Goal: Task Accomplishment & Management: Use online tool/utility

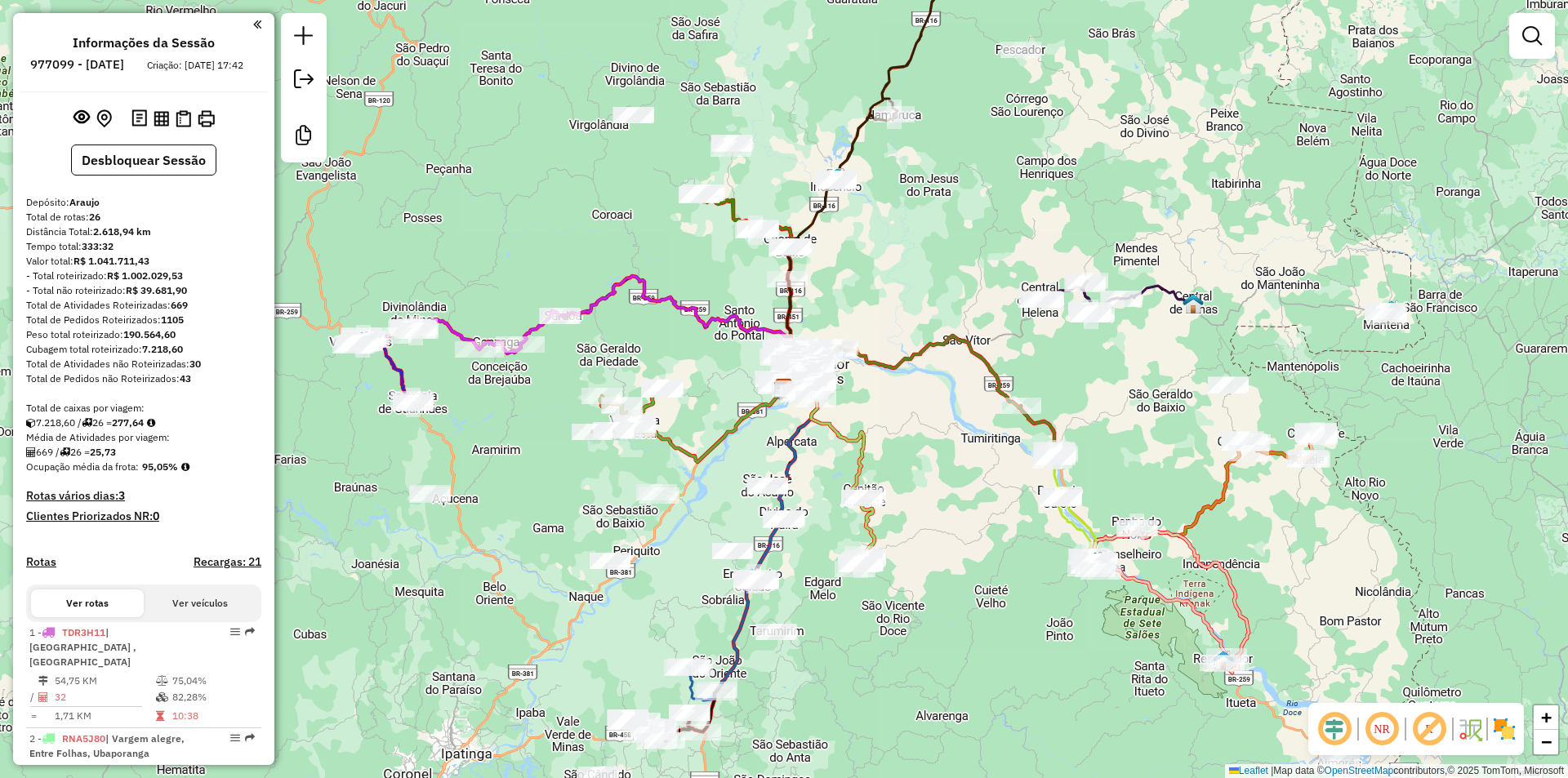
click at [995, 546] on div "Janela de atendimento Grade de atendimento Capacidade Transportadoras Veículos …" at bounding box center [784, 389] width 1568 height 778
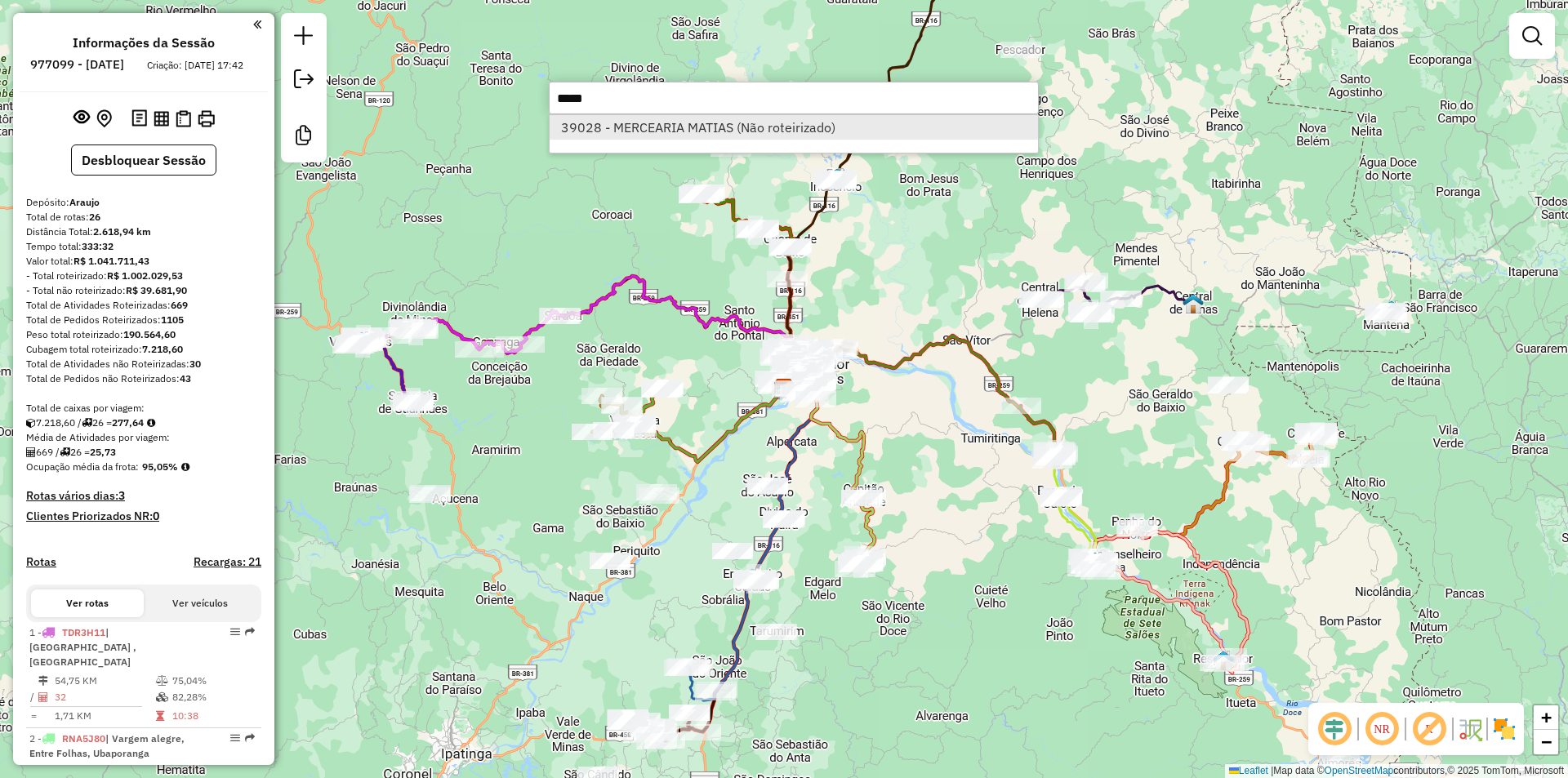
type input "*****"
click at [850, 127] on li "39028 - MERCEARIA MATIAS (Não roteirizado)" at bounding box center [793, 127] width 488 height 24
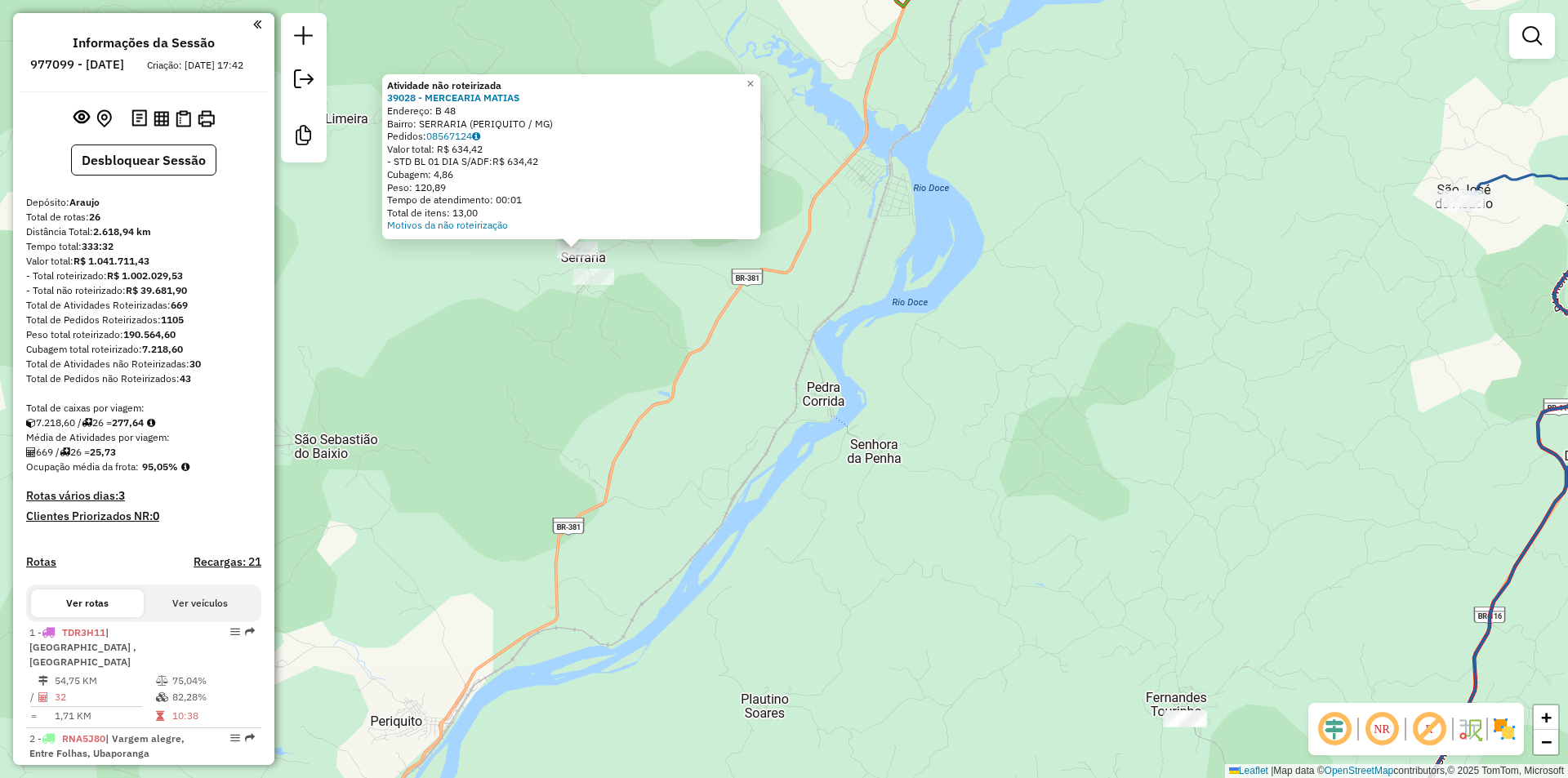
click at [595, 305] on div "Atividade não roteirizada 39028 - MERCEARIA MATIAS Endereço: B 48 Bairro: SERRA…" at bounding box center [784, 389] width 1568 height 778
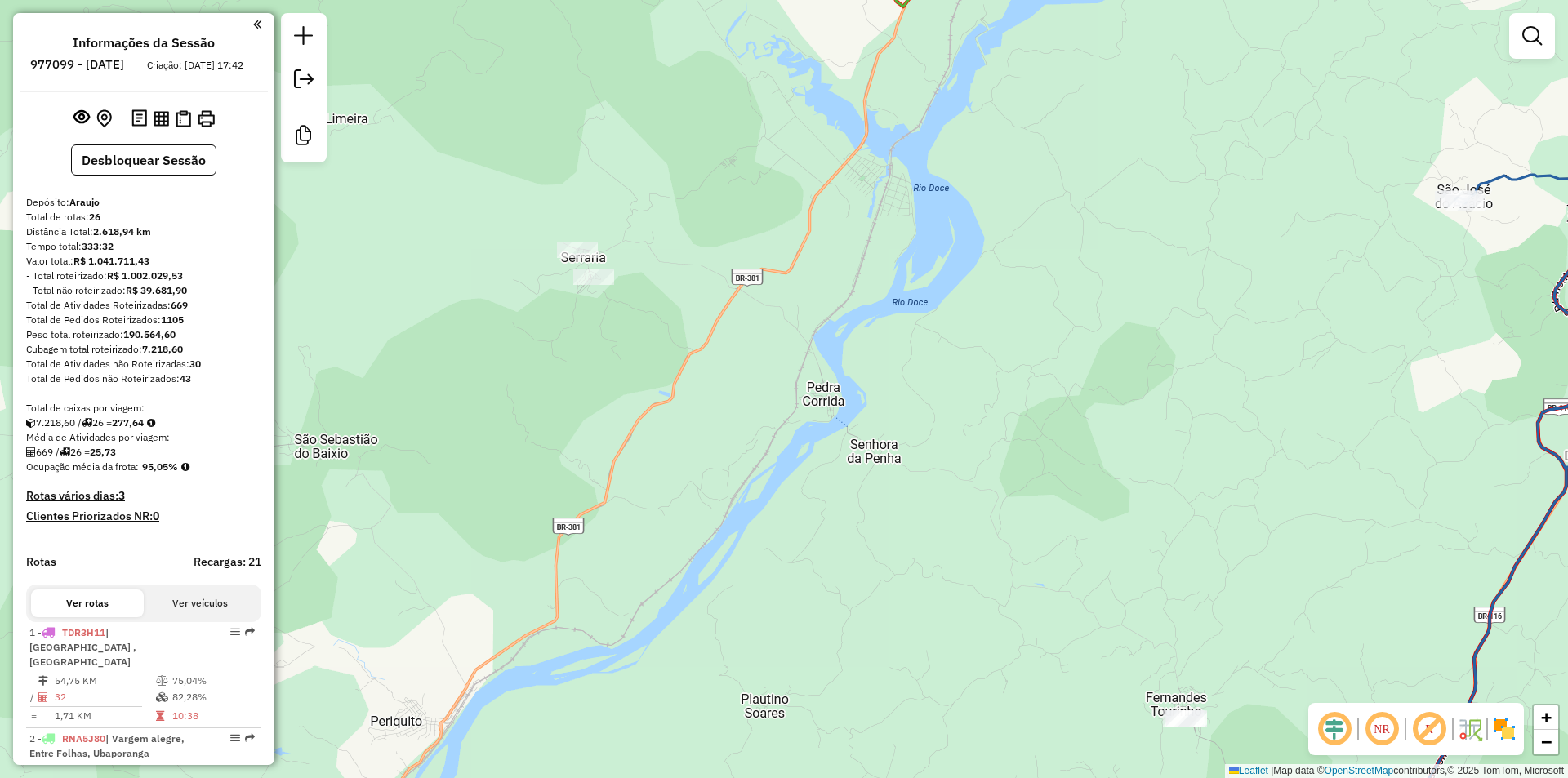
click at [598, 285] on div at bounding box center [593, 276] width 40 height 16
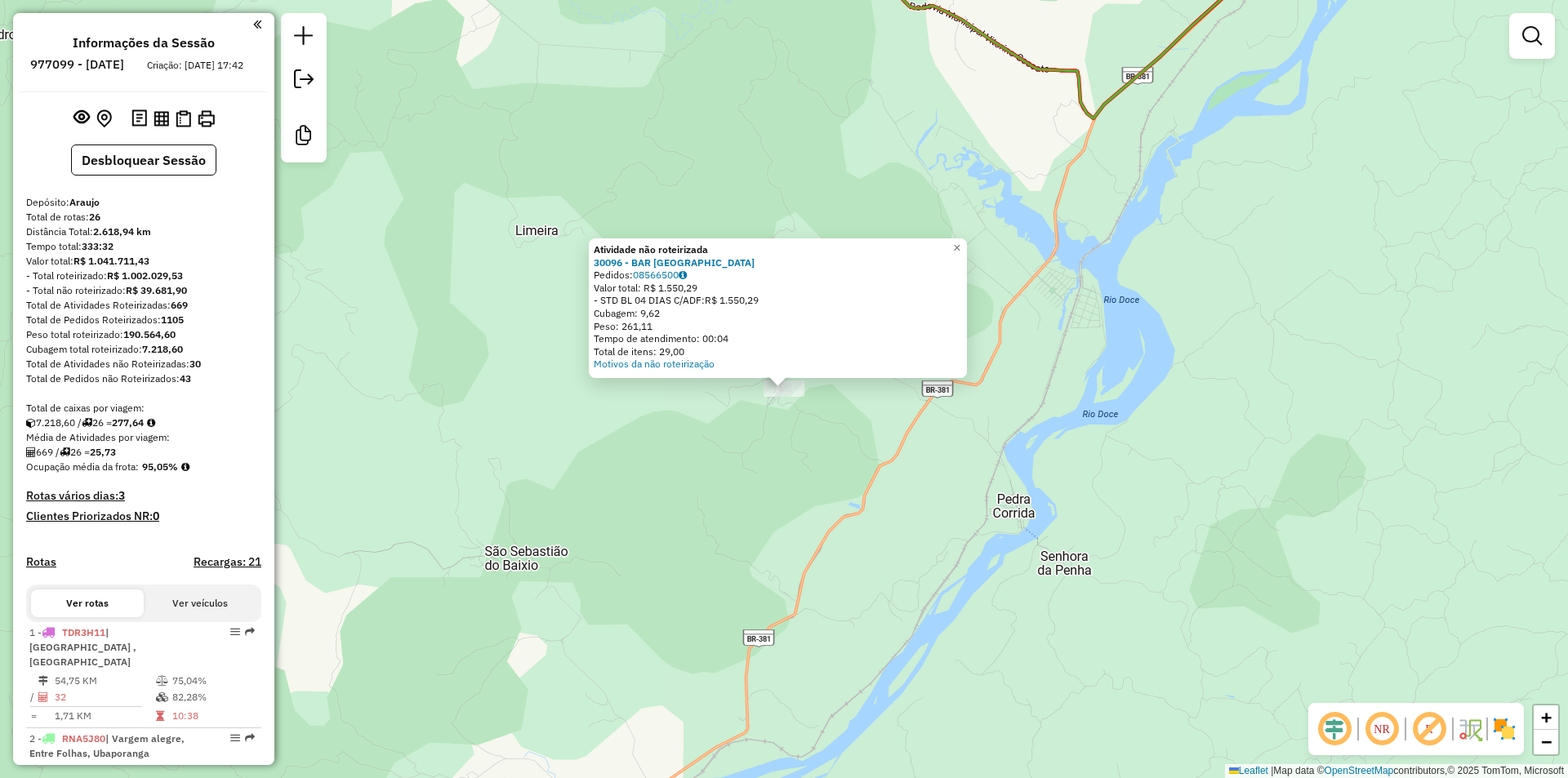
click at [800, 472] on div "Atividade não roteirizada 30096 - BAR DO VICENTE Pedidos: 08566500 Valor total:…" at bounding box center [784, 389] width 1568 height 778
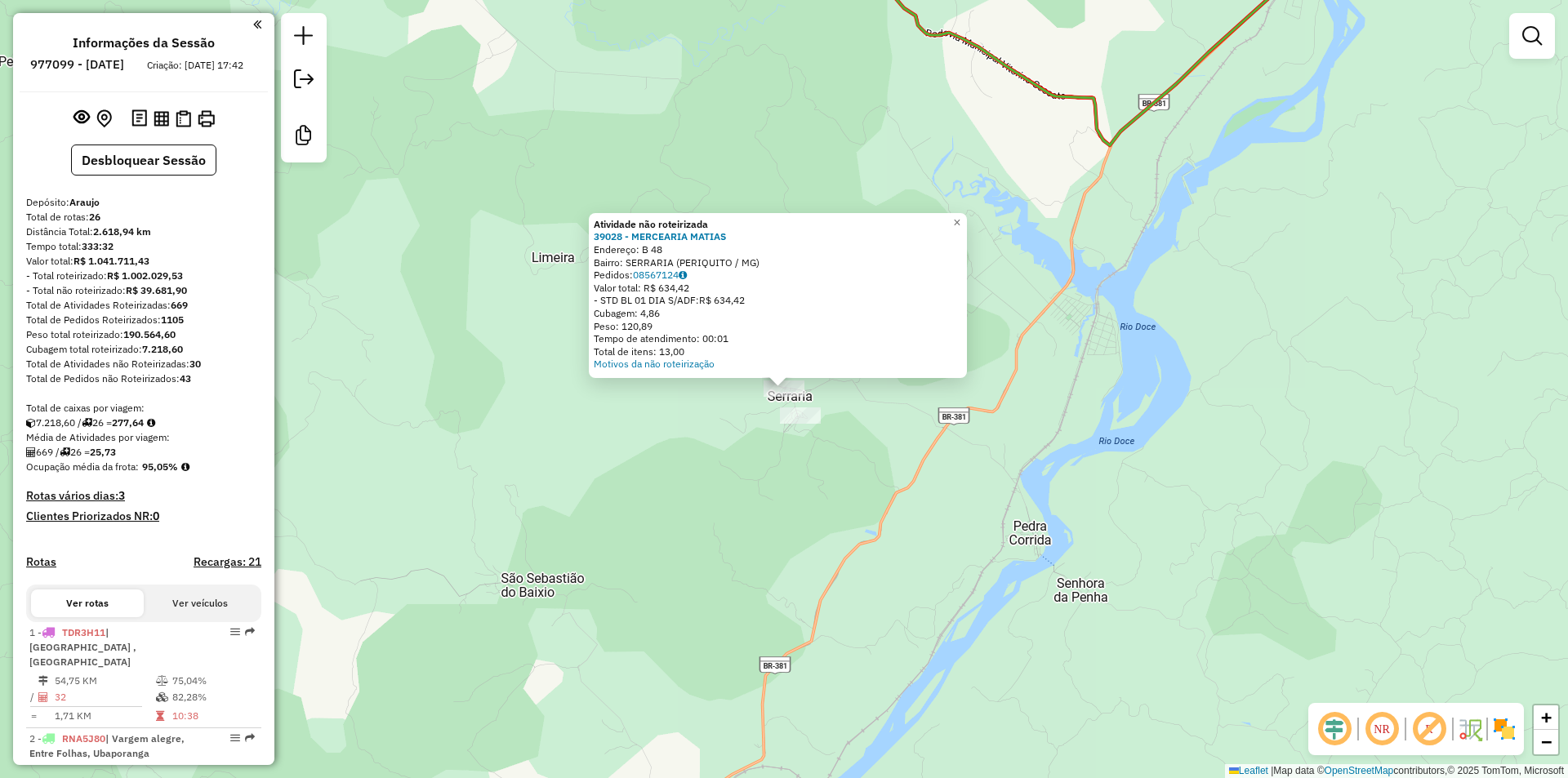
click at [810, 490] on div "Atividade não roteirizada 39028 - MERCEARIA MATIAS Endereço: B 48 Bairro: SERRA…" at bounding box center [784, 389] width 1568 height 778
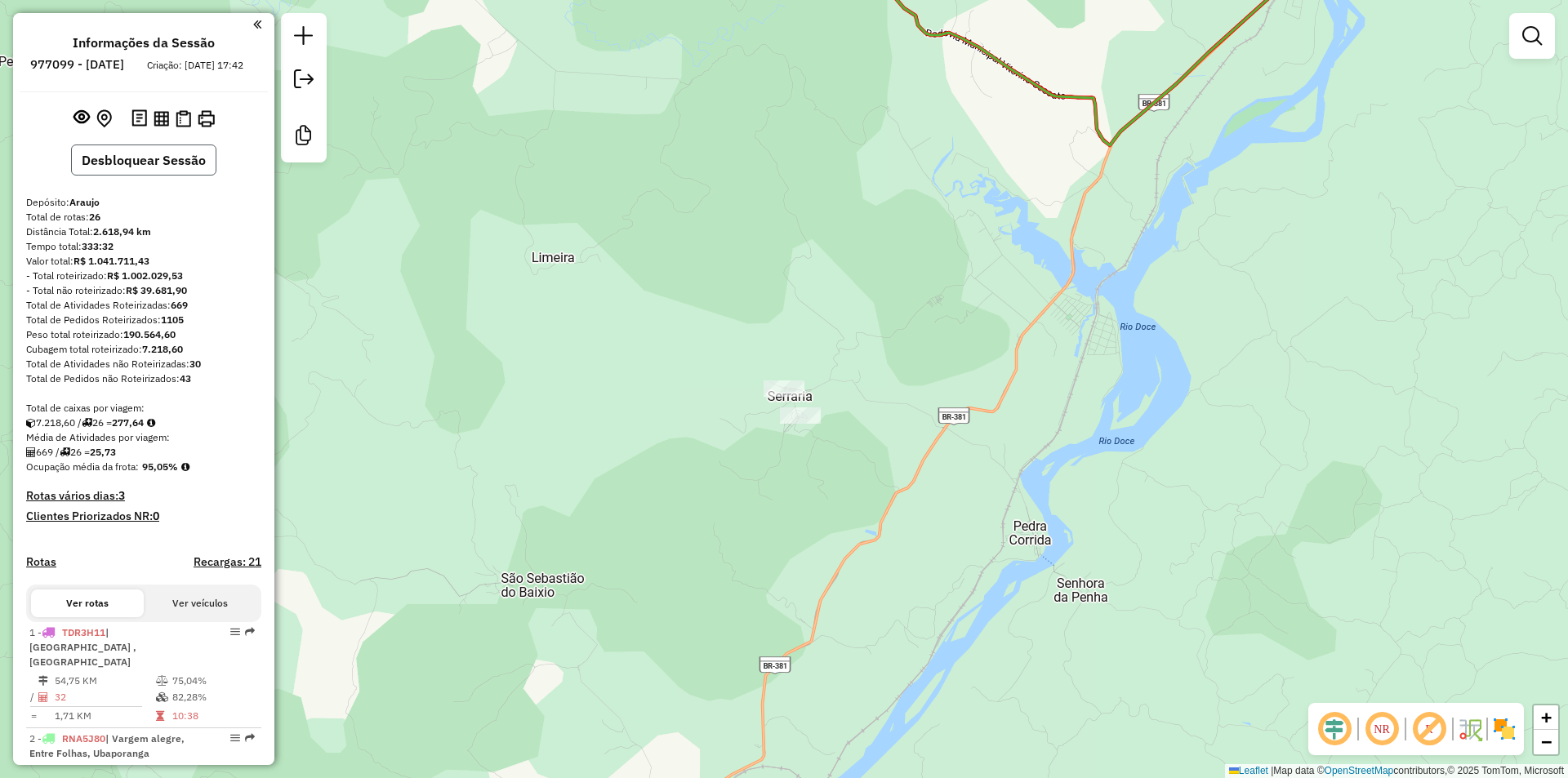
click at [176, 176] on button "Desbloquear Sessão" at bounding box center [144, 160] width 145 height 31
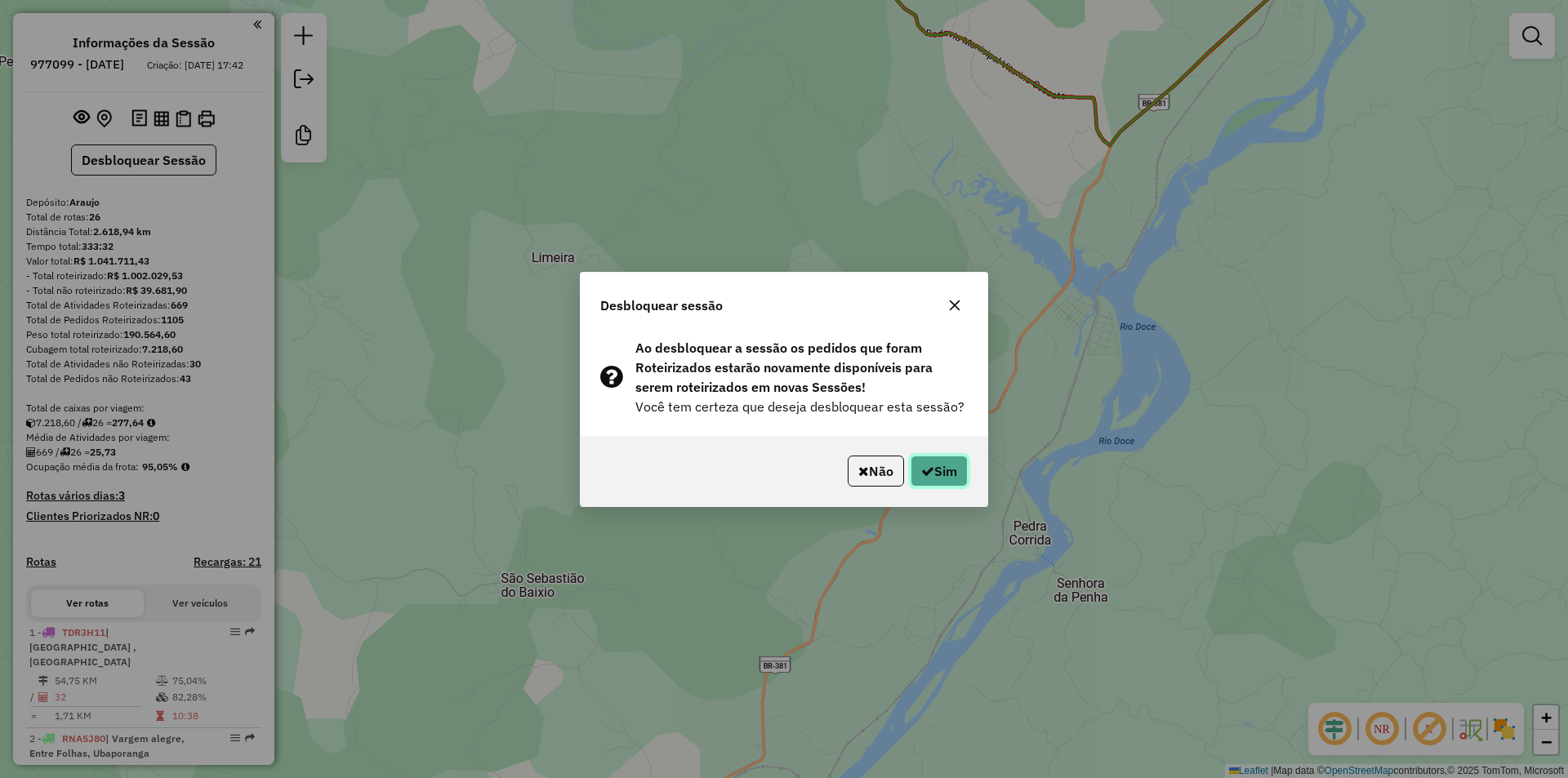
click at [956, 465] on button "Sim" at bounding box center [940, 471] width 57 height 31
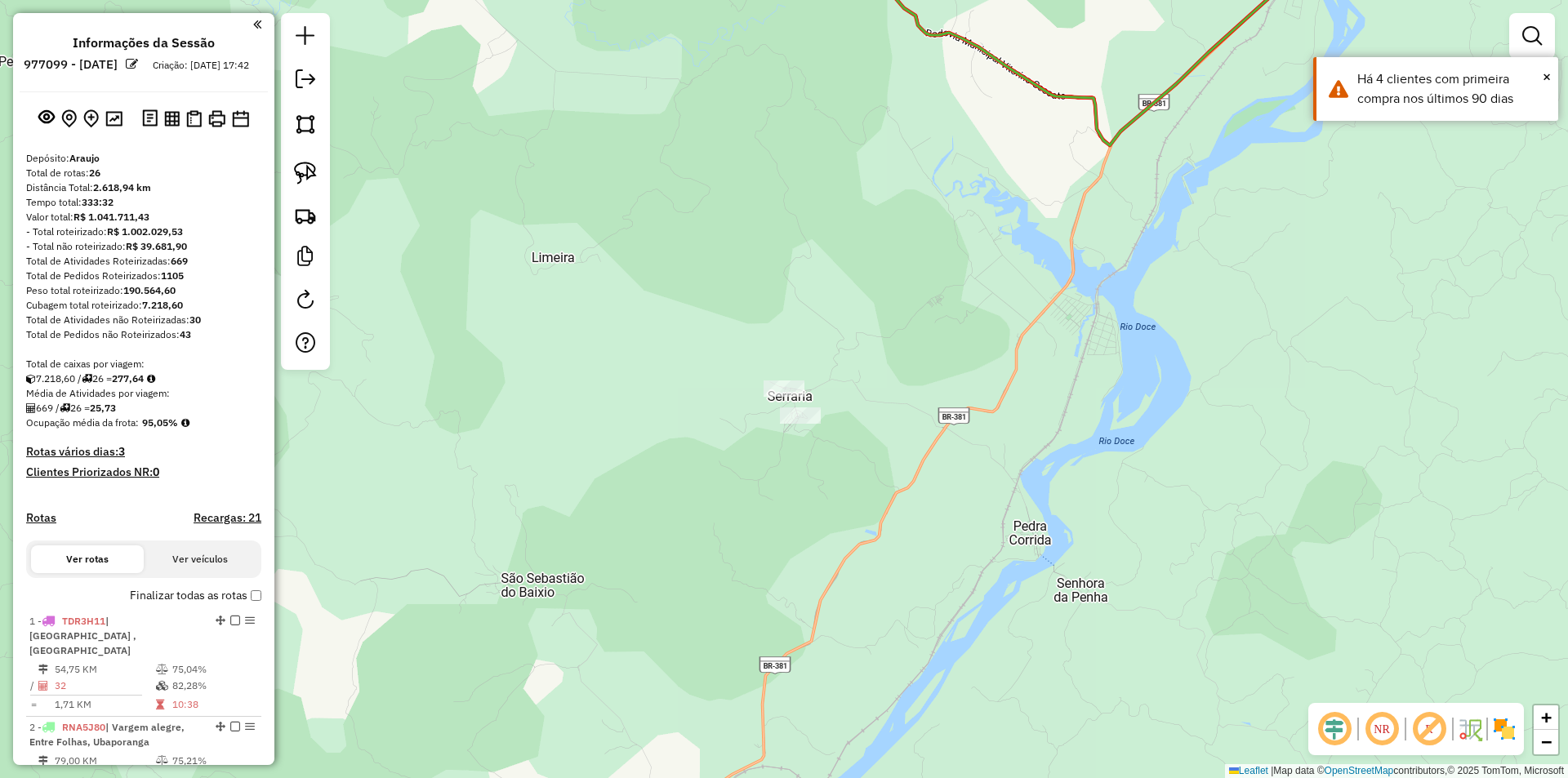
click at [664, 535] on div "Janela de atendimento Grade de atendimento Capacidade Transportadoras Veículos …" at bounding box center [784, 389] width 1568 height 778
type input "*"
click at [559, 638] on div "Janela de atendimento Grade de atendimento Capacidade Transportadoras Veículos …" at bounding box center [784, 389] width 1568 height 778
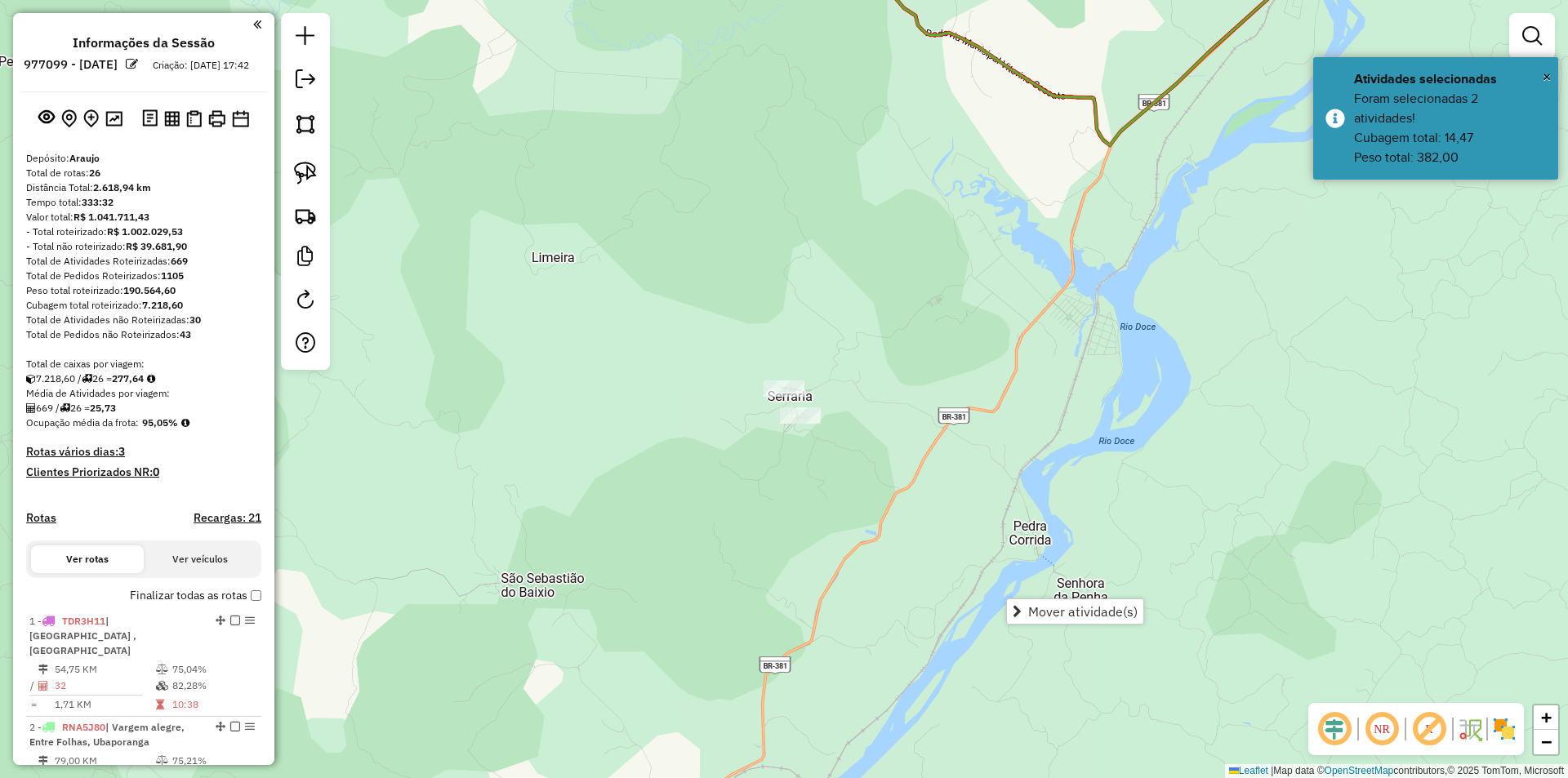
click at [984, 335] on div "Janela de atendimento Grade de atendimento Capacidade Transportadoras Veículos …" at bounding box center [784, 389] width 1568 height 778
click at [824, 413] on div "Janela de atendimento Grade de atendimento Capacidade Transportadoras Veículos …" at bounding box center [784, 389] width 1568 height 778
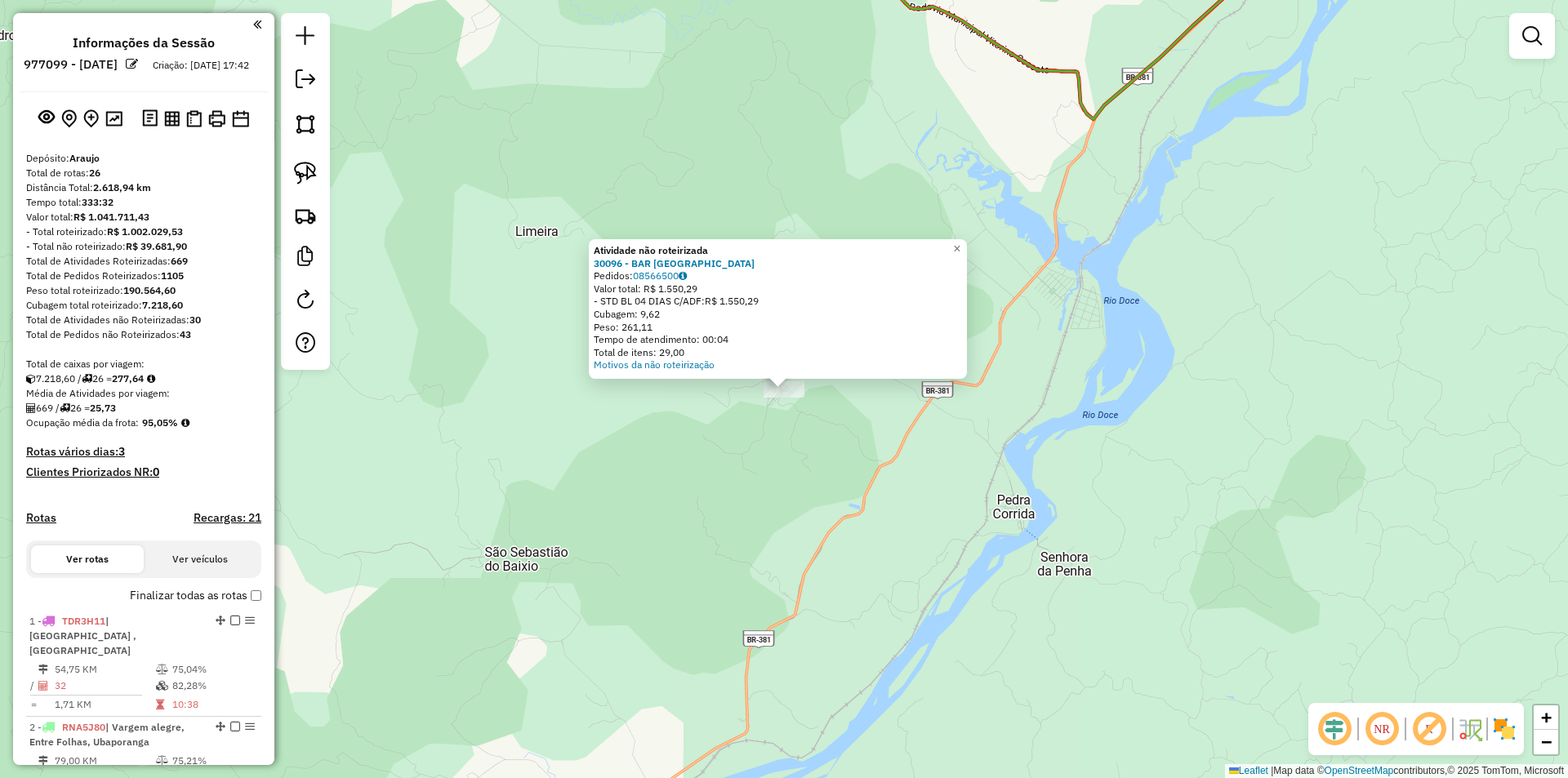
click at [841, 505] on div "Atividade não roteirizada 30096 - BAR DO VICENTE Pedidos: 08566500 Valor total:…" at bounding box center [784, 389] width 1568 height 778
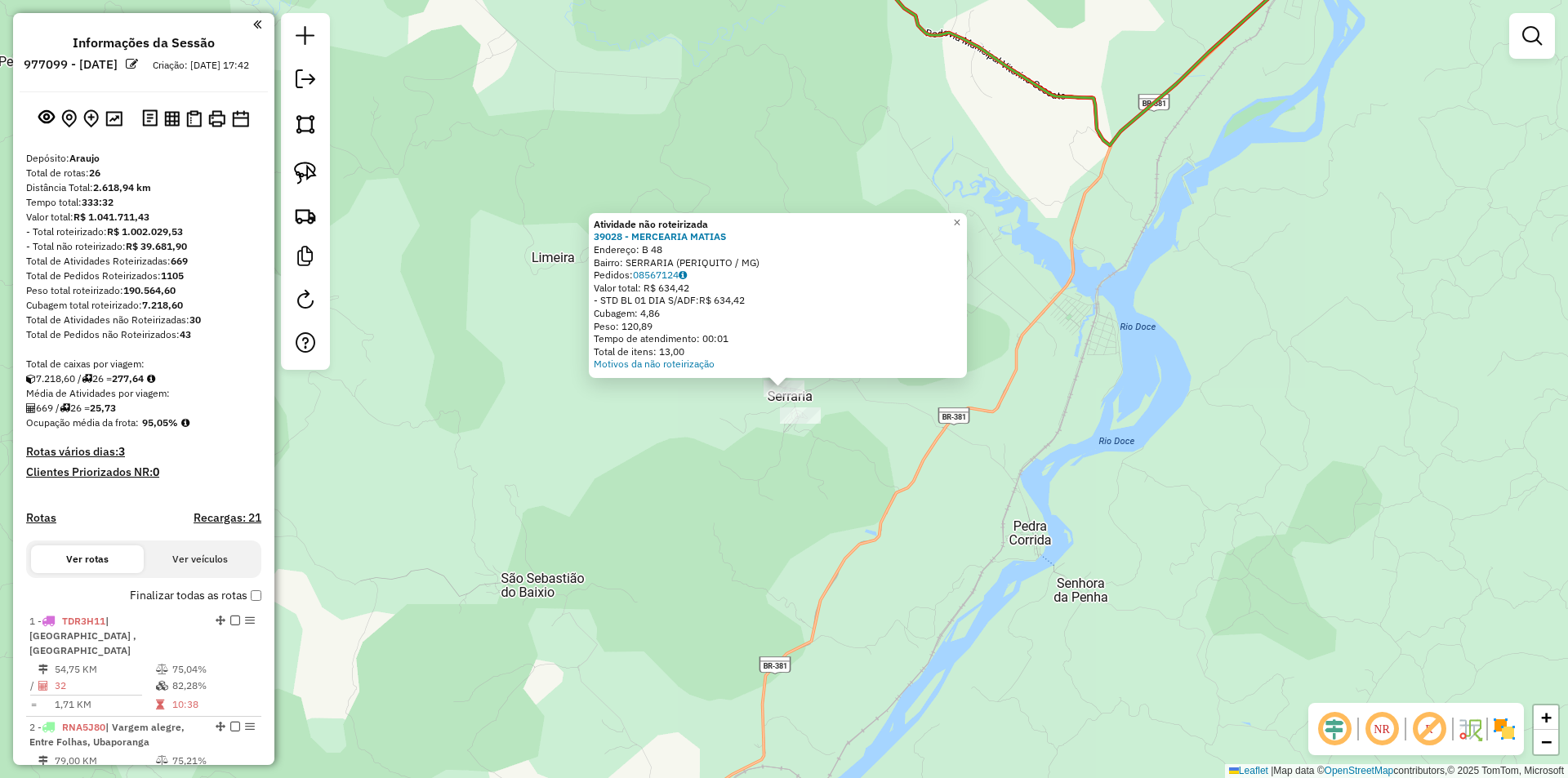
click at [786, 526] on div "Atividade não roteirizada 39028 - MERCEARIA MATIAS Endereço: B 48 Bairro: SERRA…" at bounding box center [784, 389] width 1568 height 778
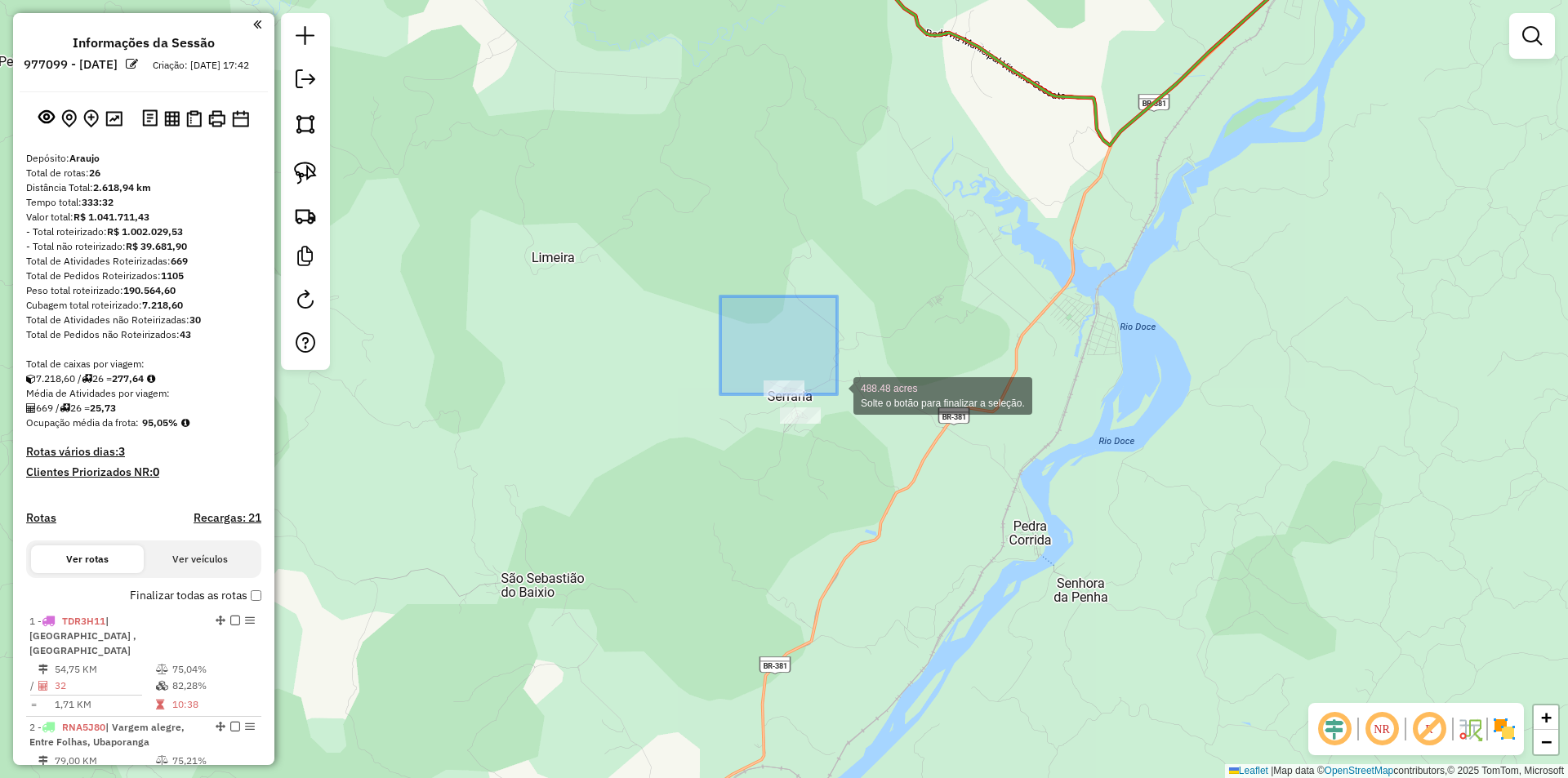
drag, startPoint x: 723, startPoint y: 303, endPoint x: 1023, endPoint y: 575, distance: 404.9
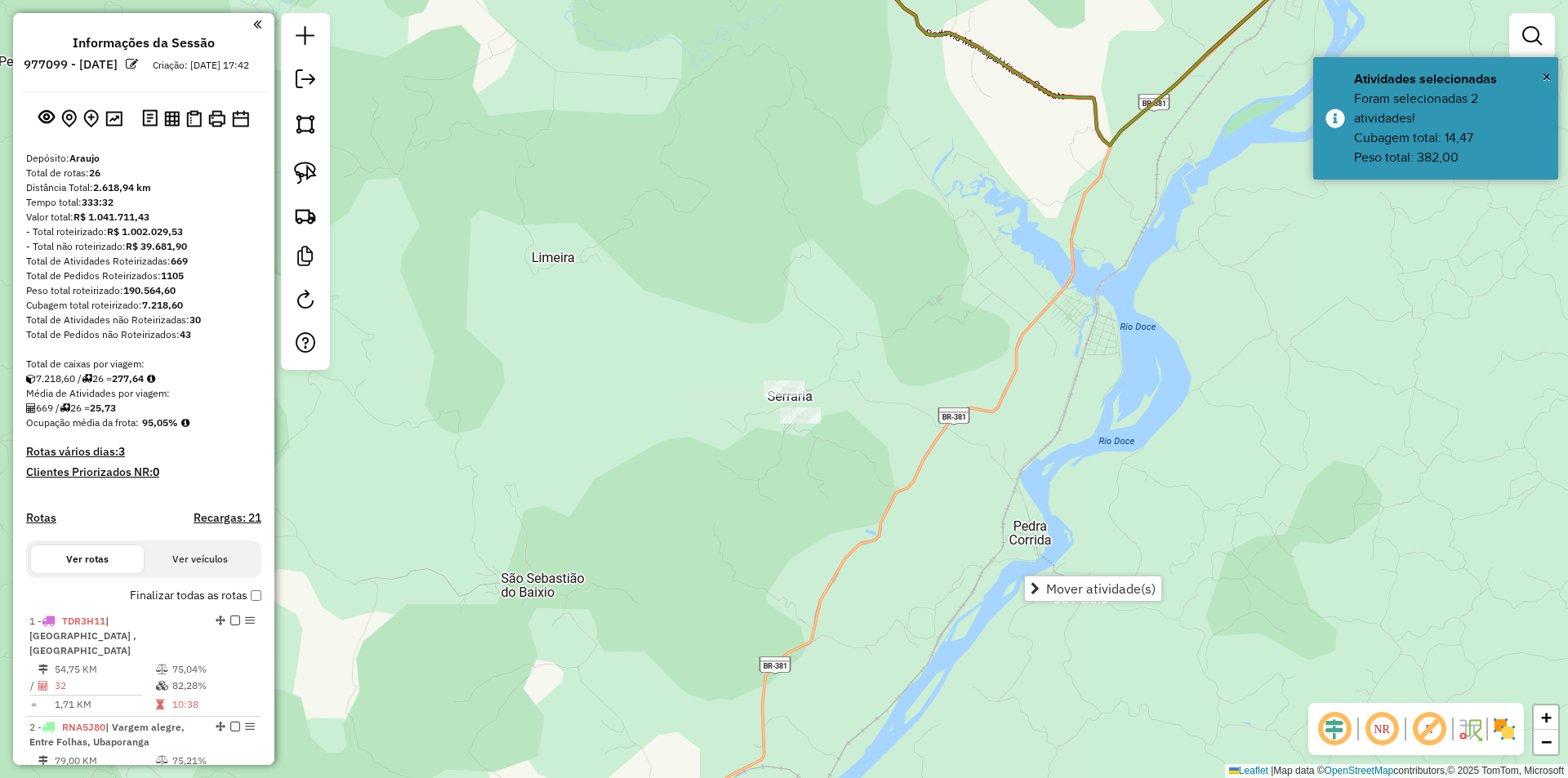
click at [704, 428] on div "Janela de atendimento Grade de atendimento Capacidade Transportadoras Veículos …" at bounding box center [784, 389] width 1568 height 778
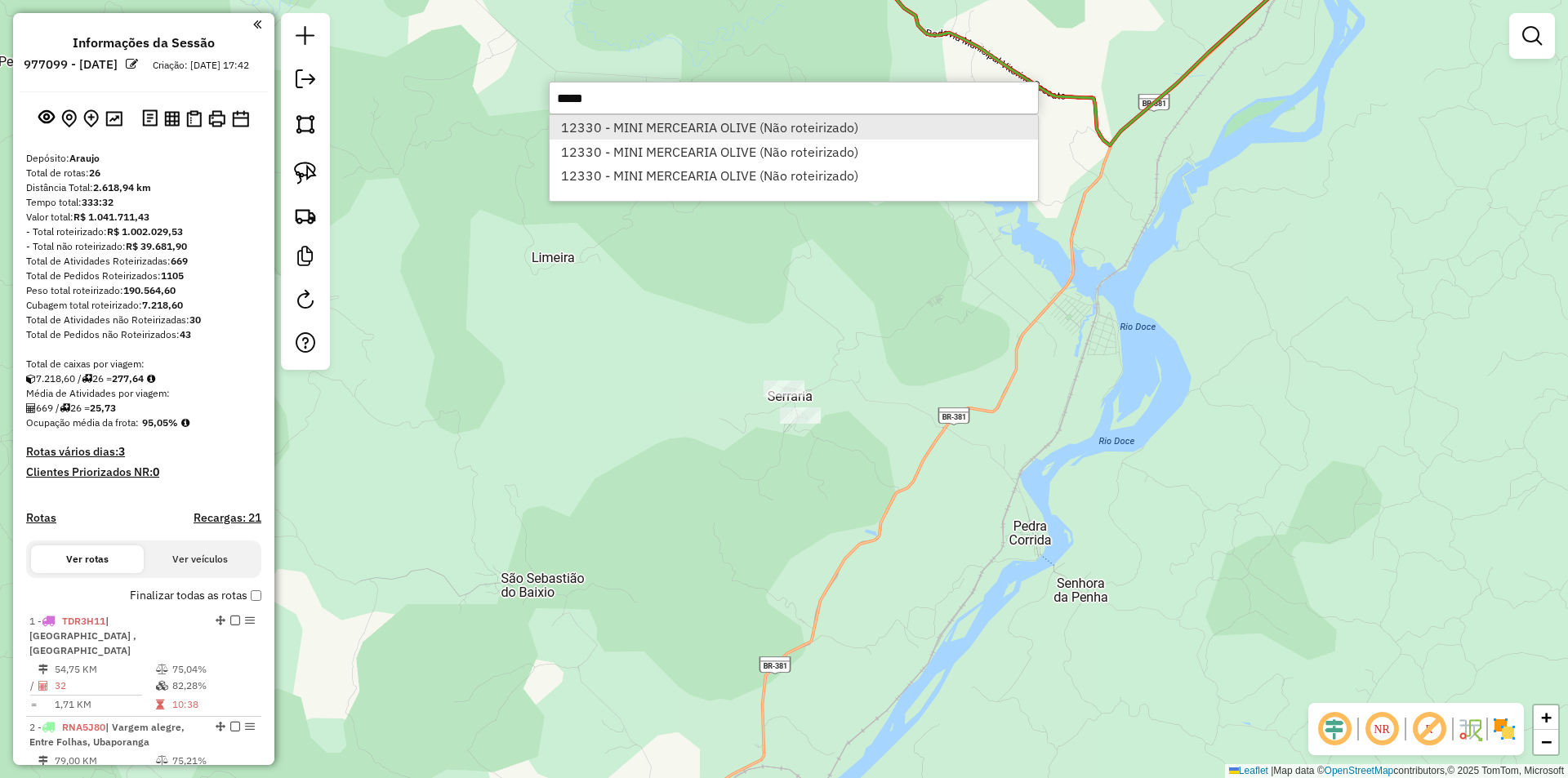
type input "*****"
click at [796, 132] on li "12330 - MINI MERCEARIA OLIVE (Não roteirizado)" at bounding box center [793, 127] width 488 height 24
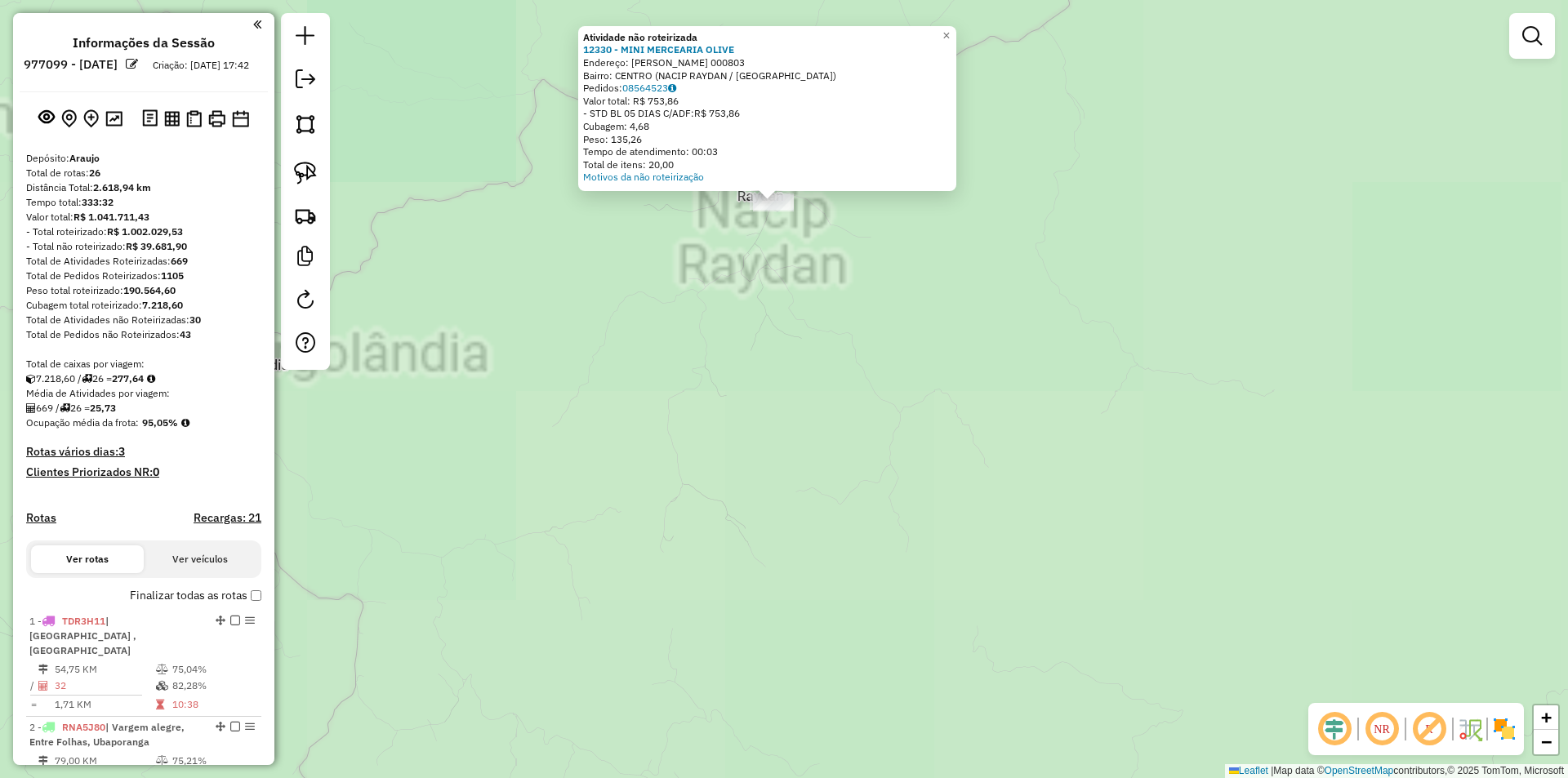
click at [770, 266] on div "Atividade não roteirizada 12330 - MINI MERCEARIA OLIVE Endereço: BERNADES GUIMA…" at bounding box center [784, 389] width 1568 height 778
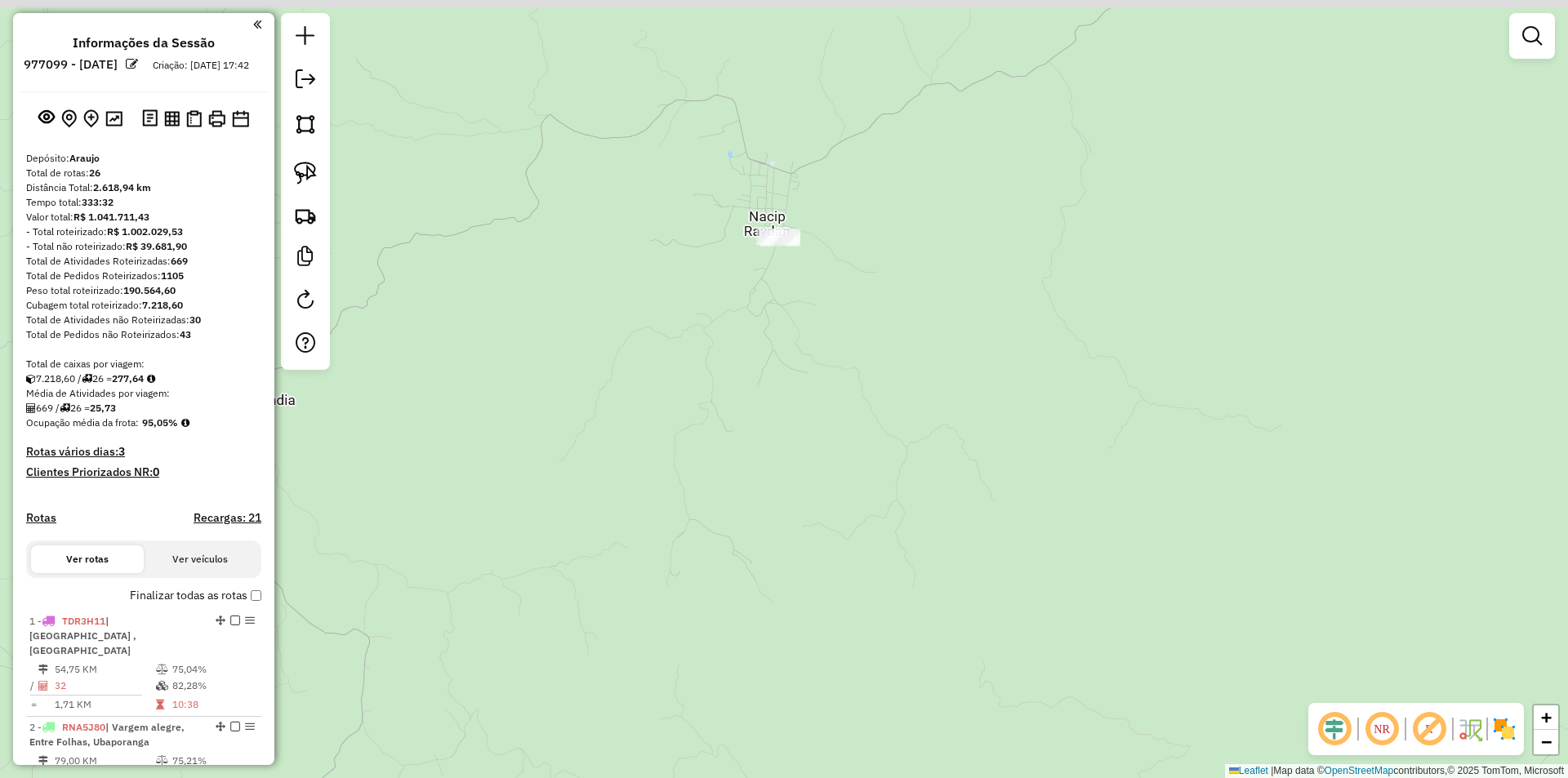
drag, startPoint x: 828, startPoint y: 325, endPoint x: 846, endPoint y: 399, distance: 76.2
click at [846, 397] on div "Janela de atendimento Grade de atendimento Capacidade Transportadoras Veículos …" at bounding box center [784, 389] width 1568 height 778
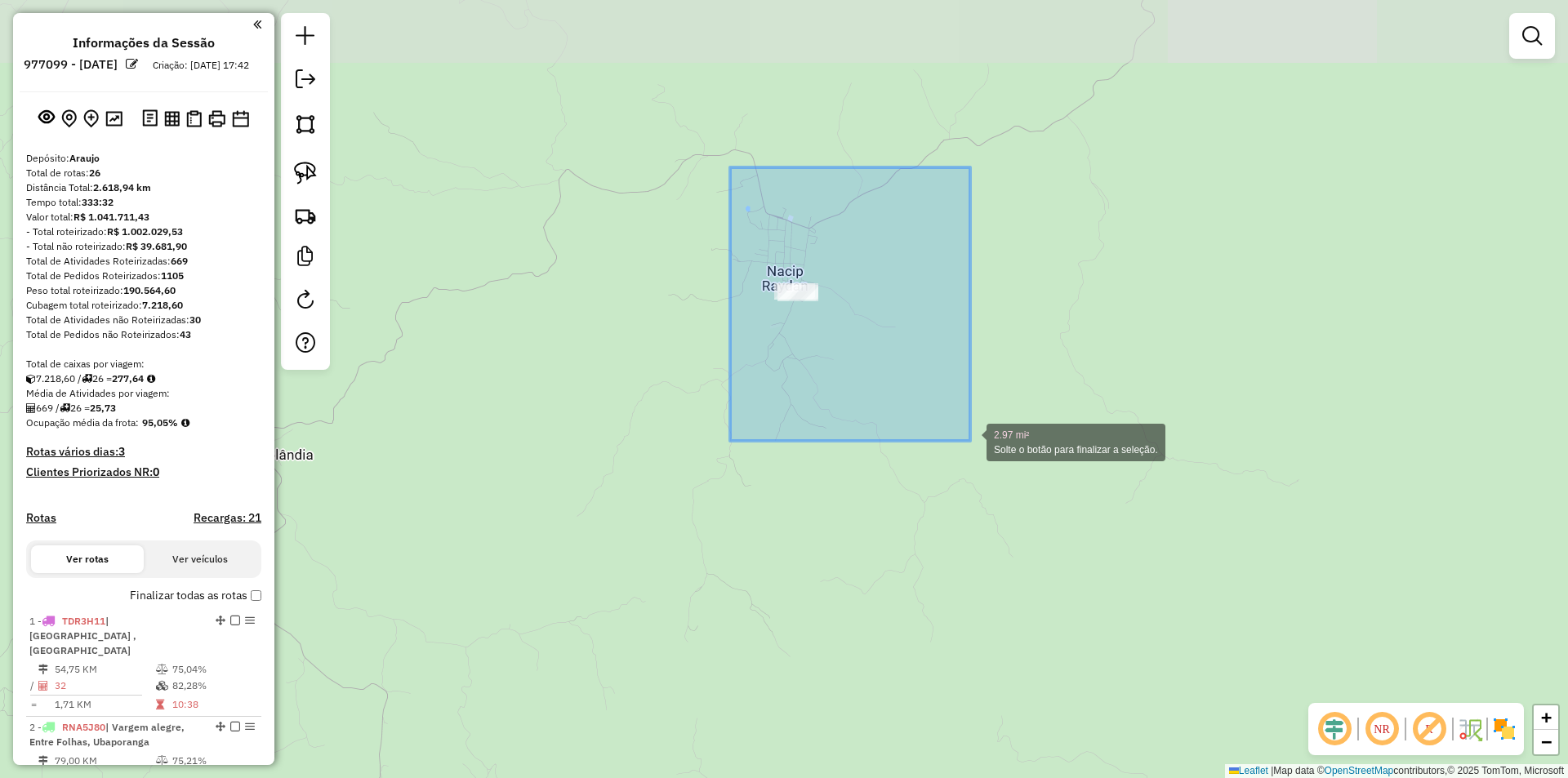
drag, startPoint x: 966, startPoint y: 432, endPoint x: 970, endPoint y: 441, distance: 9.8
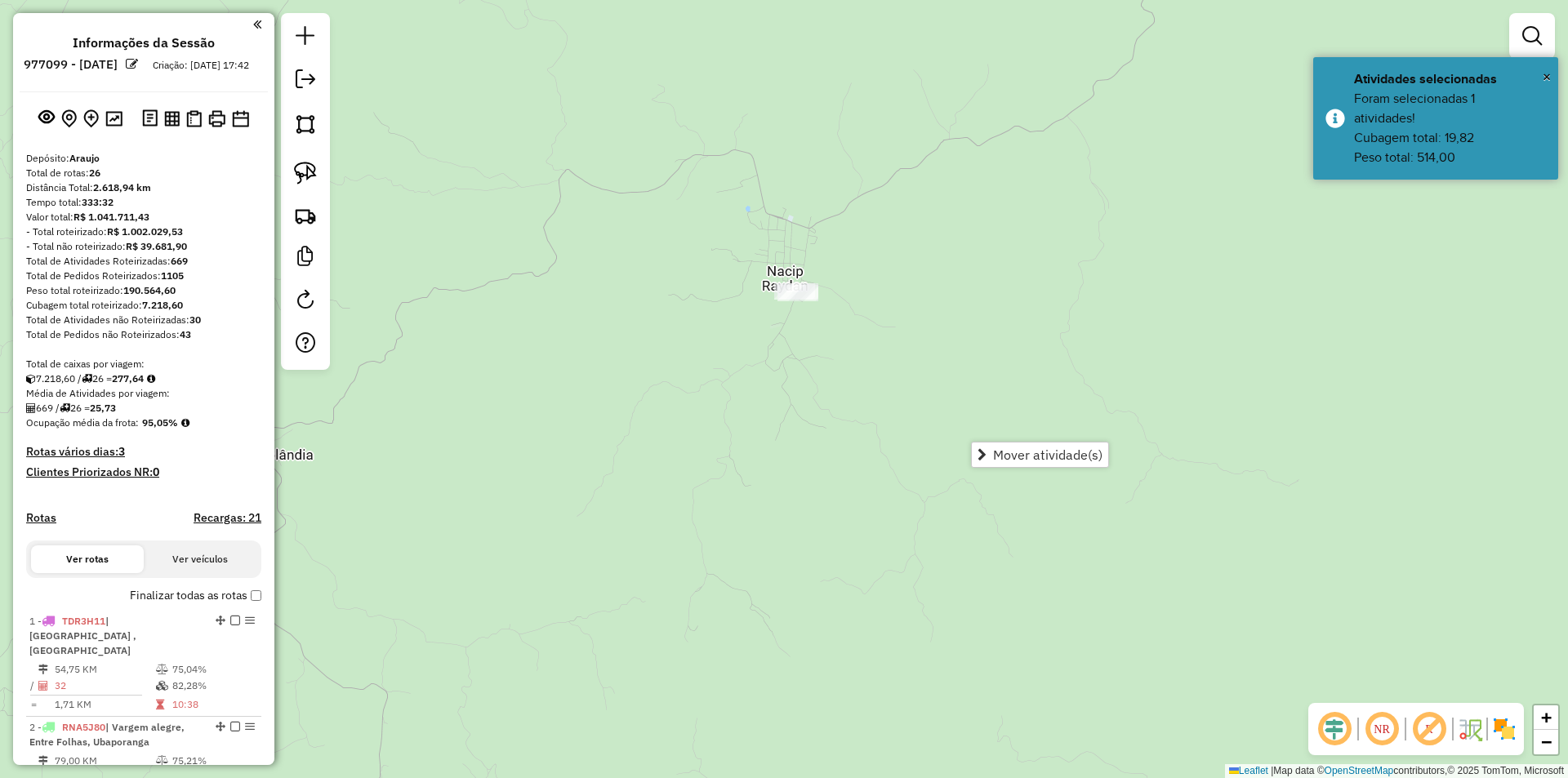
click at [858, 449] on div "Janela de atendimento Grade de atendimento Capacidade Transportadoras Veículos …" at bounding box center [784, 389] width 1568 height 778
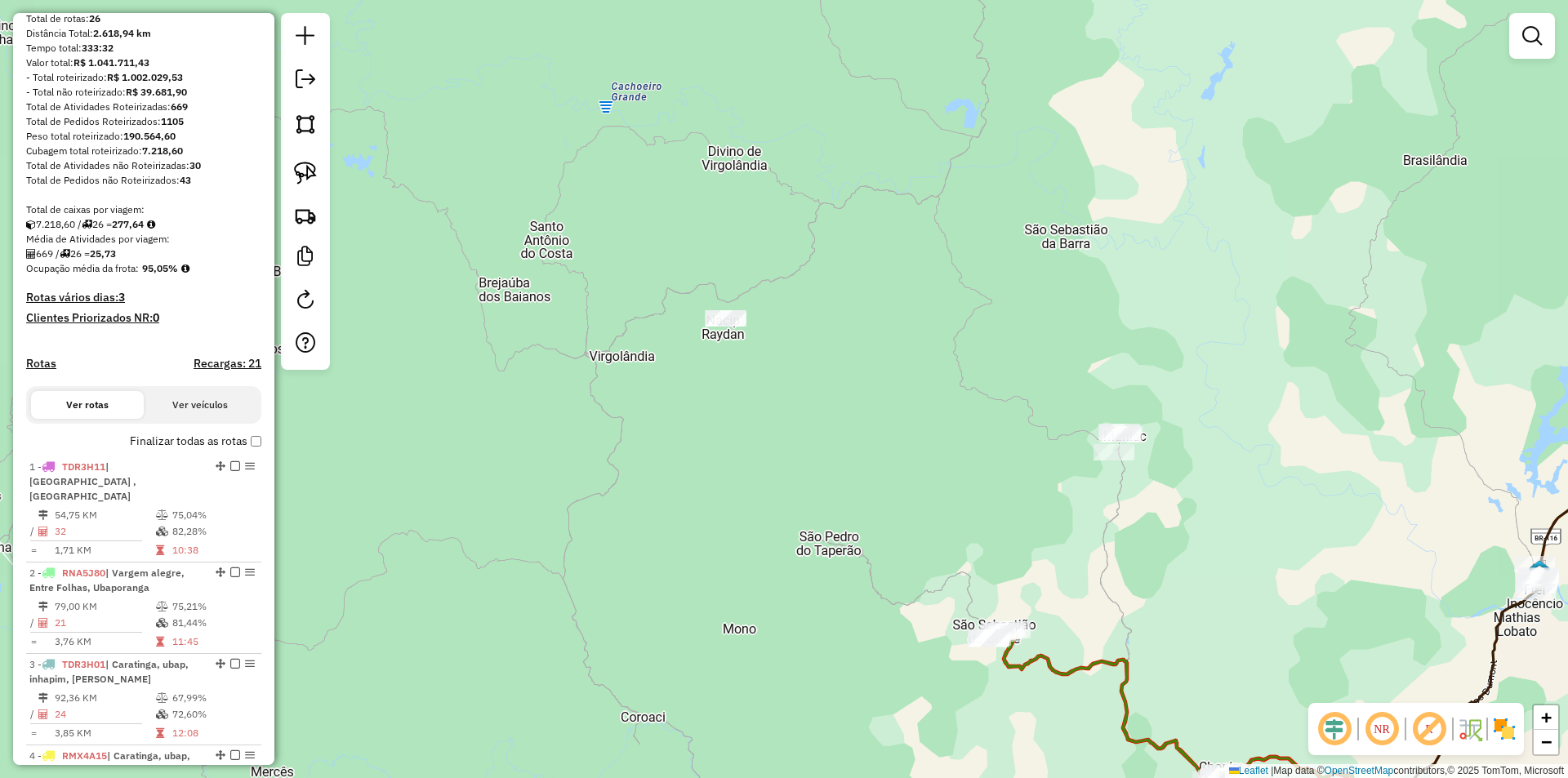
scroll to position [327, 0]
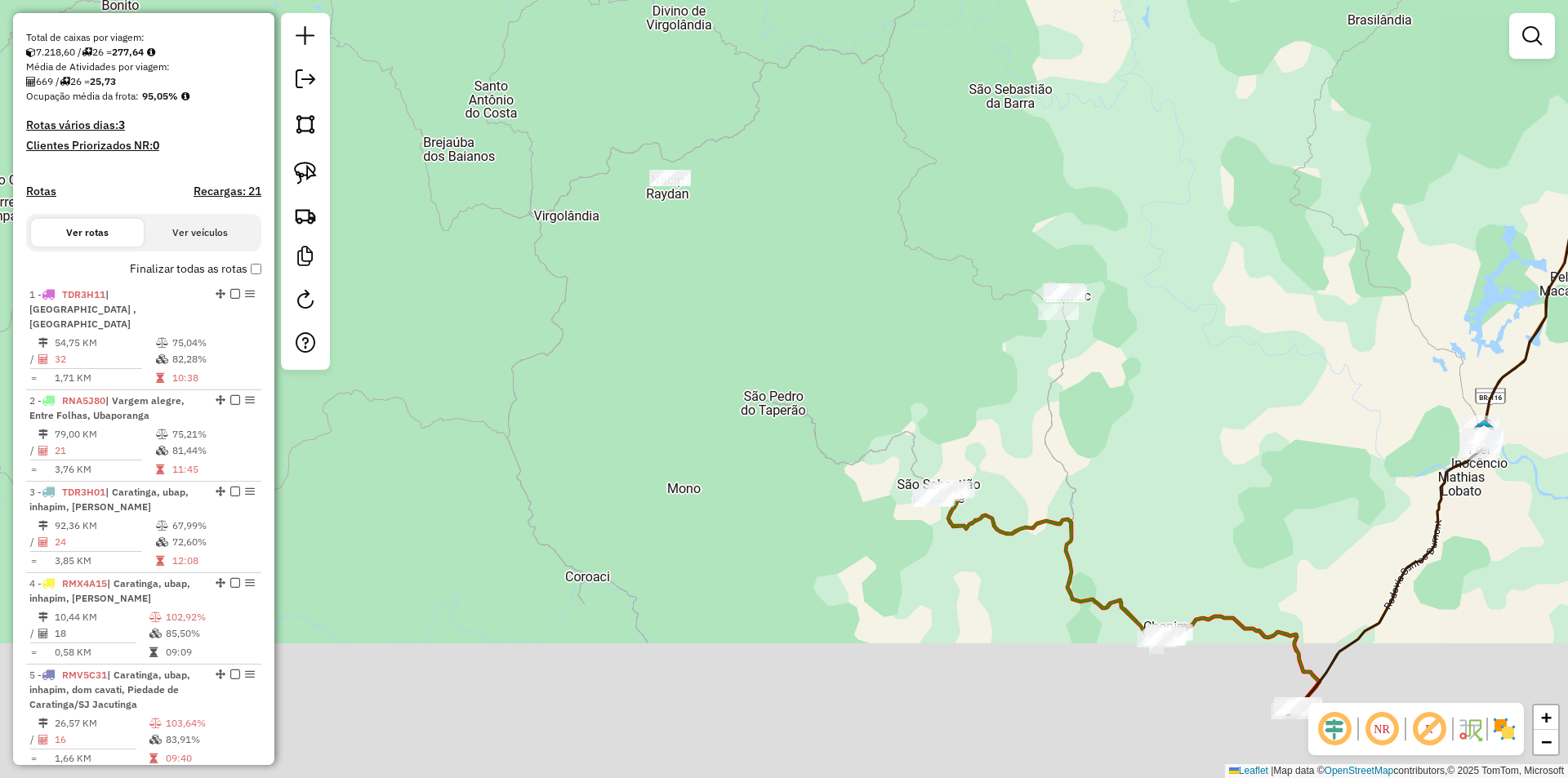
drag, startPoint x: 1037, startPoint y: 592, endPoint x: 912, endPoint y: 258, distance: 356.6
click at [866, 161] on div "Janela de atendimento Grade de atendimento Capacidade Transportadoras Veículos …" at bounding box center [784, 389] width 1568 height 778
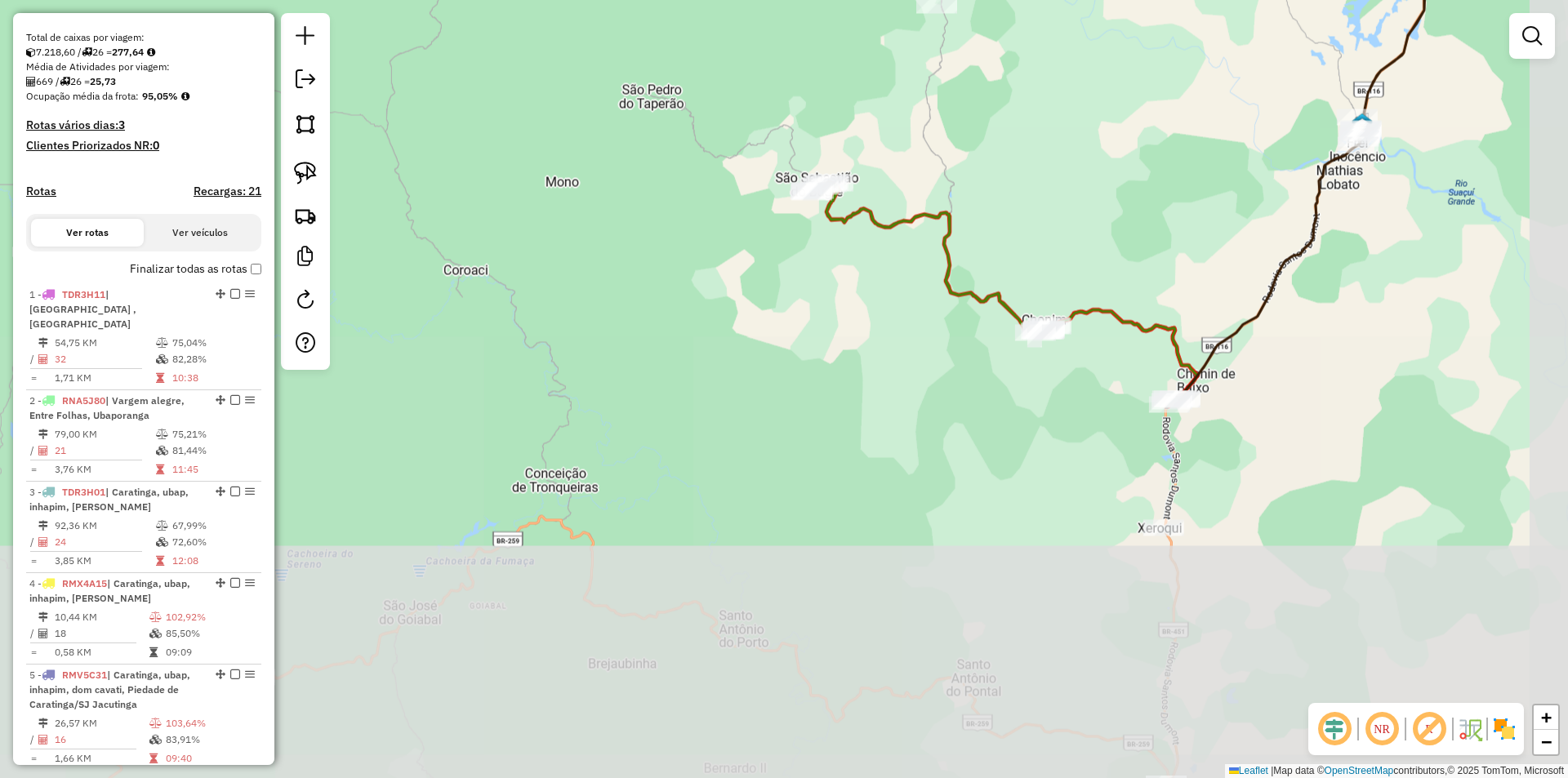
drag, startPoint x: 922, startPoint y: 293, endPoint x: 866, endPoint y: 118, distance: 183.7
click at [866, 118] on div "Janela de atendimento Grade de atendimento Capacidade Transportadoras Veículos …" at bounding box center [784, 389] width 1568 height 778
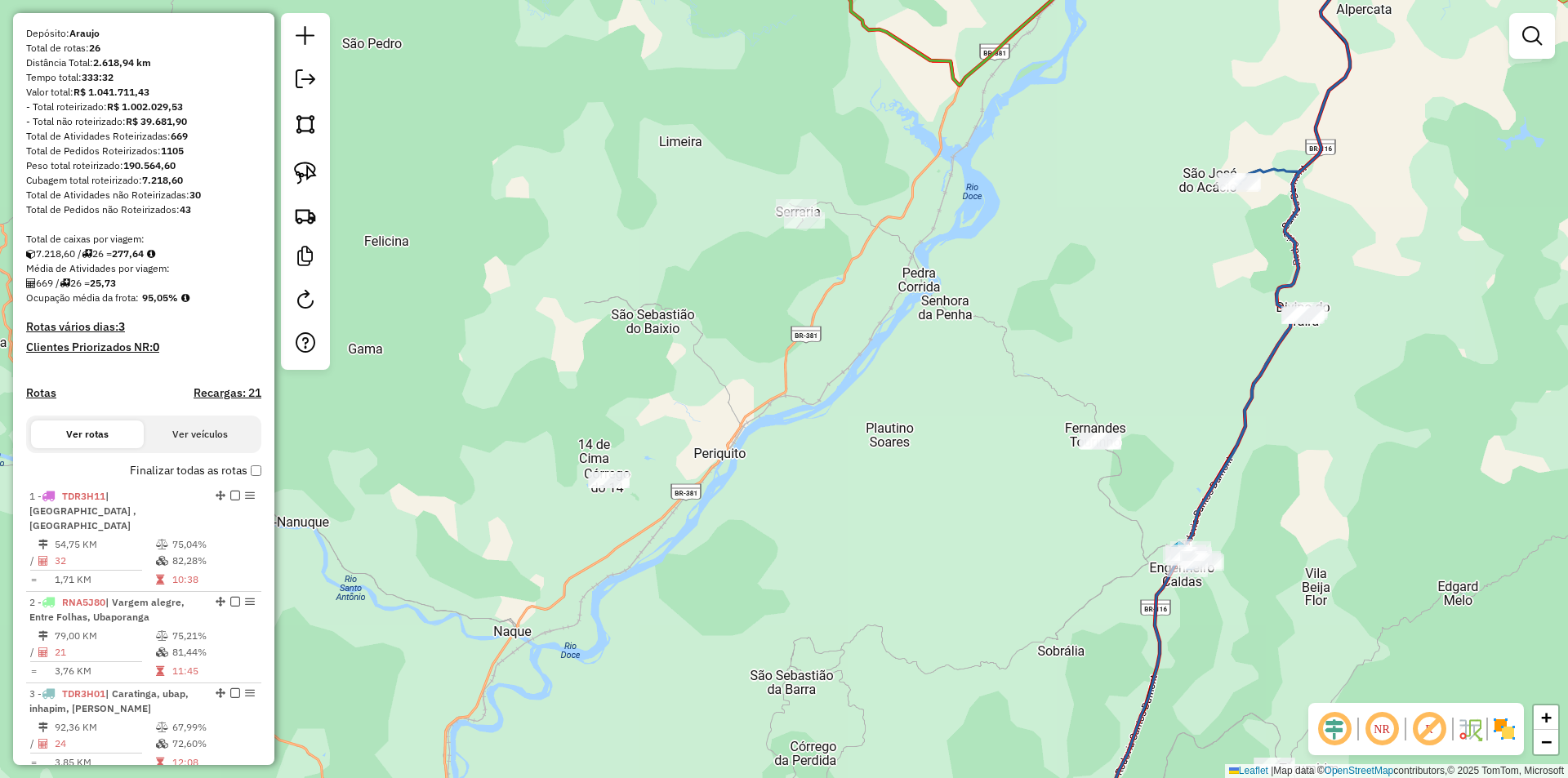
scroll to position [163, 0]
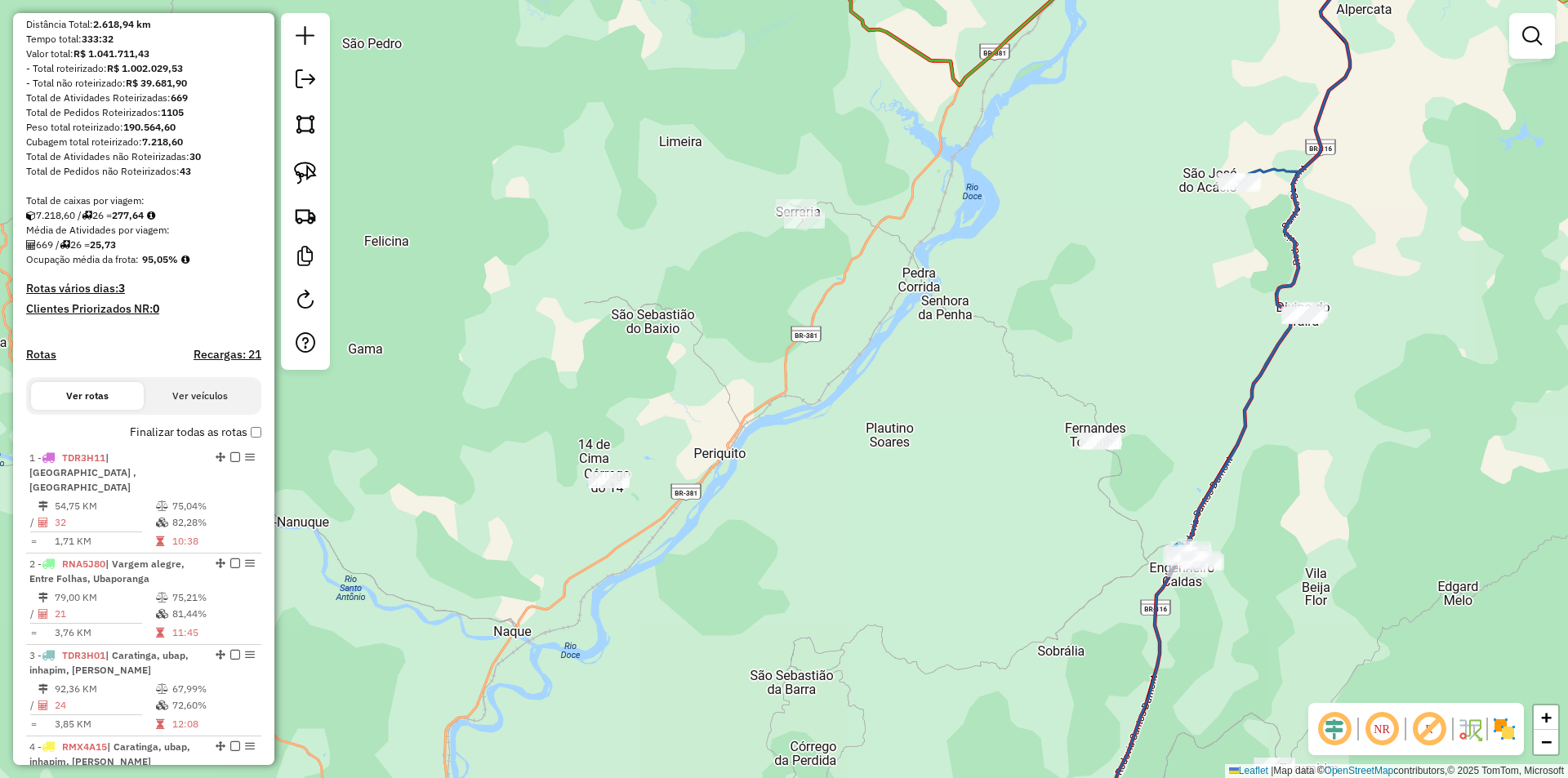
click at [241, 441] on label "Finalizar todas as rotas" at bounding box center [196, 432] width 131 height 17
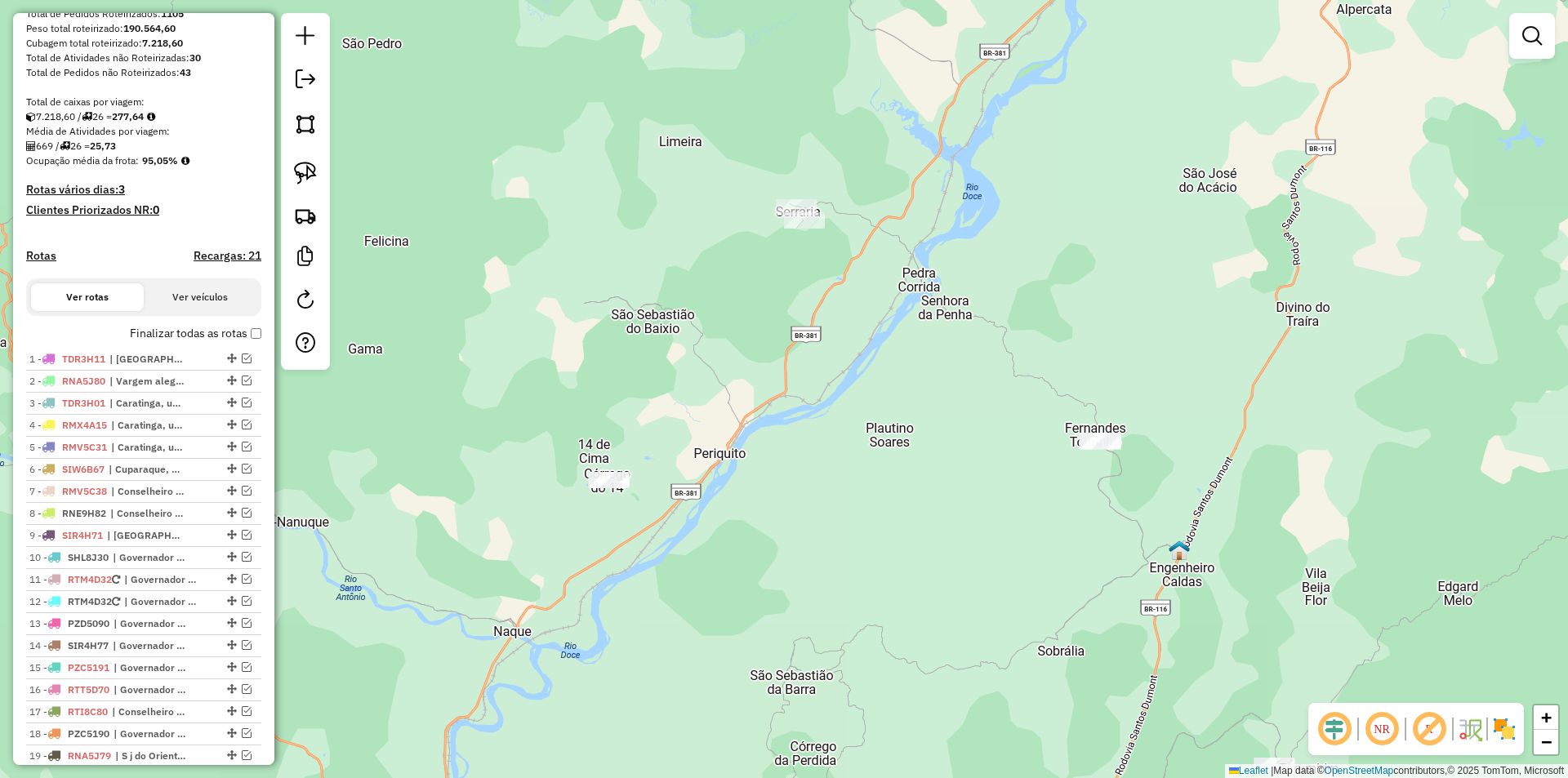
scroll to position [408, 0]
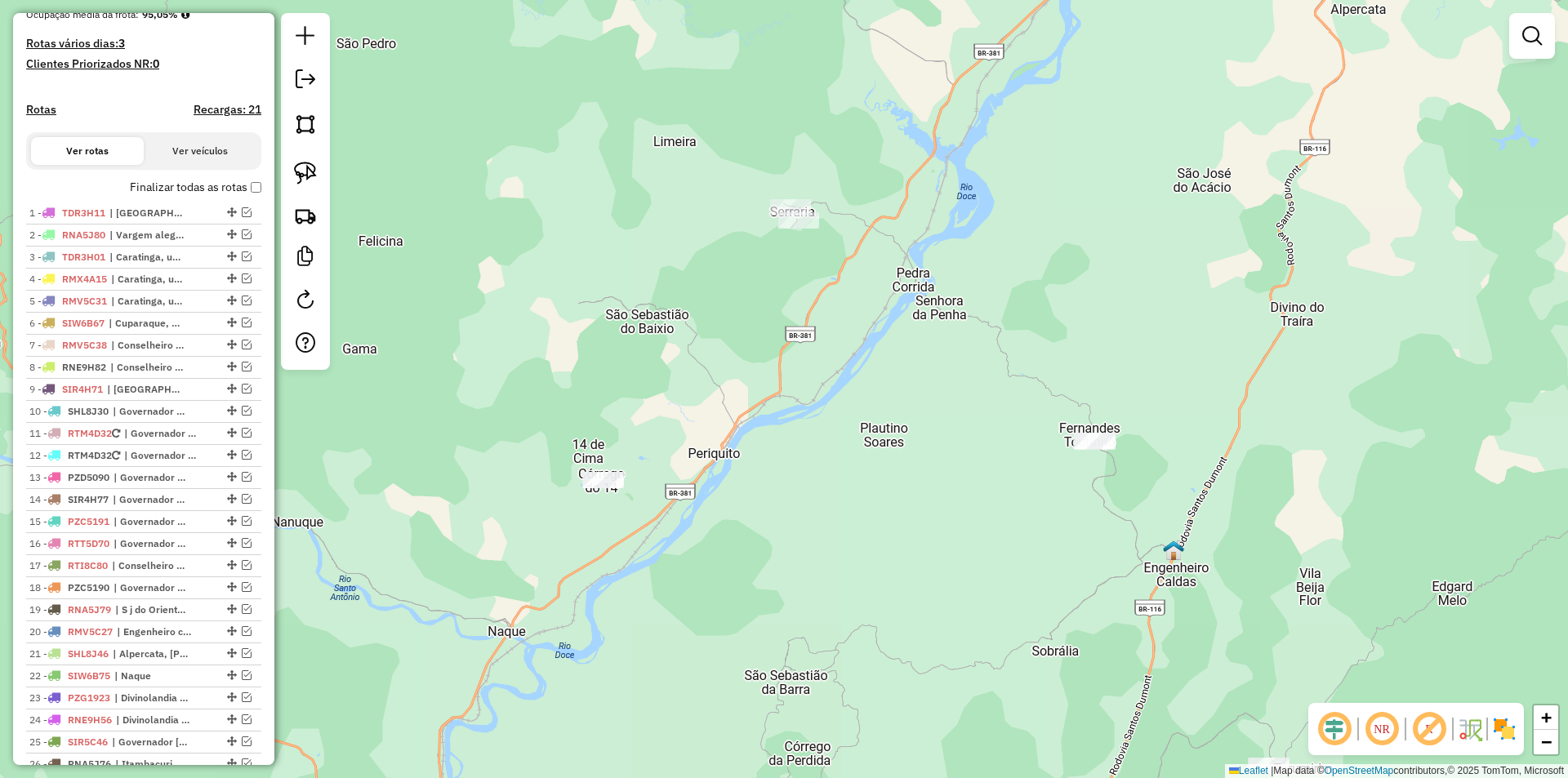
drag, startPoint x: 1101, startPoint y: 331, endPoint x: 886, endPoint y: 353, distance: 216.1
click at [948, 363] on div "Janela de atendimento Grade de atendimento Capacidade Transportadoras Veículos …" at bounding box center [784, 389] width 1568 height 778
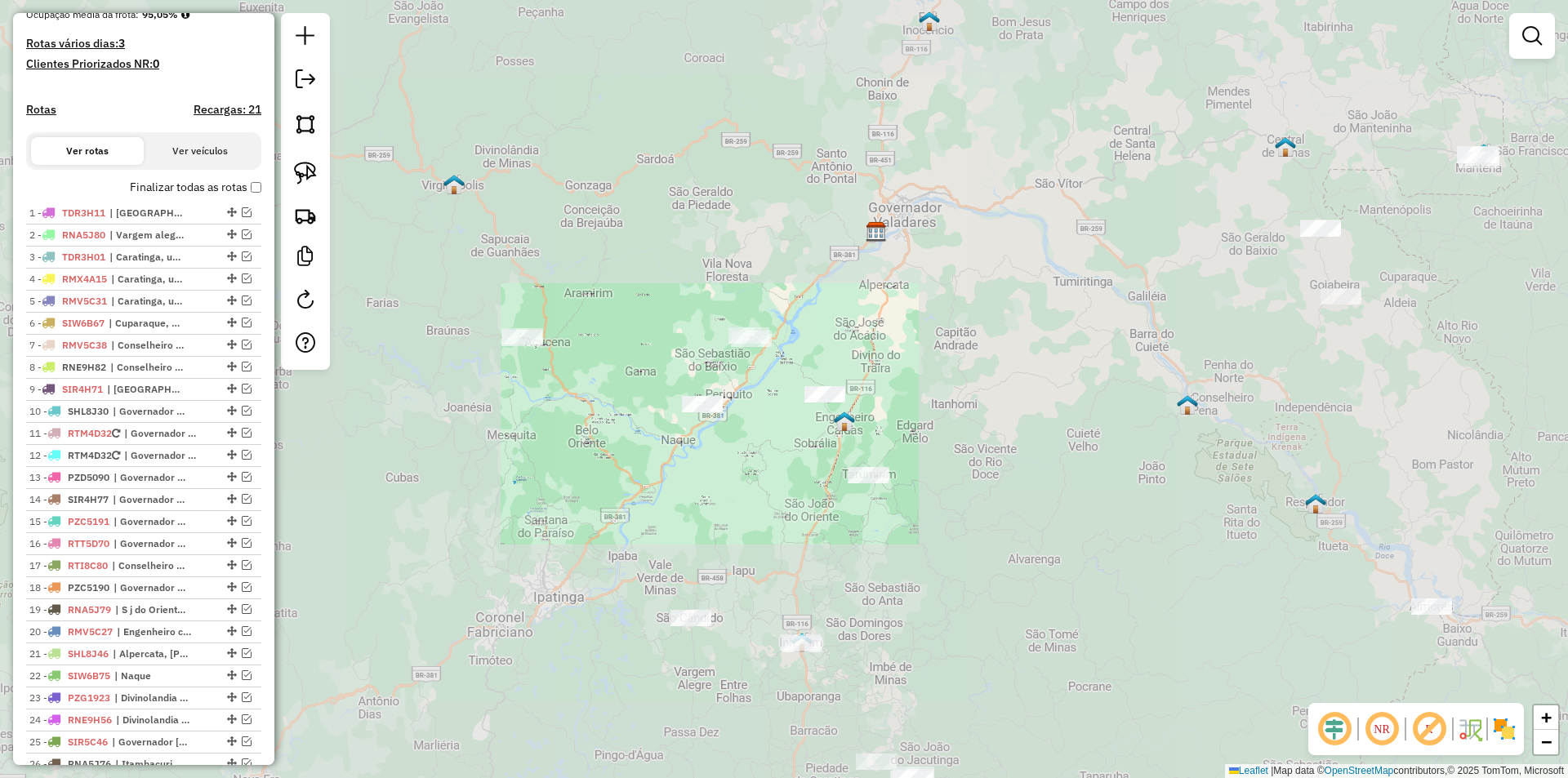
drag, startPoint x: 1119, startPoint y: 410, endPoint x: 1099, endPoint y: 417, distance: 21.2
click at [1099, 417] on div "Janela de atendimento Grade de atendimento Capacidade Transportadoras Veículos …" at bounding box center [784, 389] width 1568 height 778
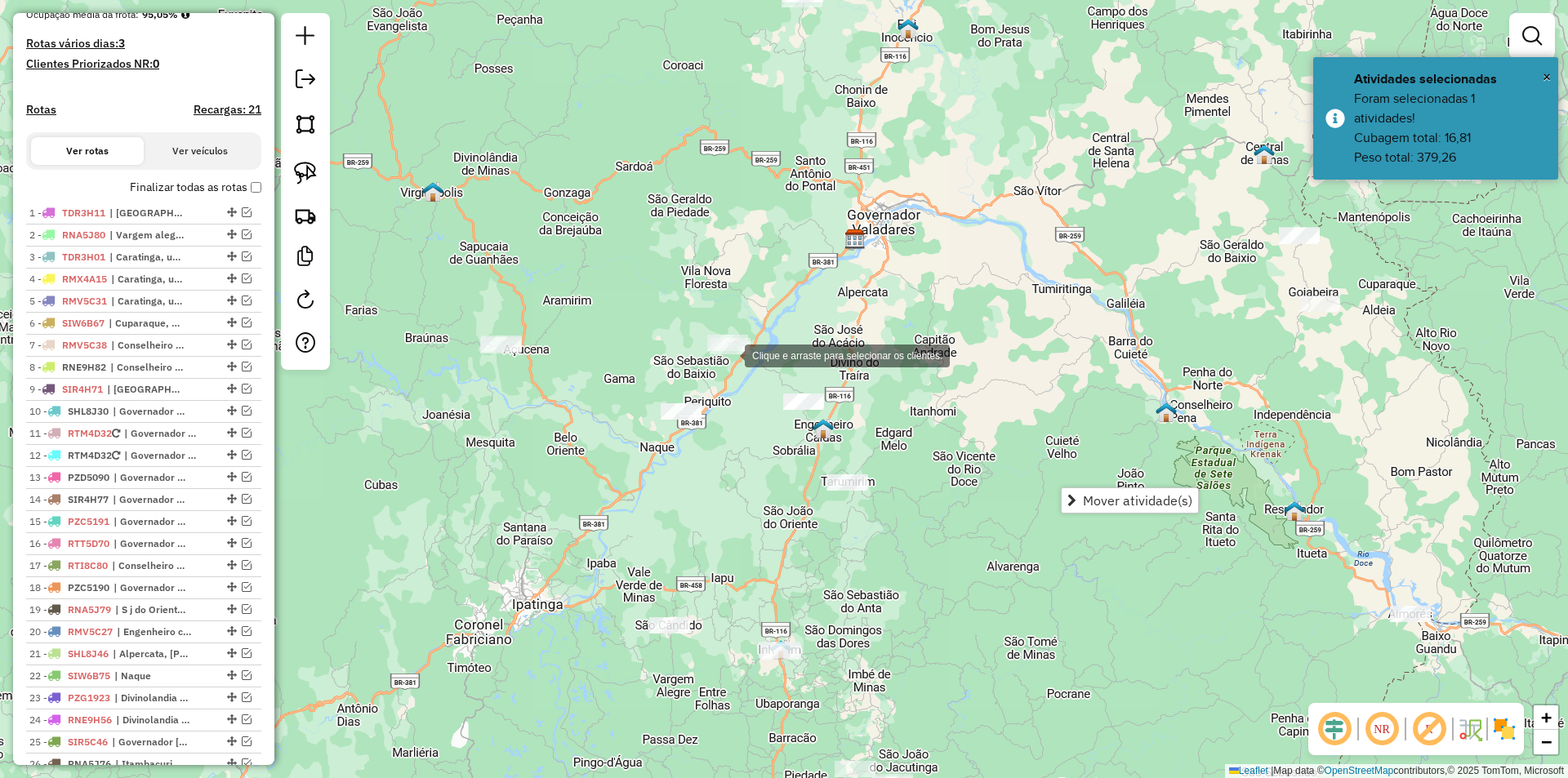
drag, startPoint x: 729, startPoint y: 354, endPoint x: 876, endPoint y: 433, distance: 166.9
click at [750, 354] on div at bounding box center [730, 346] width 40 height 16
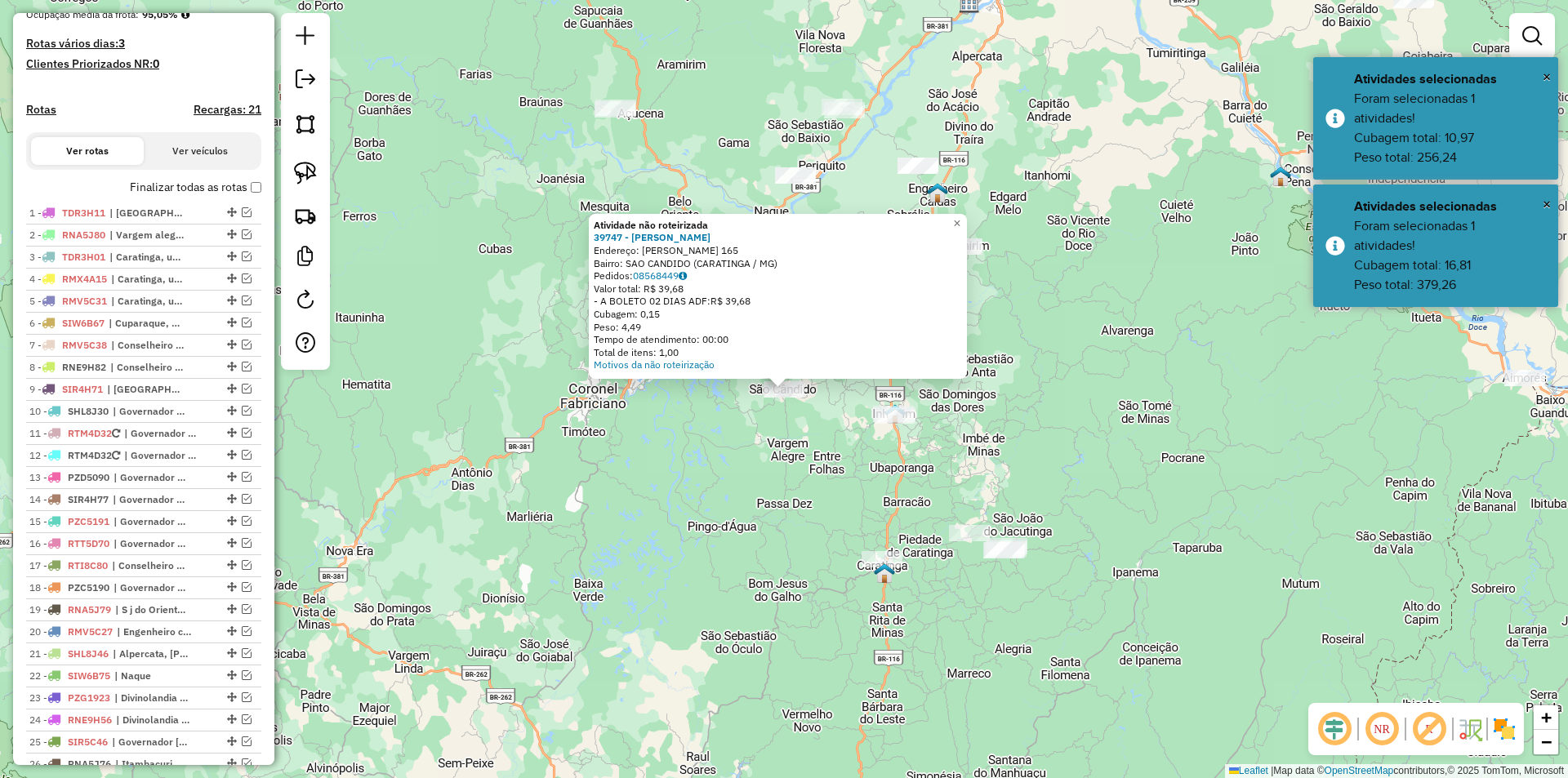
click at [821, 514] on div "Atividade não roteirizada 39747 - VAREJAO RAMOS Endereço: CAPITAO JOAO FRANCO 1…" at bounding box center [784, 389] width 1568 height 778
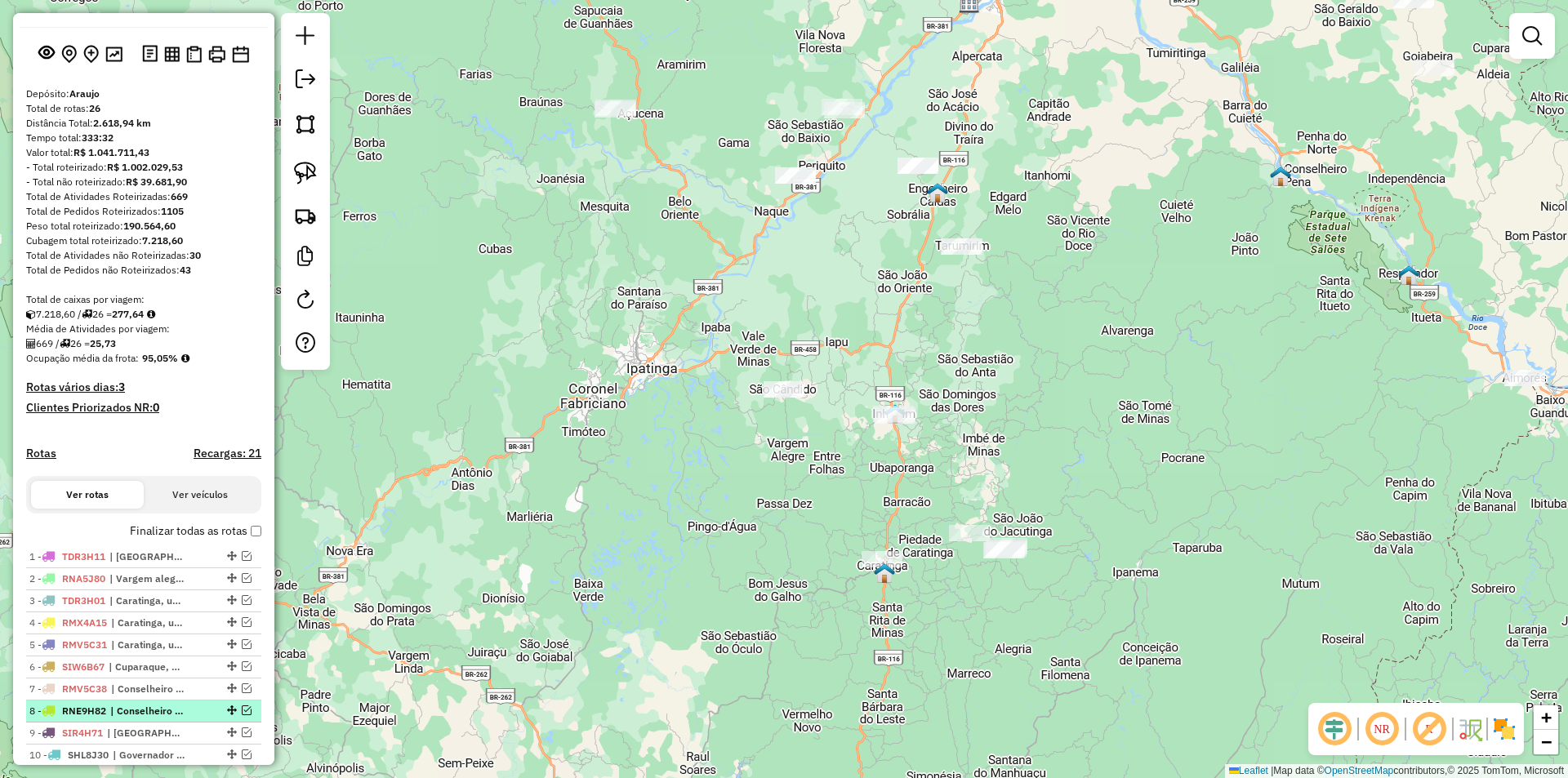
scroll to position [0, 0]
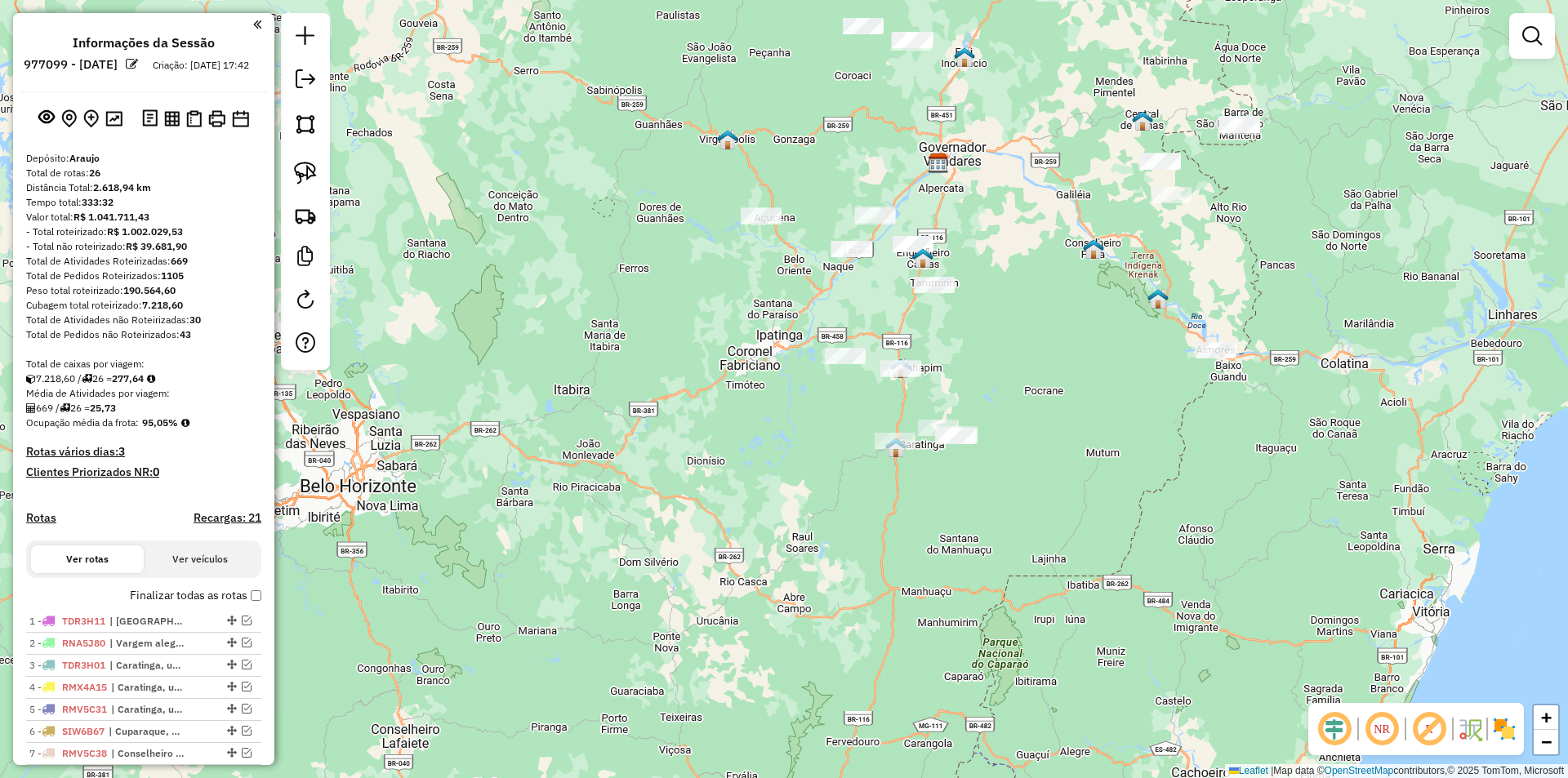
click at [712, 459] on div "Janela de atendimento Grade de atendimento Capacidade Transportadoras Veículos …" at bounding box center [784, 389] width 1568 height 778
click at [314, 72] on em at bounding box center [305, 79] width 20 height 20
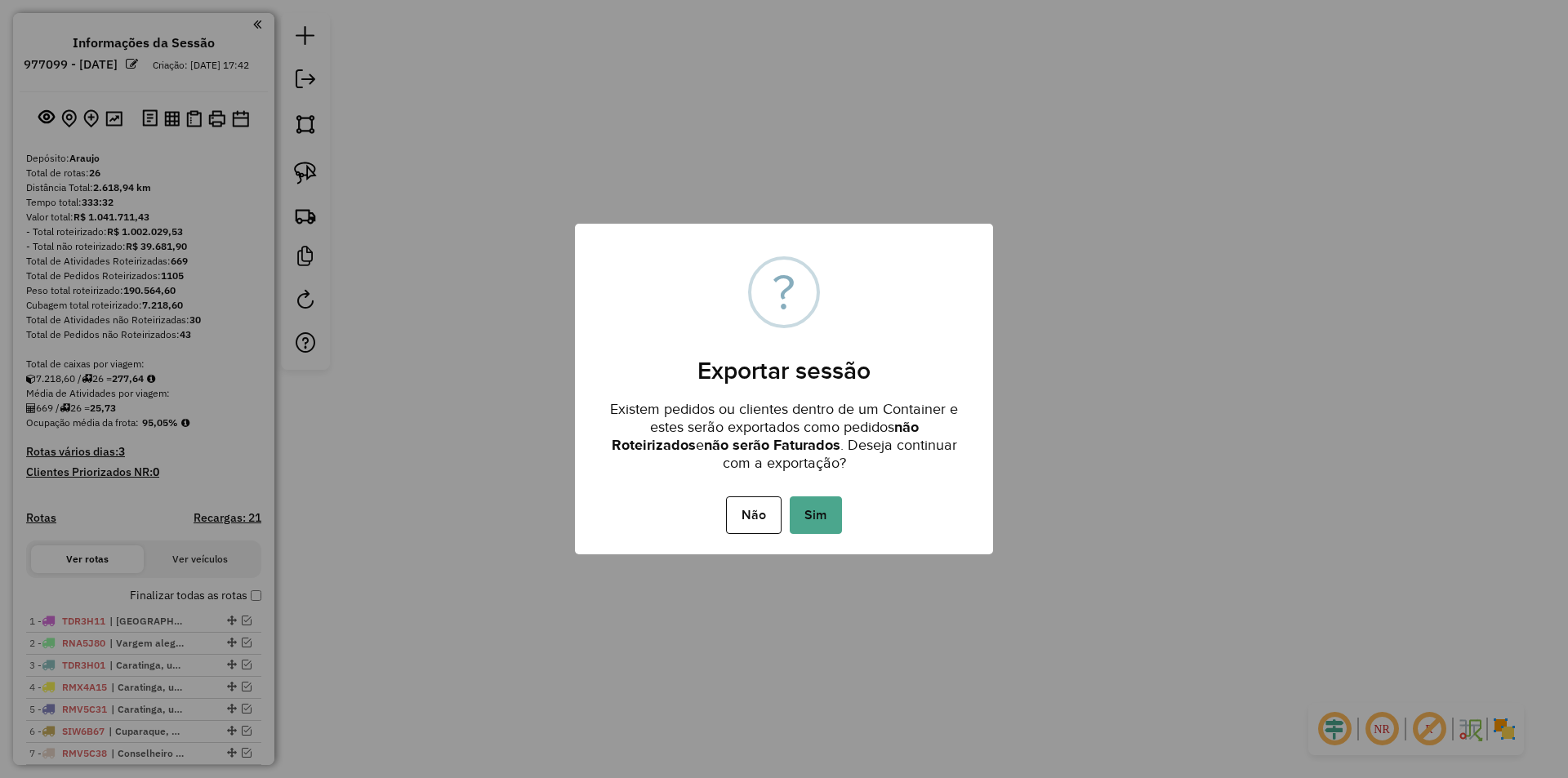
drag, startPoint x: 802, startPoint y: 511, endPoint x: 810, endPoint y: 519, distance: 11.3
click at [802, 511] on button "Sim" at bounding box center [816, 515] width 52 height 38
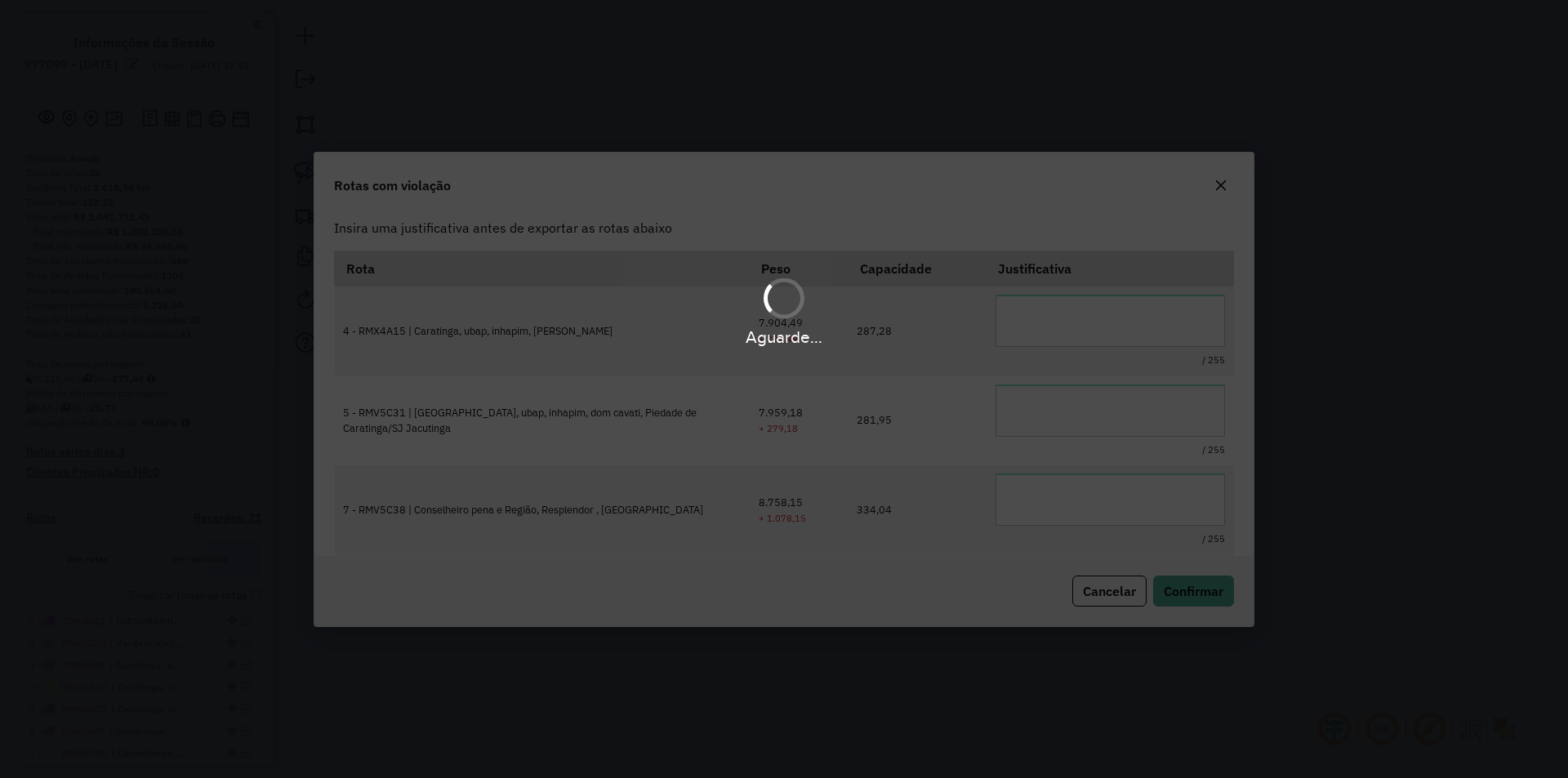
type textarea "**********"
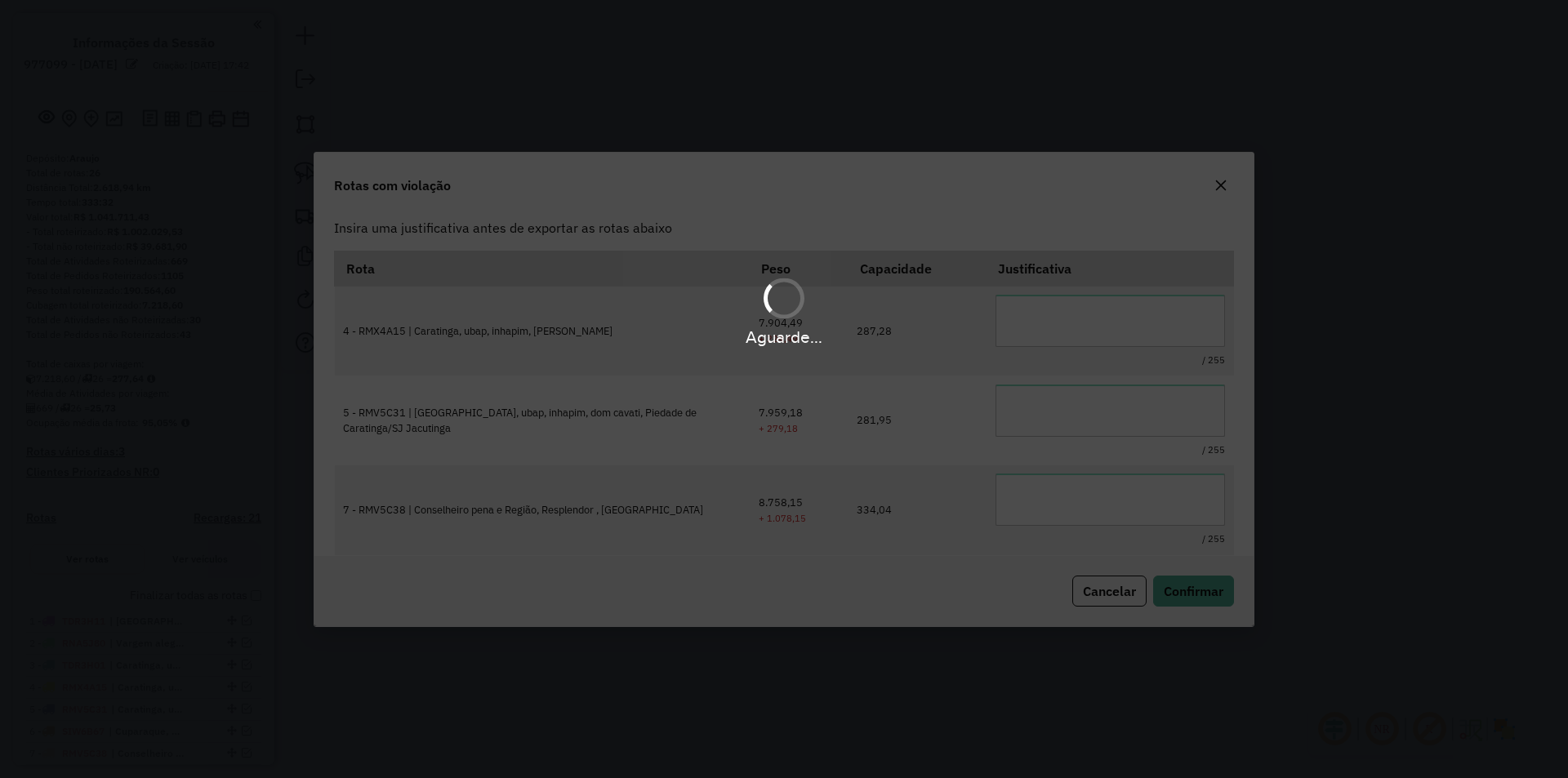
type textarea "**********"
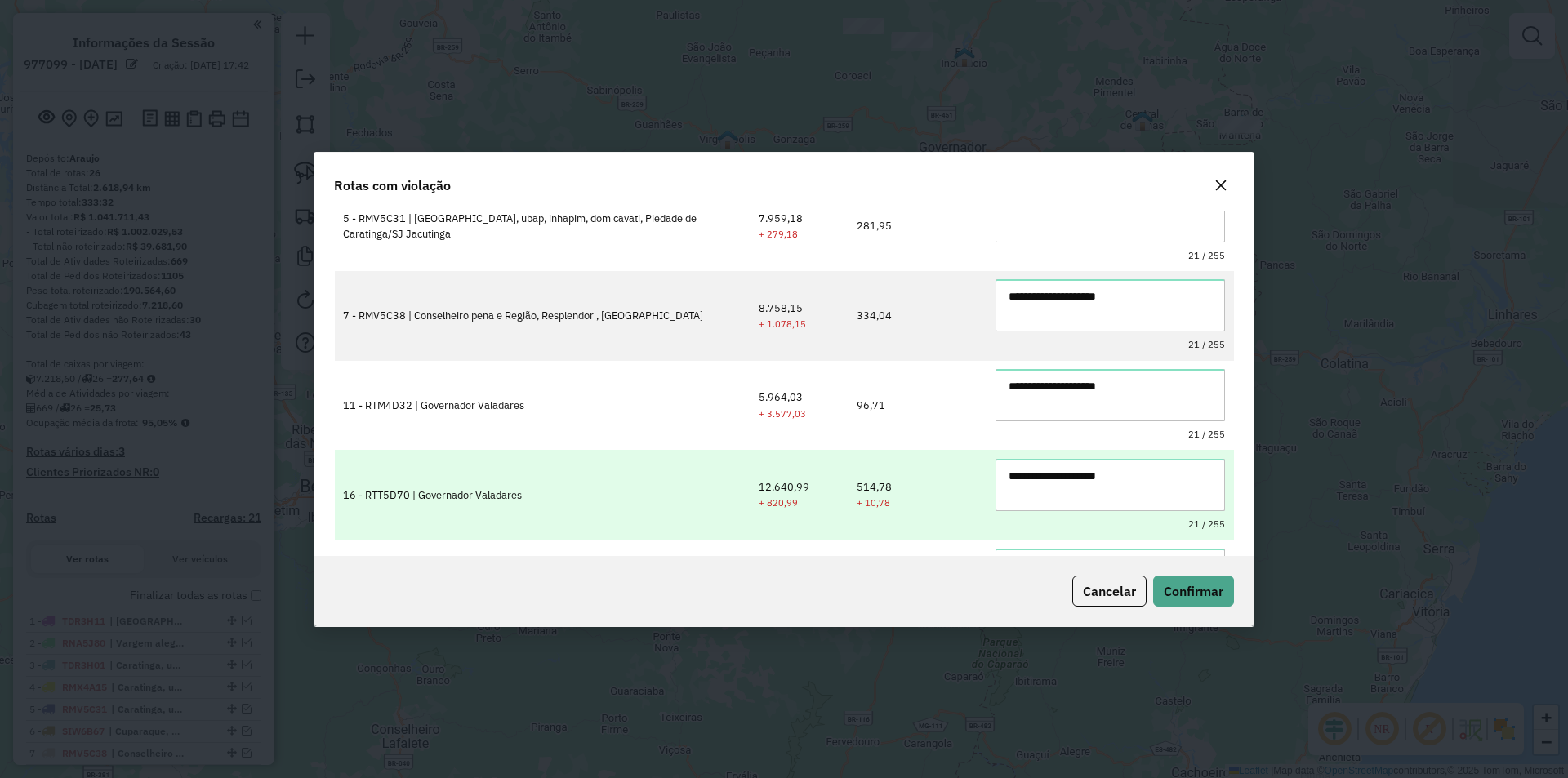
scroll to position [268, 0]
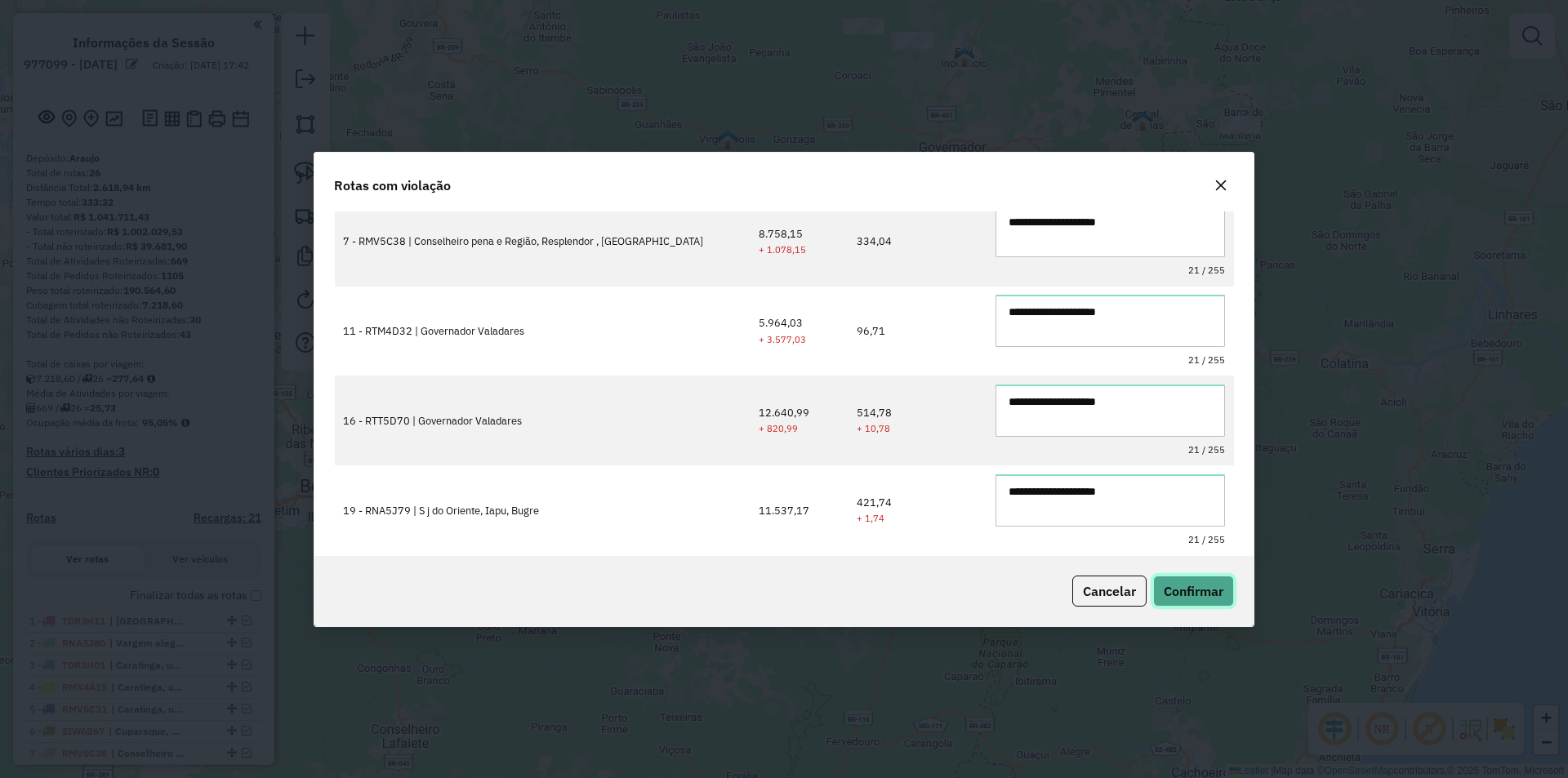
click at [1212, 590] on span "Confirmar" at bounding box center [1194, 591] width 59 height 16
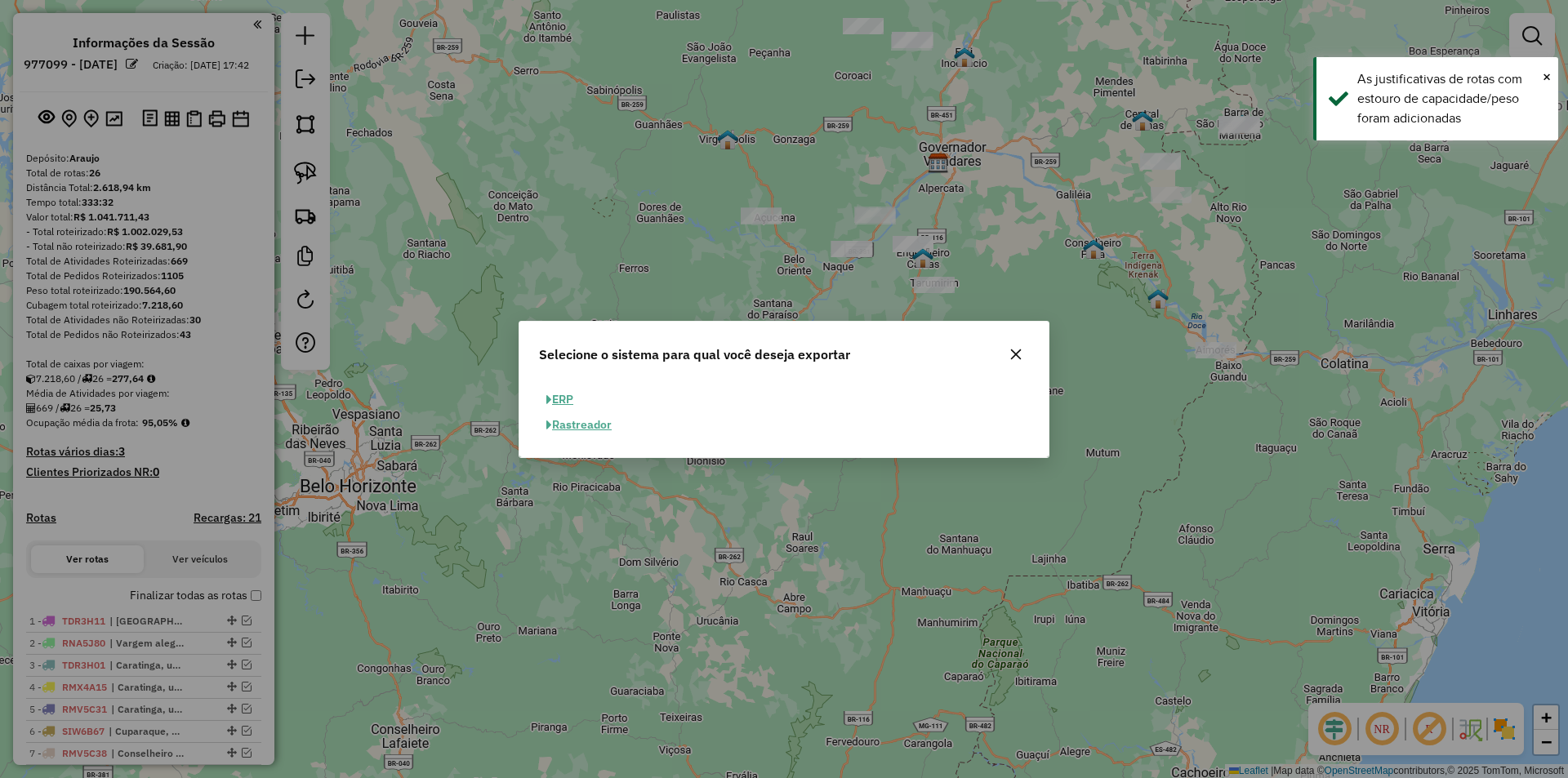
click at [581, 400] on button "ERP" at bounding box center [560, 399] width 41 height 25
select select "**"
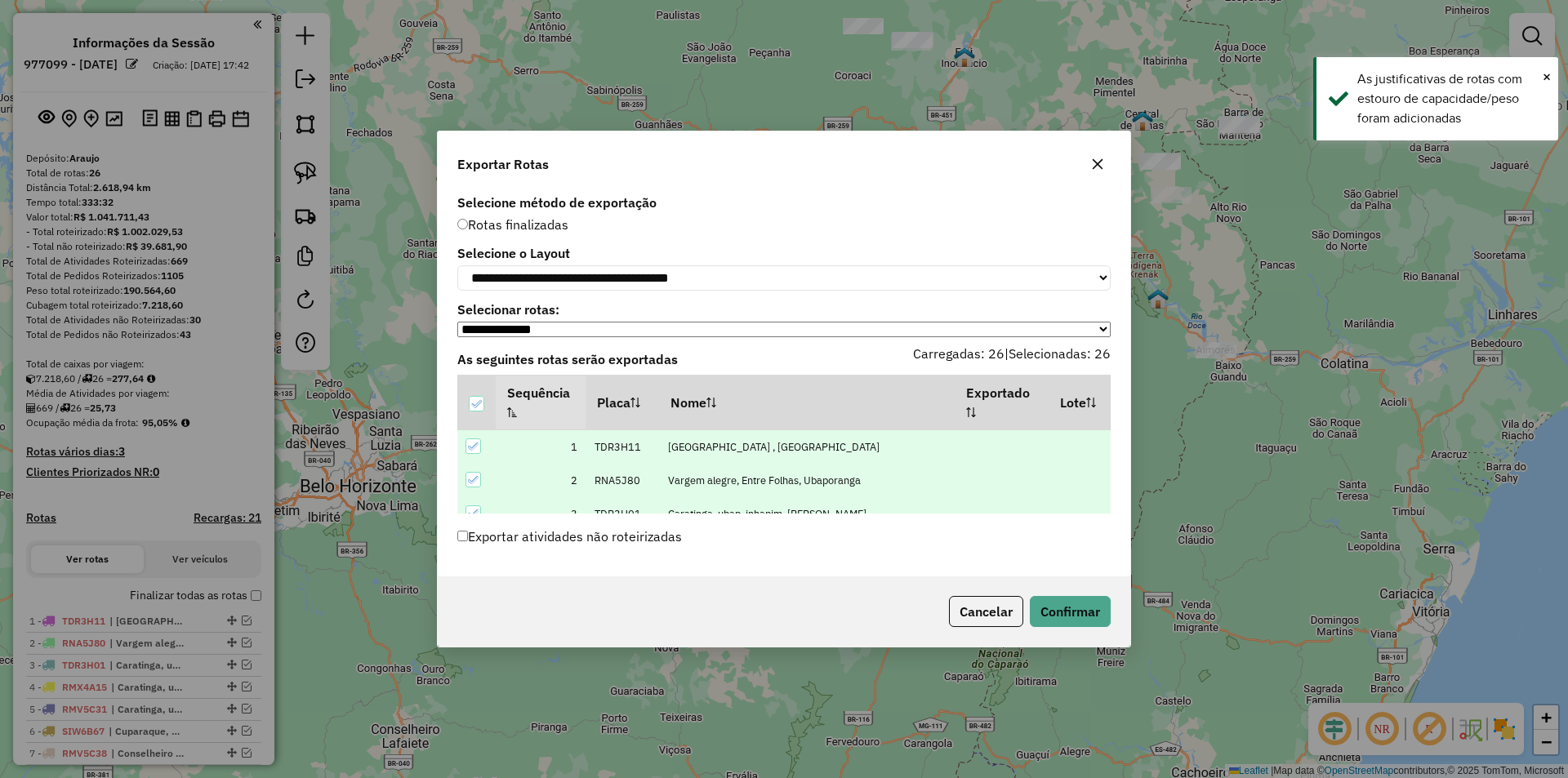
click at [595, 539] on label "Exportar atividades não roteirizadas" at bounding box center [570, 537] width 224 height 31
click at [1102, 642] on div "Cancelar Confirmar" at bounding box center [784, 611] width 693 height 70
click at [1087, 621] on button "Confirmar" at bounding box center [1070, 611] width 81 height 31
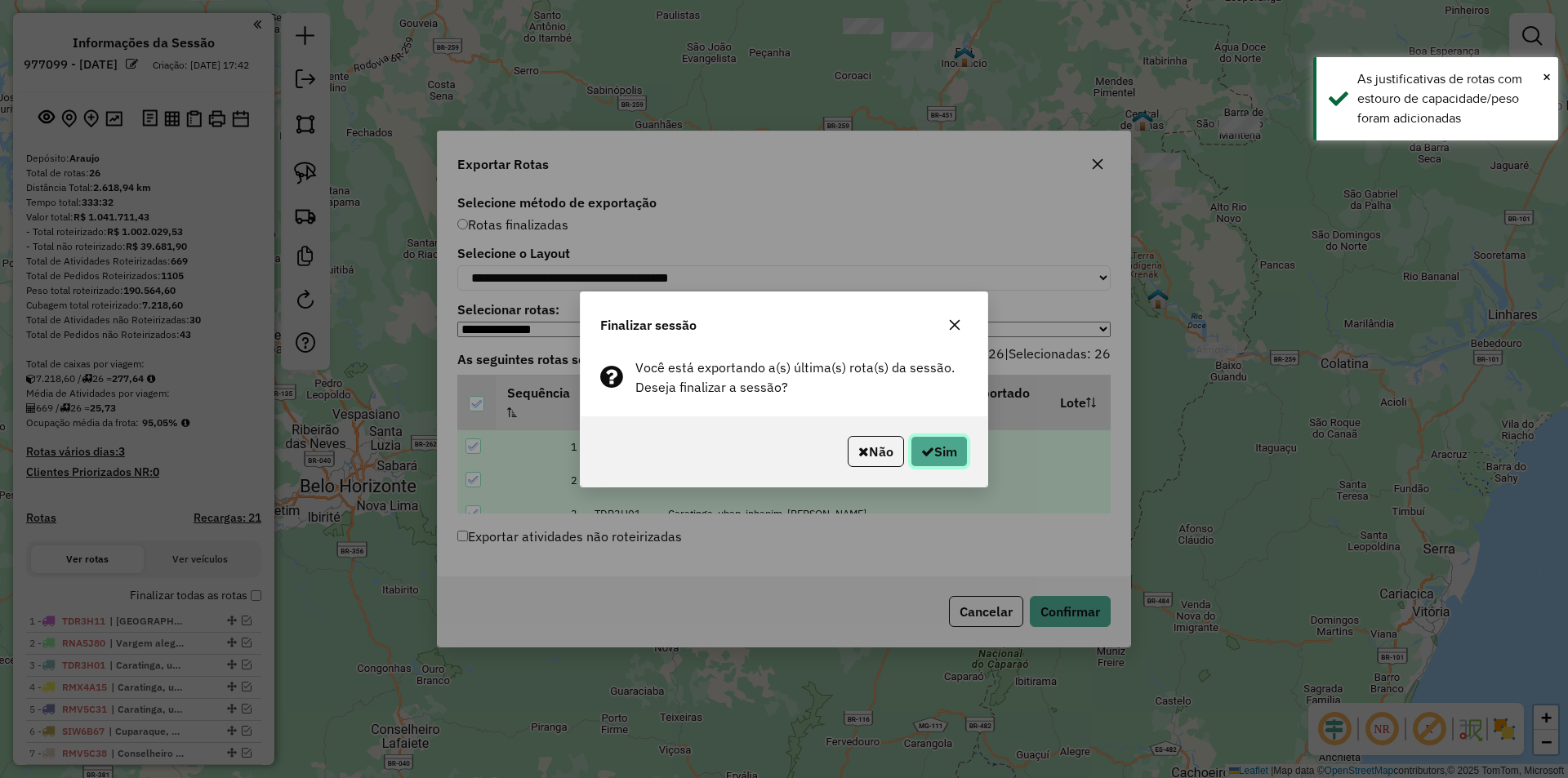
click at [949, 450] on button "Sim" at bounding box center [940, 451] width 57 height 31
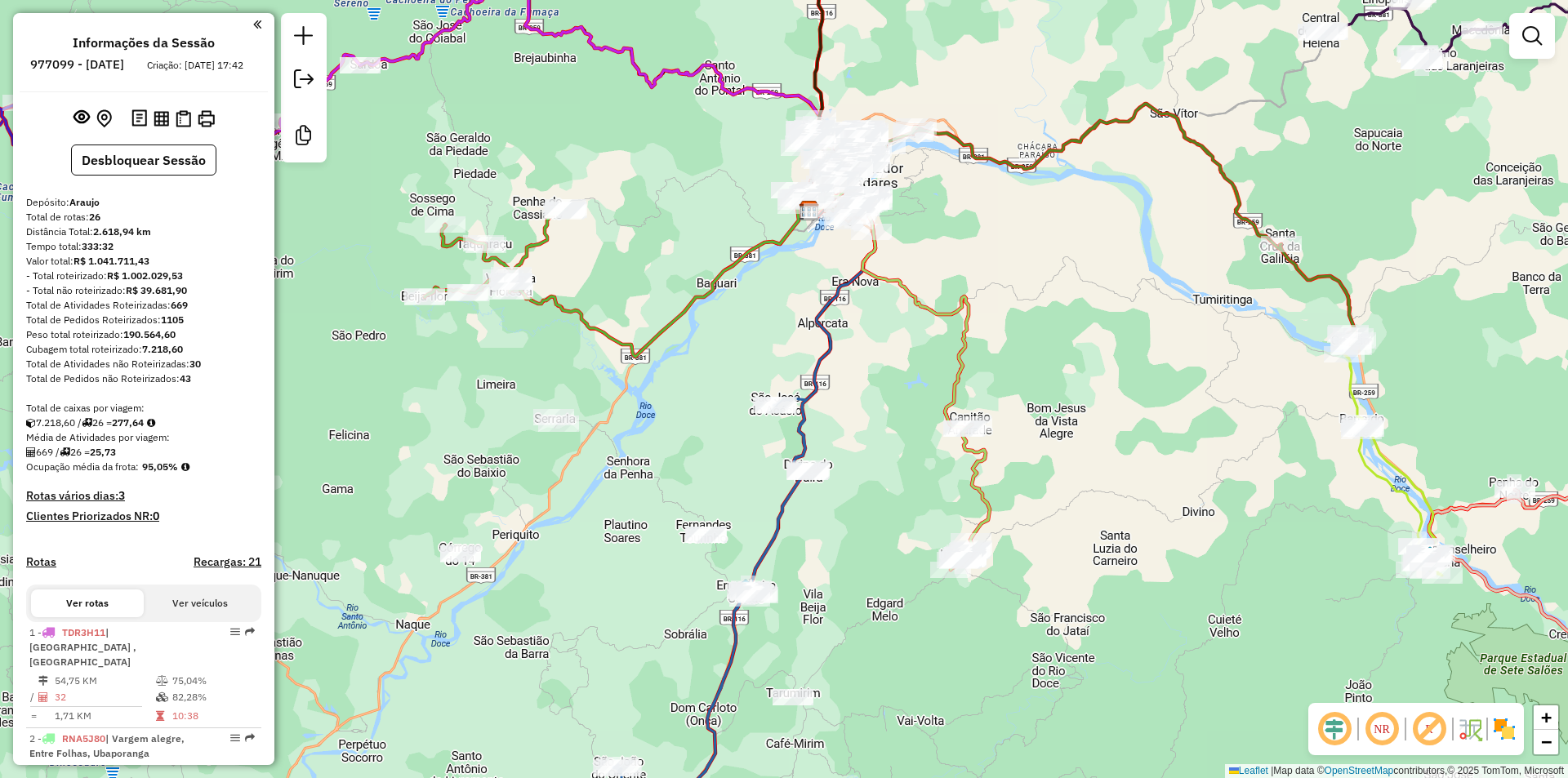
drag, startPoint x: 960, startPoint y: 222, endPoint x: 938, endPoint y: 258, distance: 42.2
click at [938, 258] on div "Janela de atendimento Grade de atendimento Capacidade Transportadoras Veículos …" at bounding box center [784, 389] width 1568 height 778
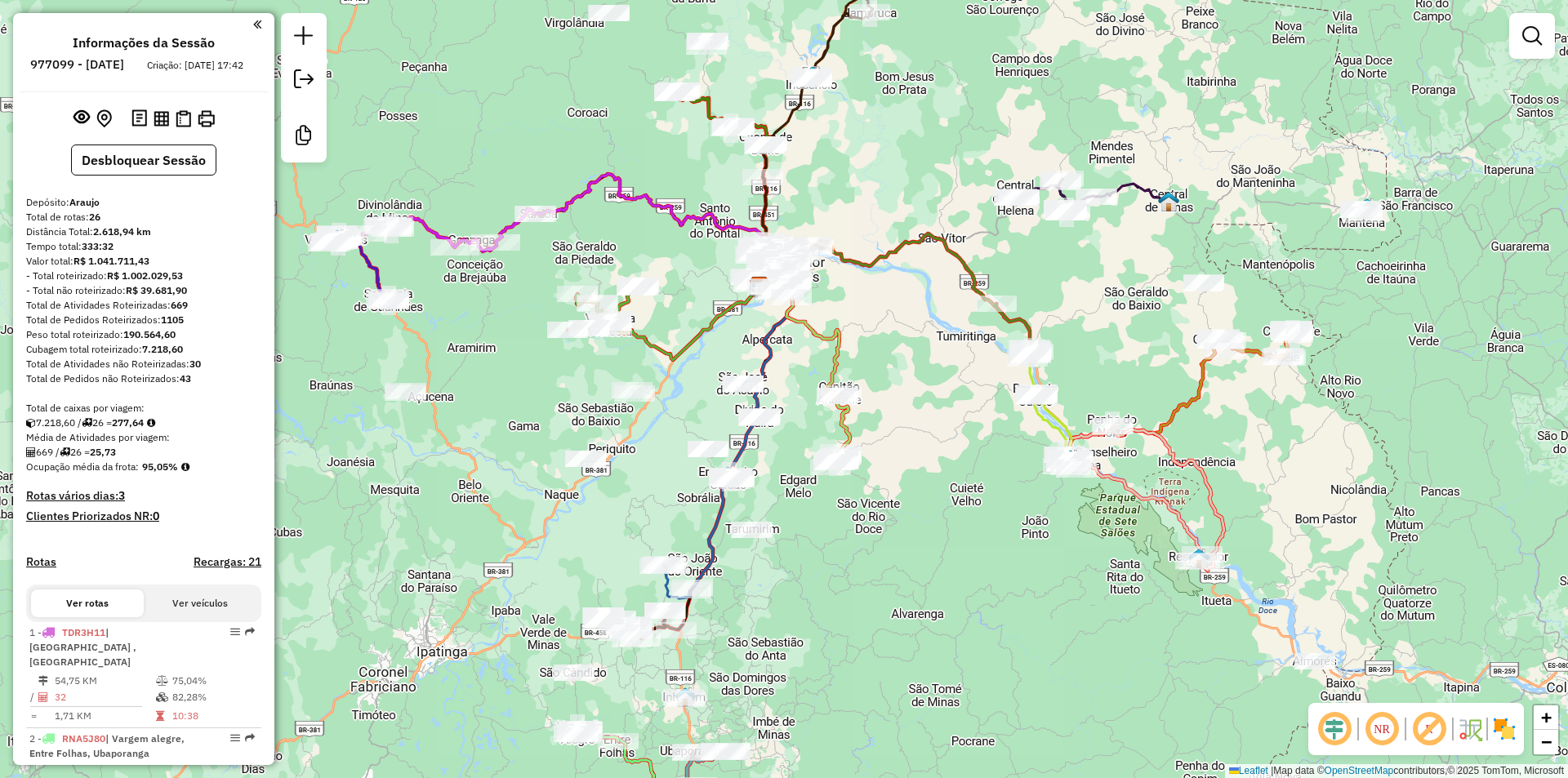
click at [933, 452] on div "Janela de atendimento Grade de atendimento Capacidade Transportadoras Veículos …" at bounding box center [784, 389] width 1568 height 778
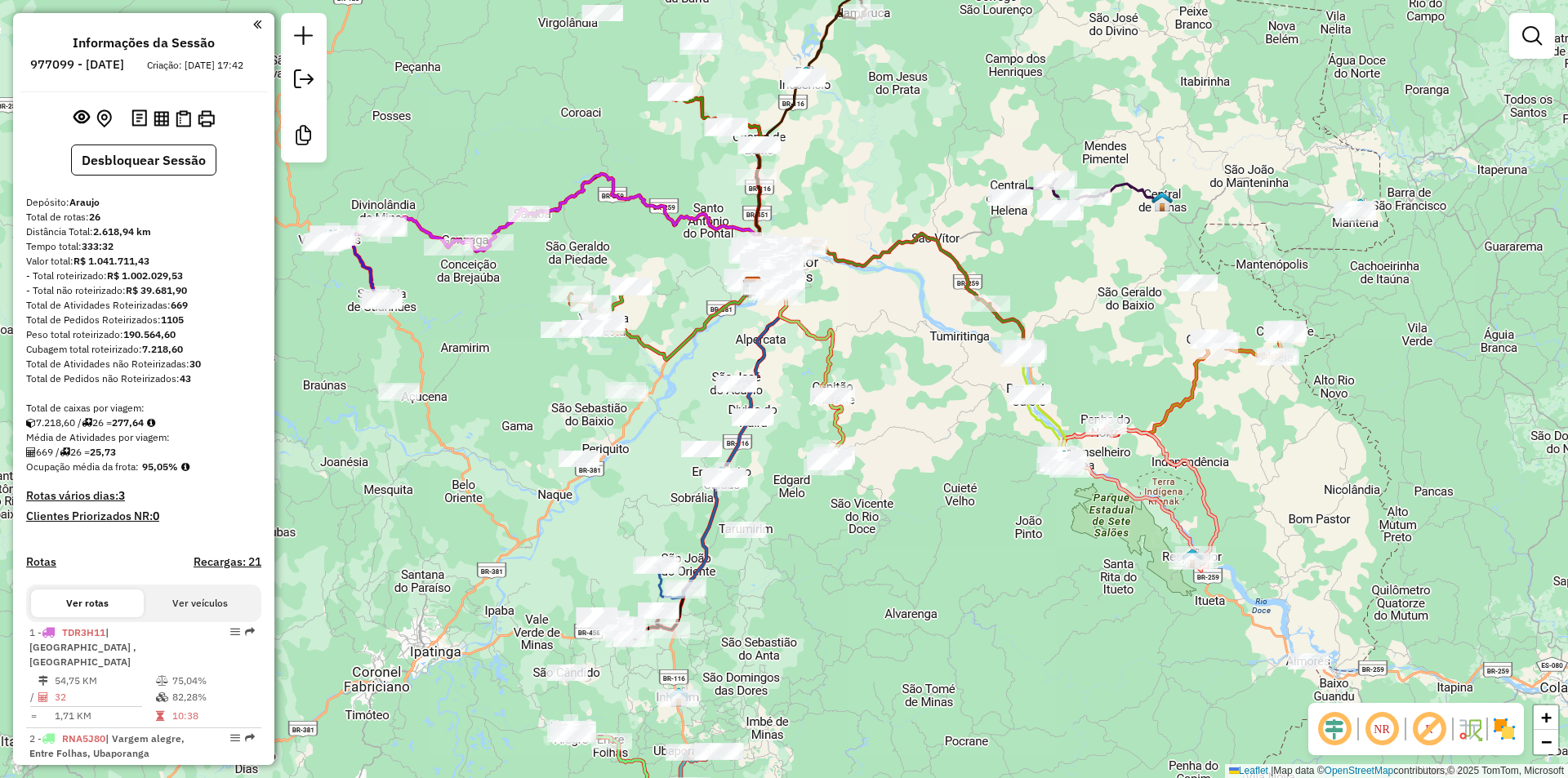
drag, startPoint x: 865, startPoint y: 607, endPoint x: 891, endPoint y: 319, distance: 289.2
click at [891, 319] on div "Janela de atendimento Grade de atendimento Capacidade Transportadoras Veículos …" at bounding box center [784, 389] width 1568 height 778
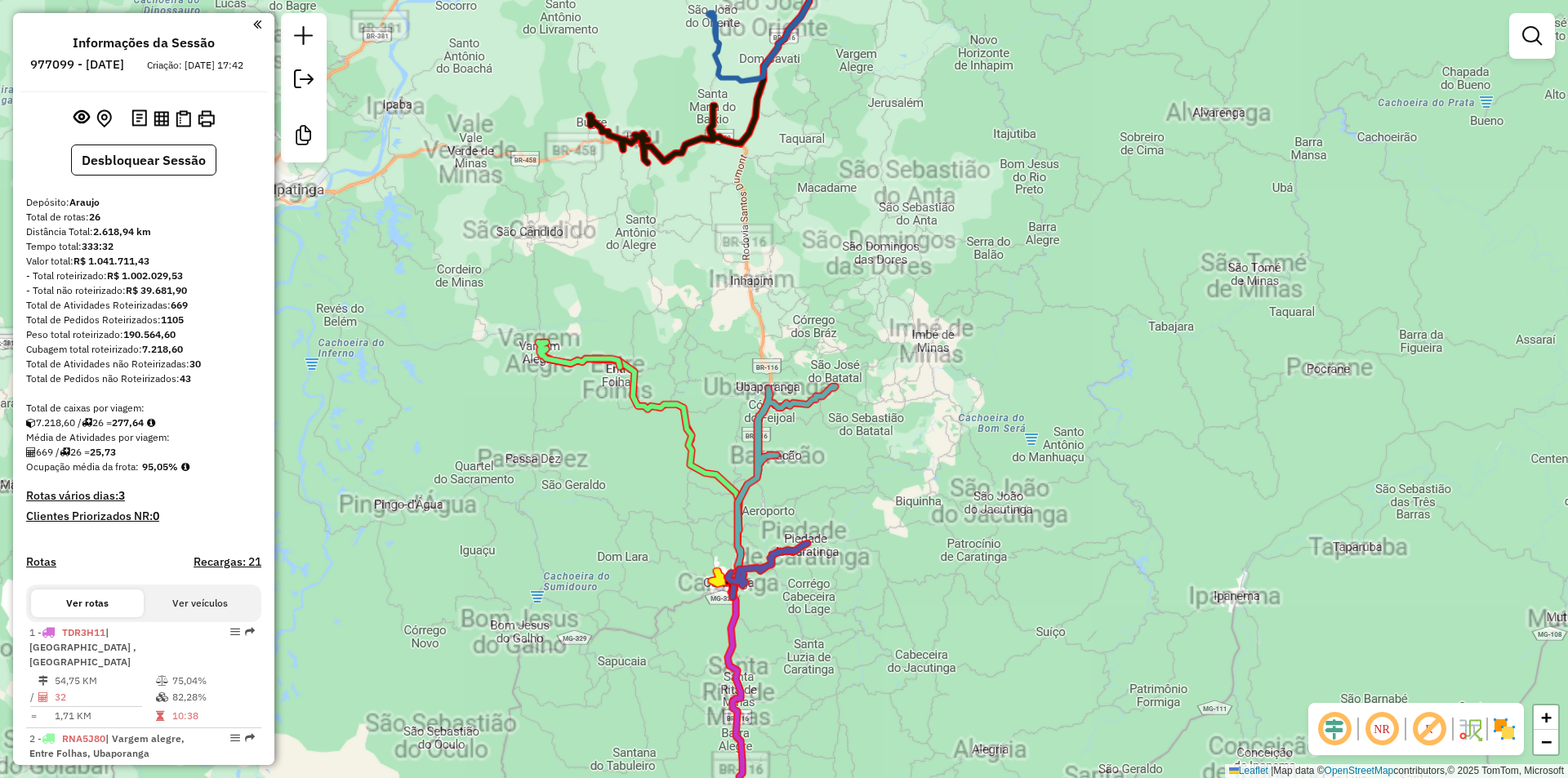
click at [657, 398] on icon at bounding box center [641, 476] width 199 height 241
select select "**********"
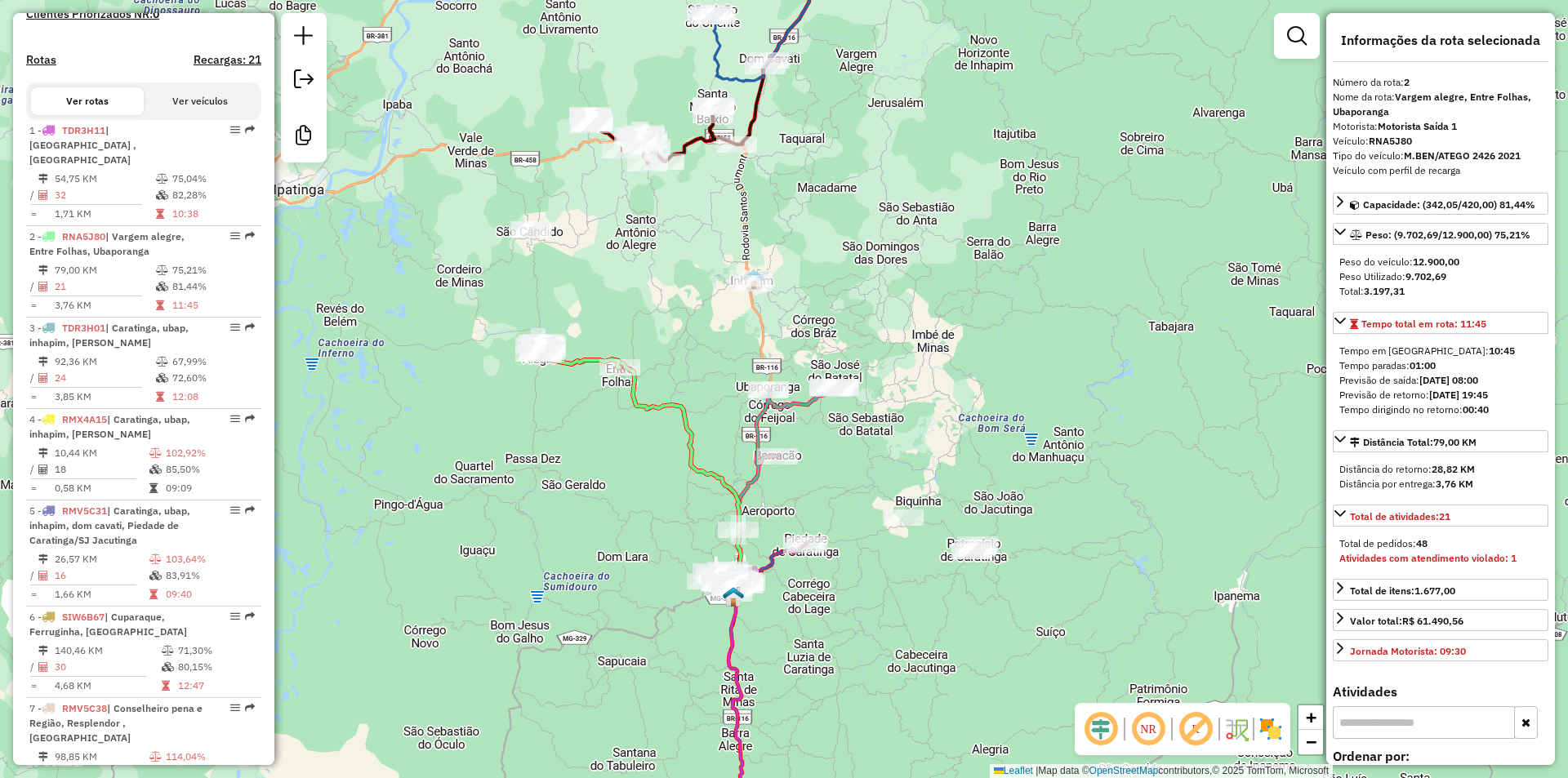
scroll to position [715, 0]
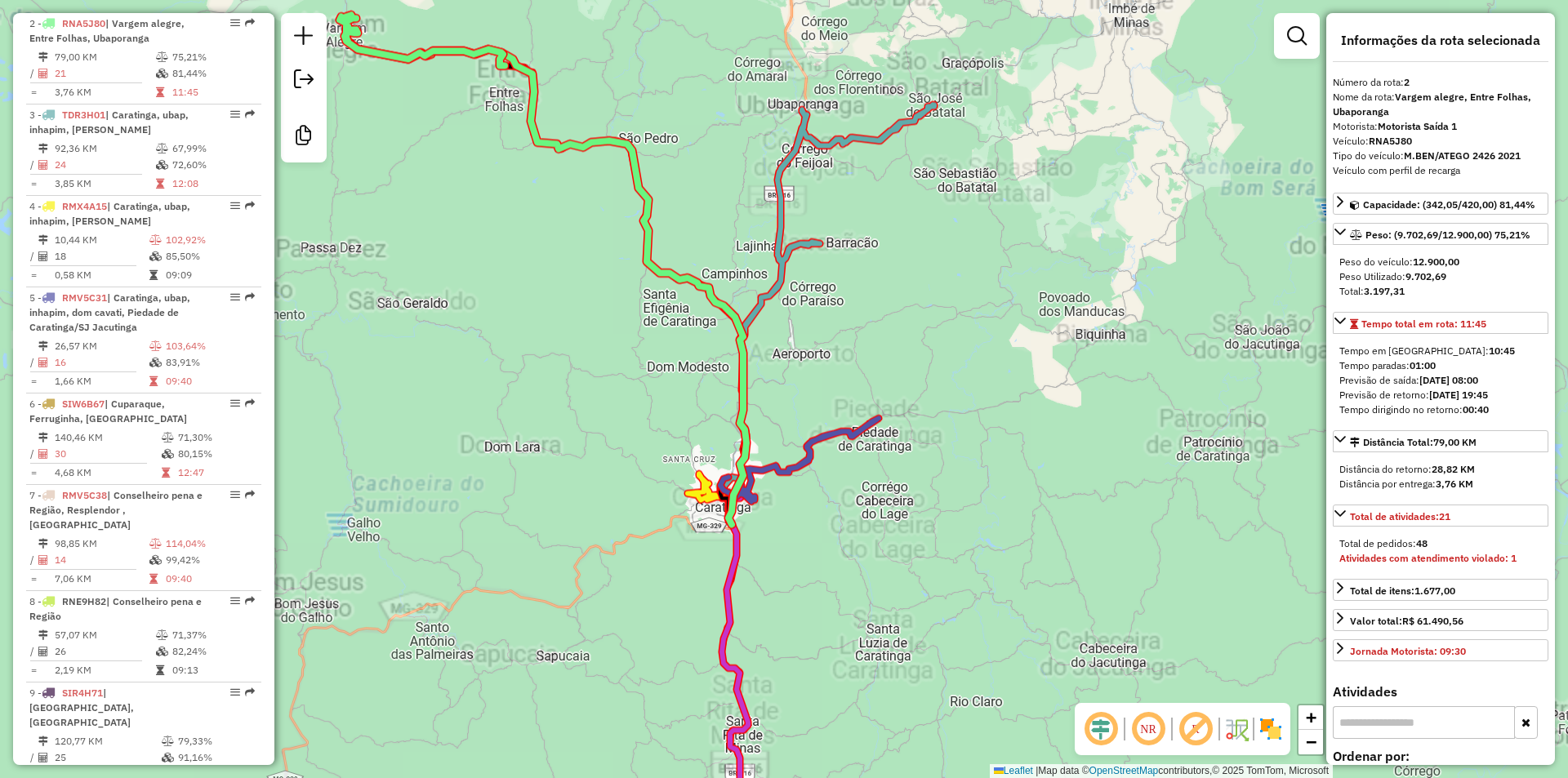
click at [735, 669] on icon at bounding box center [722, 738] width 56 height 488
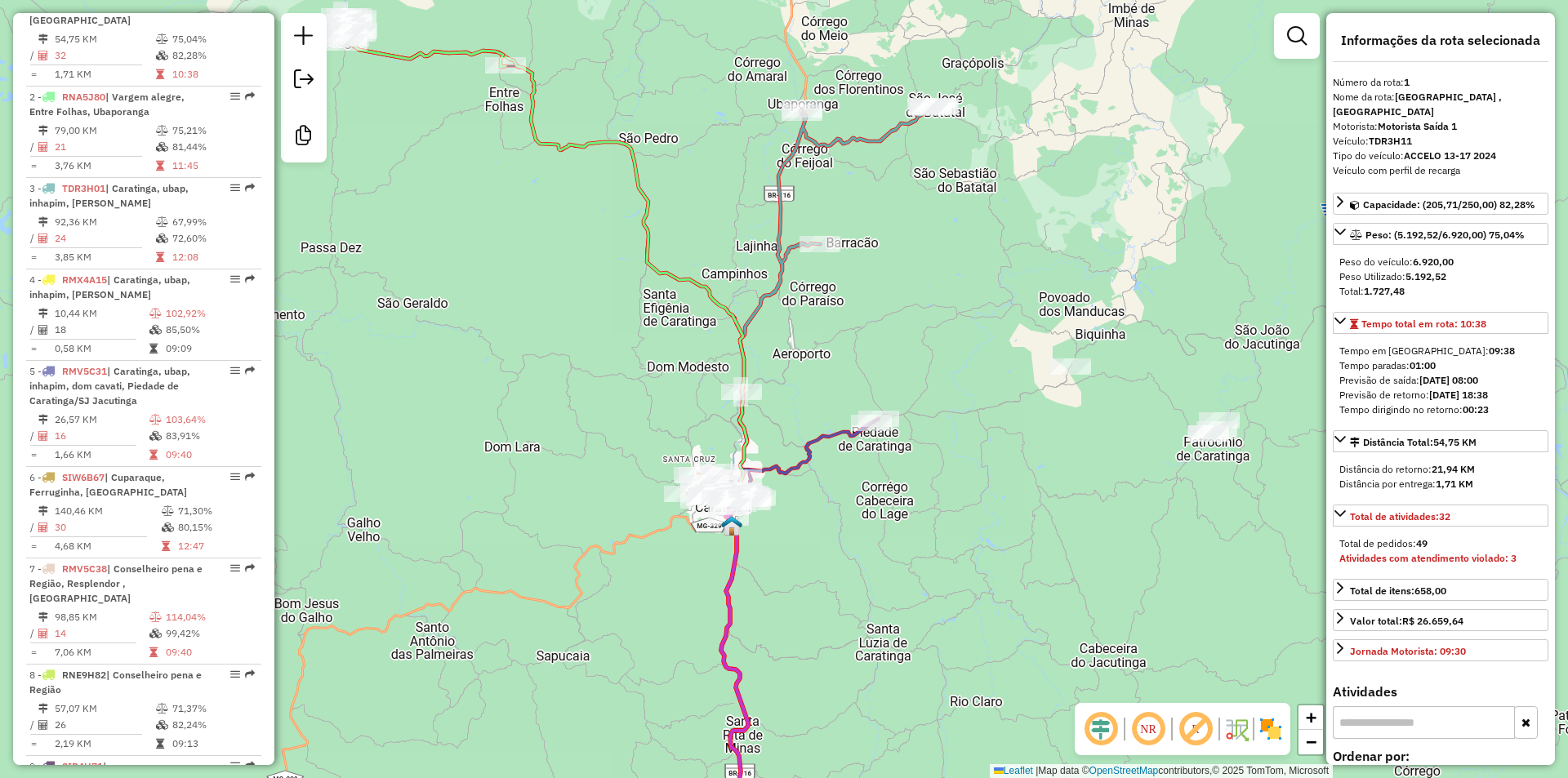
scroll to position [624, 0]
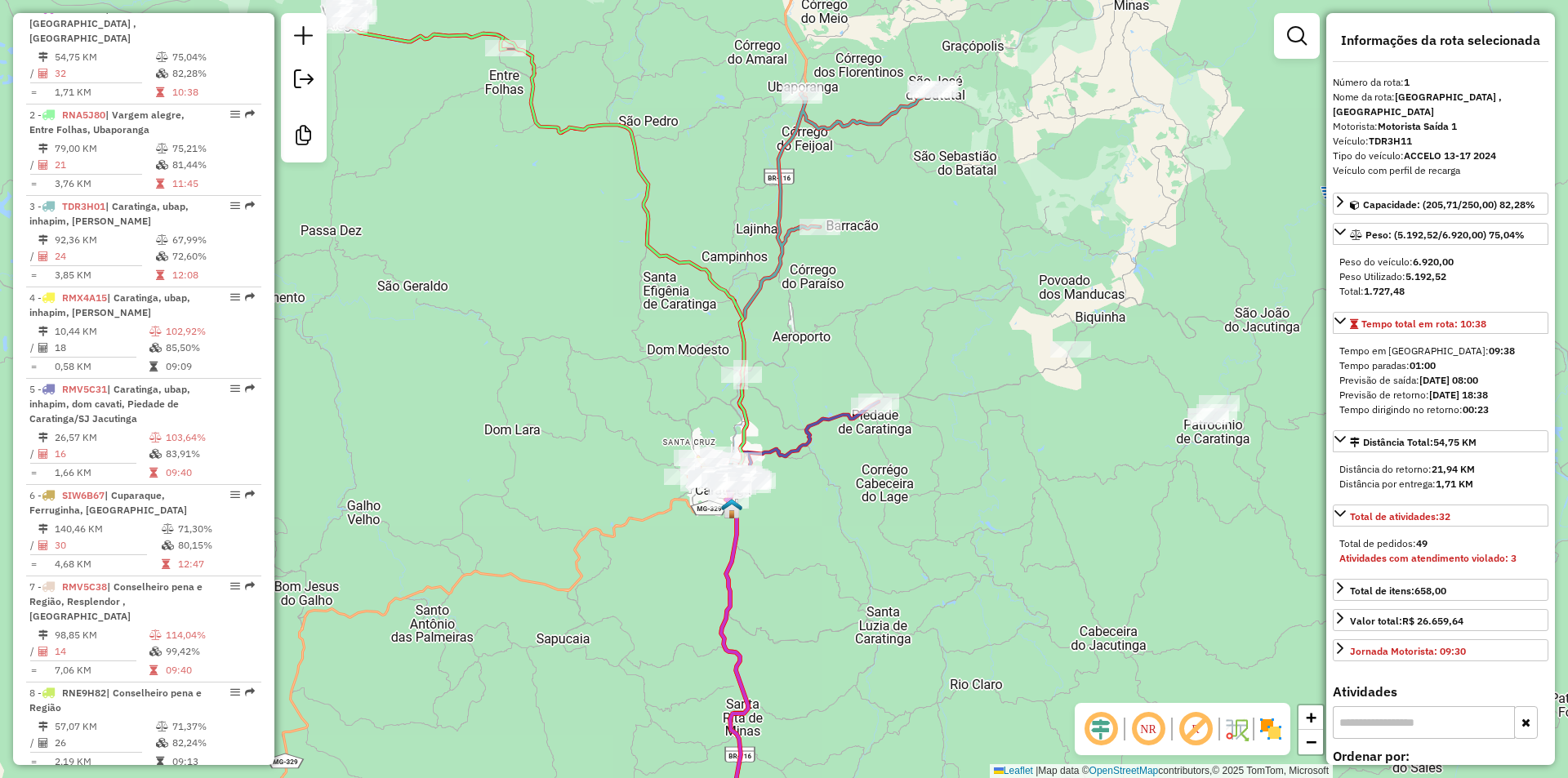
drag, startPoint x: 760, startPoint y: 616, endPoint x: 767, endPoint y: 469, distance: 147.2
click at [767, 469] on div "Janela de atendimento Grade de atendimento Capacidade Transportadoras Veículos …" at bounding box center [784, 389] width 1568 height 778
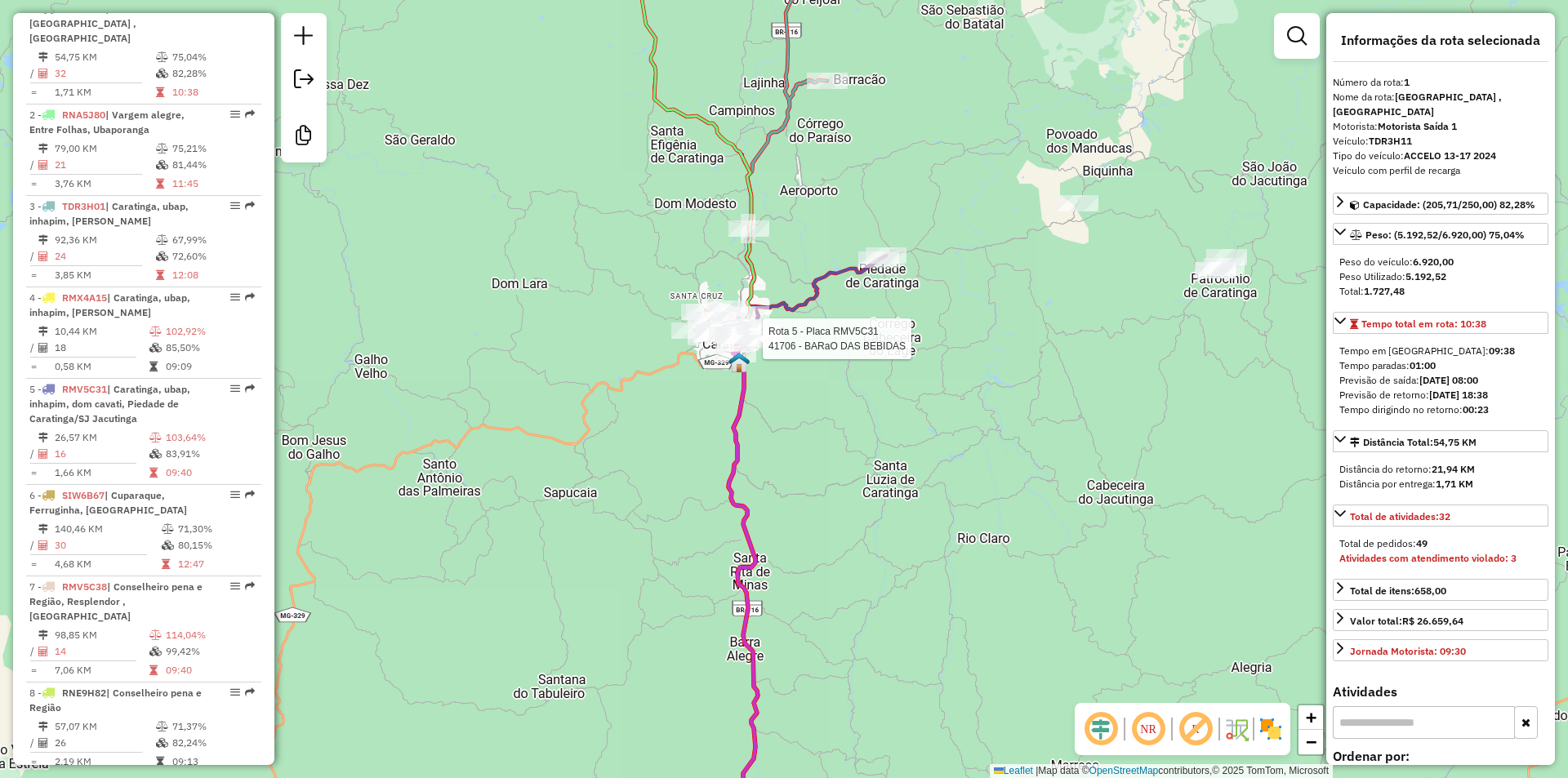
click at [845, 488] on div "Rota 5 - Placa RMV5C31 41706 - BARaO DAS BEBIDAS Janela de atendimento Grade de…" at bounding box center [784, 389] width 1568 height 778
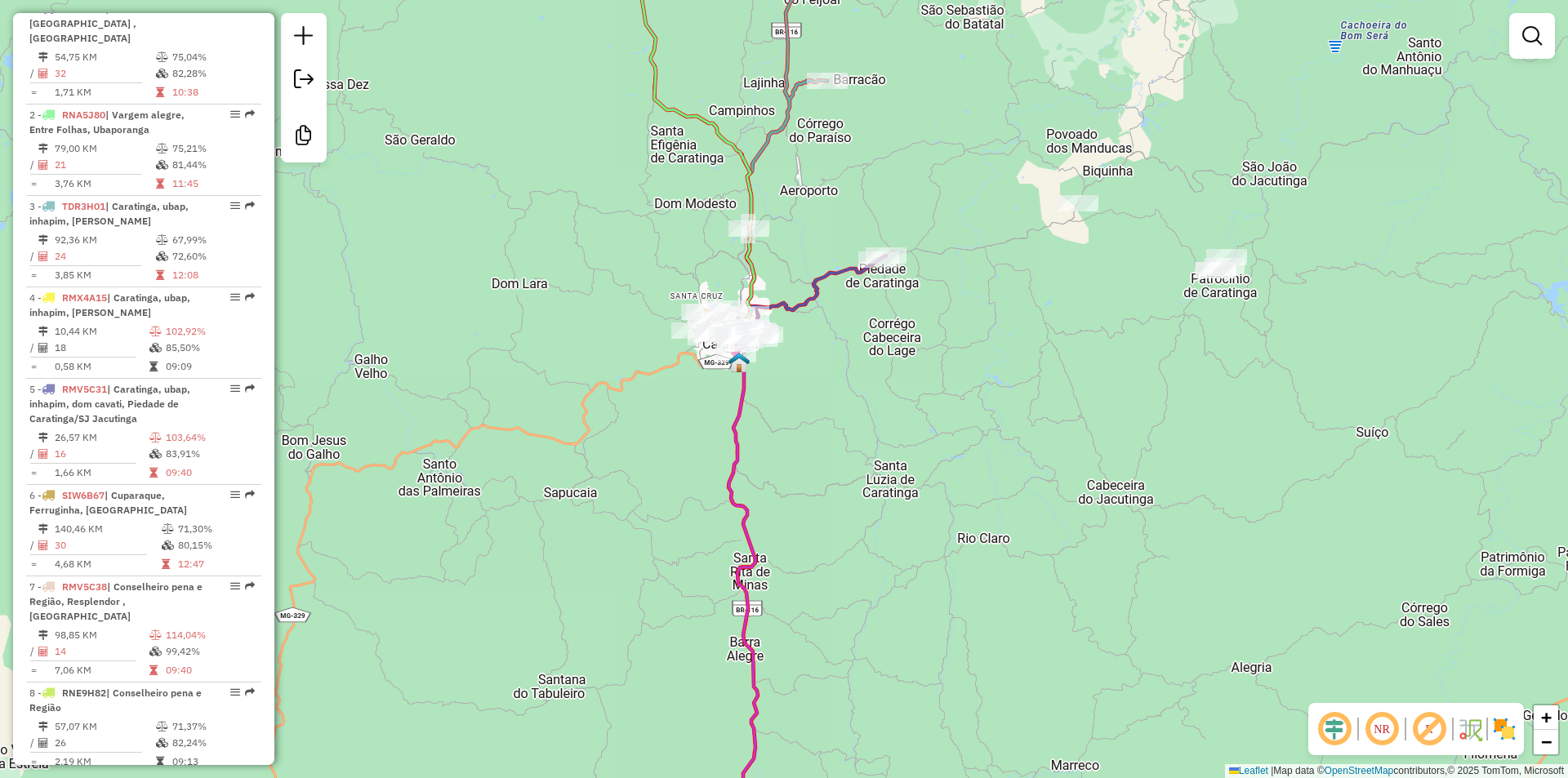
click at [747, 493] on div "Janela de atendimento Grade de atendimento Capacidade Transportadoras Veículos …" at bounding box center [784, 389] width 1568 height 778
click at [739, 511] on icon at bounding box center [730, 574] width 57 height 488
select select "**********"
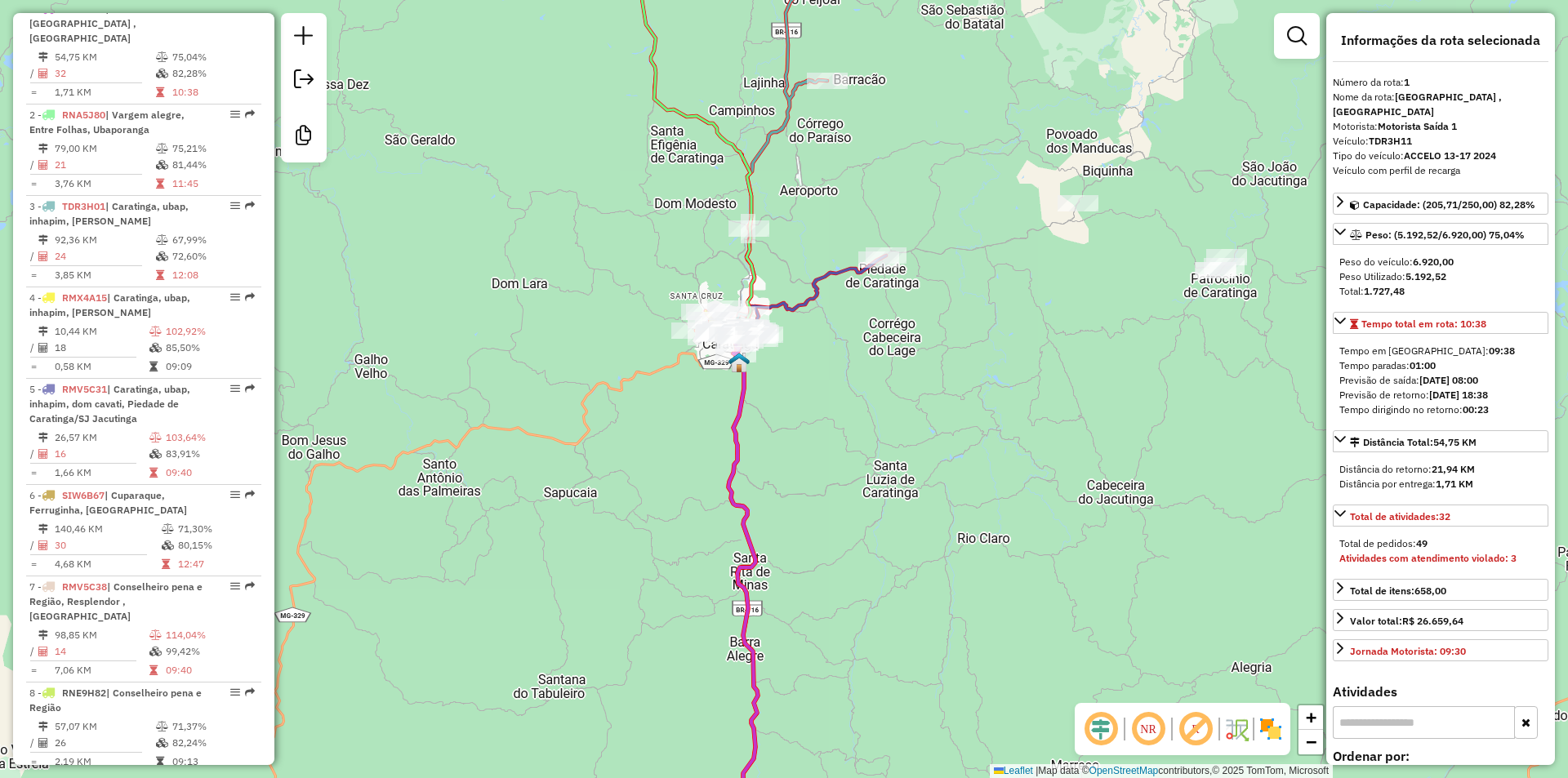
click at [814, 301] on icon at bounding box center [808, 297] width 158 height 83
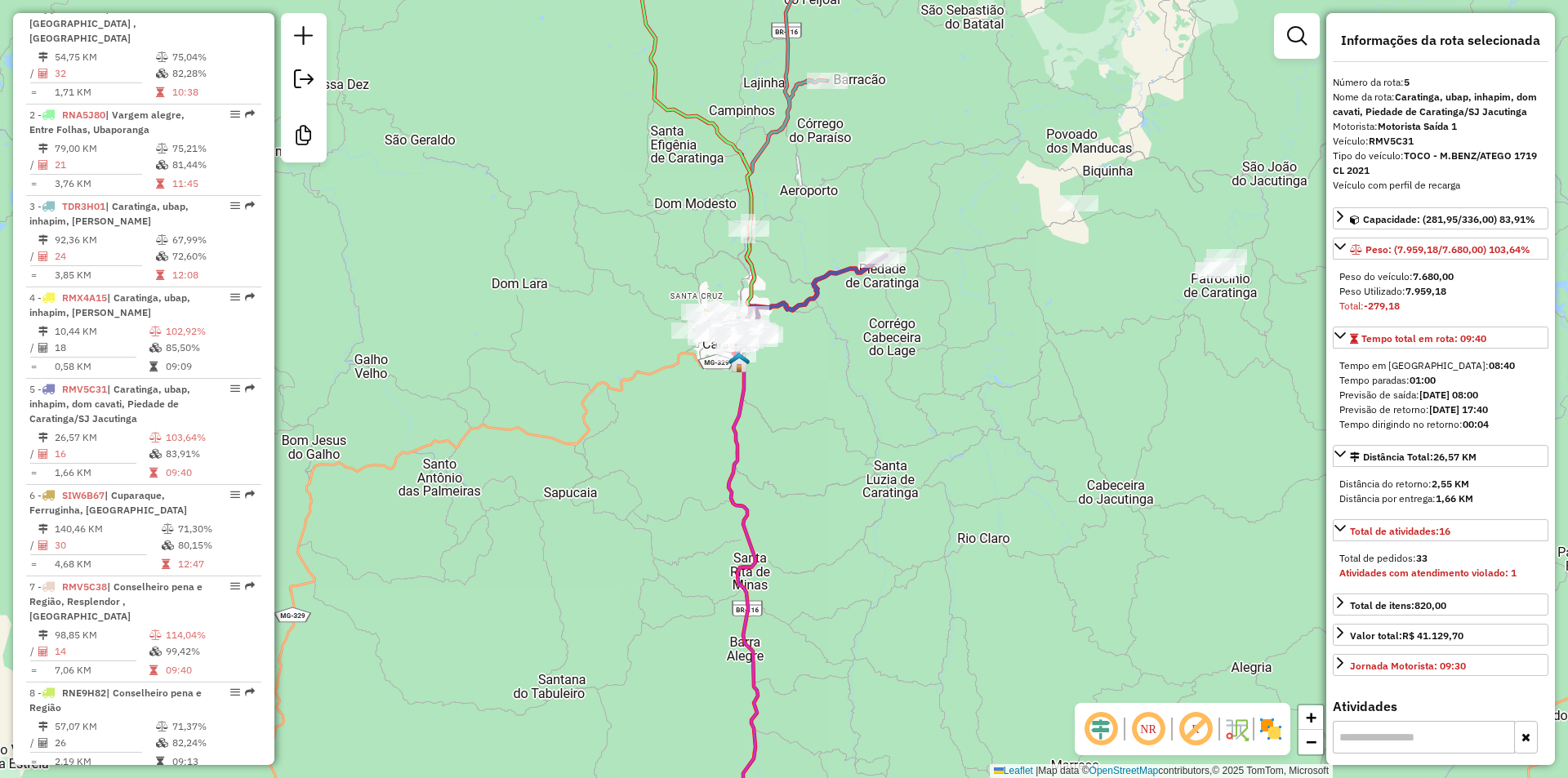
scroll to position [990, 0]
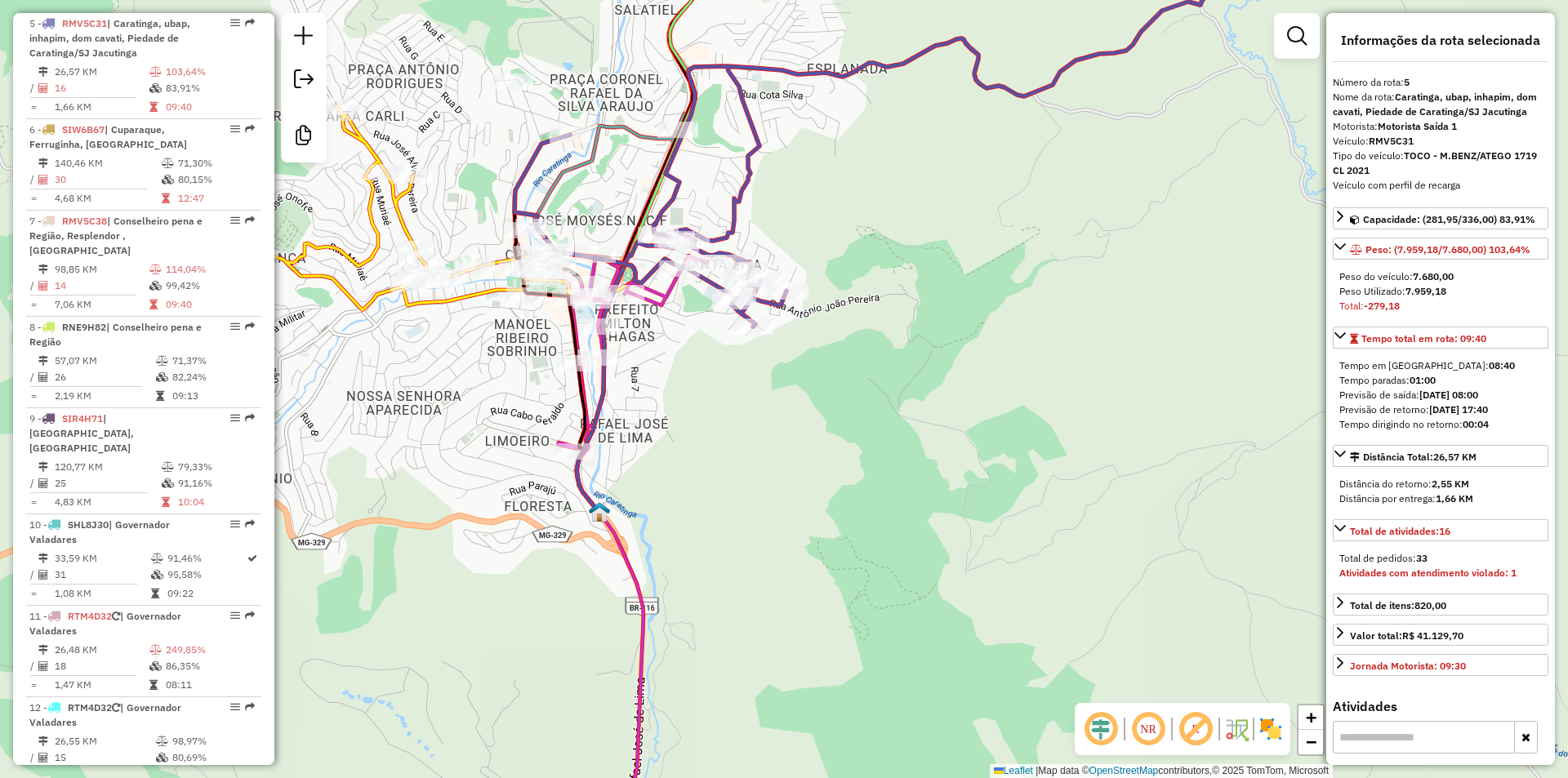
click at [724, 232] on icon at bounding box center [871, 125] width 714 height 404
drag, startPoint x: 933, startPoint y: 568, endPoint x: 831, endPoint y: 460, distance: 148.6
click at [933, 568] on div "Janela de atendimento Grade de atendimento Capacidade Transportadoras Veículos …" at bounding box center [784, 389] width 1568 height 778
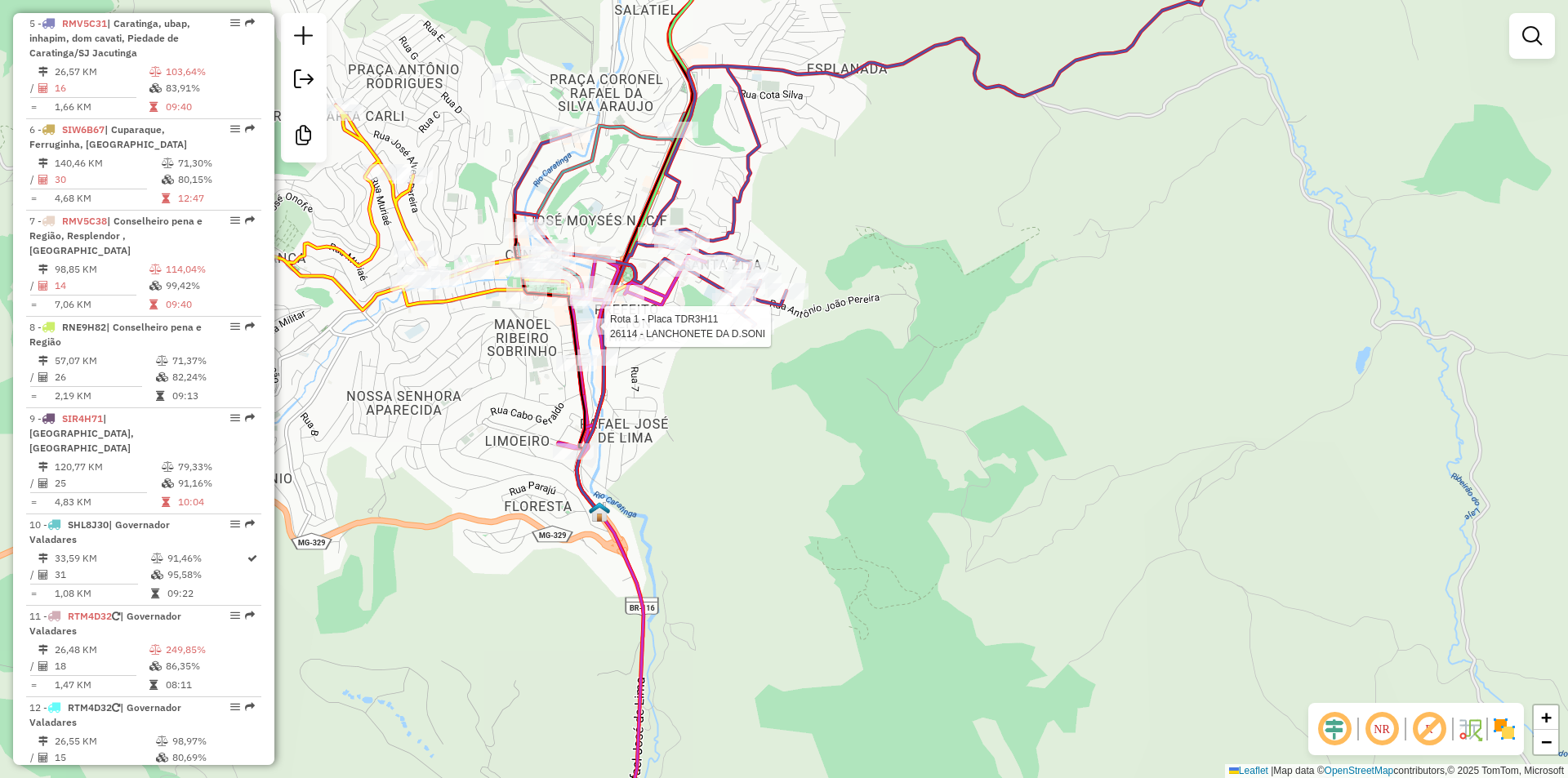
select select "**********"
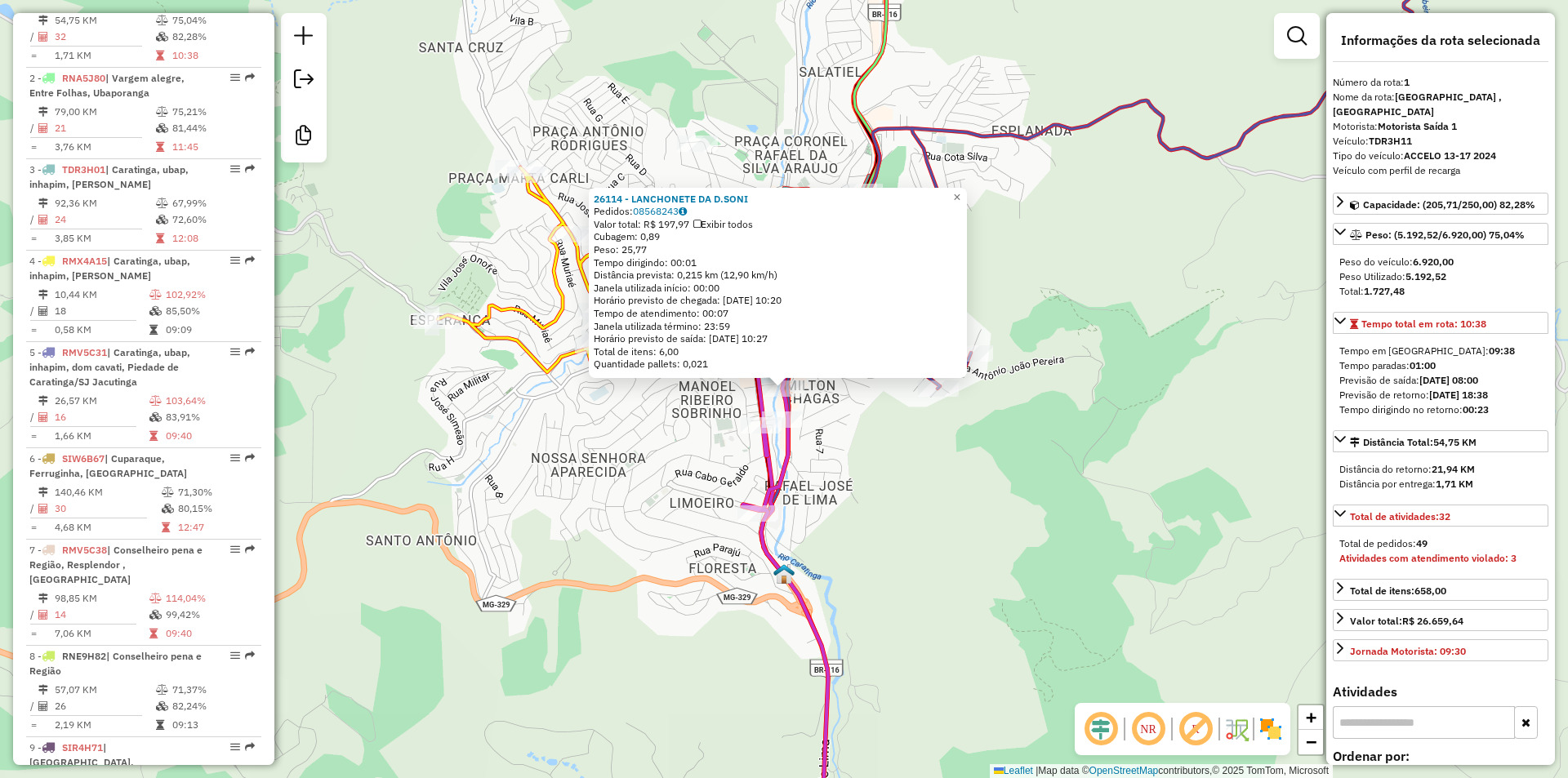
scroll to position [624, 0]
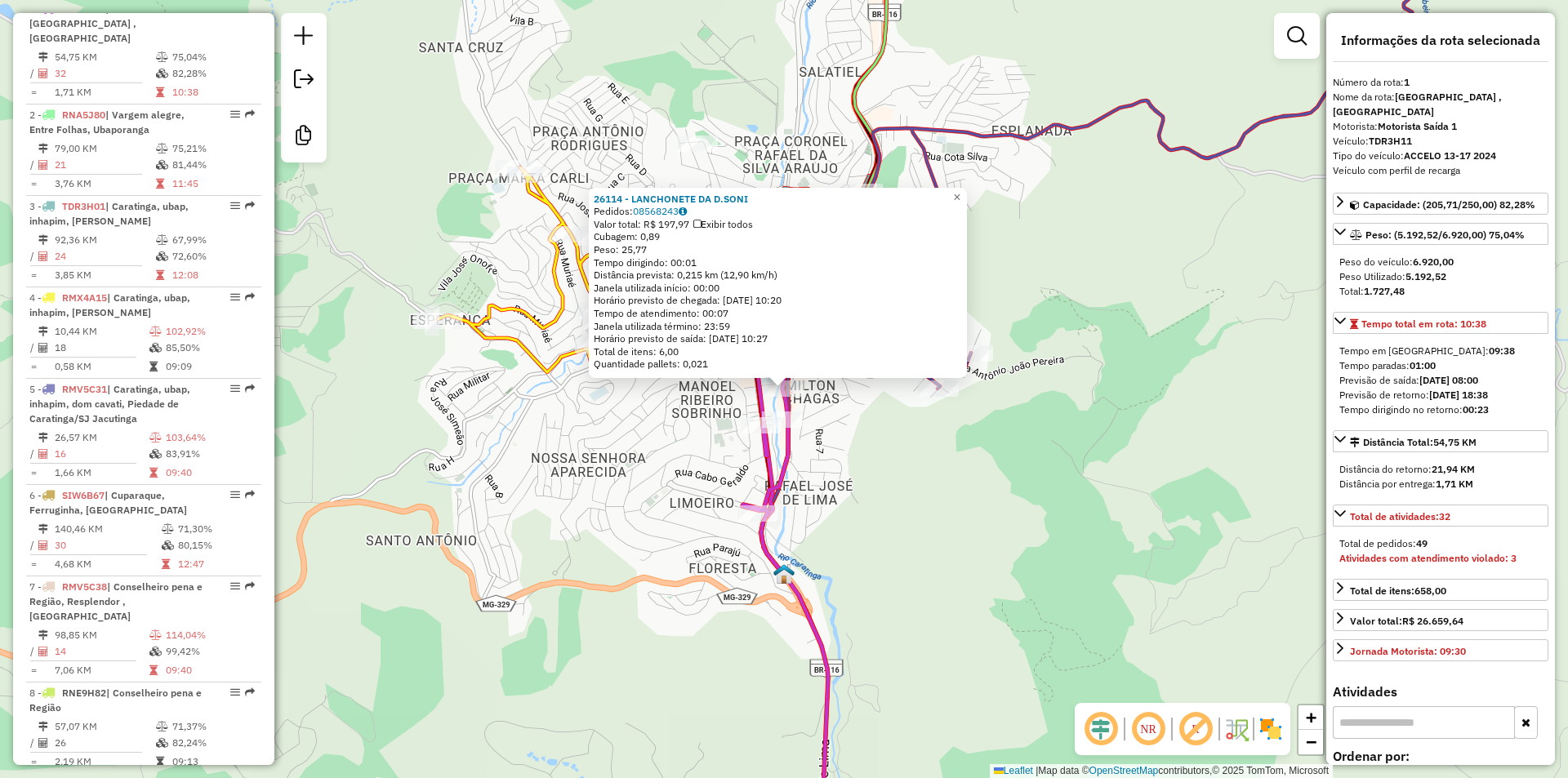
click at [509, 503] on div "26114 - LANCHONETE DA D.SONI Pedidos: 08568243 Valor total: R$ 197,97 Exibir to…" at bounding box center [784, 389] width 1568 height 778
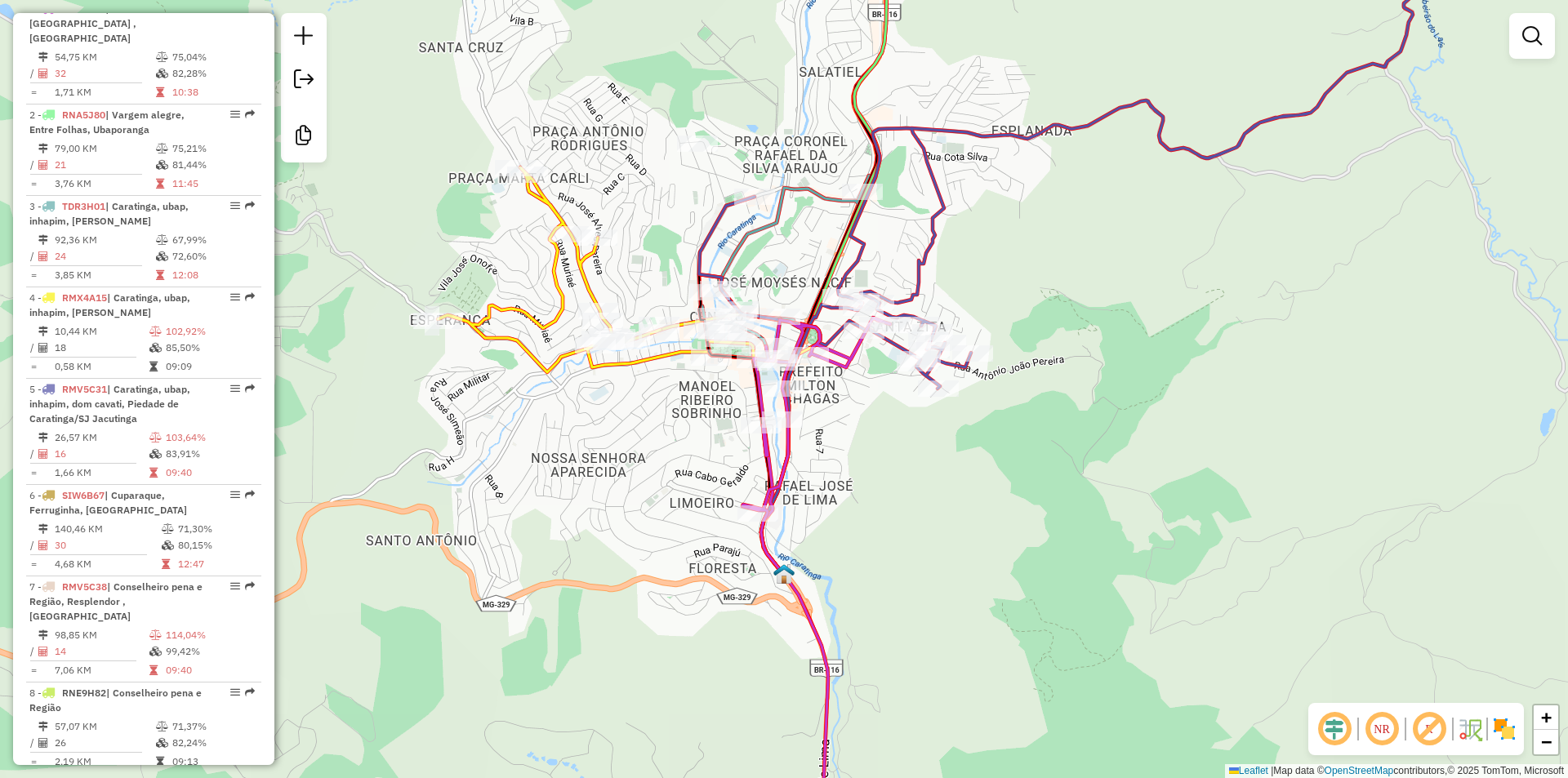
click at [544, 372] on icon at bounding box center [596, 270] width 316 height 205
select select "**********"
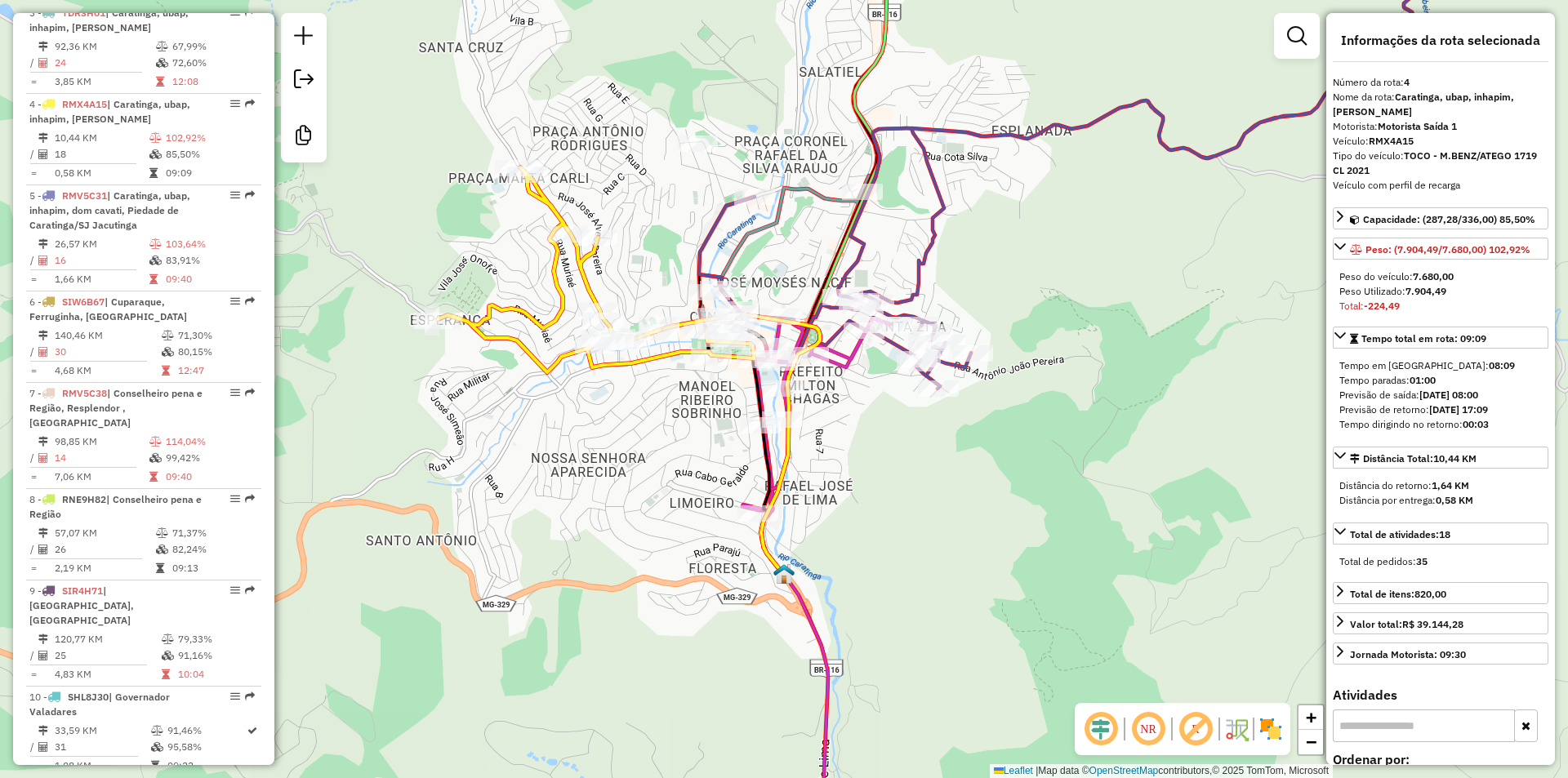
scroll to position [898, 0]
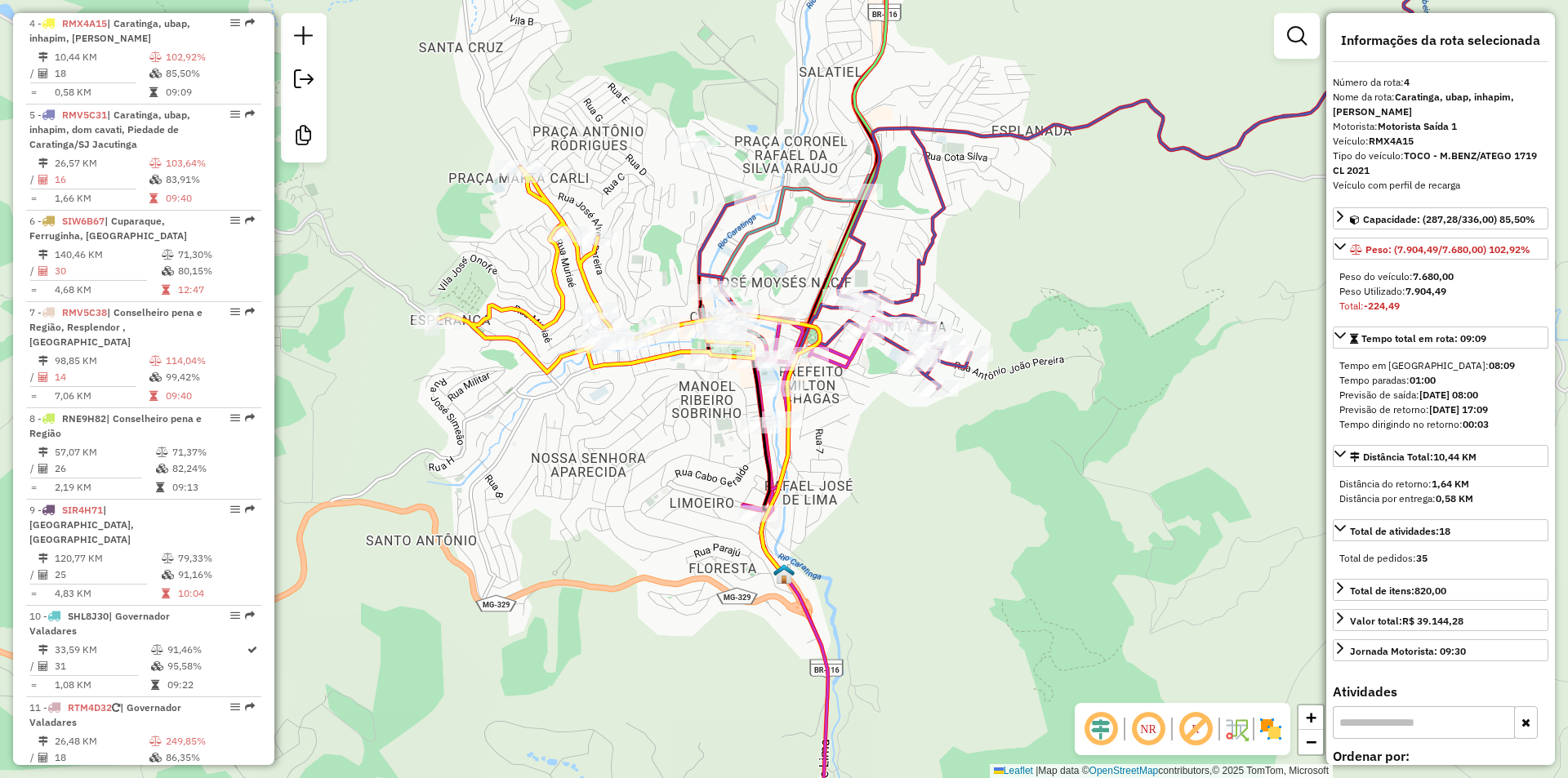
click at [1047, 234] on div "Janela de atendimento Grade de atendimento Capacidade Transportadoras Veículos …" at bounding box center [784, 389] width 1568 height 778
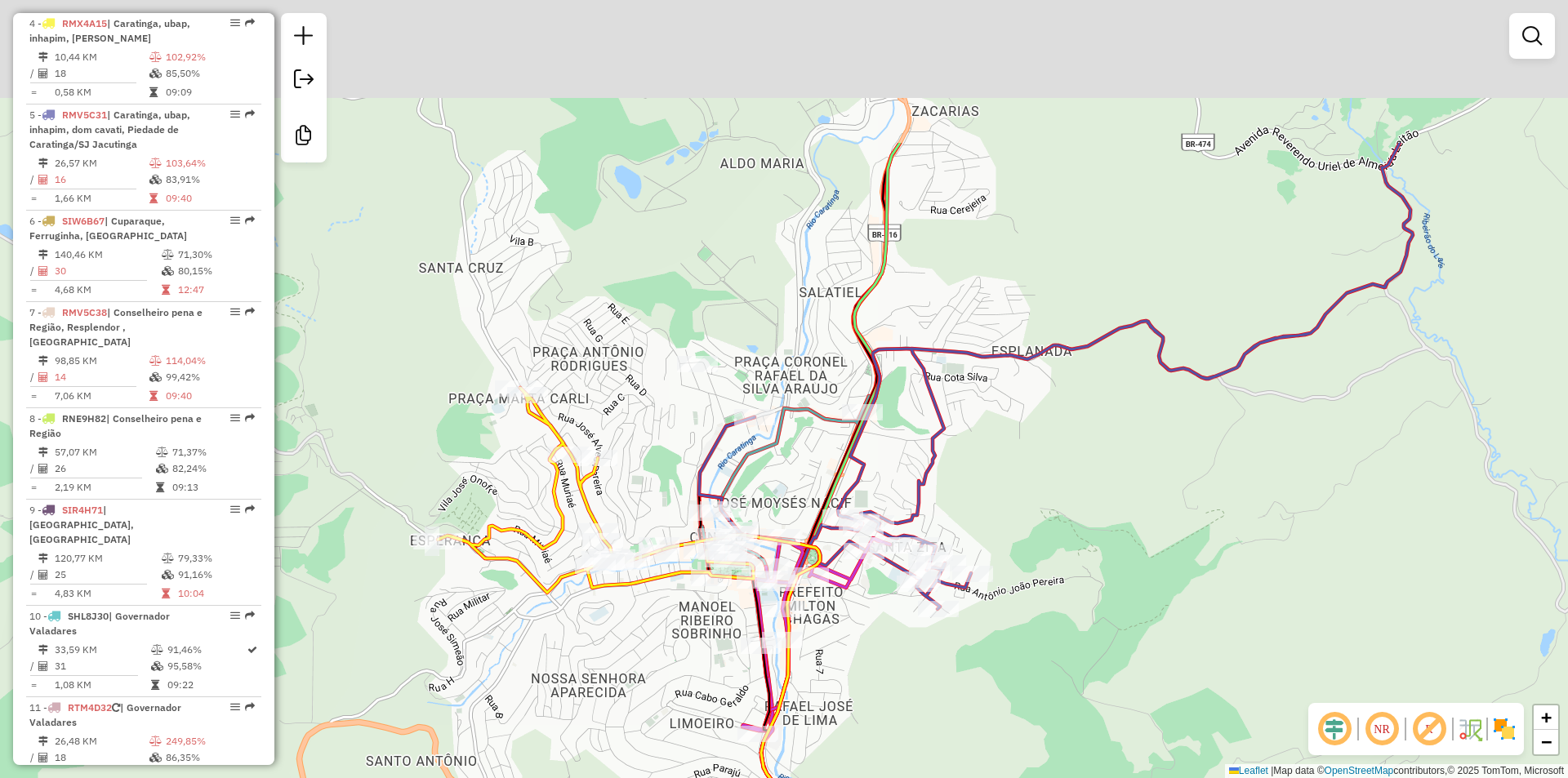
drag, startPoint x: 973, startPoint y: 249, endPoint x: 971, endPoint y: 548, distance: 299.0
click at [971, 560] on div "Janela de atendimento Grade de atendimento Capacidade Transportadoras Veículos …" at bounding box center [784, 389] width 1568 height 778
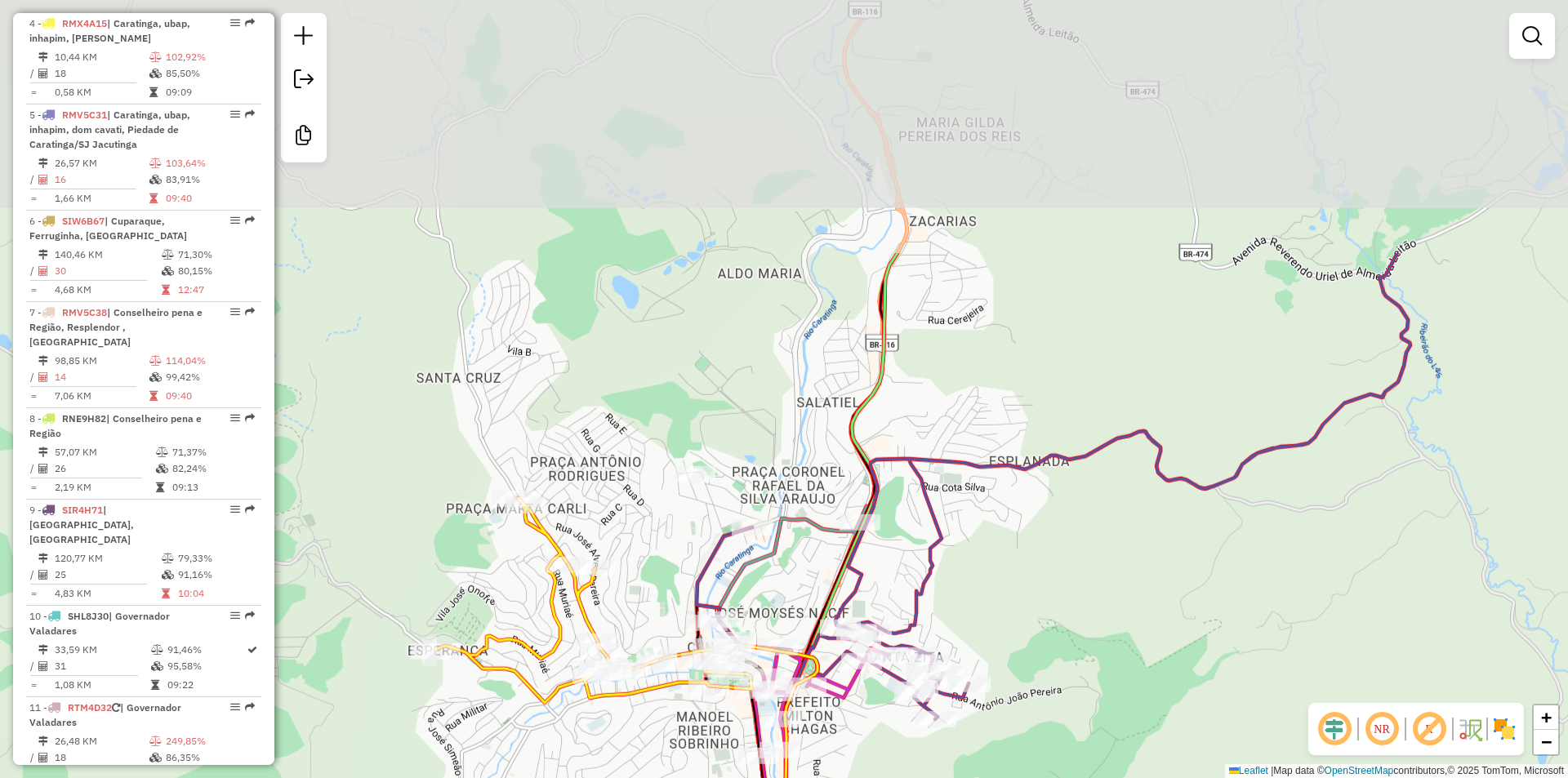
click at [988, 232] on div "Janela de atendimento Grade de atendimento Capacidade Transportadoras Veículos …" at bounding box center [784, 389] width 1568 height 778
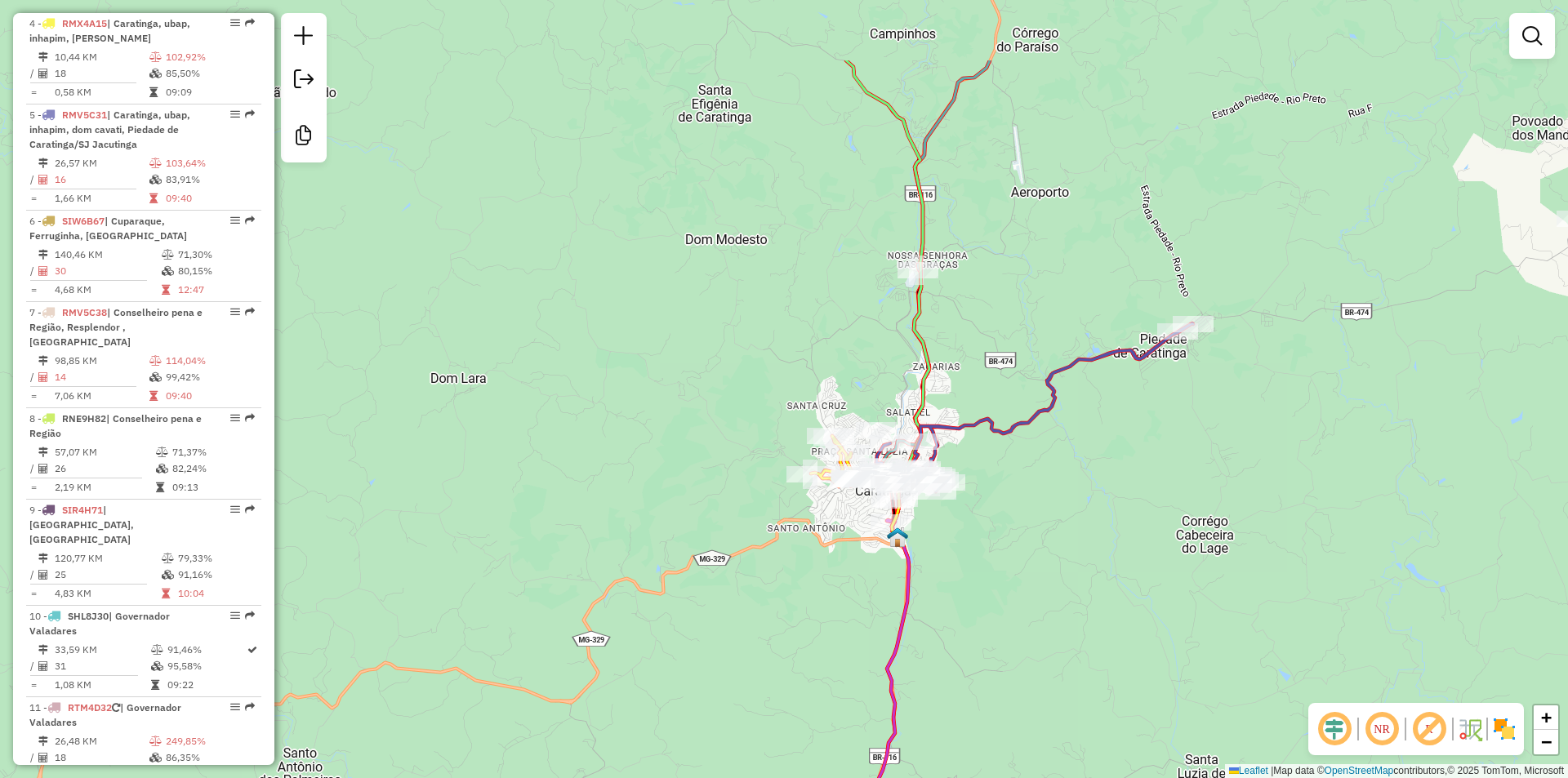
drag, startPoint x: 1083, startPoint y: 144, endPoint x: 1024, endPoint y: 329, distance: 194.2
click at [1024, 329] on div "Janela de atendimento Grade de atendimento Capacidade Transportadoras Veículos …" at bounding box center [784, 389] width 1568 height 778
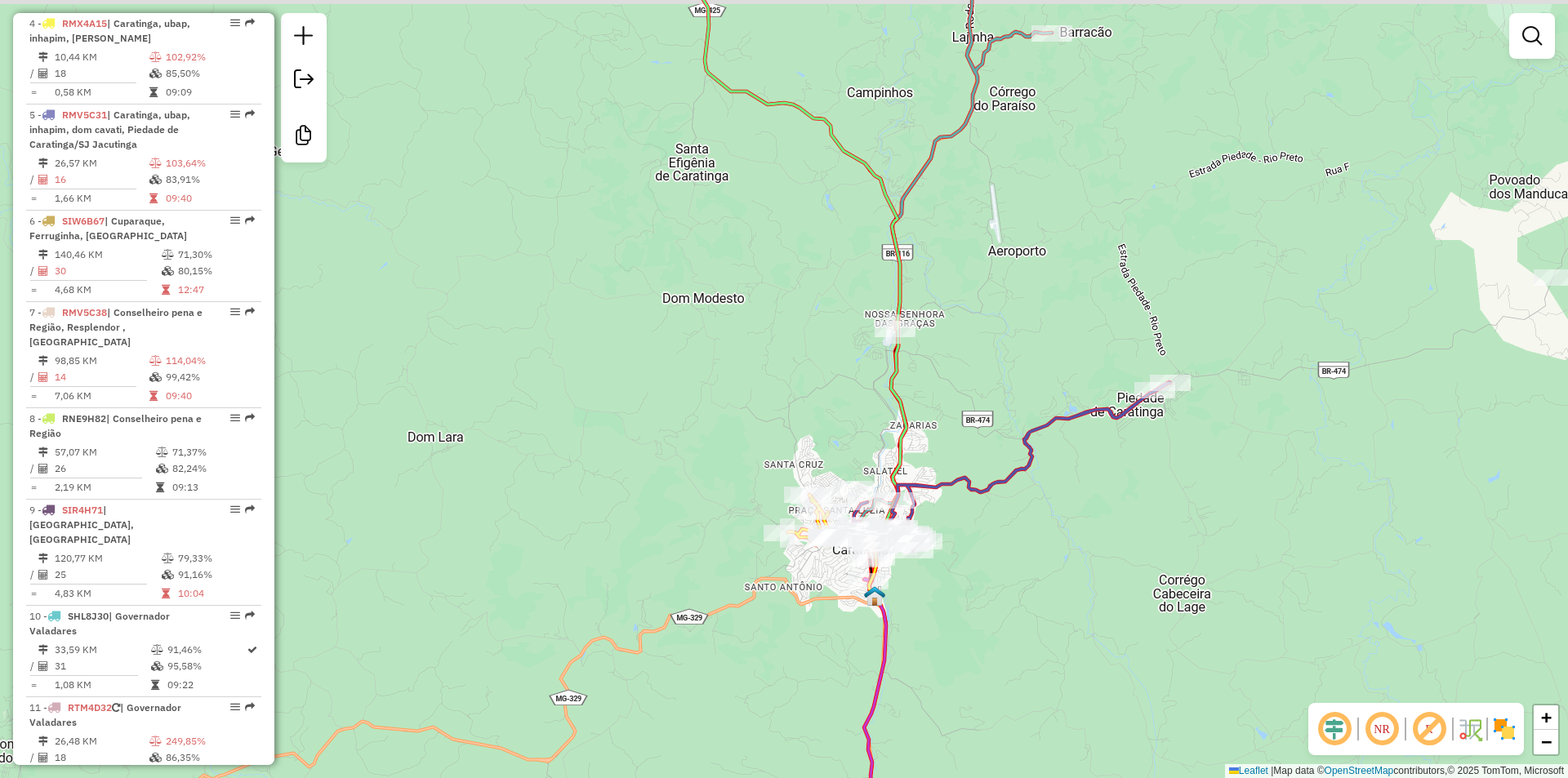
drag, startPoint x: 1047, startPoint y: 222, endPoint x: 955, endPoint y: 420, distance: 218.3
click at [955, 420] on div "Janela de atendimento Grade de atendimento Capacidade Transportadoras Veículos …" at bounding box center [784, 389] width 1568 height 778
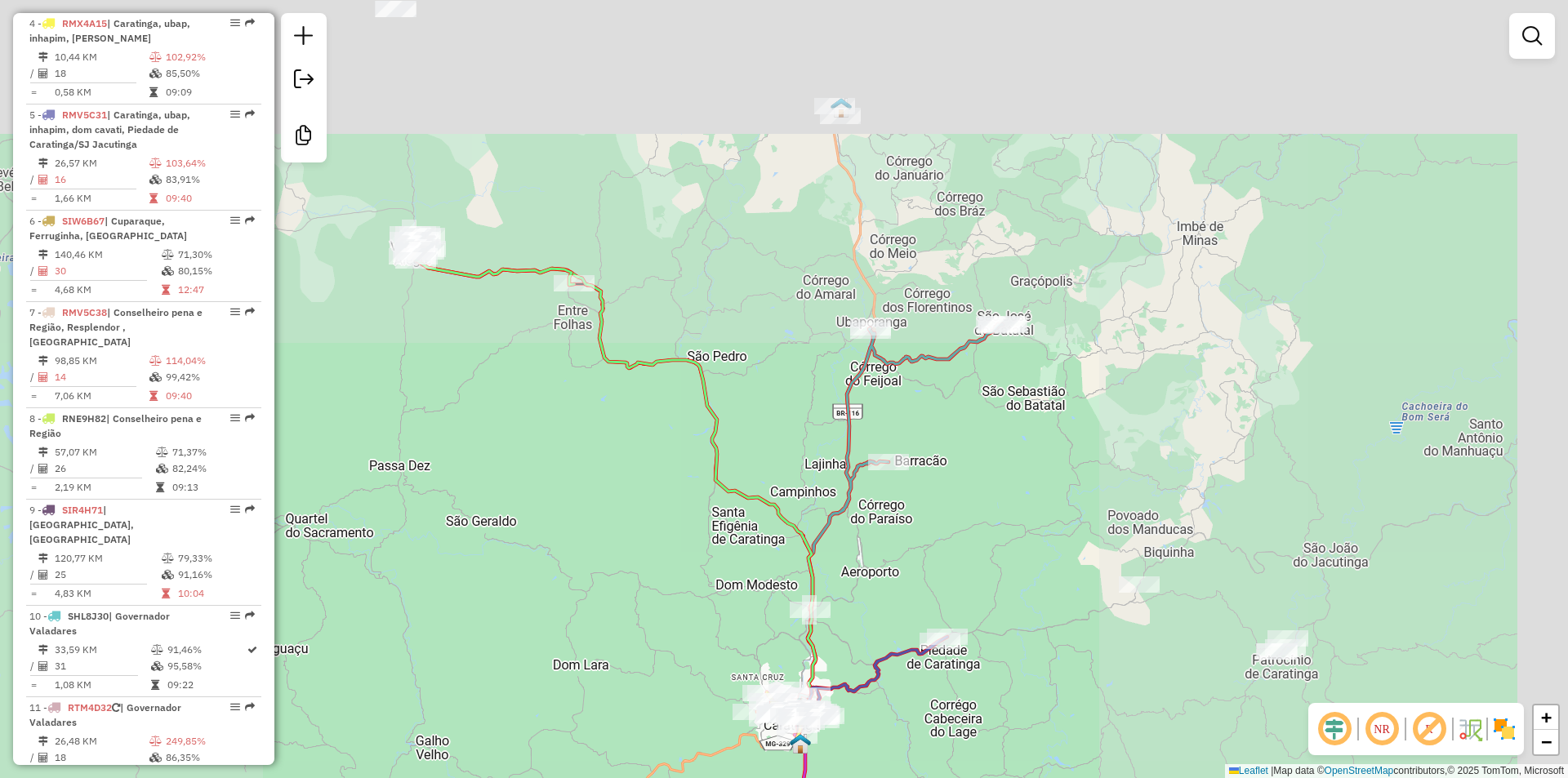
drag, startPoint x: 1188, startPoint y: 223, endPoint x: 1080, endPoint y: 420, distance: 224.7
click at [1087, 419] on div "Janela de atendimento Grade de atendimento Capacidade Transportadoras Veículos …" at bounding box center [784, 389] width 1568 height 778
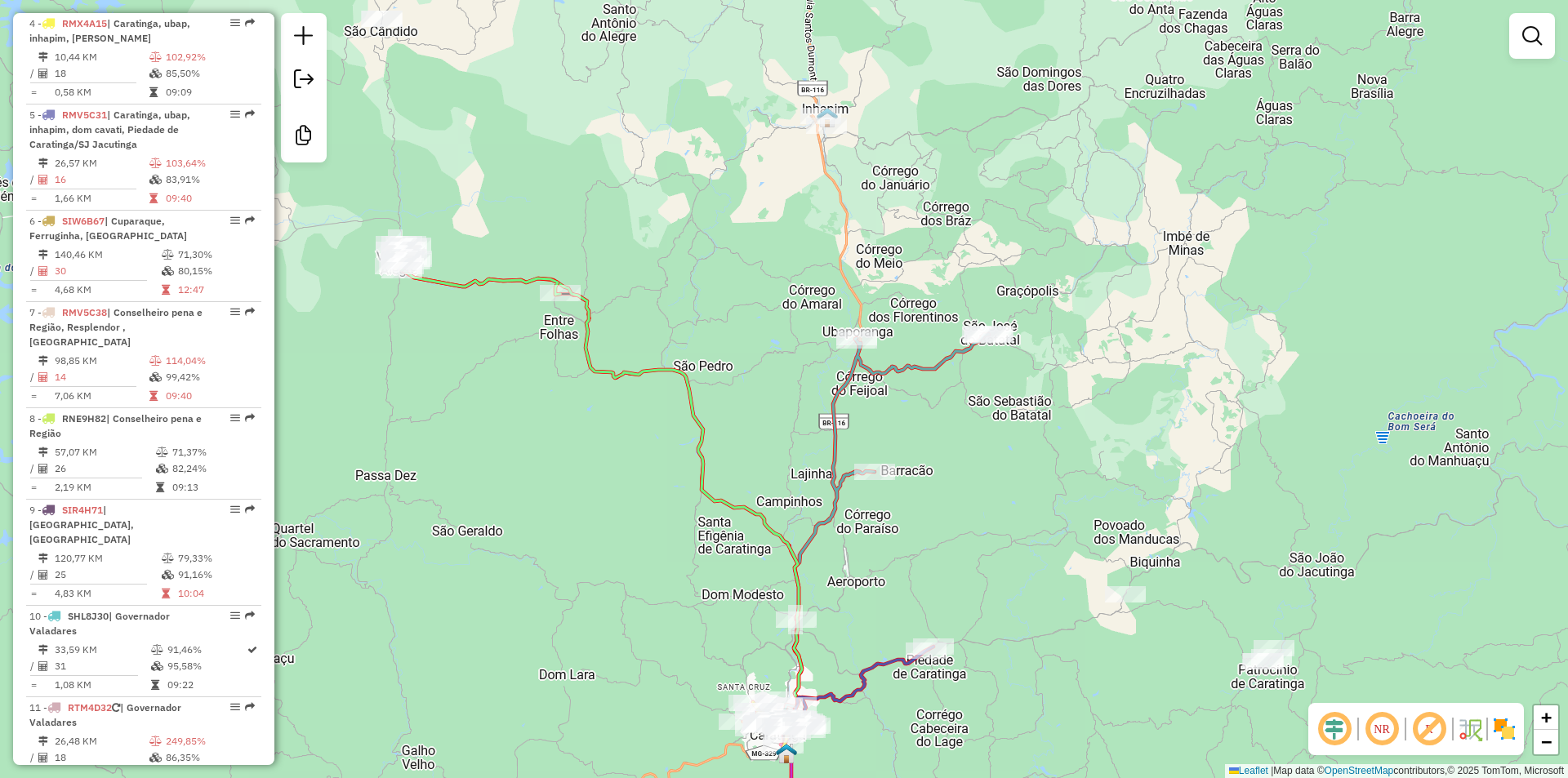
click at [924, 363] on icon at bounding box center [881, 530] width 213 height 393
select select "**********"
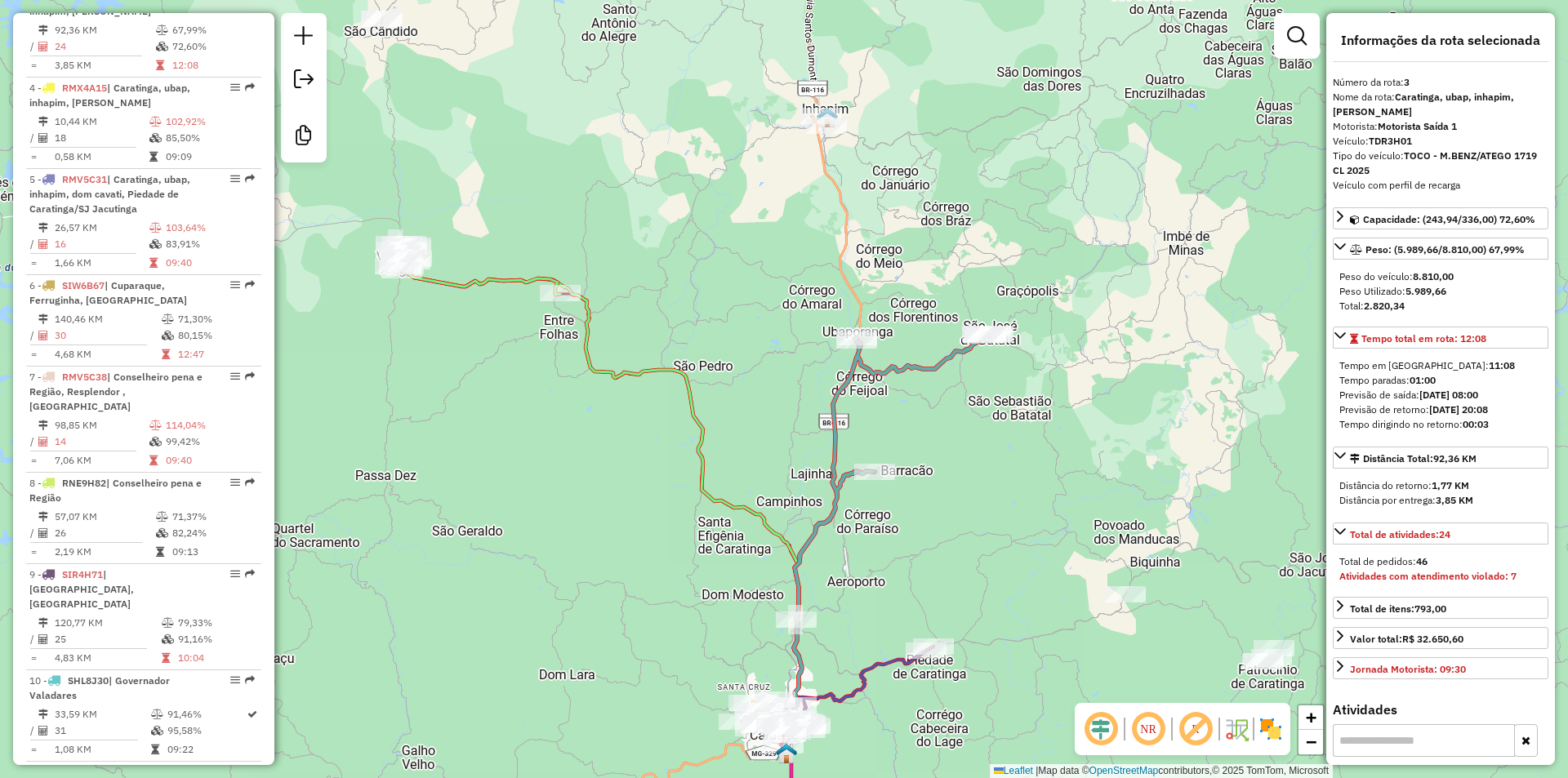
scroll to position [807, 0]
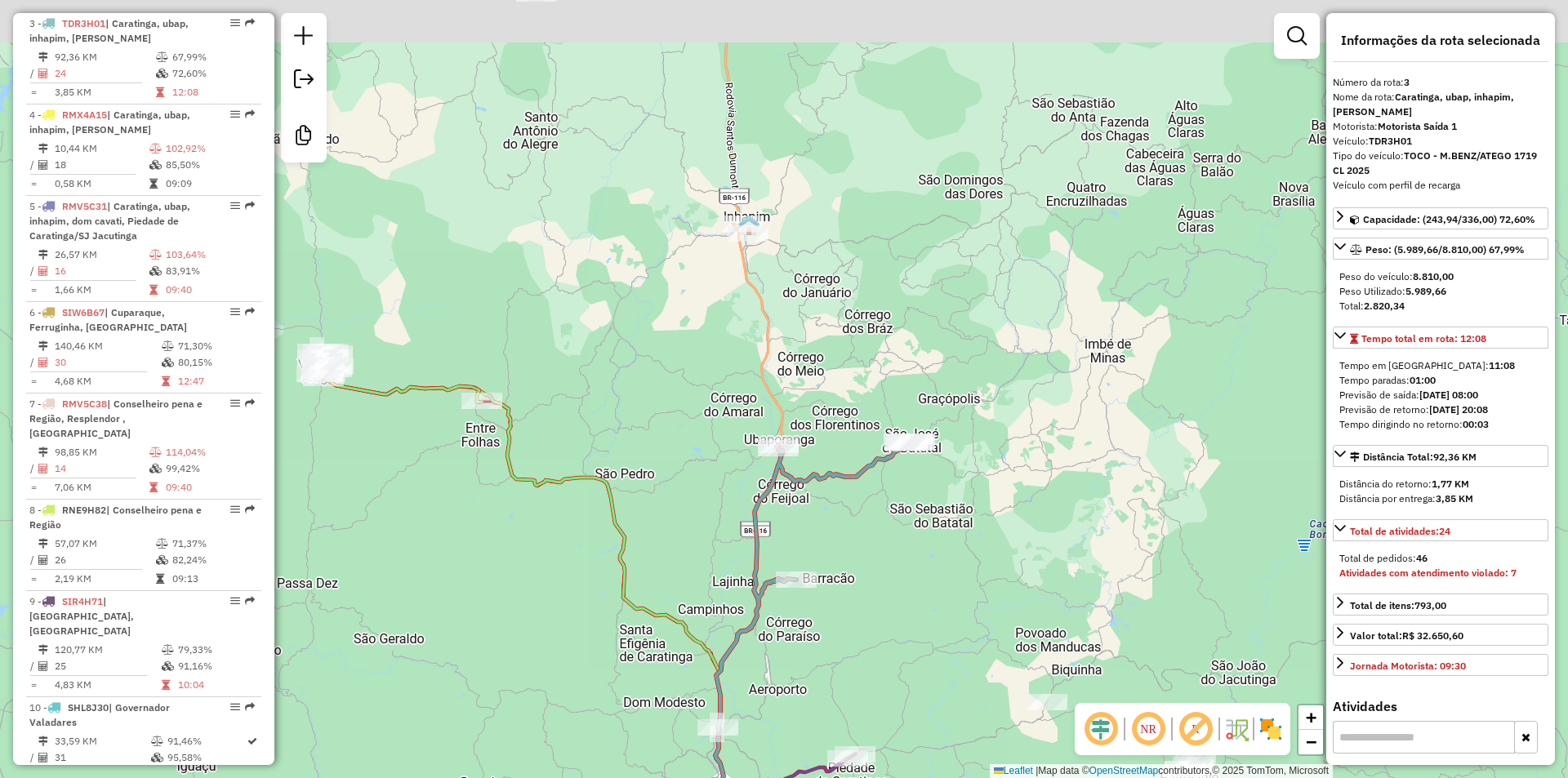
drag, startPoint x: 1021, startPoint y: 220, endPoint x: 940, endPoint y: 330, distance: 136.6
click at [940, 330] on div "Janela de atendimento Grade de atendimento Capacidade Transportadoras Veículos …" at bounding box center [784, 389] width 1568 height 778
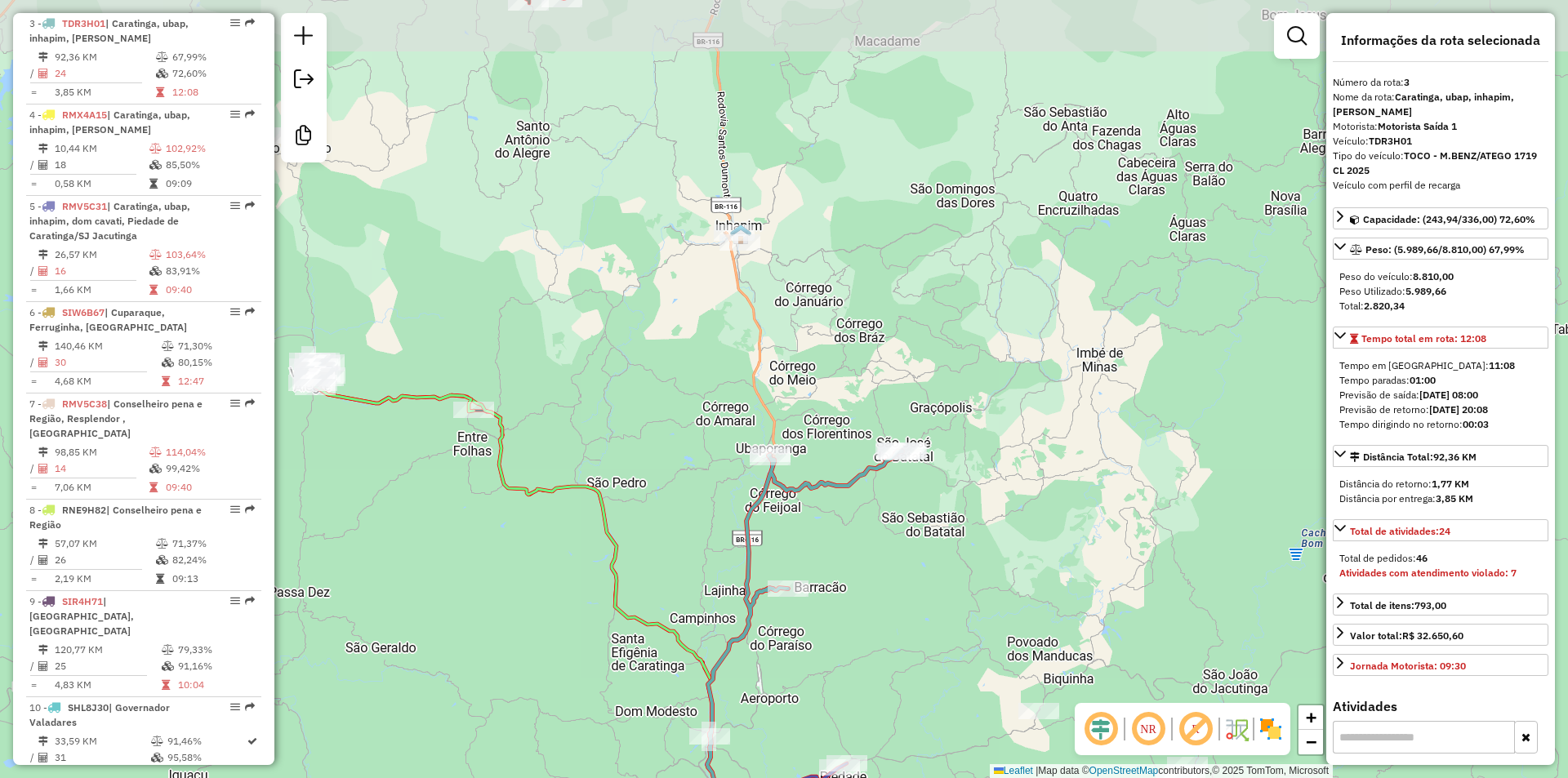
click at [948, 294] on div "Janela de atendimento Grade de atendimento Capacidade Transportadoras Veículos …" at bounding box center [784, 389] width 1568 height 778
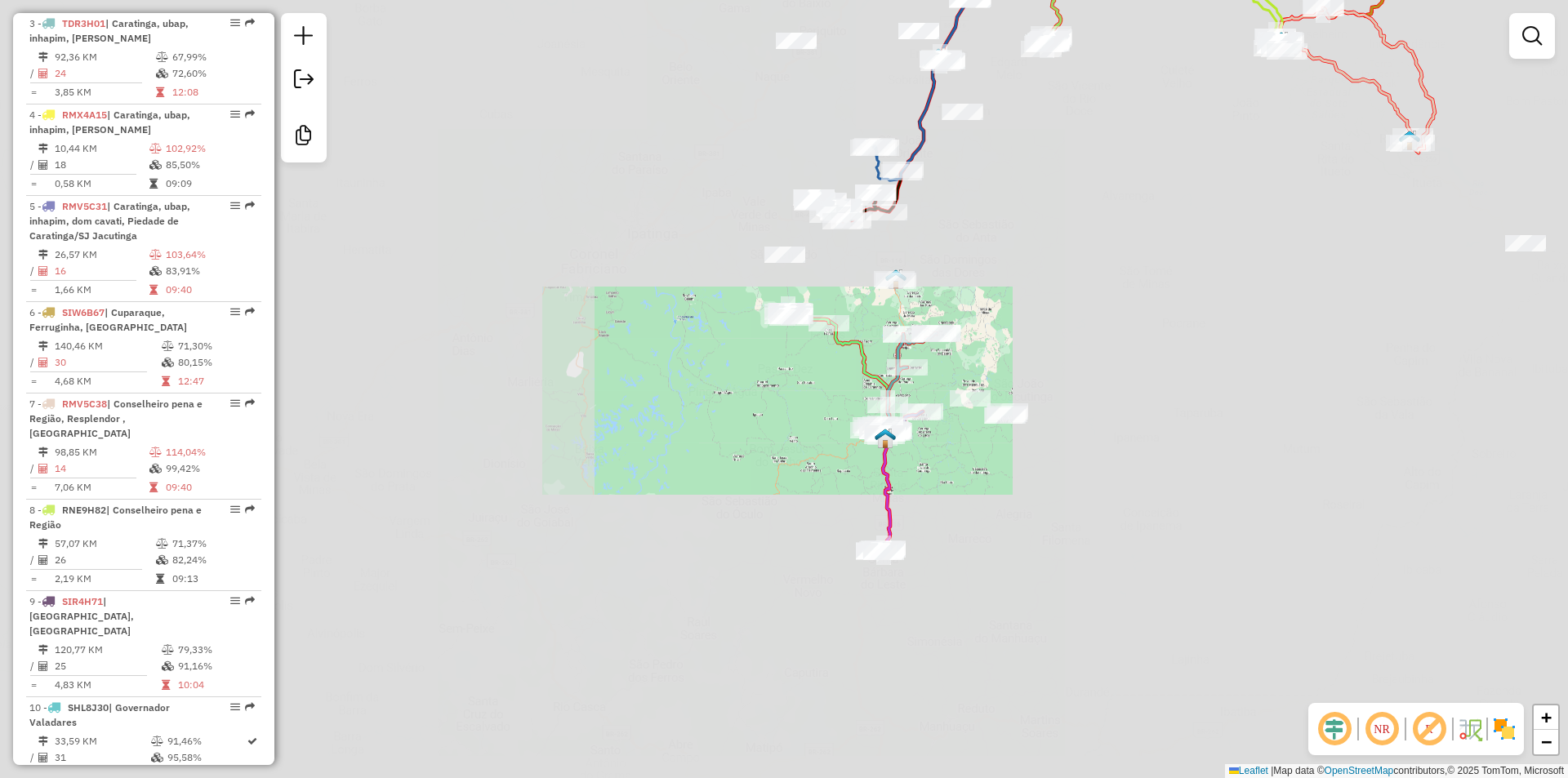
drag, startPoint x: 1097, startPoint y: 293, endPoint x: 1028, endPoint y: 414, distance: 139.3
click at [1028, 414] on div "Janela de atendimento Grade de atendimento Capacidade Transportadoras Veículos …" at bounding box center [784, 389] width 1568 height 778
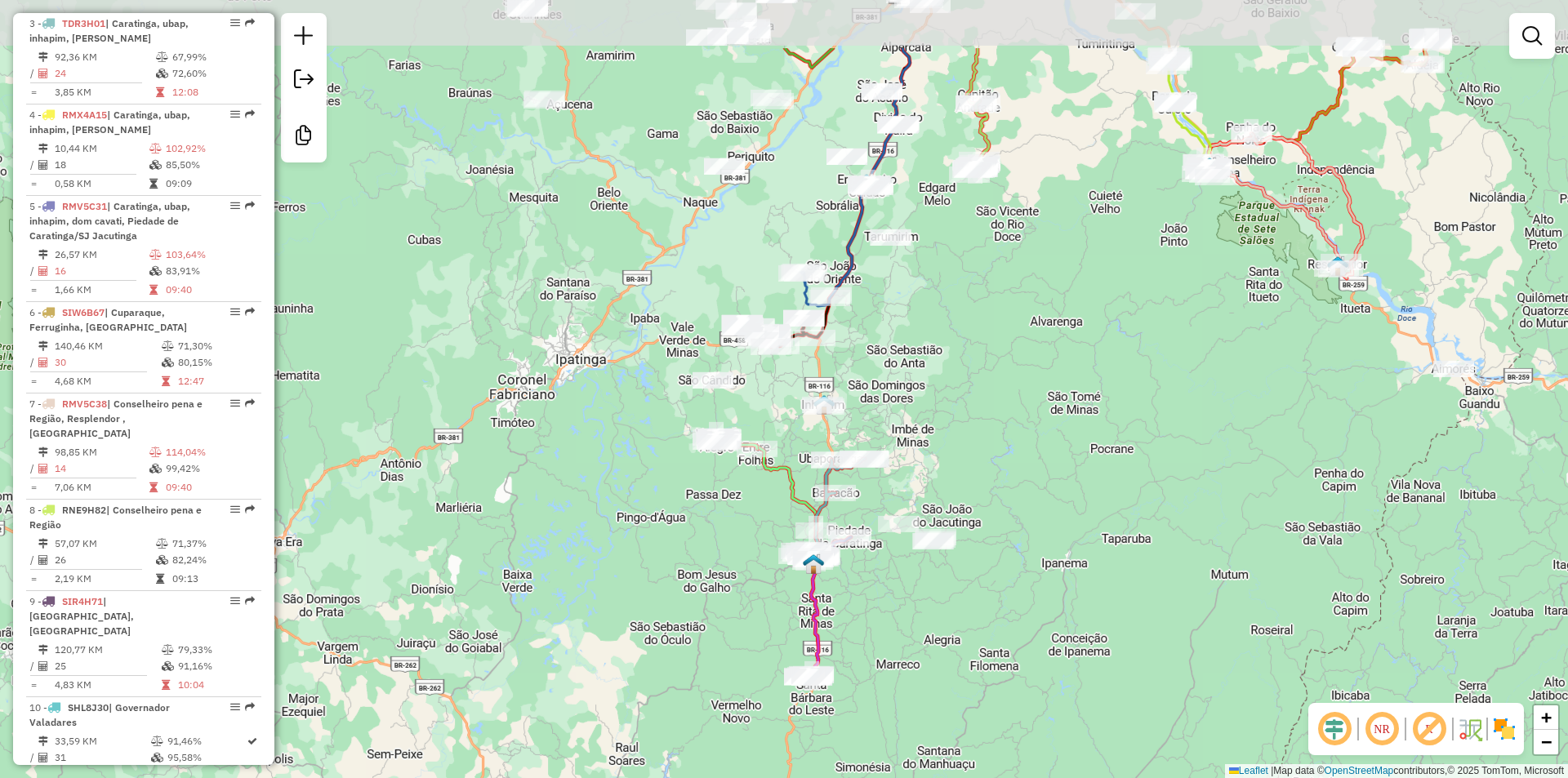
click at [996, 467] on div "Janela de atendimento Grade de atendimento Capacidade Transportadoras Veículos …" at bounding box center [784, 389] width 1568 height 778
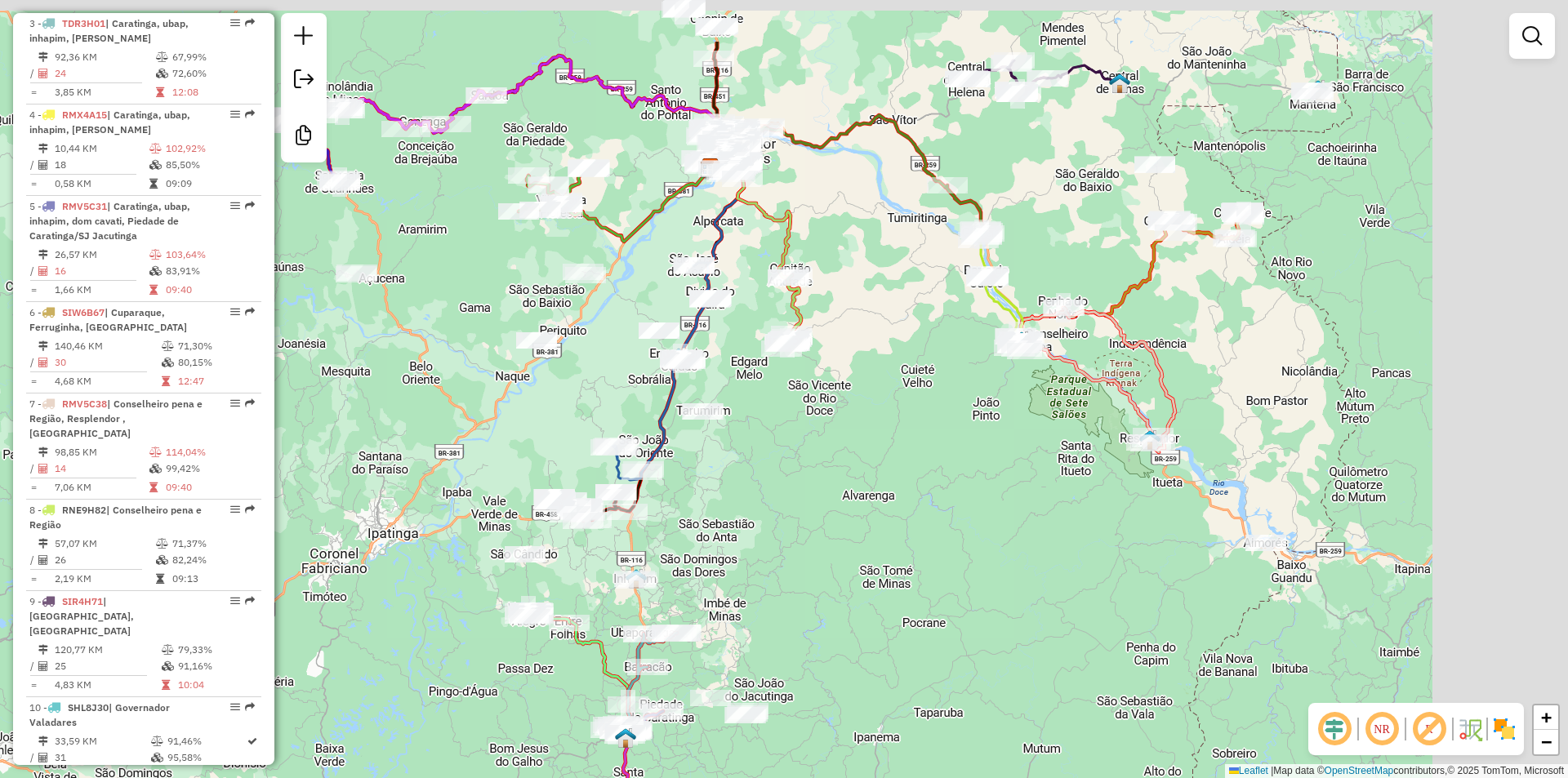
drag, startPoint x: 949, startPoint y: 487, endPoint x: 811, endPoint y: 581, distance: 167.0
click at [811, 581] on div "Janela de atendimento Grade de atendimento Capacidade Transportadoras Veículos …" at bounding box center [784, 389] width 1568 height 778
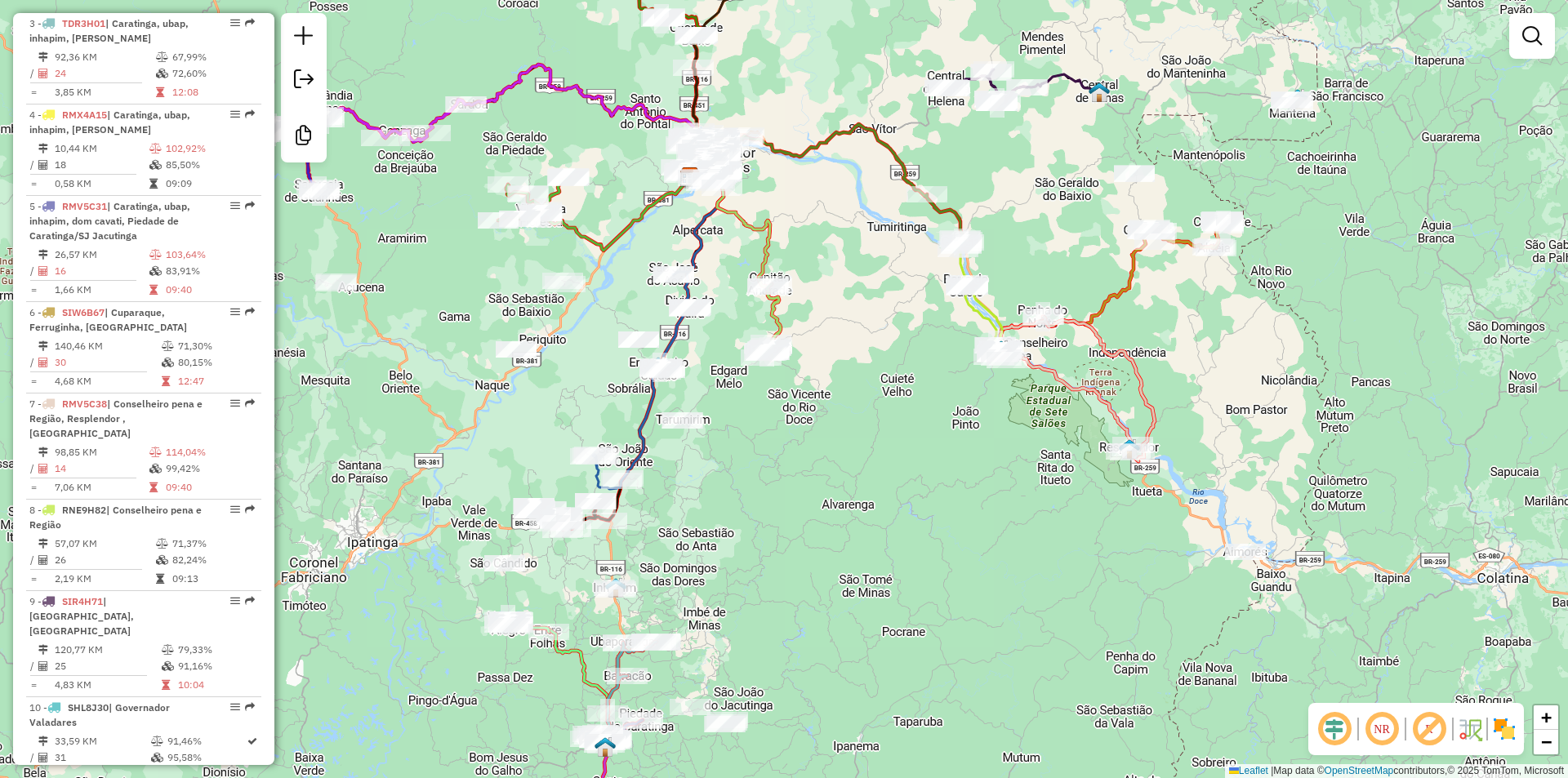
click at [1147, 348] on div "Janela de atendimento Grade de atendimento Capacidade Transportadoras Veículos …" at bounding box center [784, 389] width 1568 height 778
click at [1129, 359] on icon at bounding box center [1078, 389] width 154 height 144
select select "**********"
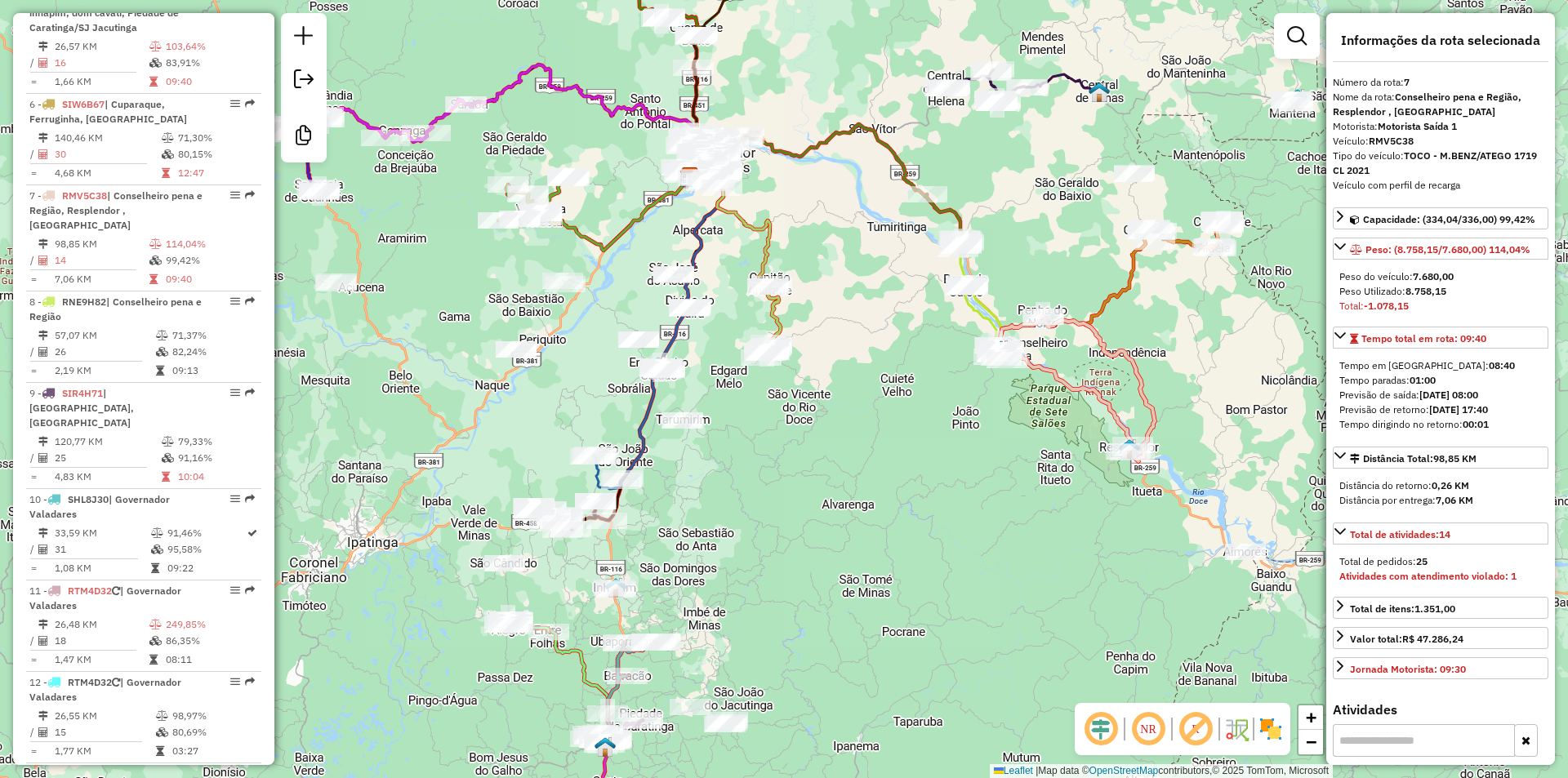
scroll to position [1187, 0]
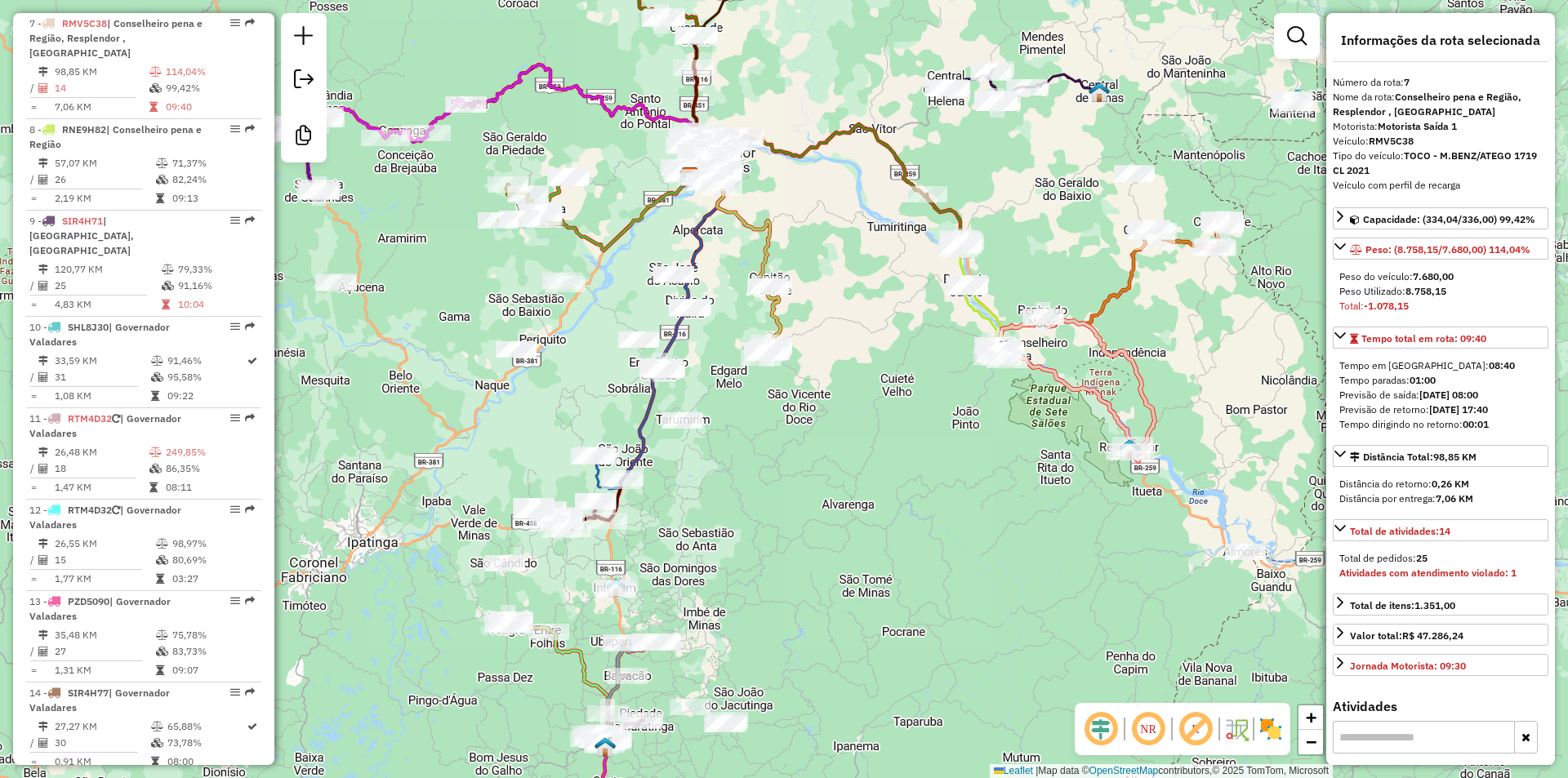
drag, startPoint x: 982, startPoint y: 223, endPoint x: 958, endPoint y: 222, distance: 24.0
click at [958, 222] on div "Janela de atendimento Grade de atendimento Capacidade Transportadoras Veículos …" at bounding box center [784, 389] width 1568 height 778
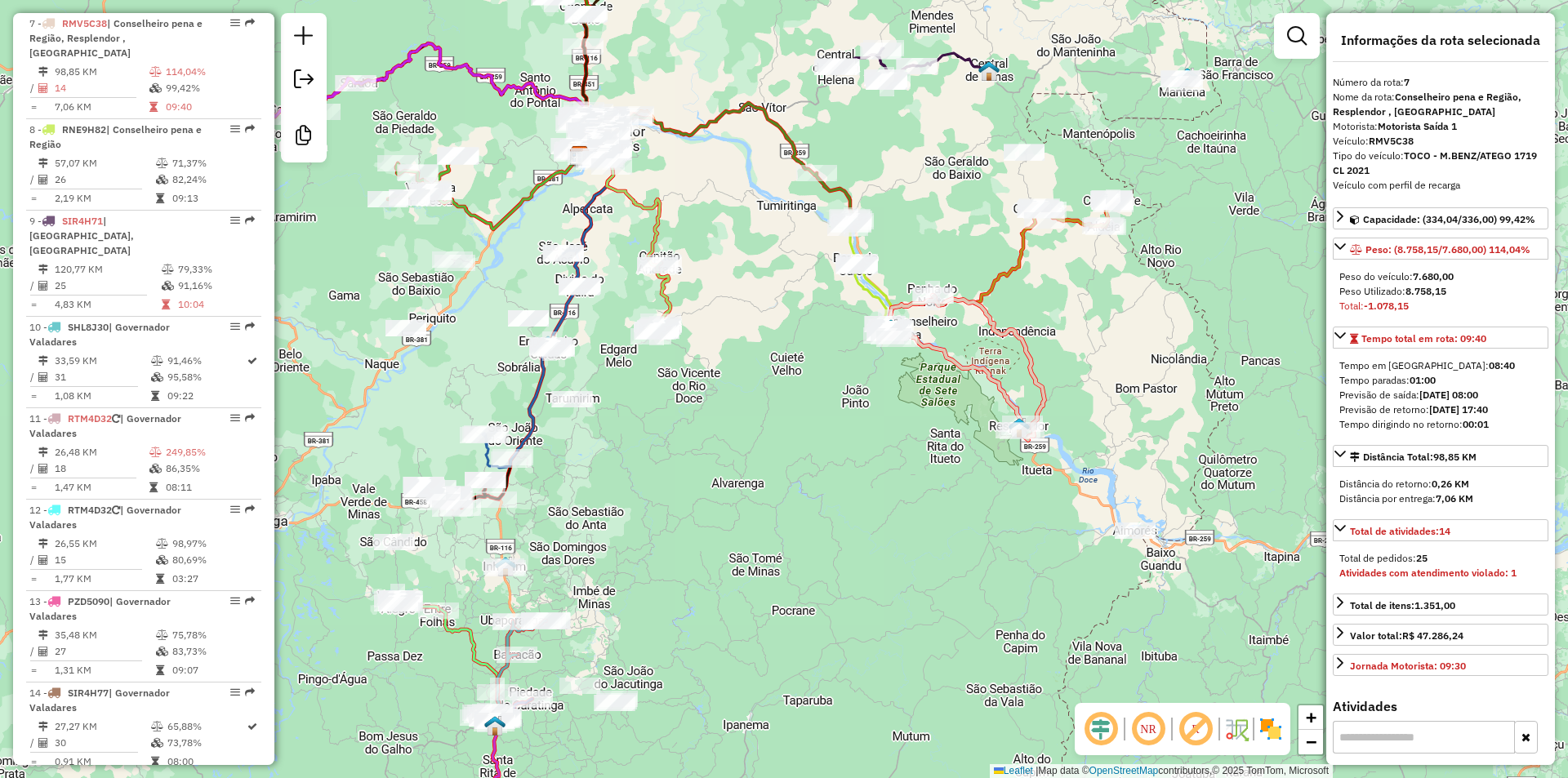
click at [1069, 220] on icon at bounding box center [1075, 213] width 76 height 29
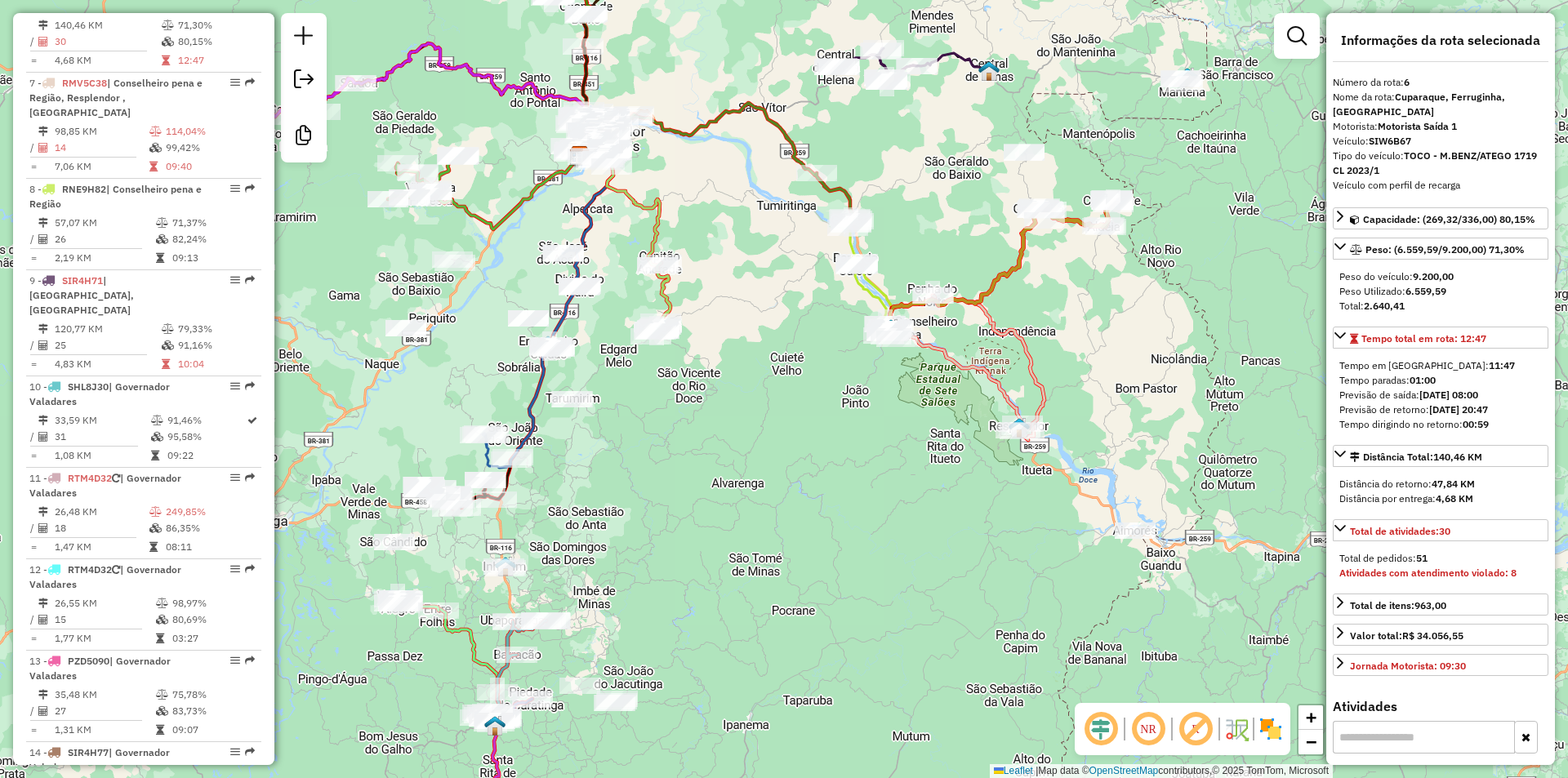
scroll to position [1096, 0]
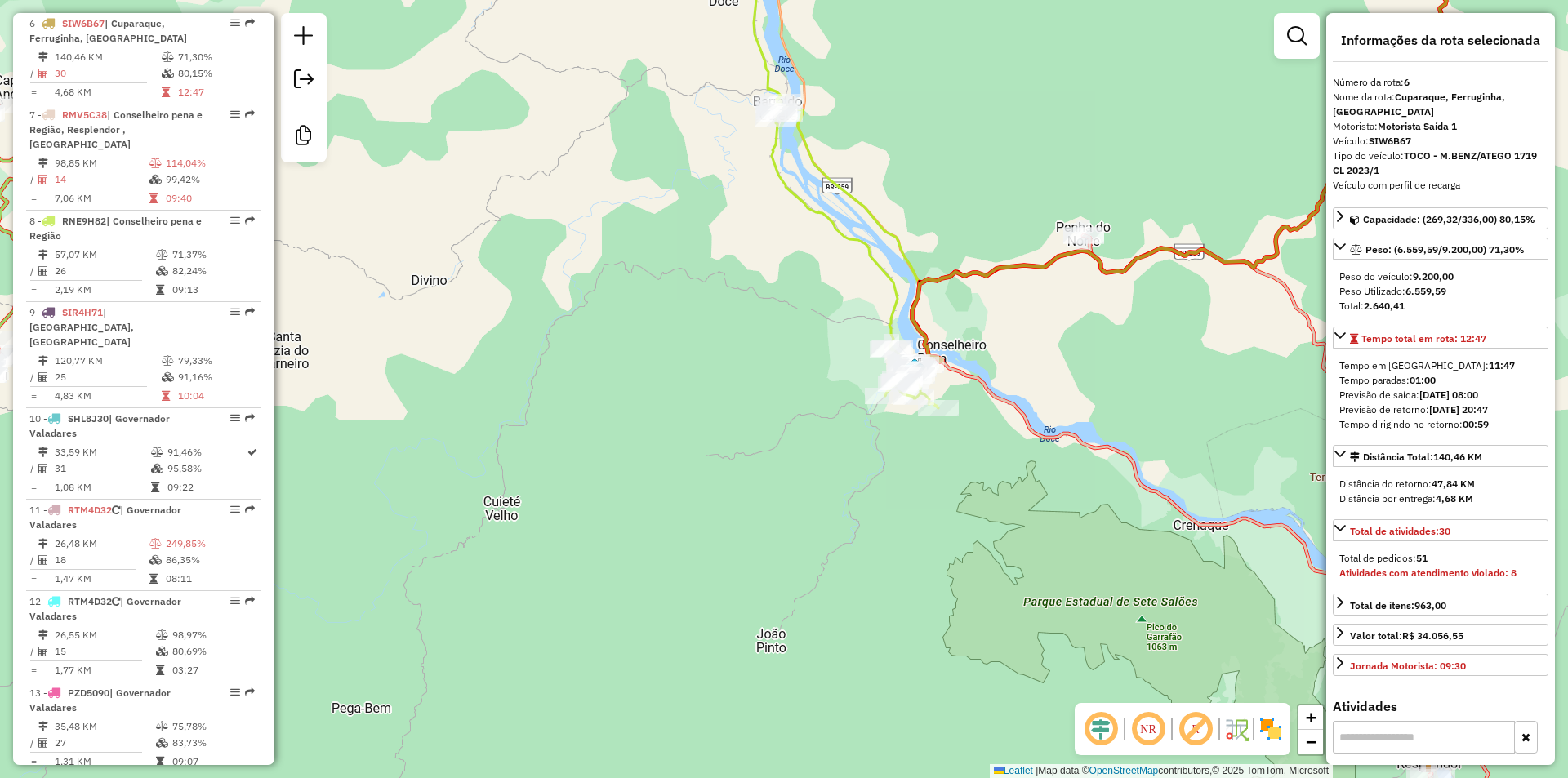
click at [850, 232] on icon at bounding box center [839, 187] width 197 height 443
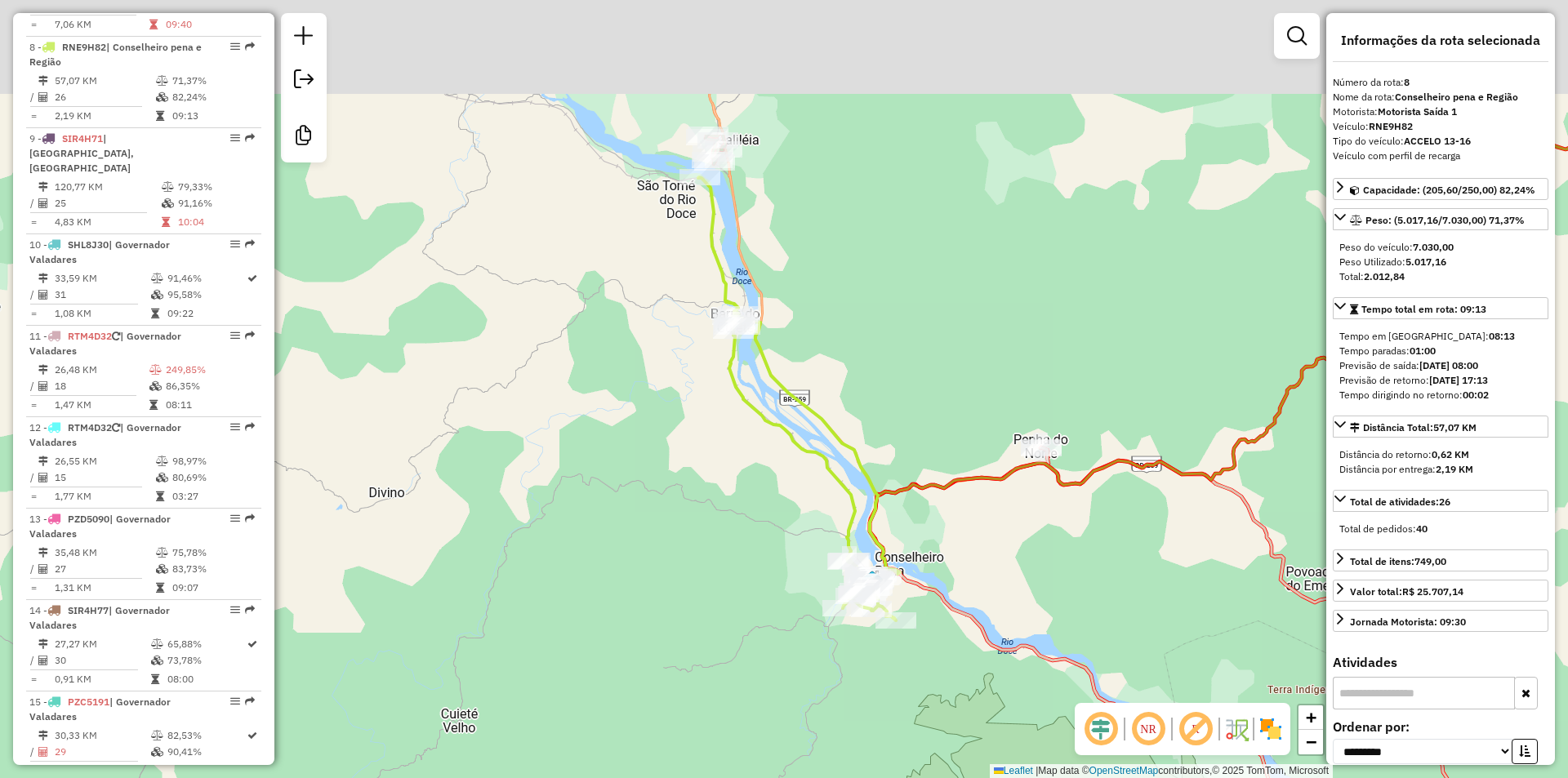
scroll to position [1279, 0]
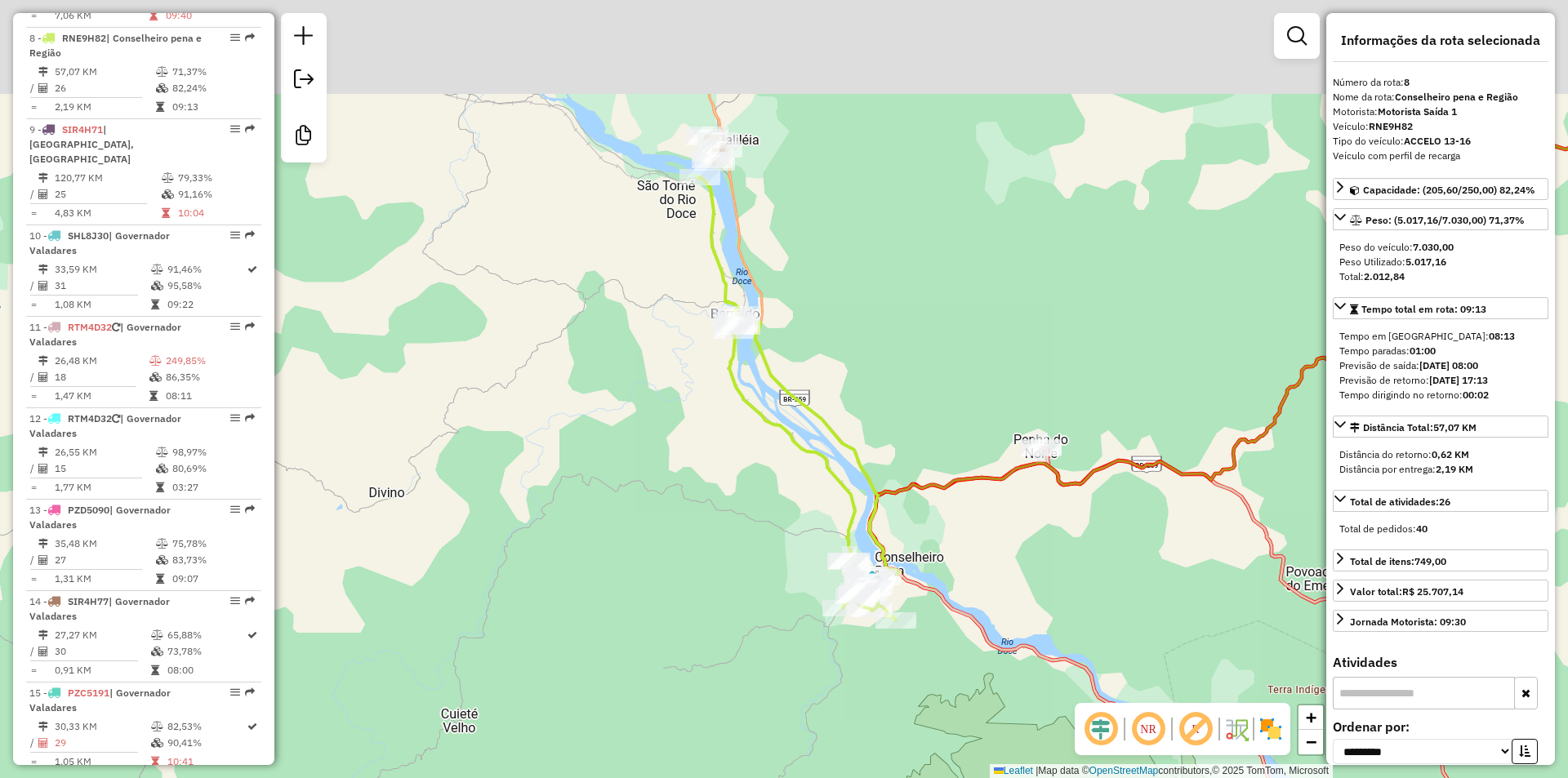
drag, startPoint x: 993, startPoint y: 122, endPoint x: 950, endPoint y: 334, distance: 216.3
click at [950, 334] on div "Janela de atendimento Grade de atendimento Capacidade Transportadoras Veículos …" at bounding box center [784, 389] width 1568 height 778
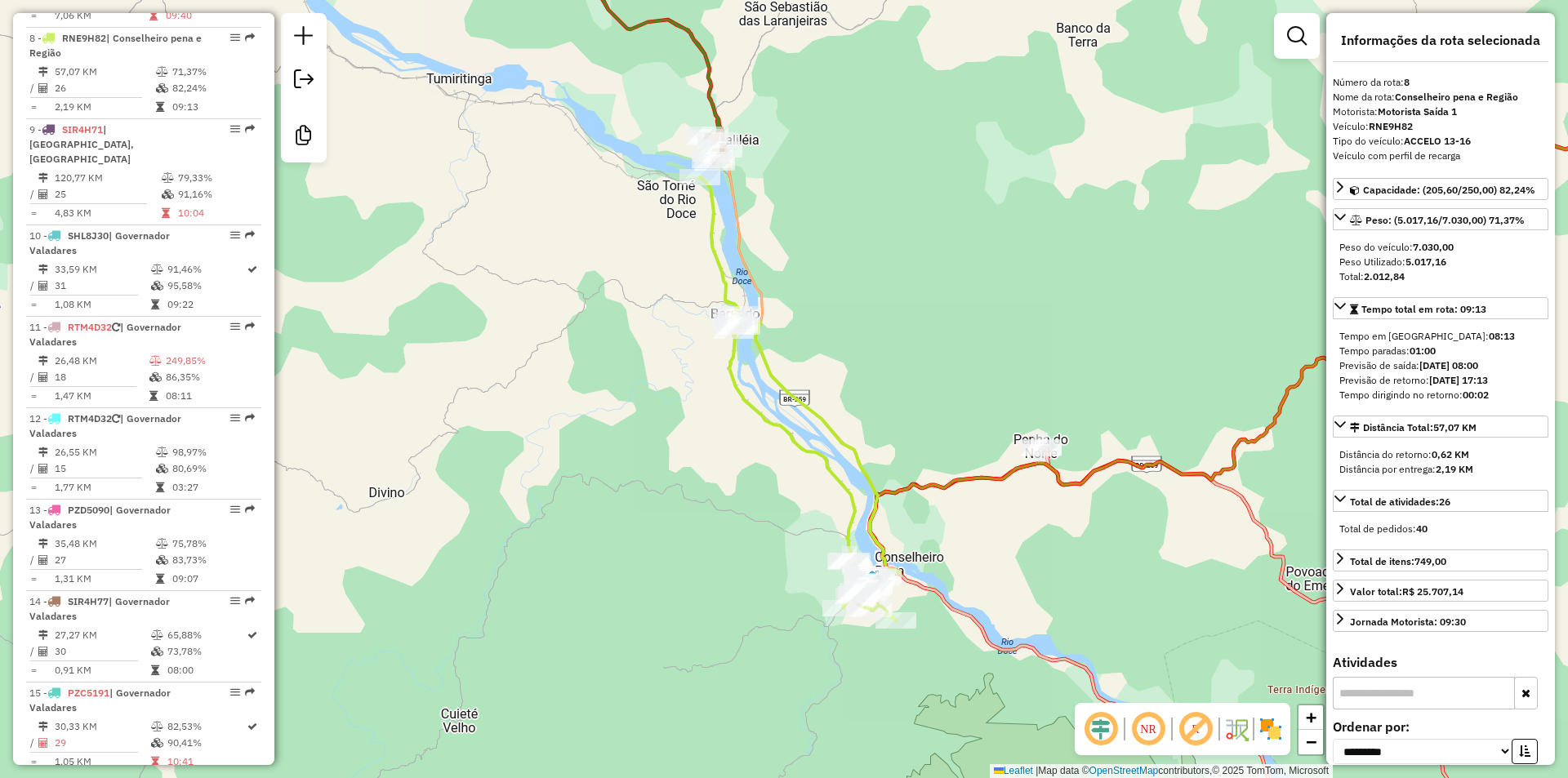
drag, startPoint x: 1057, startPoint y: 386, endPoint x: 848, endPoint y: 339, distance: 214.2
click at [851, 340] on div "Rota 7 - Placa RMV5C38 44214 - LUIS VIDAL Janela de atendimento Grade de atendi…" at bounding box center [784, 389] width 1568 height 778
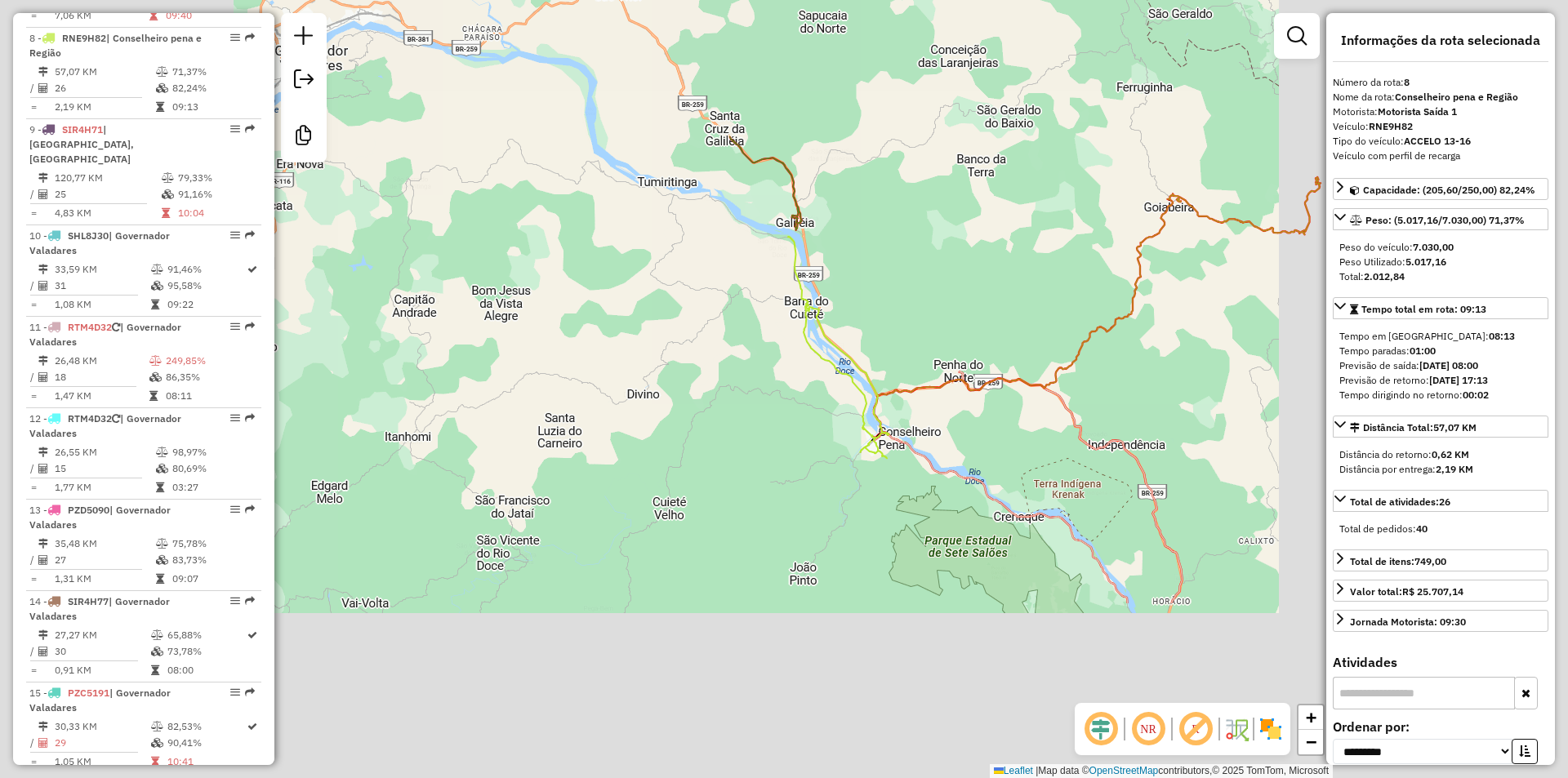
click at [1165, 350] on div "Janela de atendimento Grade de atendimento Capacidade Transportadoras Veículos …" at bounding box center [784, 389] width 1568 height 778
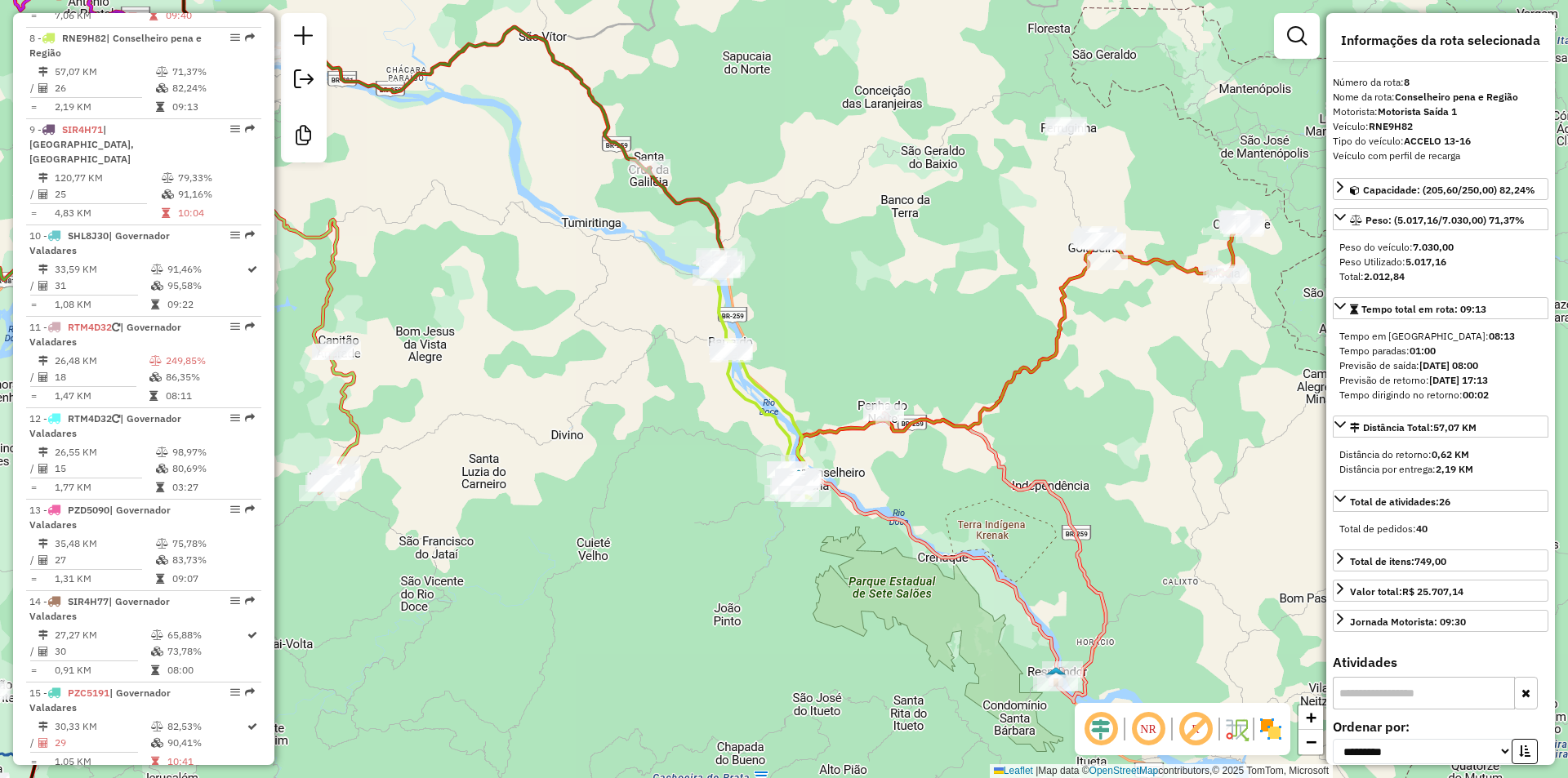
click at [1188, 276] on icon at bounding box center [1168, 247] width 153 height 58
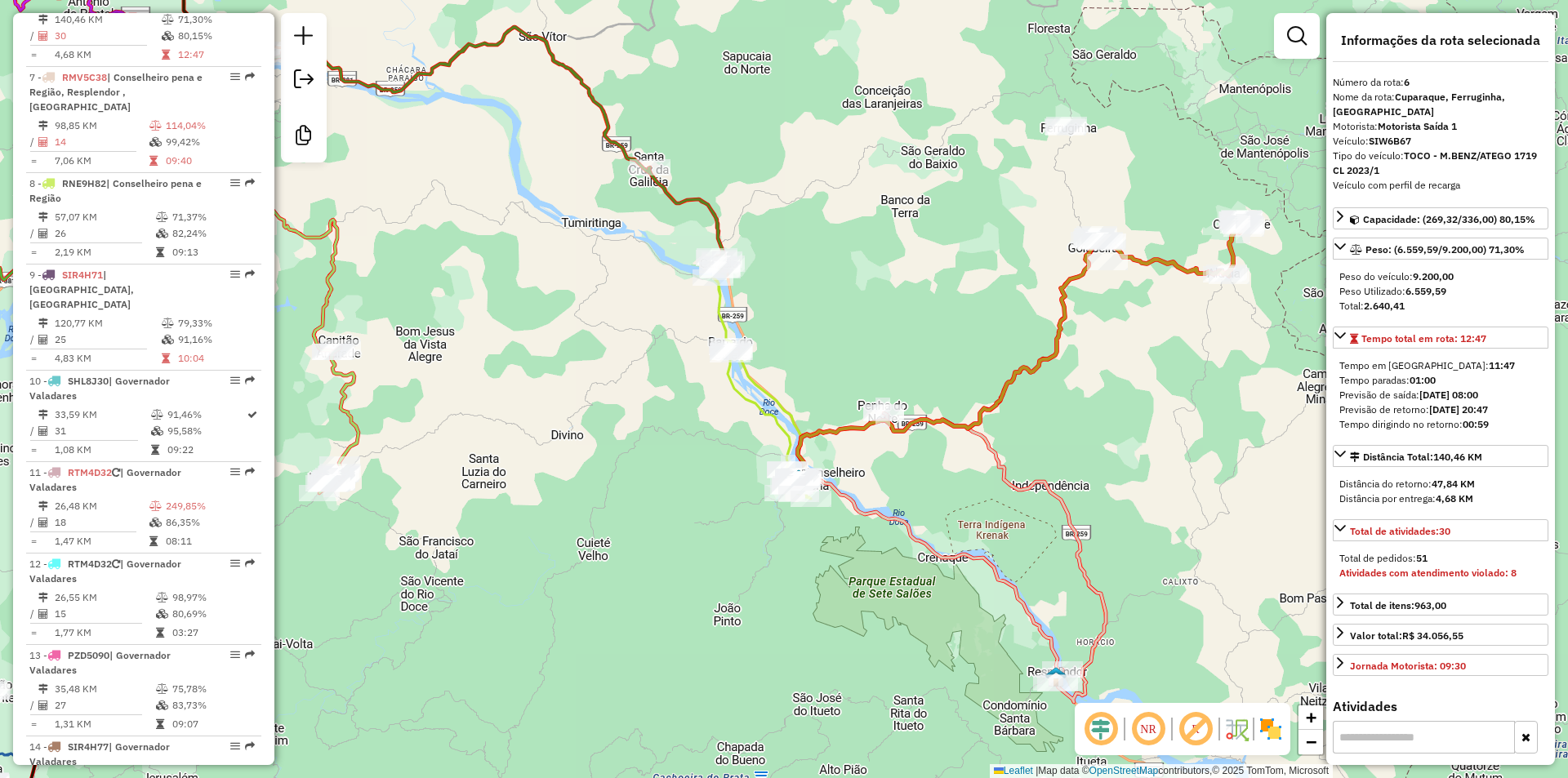
scroll to position [1096, 0]
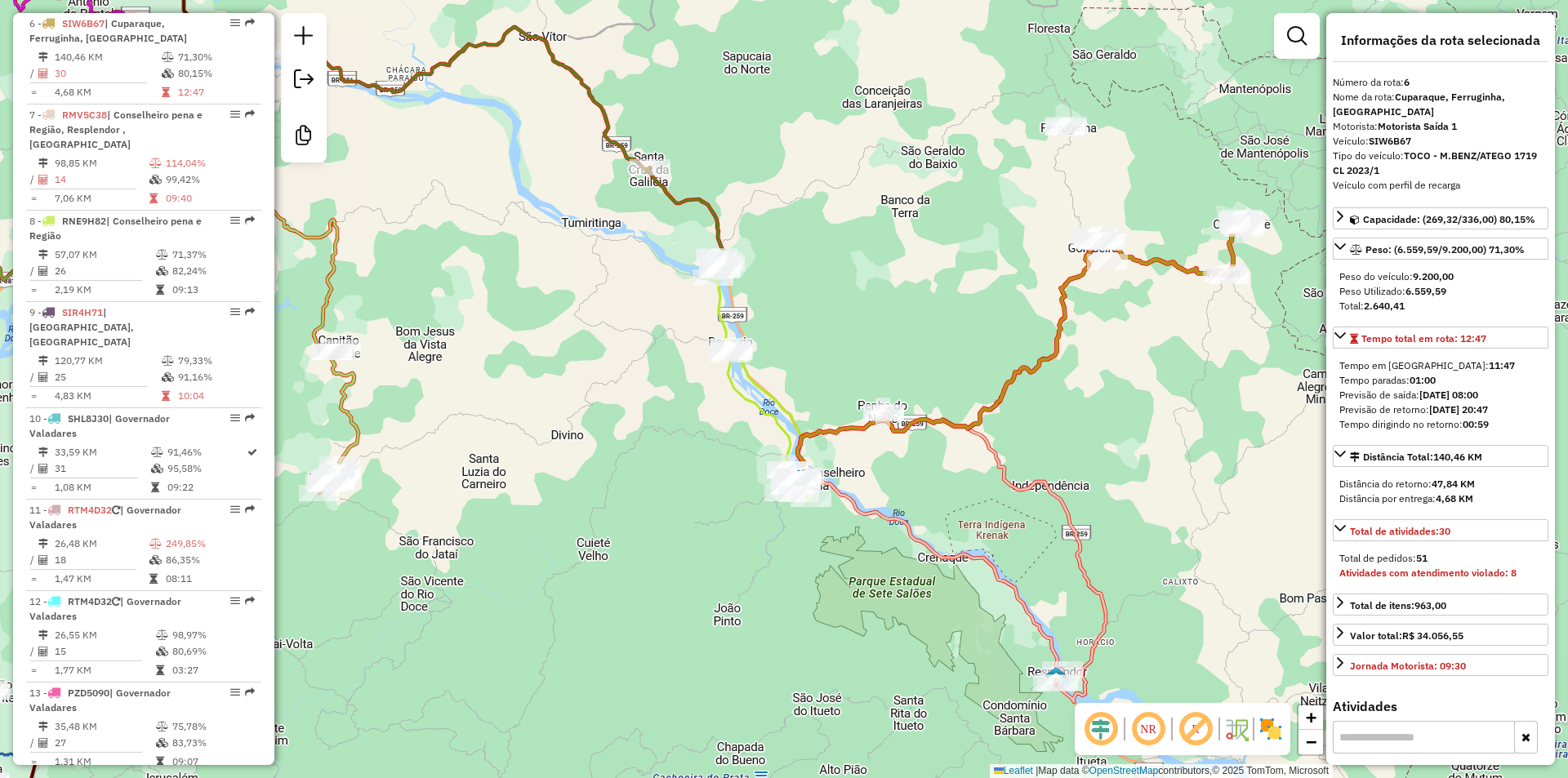
drag, startPoint x: 893, startPoint y: 260, endPoint x: 876, endPoint y: 394, distance: 135.1
click at [876, 394] on div "Rota 7 - Placa RMV5C38 44214 - LUIS VIDAL Janela de atendimento Grade de atendi…" at bounding box center [784, 389] width 1568 height 778
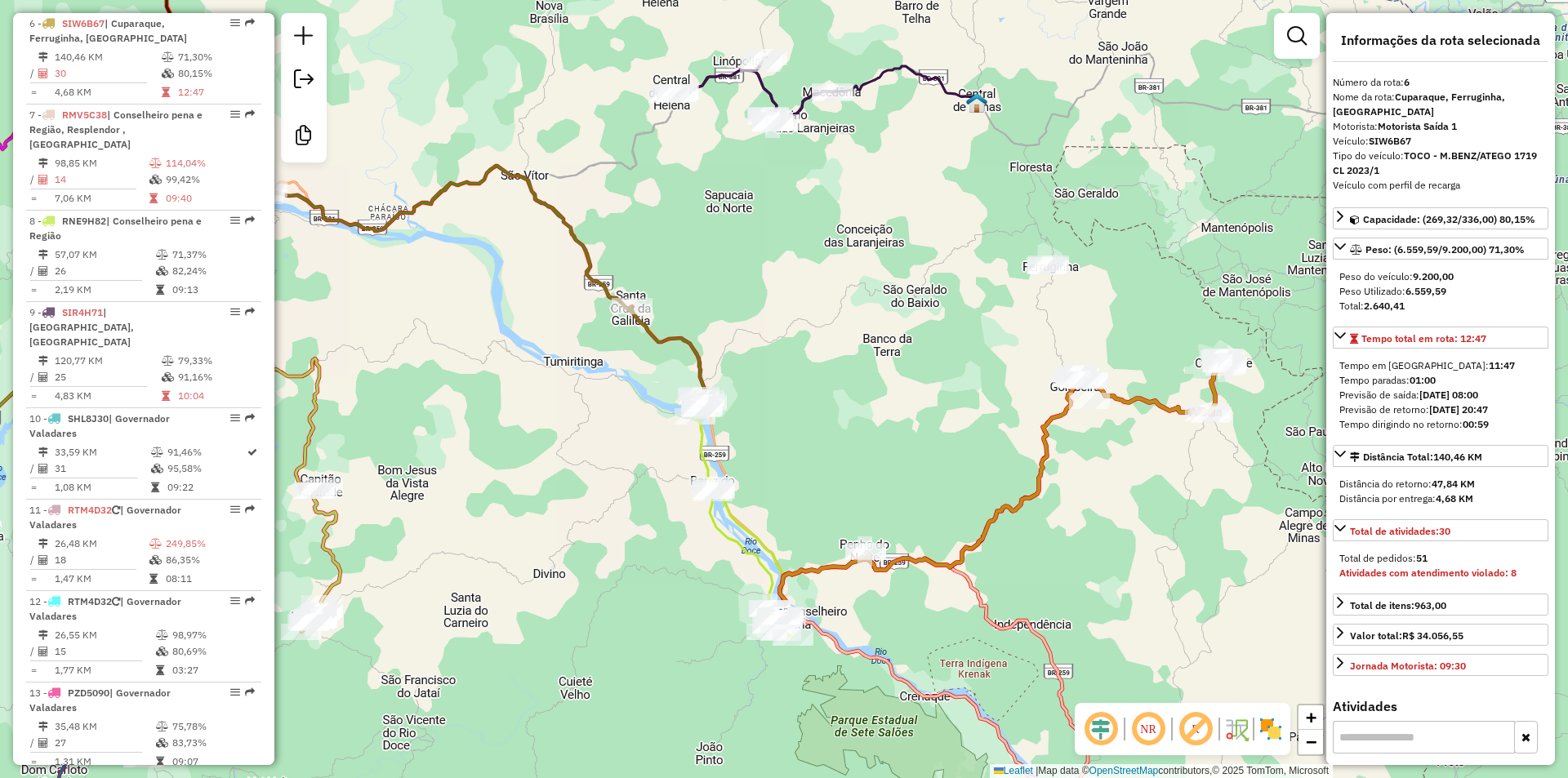
drag, startPoint x: 881, startPoint y: 249, endPoint x: 881, endPoint y: 297, distance: 48.0
click at [881, 297] on div "Janela de atendimento Grade de atendimento Capacidade Transportadoras Veículos …" at bounding box center [784, 389] width 1568 height 778
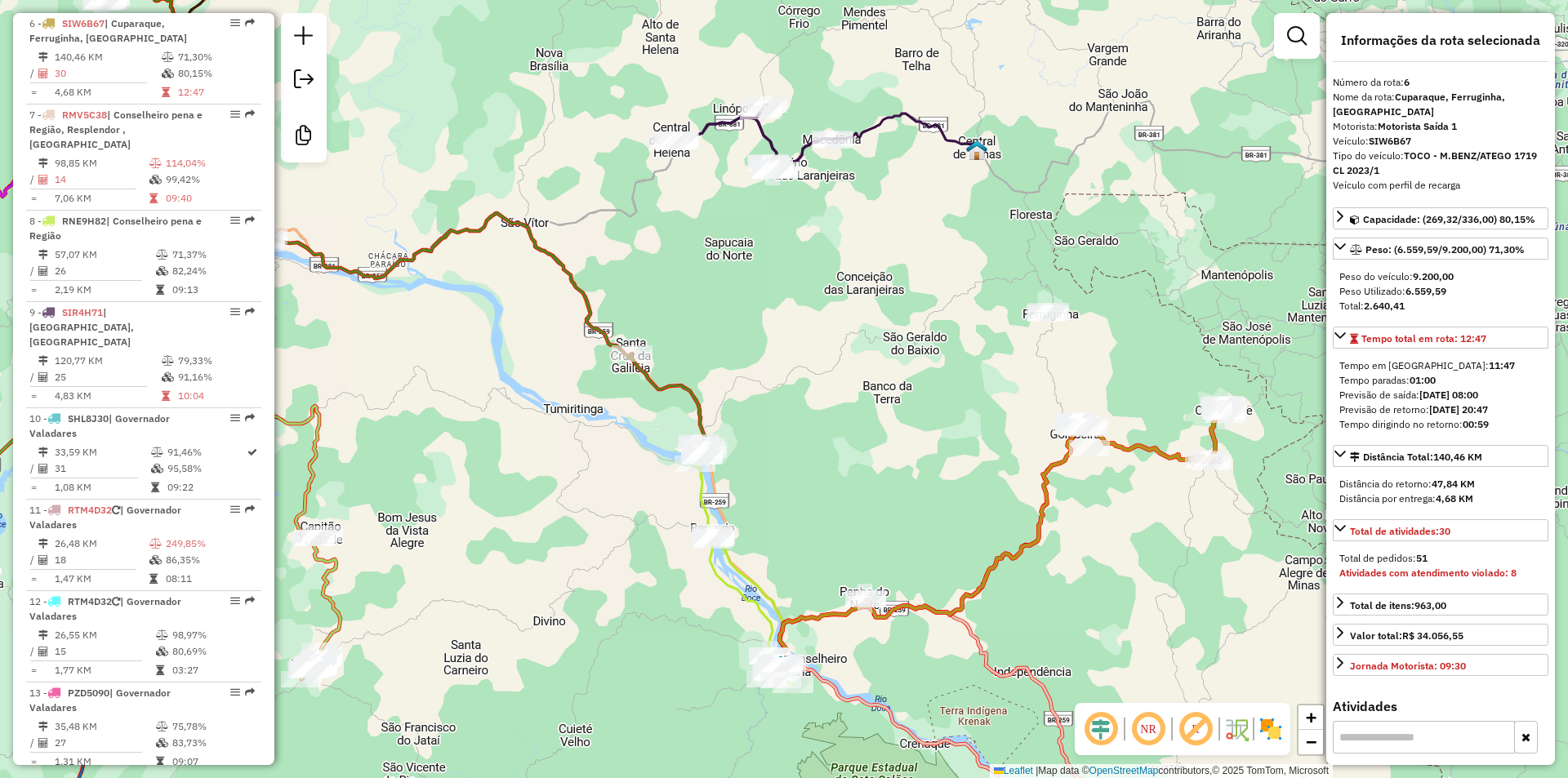
click at [814, 363] on div "Janela de atendimento Grade de atendimento Capacidade Transportadoras Veículos …" at bounding box center [784, 389] width 1568 height 778
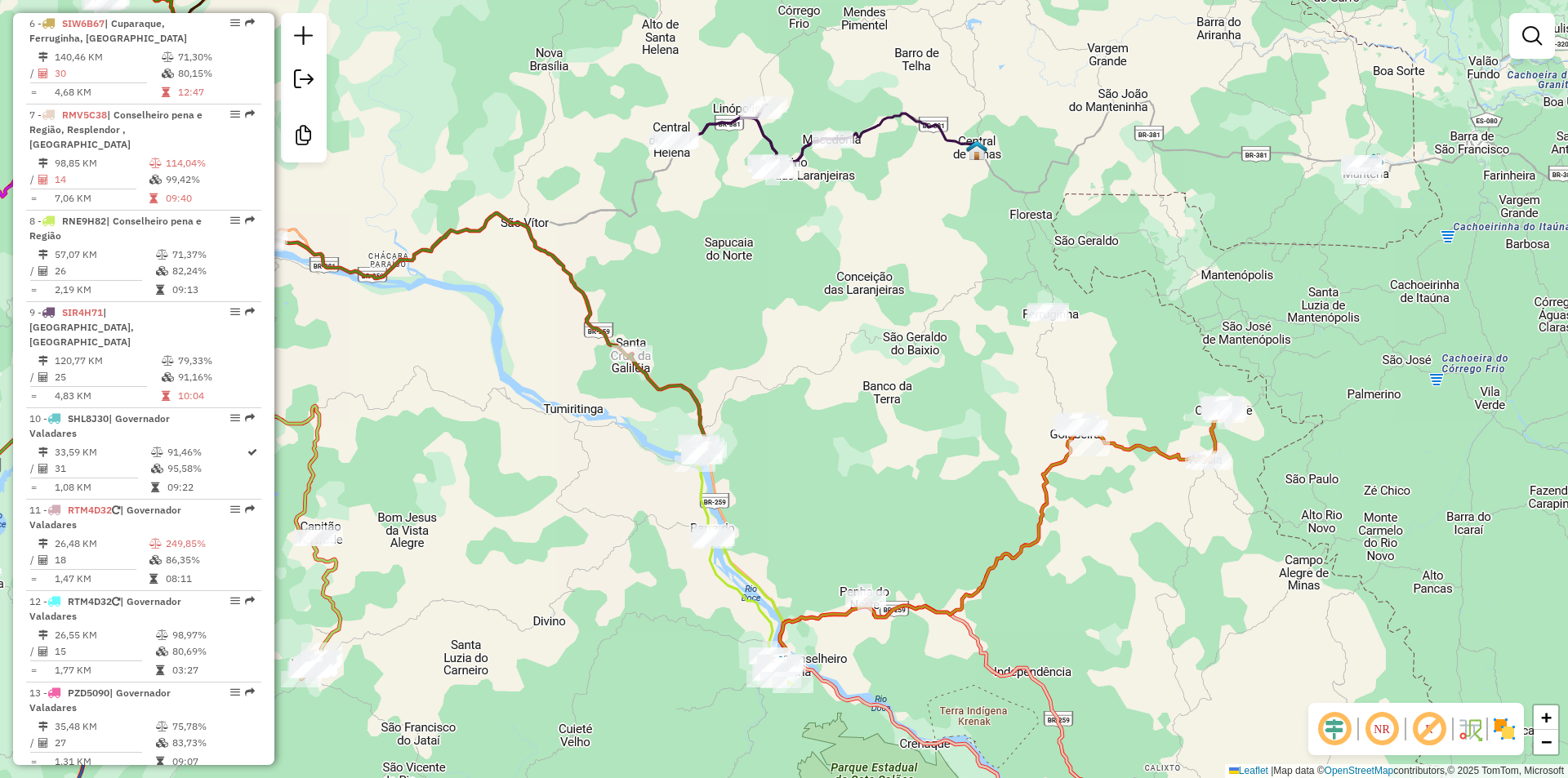
click at [659, 380] on icon at bounding box center [441, 335] width 530 height 244
select select "**********"
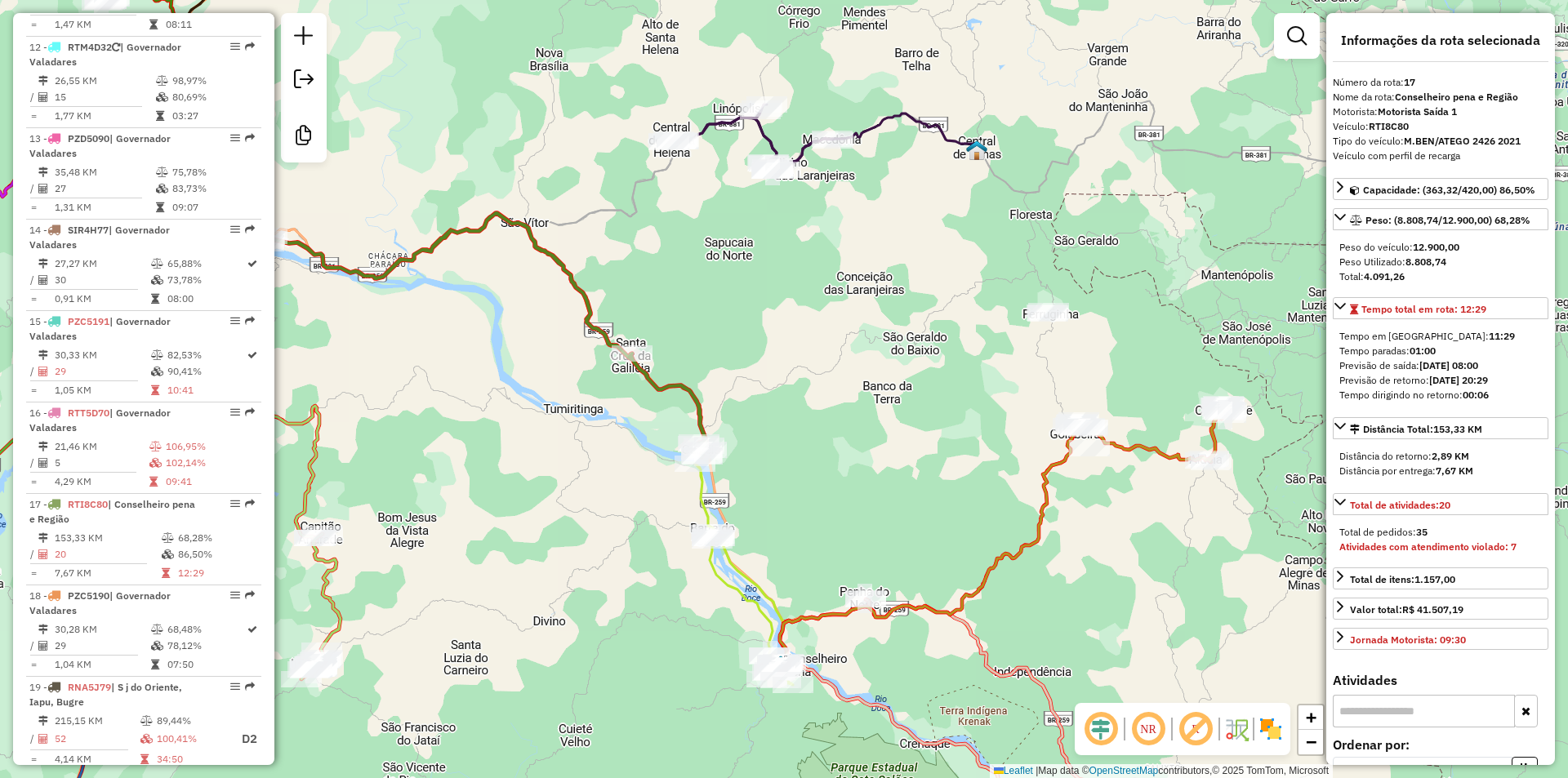
scroll to position [2102, 0]
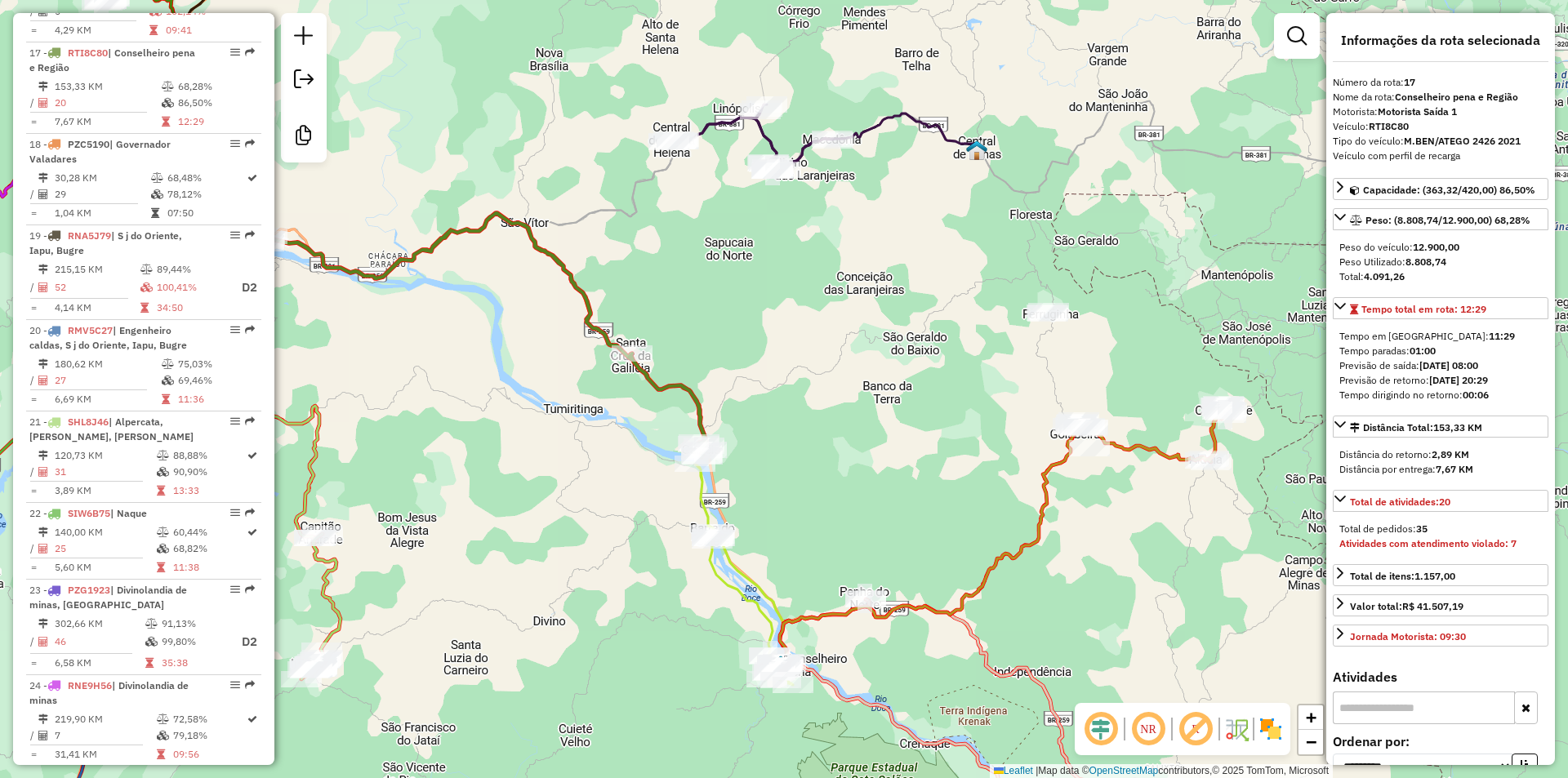
drag, startPoint x: 819, startPoint y: 340, endPoint x: 820, endPoint y: 351, distance: 11.0
click at [819, 340] on div "Janela de atendimento Grade de atendimento Capacidade Transportadoras Veículos …" at bounding box center [784, 389] width 1568 height 778
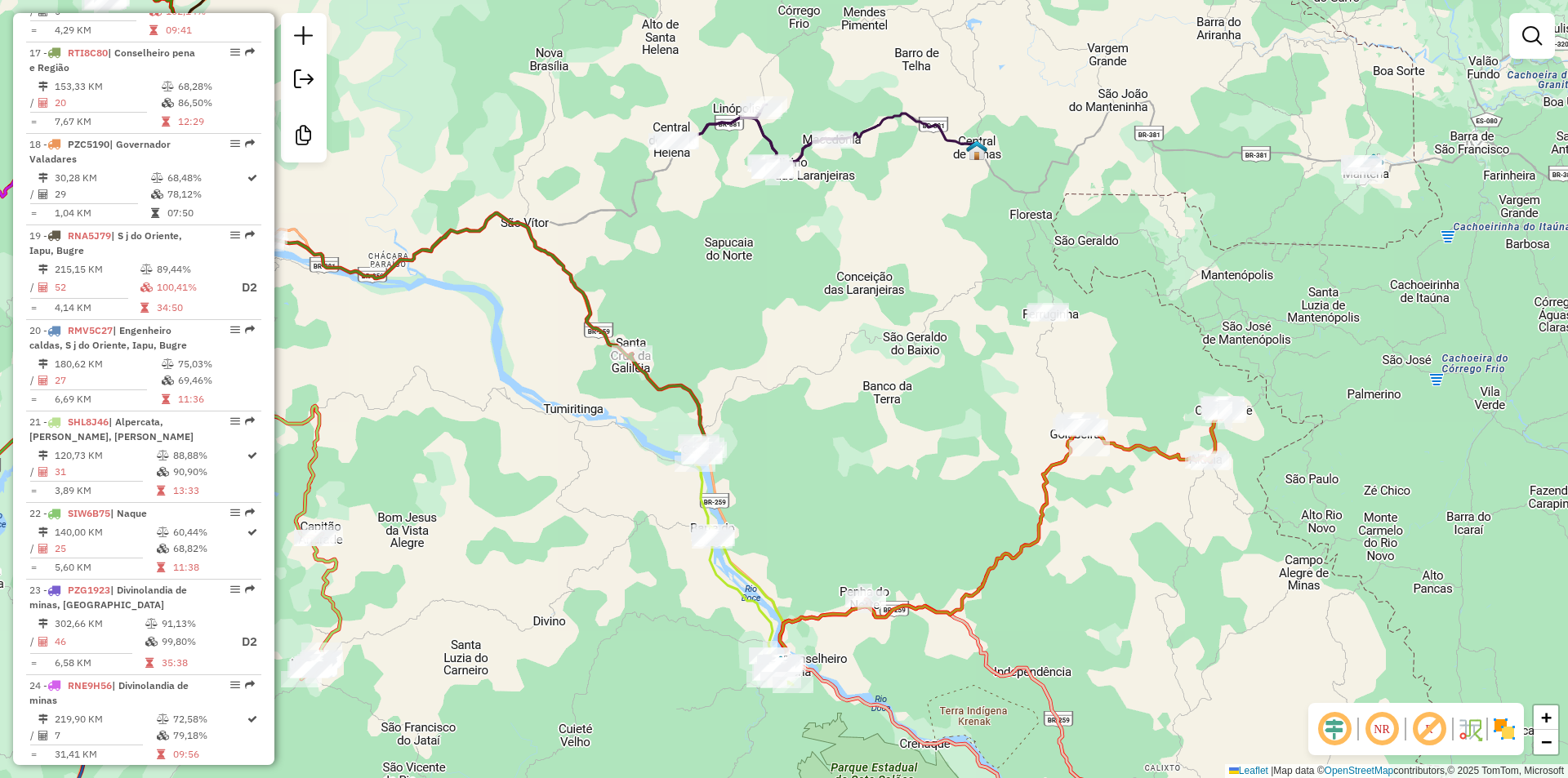
drag, startPoint x: 785, startPoint y: 386, endPoint x: 850, endPoint y: 279, distance: 125.2
click at [850, 279] on div "Janela de atendimento Grade de atendimento Capacidade Transportadoras Veículos …" at bounding box center [784, 389] width 1568 height 778
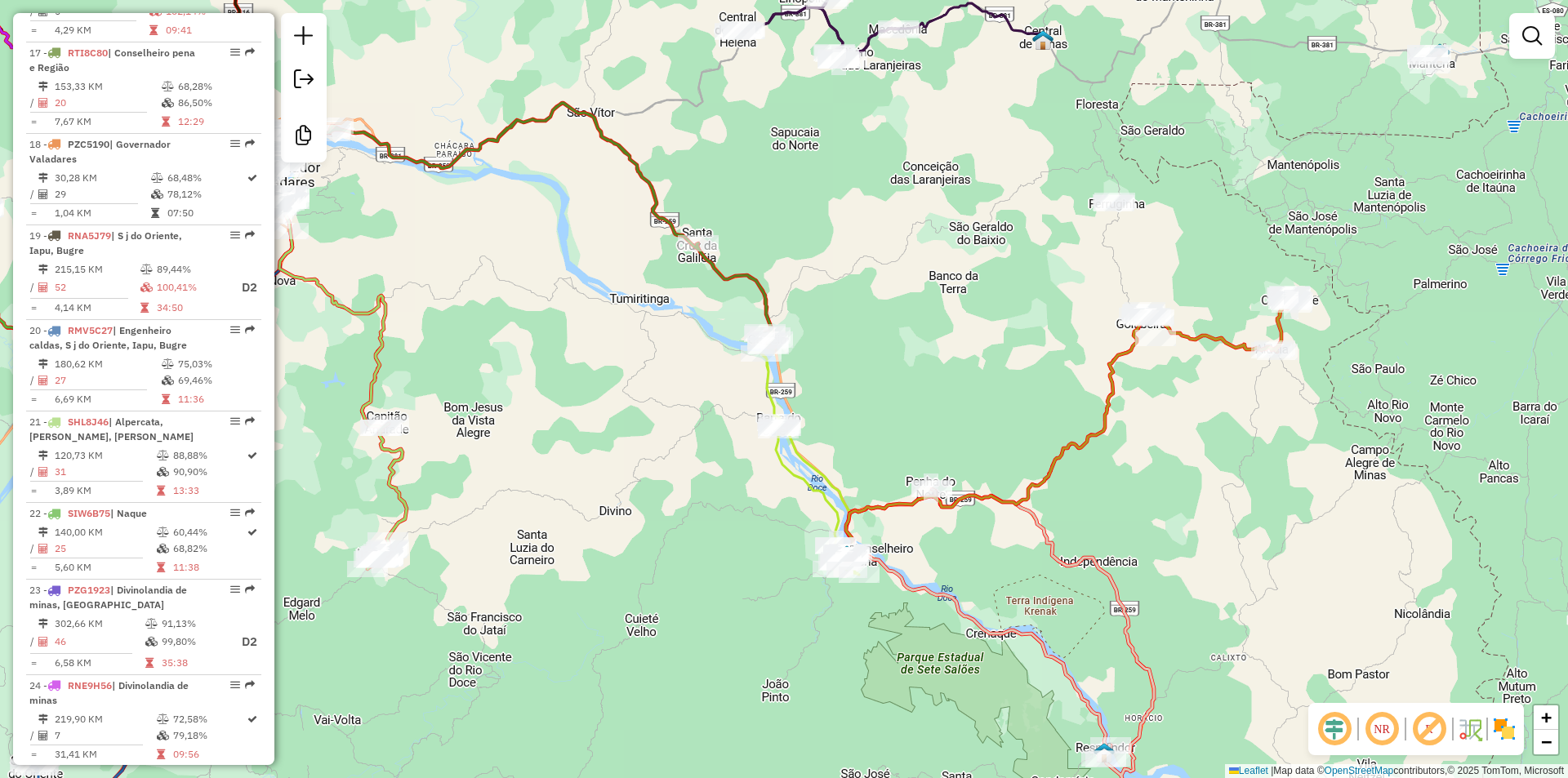
click at [766, 285] on icon at bounding box center [506, 225] width 530 height 244
select select "**********"
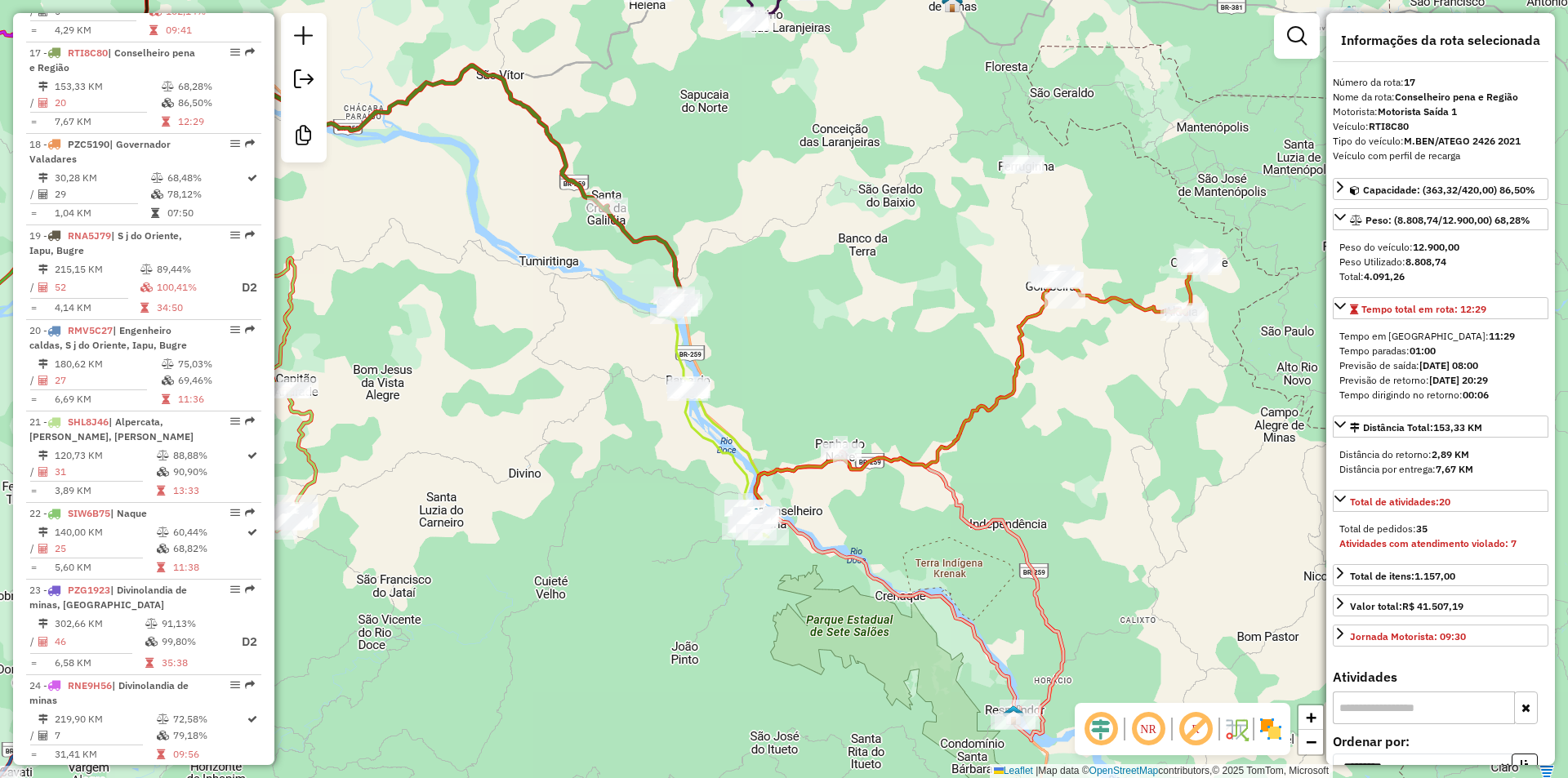
drag, startPoint x: 942, startPoint y: 356, endPoint x: 920, endPoint y: 347, distance: 23.8
click at [920, 347] on div "Janela de atendimento Grade de atendimento Capacidade Transportadoras Veículos …" at bounding box center [784, 389] width 1568 height 778
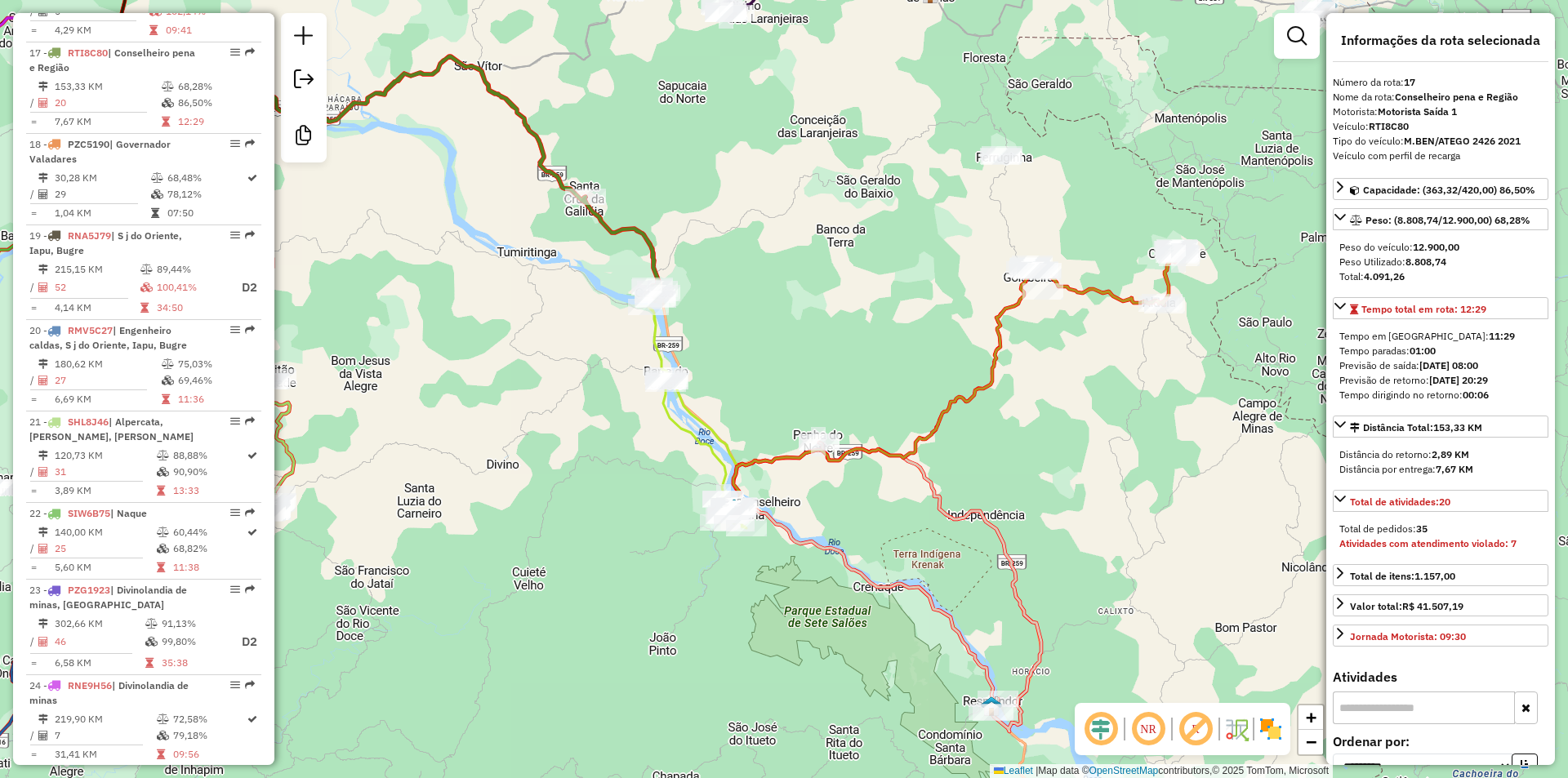
click at [958, 398] on icon at bounding box center [882, 389] width 299 height 239
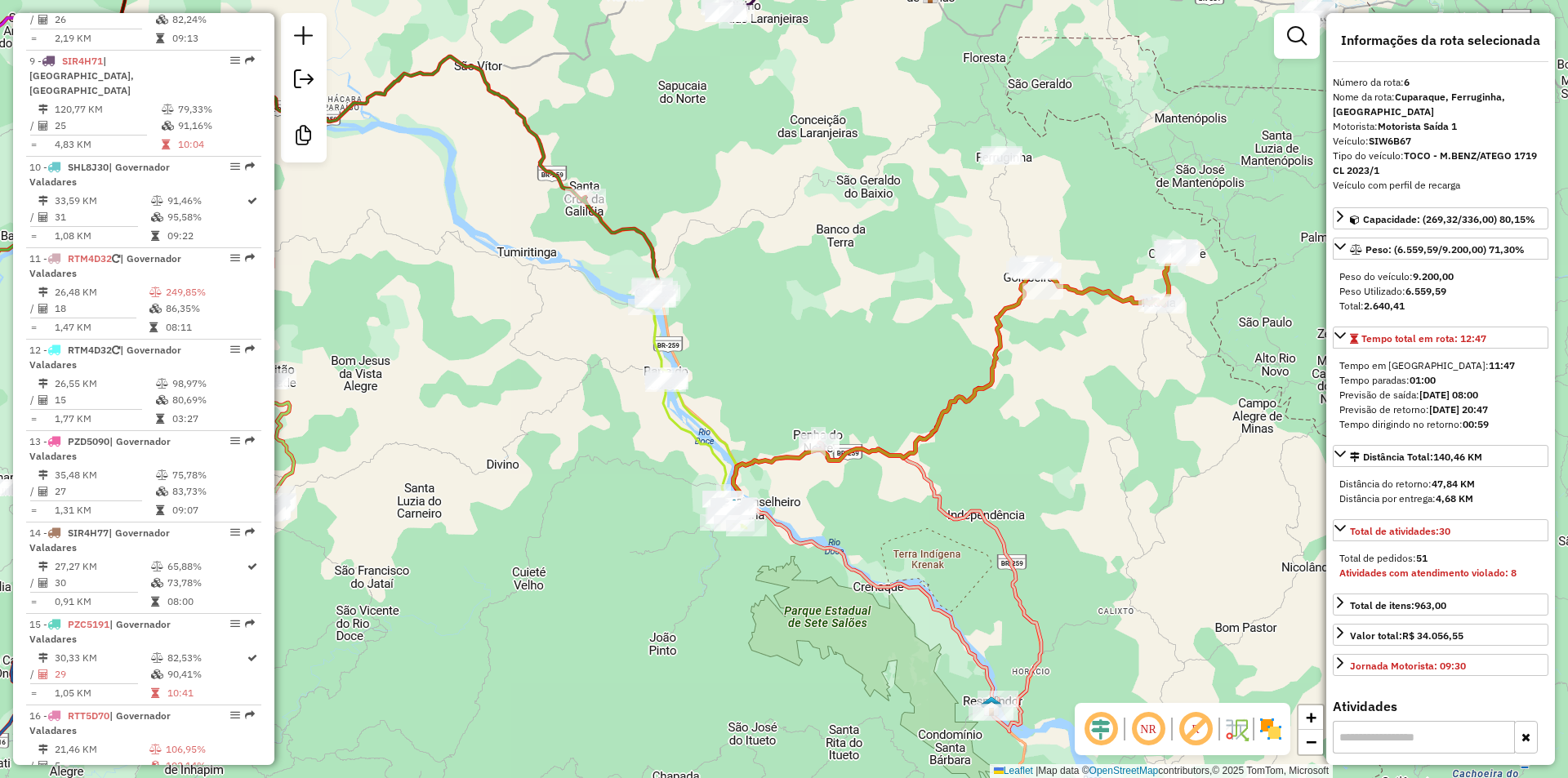
scroll to position [1096, 0]
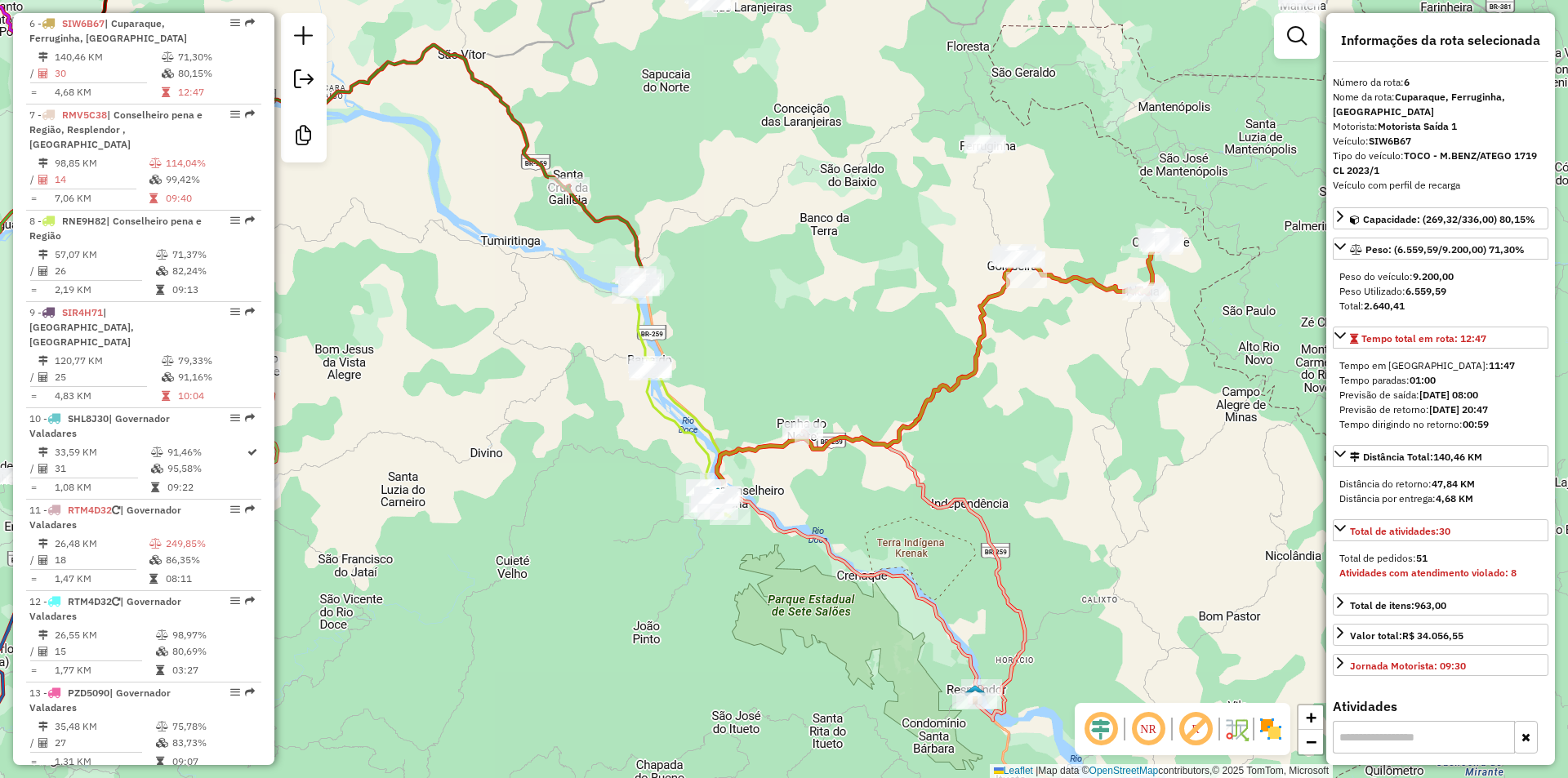
drag, startPoint x: 906, startPoint y: 326, endPoint x: 887, endPoint y: 314, distance: 22.5
click at [887, 314] on div "Janela de atendimento Grade de atendimento Capacidade Transportadoras Veículos …" at bounding box center [784, 389] width 1568 height 778
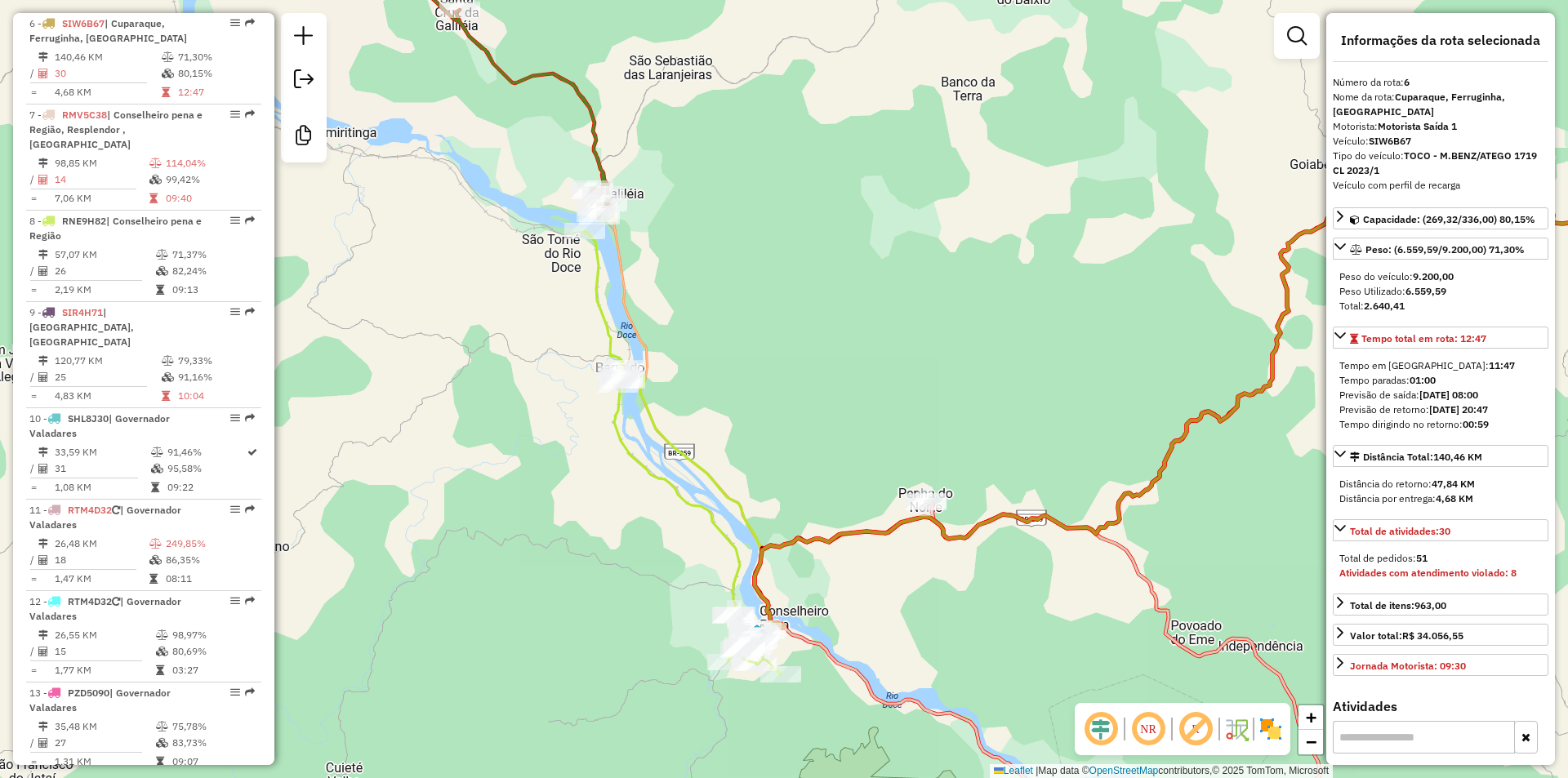
click at [600, 288] on icon at bounding box center [682, 453] width 197 height 443
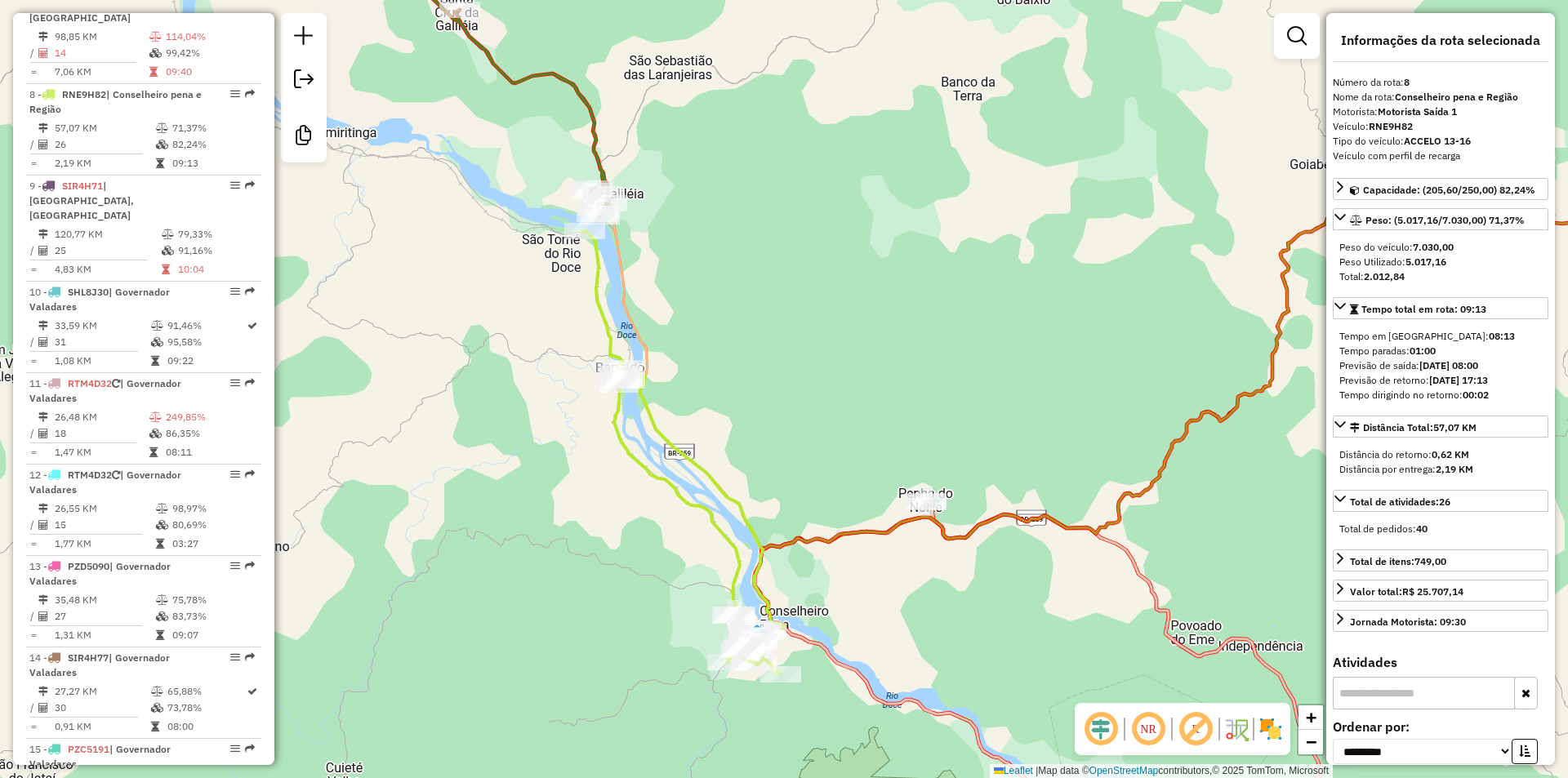
scroll to position [1279, 0]
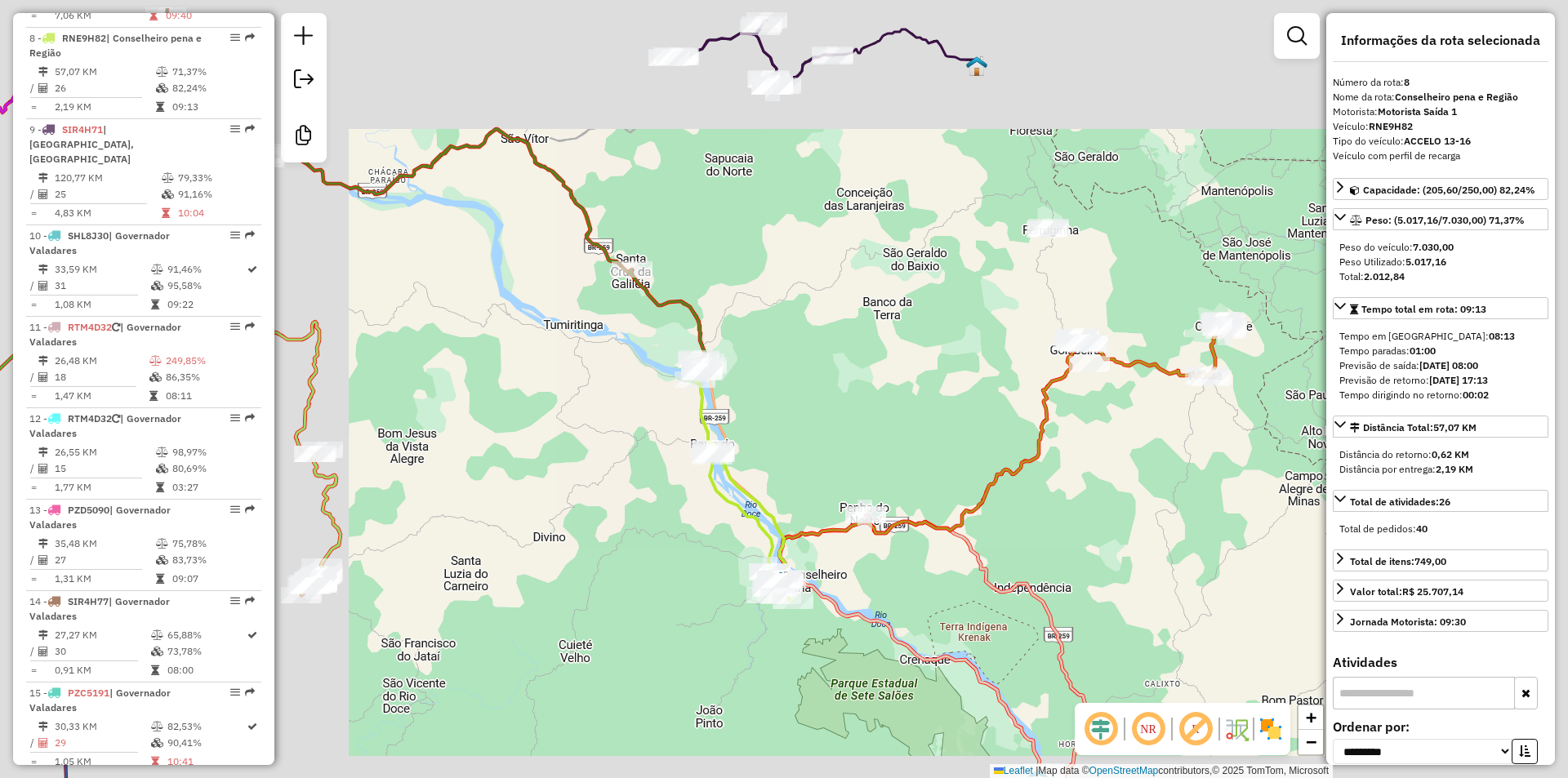
click at [839, 381] on div "Janela de atendimento Grade de atendimento Capacidade Transportadoras Veículos …" at bounding box center [784, 389] width 1568 height 778
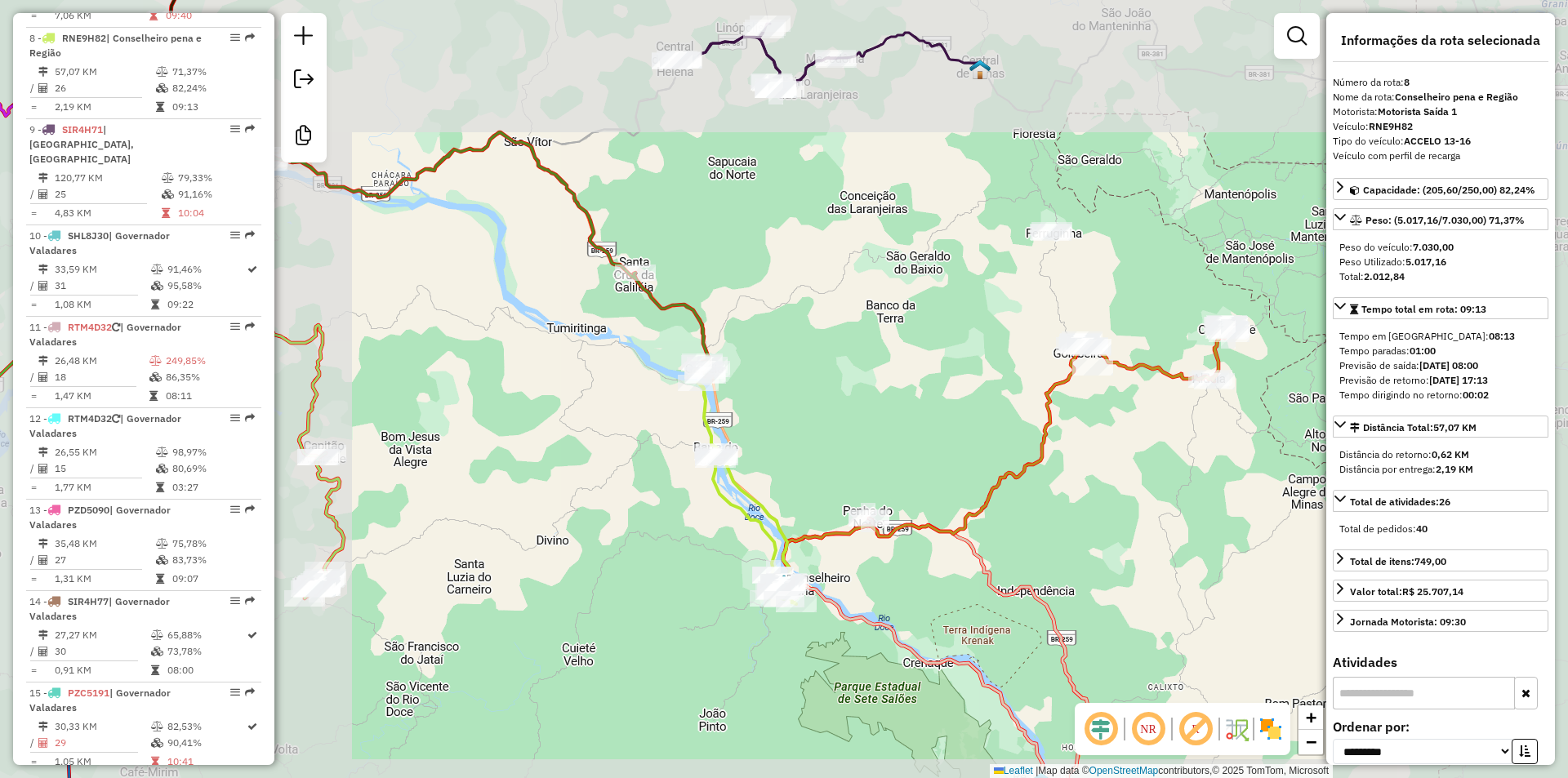
drag, startPoint x: 866, startPoint y: 370, endPoint x: 867, endPoint y: 394, distance: 24.0
click at [872, 375] on div "Janela de atendimento Grade de atendimento Capacidade Transportadoras Veículos …" at bounding box center [784, 389] width 1568 height 778
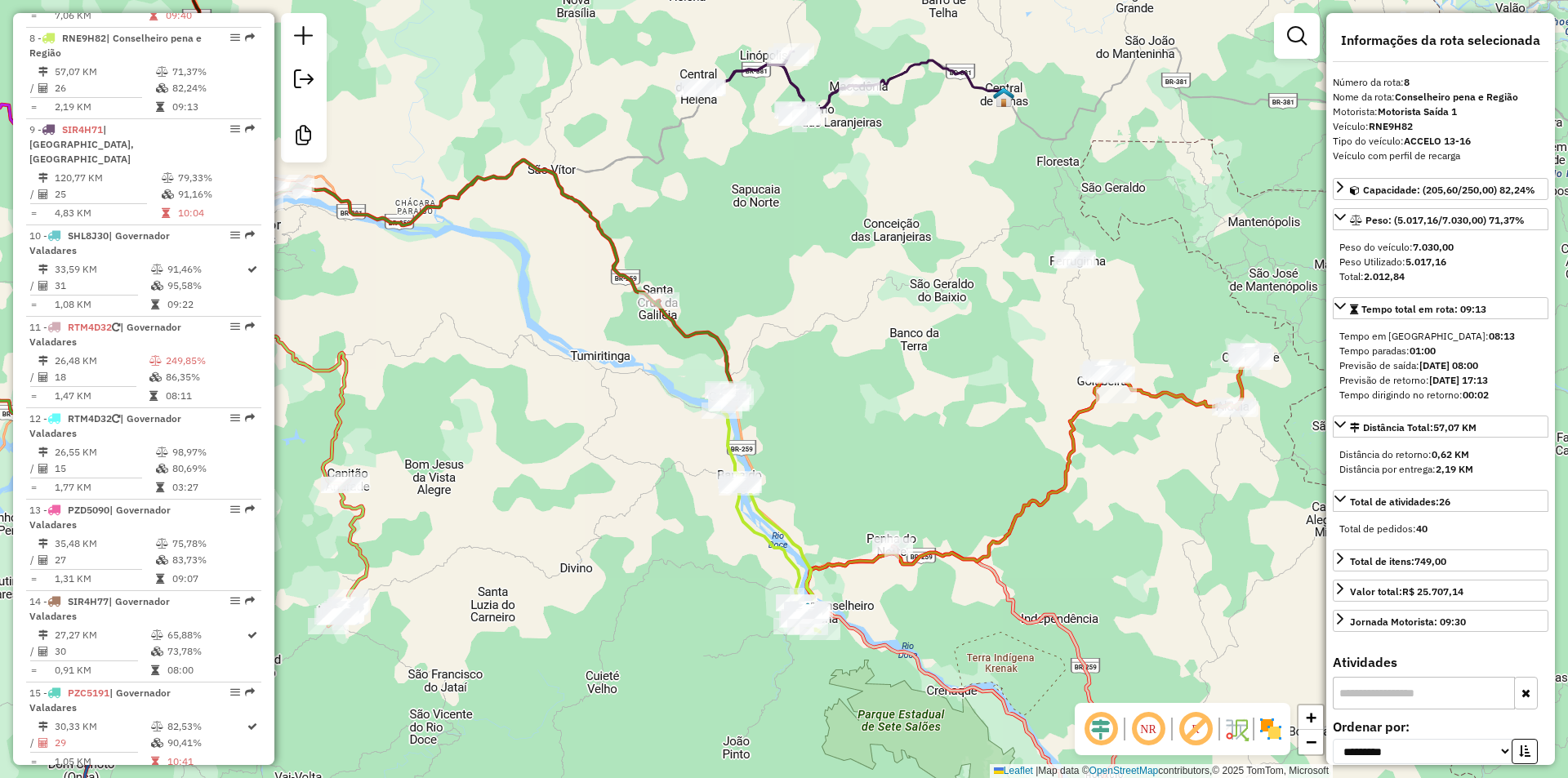
click at [748, 308] on div "Janela de atendimento Grade de atendimento Capacidade Transportadoras Veículos …" at bounding box center [784, 389] width 1568 height 778
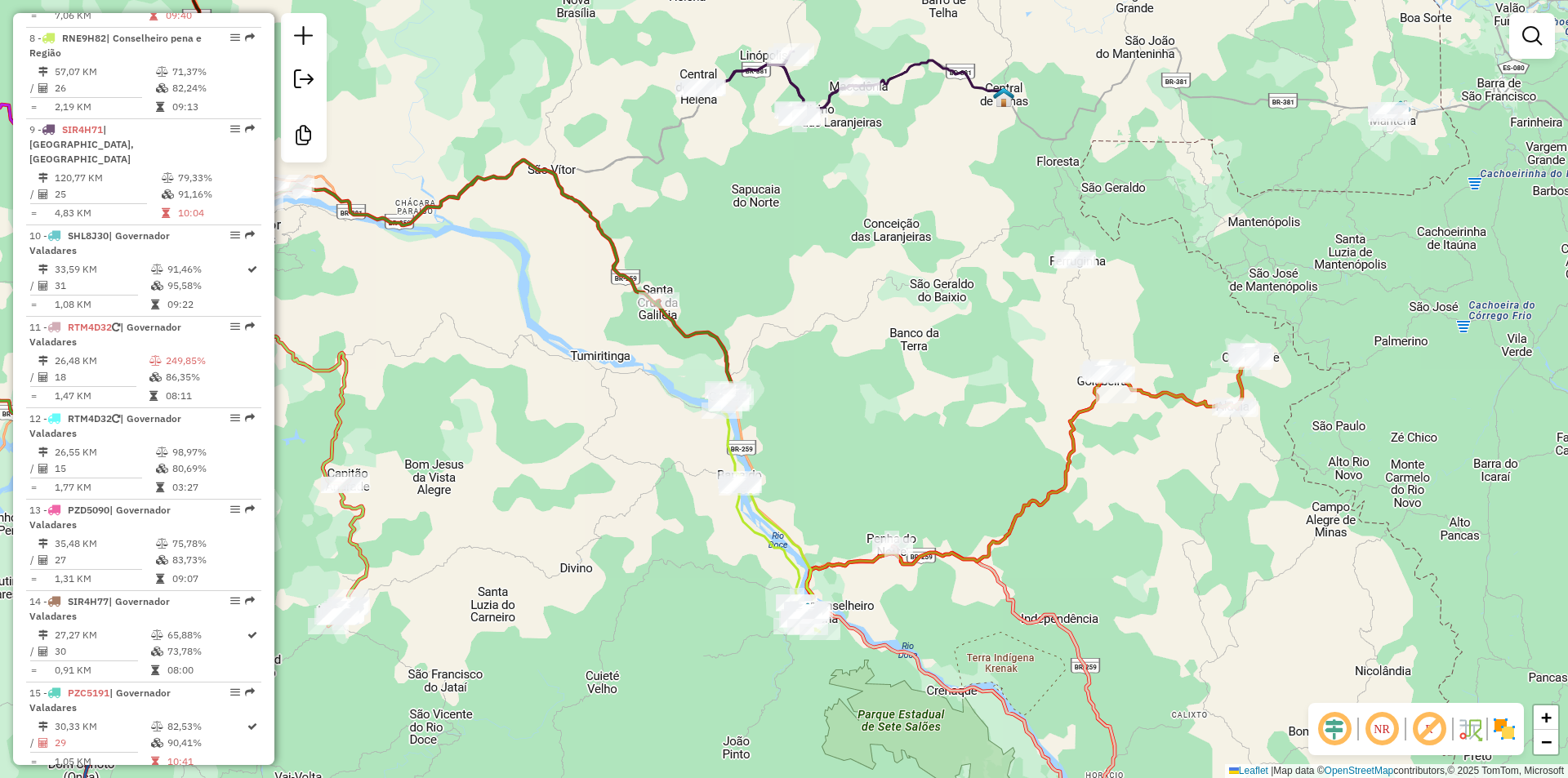
click at [711, 338] on icon at bounding box center [468, 282] width 530 height 244
select select "**********"
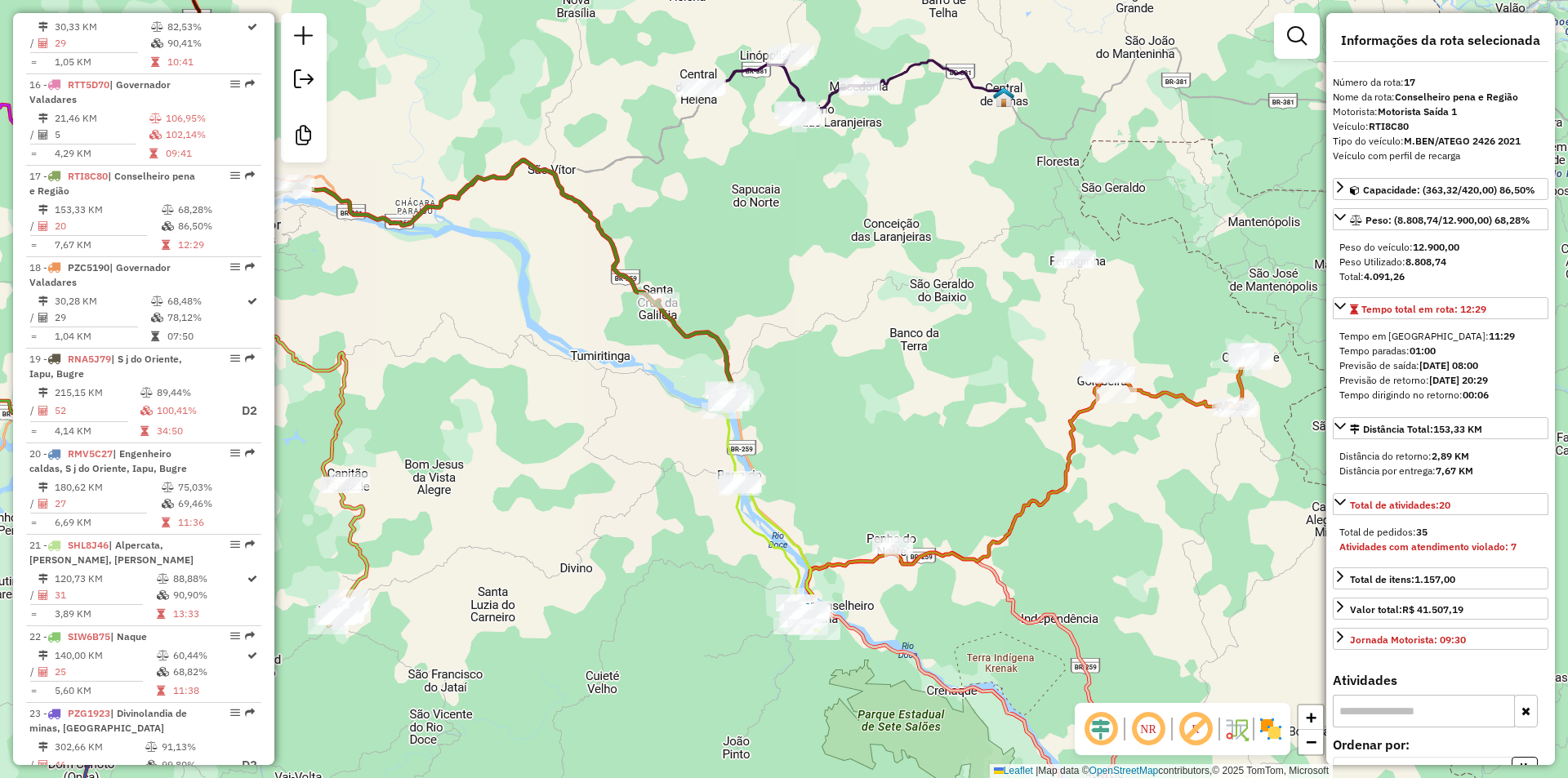
scroll to position [2102, 0]
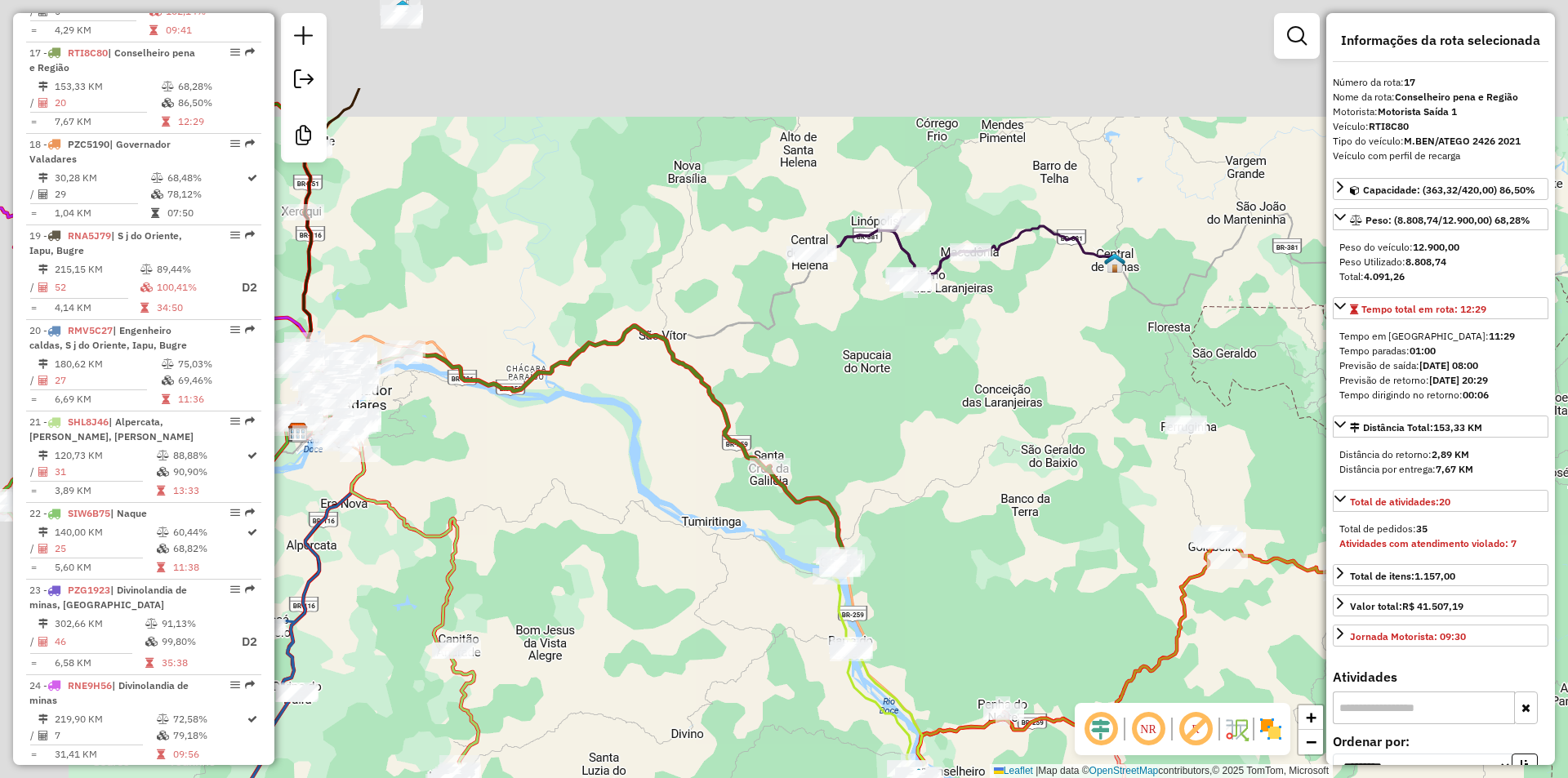
drag, startPoint x: 811, startPoint y: 398, endPoint x: 836, endPoint y: 315, distance: 86.7
click at [824, 419] on div "Janela de atendimento Grade de atendimento Capacidade Transportadoras Veículos …" at bounding box center [784, 389] width 1568 height 778
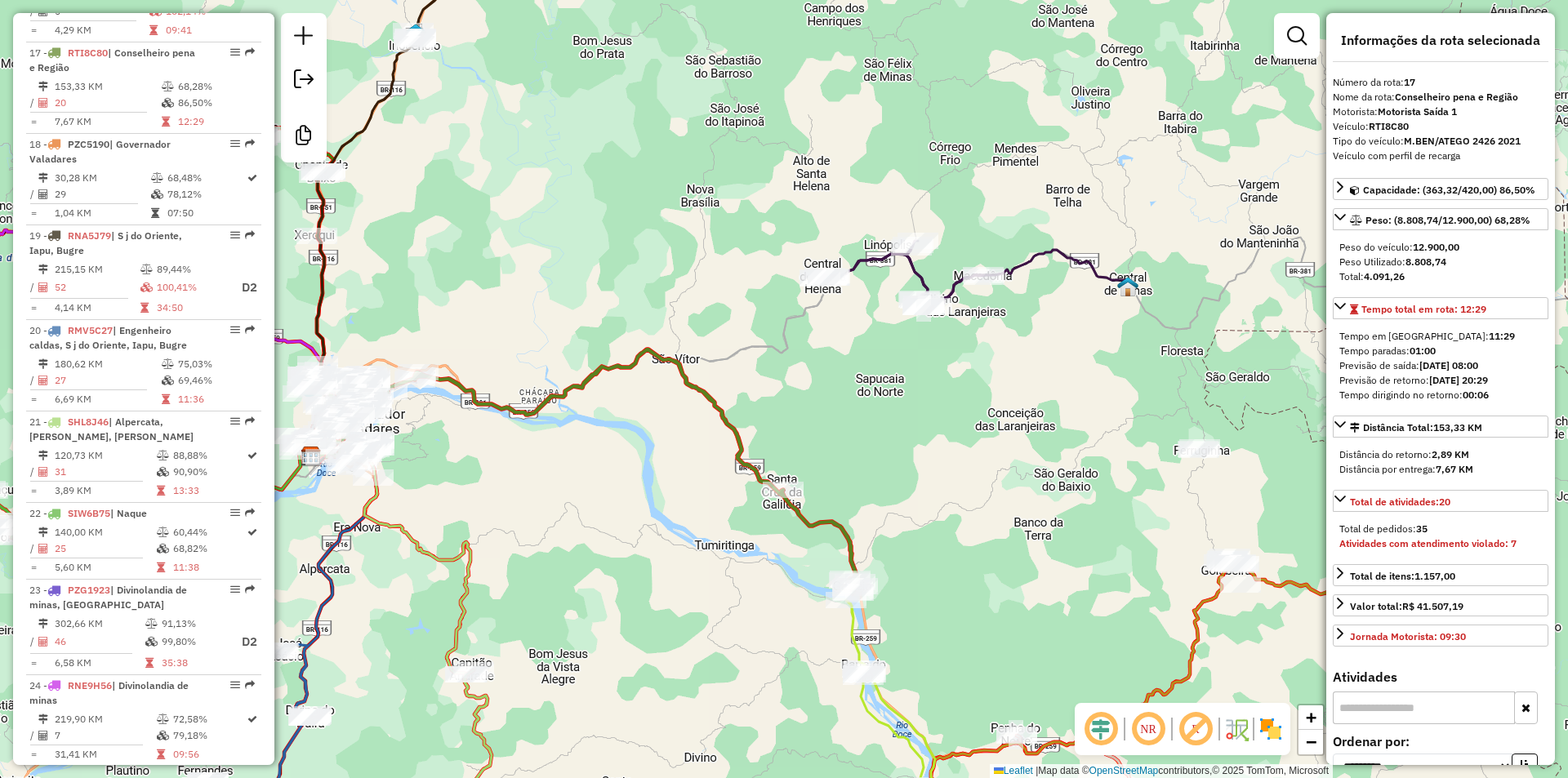
click at [845, 261] on div "Janela de atendimento Grade de atendimento Capacidade Transportadoras Veículos …" at bounding box center [784, 389] width 1568 height 778
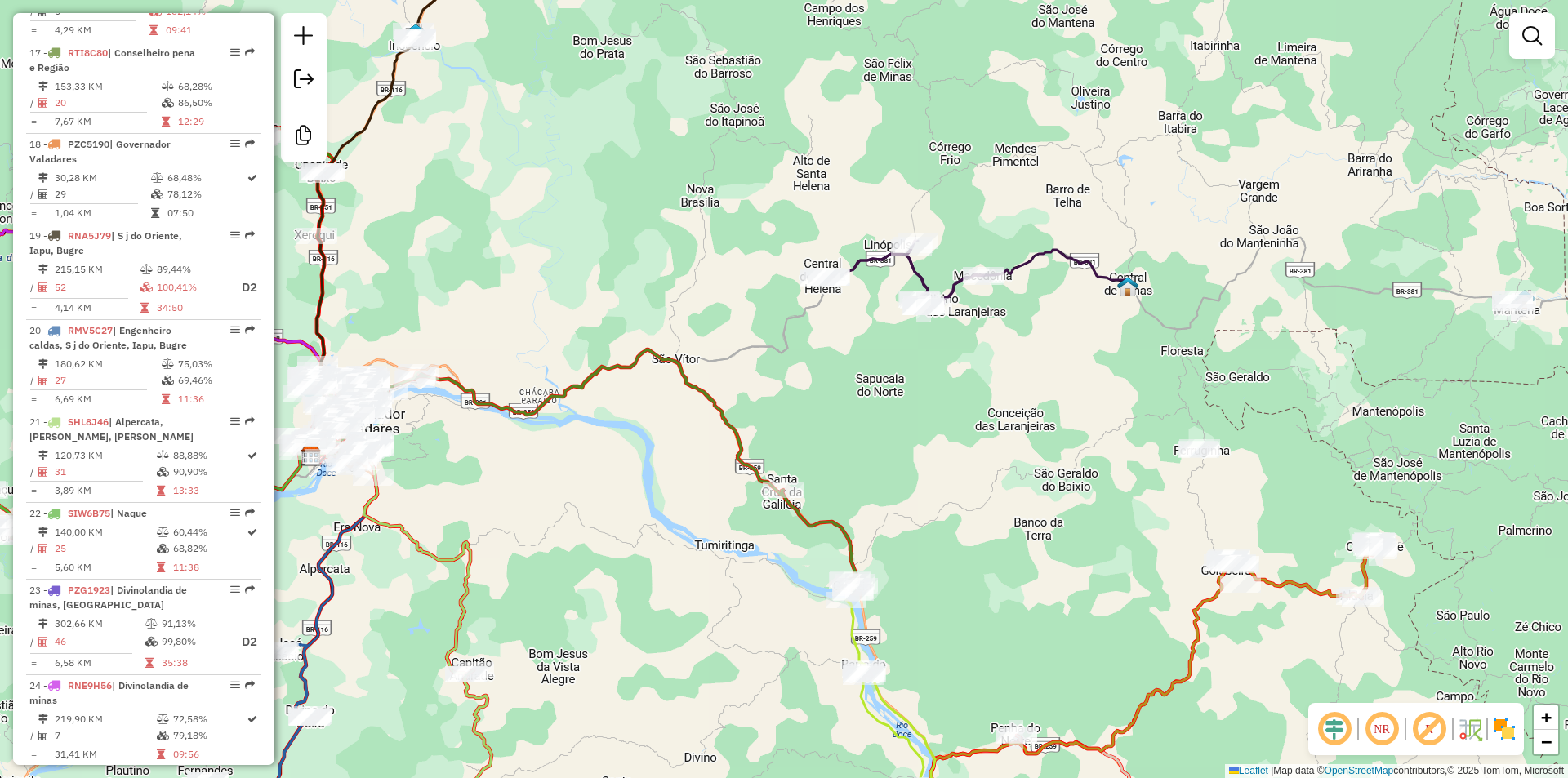
click at [911, 273] on icon at bounding box center [902, 274] width 164 height 67
select select "**********"
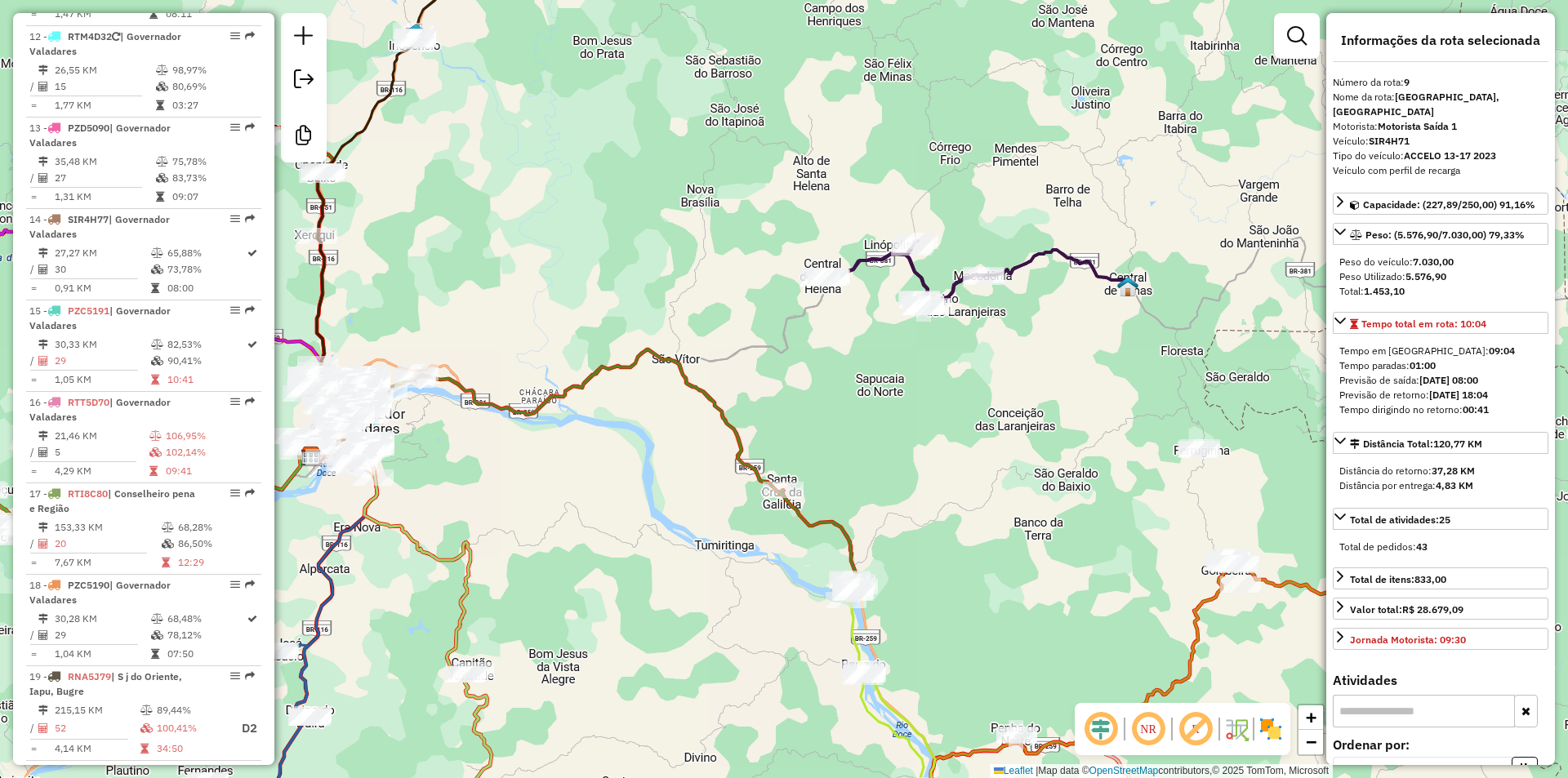
scroll to position [1370, 0]
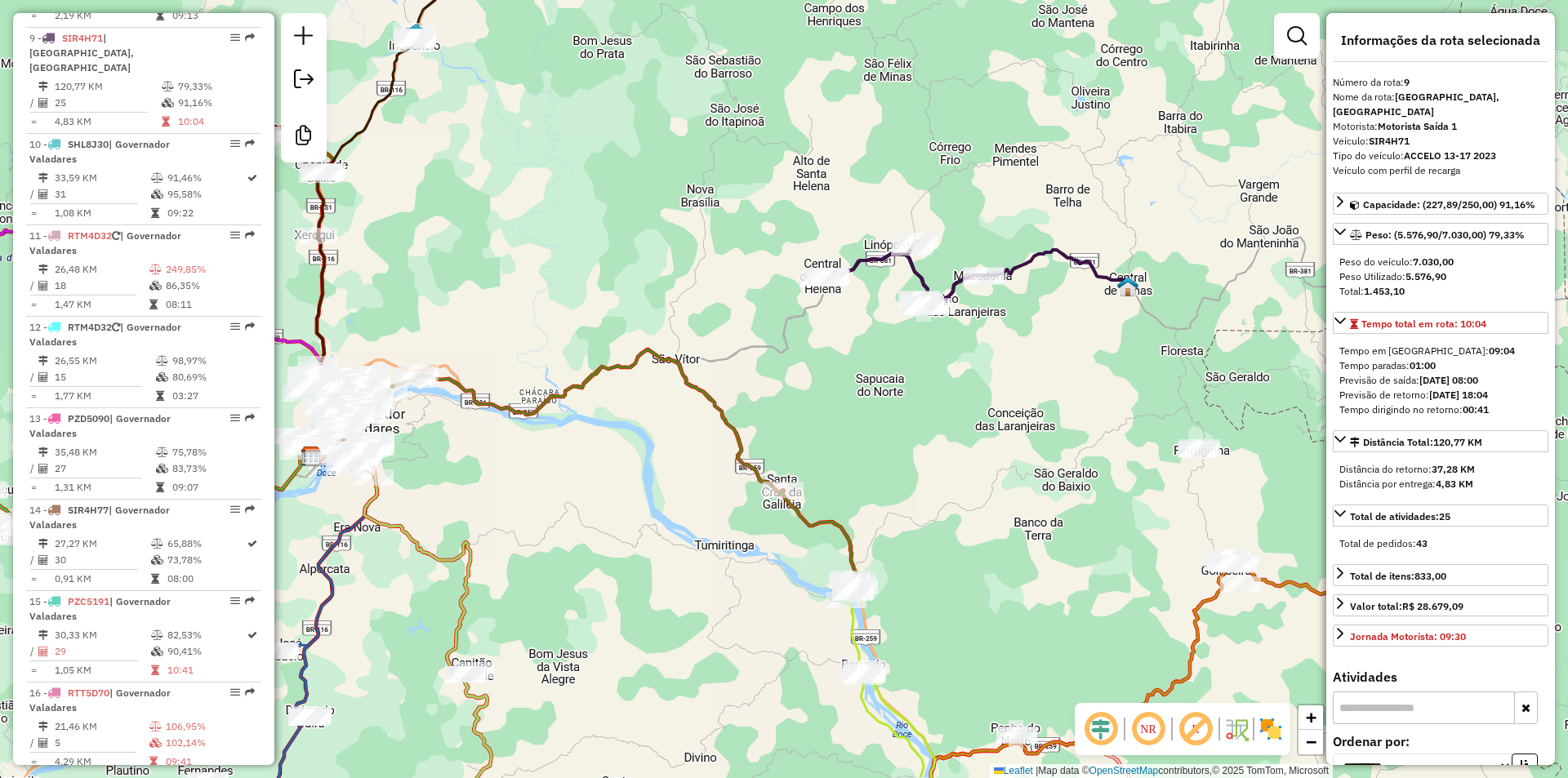
drag, startPoint x: 714, startPoint y: 590, endPoint x: 918, endPoint y: 595, distance: 204.1
click at [918, 595] on div "Janela de atendimento Grade de atendimento Capacidade Transportadoras Veículos …" at bounding box center [784, 389] width 1568 height 778
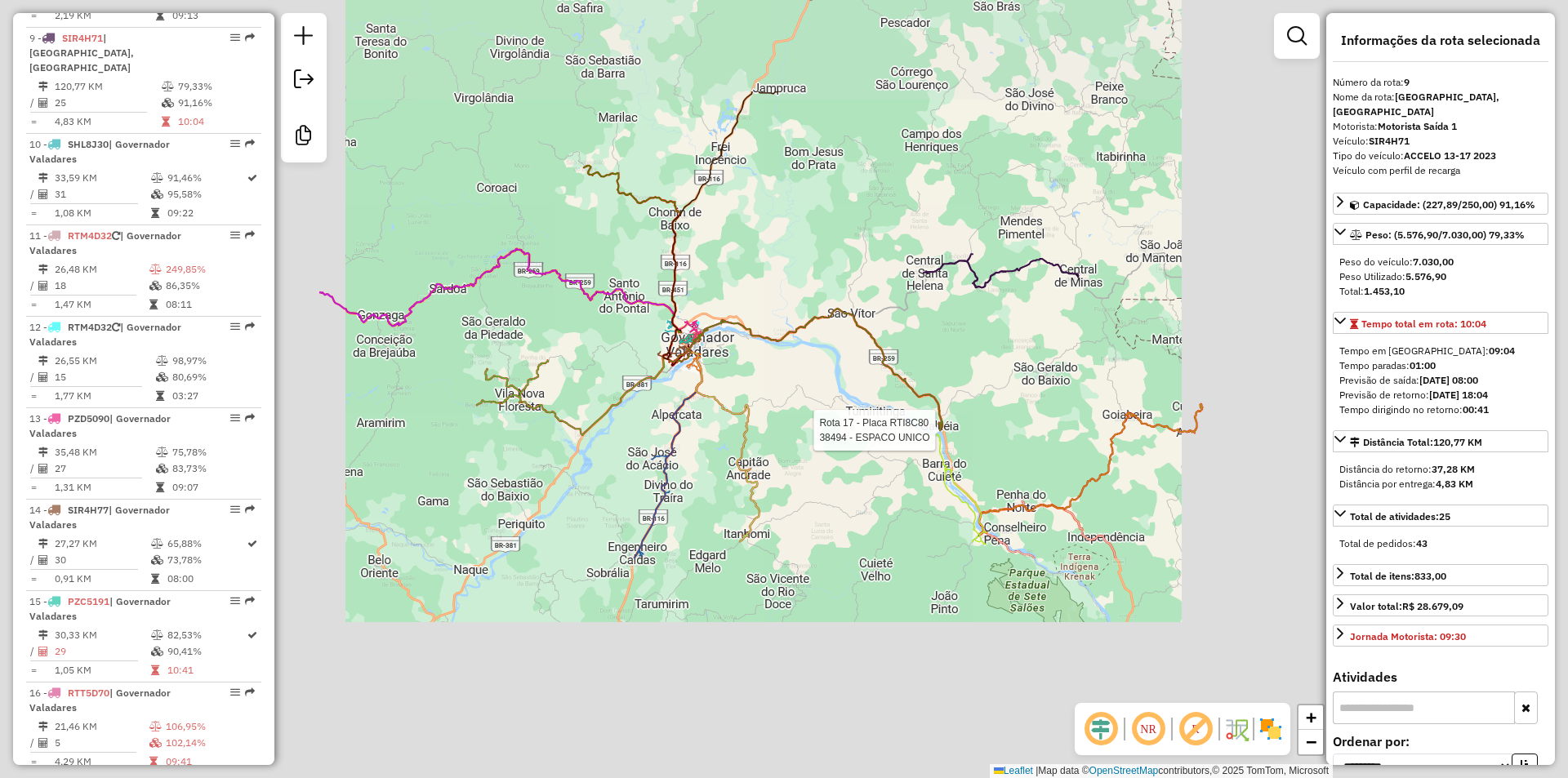
drag, startPoint x: 747, startPoint y: 254, endPoint x: 834, endPoint y: 351, distance: 130.3
click at [835, 349] on div "Rota 17 - Placa RTI8C80 38494 - ESPACO UNICO Janela de atendimento Grade de ate…" at bounding box center [784, 389] width 1568 height 778
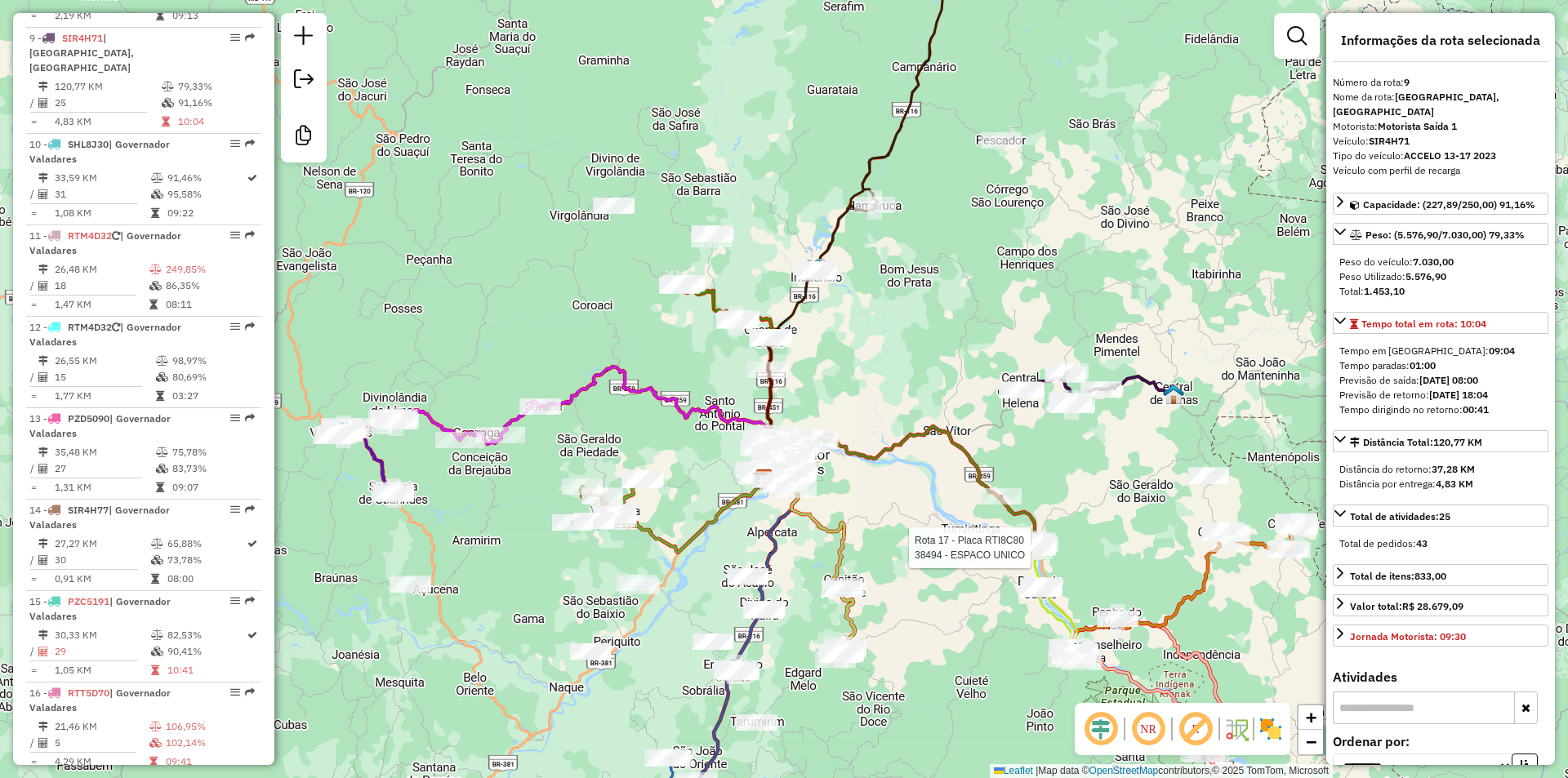
drag, startPoint x: 872, startPoint y: 417, endPoint x: 861, endPoint y: 503, distance: 86.7
click at [861, 503] on div "Rota 17 - Placa RTI8C80 38494 - ESPACO UNICO Rota 25 - Placa SIR5C46 11768 - BA…" at bounding box center [784, 389] width 1568 height 778
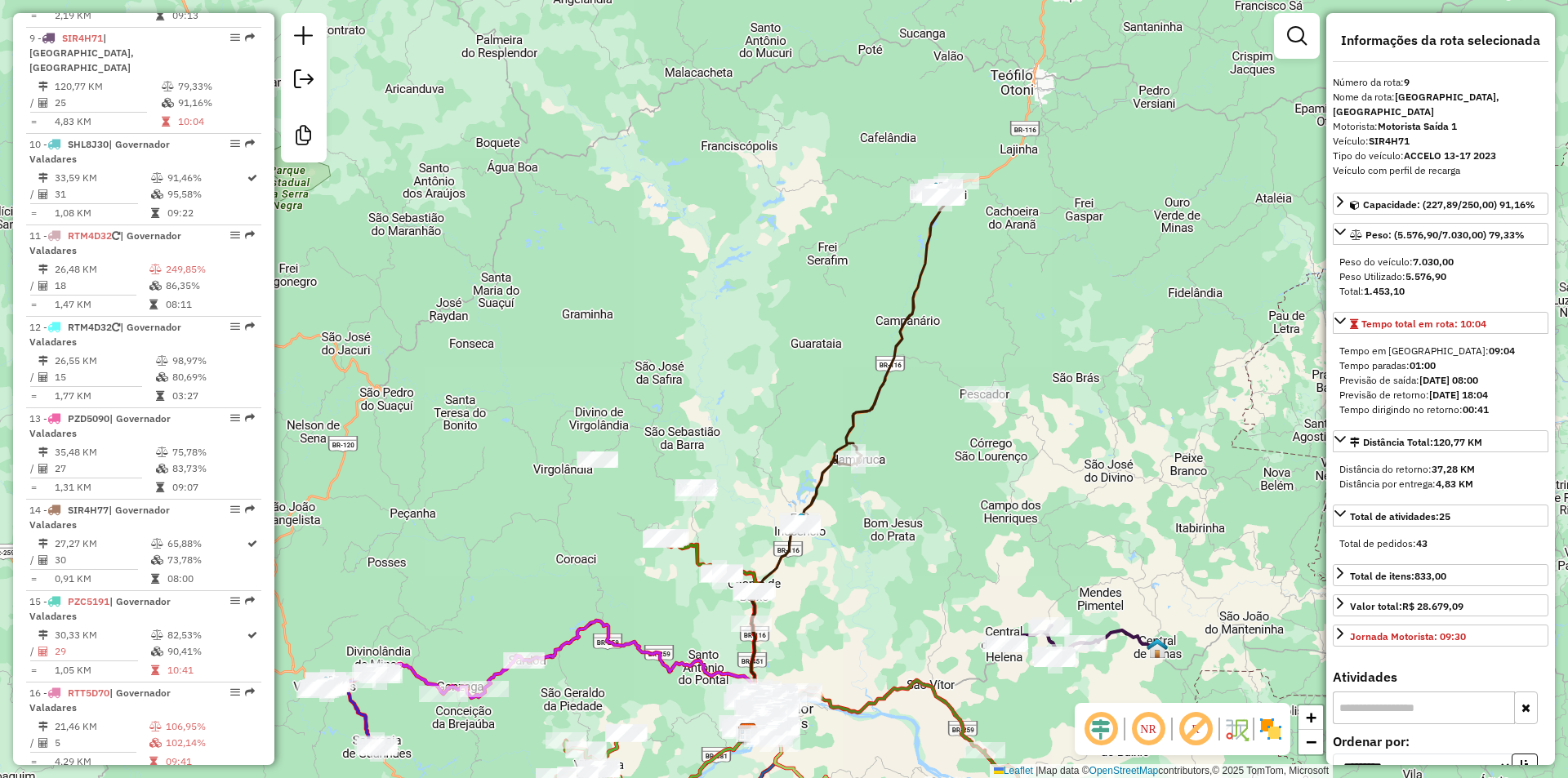
click at [1079, 172] on div "Rota 17 - Placa RTI8C80 38494 - ESPACO UNICO Janela de atendimento Grade de ate…" at bounding box center [784, 389] width 1568 height 778
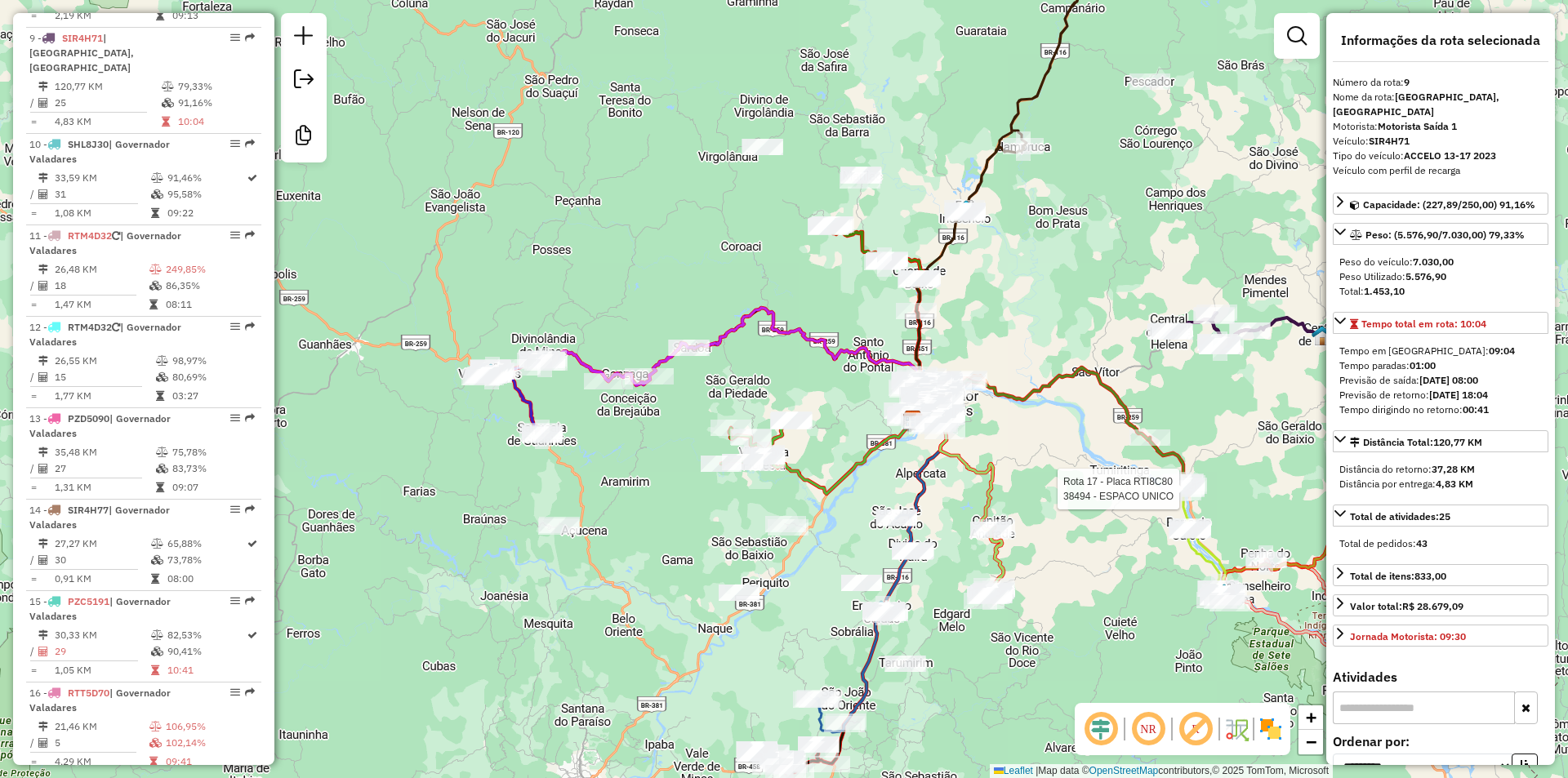
click at [522, 412] on icon at bounding box center [514, 396] width 65 height 78
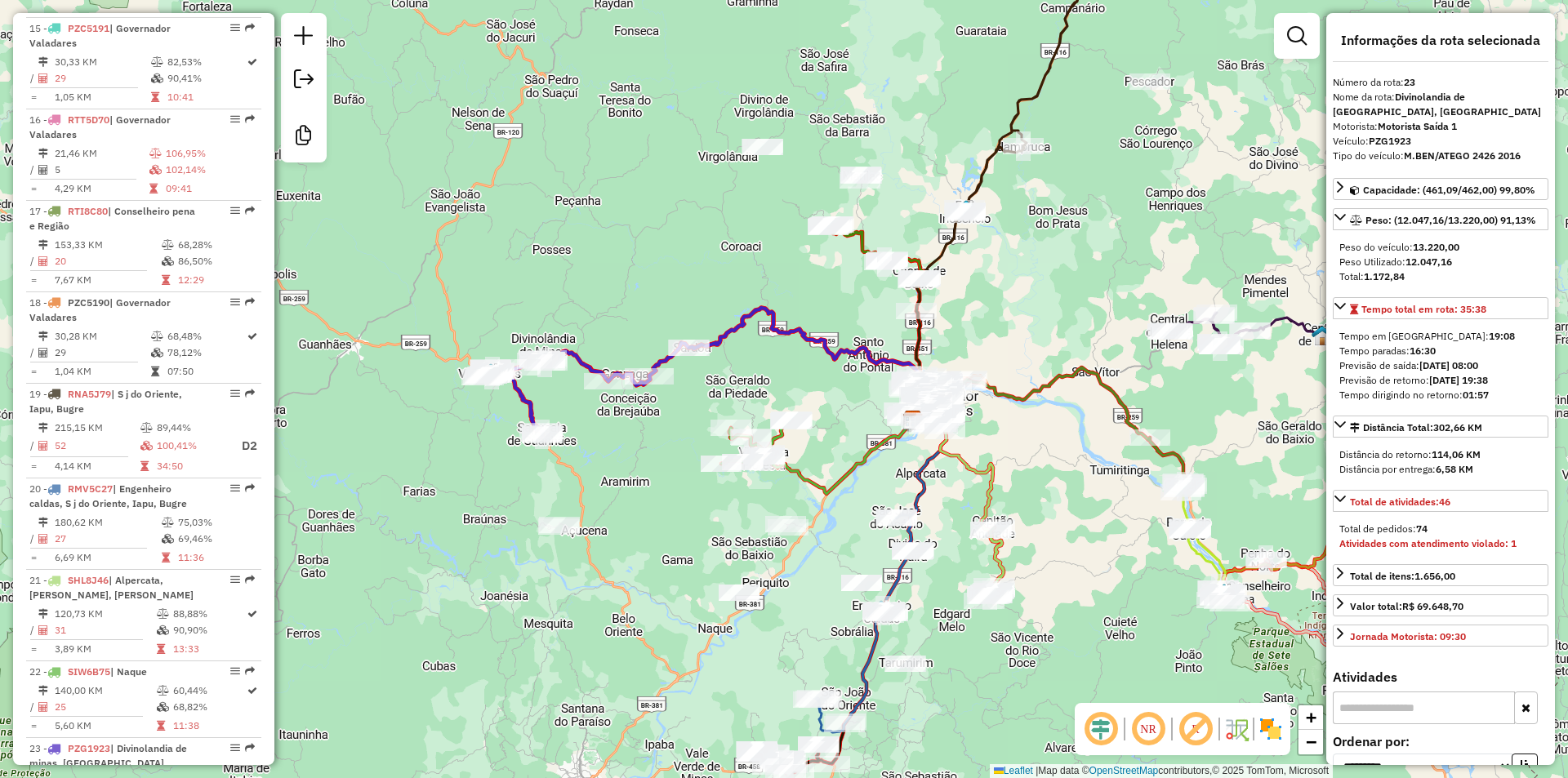
scroll to position [2531, 0]
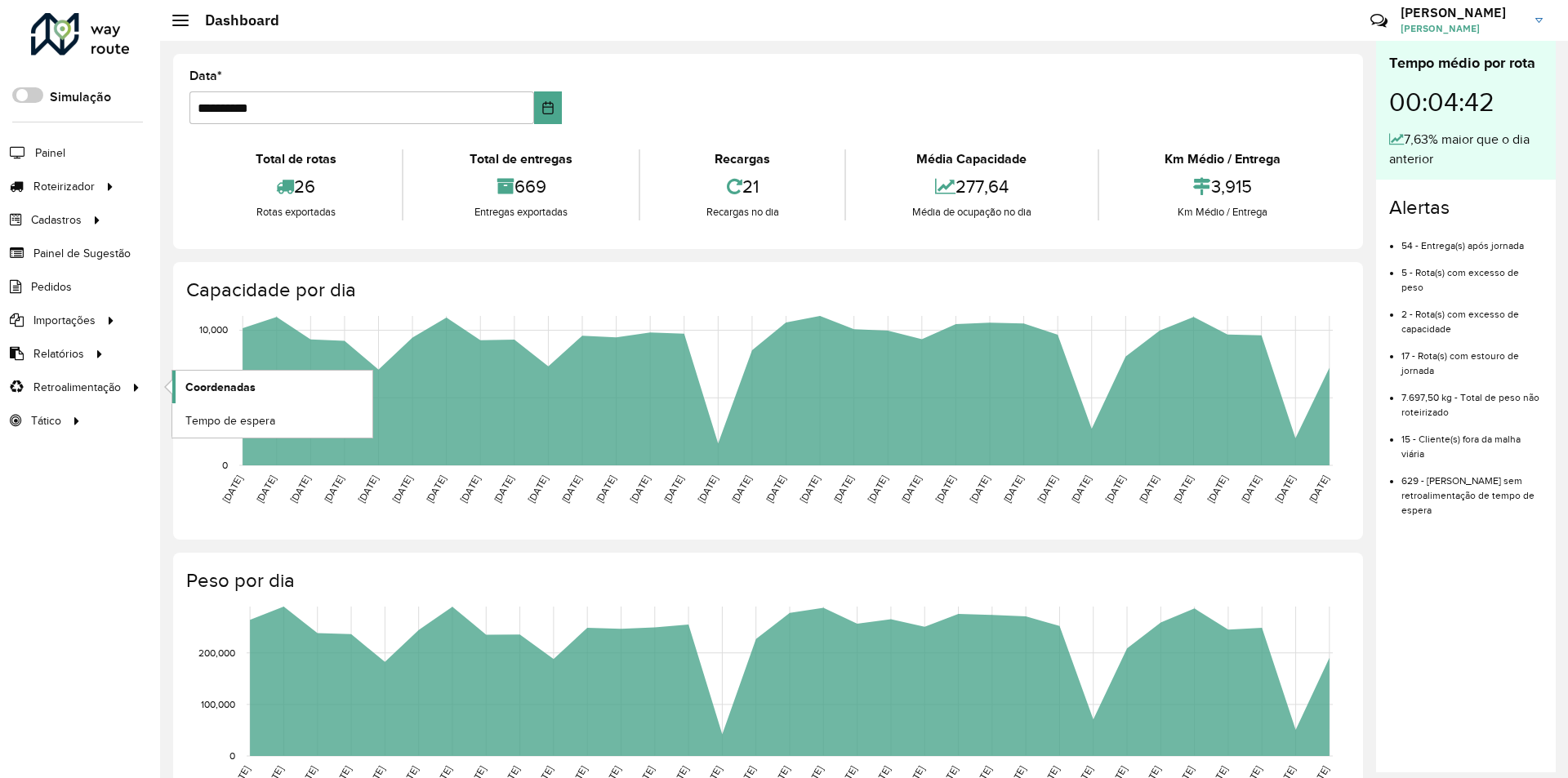
click at [263, 390] on link "Coordenadas" at bounding box center [272, 387] width 200 height 32
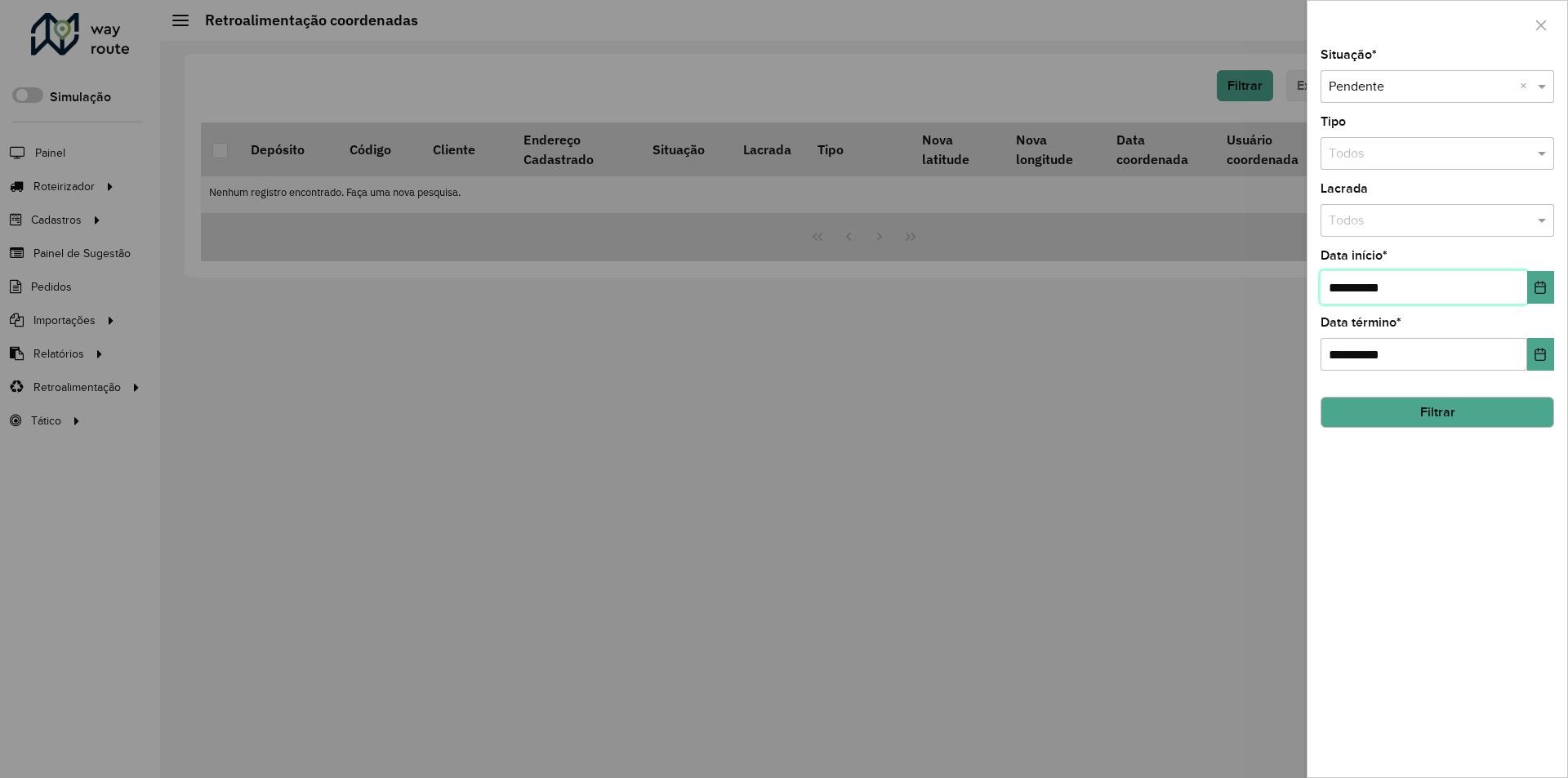
click at [1447, 281] on input "**********" at bounding box center [1423, 287] width 206 height 32
type input "**********"
click at [1475, 424] on button "Filtrar" at bounding box center [1437, 412] width 233 height 31
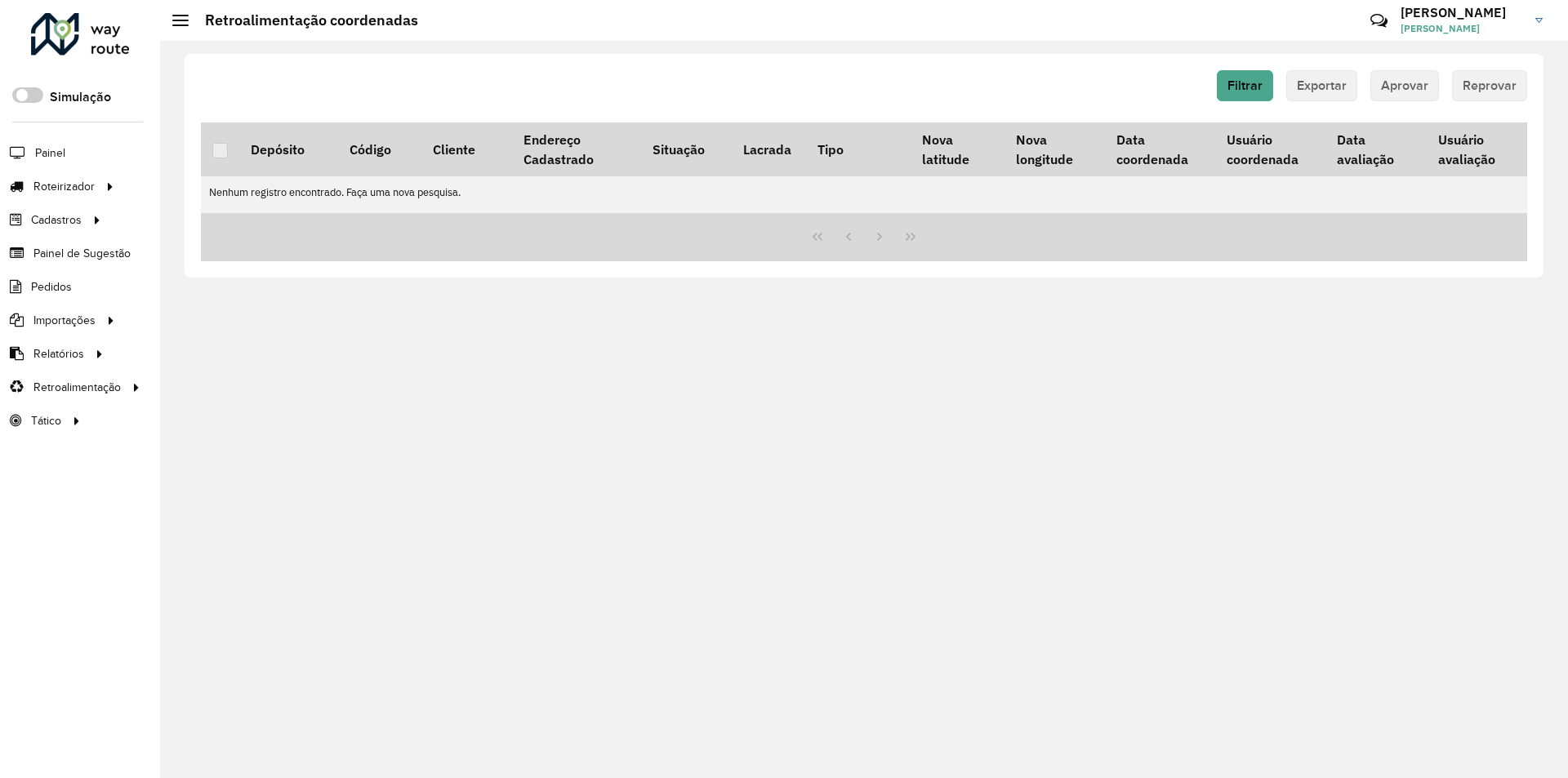
click at [101, 30] on div at bounding box center [81, 34] width 99 height 42
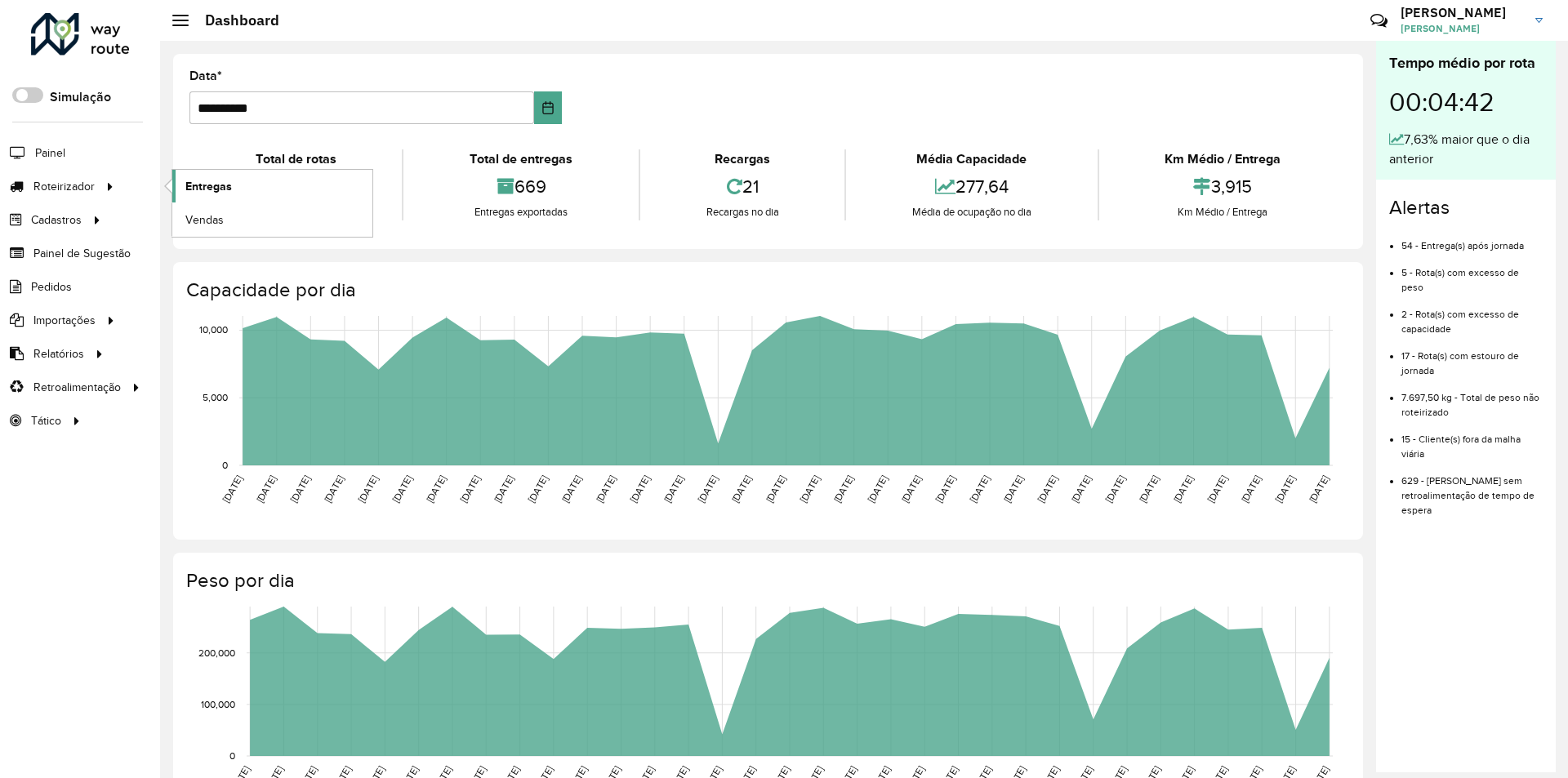
click at [318, 197] on link "Entregas" at bounding box center [272, 186] width 200 height 32
click at [236, 188] on link "Entregas" at bounding box center [272, 186] width 200 height 32
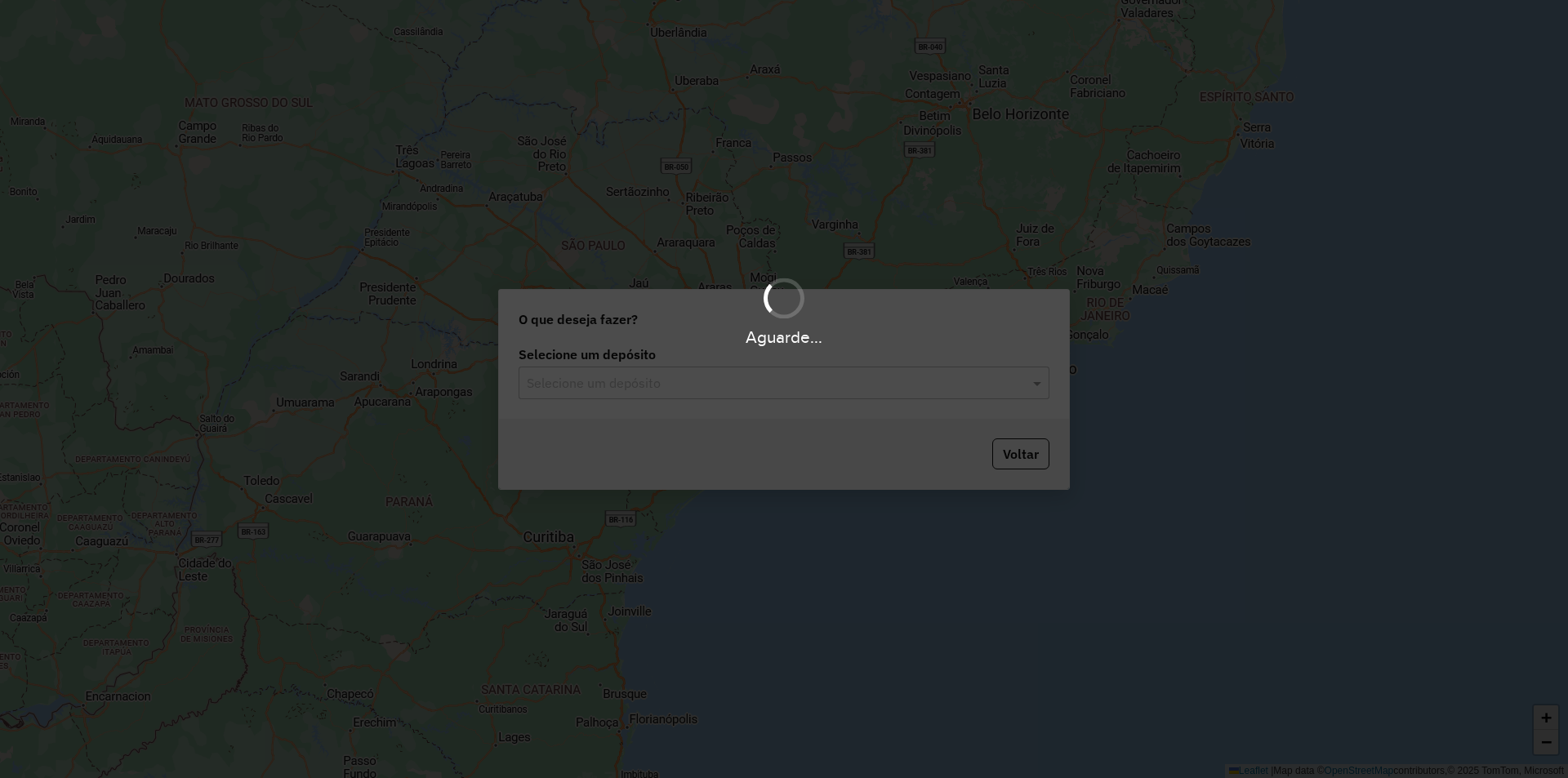
click at [744, 385] on hb-app "Aguarde... Pop-up bloqueado! Seu navegador bloqueou automáticamente a abertura …" at bounding box center [784, 389] width 1568 height 778
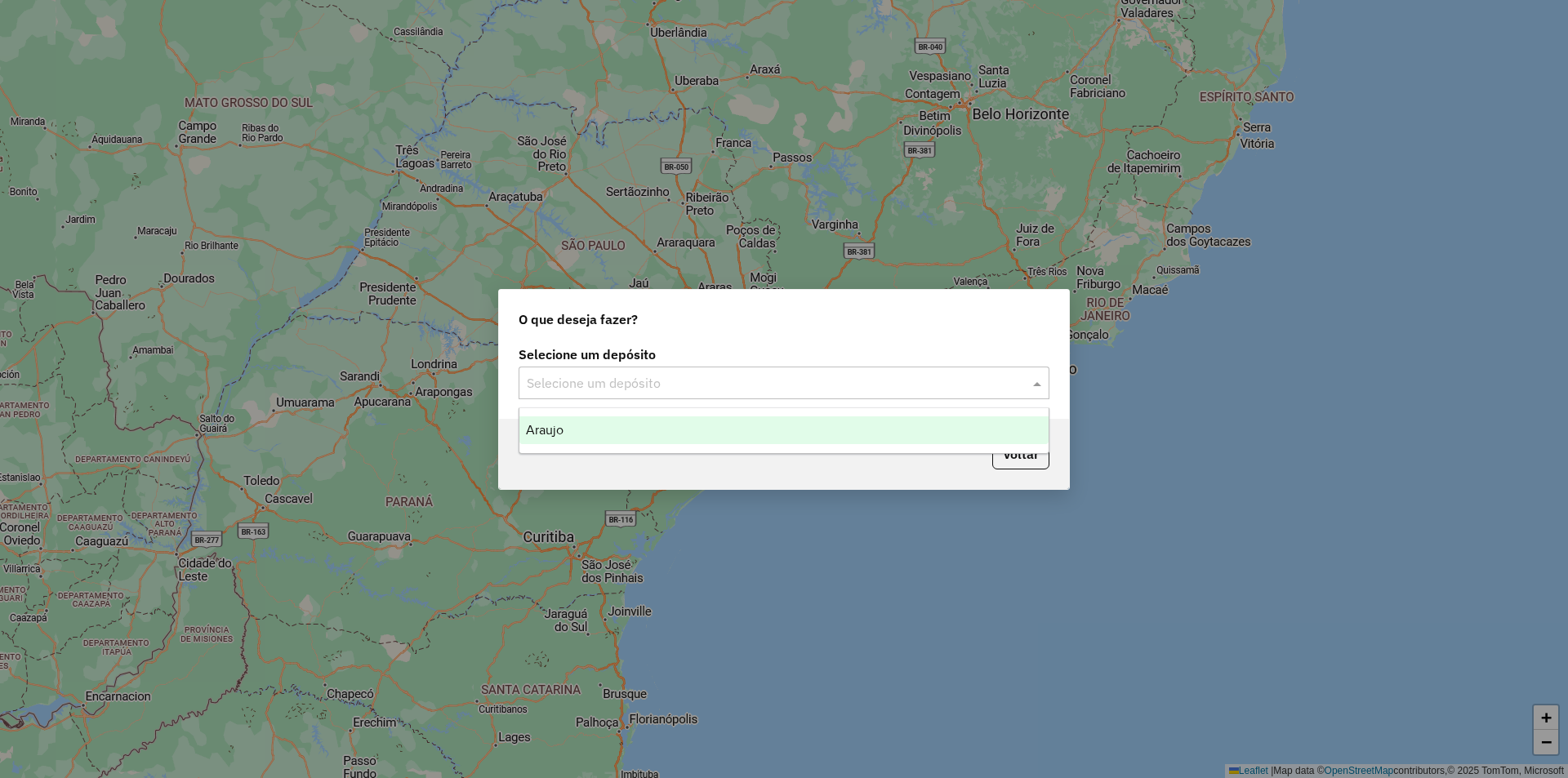
click at [684, 380] on input "text" at bounding box center [767, 384] width 482 height 20
click at [665, 418] on div "Araujo" at bounding box center [784, 430] width 530 height 28
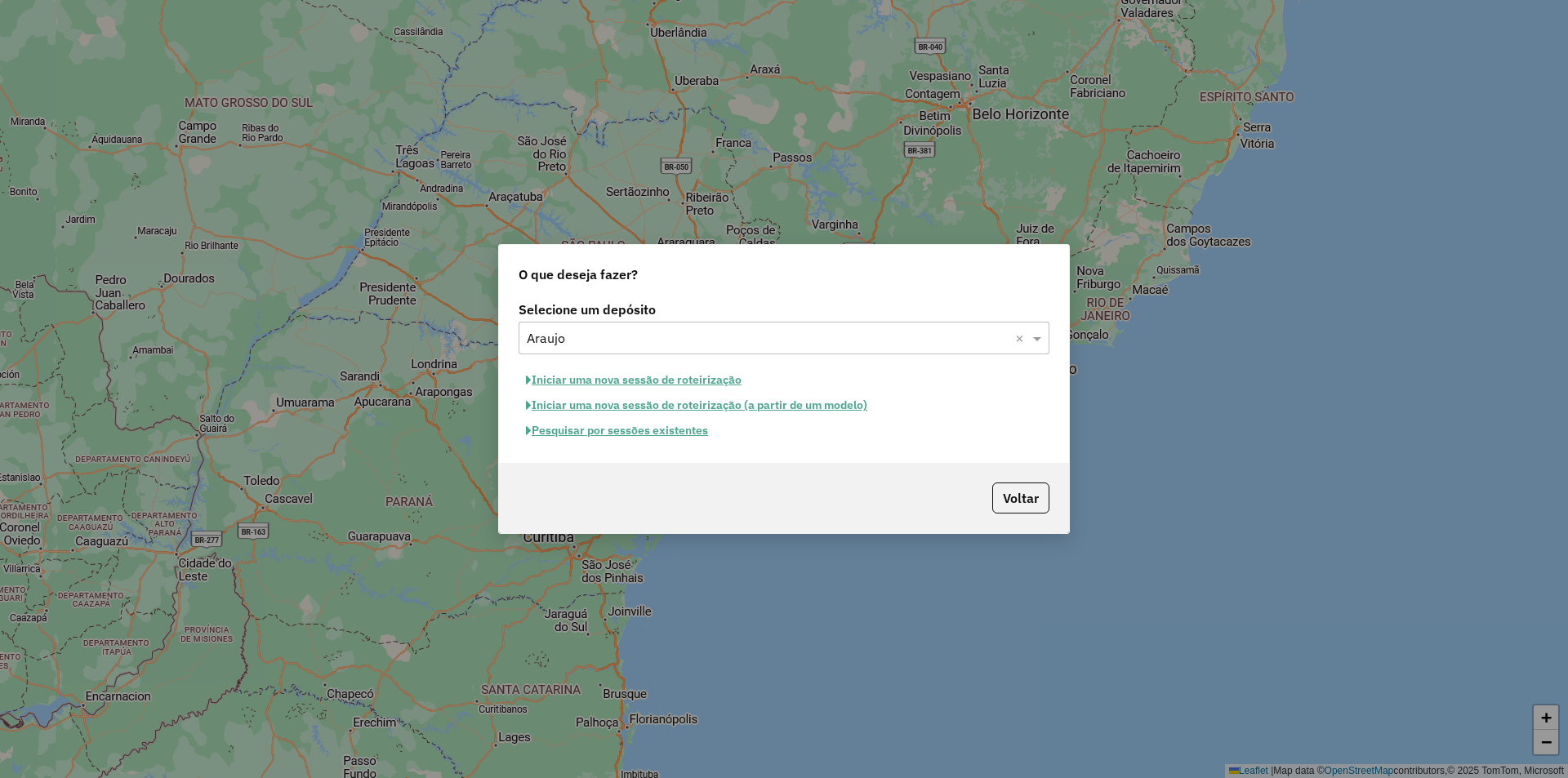
click at [666, 433] on button "Pesquisar por sessões existentes" at bounding box center [617, 431] width 197 height 25
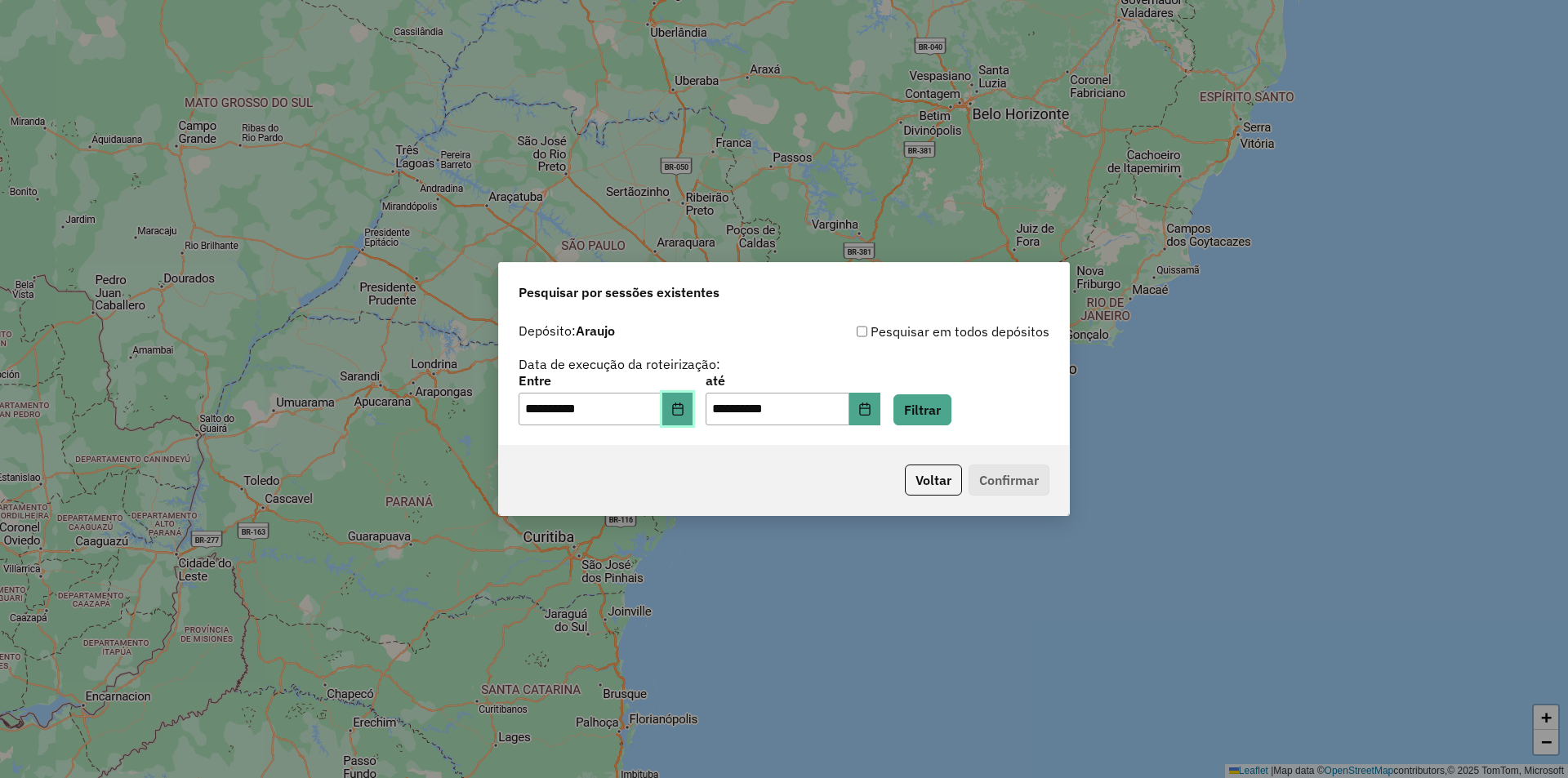
click at [679, 413] on button "Choose Date" at bounding box center [678, 409] width 31 height 32
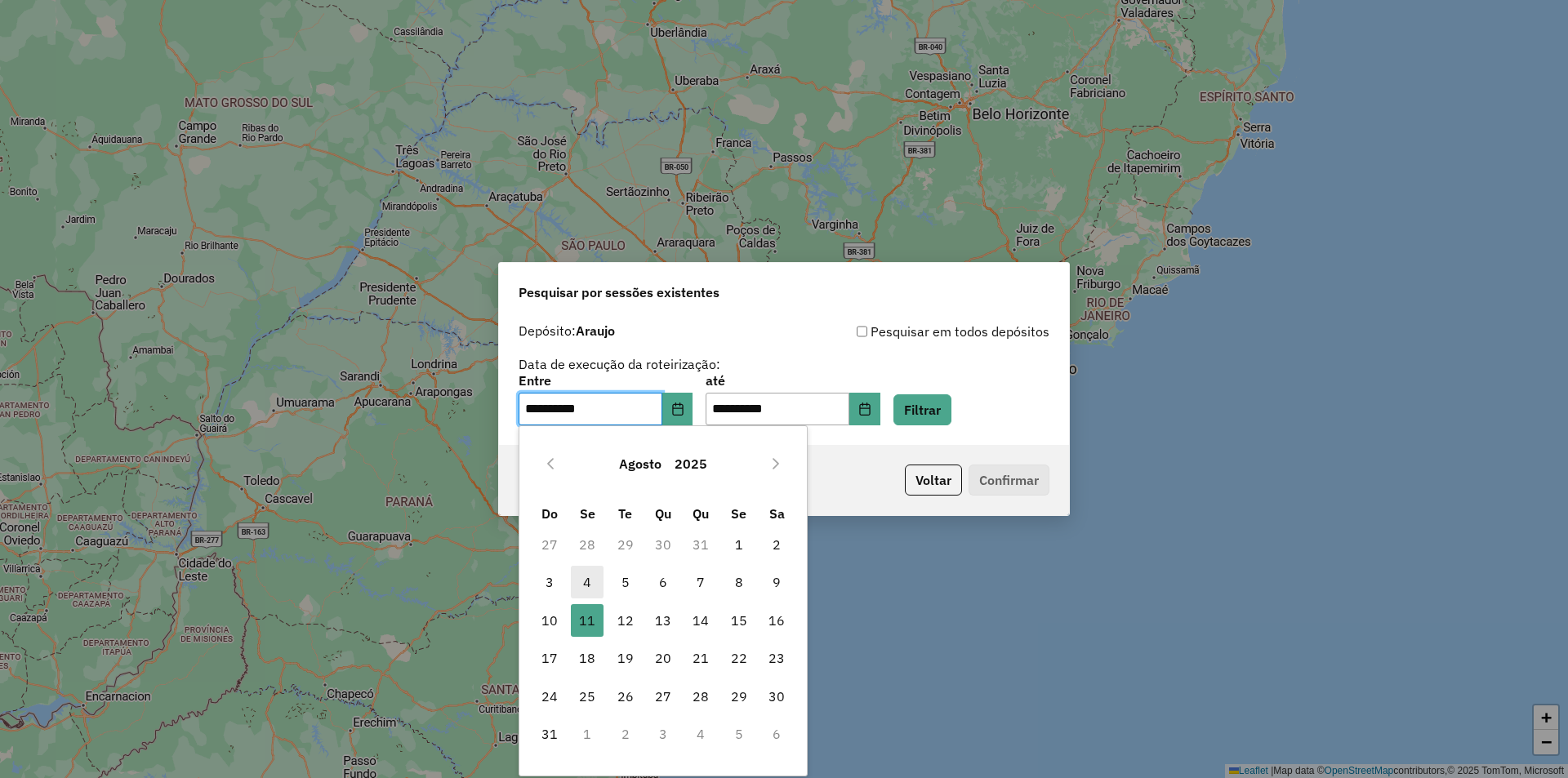
click at [584, 591] on span "4" at bounding box center [587, 582] width 32 height 32
type input "**********"
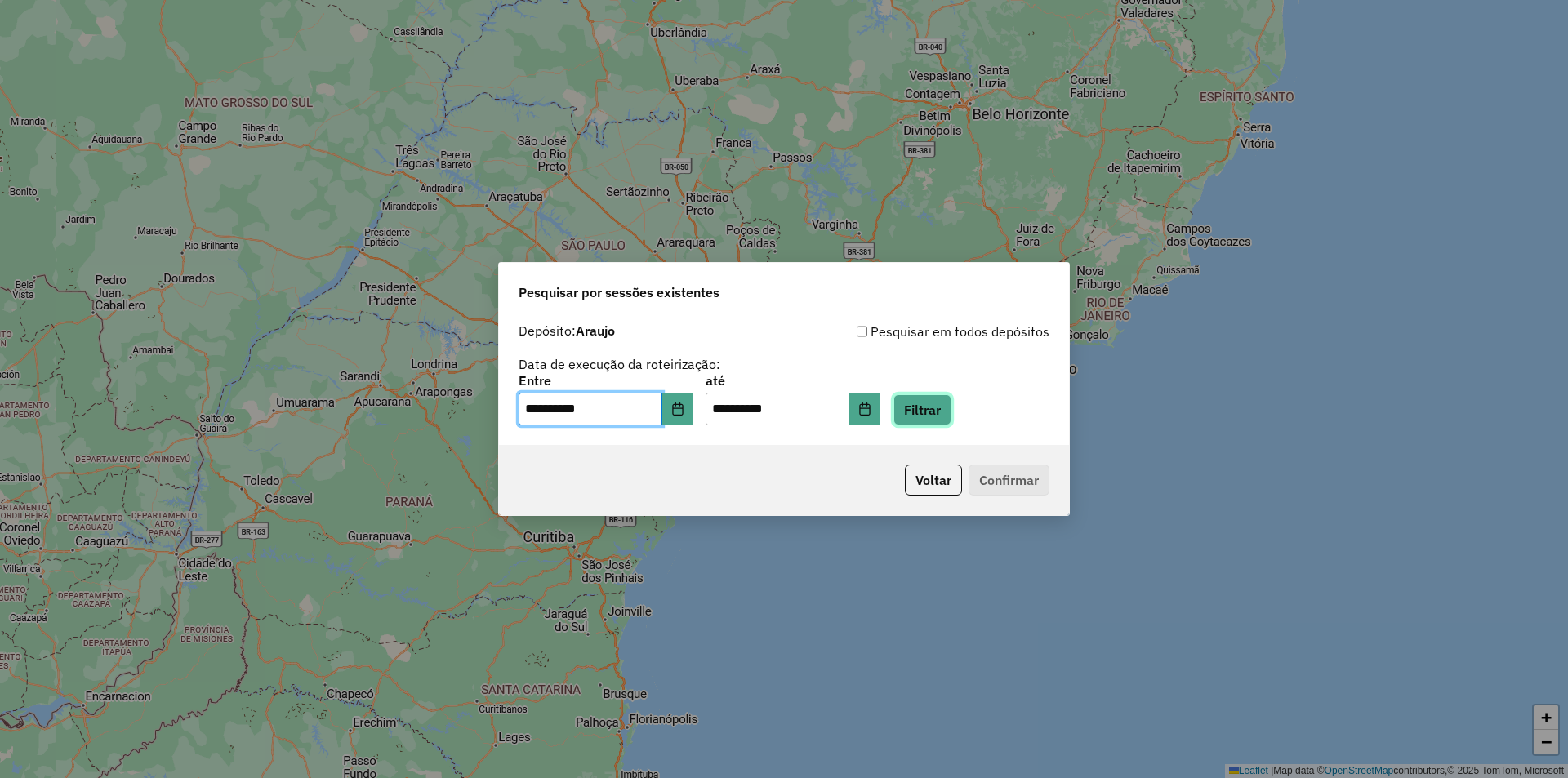
click at [951, 408] on button "Filtrar" at bounding box center [922, 409] width 58 height 31
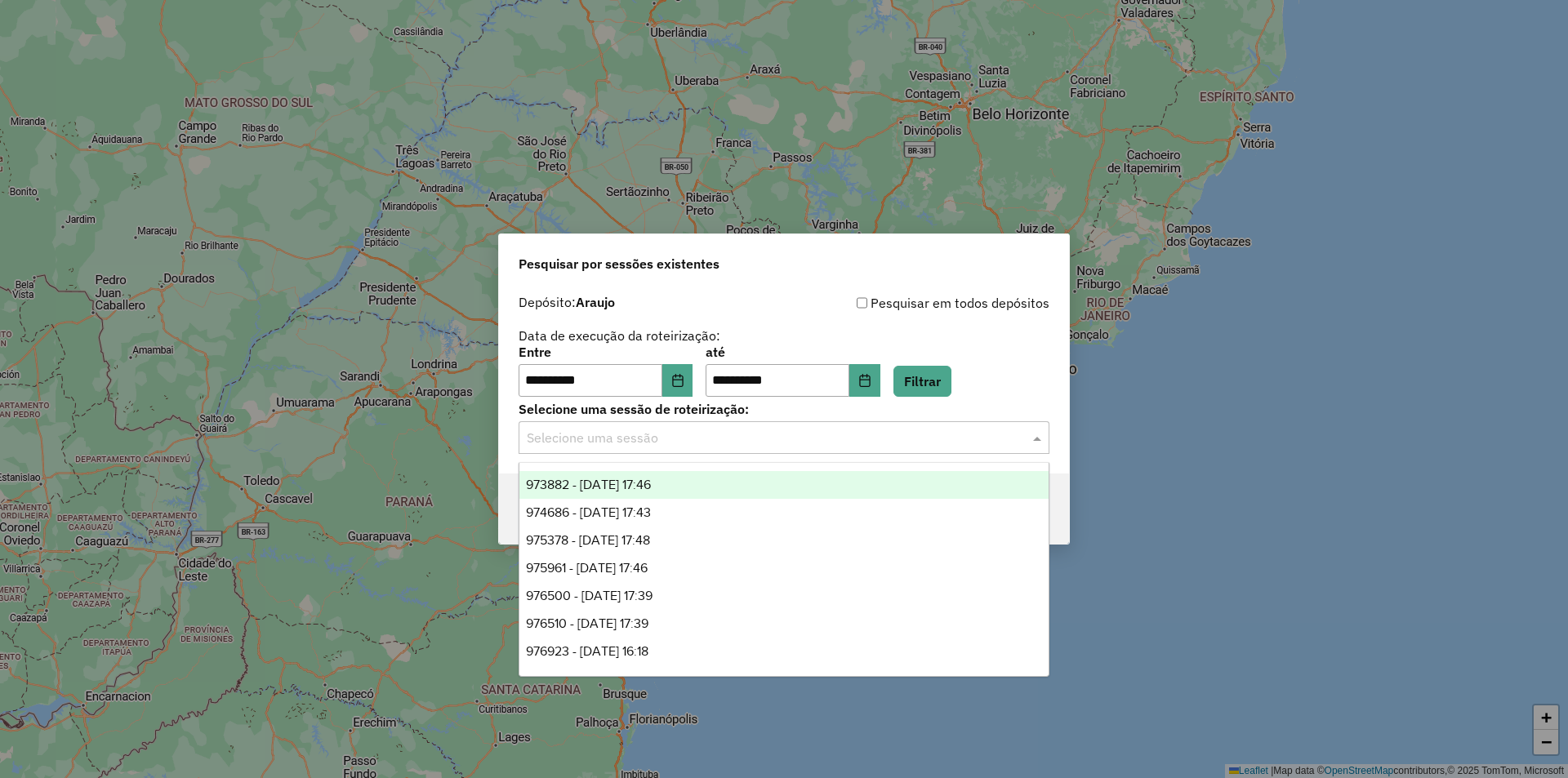
click at [684, 443] on input "text" at bounding box center [767, 439] width 482 height 20
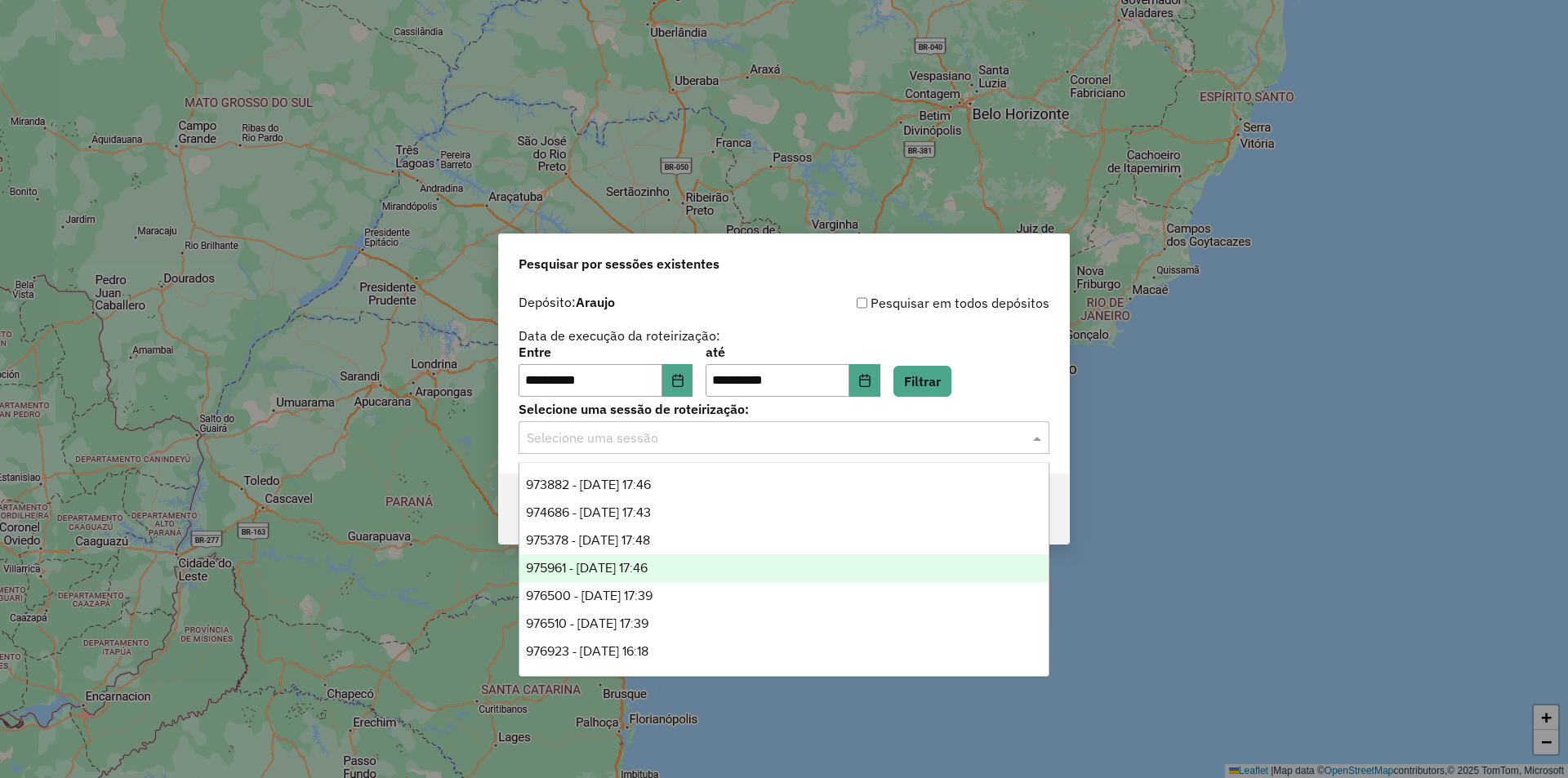
click at [648, 564] on span "975961 - 07/08/2025 17:46" at bounding box center [587, 567] width 122 height 13
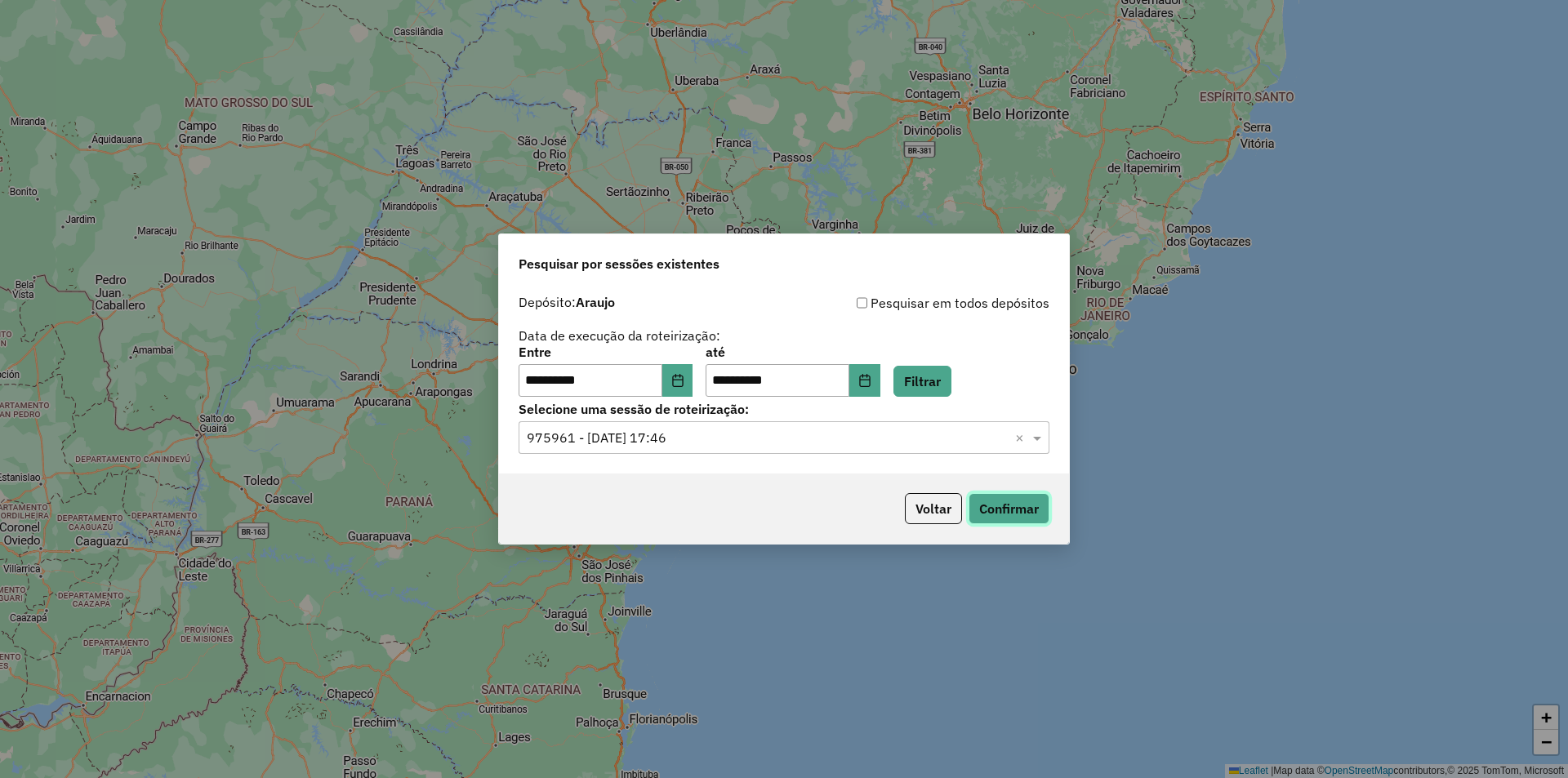
click at [1019, 511] on button "Confirmar" at bounding box center [1009, 509] width 81 height 31
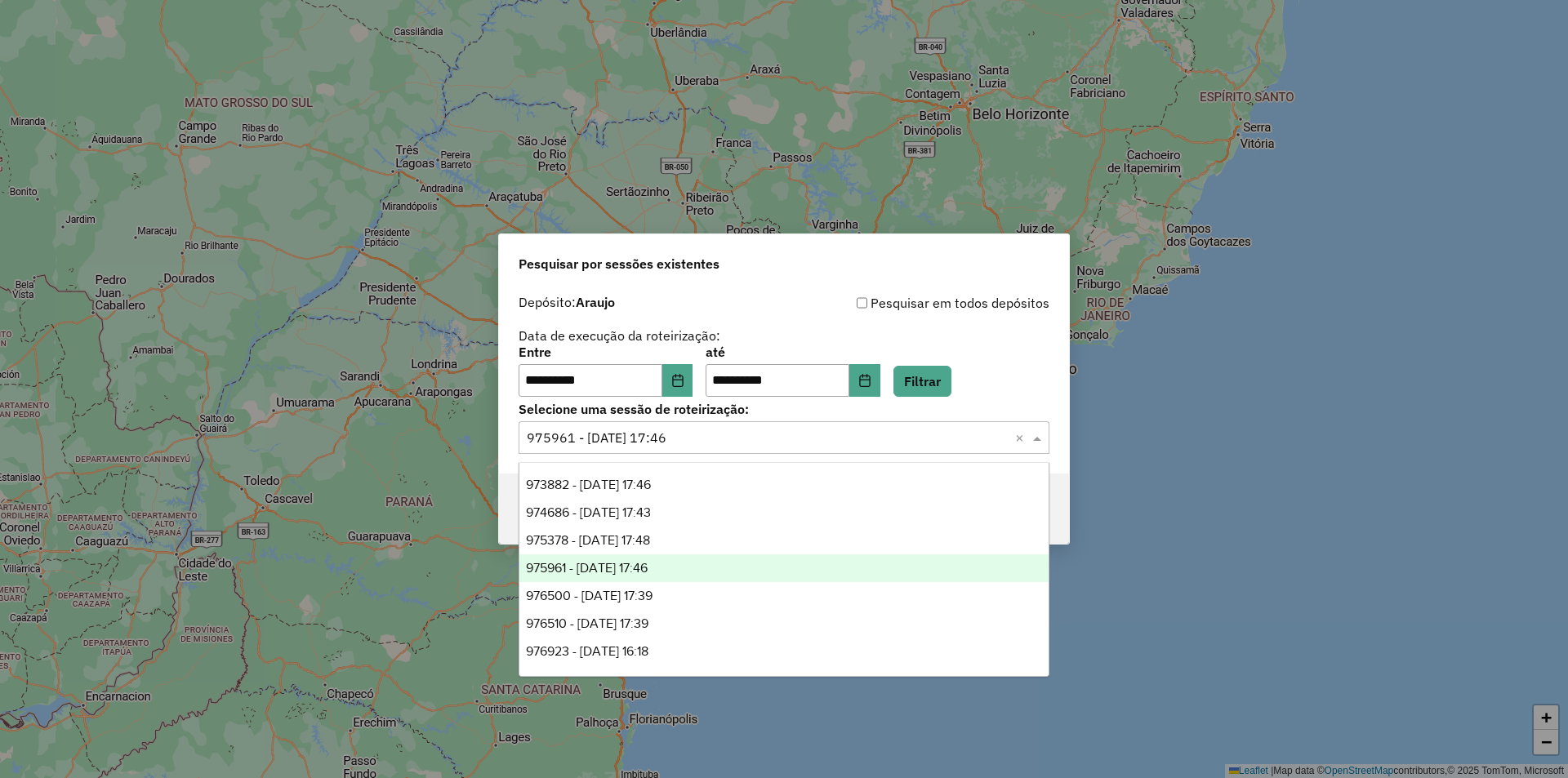
click at [688, 430] on input "text" at bounding box center [767, 439] width 482 height 20
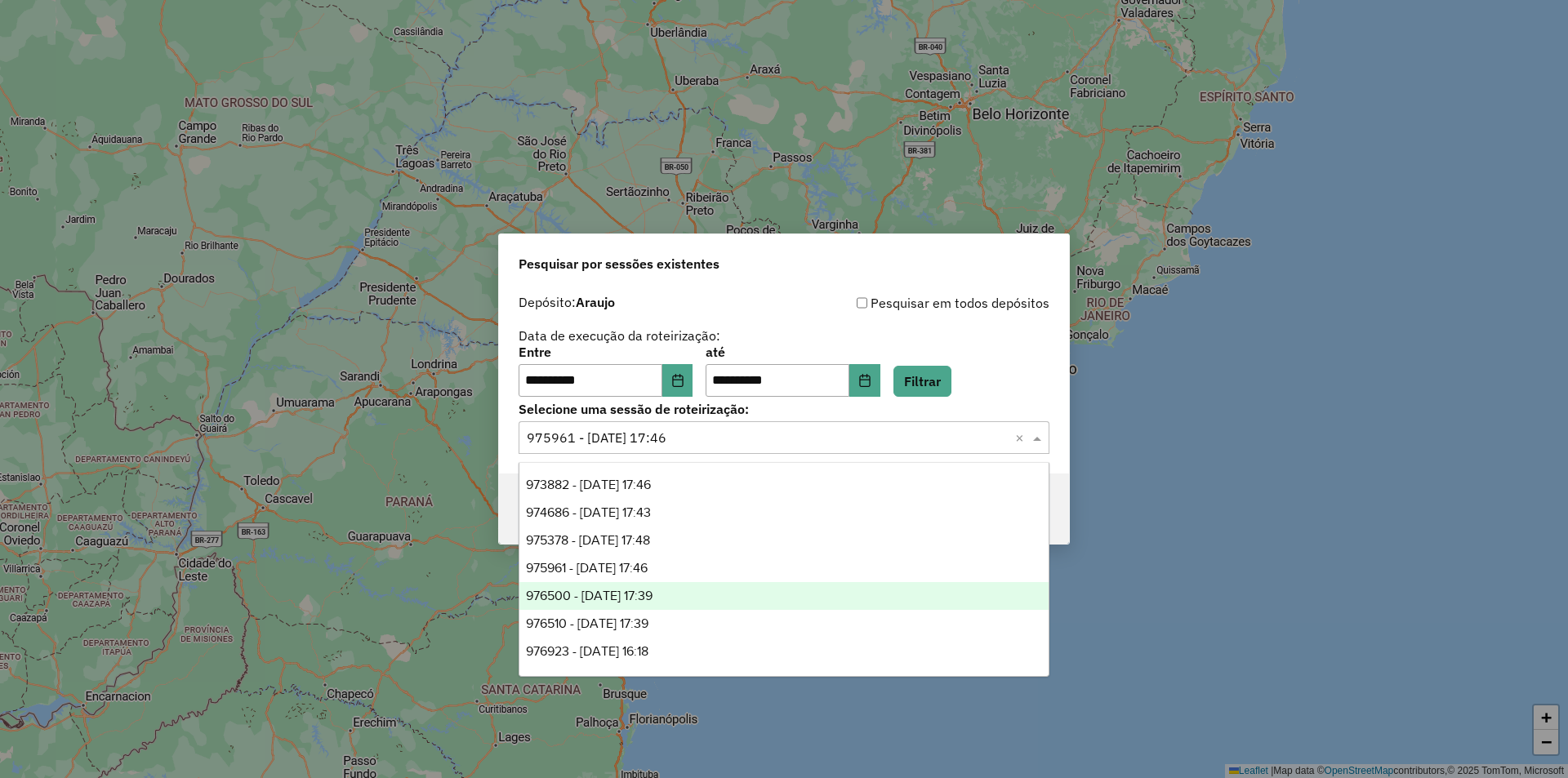
click at [698, 604] on div "976500 - 08/08/2025 17:39" at bounding box center [784, 596] width 530 height 28
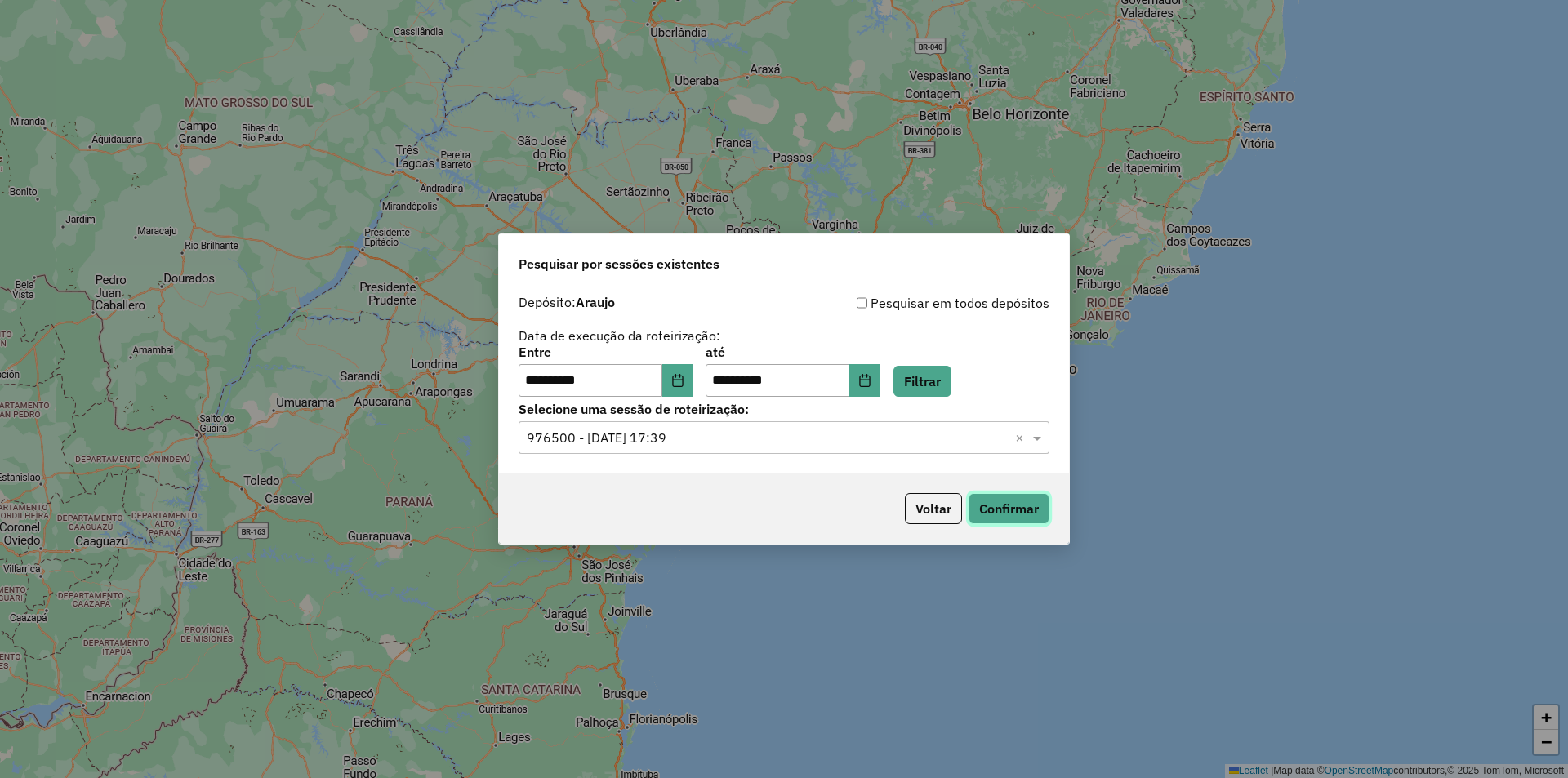
click at [1021, 517] on button "Confirmar" at bounding box center [1009, 509] width 81 height 31
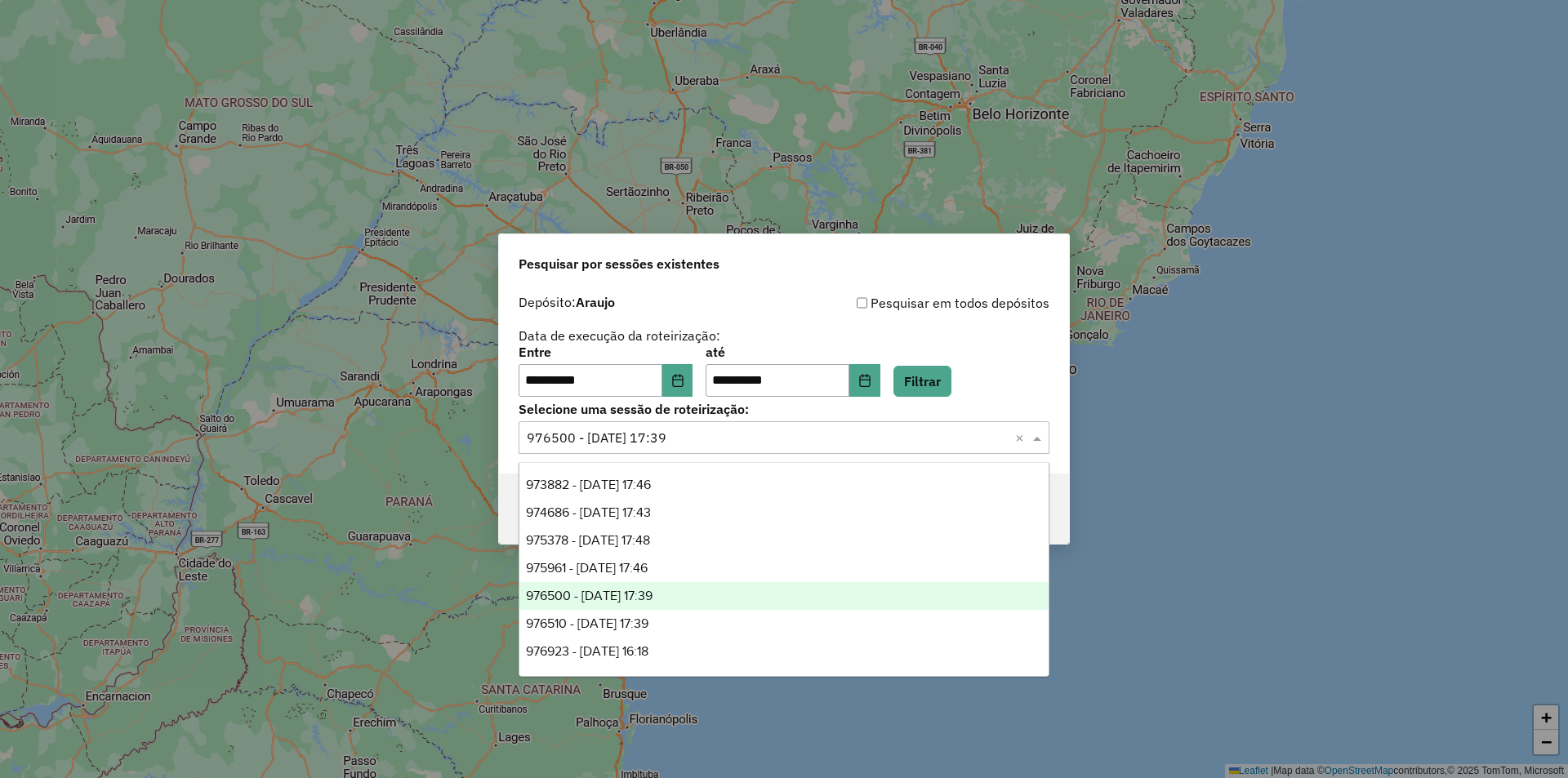
click at [753, 445] on input "text" at bounding box center [767, 439] width 482 height 20
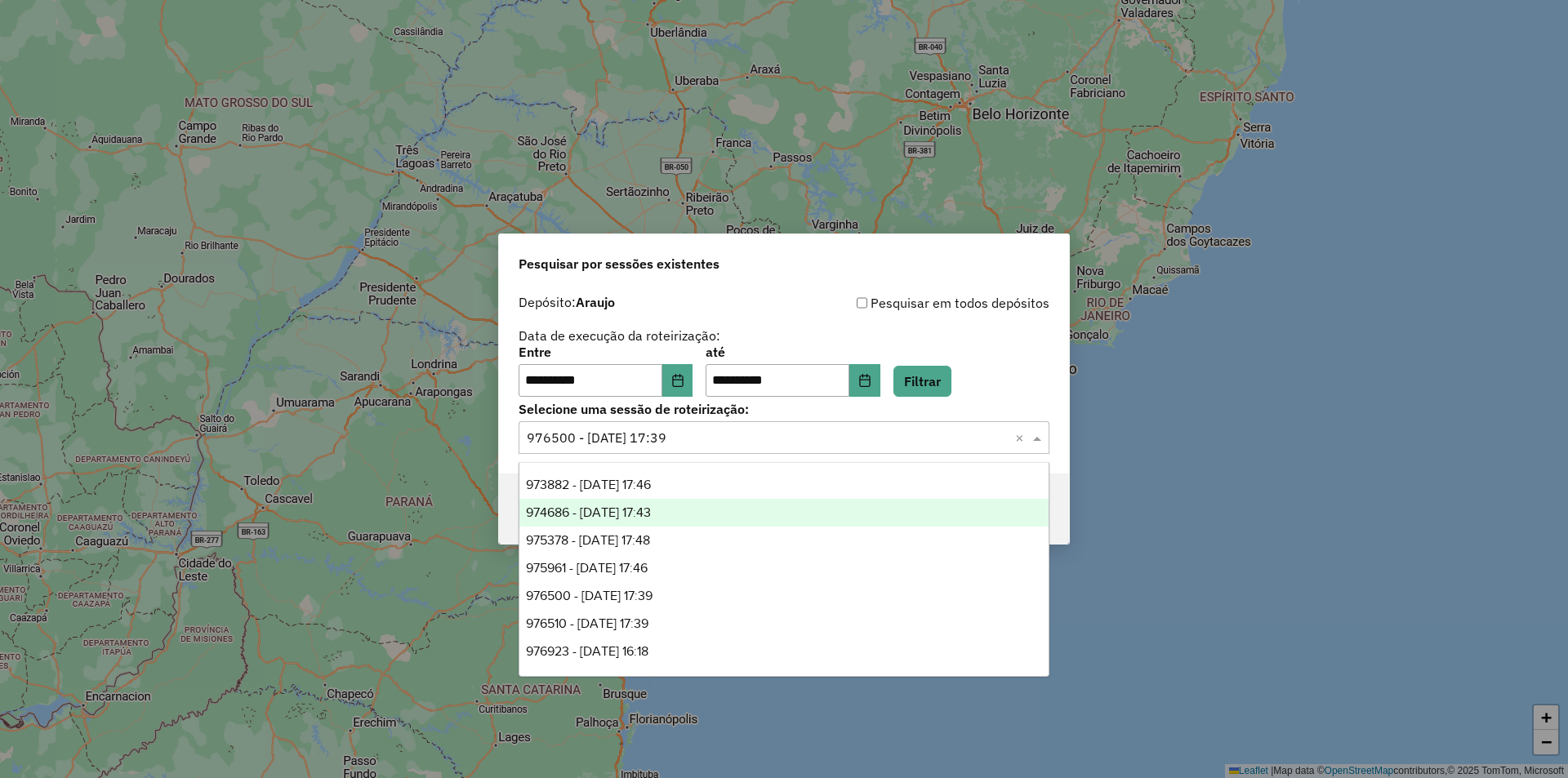
click at [698, 521] on div "974686 - 05/08/2025 17:43" at bounding box center [784, 512] width 530 height 28
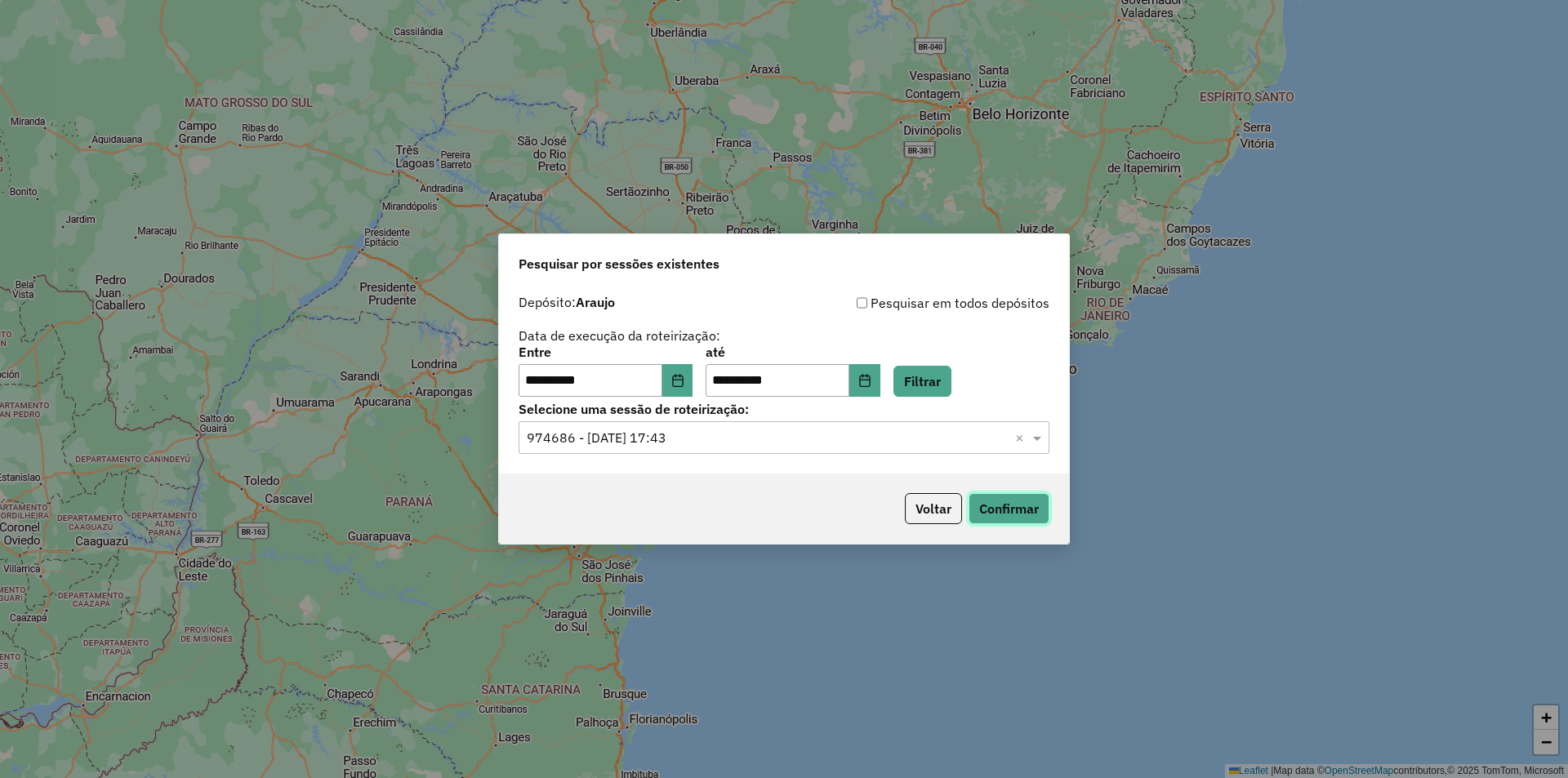
click at [1037, 509] on button "Confirmar" at bounding box center [1009, 509] width 81 height 31
click at [633, 429] on input "text" at bounding box center [767, 439] width 482 height 20
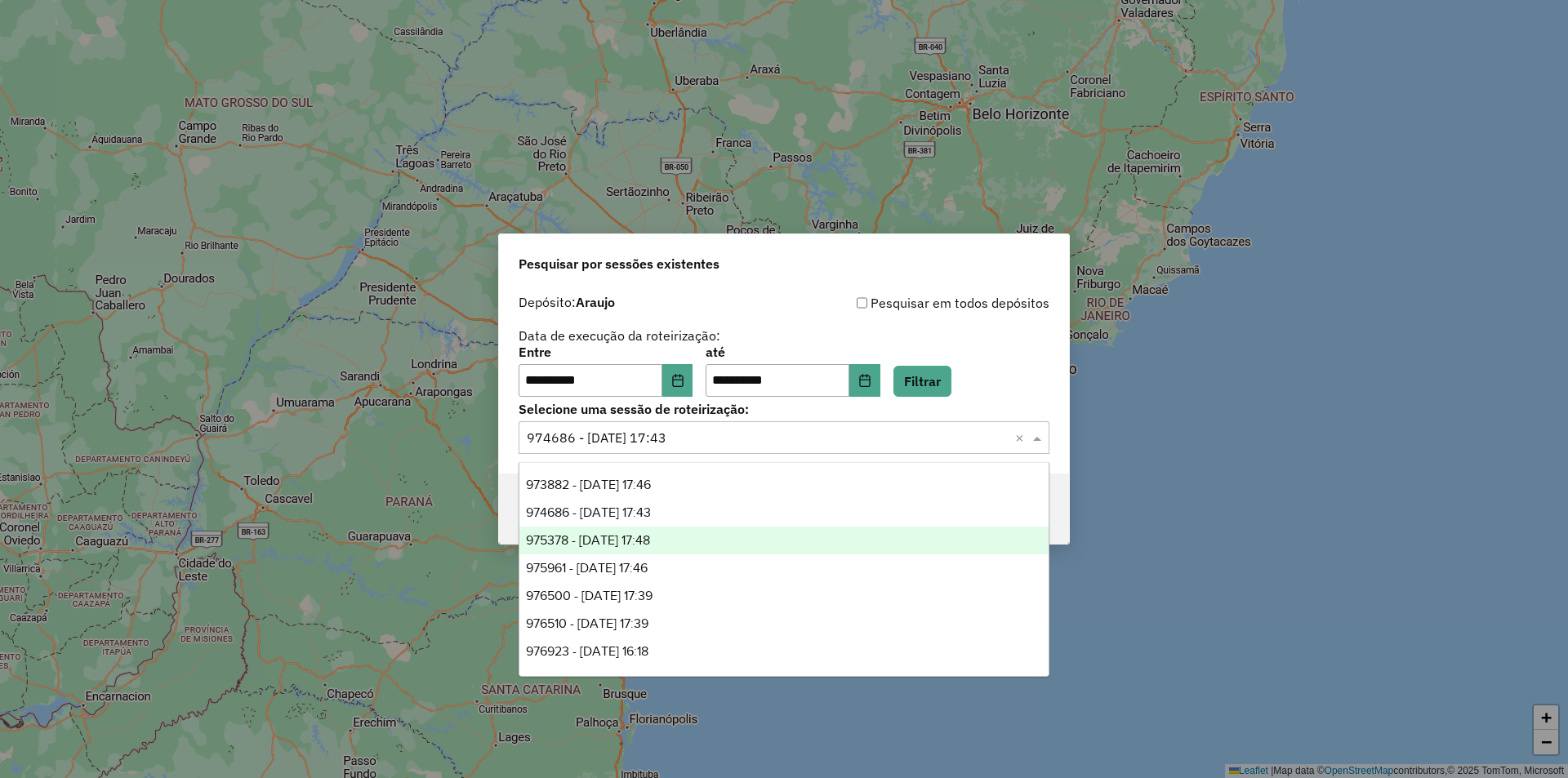
click at [688, 529] on div "975378 - 06/08/2025 17:48" at bounding box center [784, 540] width 530 height 28
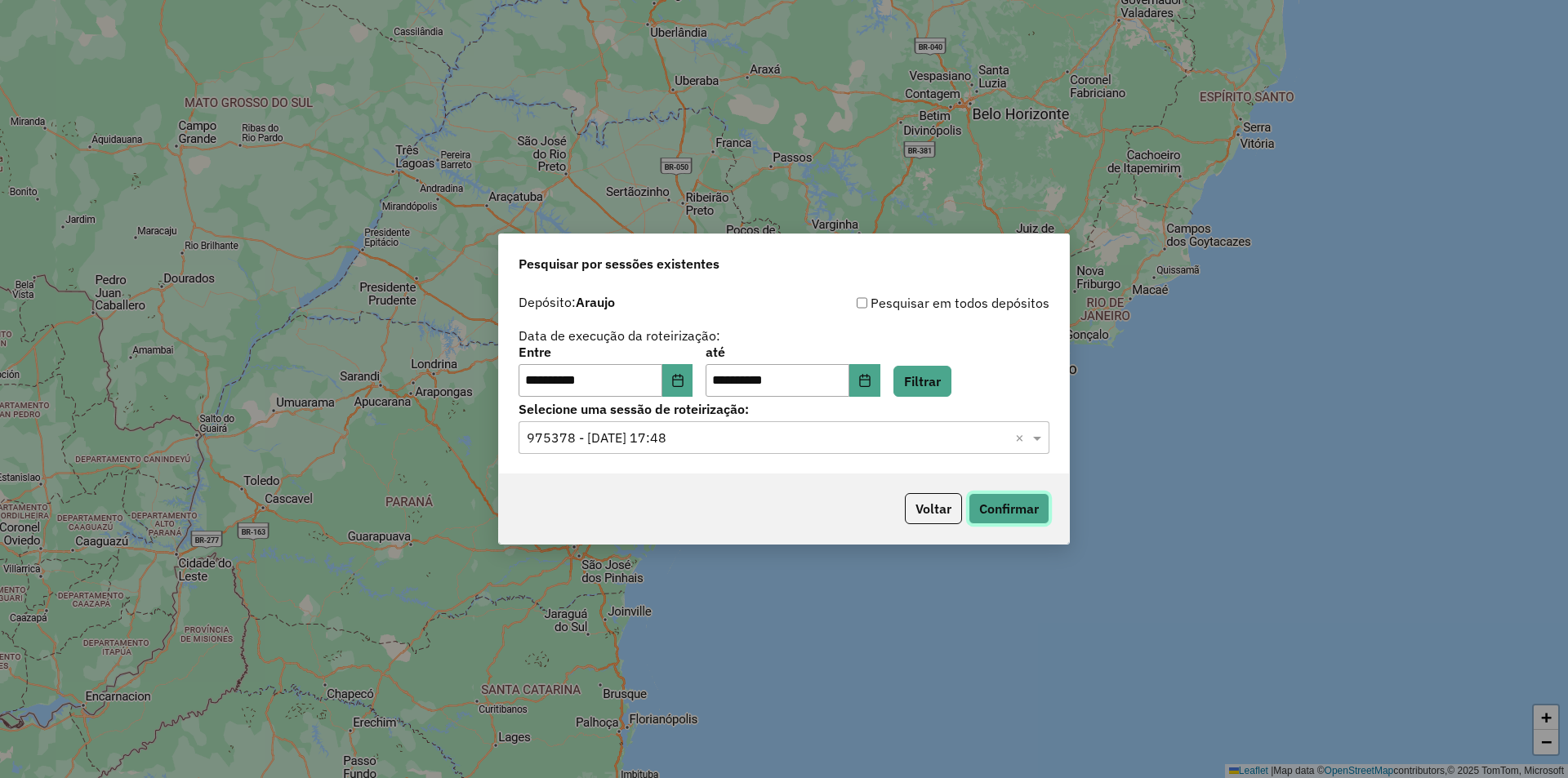
click at [1021, 505] on button "Confirmar" at bounding box center [1009, 509] width 81 height 31
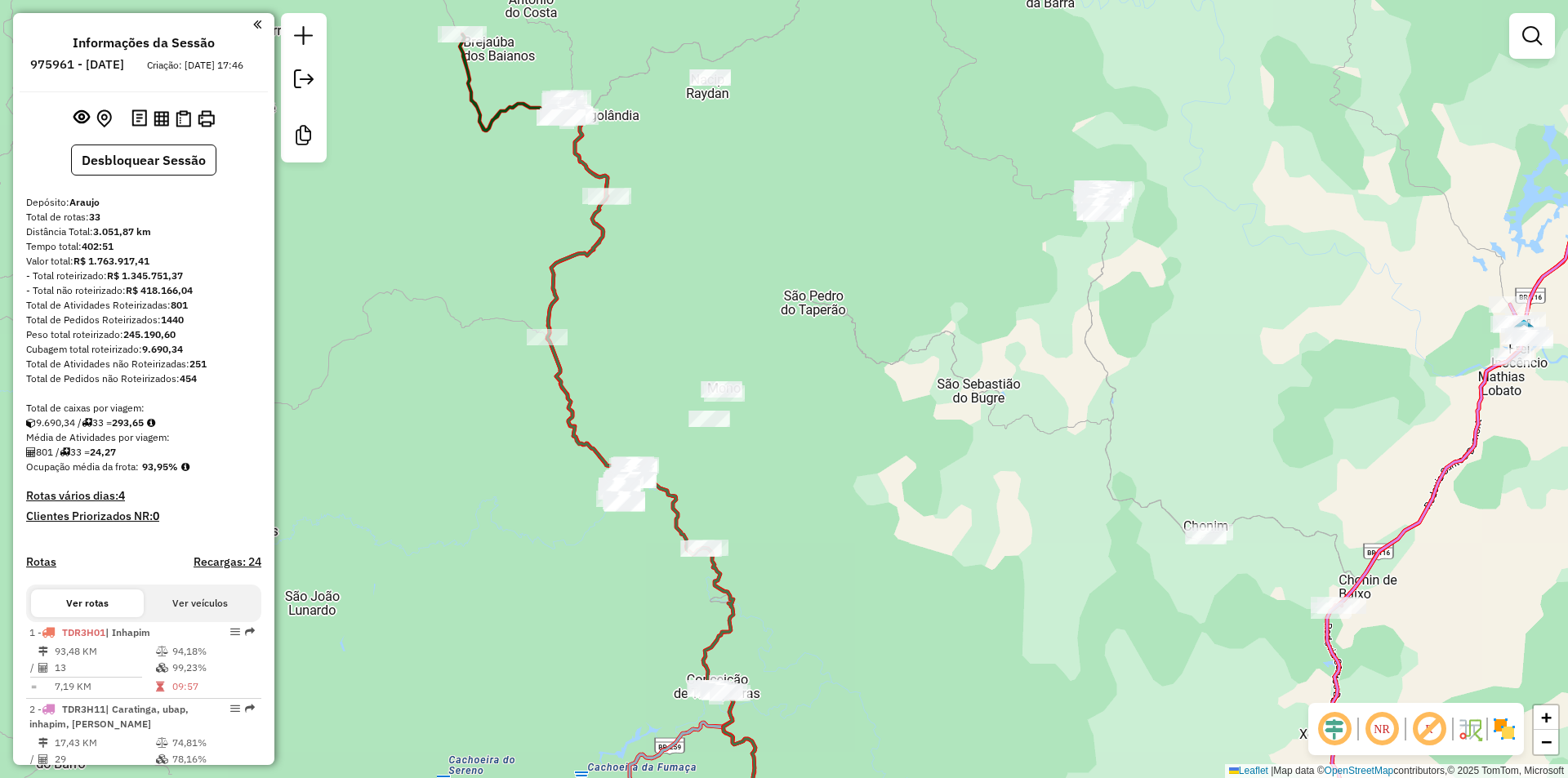
click at [581, 151] on icon at bounding box center [590, 288] width 84 height 381
select select "**********"
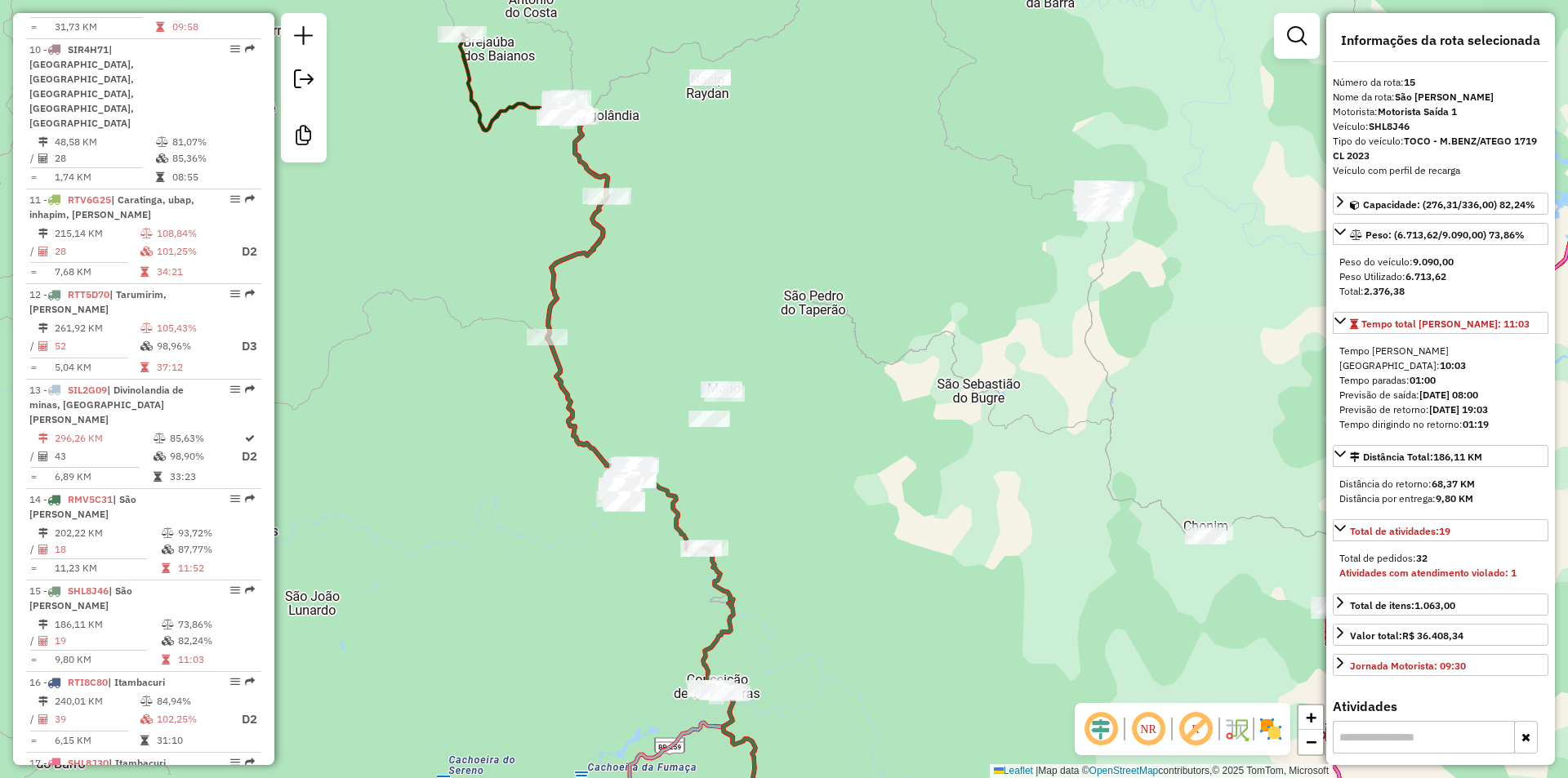
scroll to position [1915, 0]
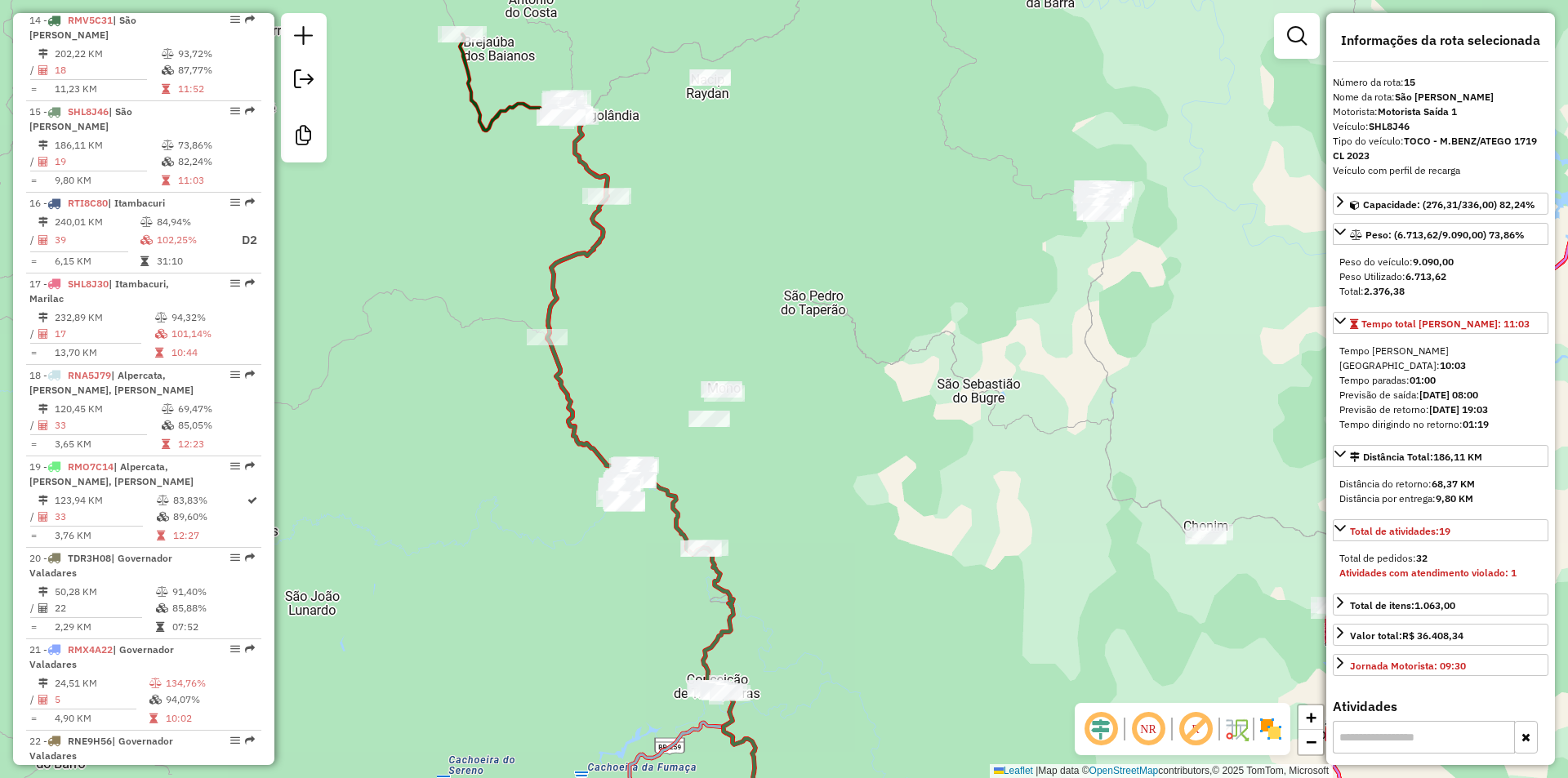
click at [907, 344] on div "Janela de atendimento Grade de atendimento Capacidade Transportadoras Veículos …" at bounding box center [784, 389] width 1568 height 778
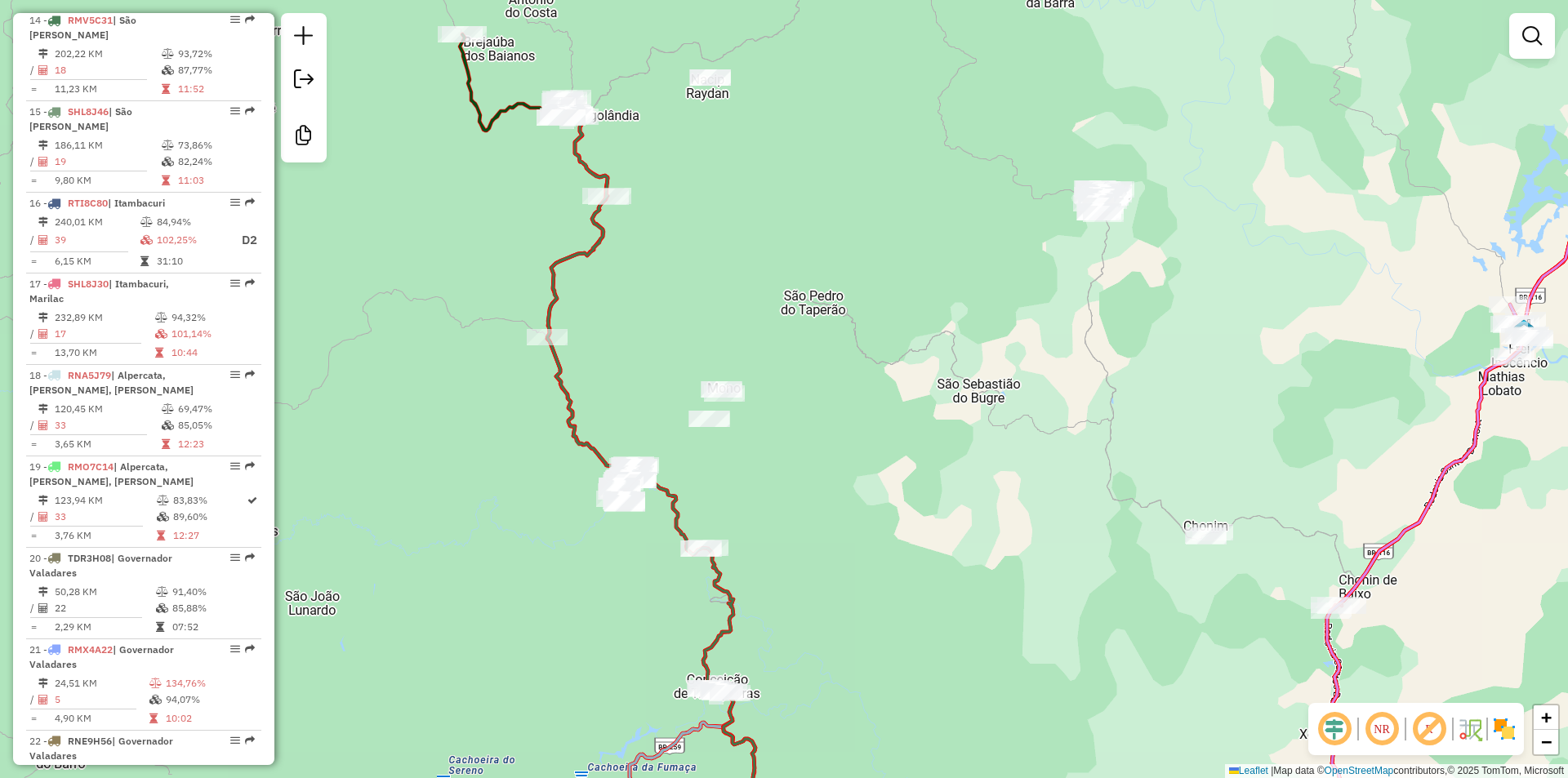
drag, startPoint x: 839, startPoint y: 238, endPoint x: 994, endPoint y: 577, distance: 372.8
click at [994, 577] on div "Janela de atendimento Grade de atendimento Capacidade Transportadoras Veículos …" at bounding box center [784, 389] width 1568 height 778
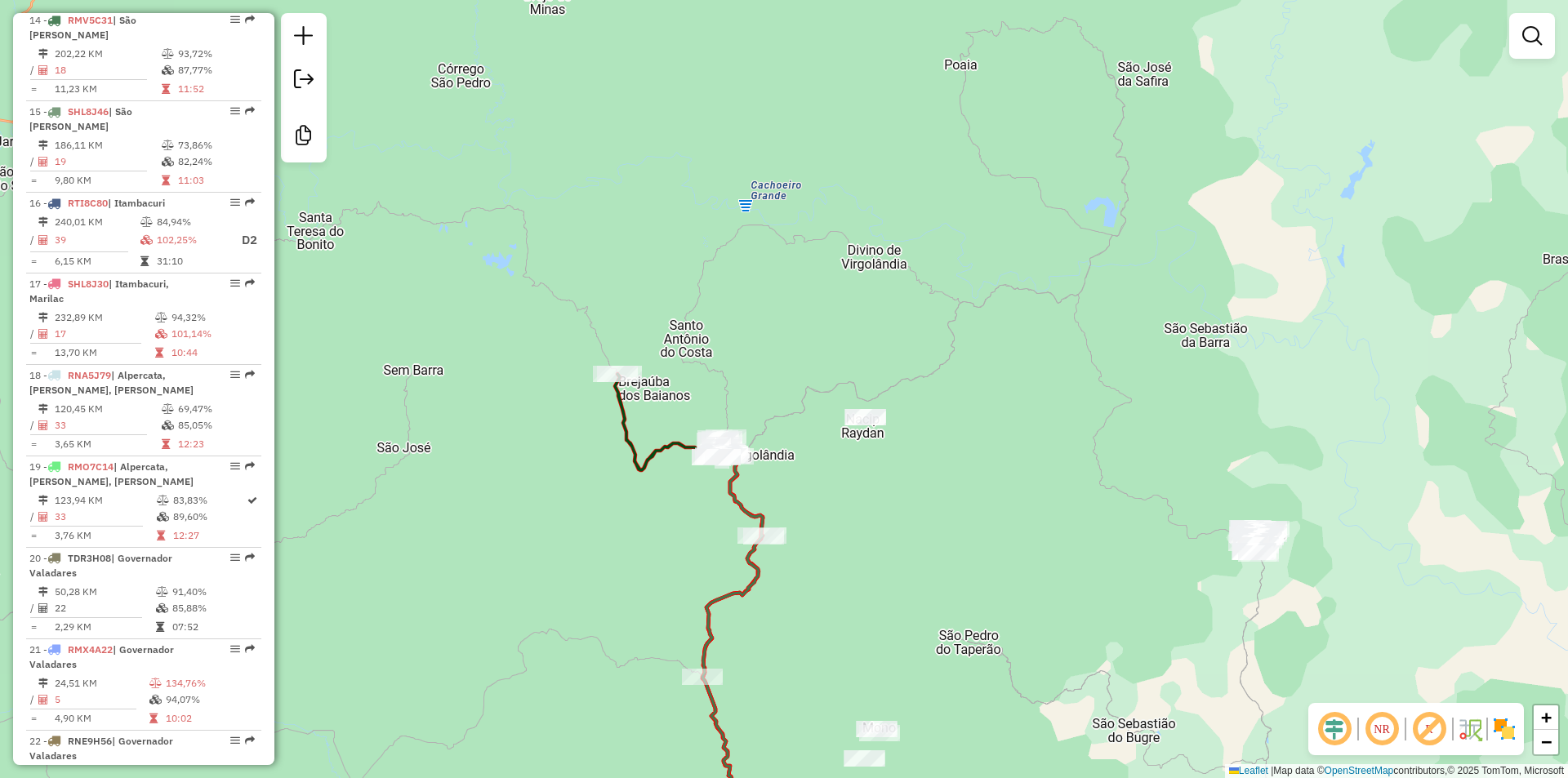
click at [744, 512] on icon at bounding box center [745, 628] width 84 height 381
select select "**********"
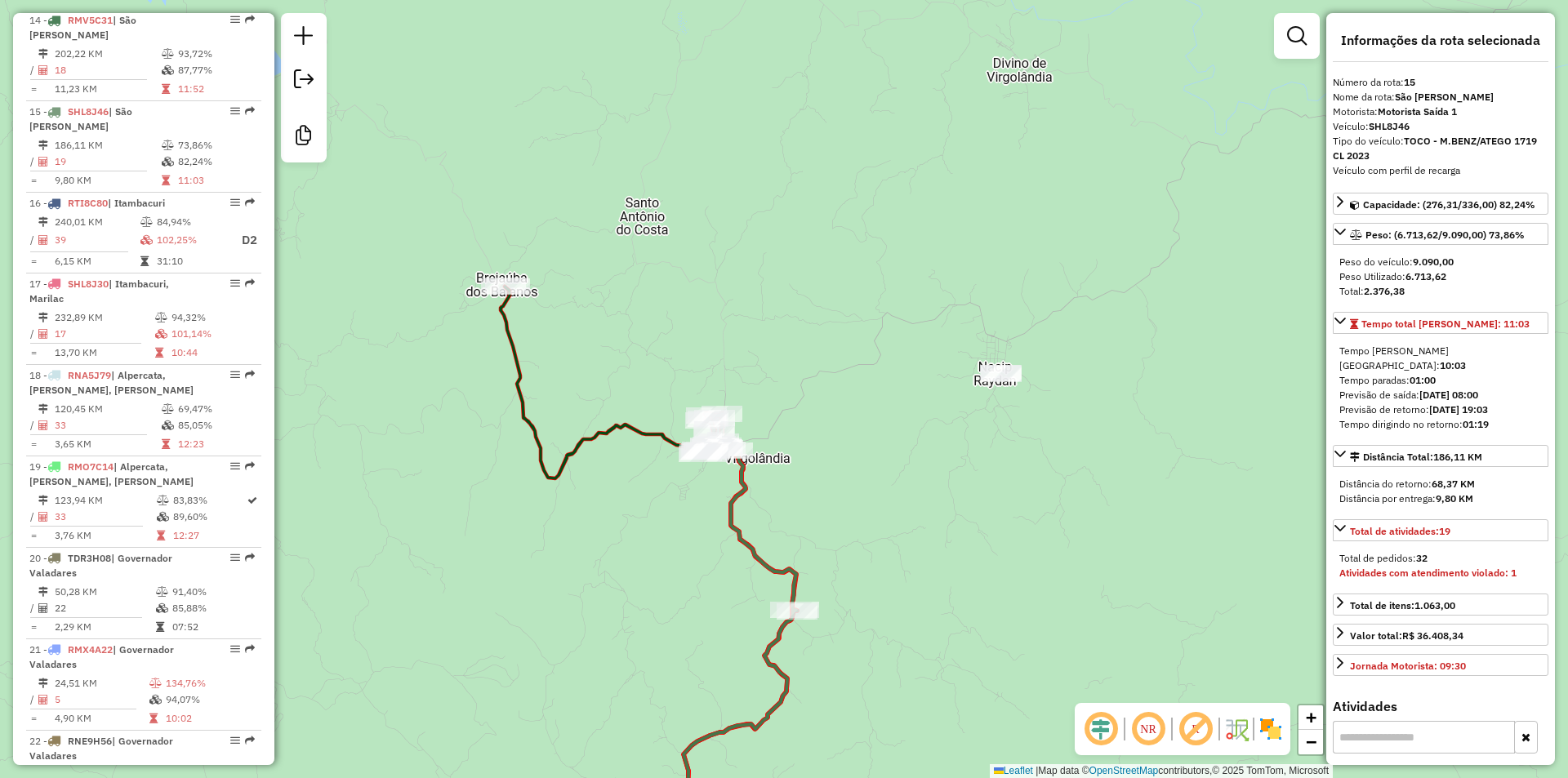
drag, startPoint x: 714, startPoint y: 591, endPoint x: 611, endPoint y: 311, distance: 298.3
click at [617, 325] on div "Janela de atendimento Grade de atendimento Capacidade Transportadoras Veículos …" at bounding box center [784, 389] width 1568 height 778
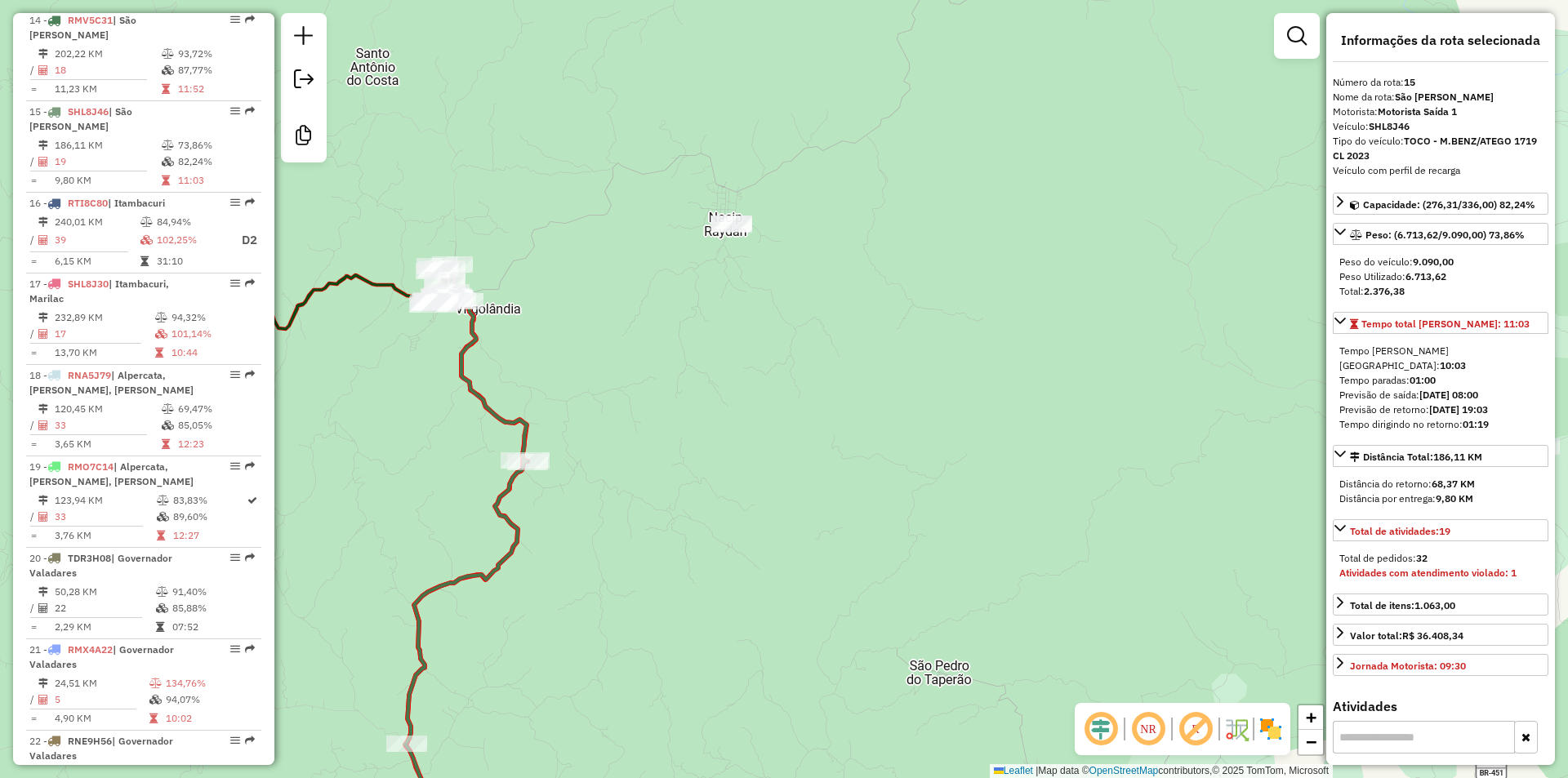
click at [751, 282] on div "Janela de atendimento Grade de atendimento Capacidade Transportadoras Veículos …" at bounding box center [784, 389] width 1568 height 778
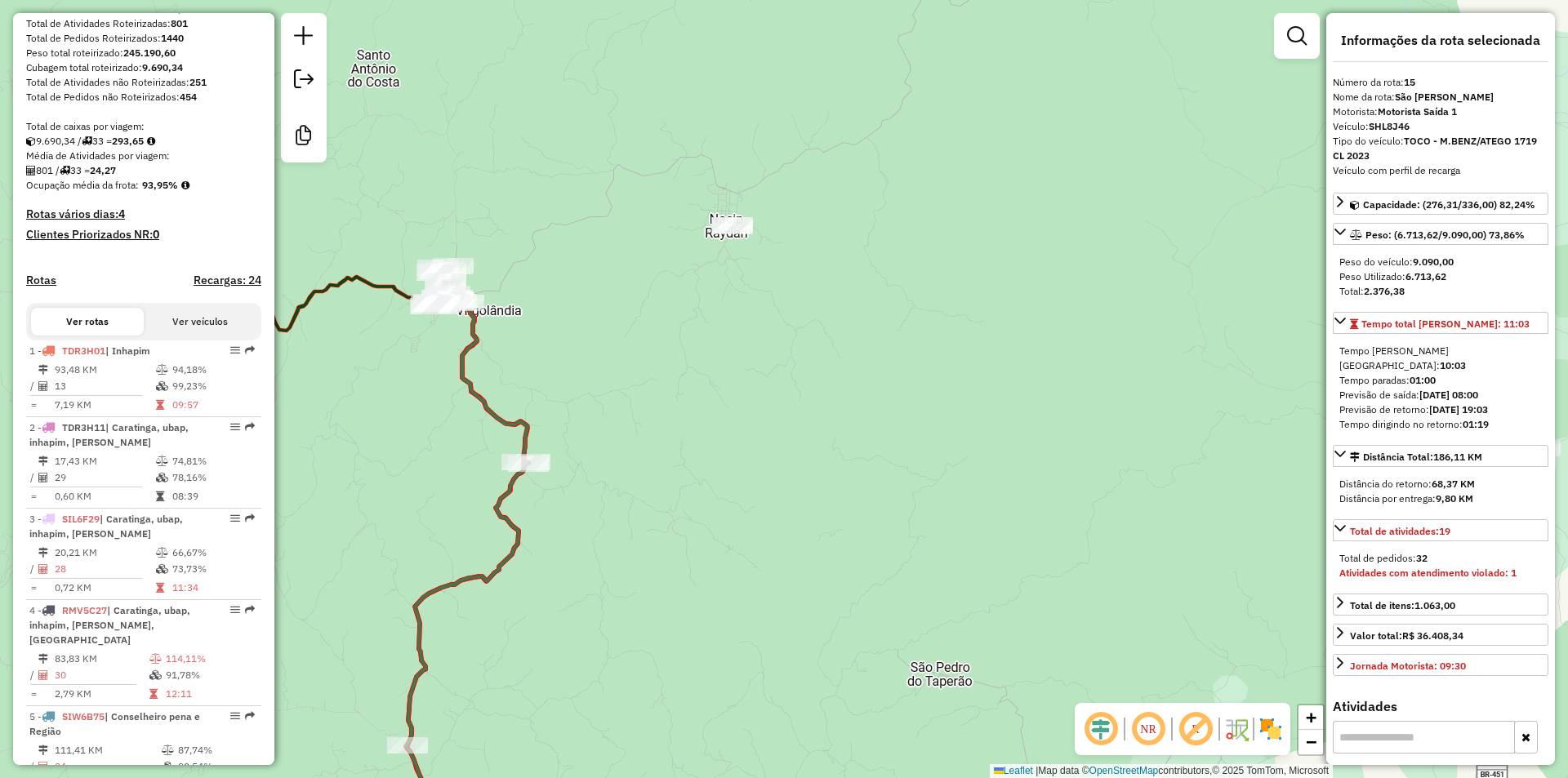
scroll to position [0, 0]
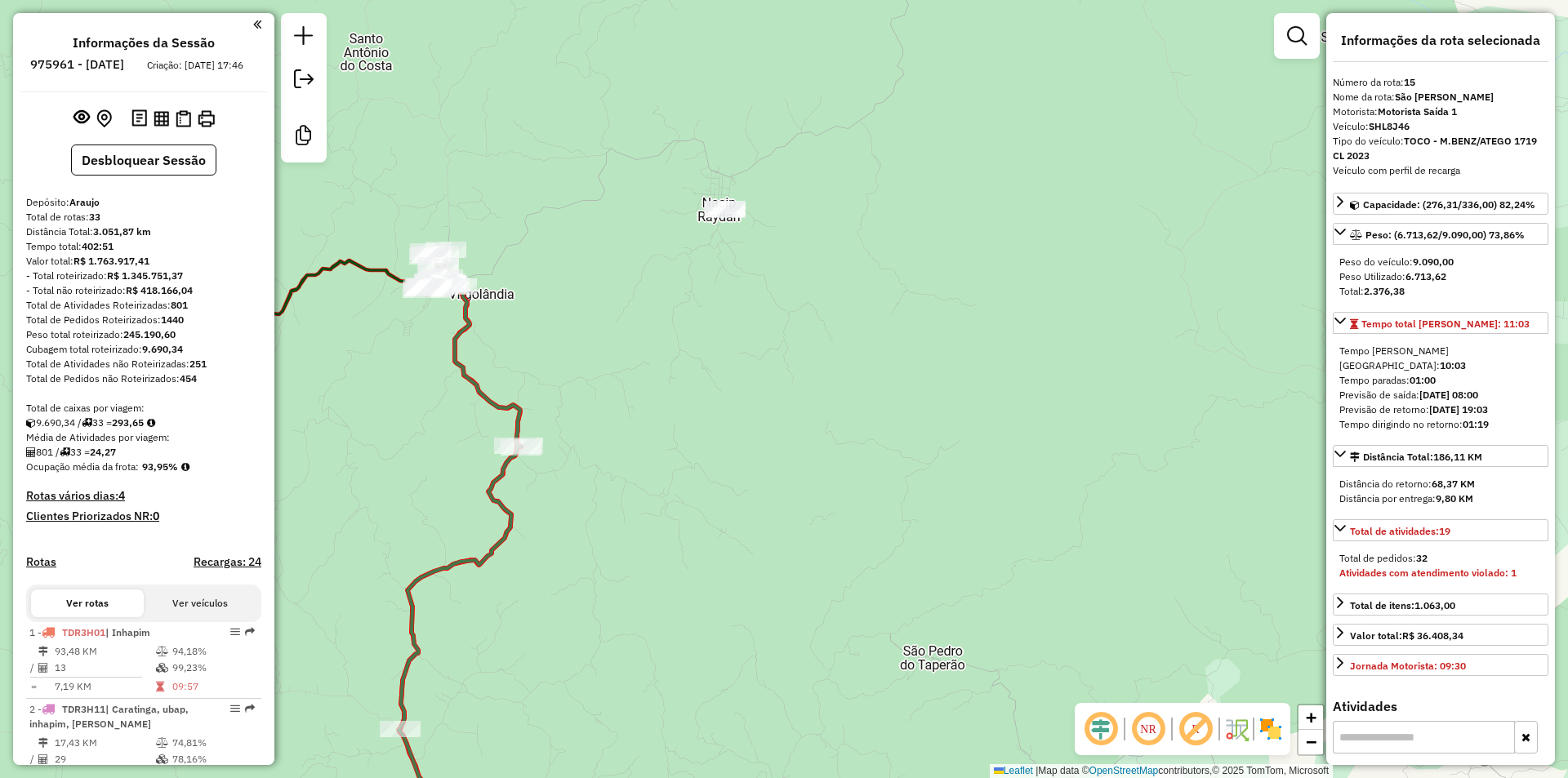
drag, startPoint x: 969, startPoint y: 376, endPoint x: 802, endPoint y: 139, distance: 289.9
click at [816, 150] on div "Janela de atendimento Grade de atendimento Capacidade Transportadoras Veículos …" at bounding box center [784, 389] width 1568 height 778
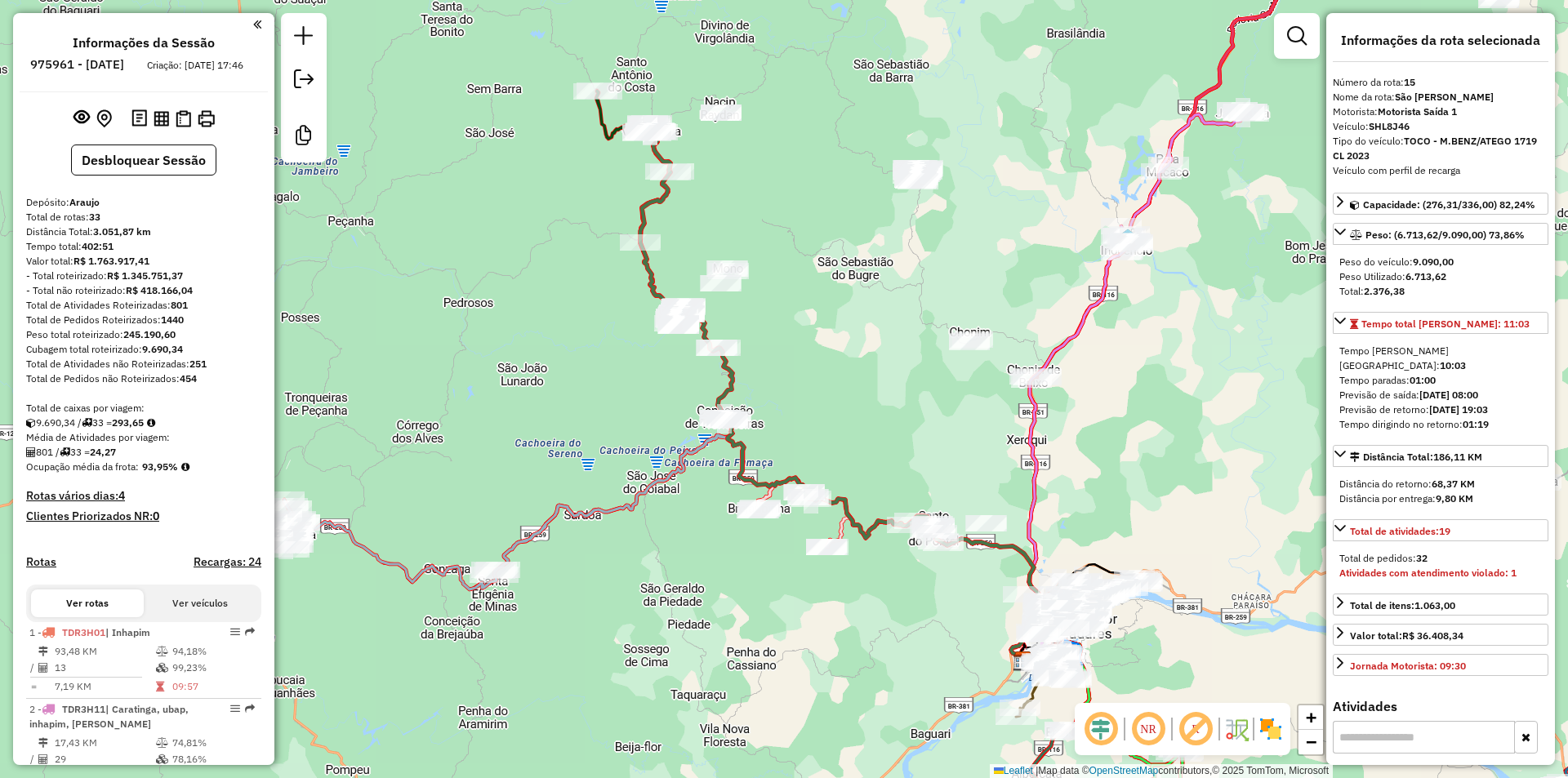
click at [654, 150] on icon at bounding box center [661, 218] width 41 height 190
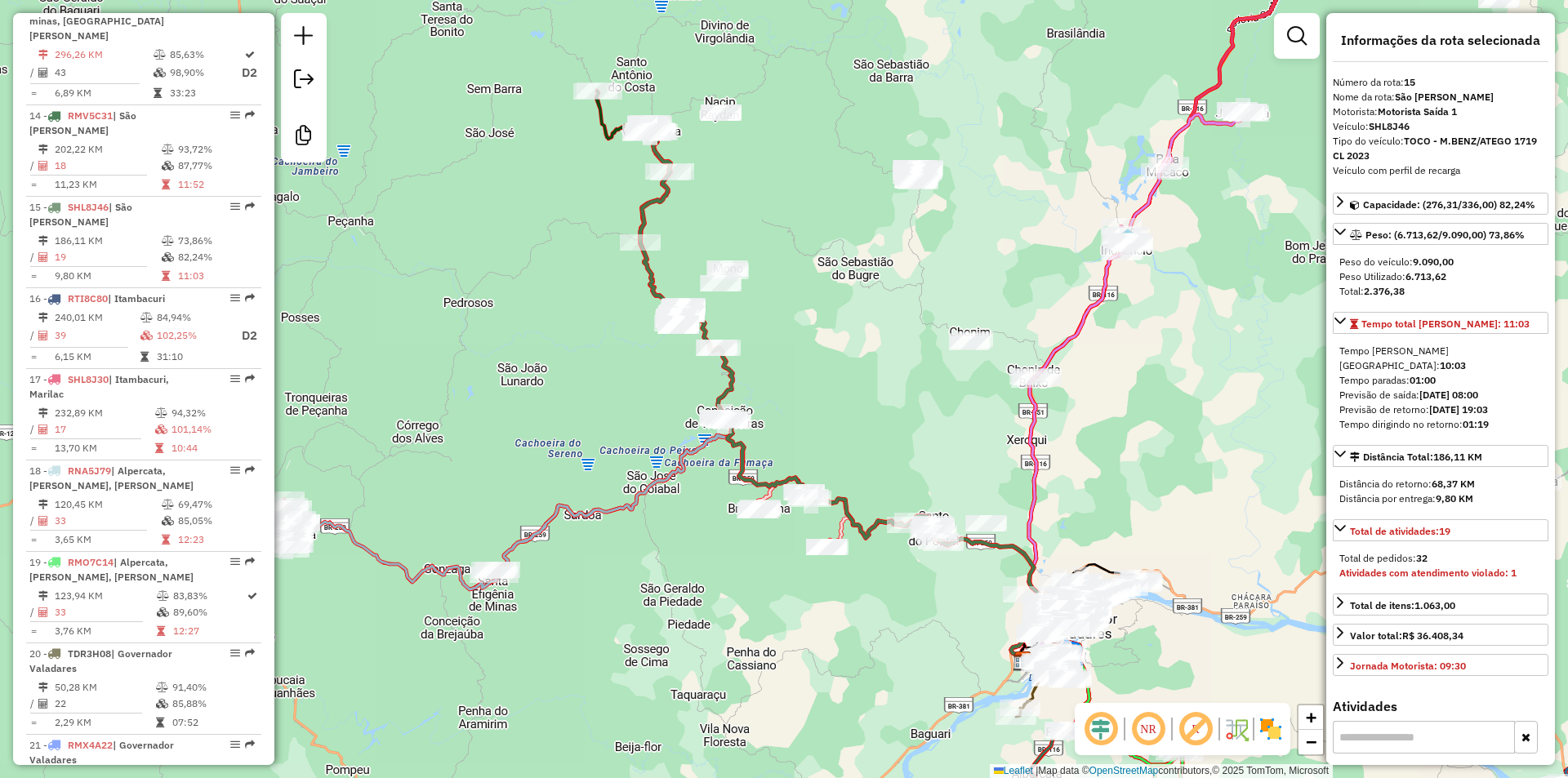
scroll to position [1915, 0]
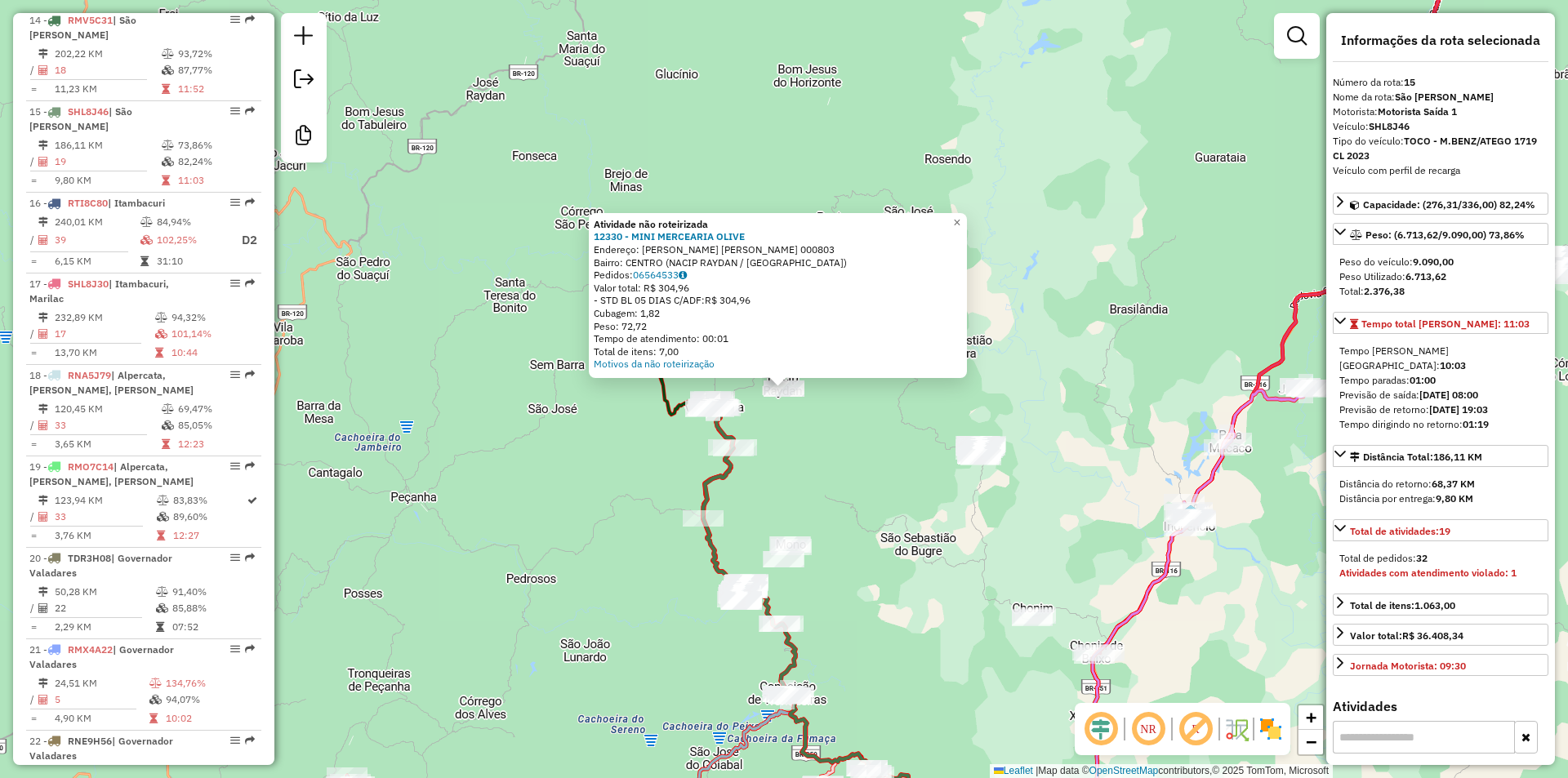
click at [1138, 175] on div "Atividade não roteirizada 12330 - MINI MERCEARIA OLIVE Endereço: BERNADES GUIMA…" at bounding box center [784, 389] width 1568 height 778
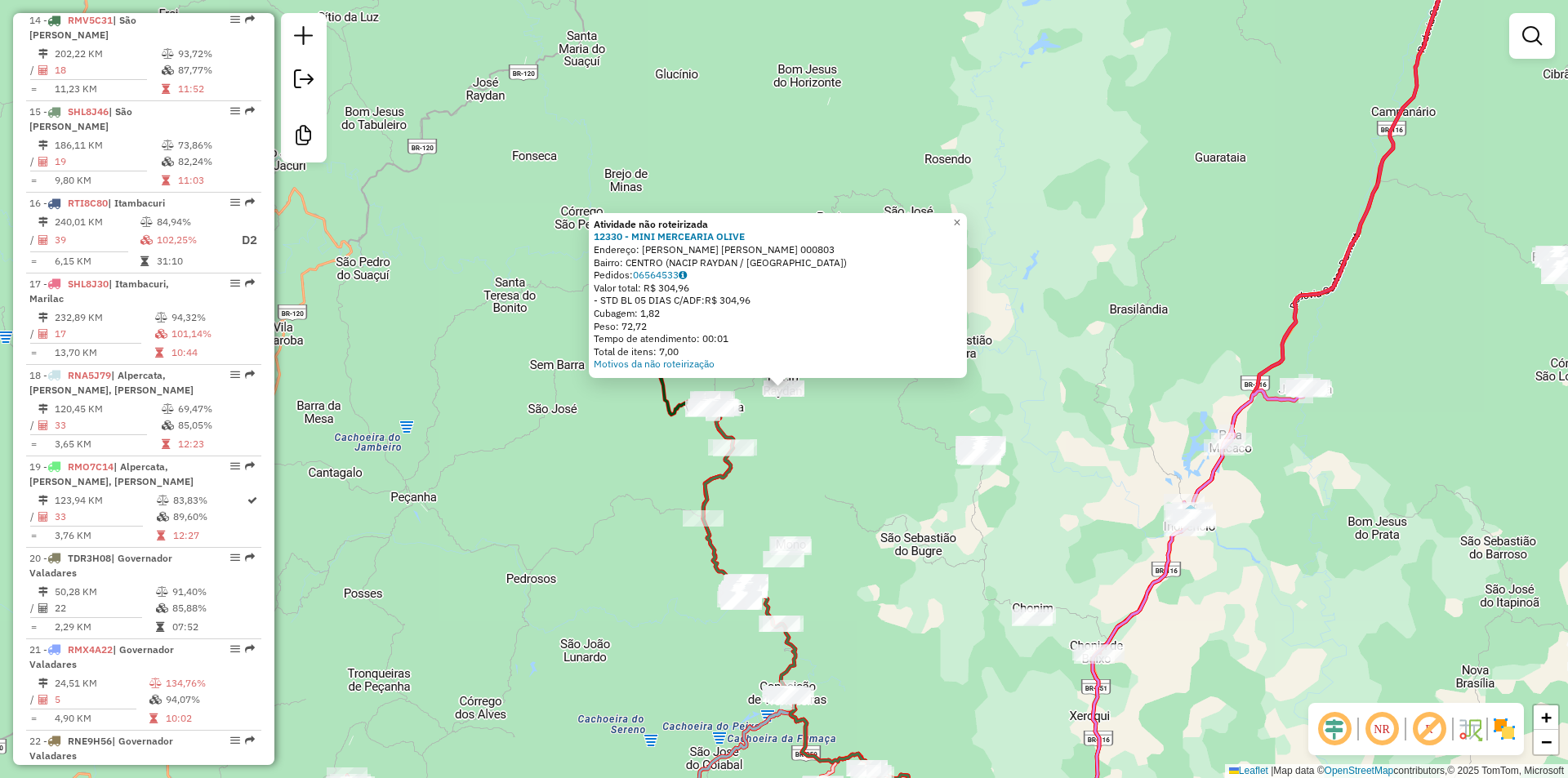
click at [922, 513] on div "Atividade não roteirizada 12330 - MINI MERCEARIA OLIVE Endereço: BERNADES GUIMA…" at bounding box center [784, 389] width 1568 height 778
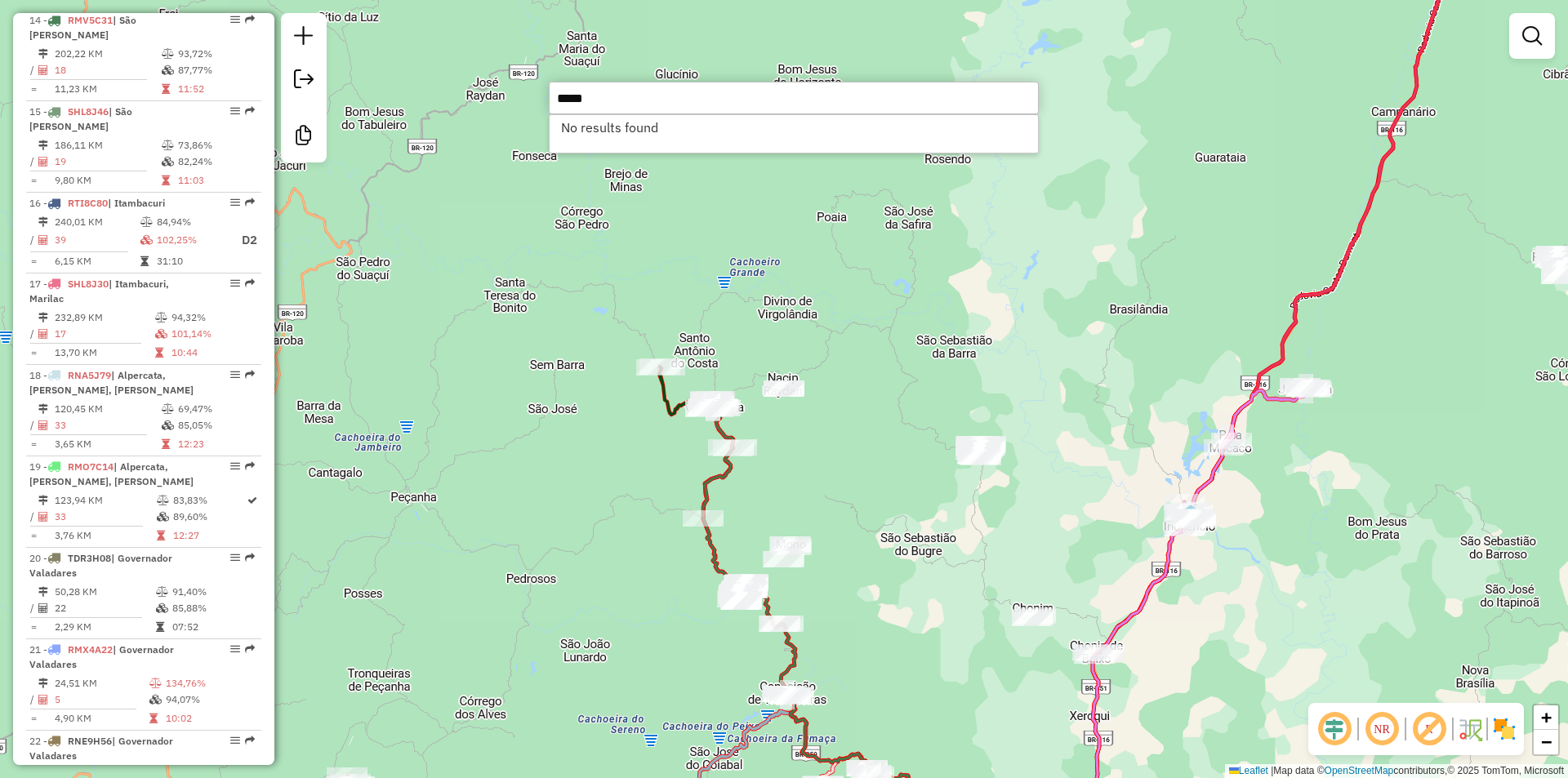
type input "*****"
click at [910, 372] on div "Janela de atendimento Grade de atendimento Capacidade Transportadoras Veículos …" at bounding box center [784, 389] width 1568 height 778
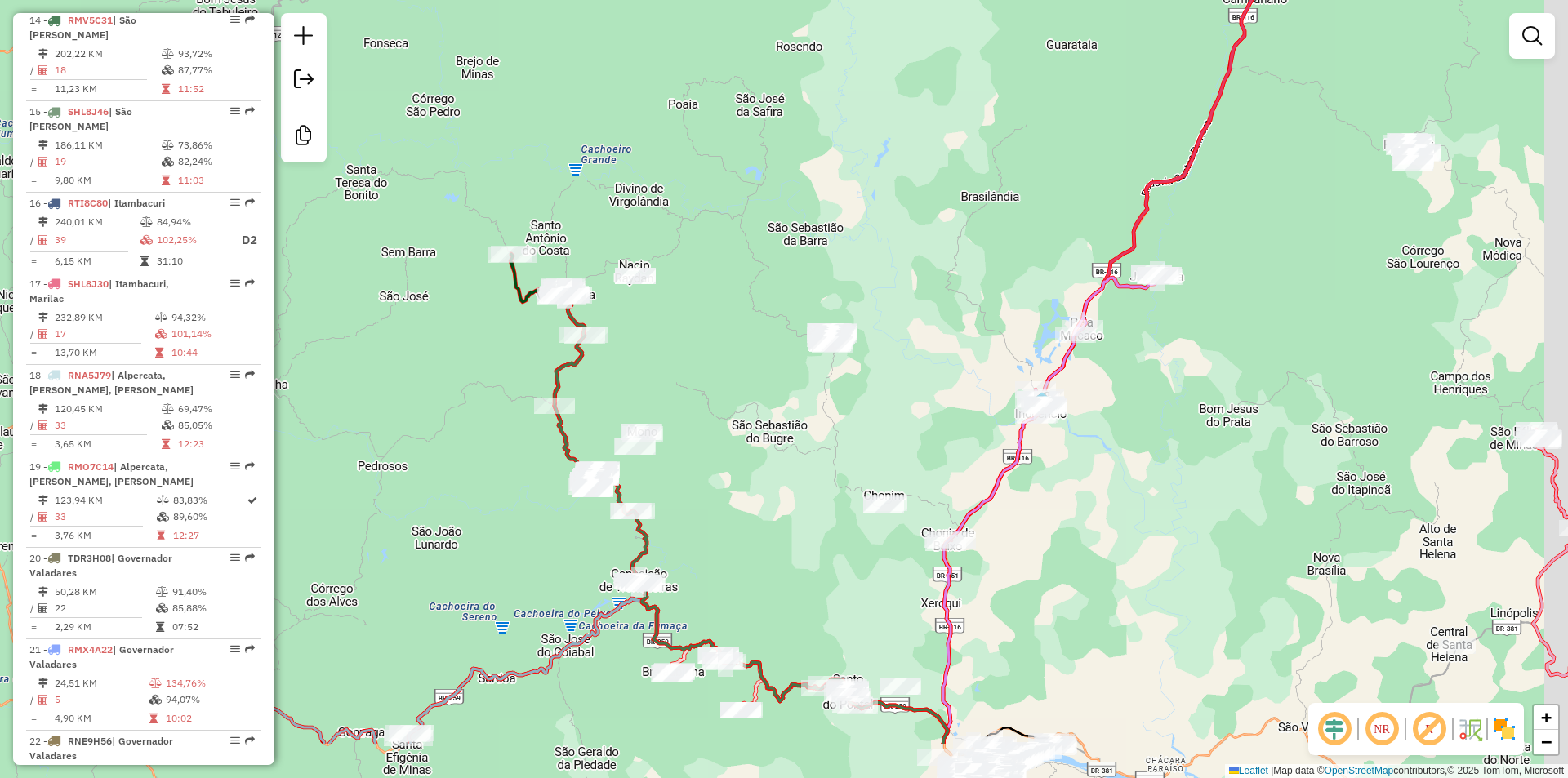
drag, startPoint x: 1131, startPoint y: 397, endPoint x: 983, endPoint y: 284, distance: 186.2
click at [983, 284] on div "Janela de atendimento Grade de atendimento Capacidade Transportadoras Veículos …" at bounding box center [784, 389] width 1568 height 778
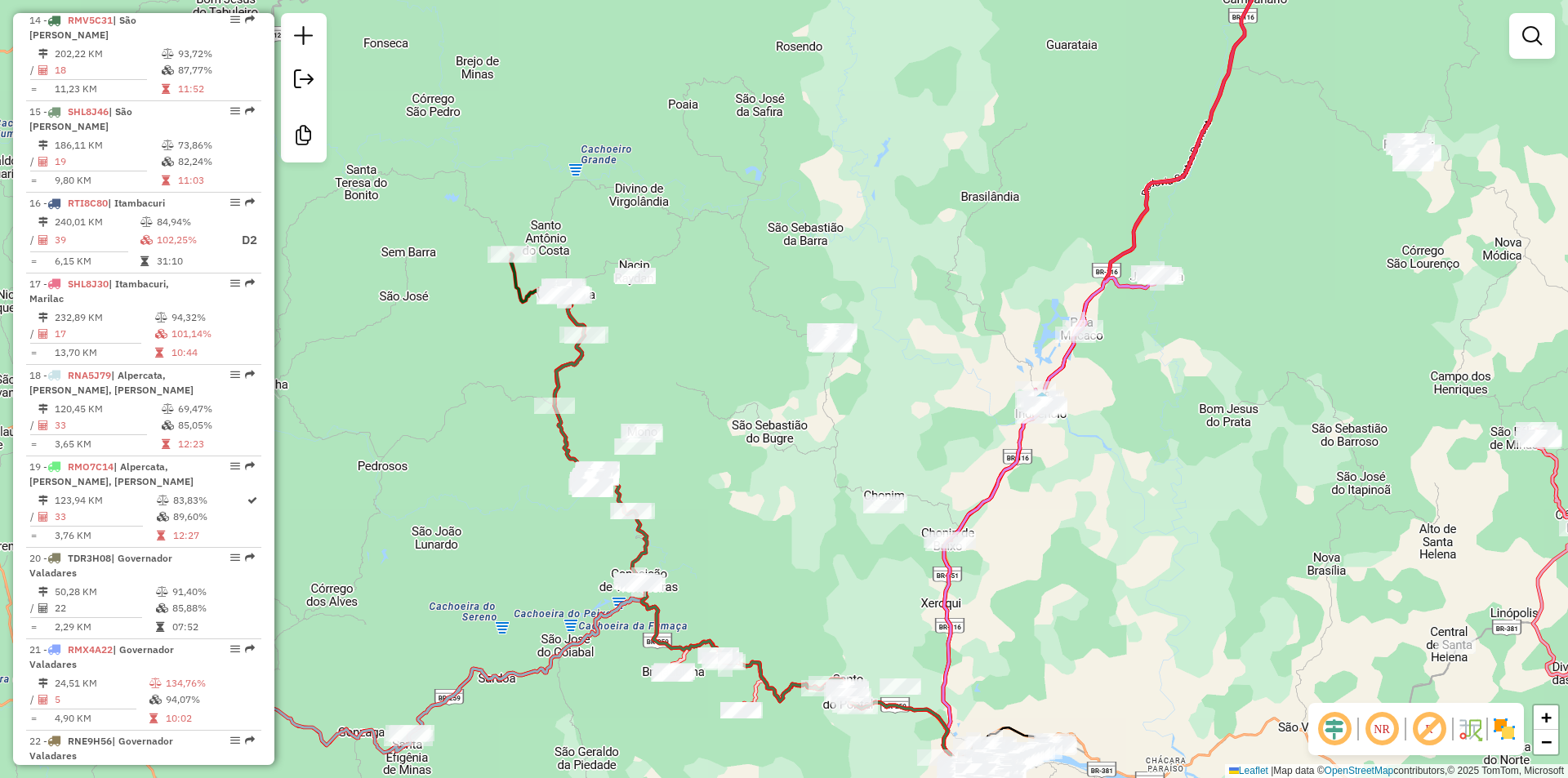
click at [805, 478] on div "Janela de atendimento Grade de atendimento Capacidade Transportadoras Veículos …" at bounding box center [784, 389] width 1568 height 778
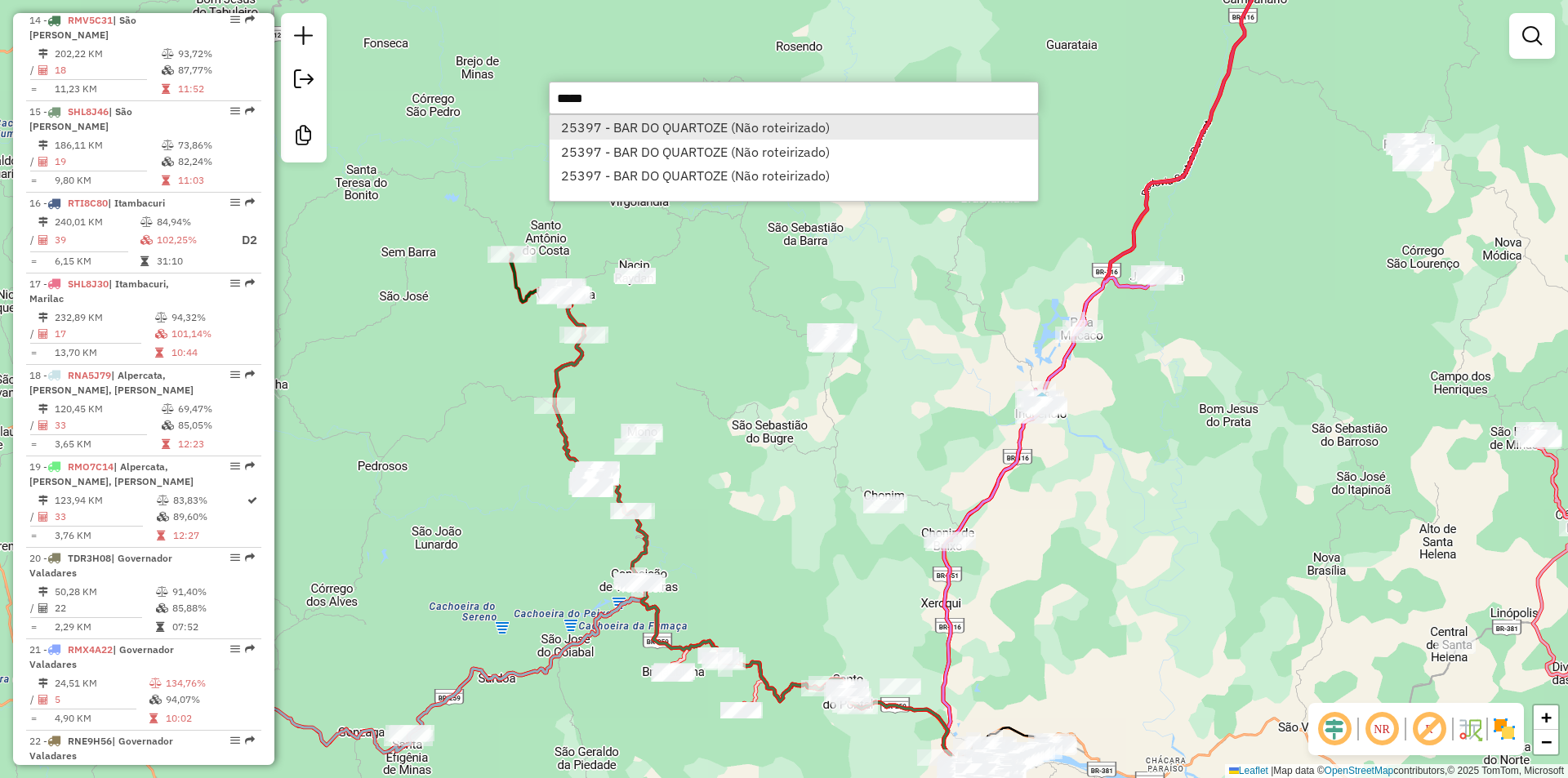
type input "*****"
click at [788, 133] on li "25397 - BAR DO QUARTOZE (Não roteirizado)" at bounding box center [793, 127] width 488 height 24
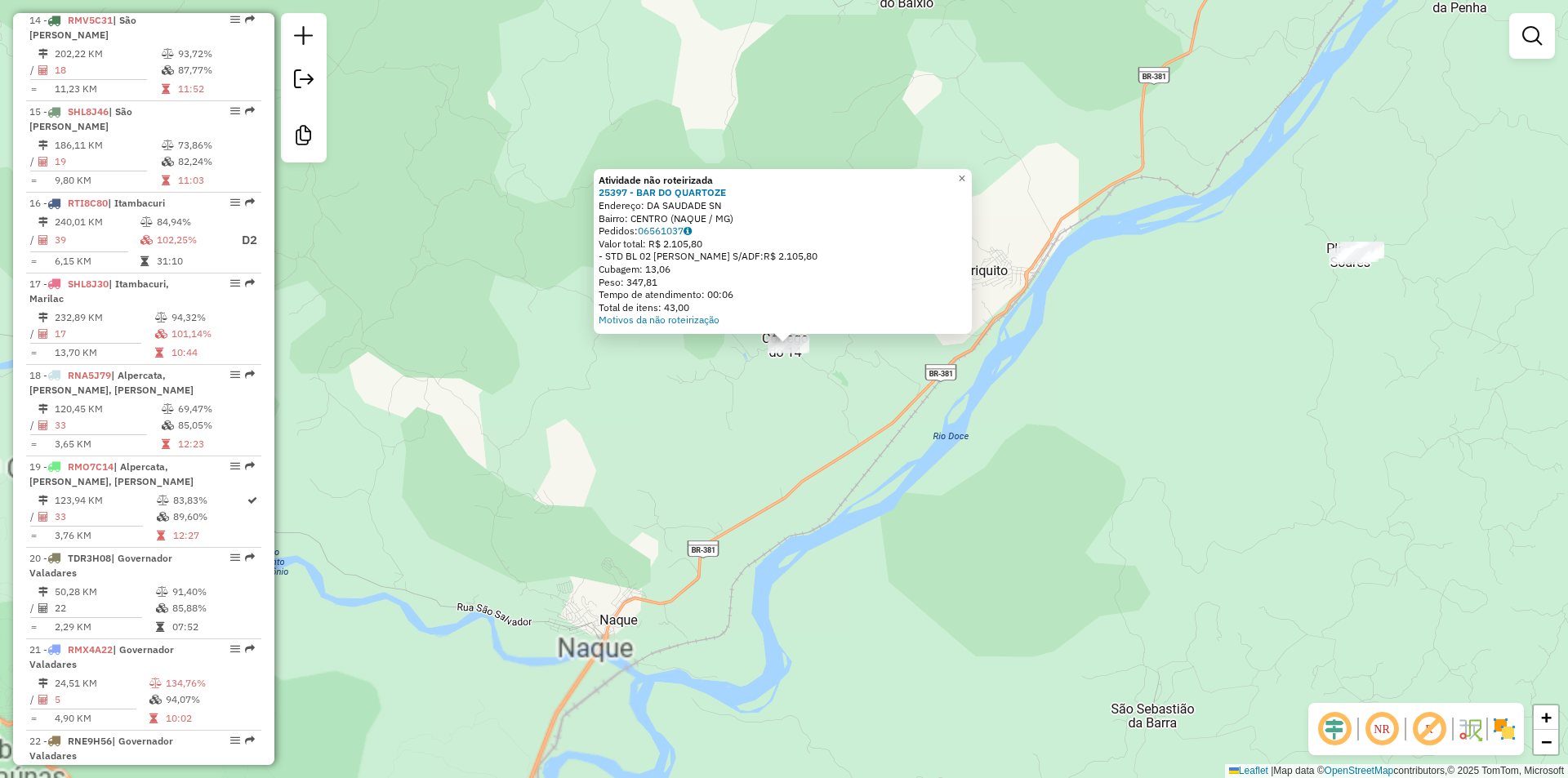
click at [793, 380] on div "Atividade não roteirizada 25397 - BAR DO QUARTOZE Endereço: DA SAUDADE SN Bairr…" at bounding box center [784, 389] width 1568 height 778
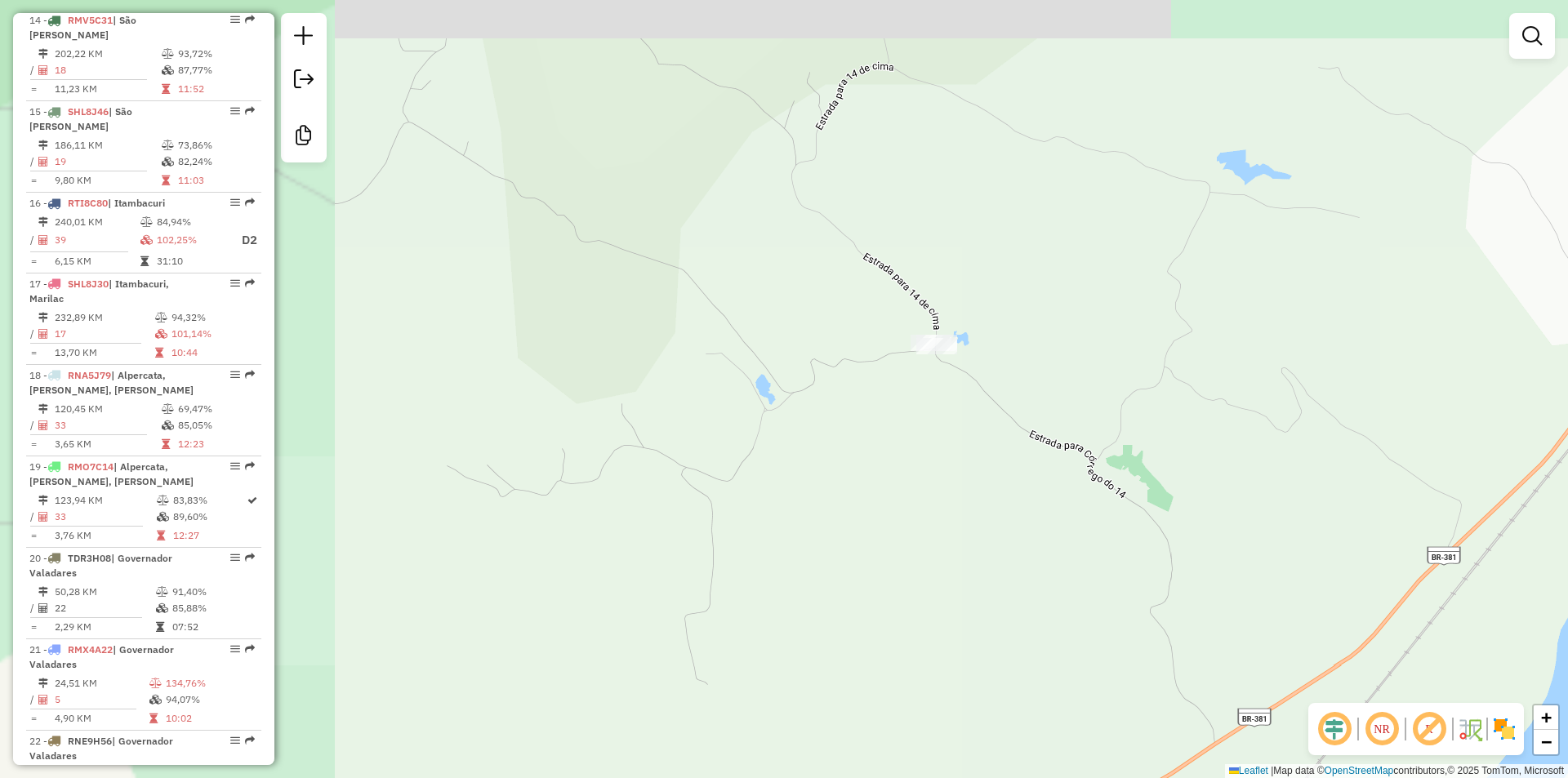
drag, startPoint x: 831, startPoint y: 258, endPoint x: 916, endPoint y: 305, distance: 97.1
click at [916, 305] on div "Janela de atendimento Grade de atendimento Capacidade Transportadoras Veículos …" at bounding box center [784, 389] width 1568 height 778
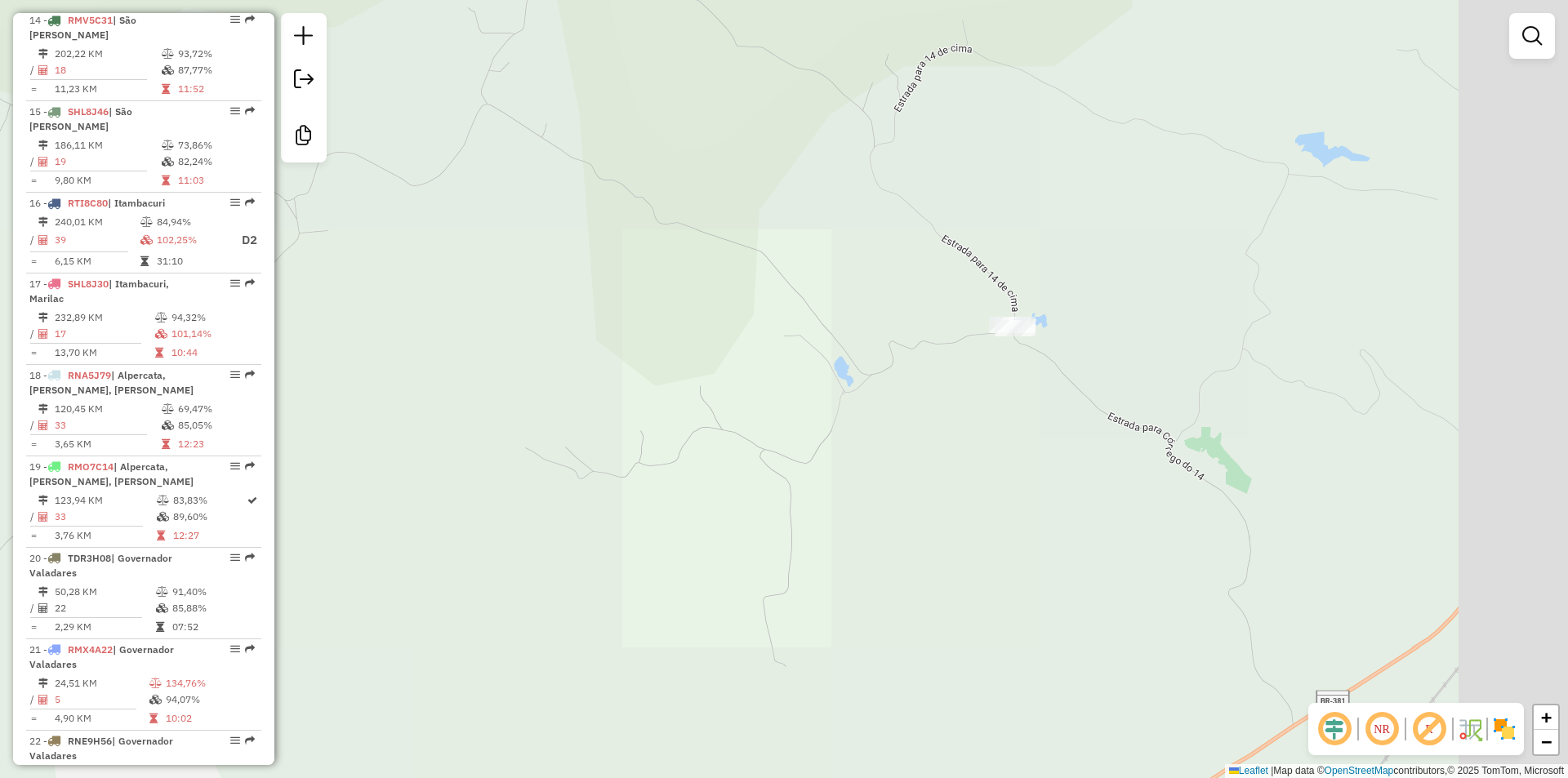
drag, startPoint x: 1301, startPoint y: 348, endPoint x: 874, endPoint y: 359, distance: 427.1
click at [874, 359] on div "Janela de atendimento Grade de atendimento Capacidade Transportadoras Veículos …" at bounding box center [784, 389] width 1568 height 778
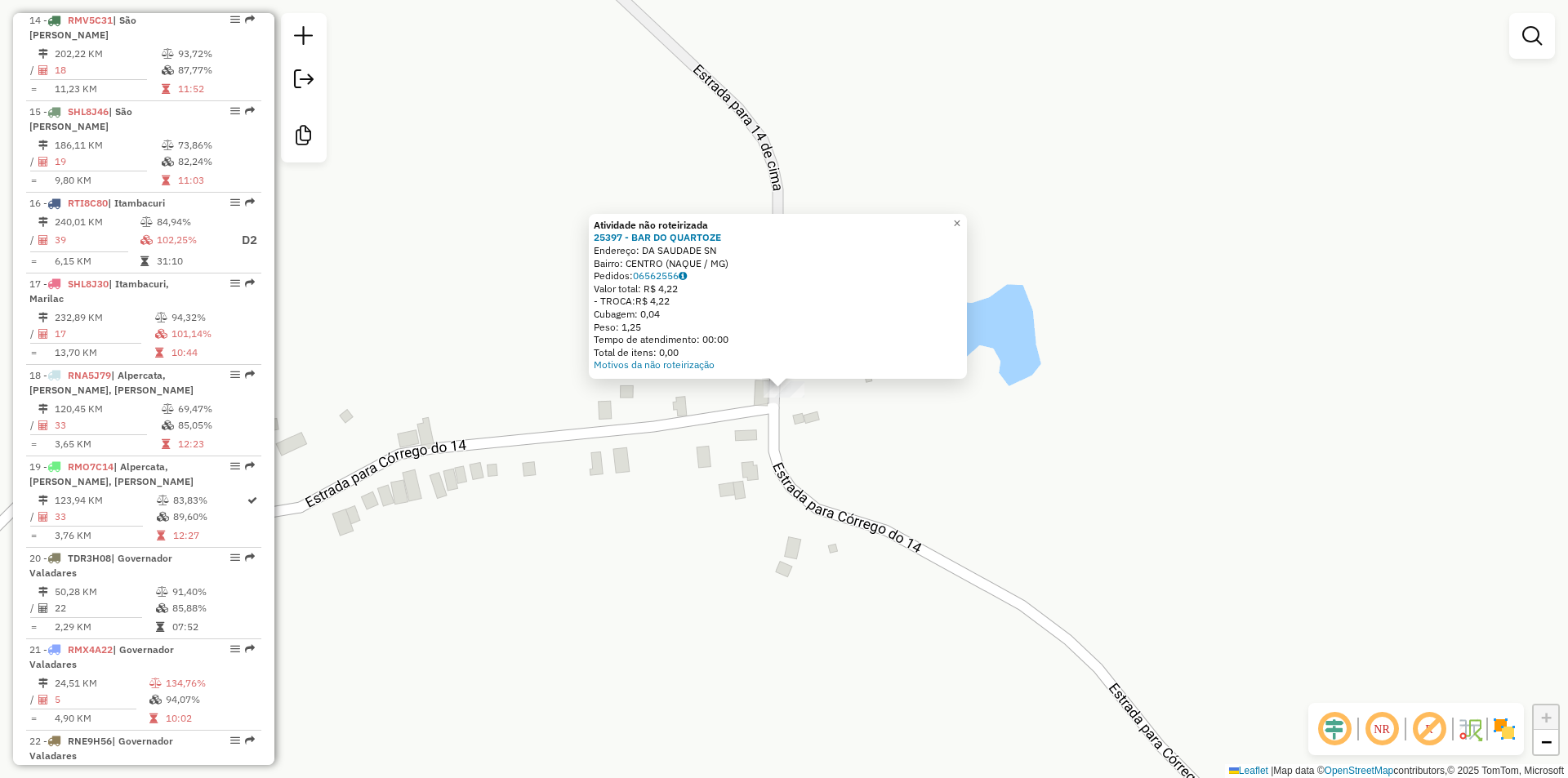
click at [875, 439] on div "Atividade não roteirizada 25397 - BAR DO QUARTOZE Endereço: DA SAUDADE SN Bairr…" at bounding box center [784, 389] width 1568 height 778
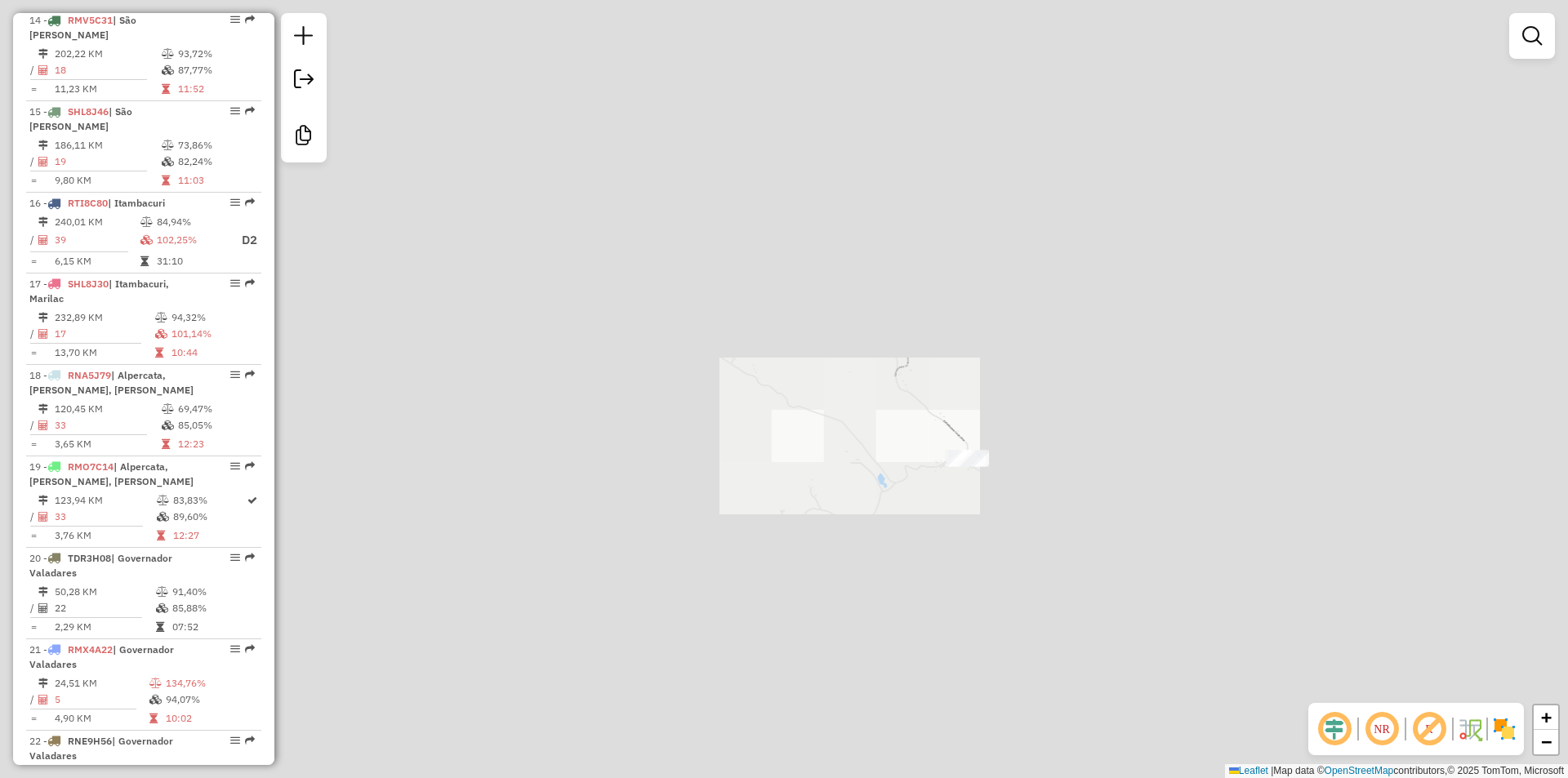
drag, startPoint x: 943, startPoint y: 295, endPoint x: 902, endPoint y: 276, distance: 45.2
click at [914, 282] on div "Janela de atendimento Grade de atendimento Capacidade Transportadoras Veículos …" at bounding box center [784, 389] width 1568 height 778
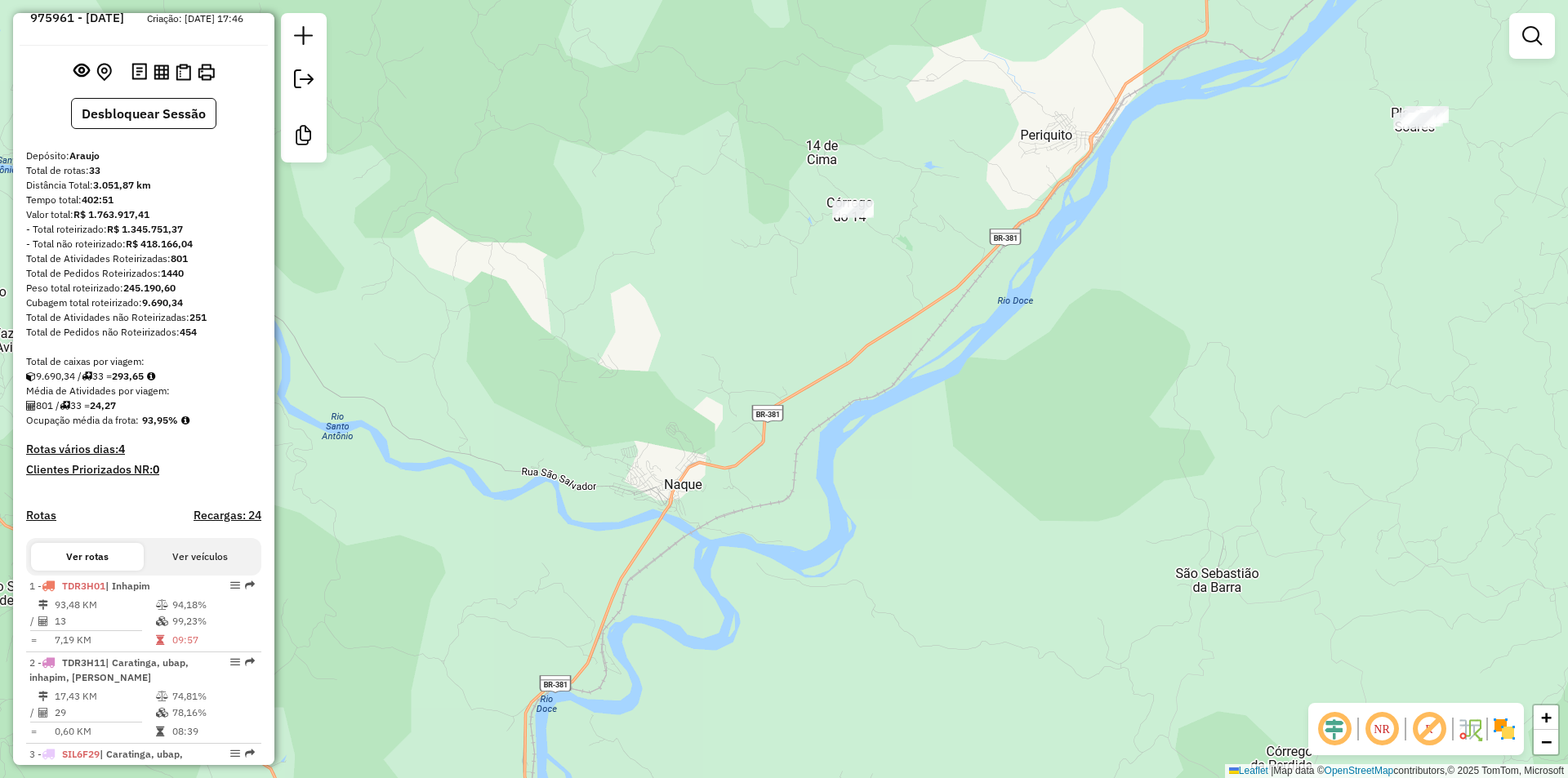
scroll to position [0, 0]
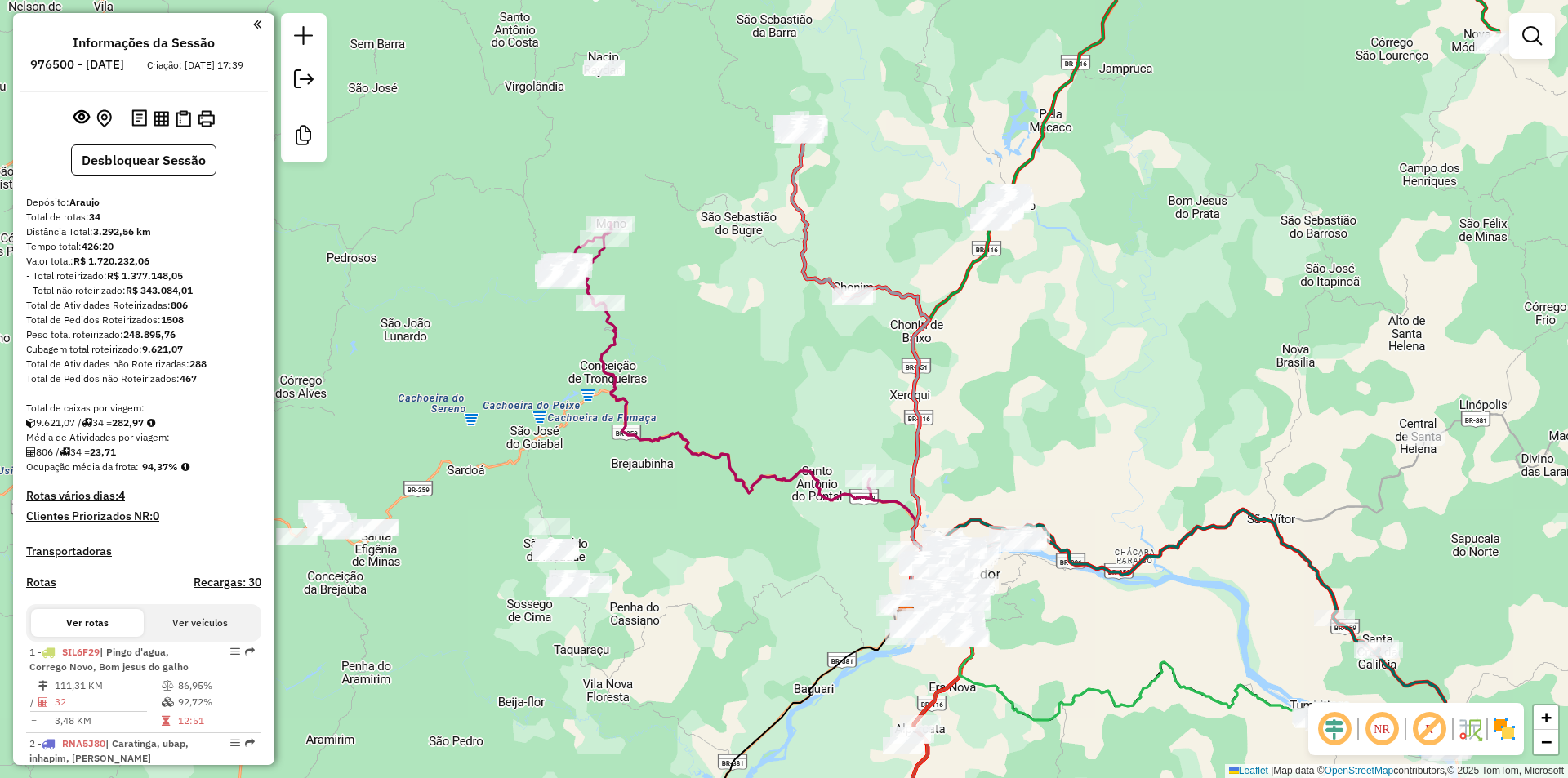
drag, startPoint x: 857, startPoint y: 322, endPoint x: 881, endPoint y: 161, distance: 162.8
click at [880, 167] on div "Janela de atendimento Grade de atendimento Capacidade Transportadoras Veículos …" at bounding box center [784, 389] width 1568 height 778
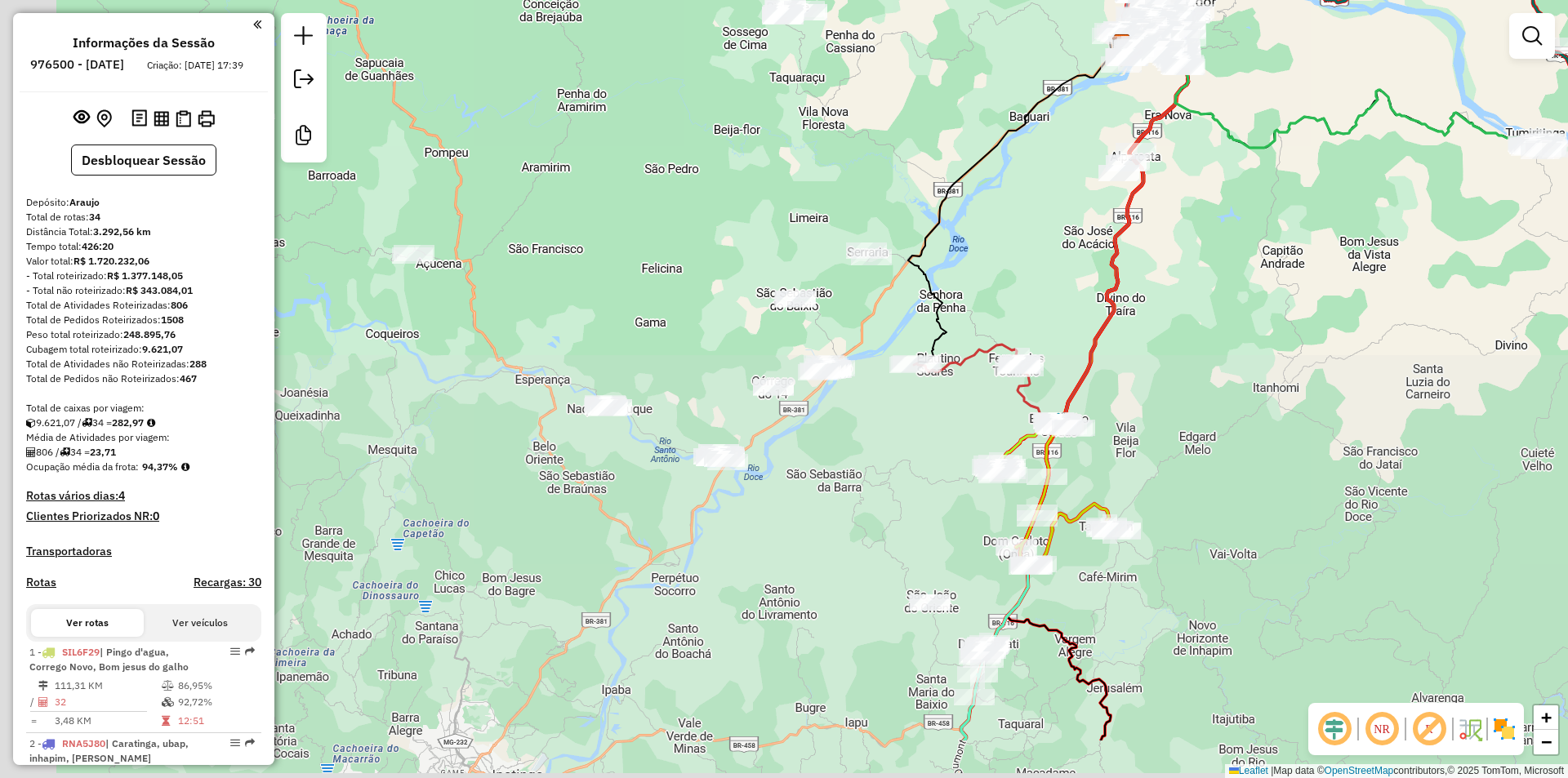
drag, startPoint x: 897, startPoint y: 386, endPoint x: 901, endPoint y: 367, distance: 19.4
click at [920, 363] on div "Janela de atendimento Grade de atendimento Capacidade Transportadoras Veículos …" at bounding box center [784, 389] width 1568 height 778
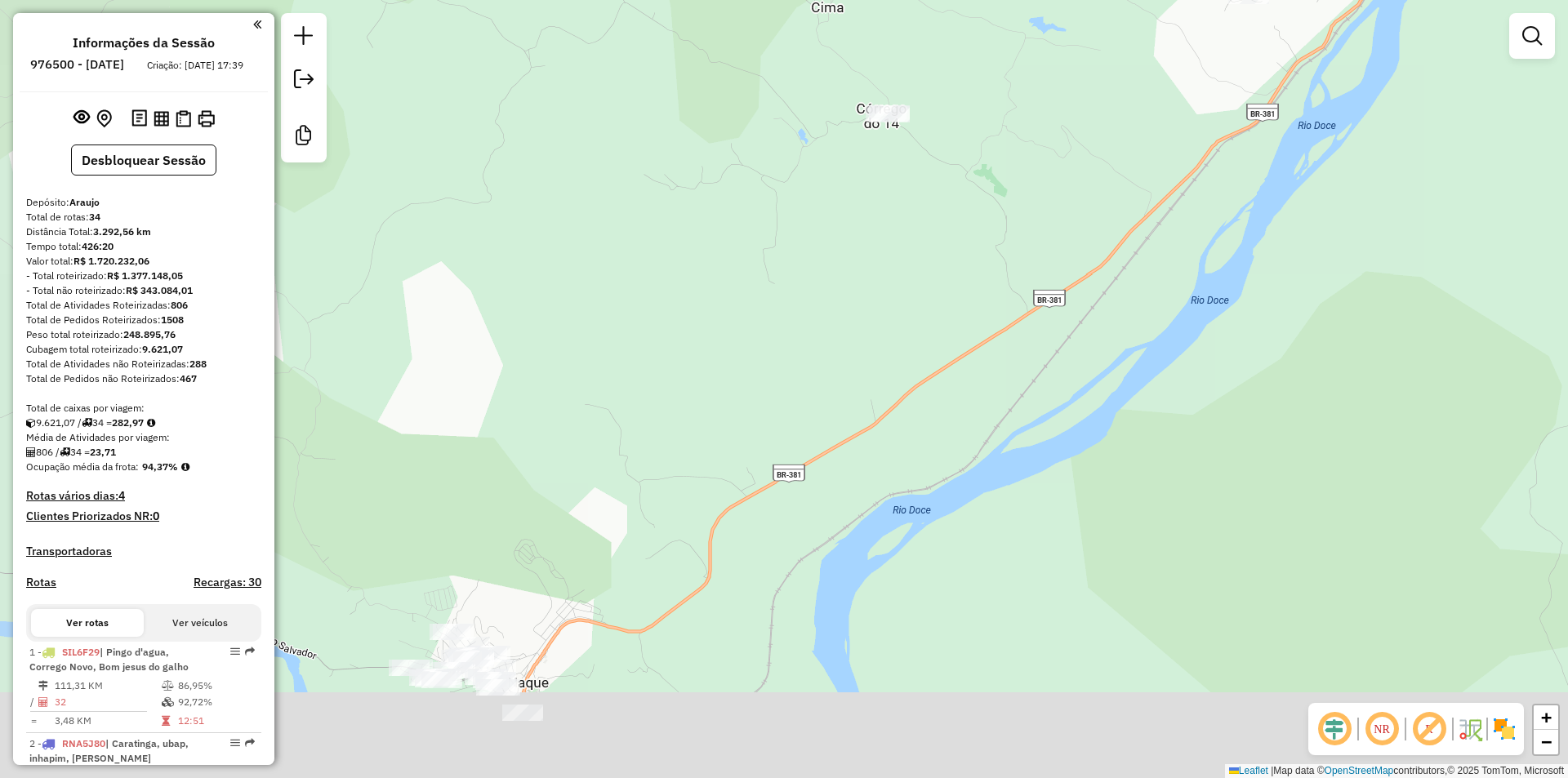
drag, startPoint x: 898, startPoint y: 404, endPoint x: 1139, endPoint y: 245, distance: 288.7
click at [1139, 245] on div "Rota 20 - Placa SIR5C46 29998 - BAR DO MANOEL Janela de atendimento Grade de at…" at bounding box center [784, 389] width 1568 height 778
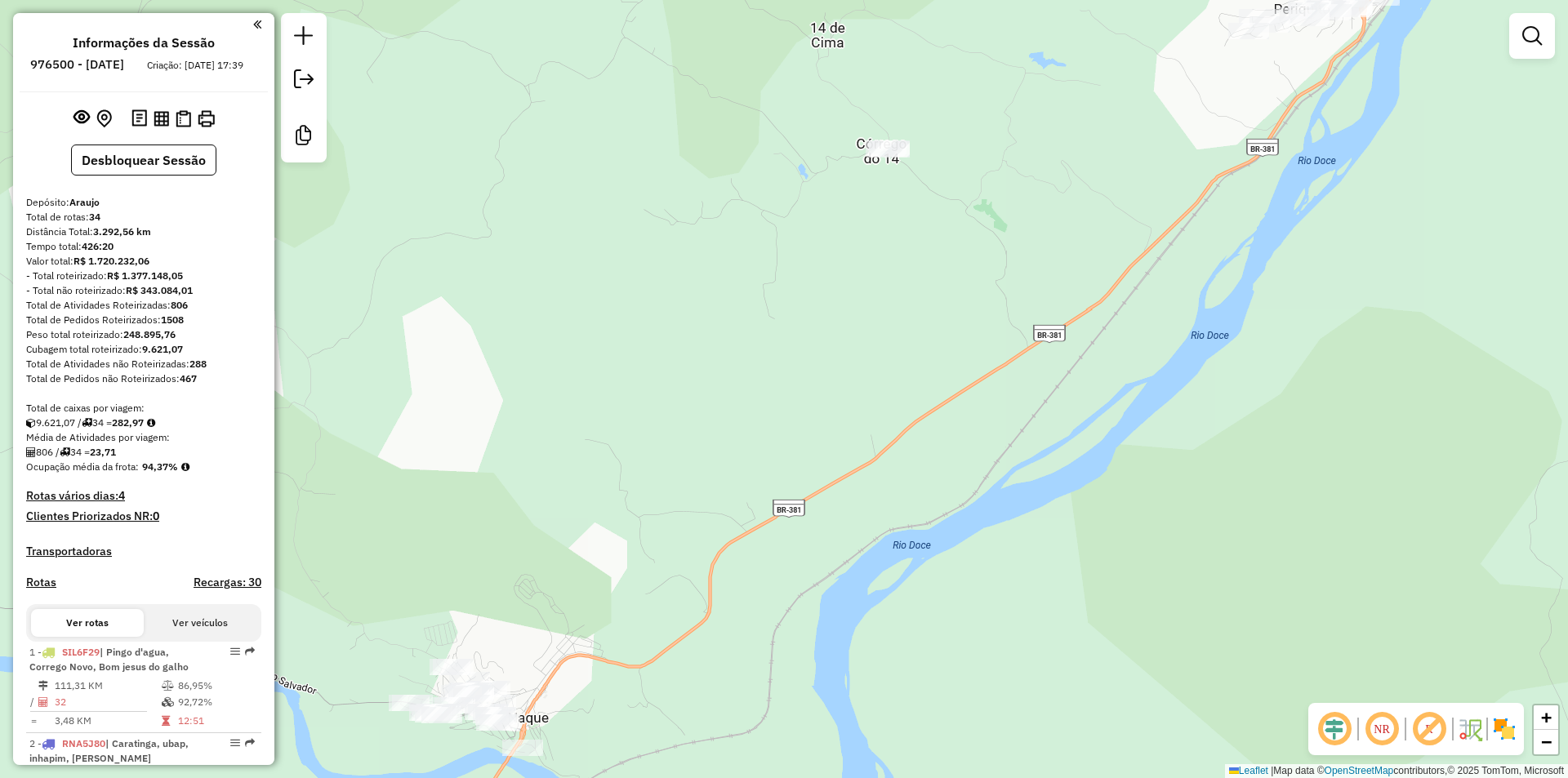
drag, startPoint x: 1129, startPoint y: 278, endPoint x: 1131, endPoint y: 302, distance: 24.1
click at [1131, 302] on div "Rota 20 - Placa SIR5C46 29998 - BAR DO MANOEL Janela de atendimento Grade de at…" at bounding box center [784, 389] width 1568 height 778
drag, startPoint x: 903, startPoint y: 298, endPoint x: 1070, endPoint y: 249, distance: 174.0
click at [885, 316] on div "Rota 20 - Placa SIR5C46 29998 - BAR DO MANOEL Janela de atendimento Grade de at…" at bounding box center [784, 389] width 1568 height 778
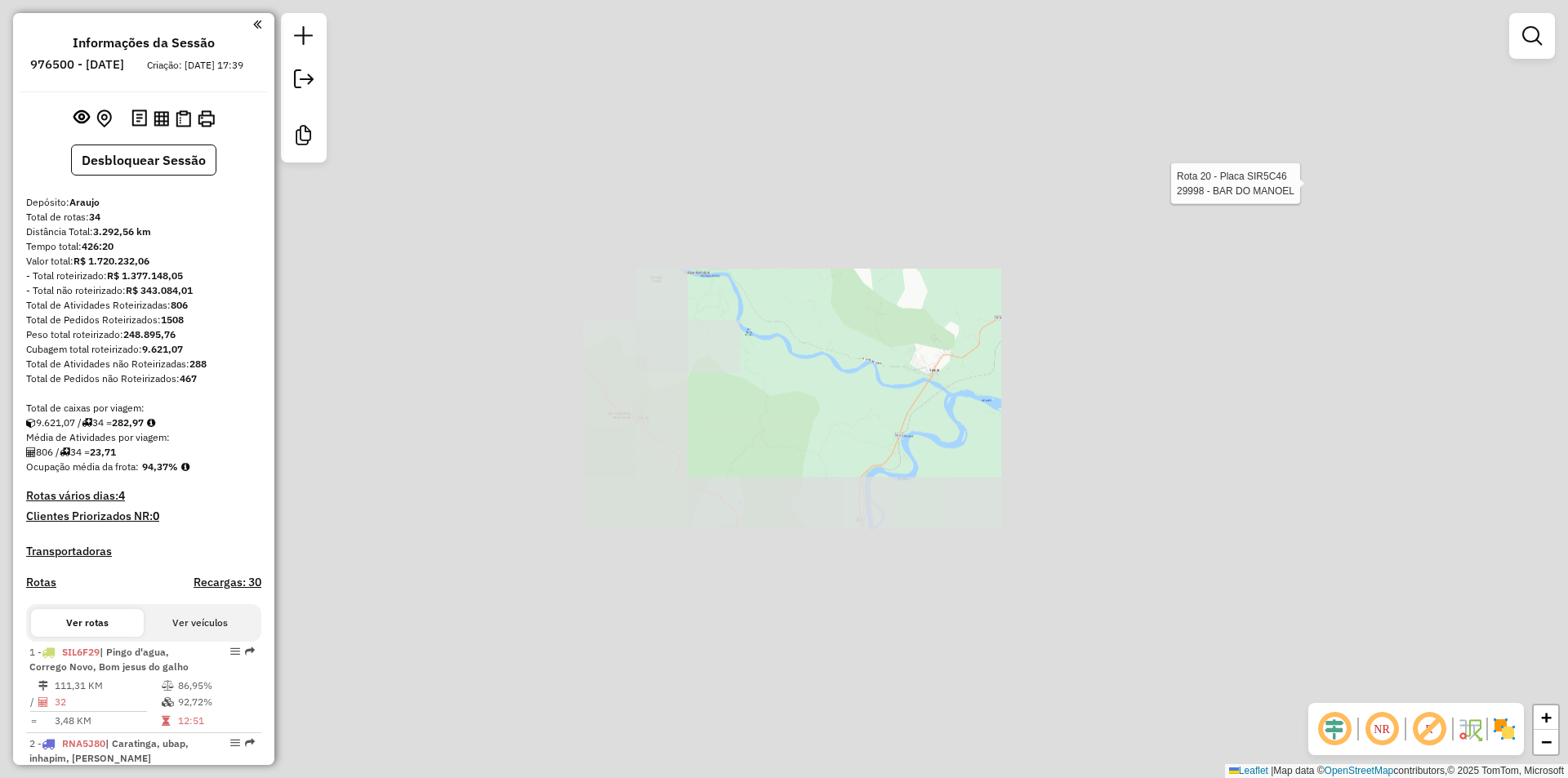
click at [1005, 333] on div "Rota 20 - Placa SIR5C46 29998 - BAR DO MANOEL Janela de atendimento Grade de at…" at bounding box center [784, 389] width 1568 height 778
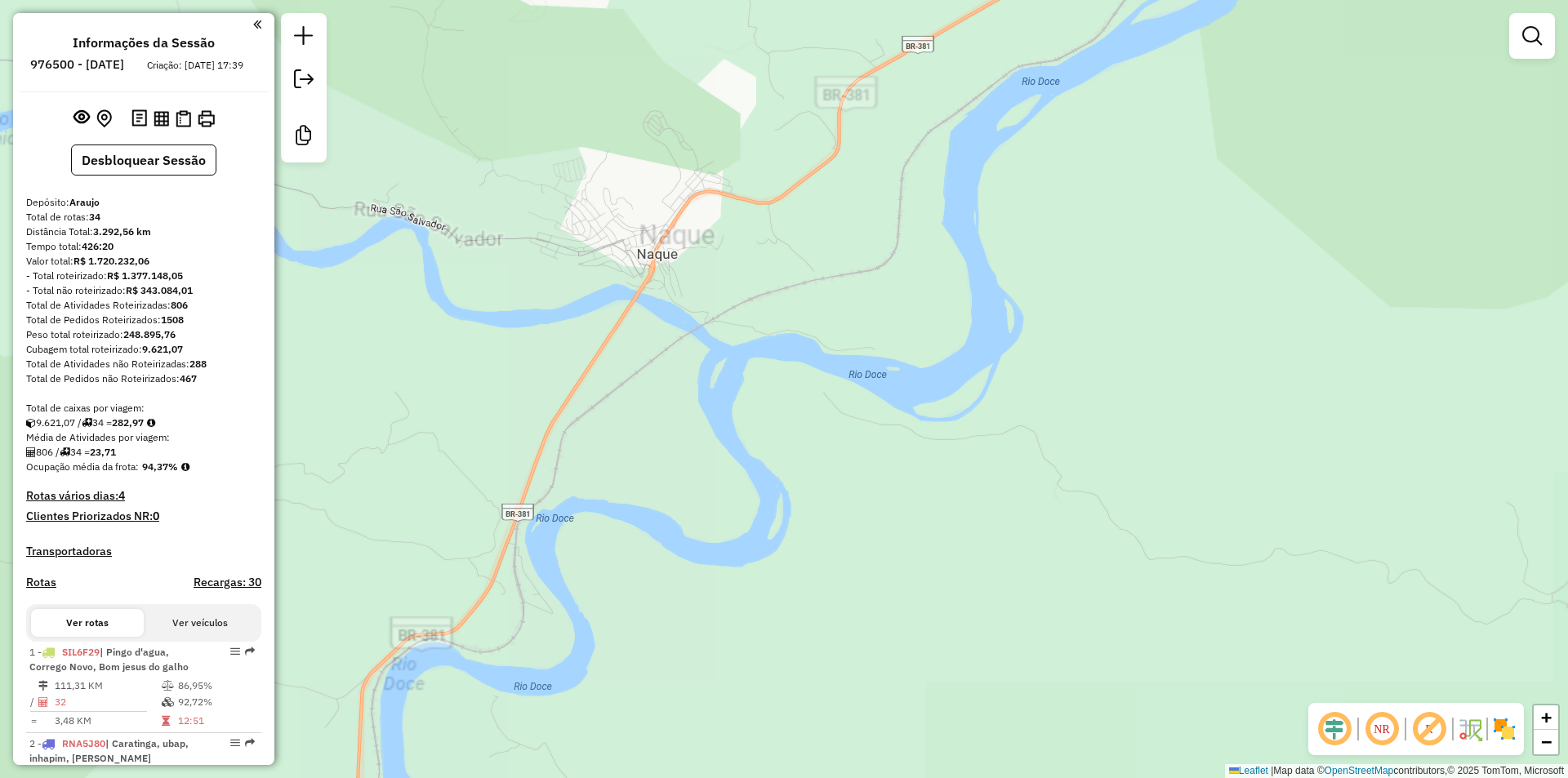
drag, startPoint x: 1064, startPoint y: 200, endPoint x: 961, endPoint y: 300, distance: 143.6
click at [889, 441] on div "Rota 20 - Placa SIR5C46 29998 - BAR DO MANOEL Janela de atendimento Grade de at…" at bounding box center [784, 389] width 1568 height 778
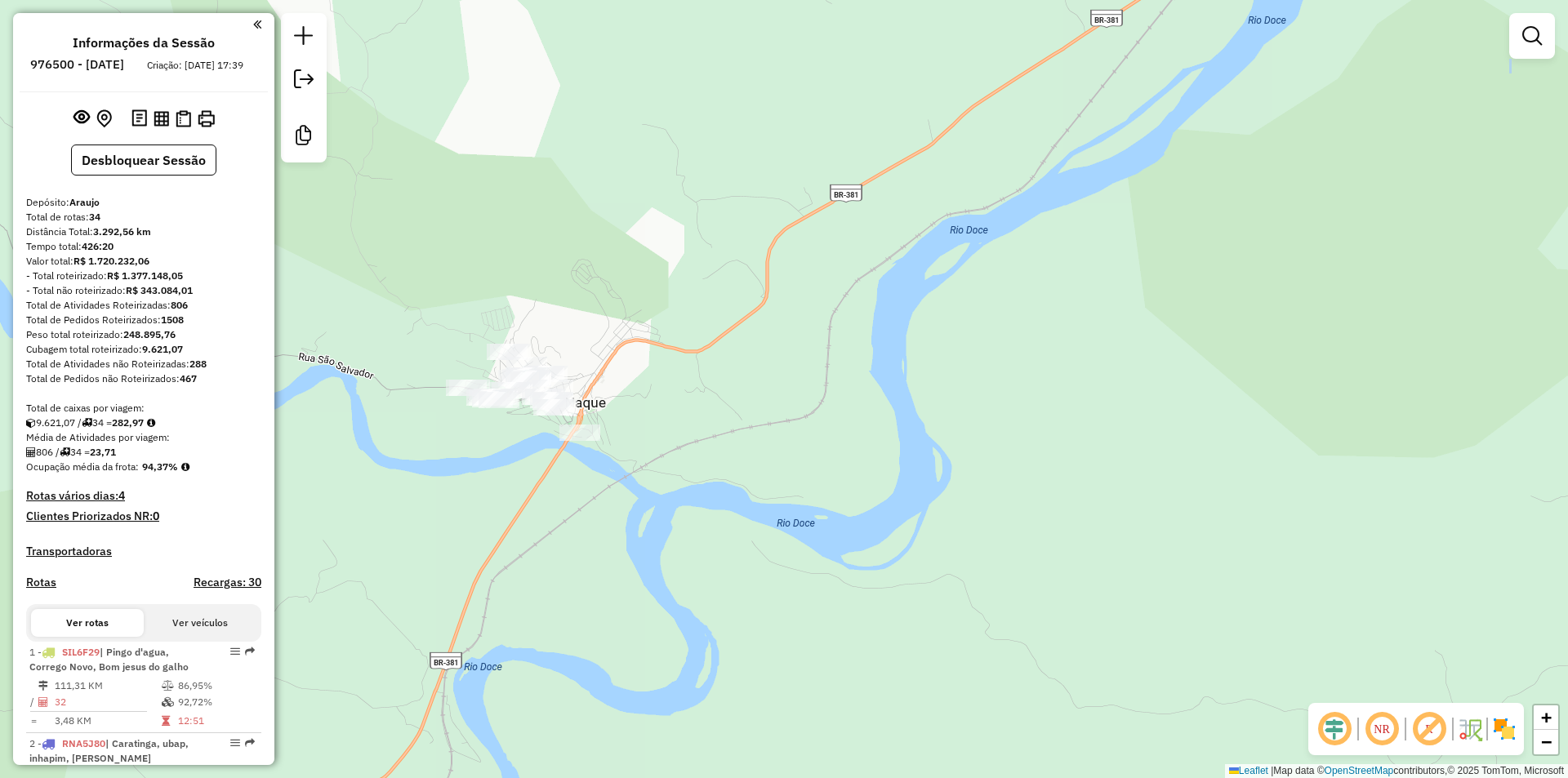
drag, startPoint x: 889, startPoint y: 447, endPoint x: 891, endPoint y: 437, distance: 10.2
click at [874, 485] on div "Rota 20 - Placa SIR5C46 29998 - BAR DO MANOEL Janela de atendimento Grade de at…" at bounding box center [784, 389] width 1568 height 778
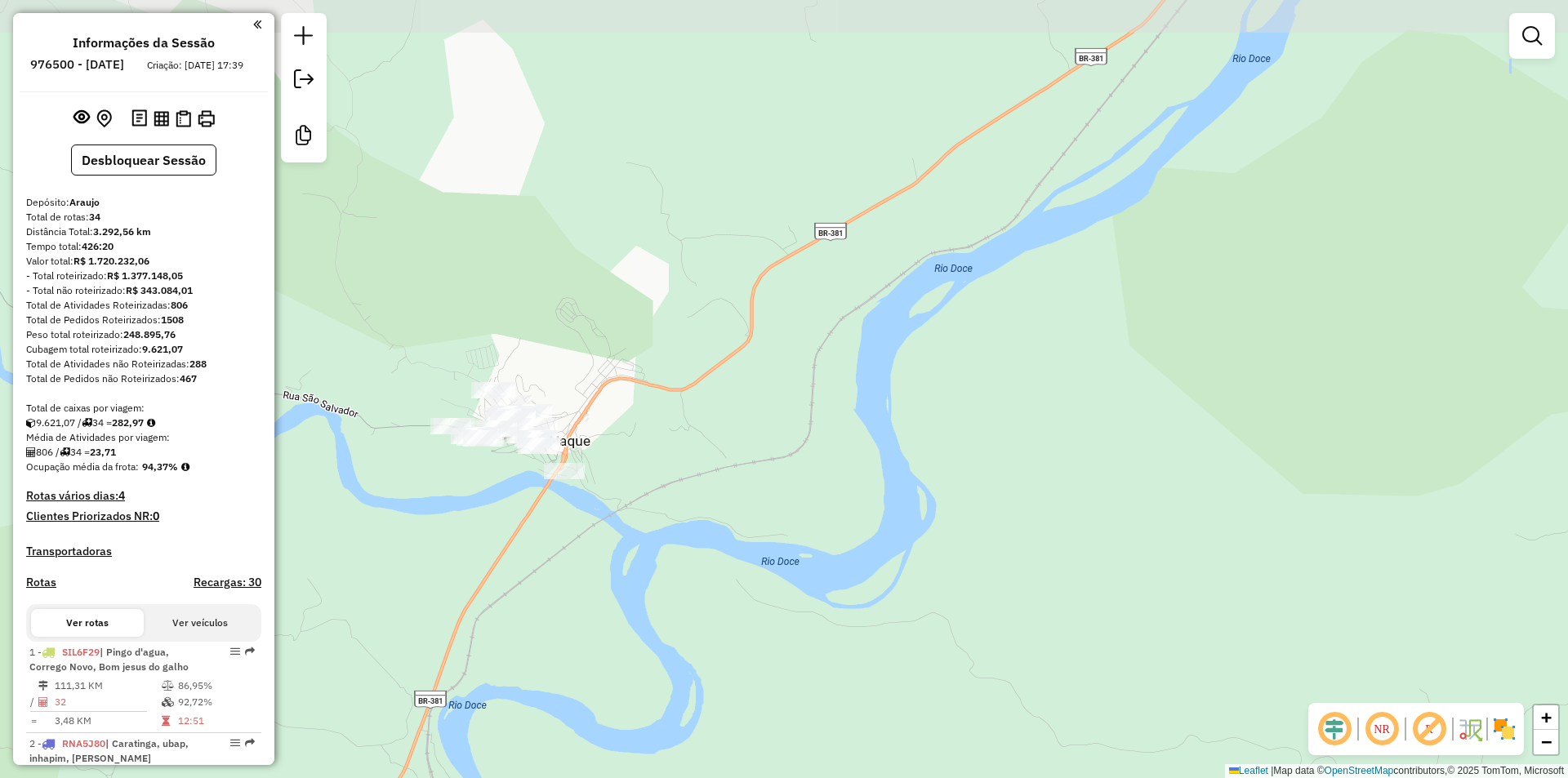
drag, startPoint x: 937, startPoint y: 319, endPoint x: 867, endPoint y: 449, distance: 147.6
click at [867, 449] on div "Janela de atendimento Grade de atendimento Capacidade Transportadoras Veículos …" at bounding box center [784, 389] width 1568 height 778
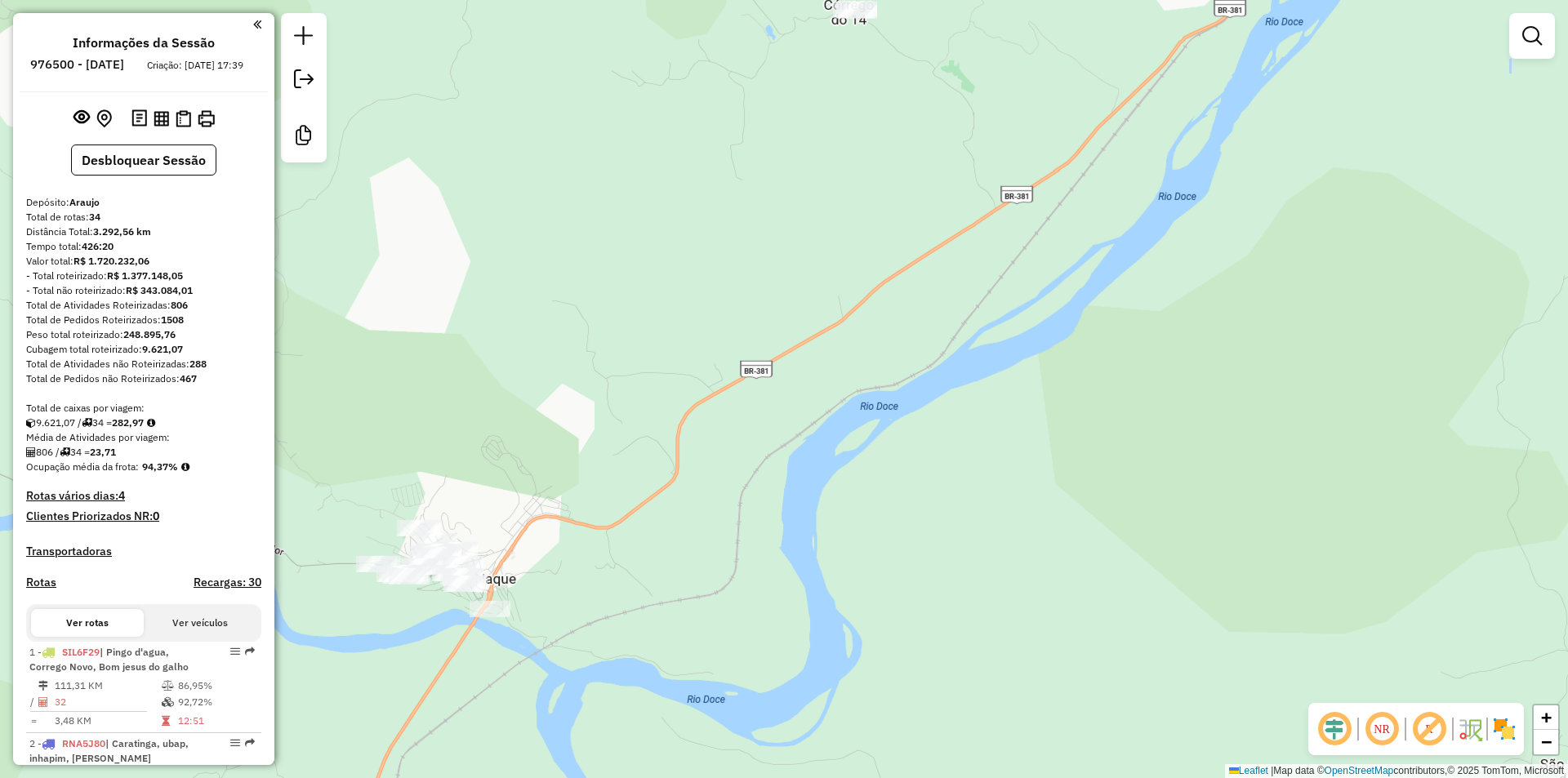
drag, startPoint x: 888, startPoint y: 398, endPoint x: 913, endPoint y: 440, distance: 48.9
click at [804, 560] on div "Janela de atendimento Grade de atendimento Capacidade Transportadoras Veículos …" at bounding box center [784, 389] width 1568 height 778
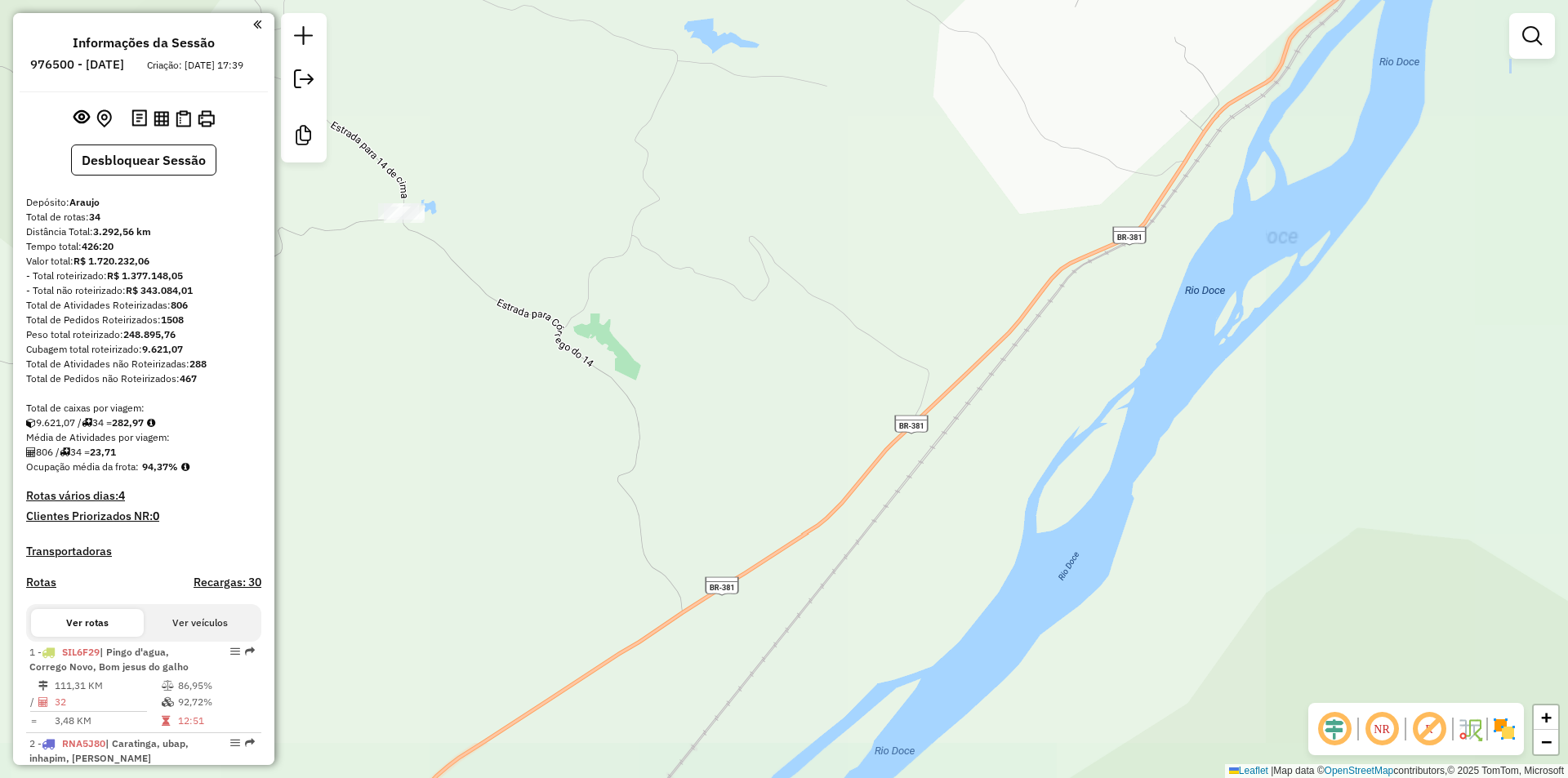
click at [1104, 430] on div "Janela de atendimento Grade de atendimento Capacidade Transportadoras Veículos …" at bounding box center [784, 389] width 1568 height 778
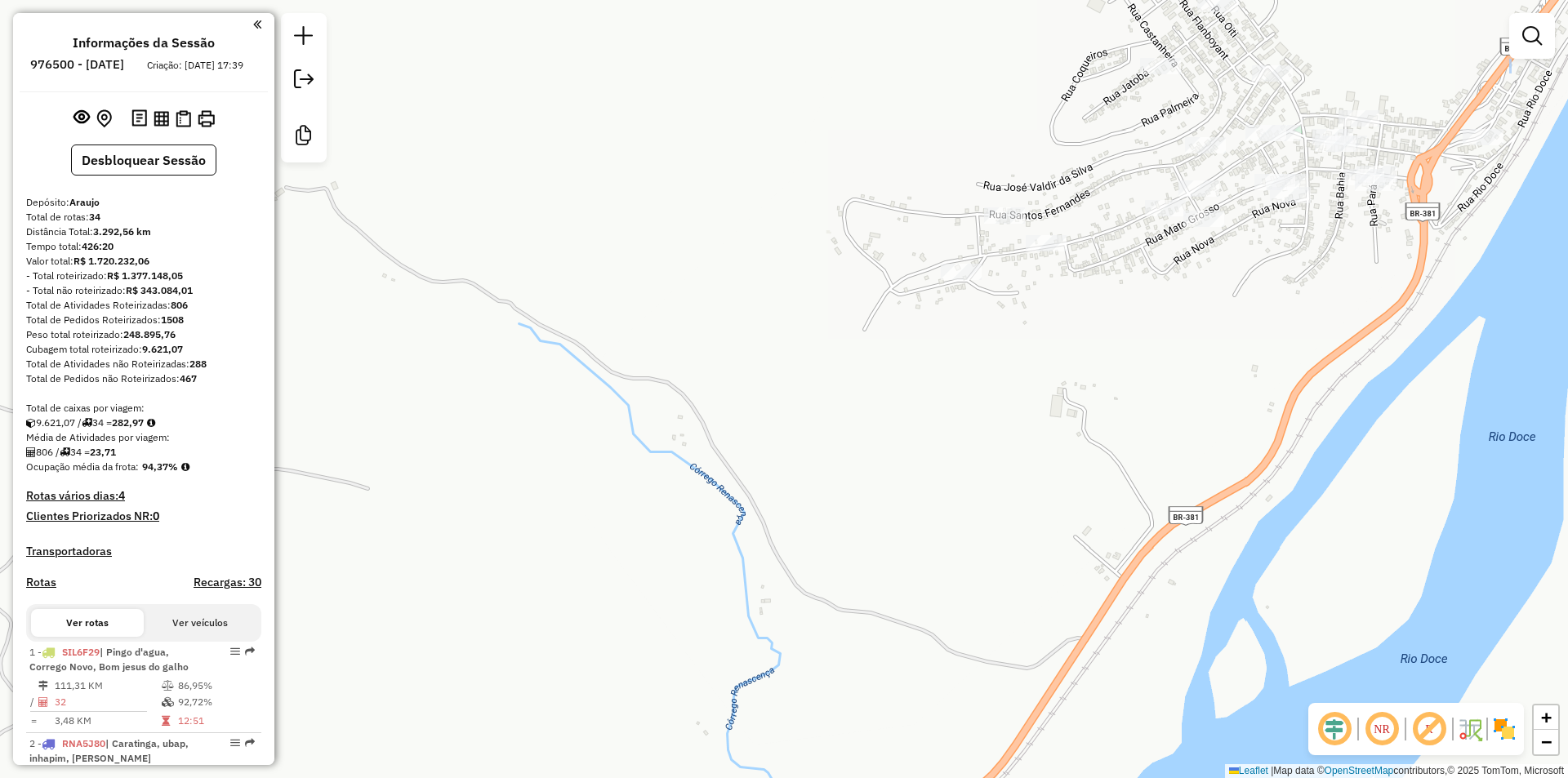
drag, startPoint x: 1190, startPoint y: 375, endPoint x: 1328, endPoint y: 232, distance: 198.7
click at [1337, 254] on div "Janela de atendimento Grade de atendimento Capacidade Transportadoras Veículos …" at bounding box center [784, 389] width 1568 height 778
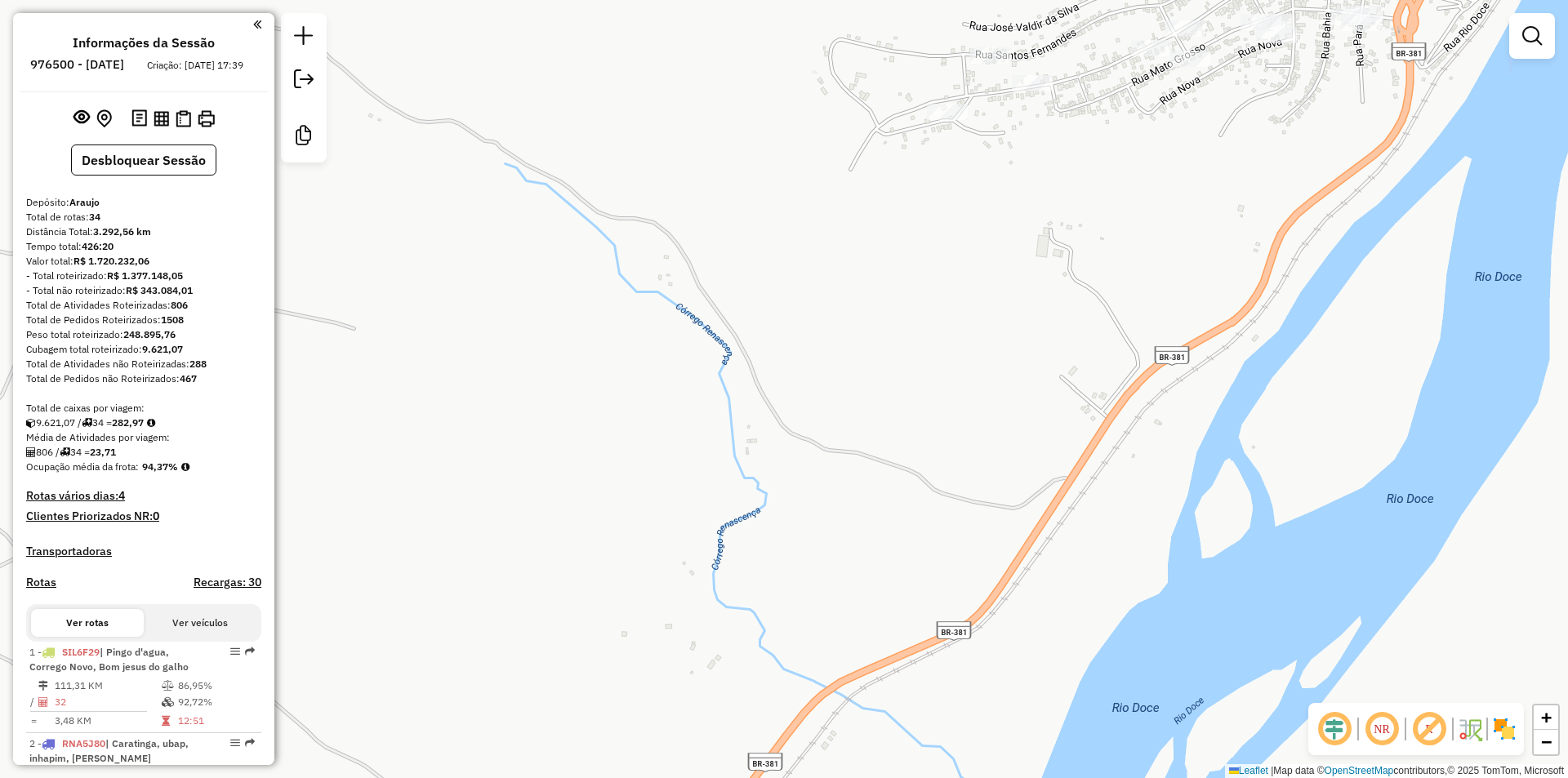
drag, startPoint x: 1348, startPoint y: 345, endPoint x: 1379, endPoint y: 119, distance: 228.1
click at [1380, 140] on div "Janela de atendimento Grade de atendimento Capacidade Transportadoras Veículos …" at bounding box center [784, 389] width 1568 height 778
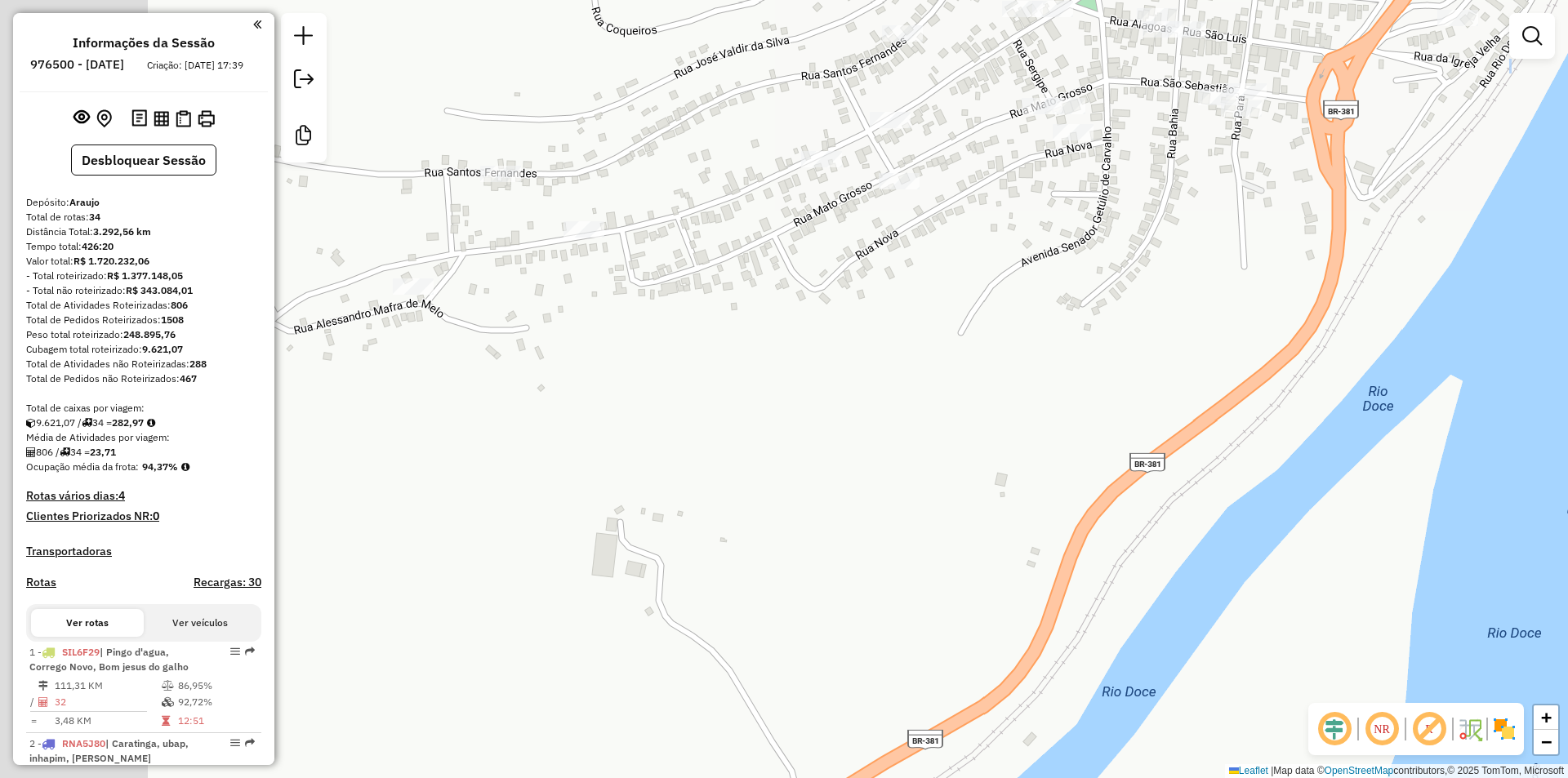
drag, startPoint x: 624, startPoint y: 517, endPoint x: 990, endPoint y: 309, distance: 421.0
click at [971, 323] on div "Janela de atendimento Grade de atendimento Capacidade Transportadoras Veículos …" at bounding box center [784, 389] width 1568 height 778
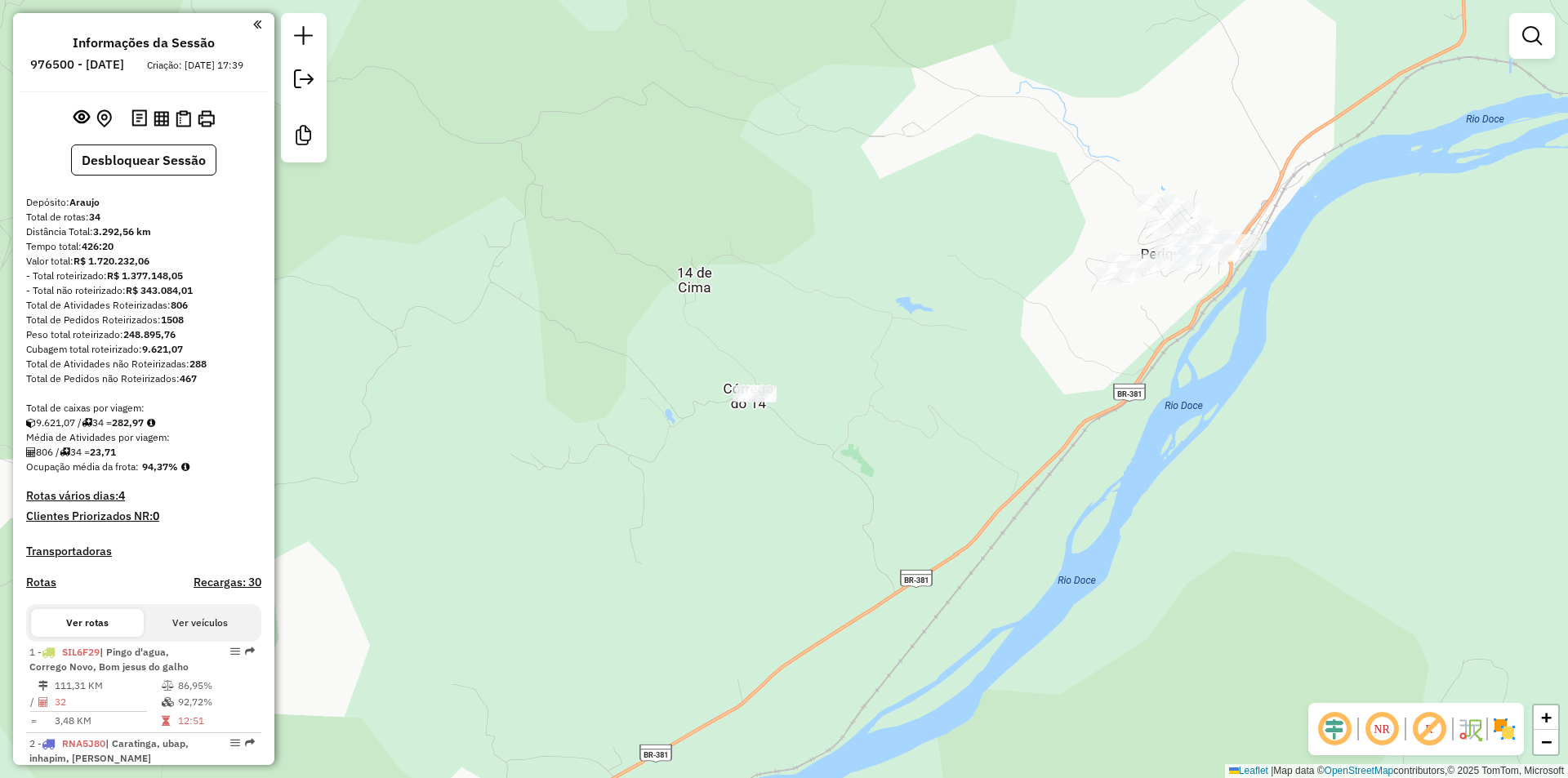
drag, startPoint x: 749, startPoint y: 586, endPoint x: 685, endPoint y: 452, distance: 148.5
click at [694, 468] on div "Janela de atendimento Grade de atendimento Capacidade Transportadoras Veículos …" at bounding box center [784, 389] width 1568 height 778
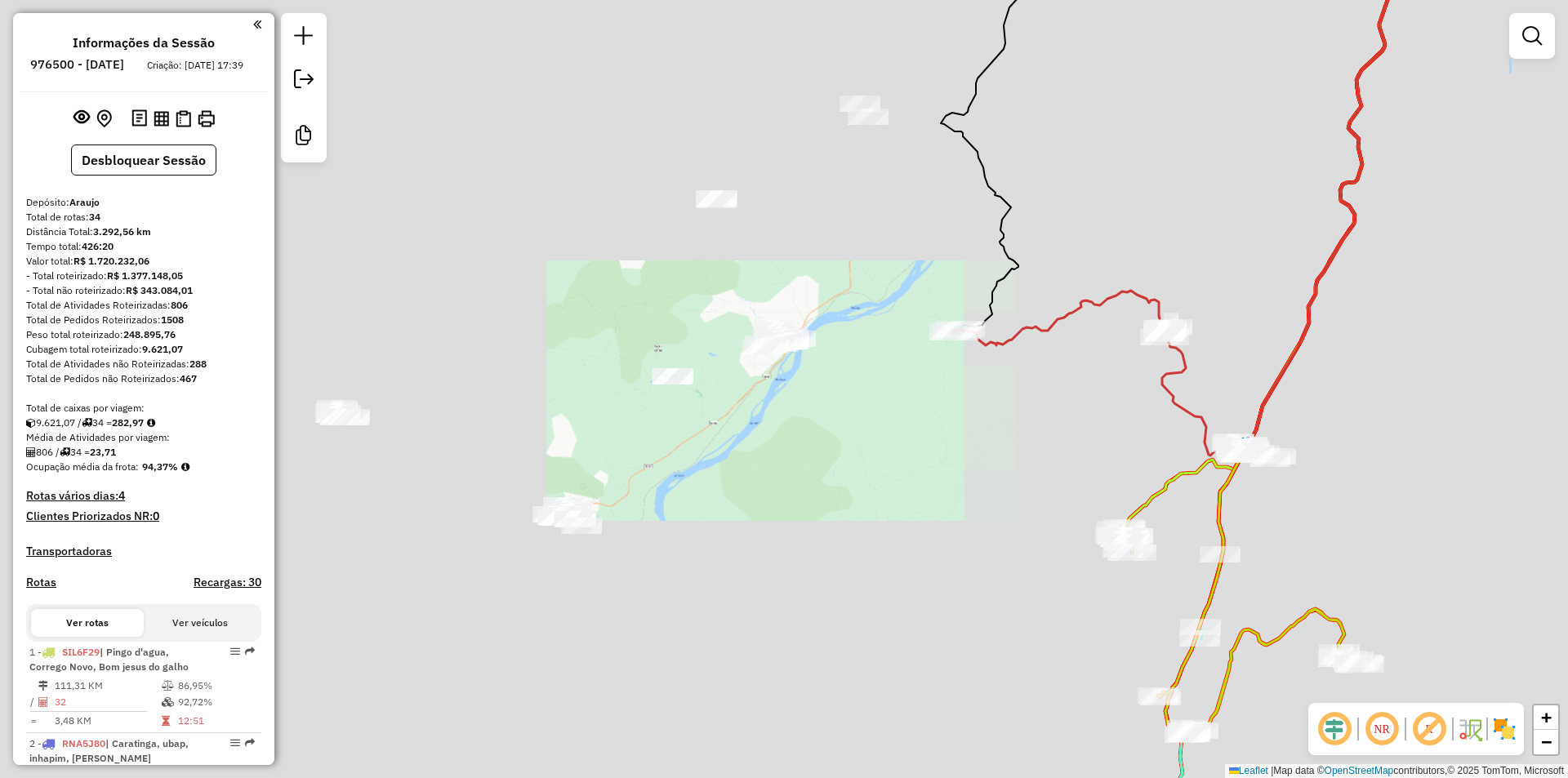
drag, startPoint x: 836, startPoint y: 372, endPoint x: 797, endPoint y: 500, distance: 133.8
click at [794, 499] on div "Janela de atendimento Grade de atendimento Capacidade Transportadoras Veículos …" at bounding box center [784, 389] width 1568 height 778
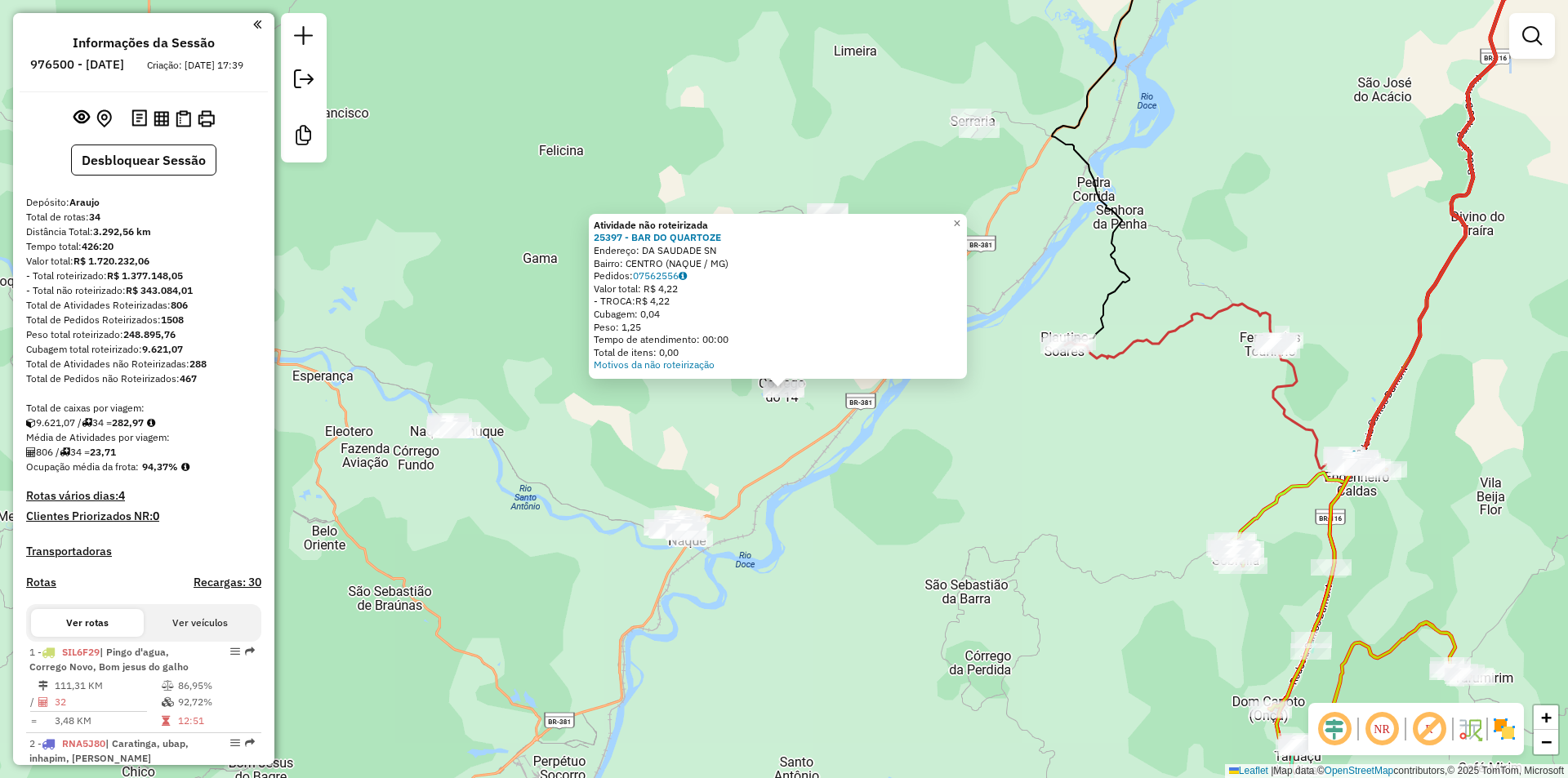
click at [855, 440] on div "Atividade não roteirizada 25397 - BAR DO QUARTOZE Endereço: DA SAUDADE SN Bairr…" at bounding box center [784, 389] width 1568 height 778
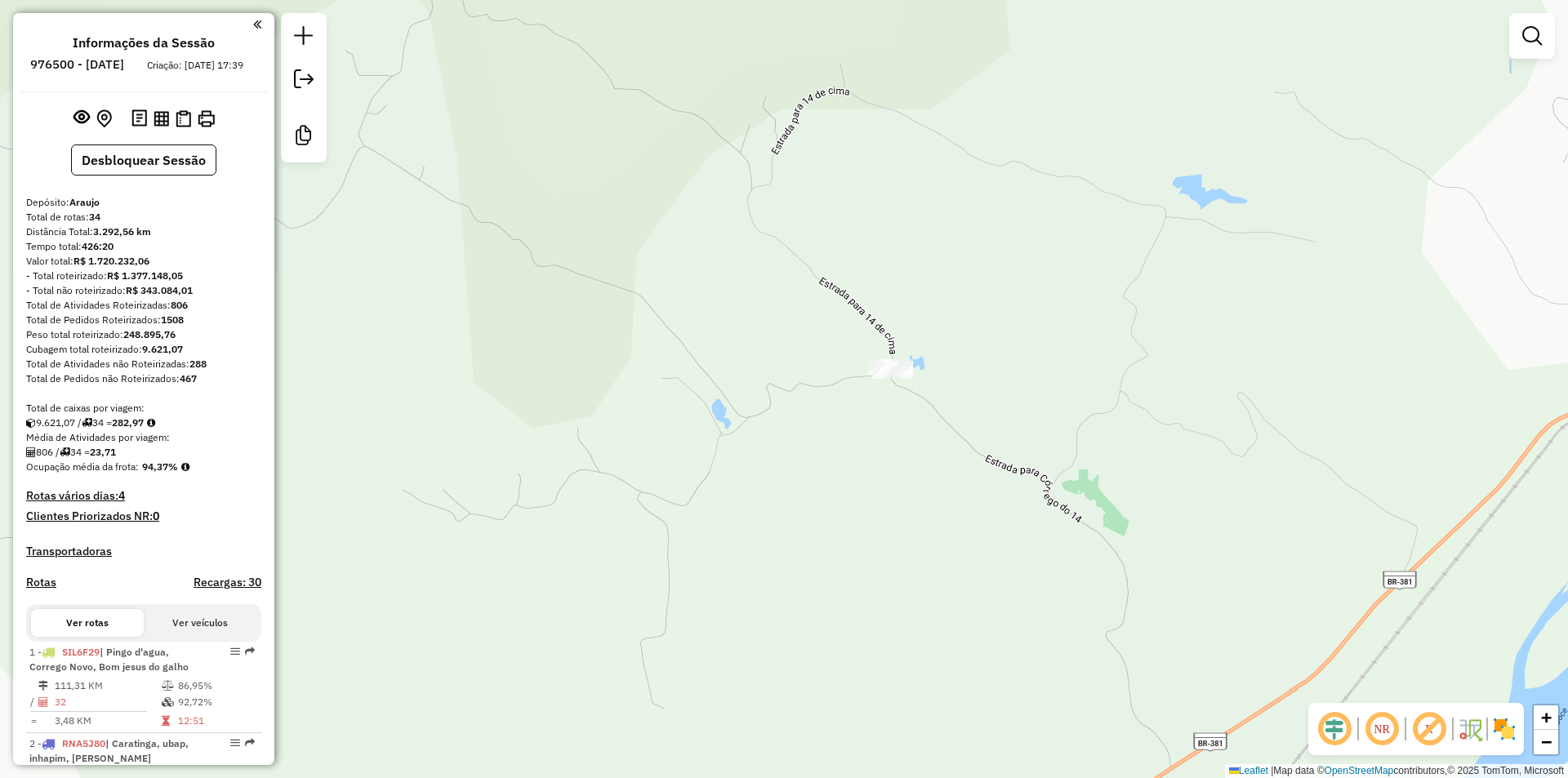
click at [906, 354] on div "Janela de atendimento Grade de atendimento Capacidade Transportadoras Veículos …" at bounding box center [784, 389] width 1568 height 778
click at [900, 355] on div "Janela de atendimento Grade de atendimento Capacidade Transportadoras Veículos …" at bounding box center [784, 389] width 1568 height 778
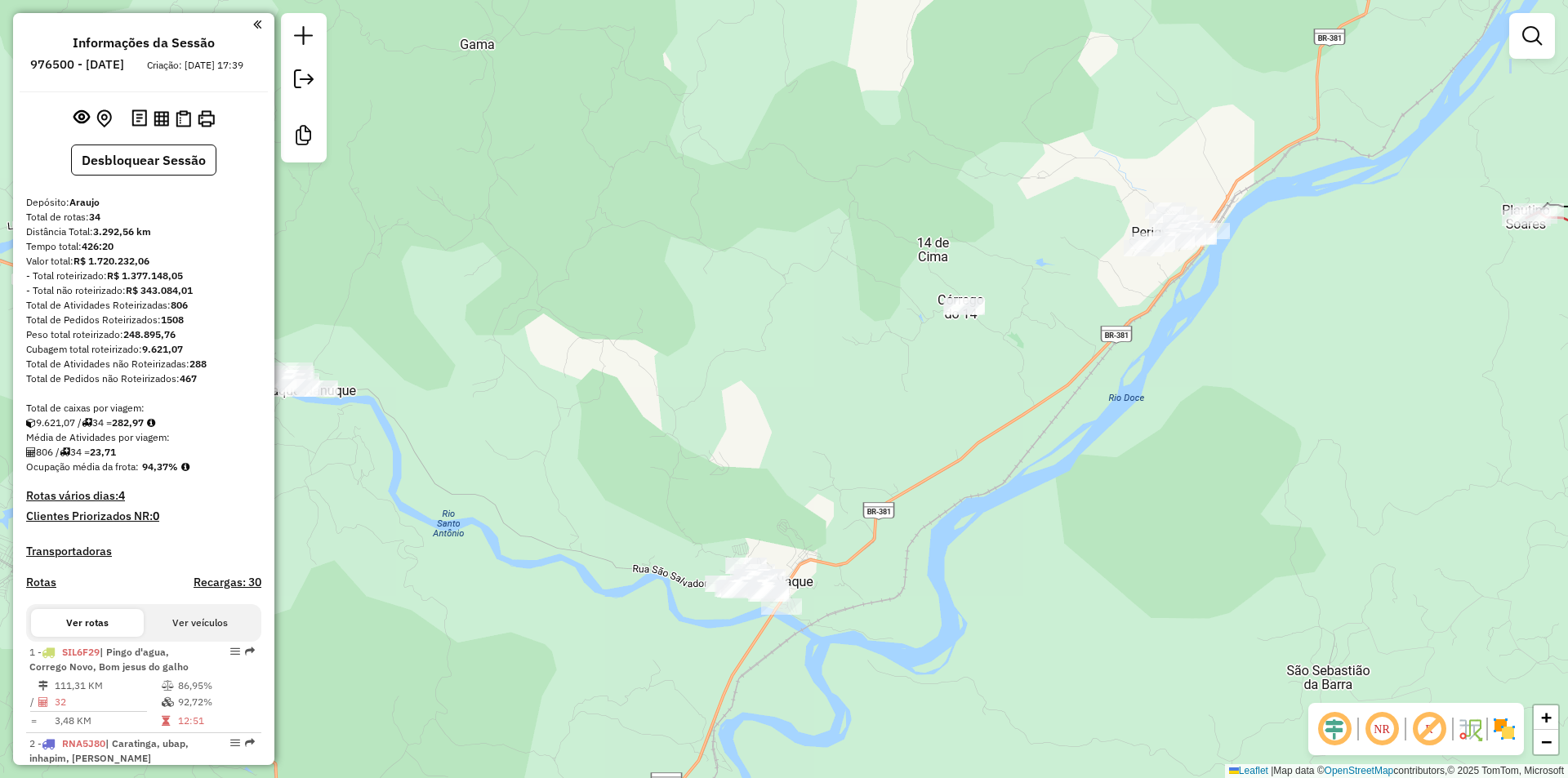
click at [969, 315] on div at bounding box center [964, 307] width 40 height 16
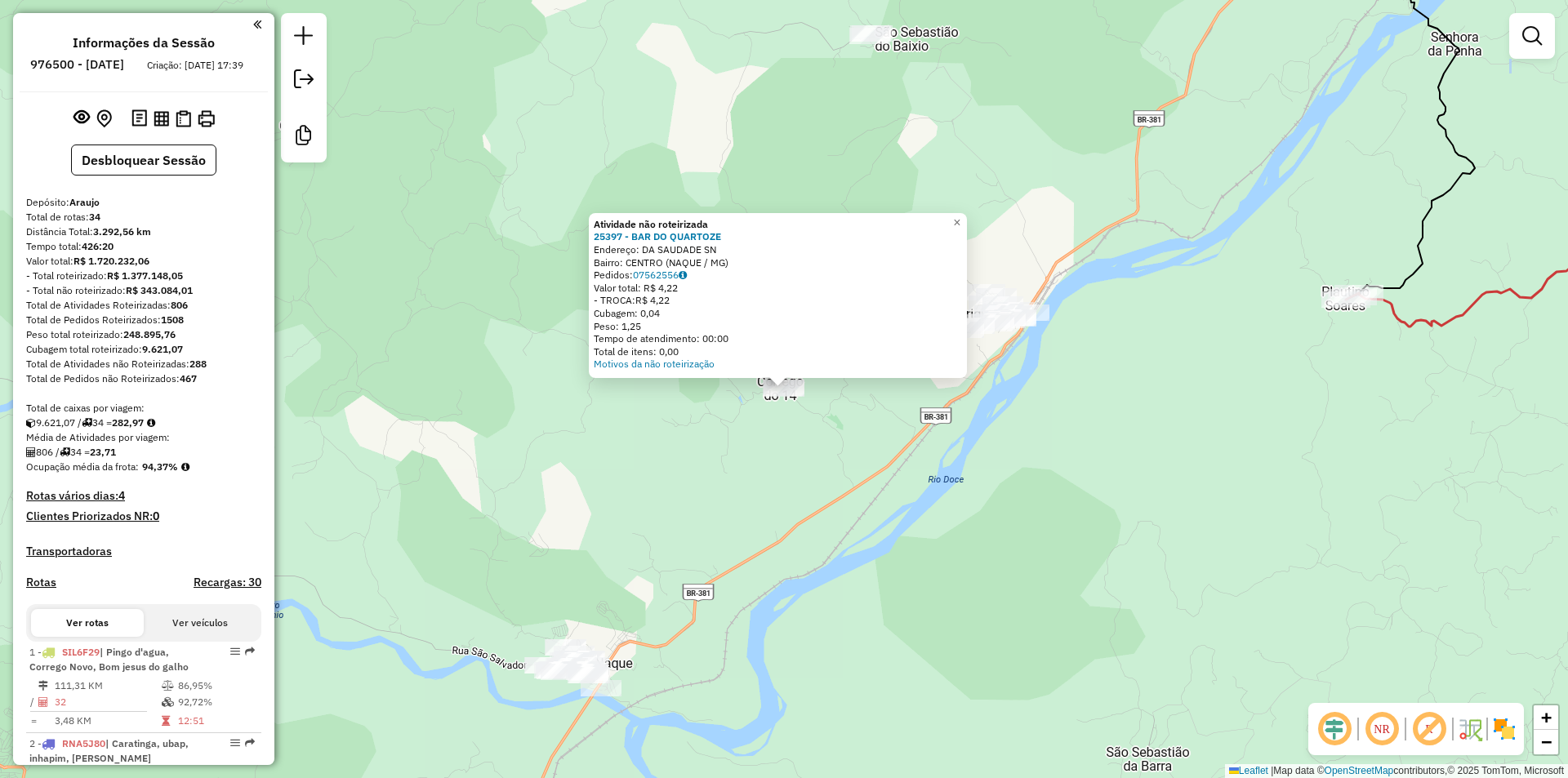
click at [897, 548] on div "Atividade não roteirizada 25397 - BAR DO QUARTOZE Endereço: DA SAUDADE SN Bairr…" at bounding box center [784, 389] width 1568 height 778
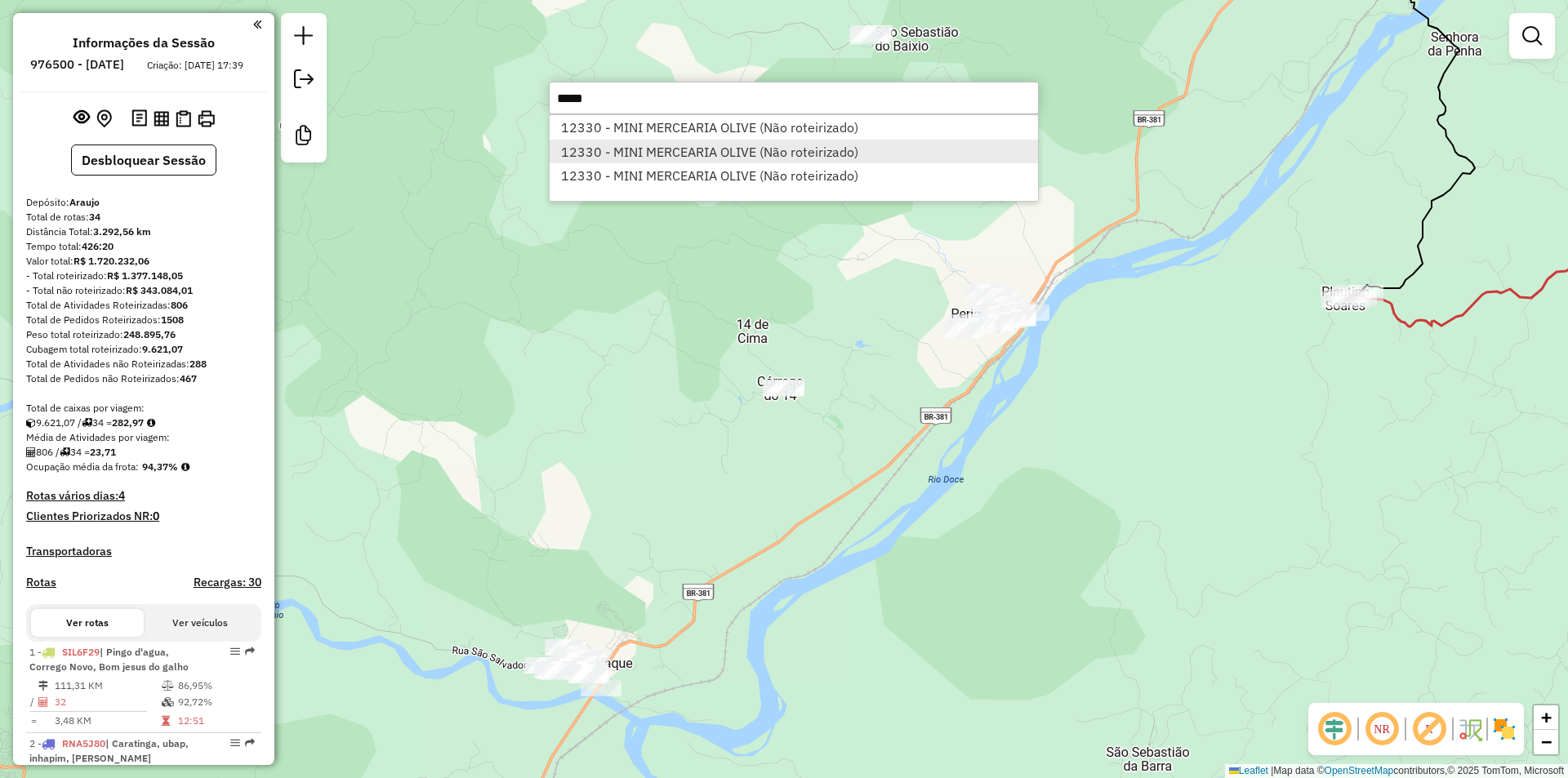
type input "*****"
click at [906, 147] on li "12330 - MINI MERCEARIA OLIVE (Não roteirizado)" at bounding box center [793, 152] width 488 height 24
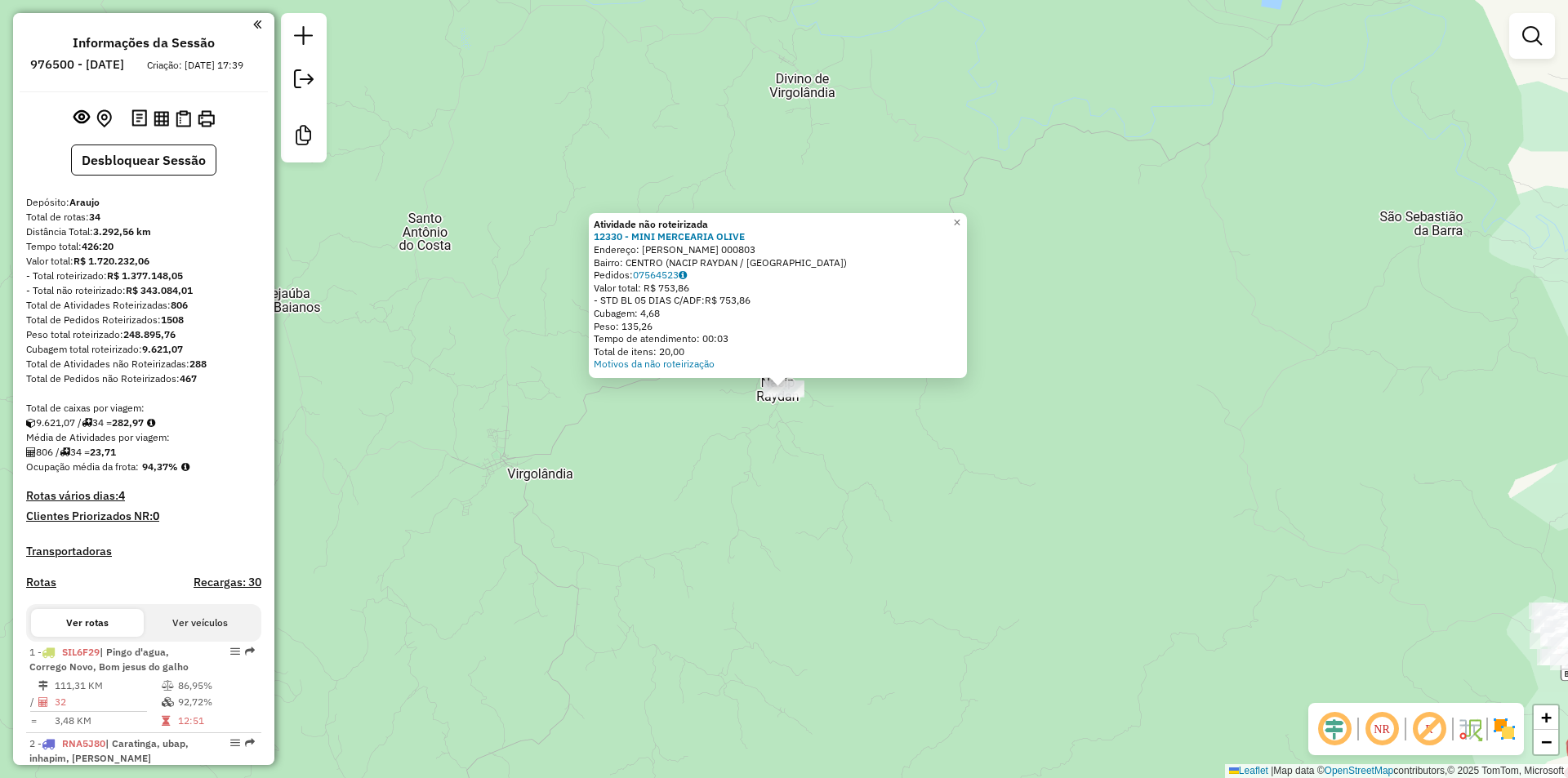
click at [817, 458] on div "Atividade não roteirizada 12330 - MINI MERCEARIA OLIVE Endereço: BERNADES GUIMA…" at bounding box center [784, 389] width 1568 height 778
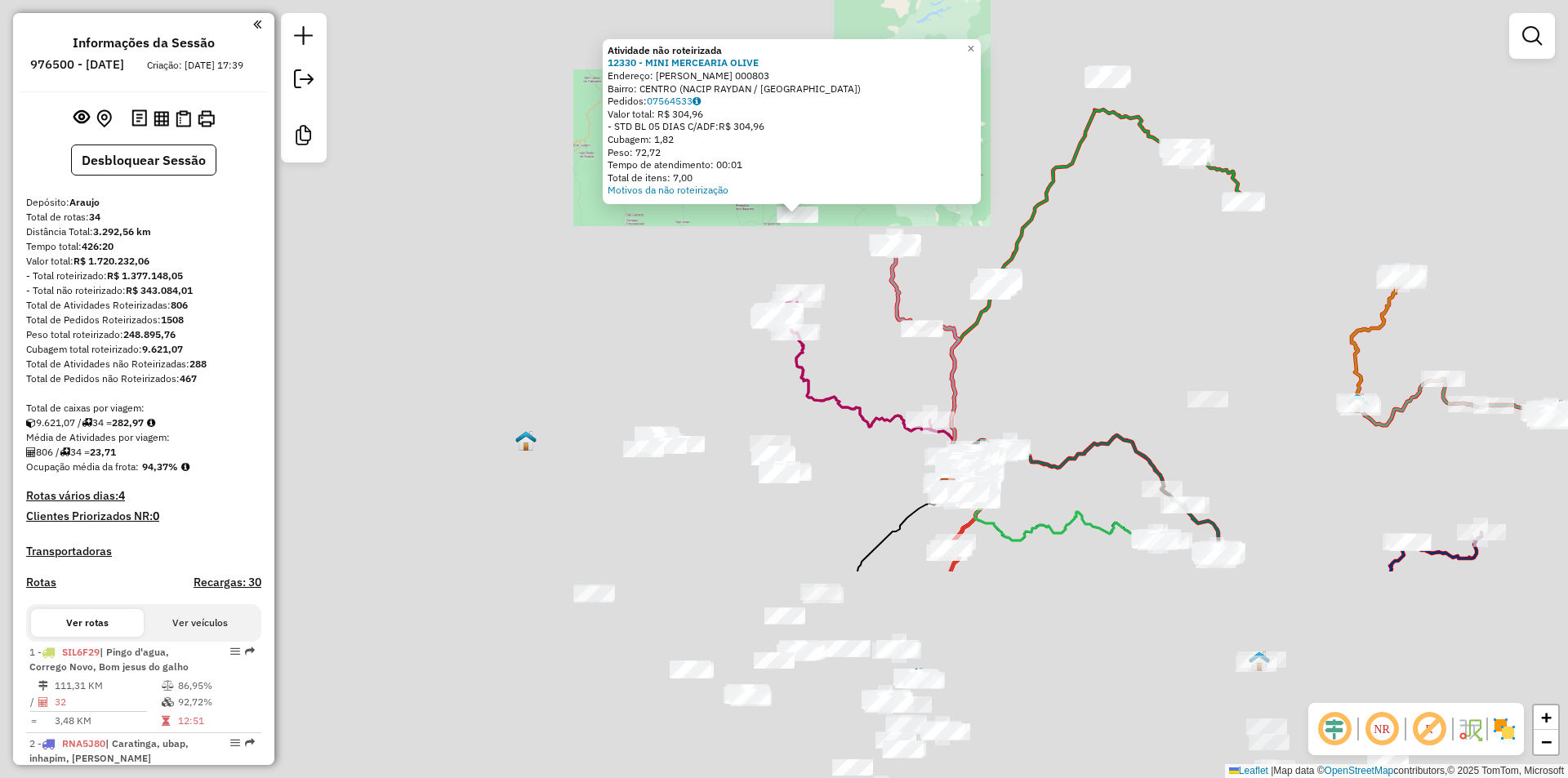
drag, startPoint x: 838, startPoint y: 333, endPoint x: 841, endPoint y: 320, distance: 13.3
click at [841, 320] on div "Atividade não roteirizada 12330 - MINI MERCEARIA OLIVE Endereço: BERNADES GUIMA…" at bounding box center [784, 389] width 1568 height 778
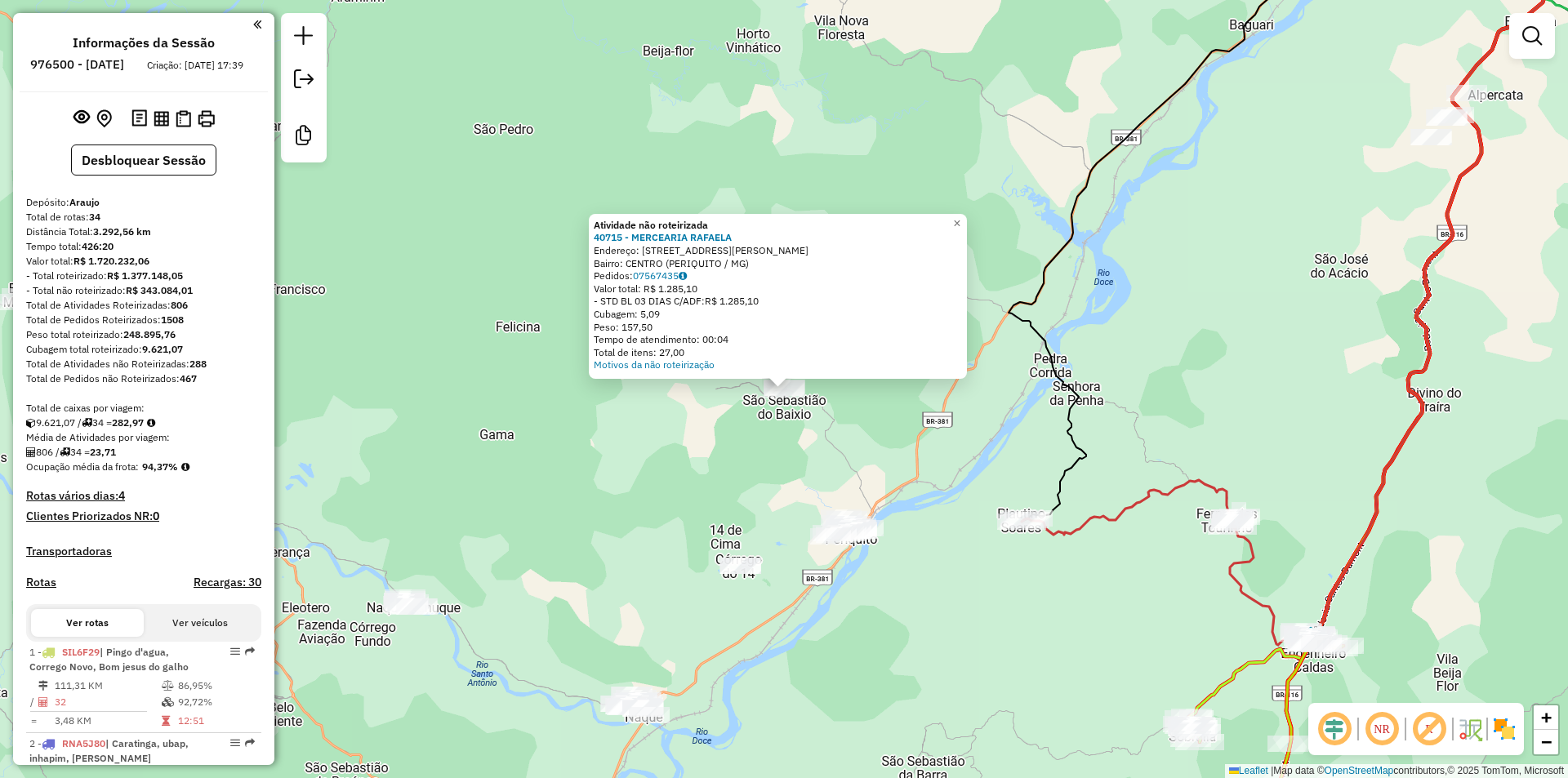
click at [670, 472] on div "Atividade não roteirizada 40715 - MERCEARIA RAFAELA Endereço: AV RAIMUNDO COELH…" at bounding box center [784, 389] width 1568 height 778
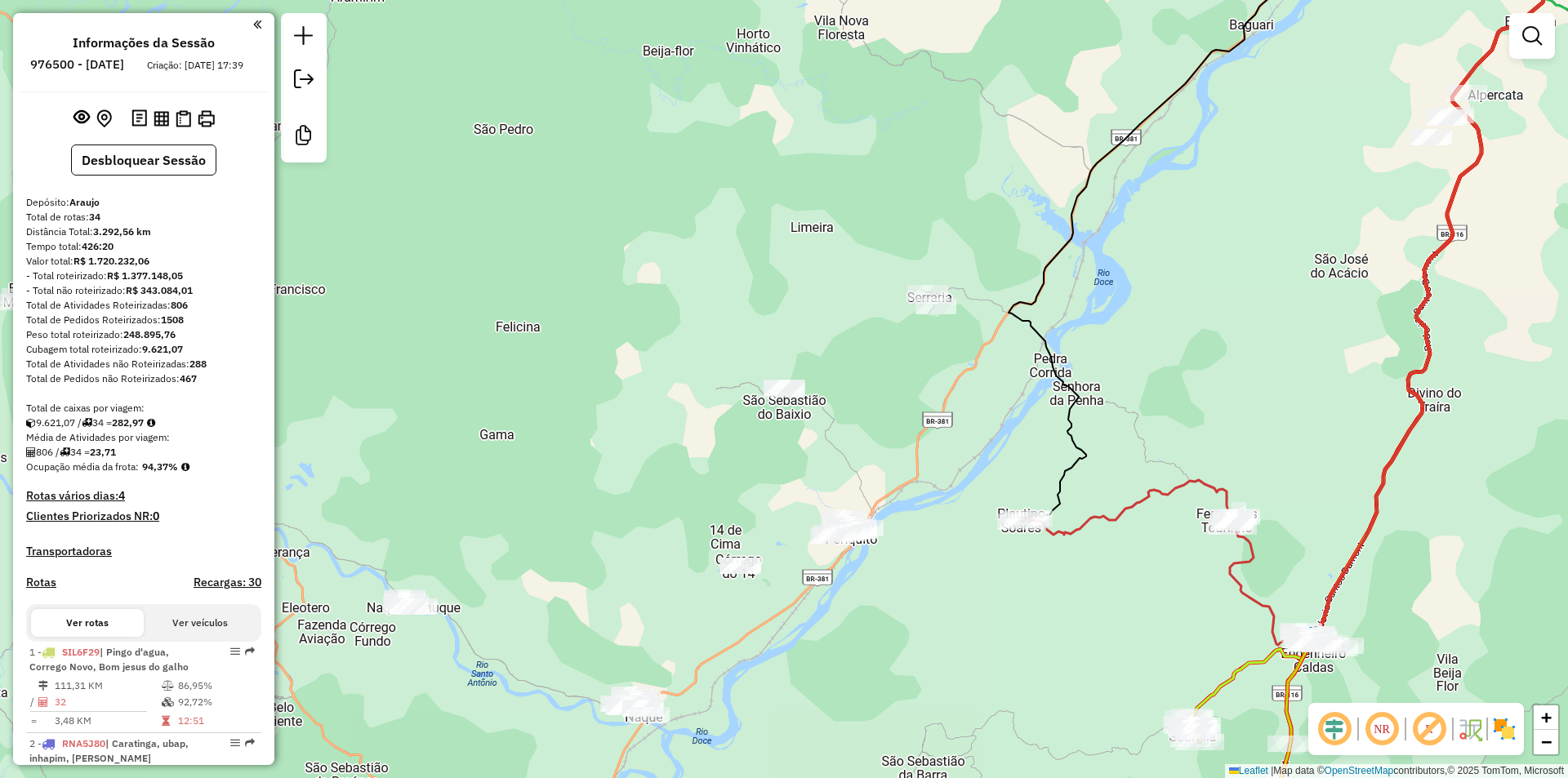
click at [1271, 282] on div "Janela de atendimento Grade de atendimento Capacidade Transportadoras Veículos …" at bounding box center [784, 389] width 1568 height 778
drag, startPoint x: 1301, startPoint y: 330, endPoint x: 1140, endPoint y: 294, distance: 165.0
click at [1140, 294] on div "Janela de atendimento Grade de atendimento Capacidade Transportadoras Veículos …" at bounding box center [784, 389] width 1568 height 778
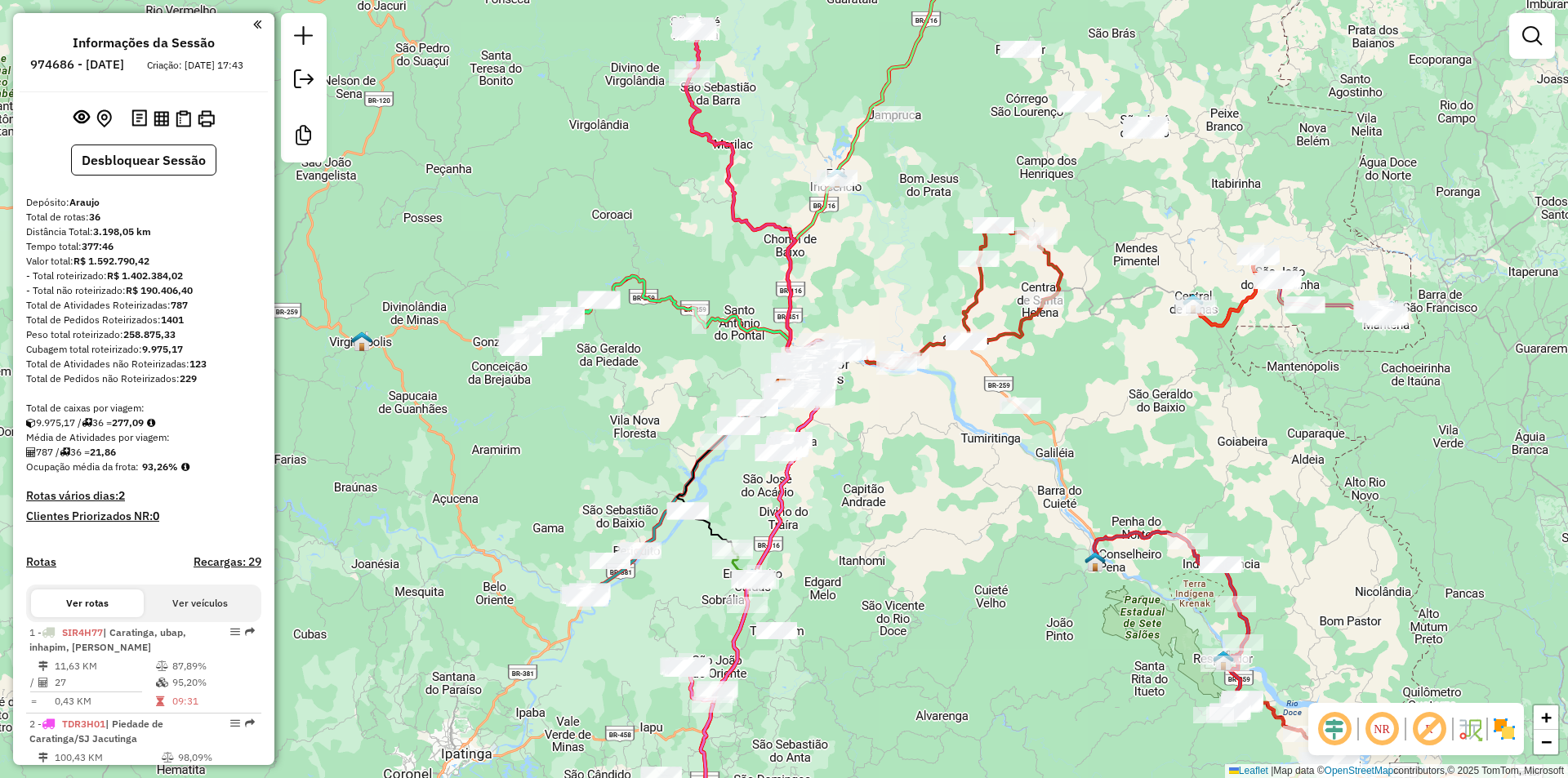
drag, startPoint x: 745, startPoint y: 191, endPoint x: 745, endPoint y: 289, distance: 98.0
click at [745, 289] on div "Janela de atendimento Grade de atendimento Capacidade Transportadoras Veículos …" at bounding box center [784, 389] width 1568 height 778
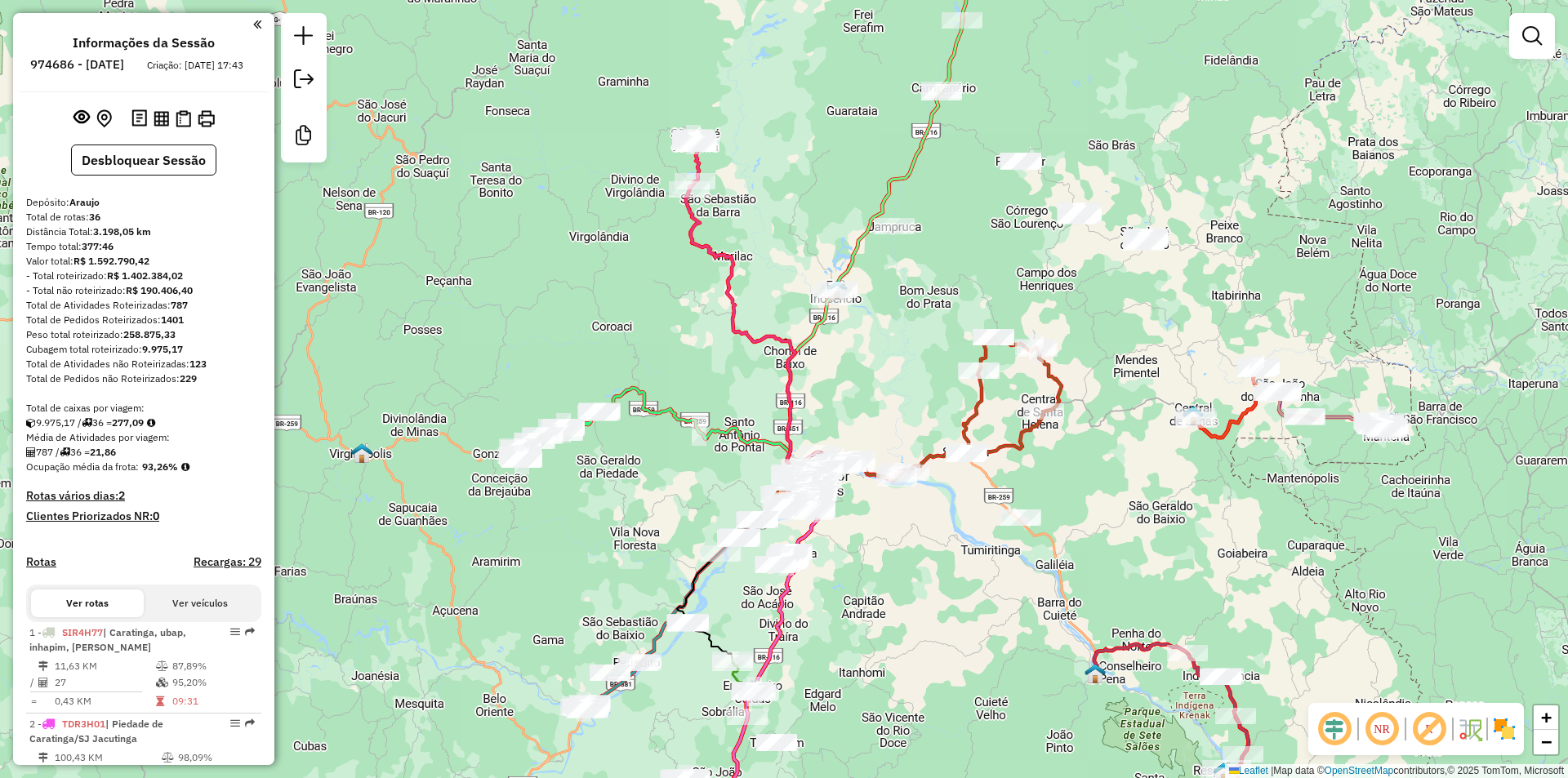
click at [464, 227] on div "Janela de atendimento Grade de atendimento Capacidade Transportadoras Veículos …" at bounding box center [784, 389] width 1568 height 778
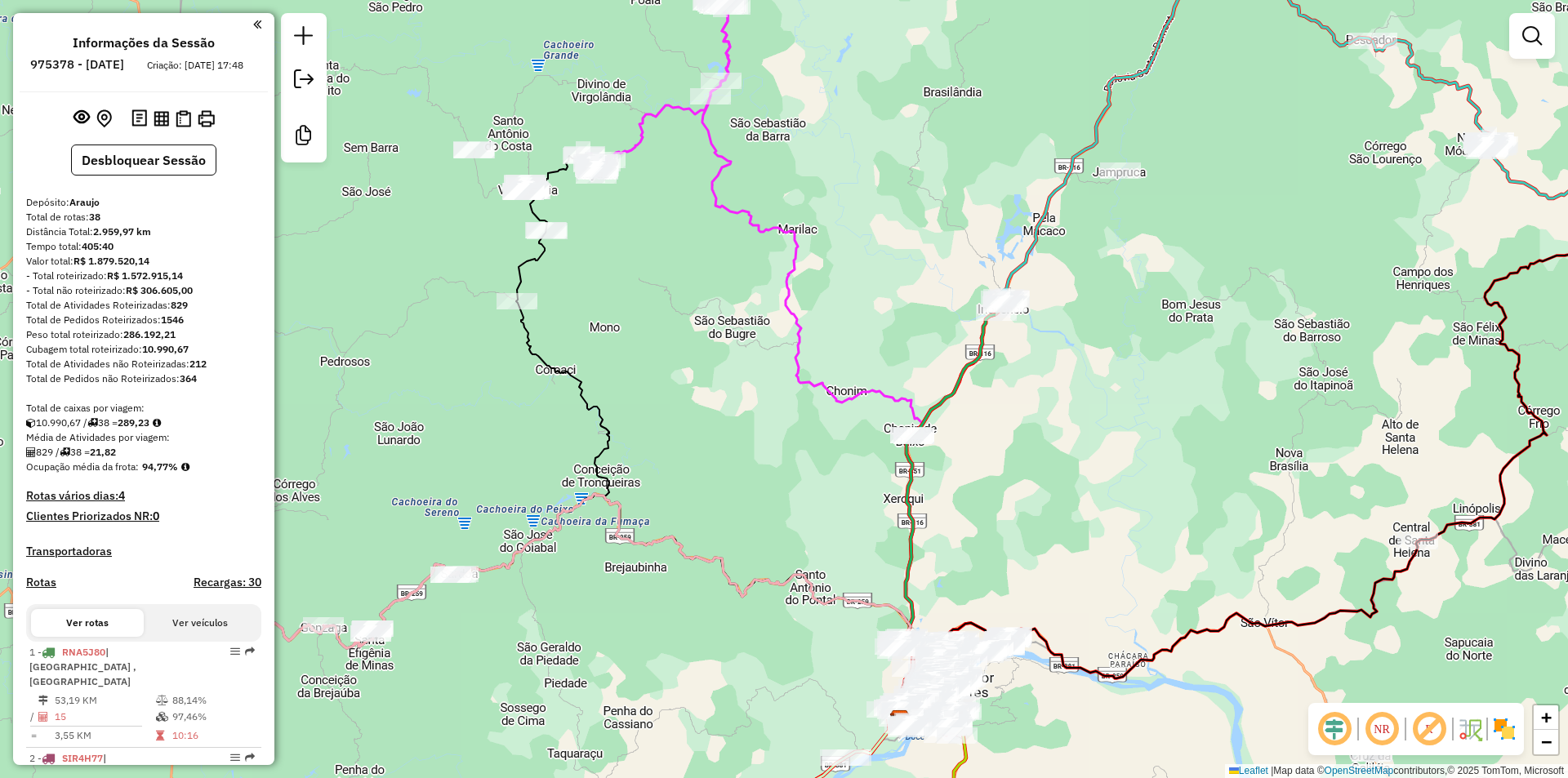
click at [636, 125] on icon at bounding box center [657, 88] width 147 height 175
select select "**********"
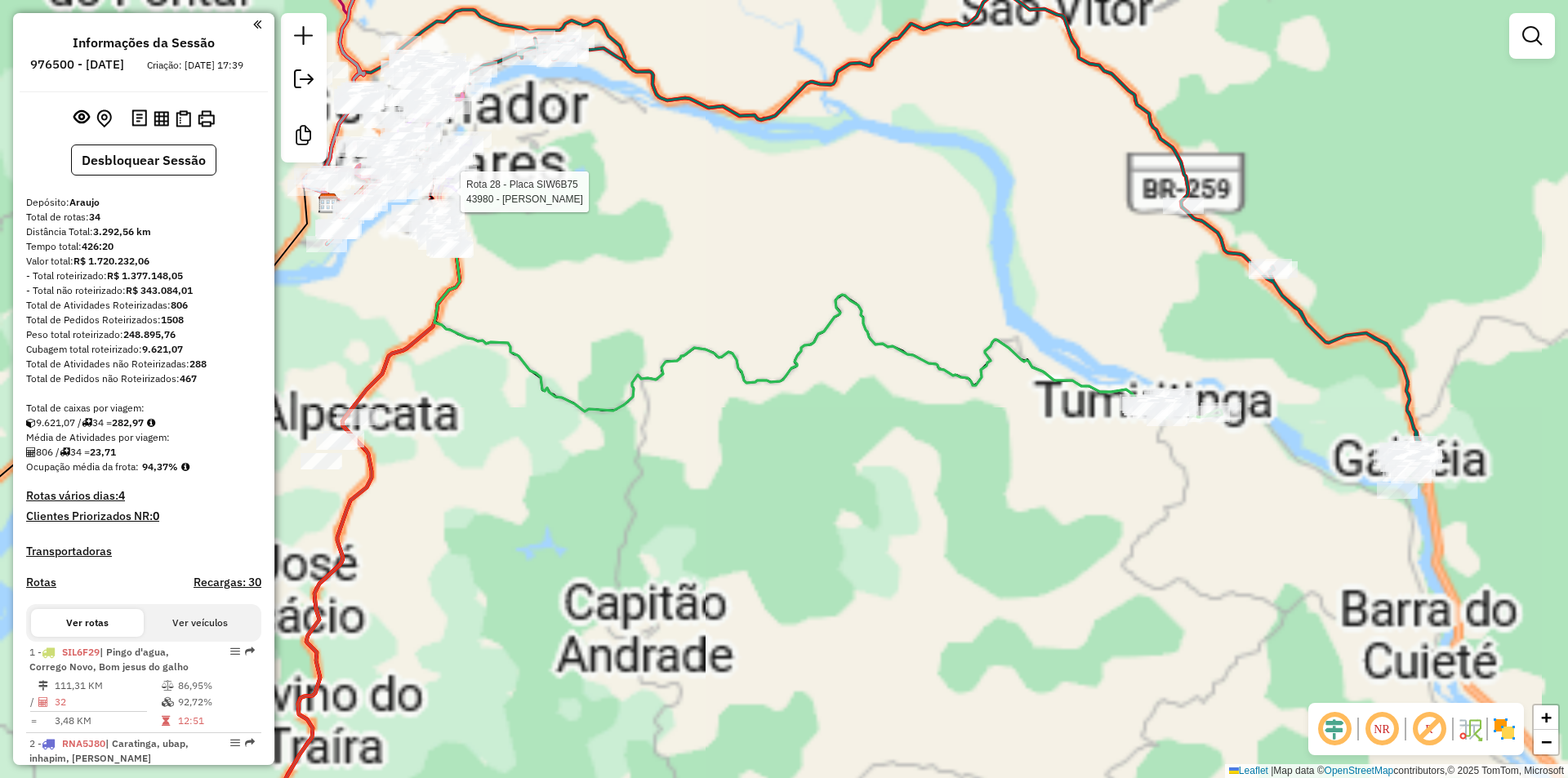
click at [815, 316] on div "Rota 28 - Placa SIW6B75 43980 - [PERSON_NAME] de atendimento Grade de atendimen…" at bounding box center [784, 389] width 1568 height 778
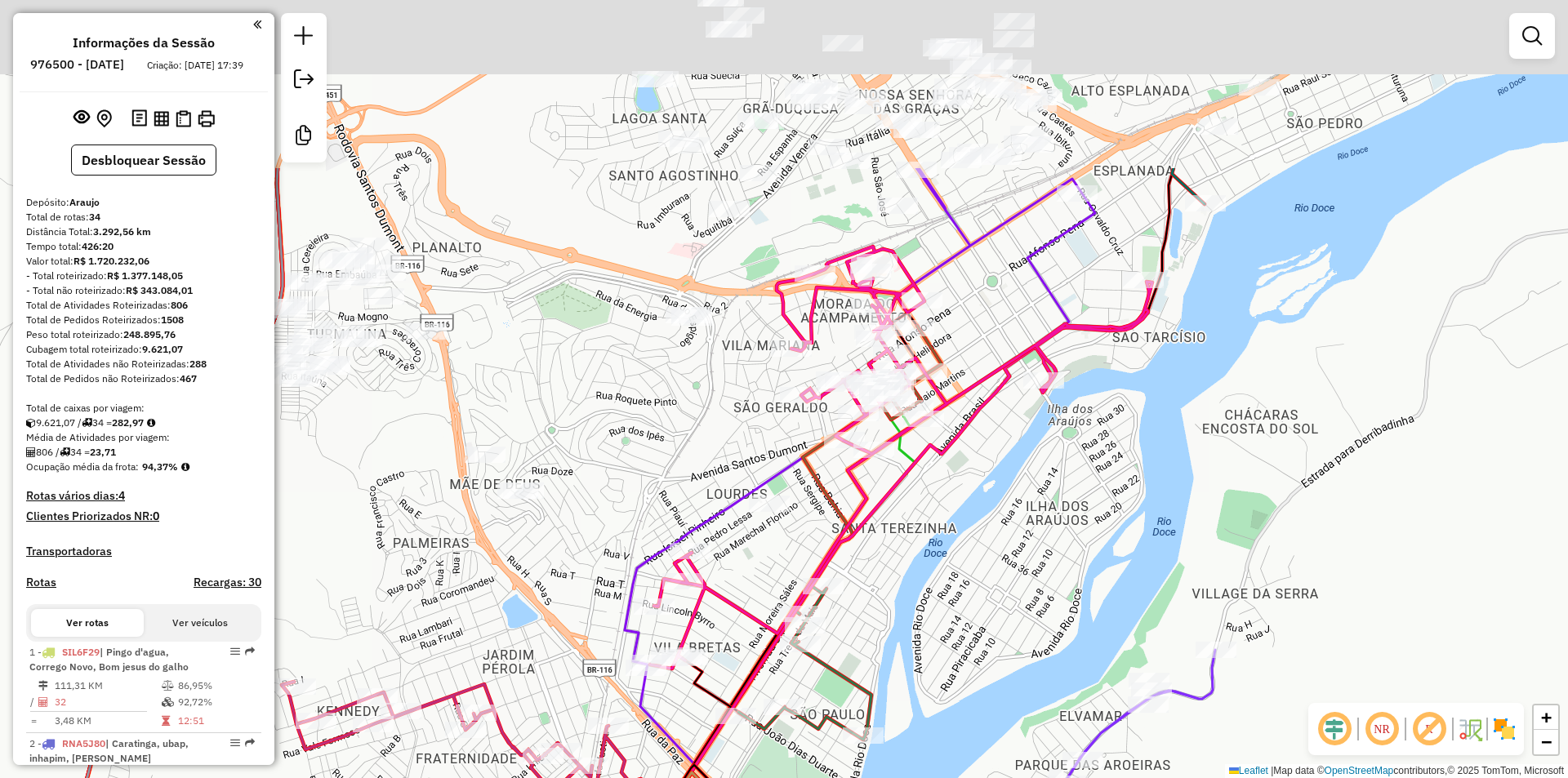
drag, startPoint x: 976, startPoint y: 272, endPoint x: 1038, endPoint y: 572, distance: 306.3
click at [1038, 572] on div "Janela de atendimento Grade de atendimento Capacidade Transportadoras Veículos …" at bounding box center [784, 389] width 1568 height 778
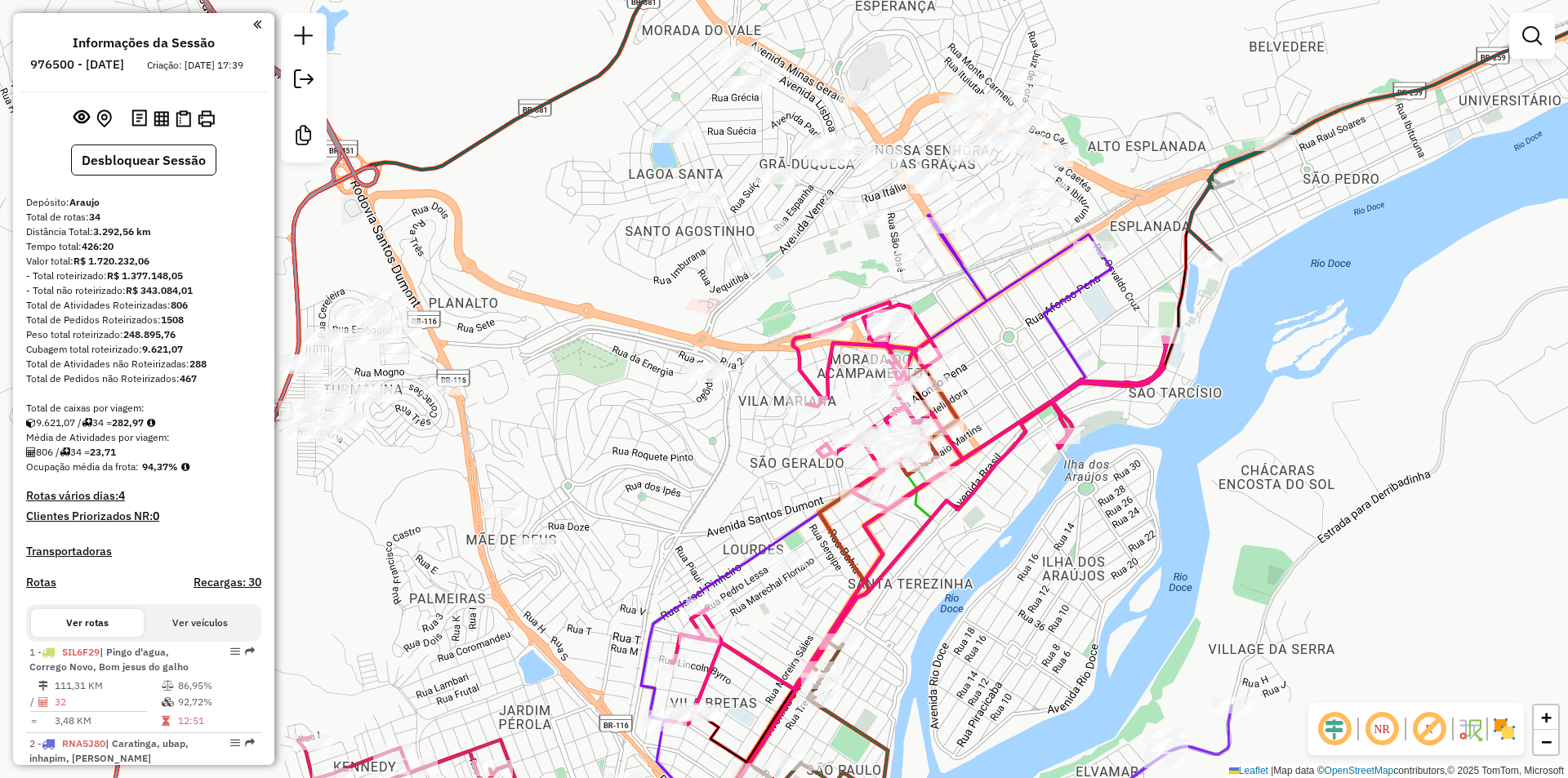
click at [1018, 319] on div "Janela de atendimento Grade de atendimento Capacidade Transportadoras Veículos …" at bounding box center [784, 389] width 1568 height 778
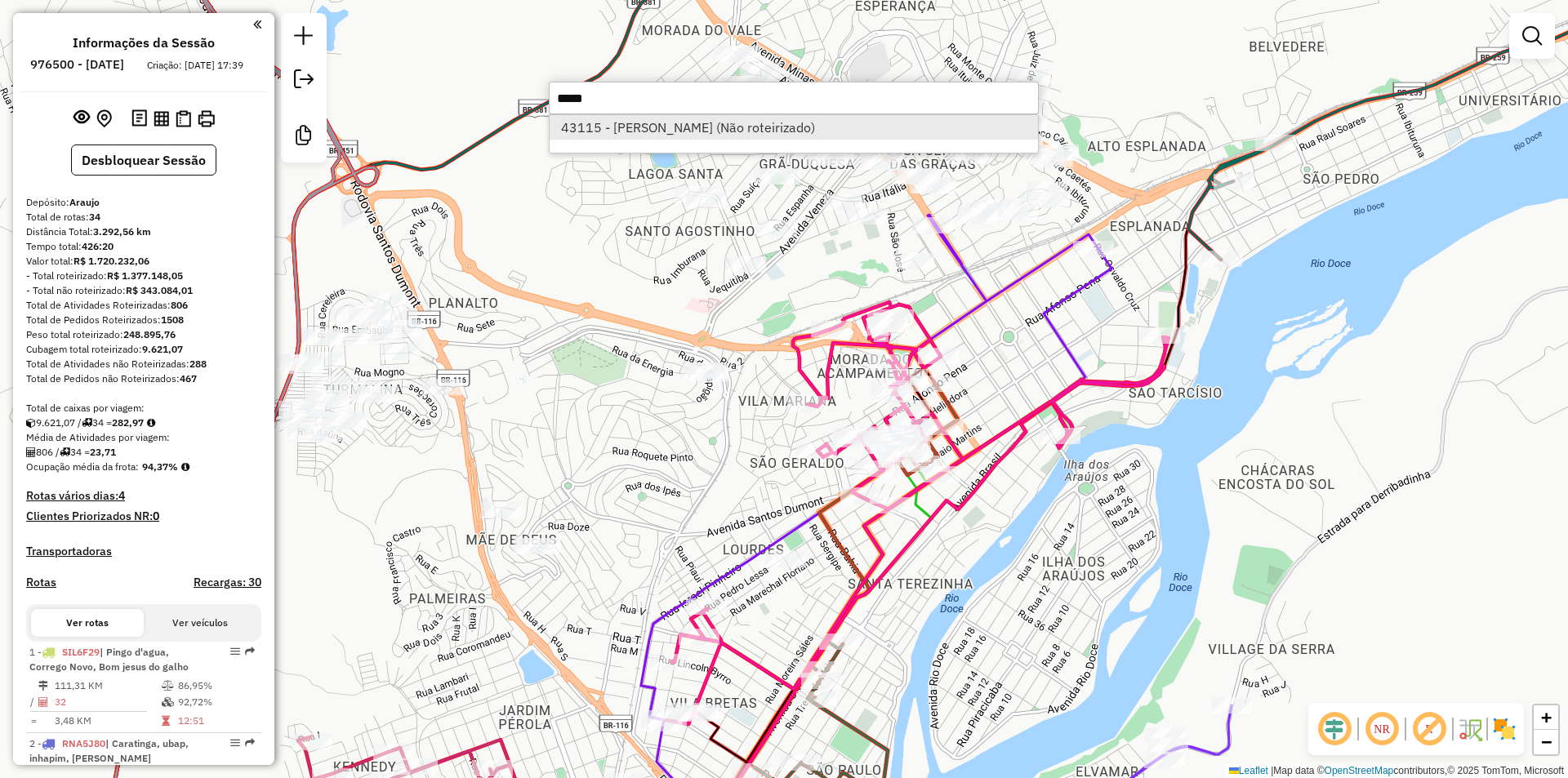
type input "*****"
click at [765, 133] on li "43115 - [PERSON_NAME] (Não roteirizado)" at bounding box center [793, 127] width 488 height 24
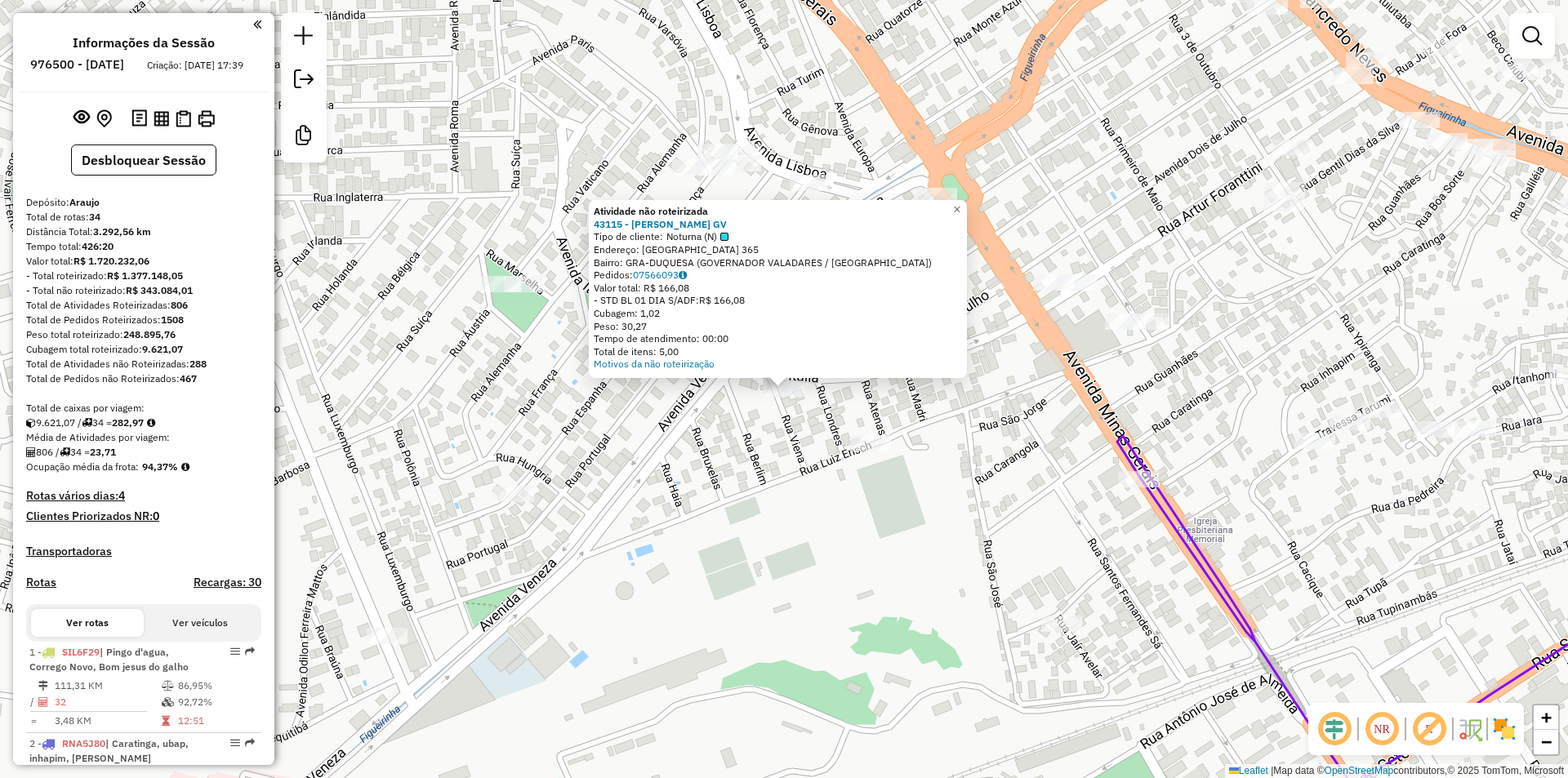
click at [1241, 326] on div "Atividade não roteirizada 43115 - [PERSON_NAME] GV Tipo de cliente: Noturna (N)…" at bounding box center [784, 389] width 1568 height 778
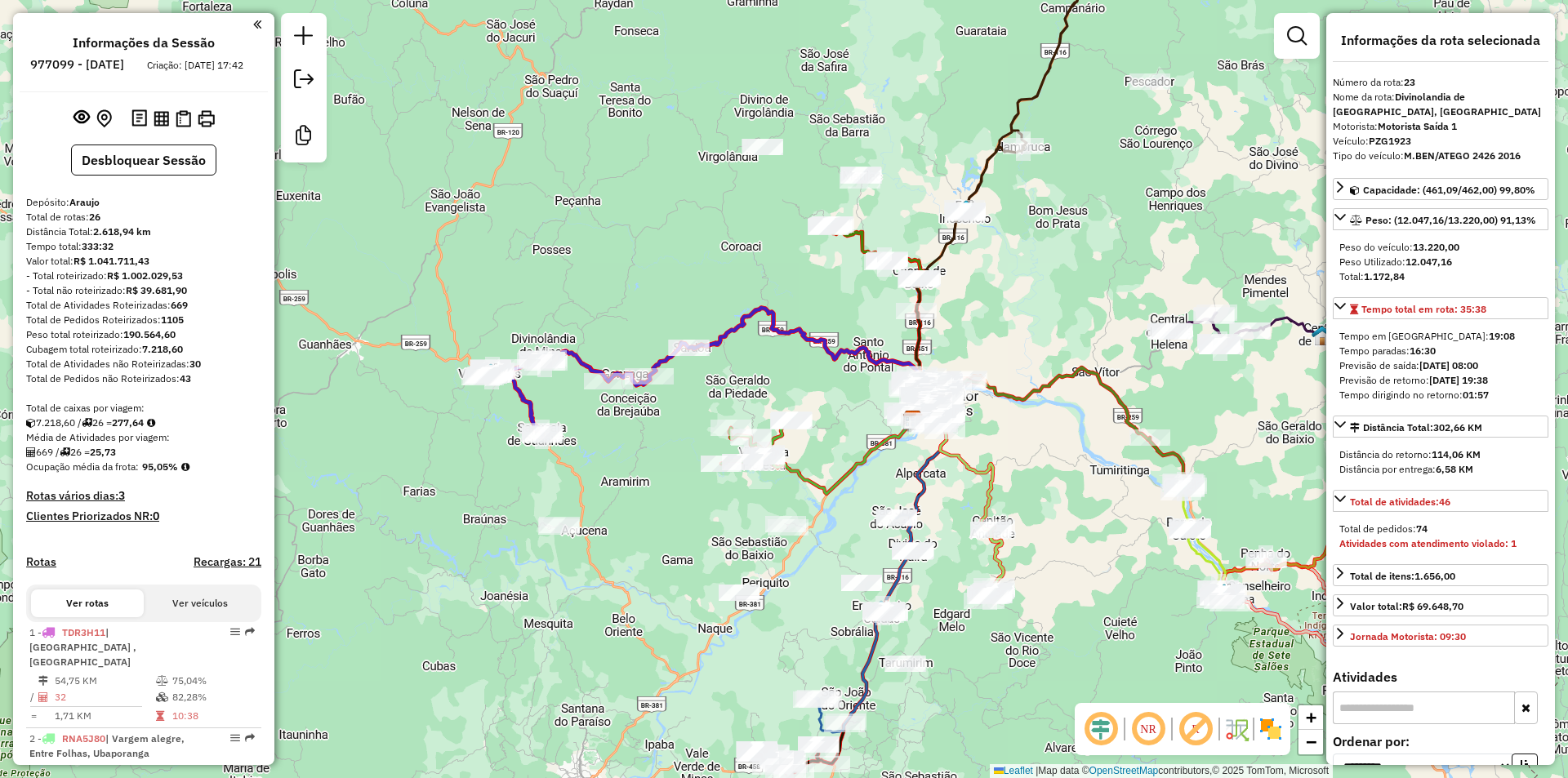
select select "**********"
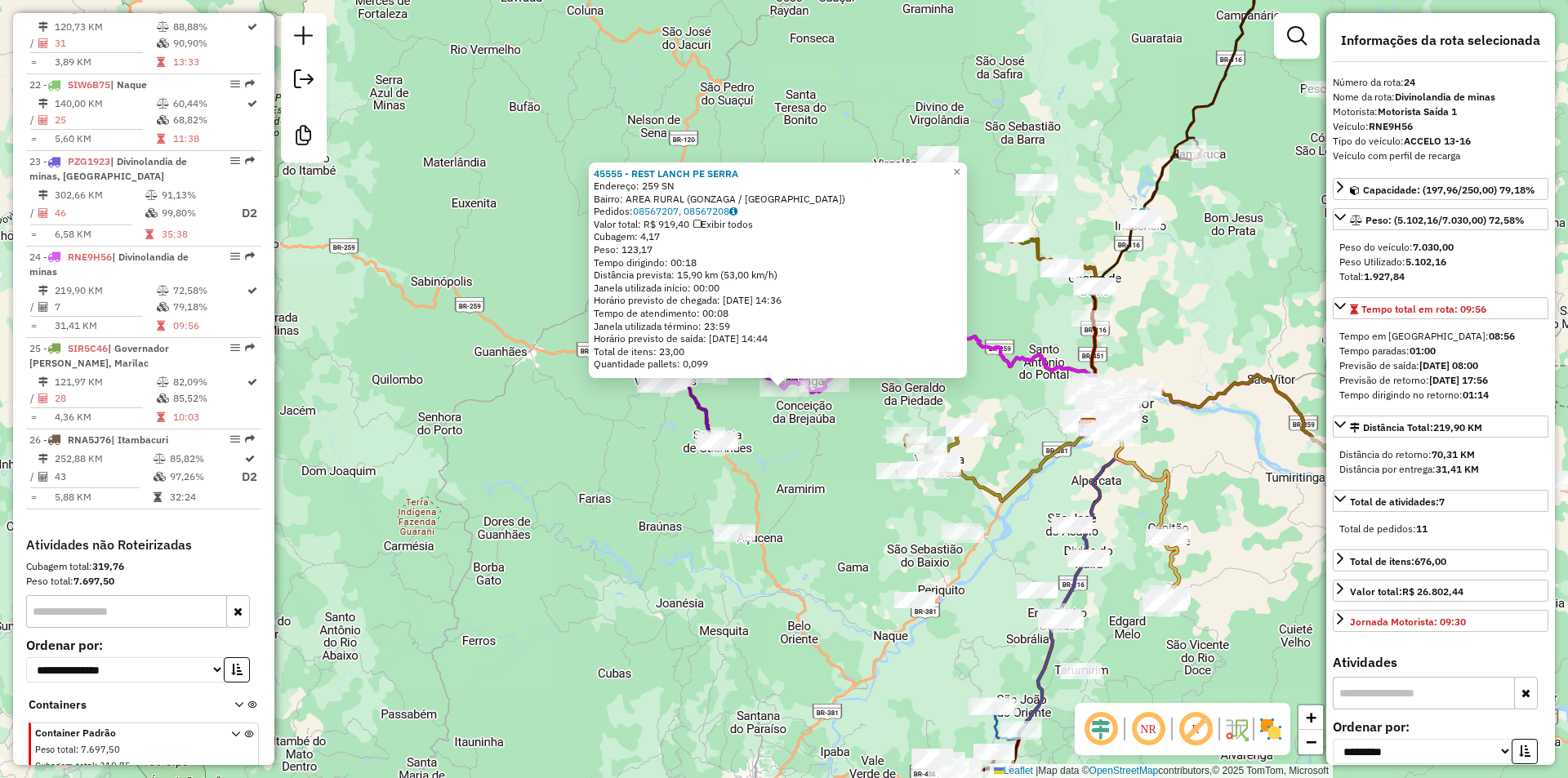
click at [828, 604] on div "45555 - REST LANCH PE SERRA Endereço: 259 SN Bairro: AREA RURAL ([GEOGRAPHIC_DA…" at bounding box center [784, 389] width 1568 height 778
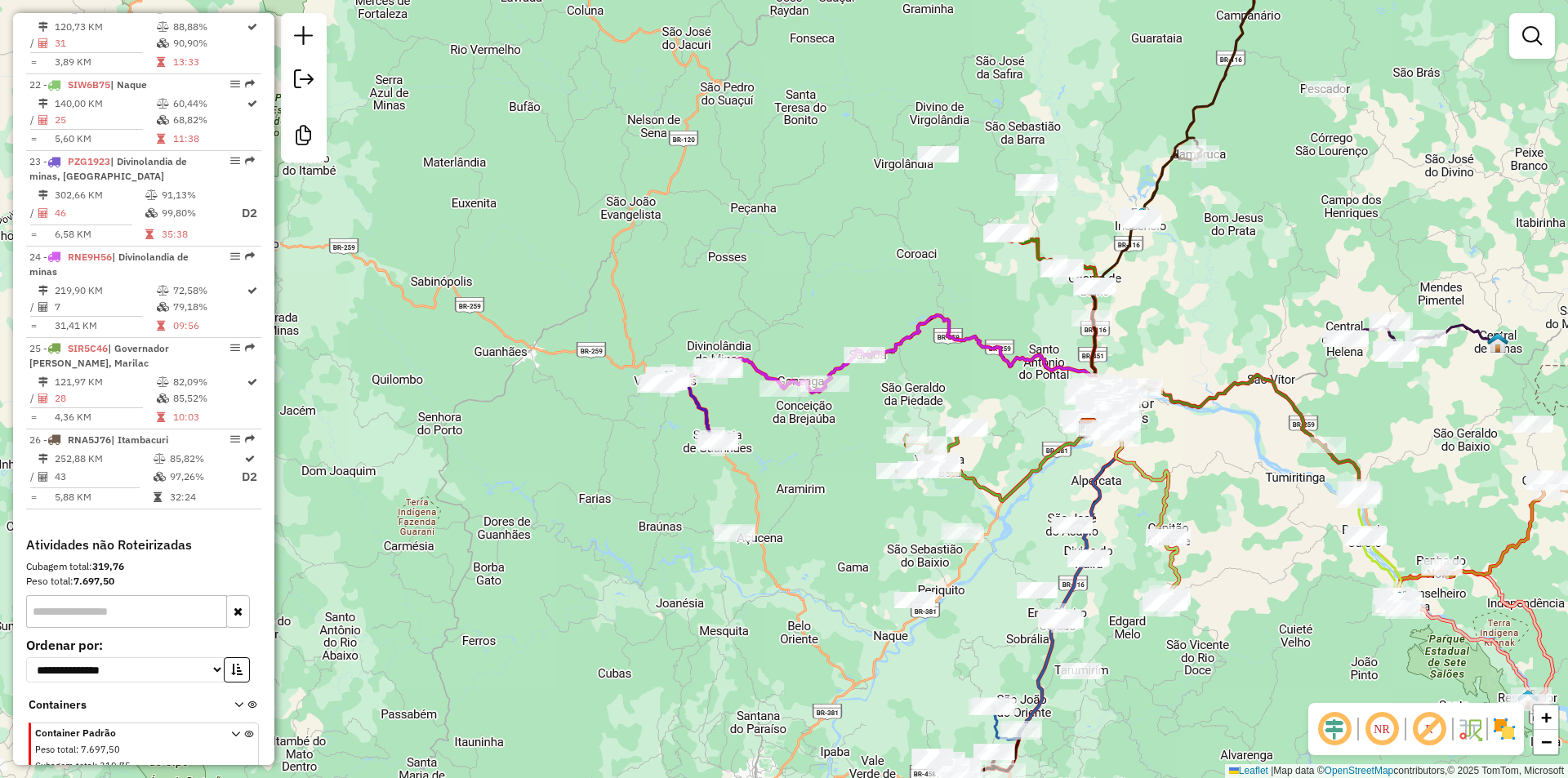
drag, startPoint x: 756, startPoint y: 524, endPoint x: 733, endPoint y: 527, distance: 23.2
click at [733, 527] on div "45555 - REST LANCH PE SERRA Endereço: 259 SN Bairro: AREA RURAL ([GEOGRAPHIC_DA…" at bounding box center [784, 389] width 1568 height 778
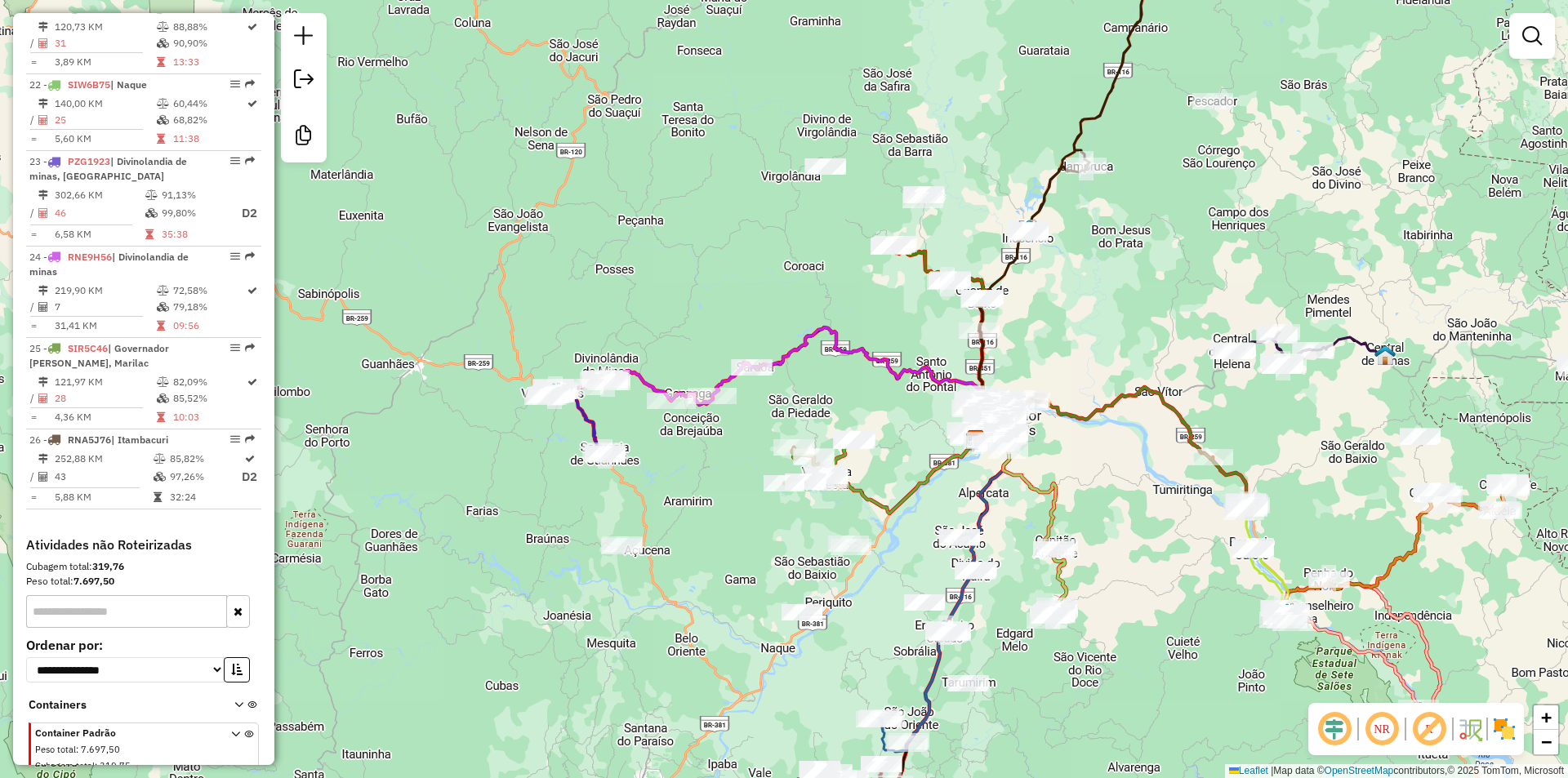
click at [863, 485] on icon at bounding box center [903, 474] width 149 height 78
select select "**********"
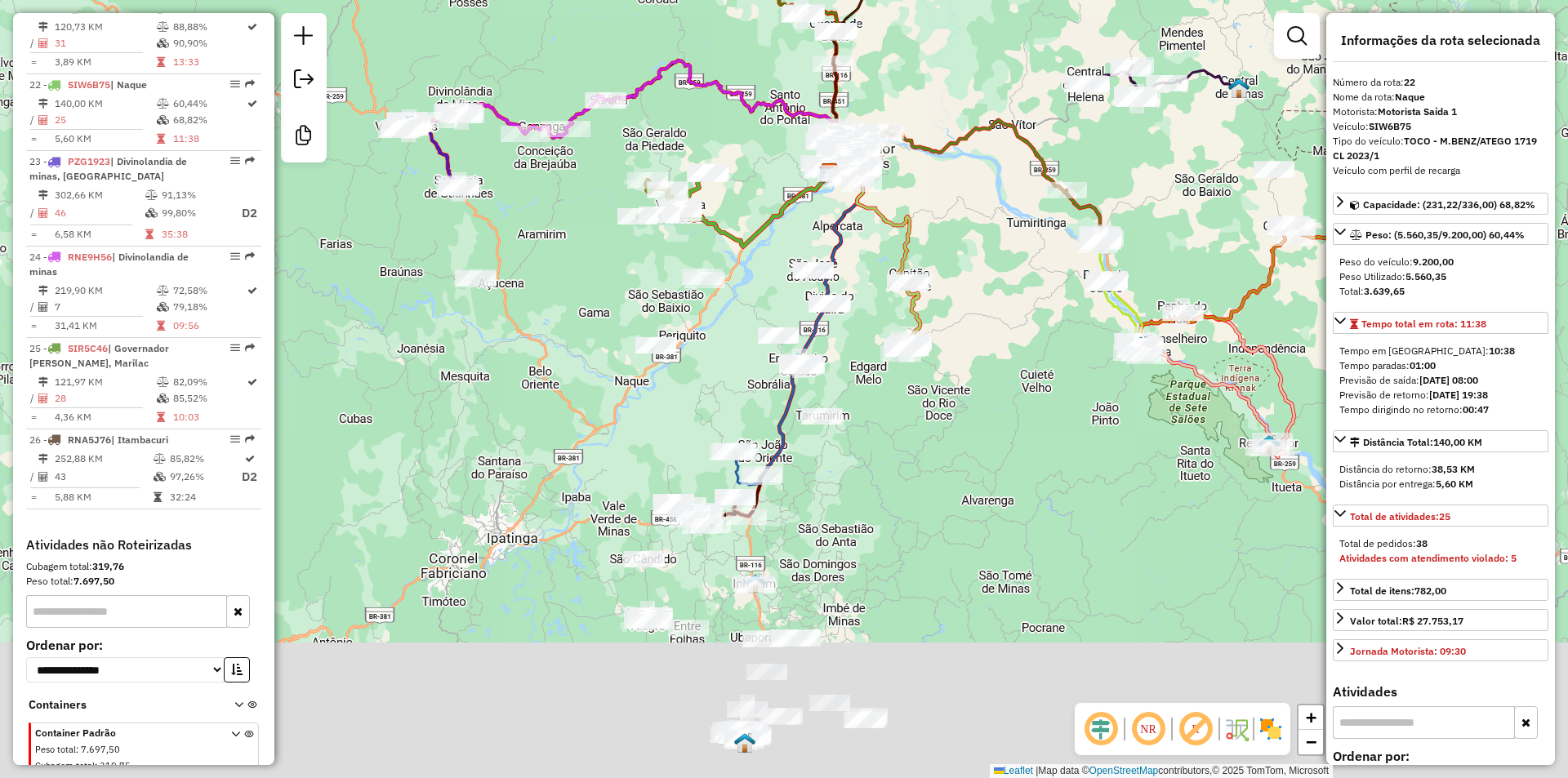
drag, startPoint x: 987, startPoint y: 637, endPoint x: 837, endPoint y: 348, distance: 325.6
click at [837, 348] on div "Janela de atendimento Grade de atendimento Capacidade Transportadoras Veículos …" at bounding box center [784, 389] width 1568 height 778
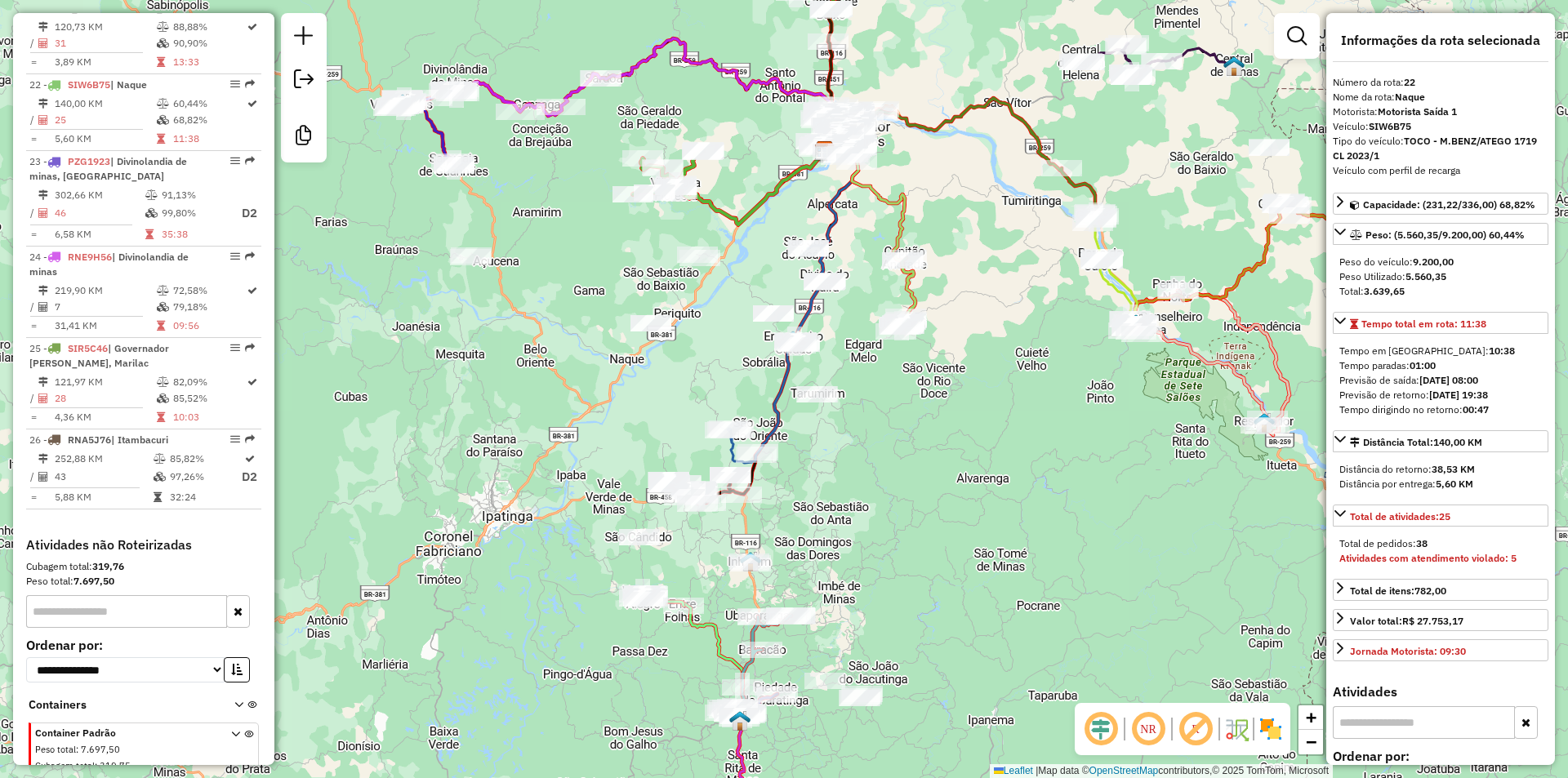
click at [915, 290] on icon at bounding box center [906, 295] width 20 height 74
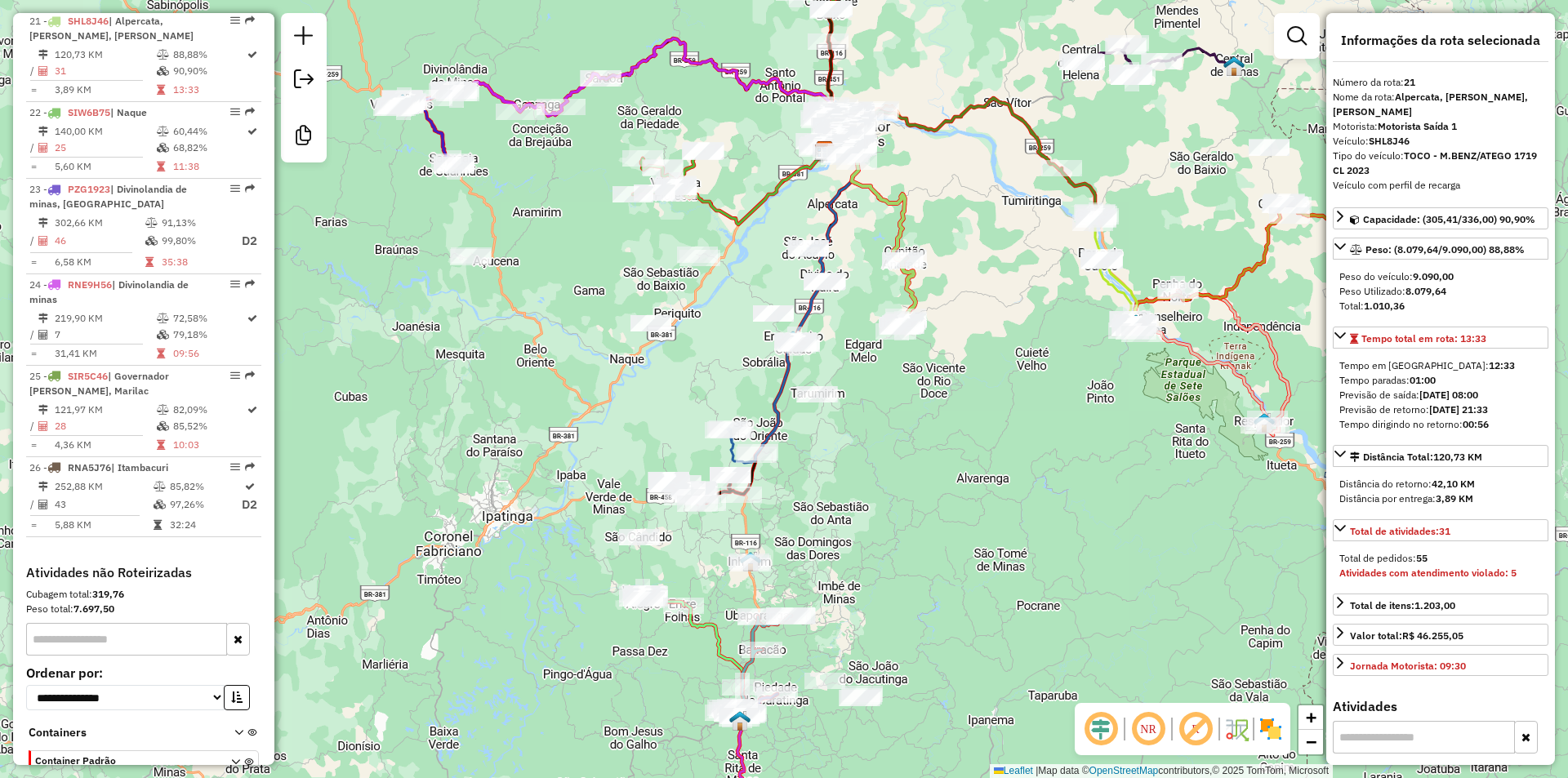
scroll to position [2470, 0]
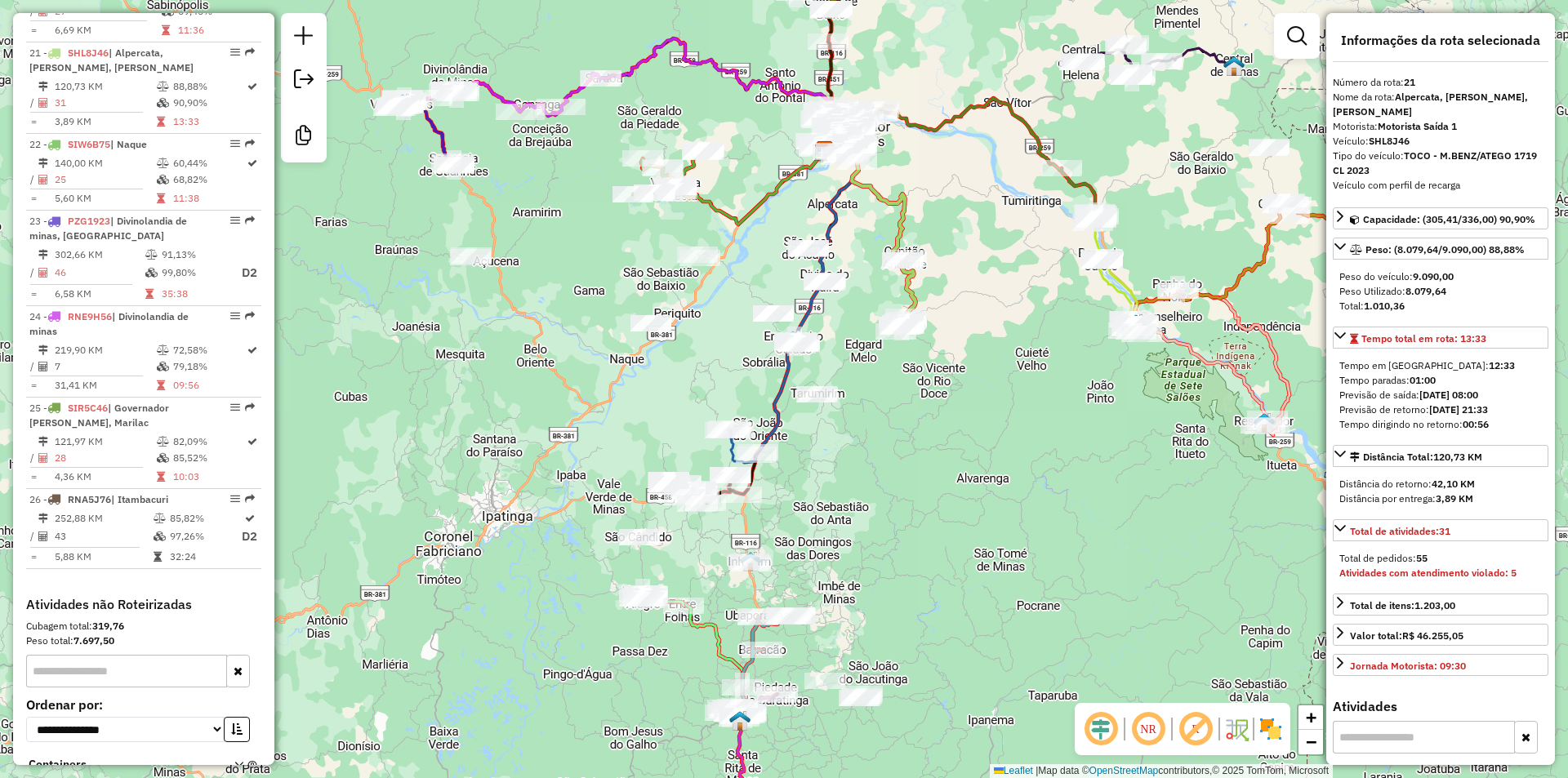
click at [907, 290] on icon at bounding box center [906, 295] width 20 height 74
click at [915, 294] on icon at bounding box center [906, 295] width 20 height 74
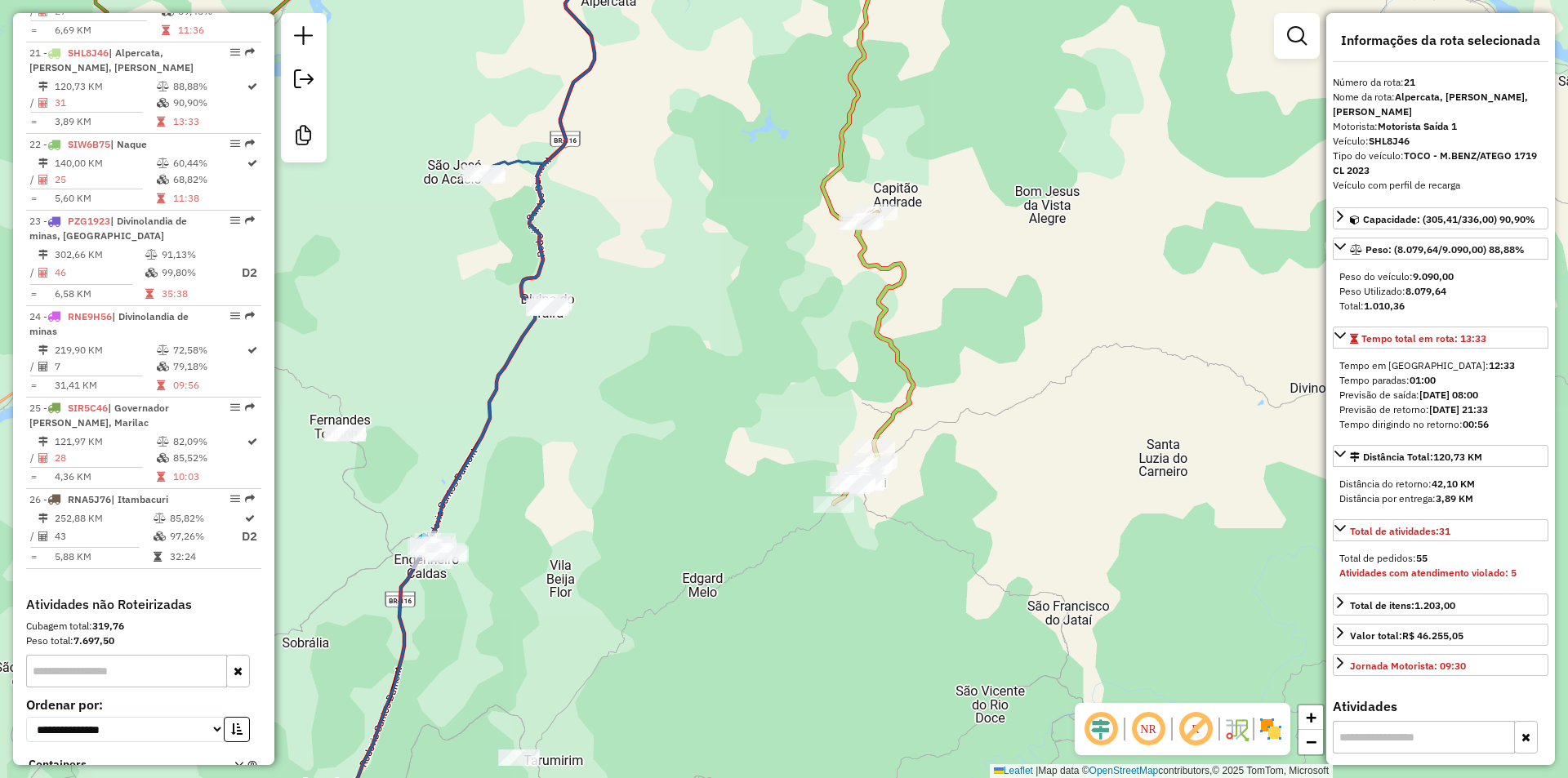
drag, startPoint x: 881, startPoint y: 253, endPoint x: 875, endPoint y: 278, distance: 25.7
click at [881, 253] on div "Janela de atendimento Grade de atendimento Capacidade Transportadoras Veículos …" at bounding box center [784, 389] width 1568 height 778
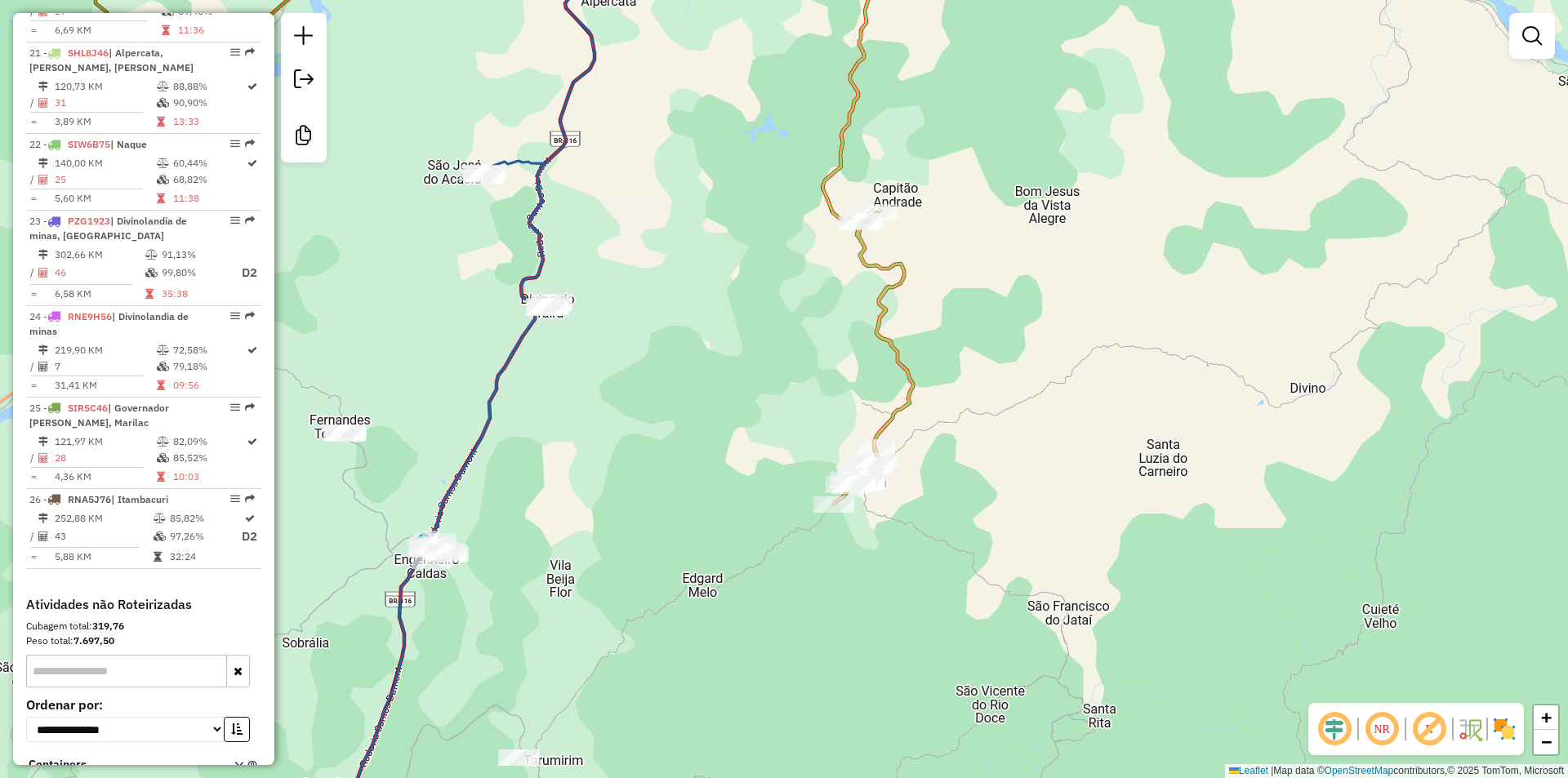
click at [875, 278] on div "Janela de atendimento Grade de atendimento Capacidade Transportadoras Veículos …" at bounding box center [784, 389] width 1568 height 778
click at [885, 267] on icon at bounding box center [873, 358] width 79 height 292
select select "**********"
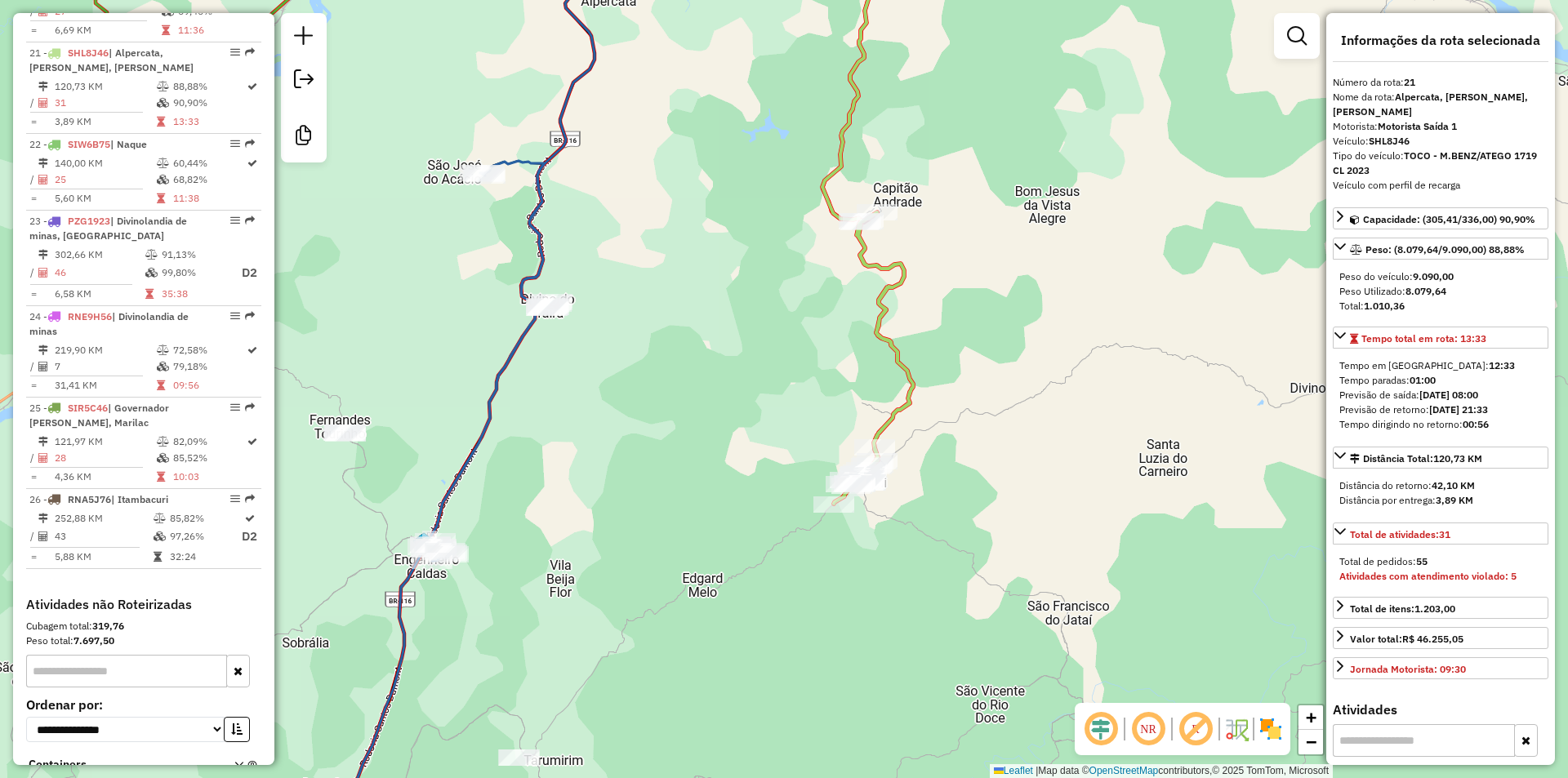
drag, startPoint x: 1038, startPoint y: 195, endPoint x: 923, endPoint y: 399, distance: 234.2
click at [923, 399] on div "Janela de atendimento Grade de atendimento Capacidade Transportadoras Veículos …" at bounding box center [784, 389] width 1568 height 778
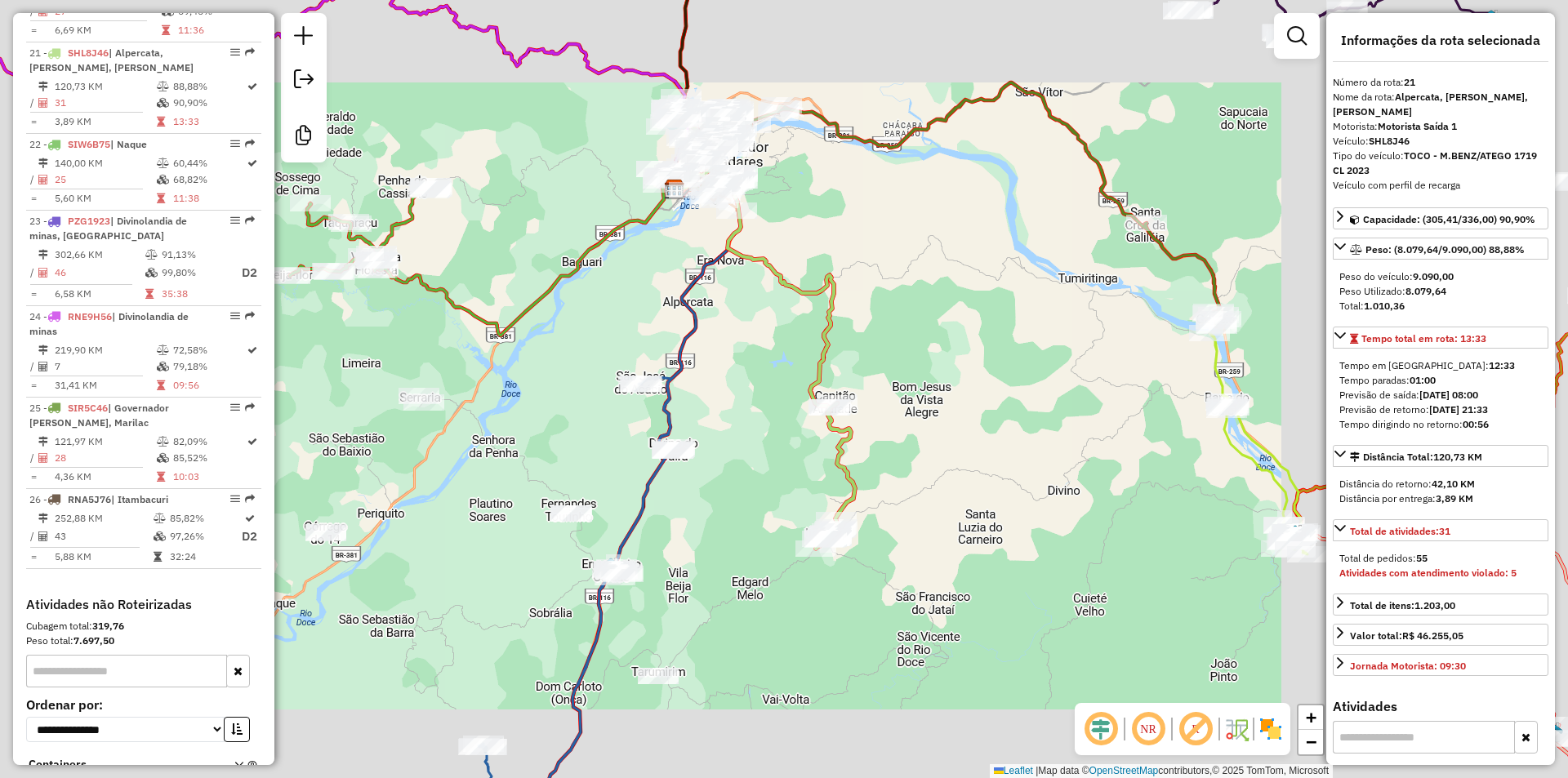
drag, startPoint x: 856, startPoint y: 253, endPoint x: 850, endPoint y: 347, distance: 94.2
click at [850, 347] on div "Janela de atendimento Grade de atendimento Capacidade Transportadoras Veículos …" at bounding box center [784, 389] width 1568 height 778
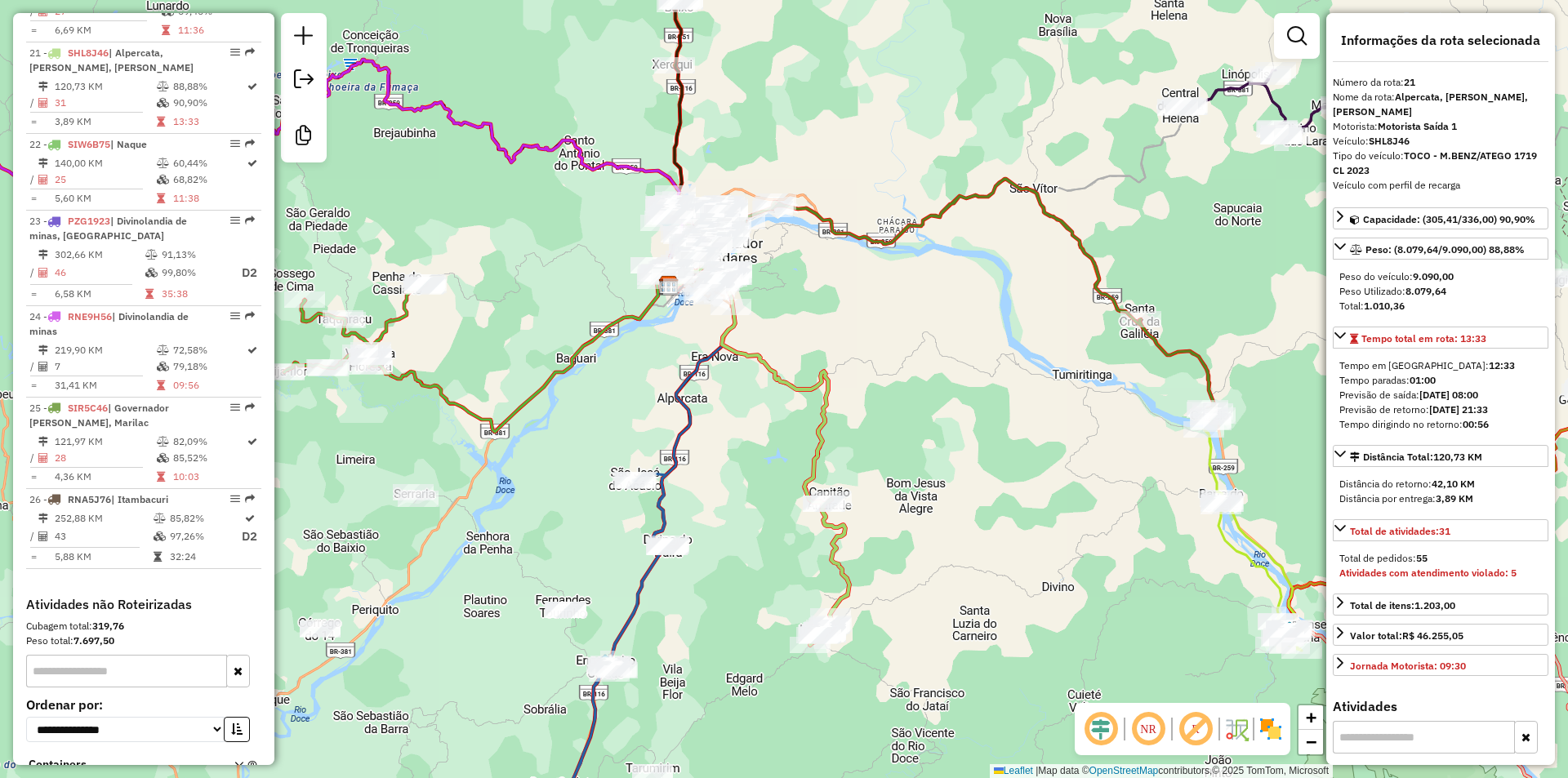
click at [847, 537] on icon at bounding box center [830, 573] width 39 height 145
click at [849, 374] on div "Rota 21 - Placa SHL8J46 38063 - ACOUGUE DIAS Janela de atendimento Grade de ate…" at bounding box center [784, 389] width 1568 height 778
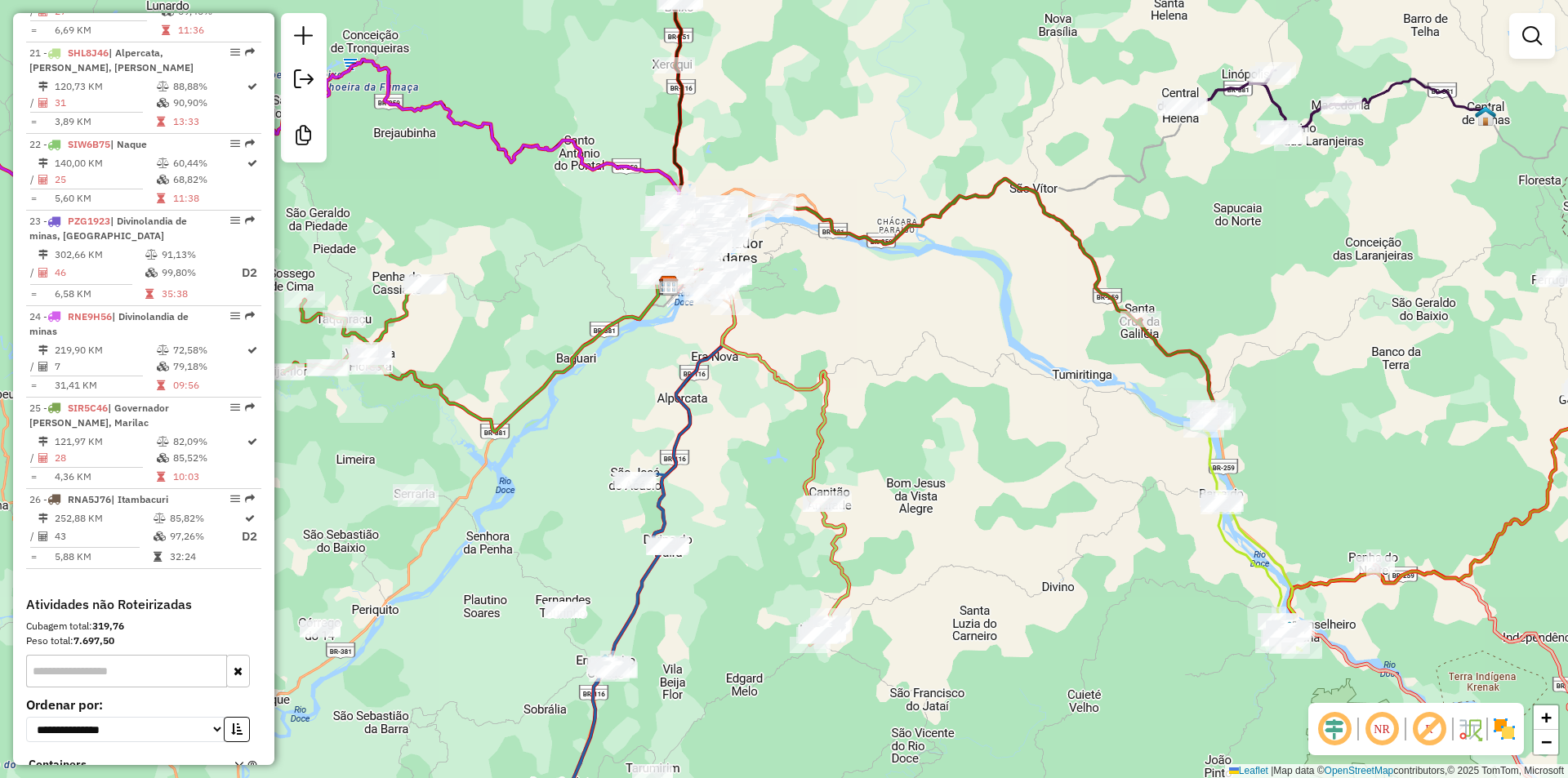
drag, startPoint x: 803, startPoint y: 268, endPoint x: 856, endPoint y: 334, distance: 84.6
click at [856, 331] on div "Janela de atendimento Grade de atendimento Capacidade Transportadoras Veículos …" at bounding box center [784, 389] width 1568 height 778
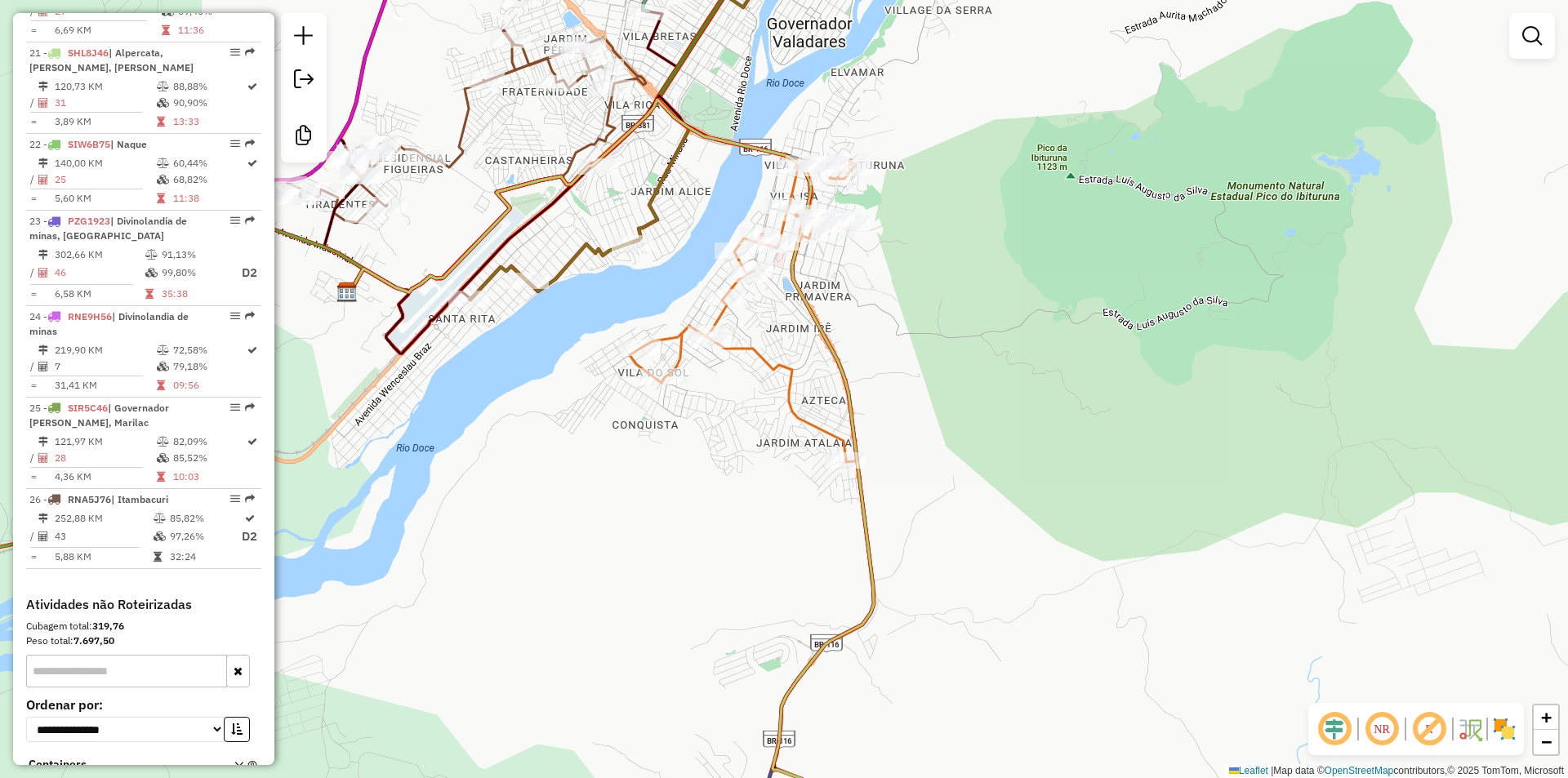
click at [766, 368] on icon at bounding box center [743, 310] width 227 height 303
select select "**********"
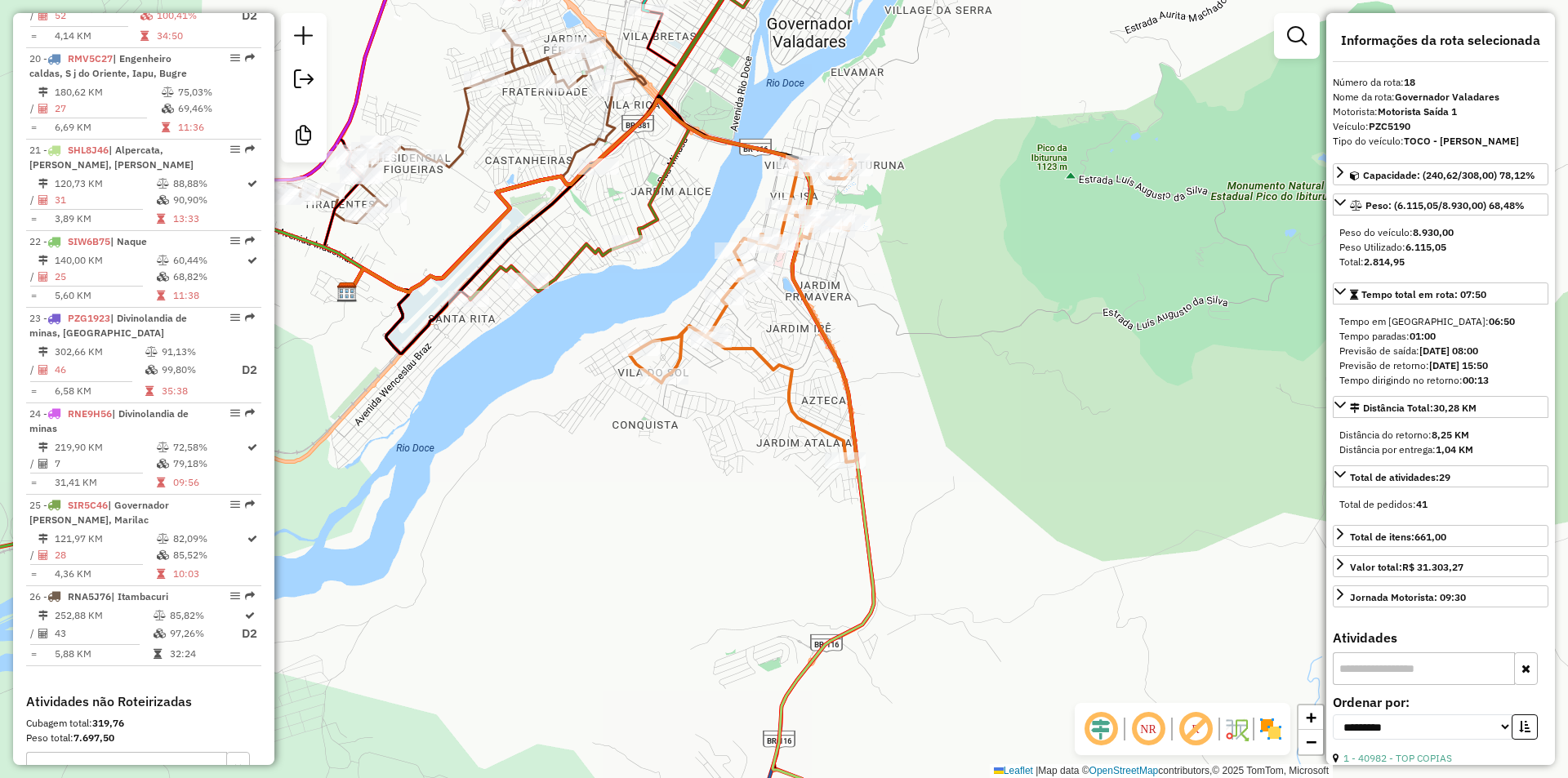
scroll to position [2193, 0]
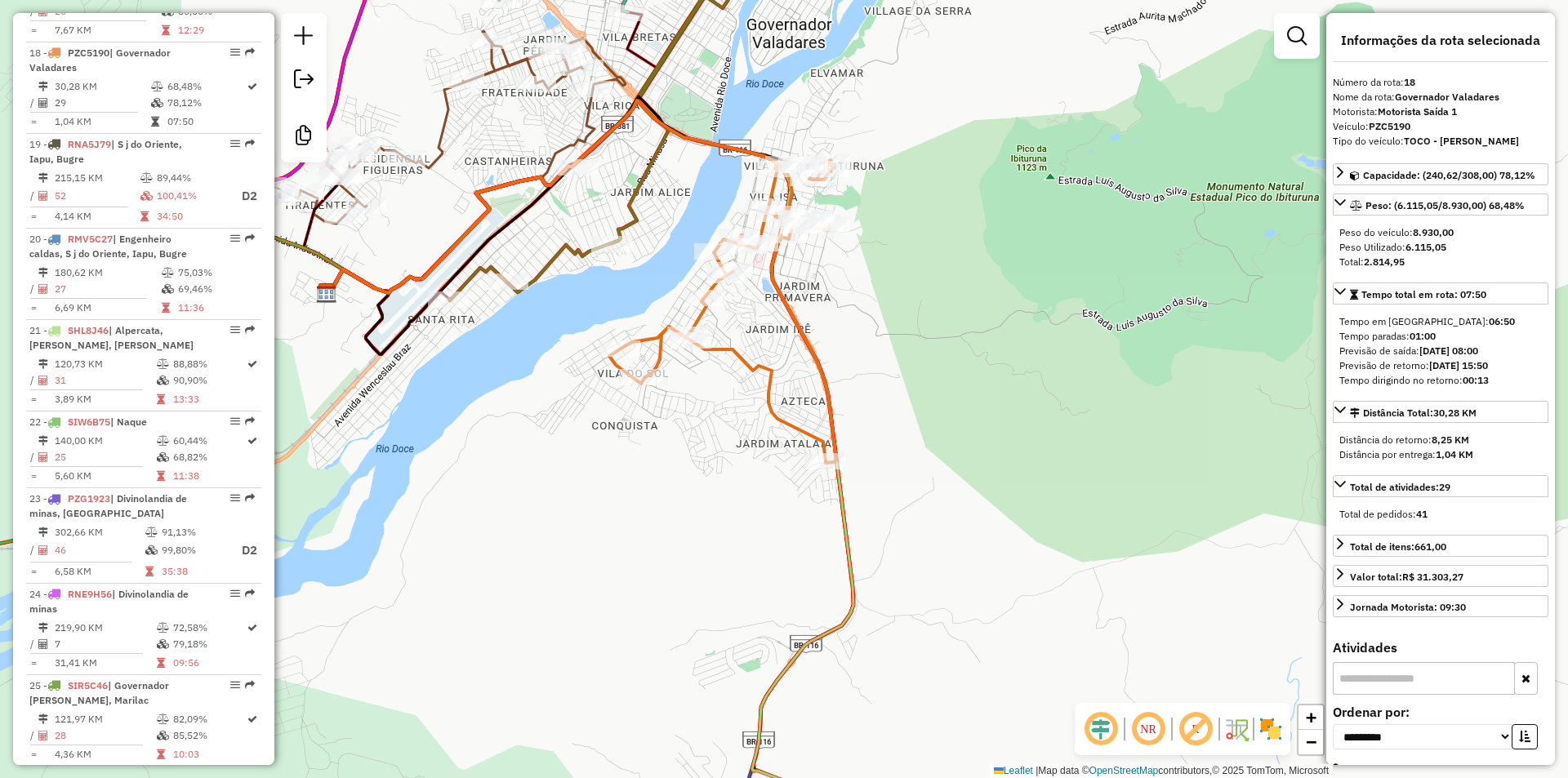
drag, startPoint x: 918, startPoint y: 308, endPoint x: 789, endPoint y: 331, distance: 131.0
click at [790, 331] on div "Janela de atendimento Grade de atendimento Capacidade Transportadoras Veículos …" at bounding box center [784, 389] width 1568 height 778
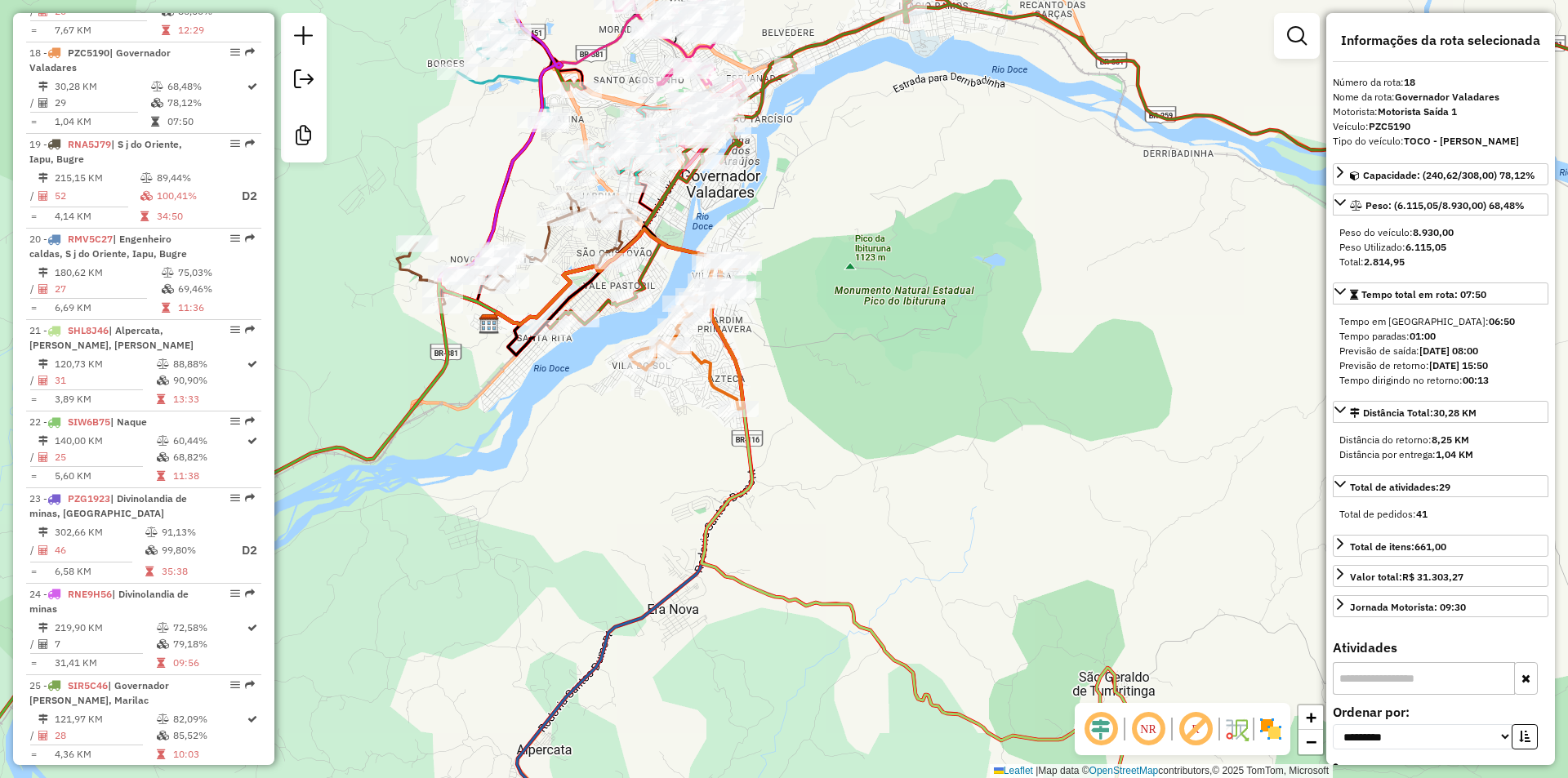
drag, startPoint x: 809, startPoint y: 302, endPoint x: 890, endPoint y: 438, distance: 158.3
click at [897, 434] on div "Janela de atendimento Grade de atendimento Capacidade Transportadoras Veículos …" at bounding box center [784, 389] width 1568 height 778
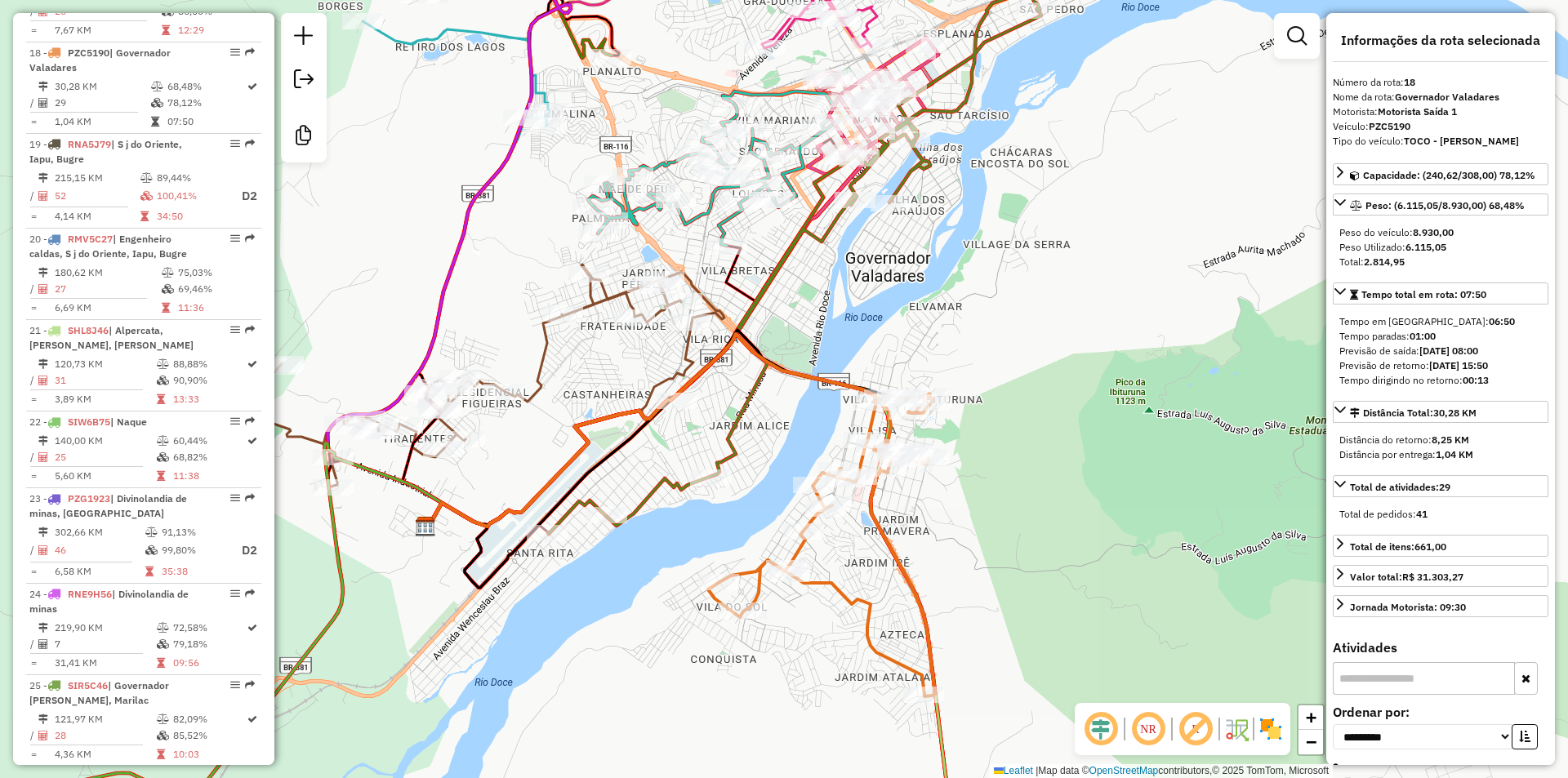
click at [734, 410] on icon at bounding box center [1136, 229] width 1177 height 612
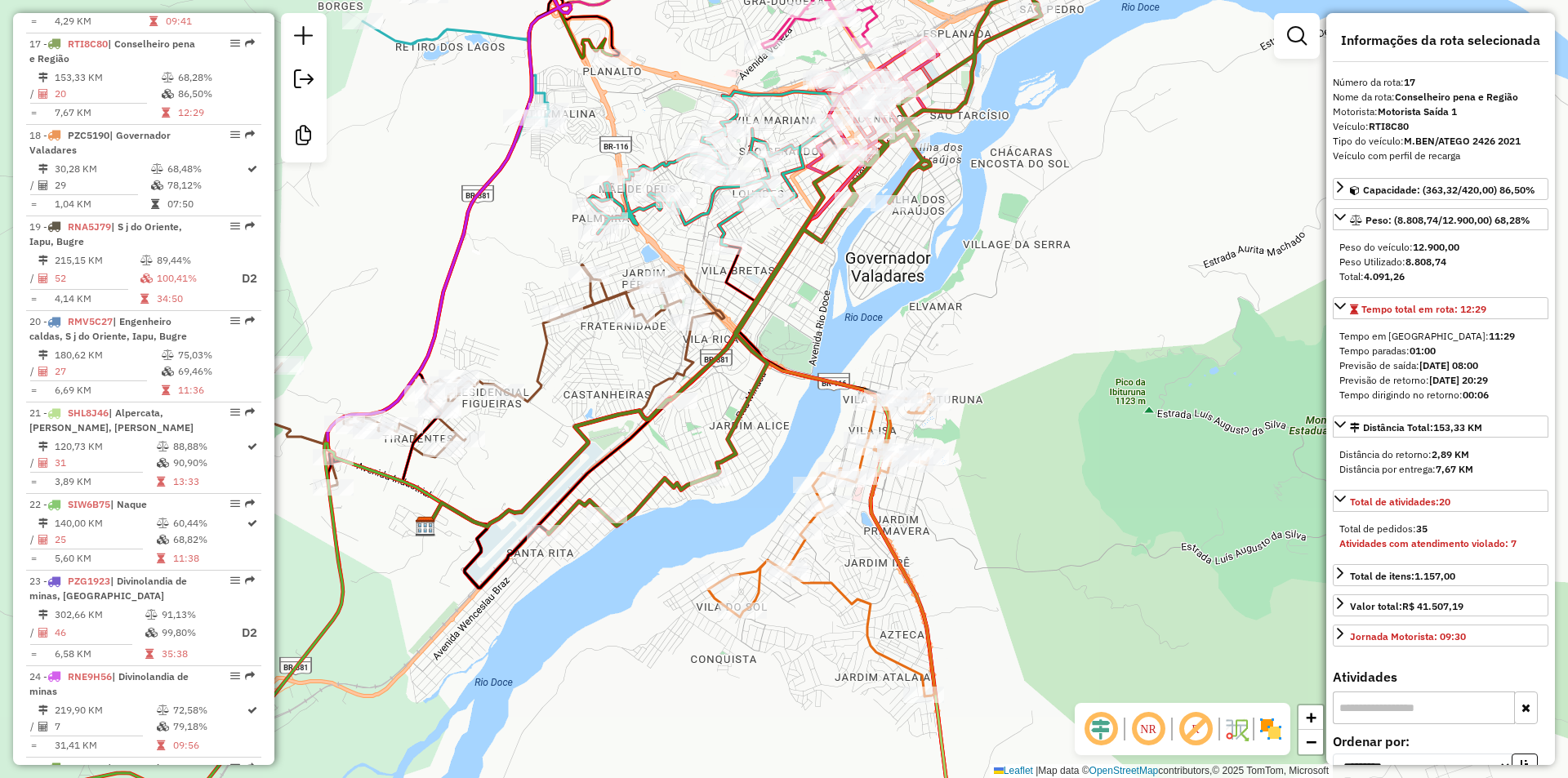
scroll to position [2102, 0]
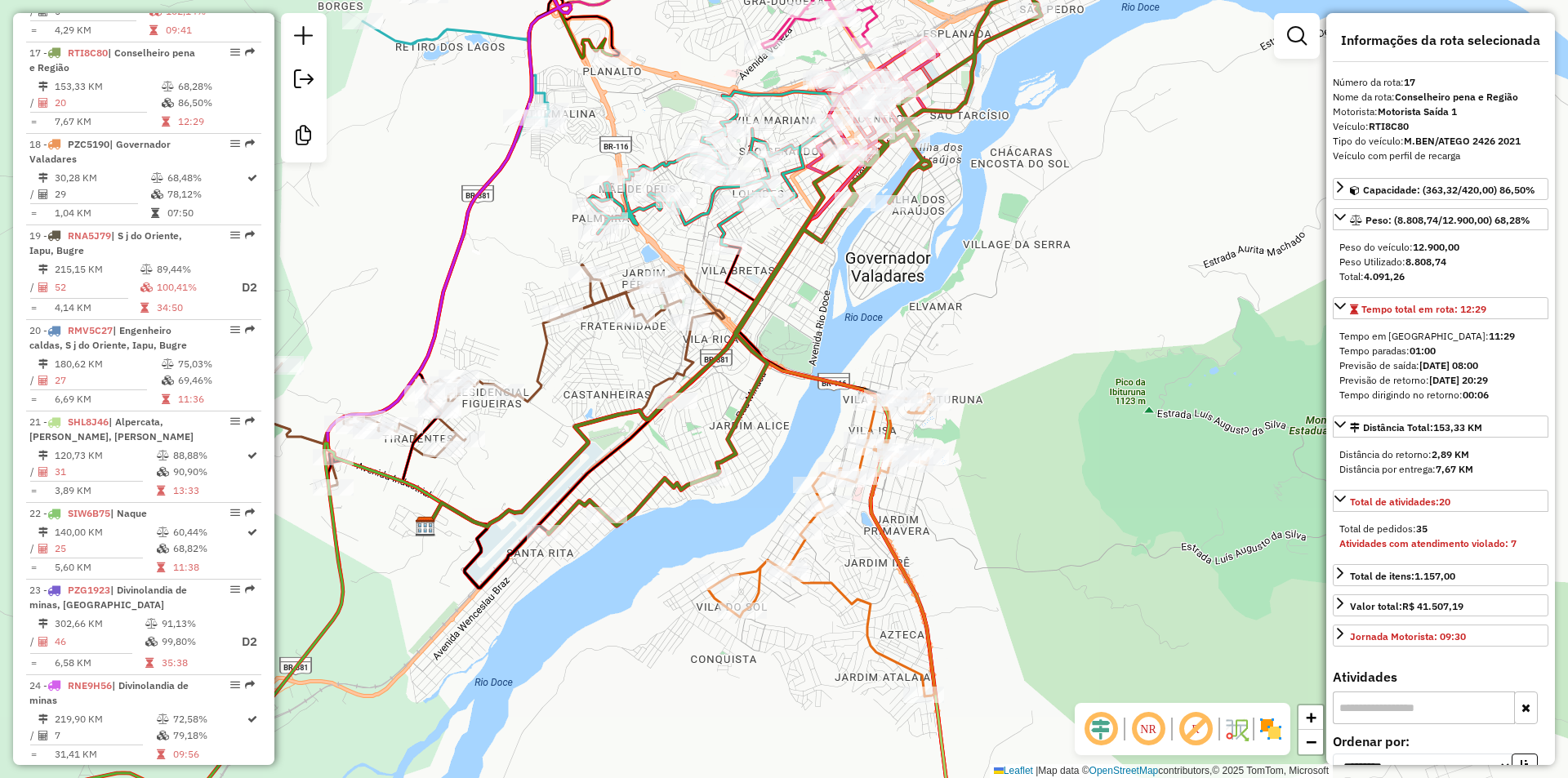
click at [828, 347] on div "Janela de atendimento Grade de atendimento Capacidade Transportadoras Veículos …" at bounding box center [784, 389] width 1568 height 778
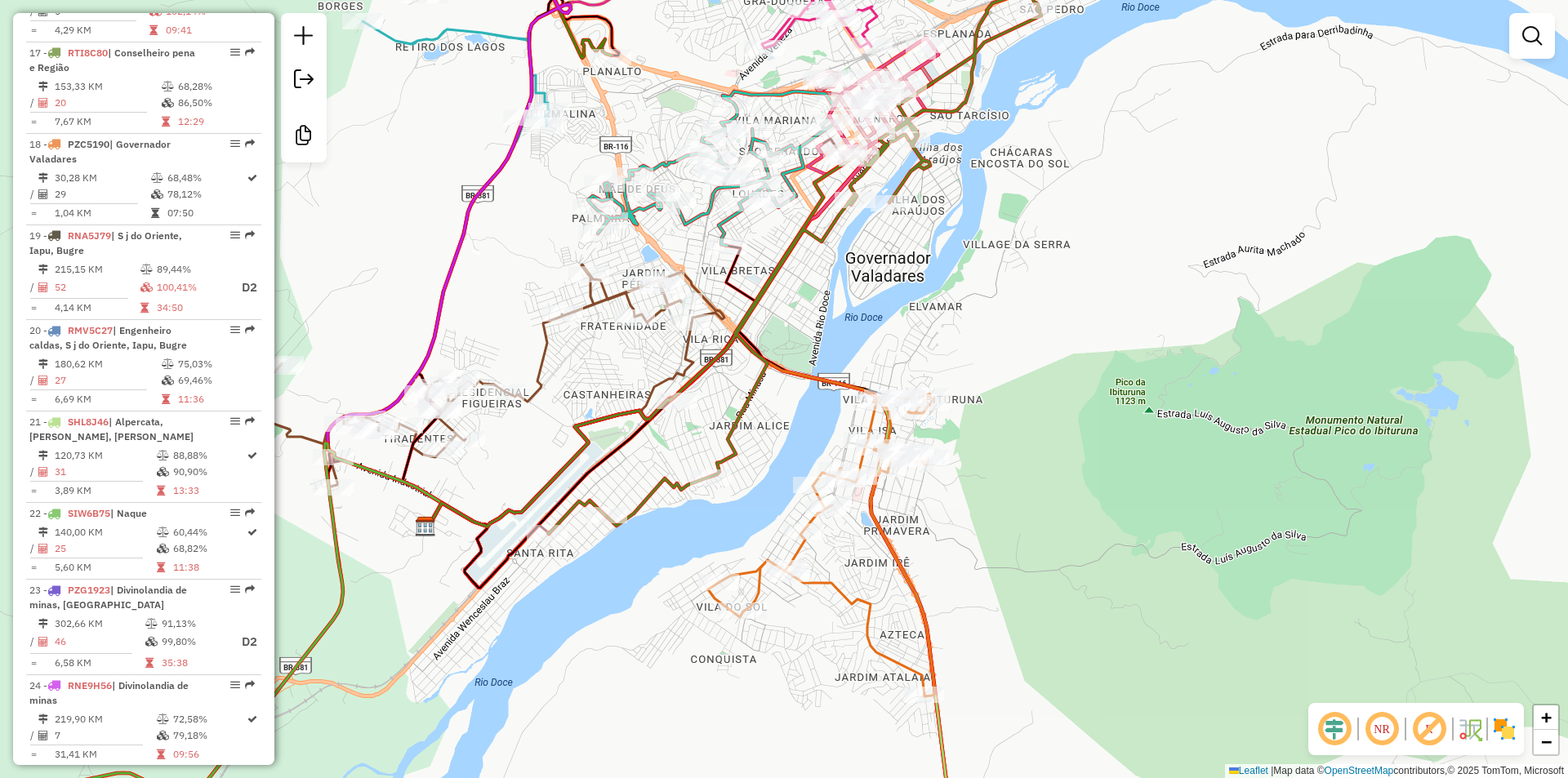
drag, startPoint x: 993, startPoint y: 403, endPoint x: 867, endPoint y: 279, distance: 176.8
click at [867, 279] on div "Janela de atendimento Grade de atendimento Capacidade Transportadoras Veículos …" at bounding box center [784, 389] width 1568 height 778
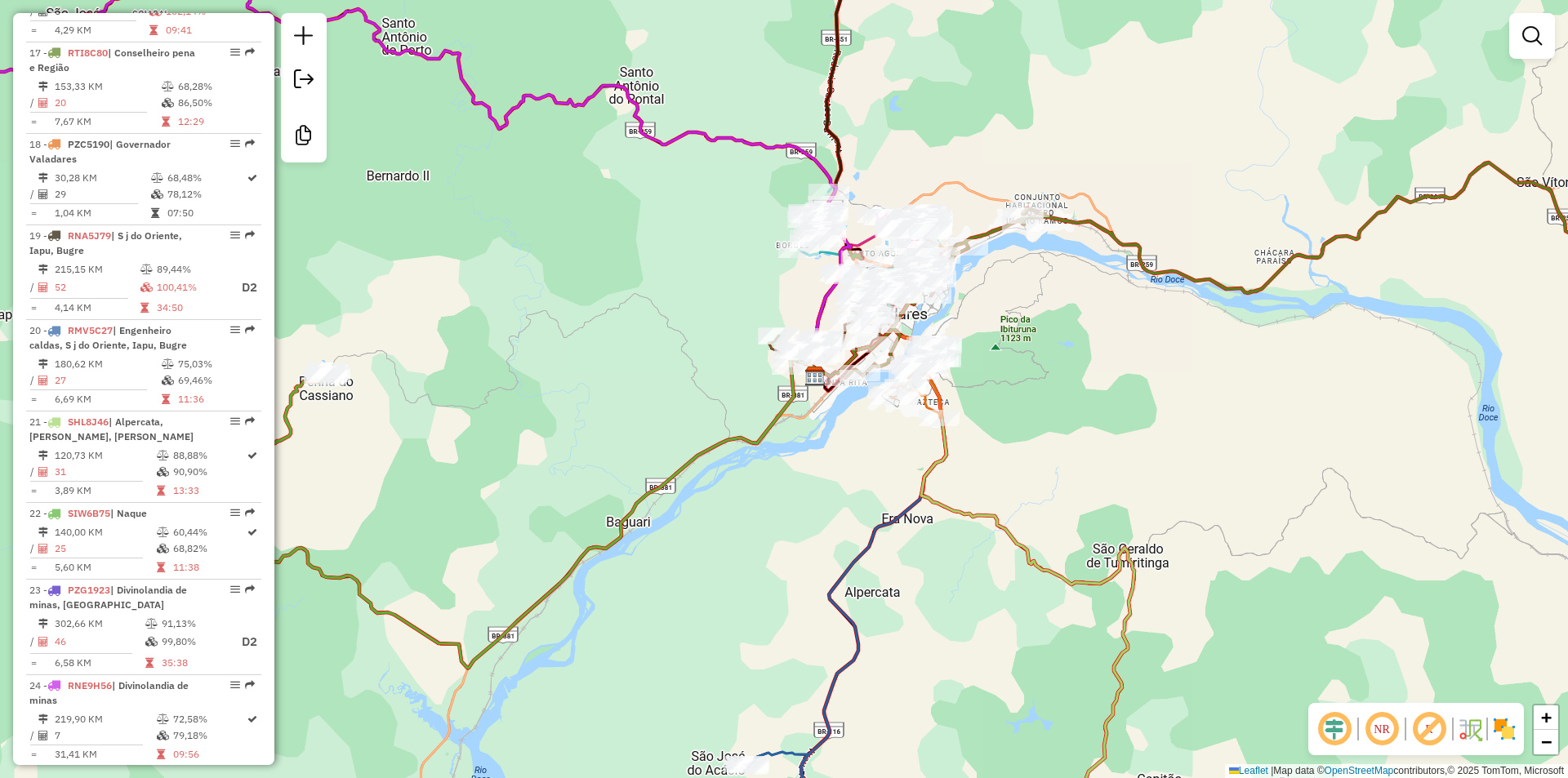
click at [1012, 365] on div "Janela de atendimento Grade de atendimento Capacidade Transportadoras Veículos …" at bounding box center [784, 389] width 1568 height 778
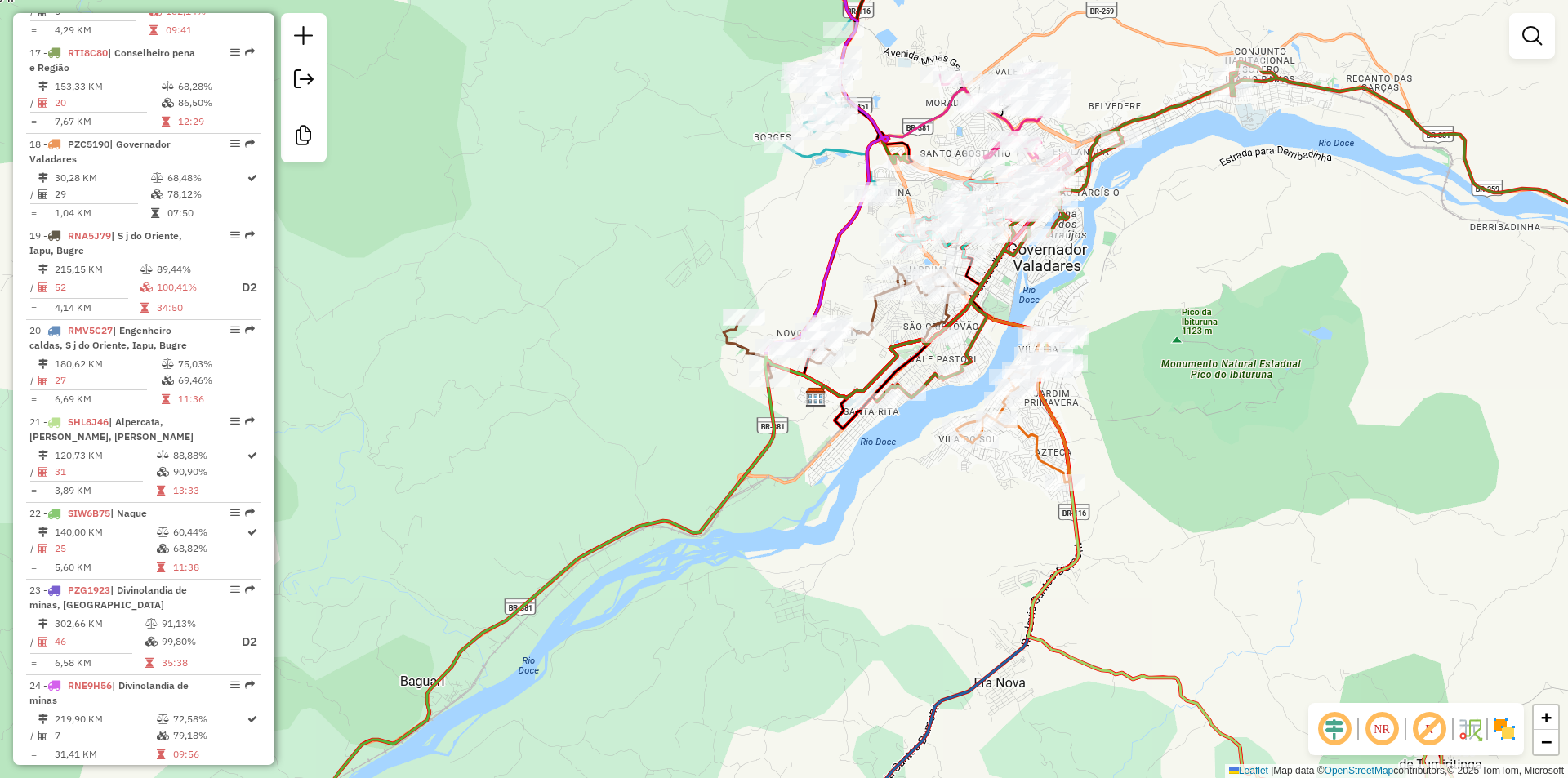
click at [889, 363] on icon at bounding box center [878, 365] width 123 height 66
select select "**********"
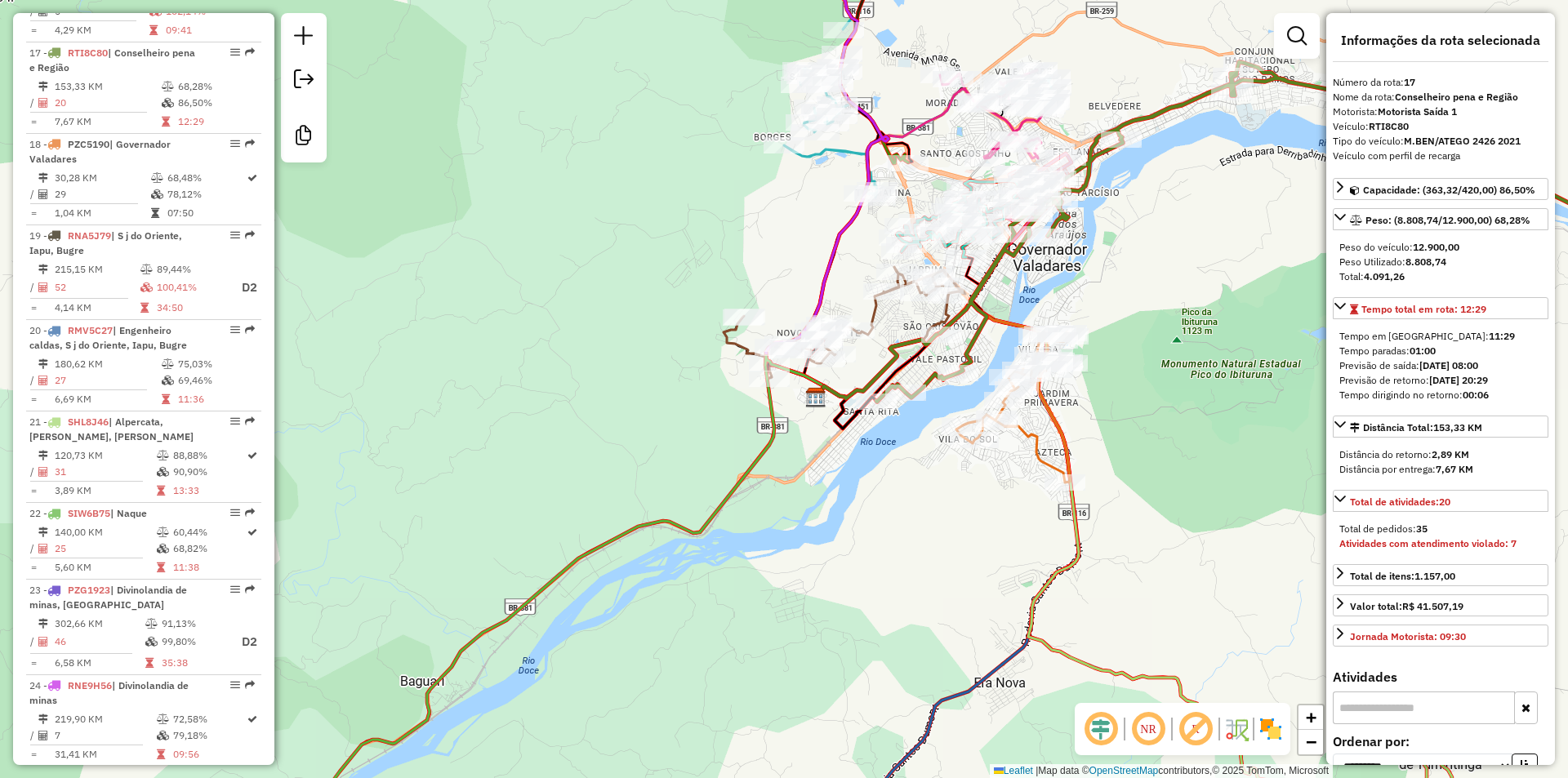
click at [1164, 300] on div "Rota 18 - Placa PZC5190 25722 - PIT STOP BAR E REST. Rota 18 - Placa PZC5190 30…" at bounding box center [784, 389] width 1568 height 778
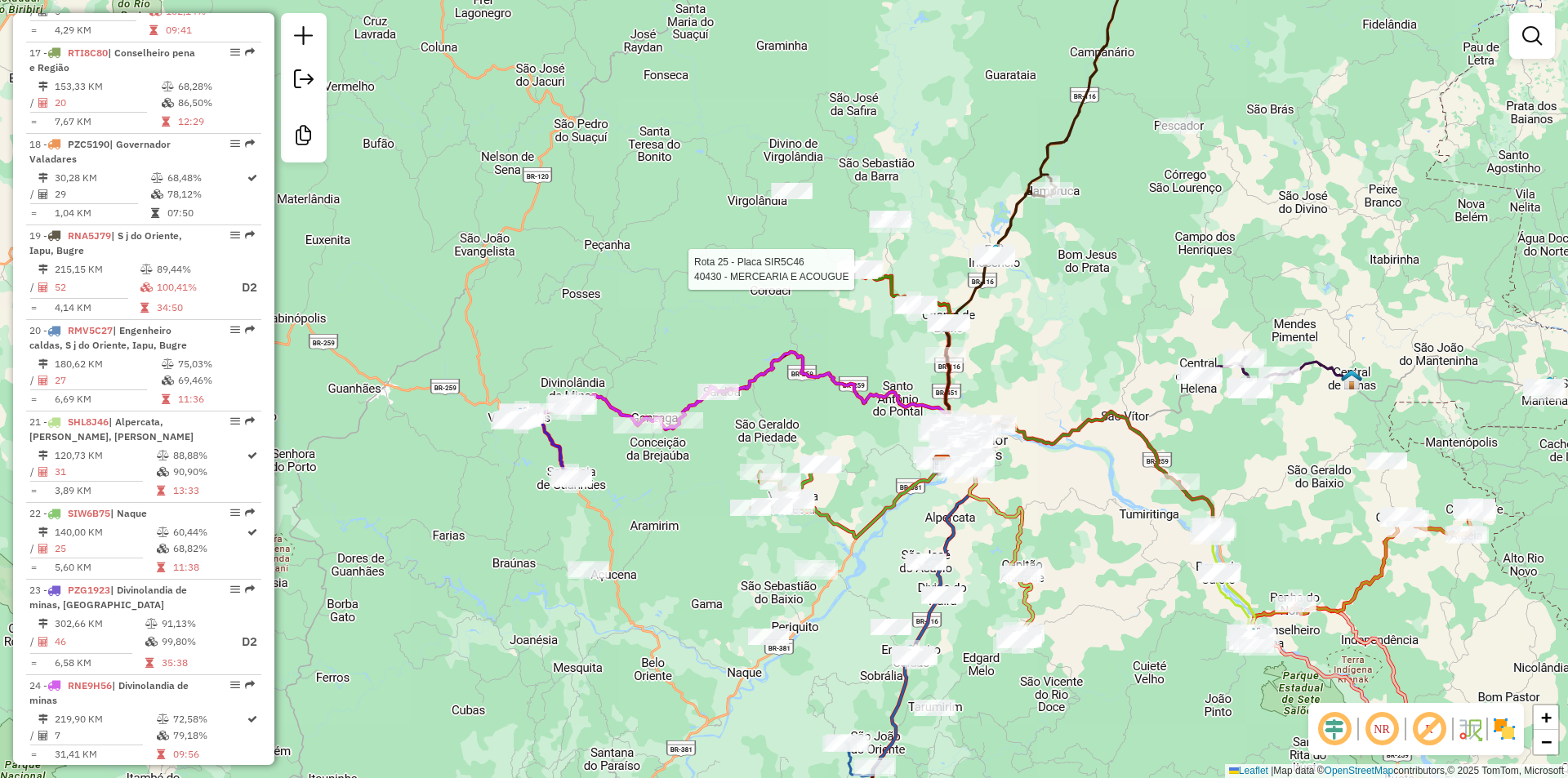
click at [889, 272] on icon at bounding box center [906, 352] width 97 height 168
select select "**********"
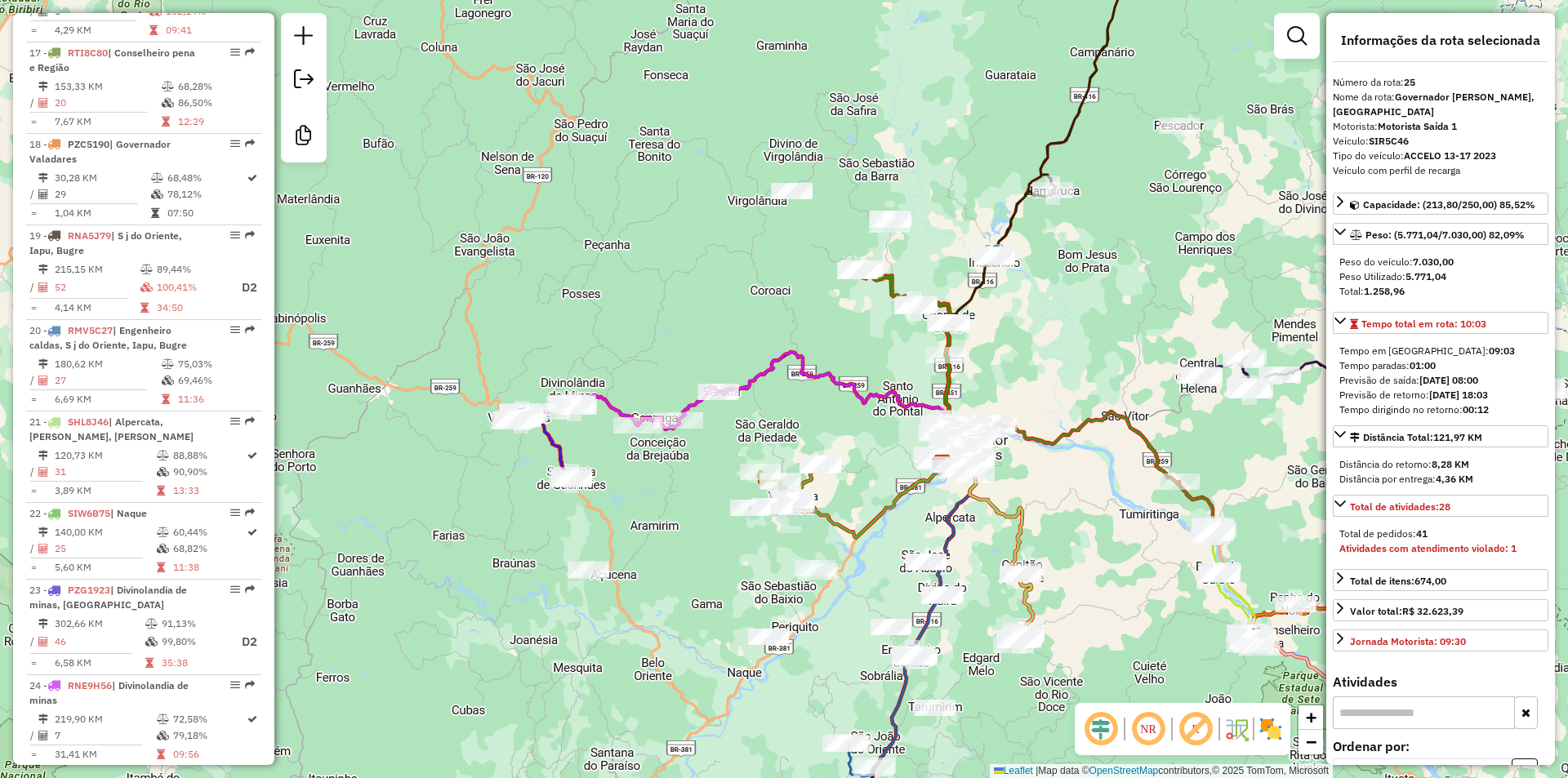
scroll to position [2531, 0]
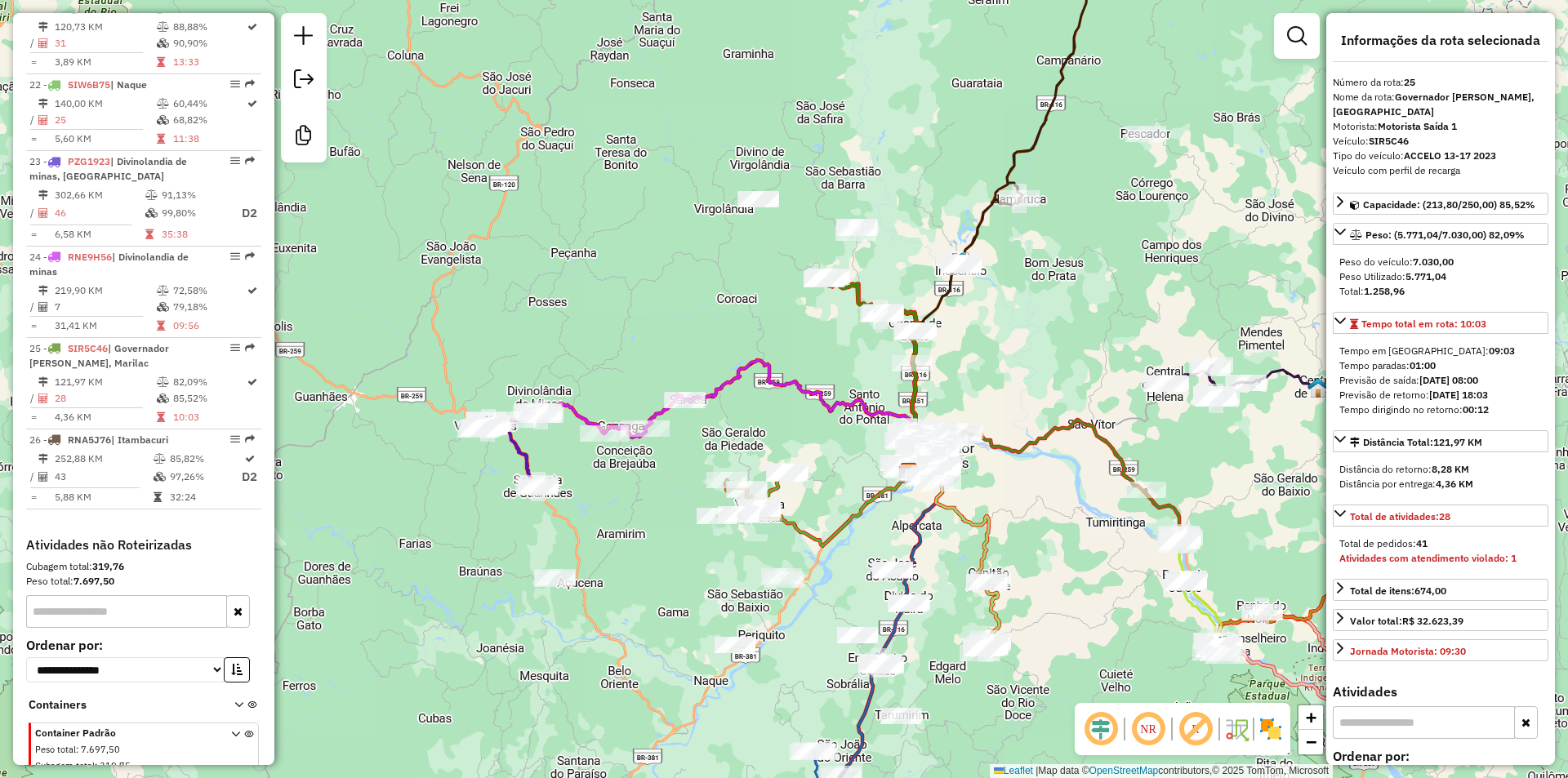
drag, startPoint x: 1068, startPoint y: 358, endPoint x: 919, endPoint y: 419, distance: 161.0
click at [863, 473] on div "Janela de atendimento Grade de atendimento Capacidade Transportadoras Veículos …" at bounding box center [784, 389] width 1568 height 778
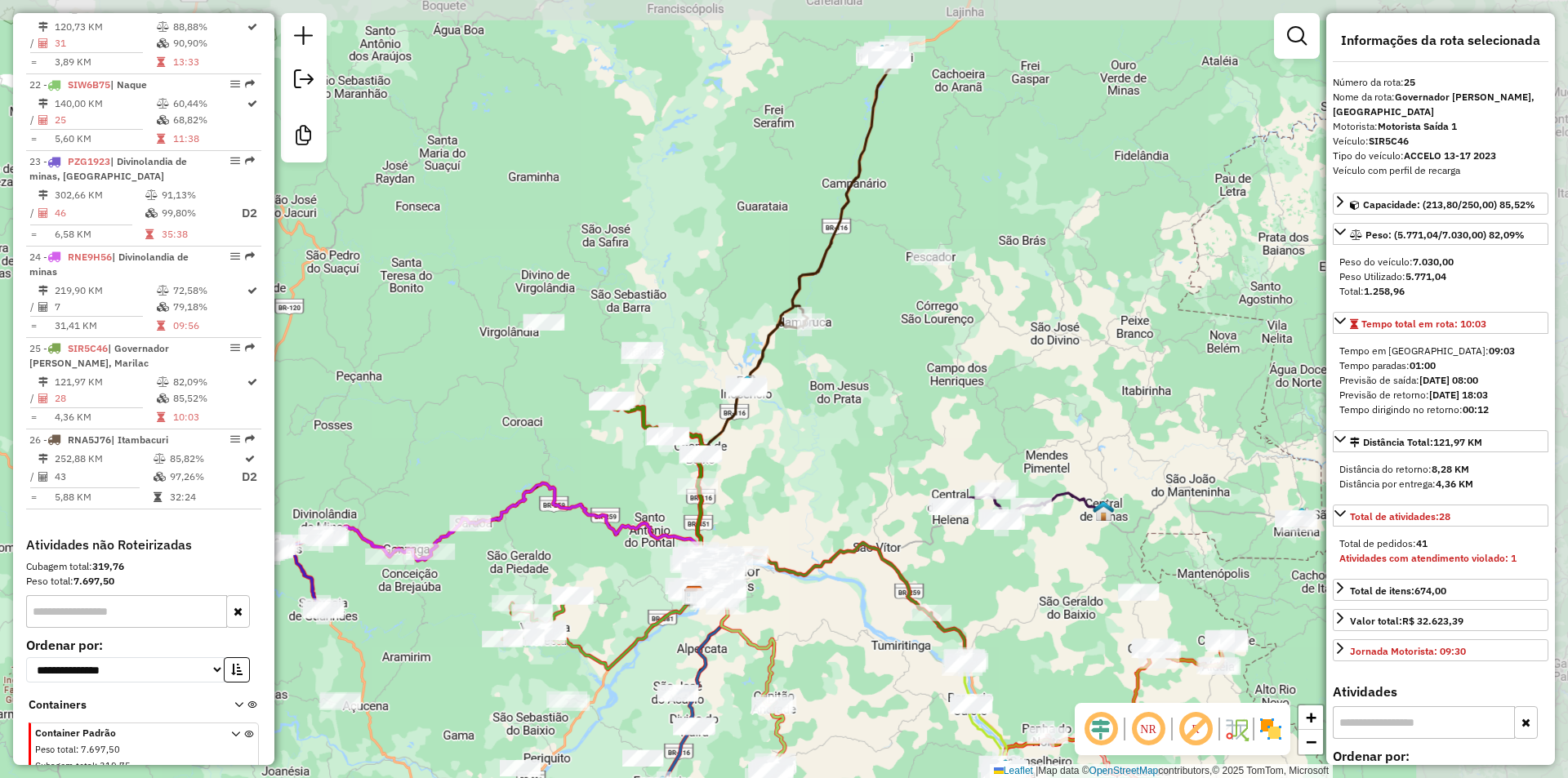
click at [919, 419] on div "Janela de atendimento Grade de atendimento Capacidade Transportadoras Veículos …" at bounding box center [784, 389] width 1568 height 778
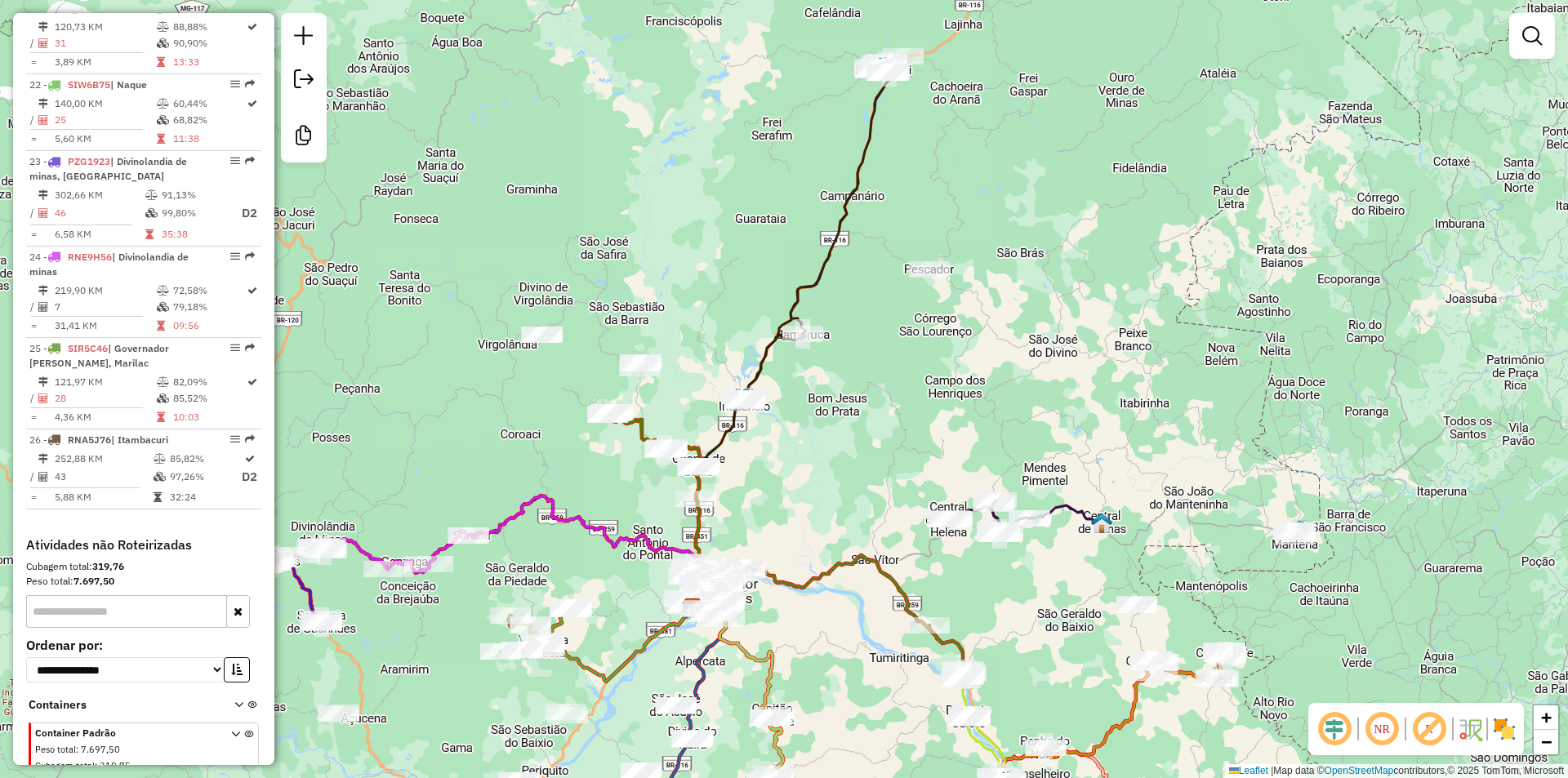
drag, startPoint x: 980, startPoint y: 143, endPoint x: 970, endPoint y: 24, distance: 119.4
click at [970, 24] on div "Janela de atendimento Grade de atendimento Capacidade Transportadoras Veículos …" at bounding box center [784, 389] width 1568 height 778
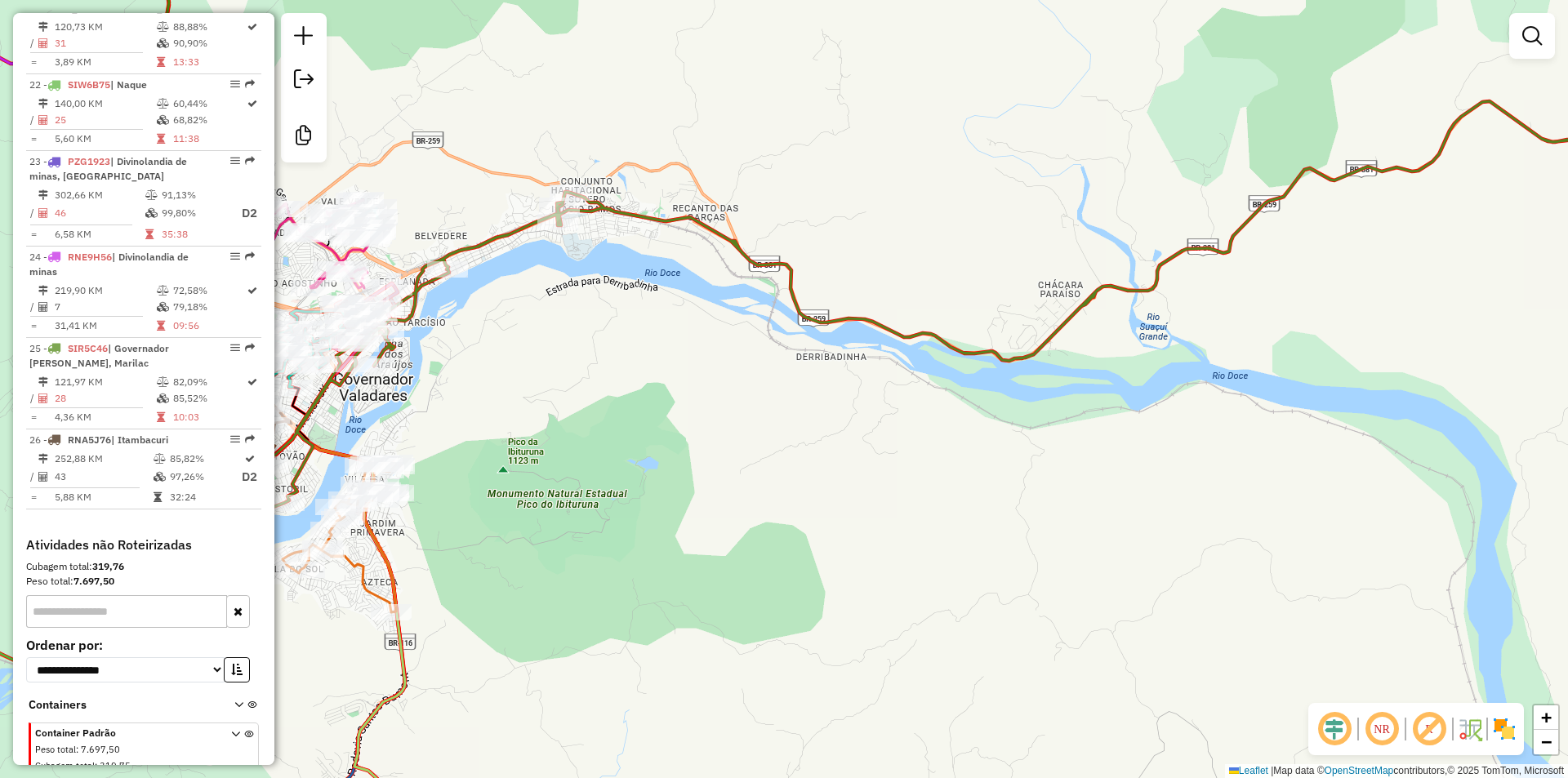
drag, startPoint x: 926, startPoint y: 337, endPoint x: 848, endPoint y: 337, distance: 78.0
click at [927, 337] on div "Janela de atendimento Grade de atendimento Capacidade Transportadoras Veículos …" at bounding box center [784, 389] width 1568 height 778
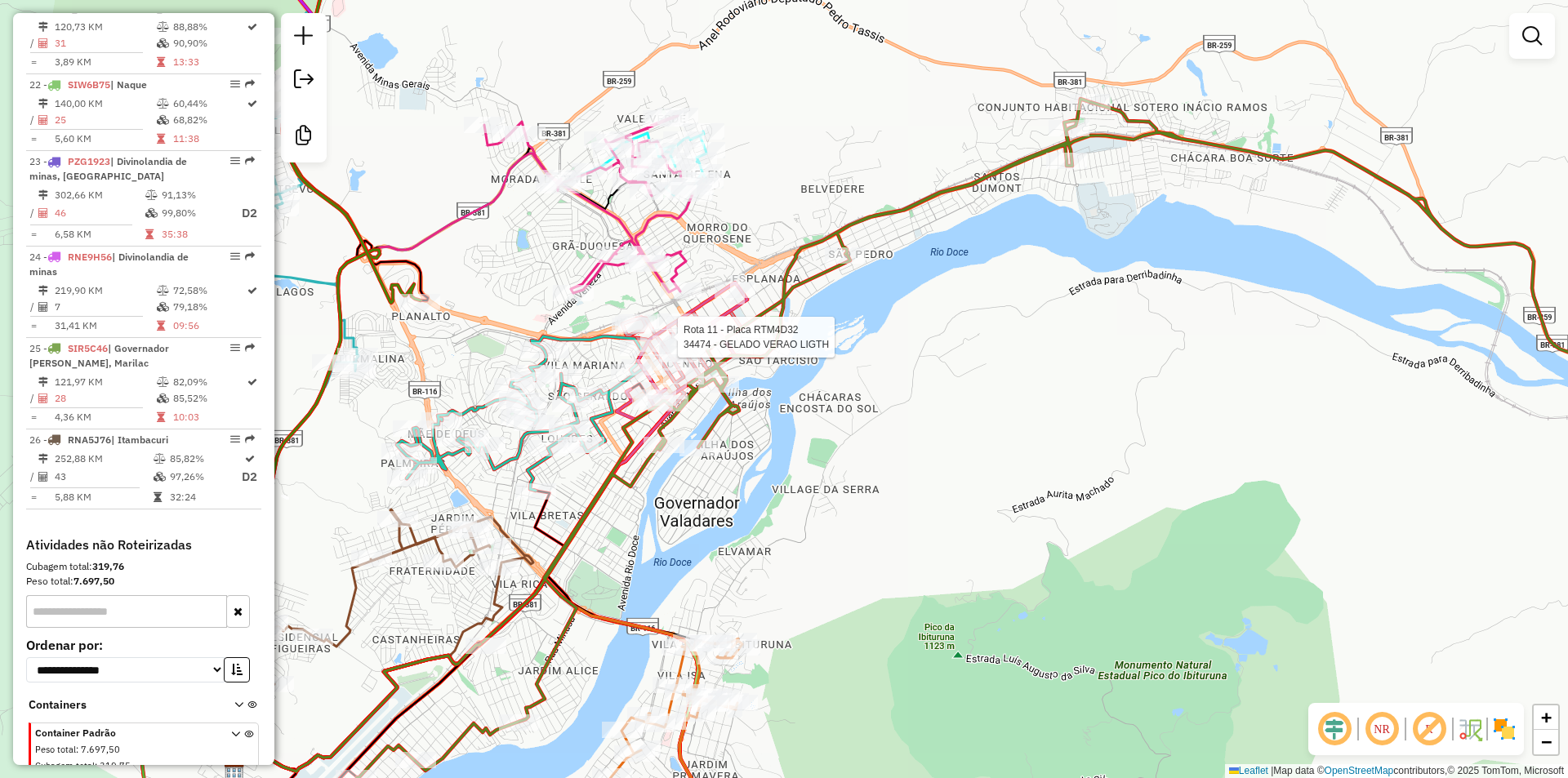
select select "**********"
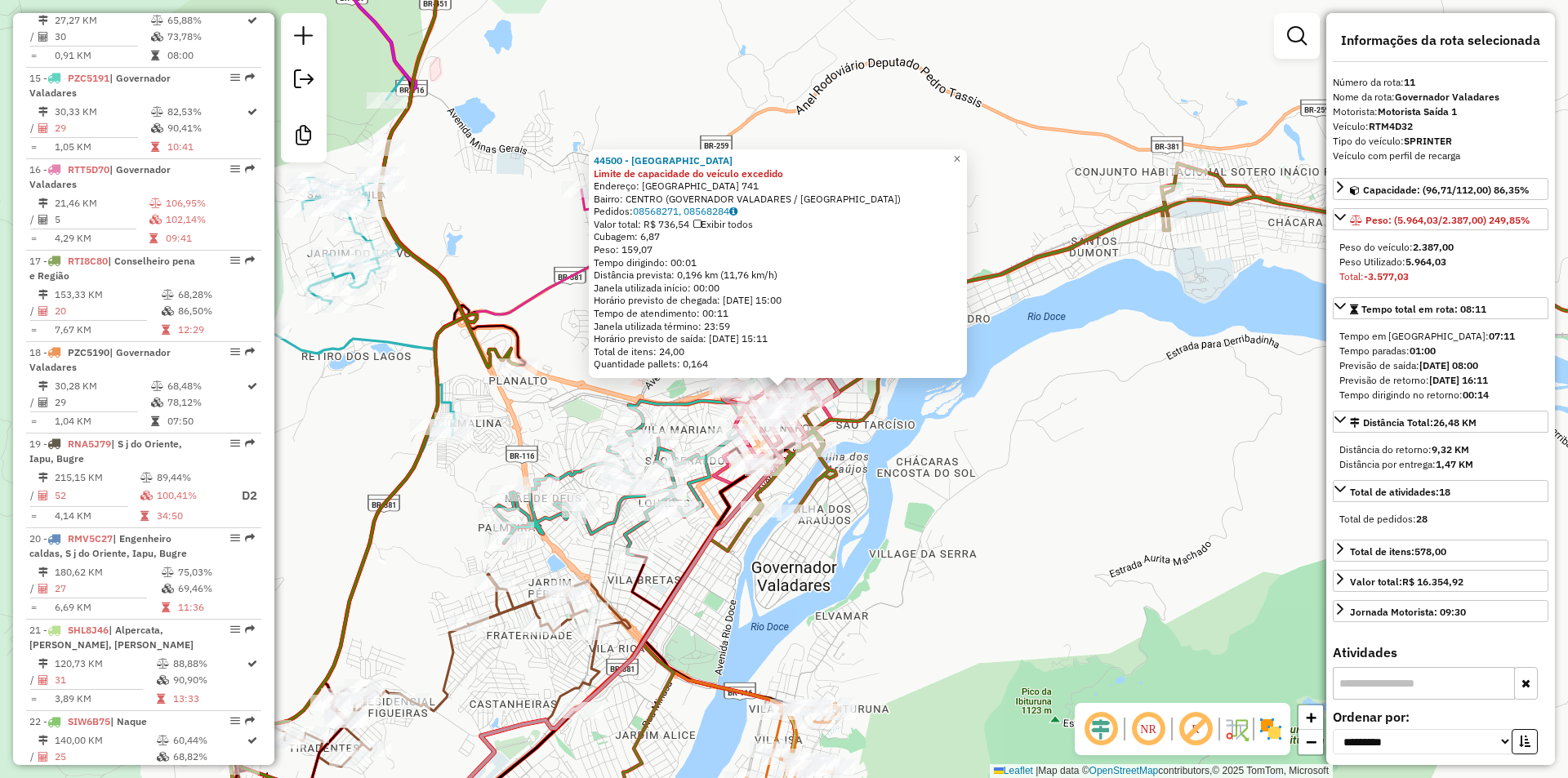
scroll to position [1553, 0]
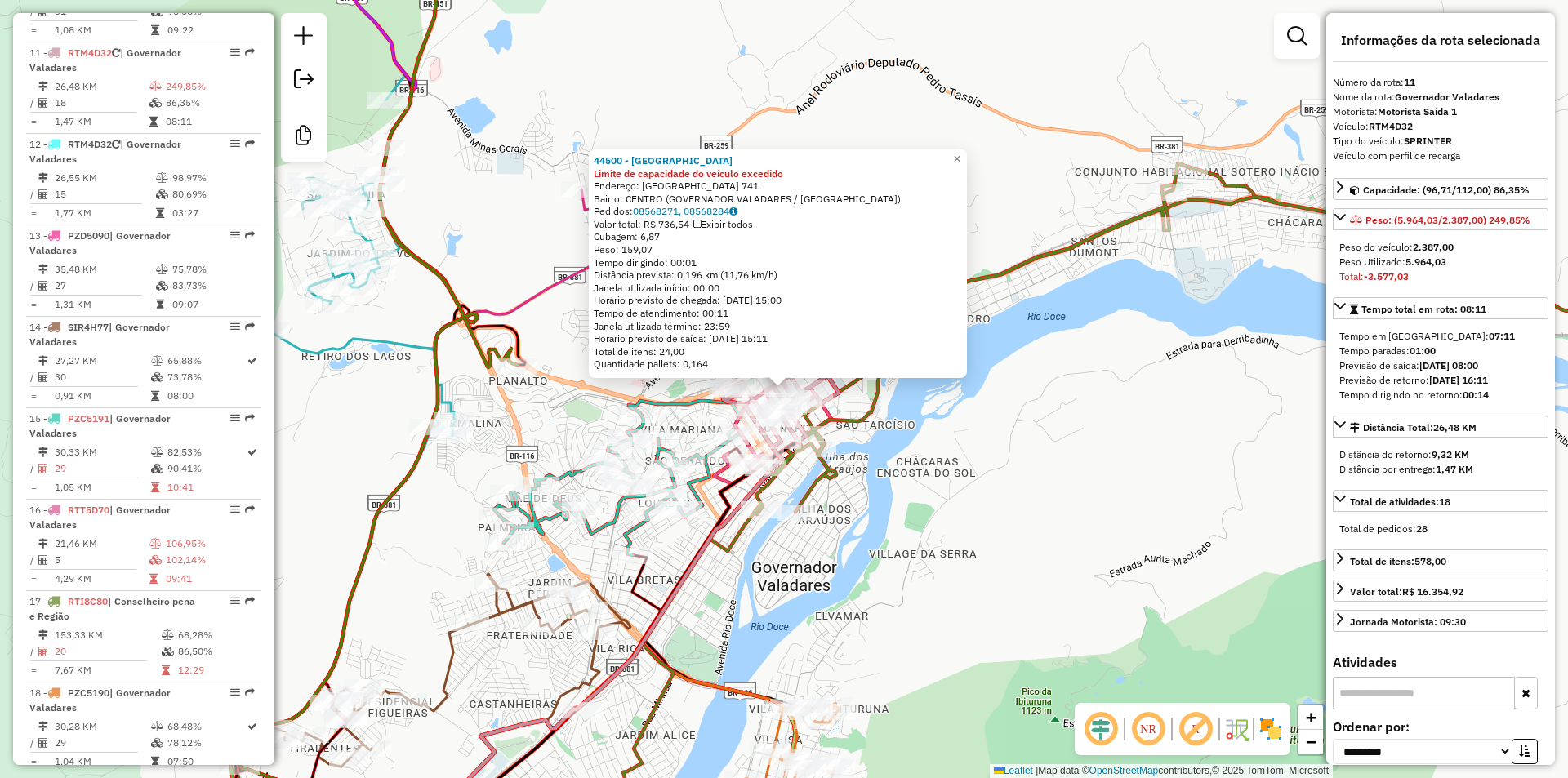
drag, startPoint x: 1002, startPoint y: 567, endPoint x: 913, endPoint y: 566, distance: 89.0
click at [1002, 567] on div "44500 - ESPACO AVENIDA ESTAC Limite de capacidade do veículo excedido Endereço:…" at bounding box center [784, 389] width 1568 height 778
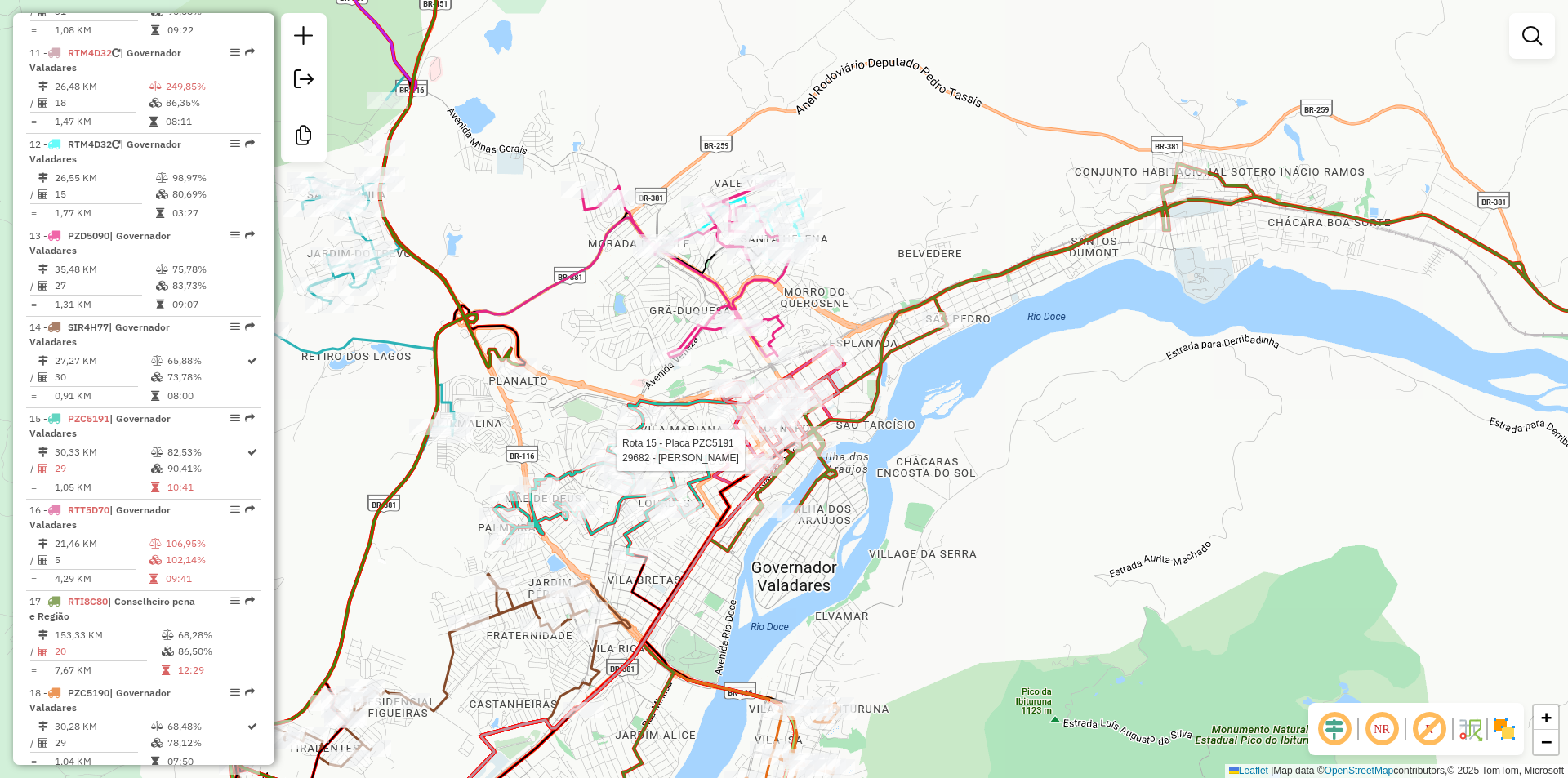
select select "**********"
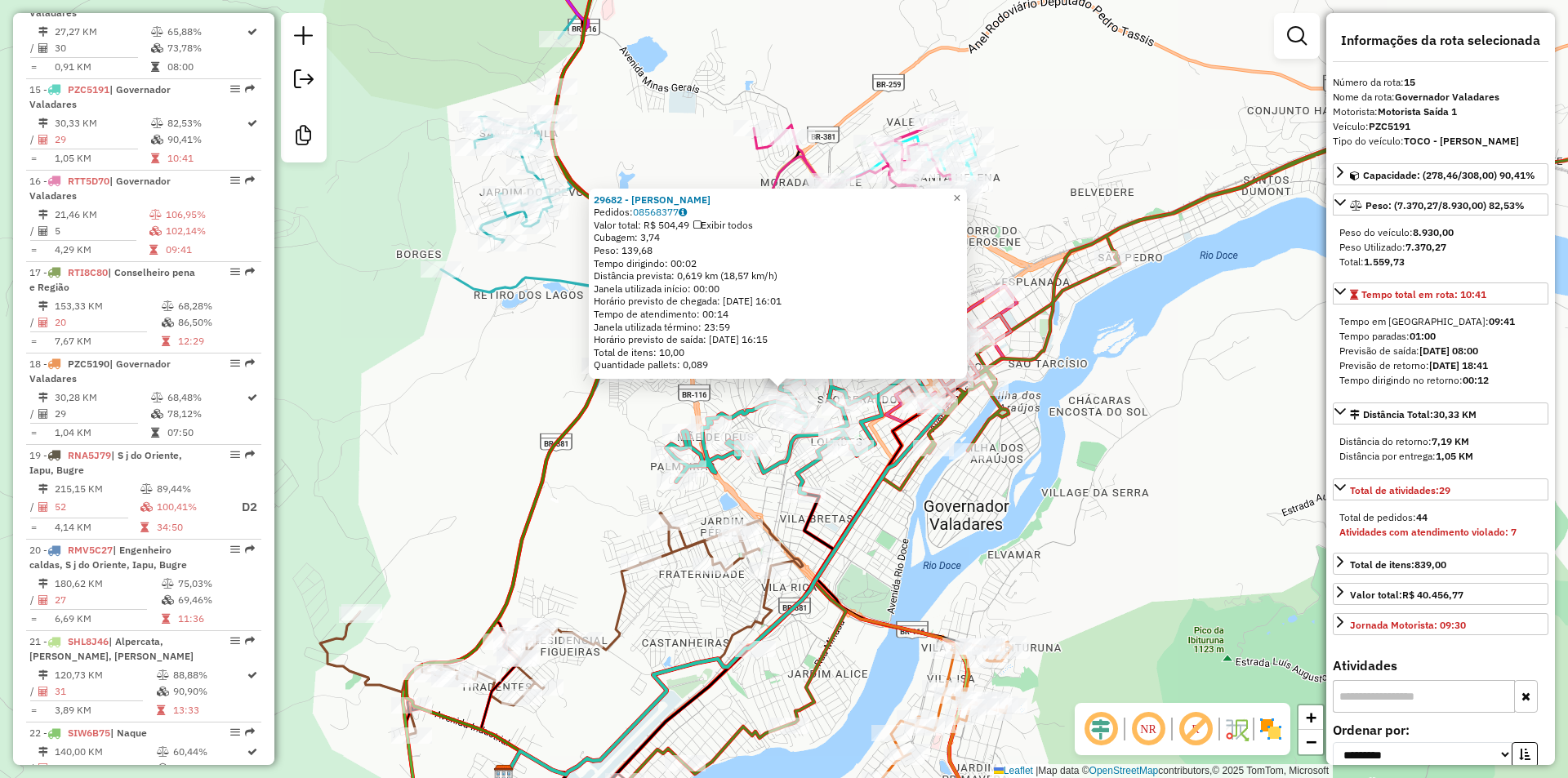
scroll to position [1919, 0]
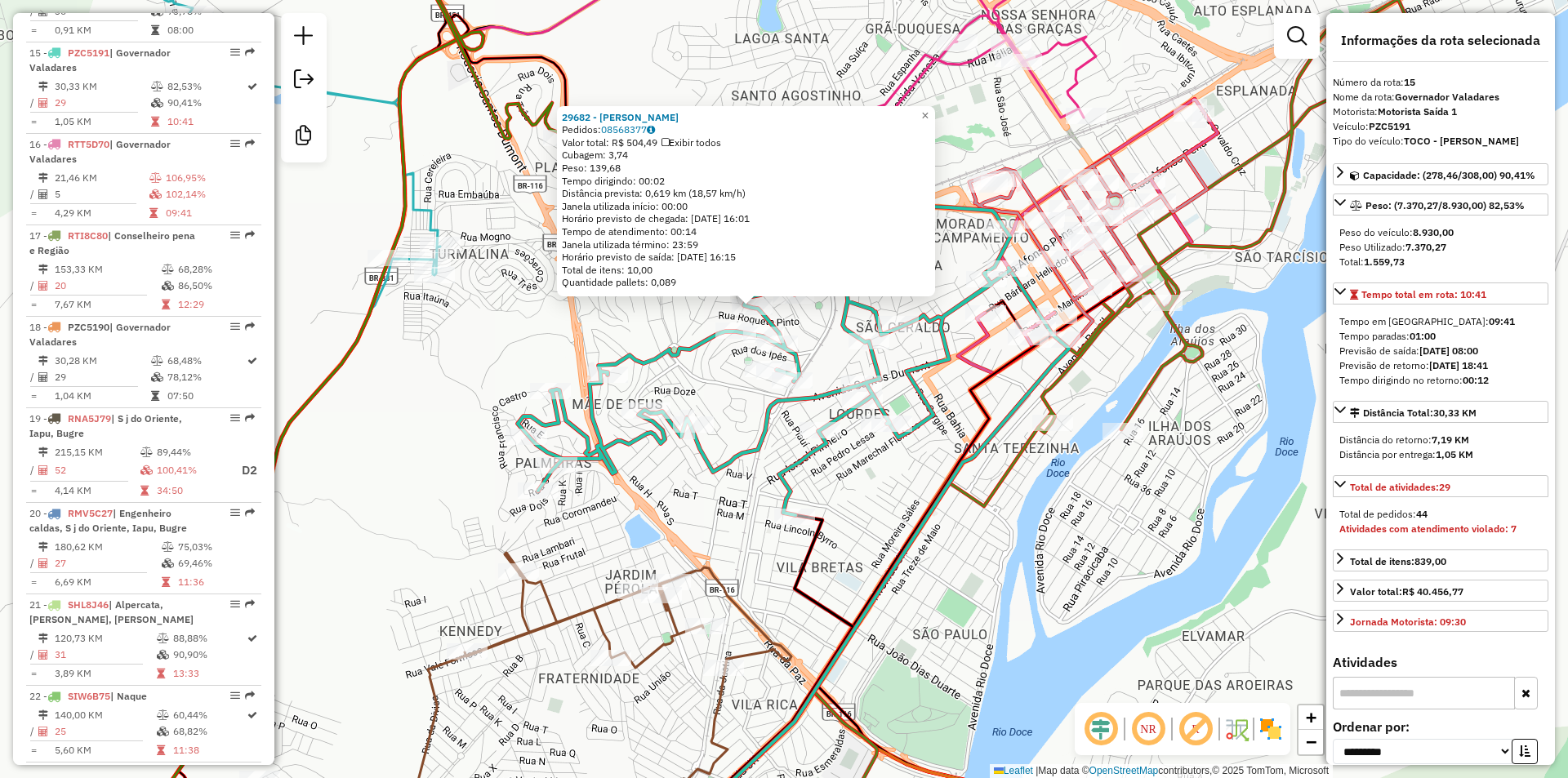
click at [892, 529] on div "29682 - MERCADINHO DANTAS Pedidos: 08568377 Valor total: R$ 504,49 Exibir todos…" at bounding box center [784, 389] width 1568 height 778
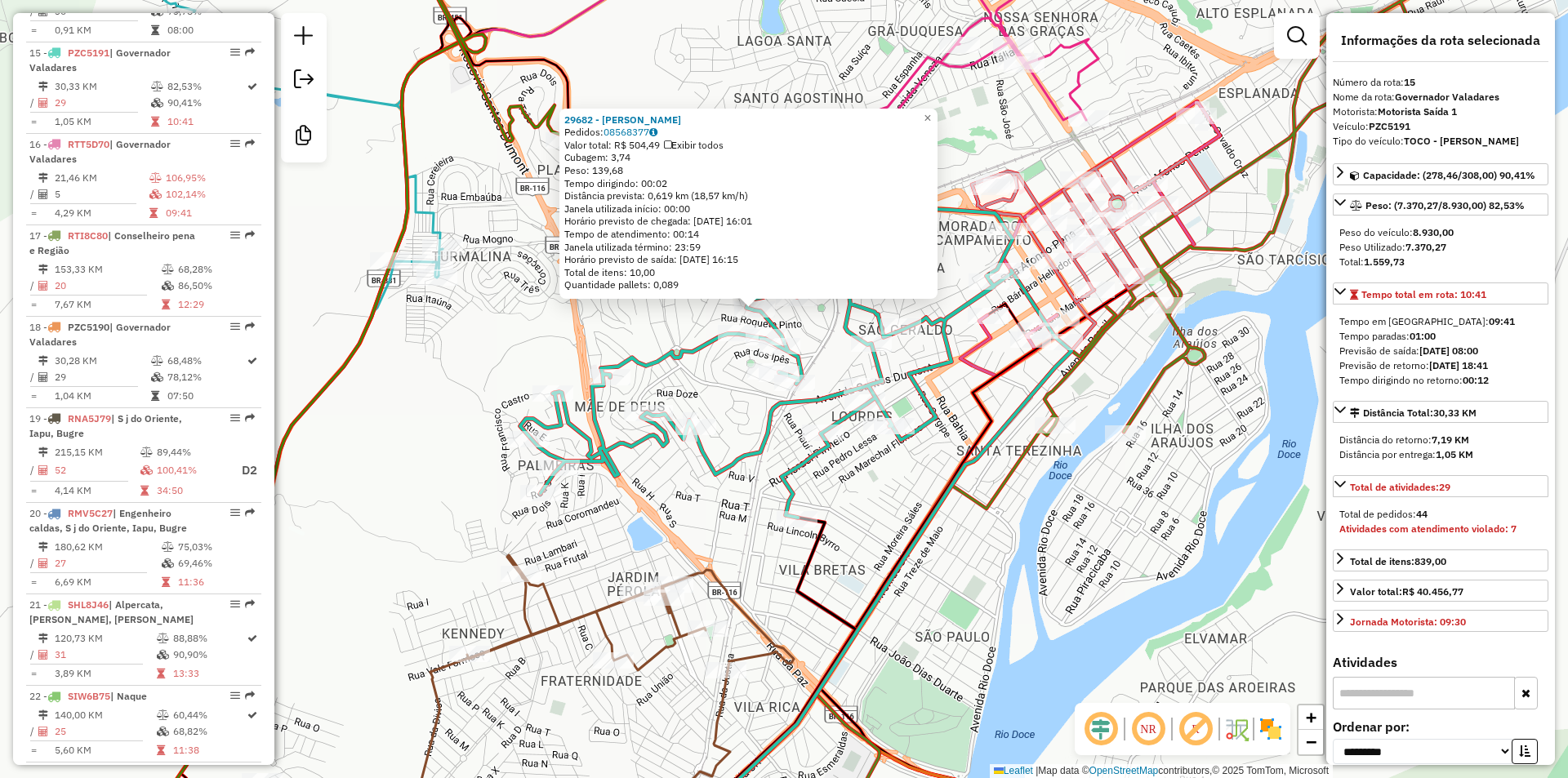
click at [667, 388] on div "29682 - MERCADINHO DANTAS Pedidos: 08568377 Valor total: R$ 504,49 Exibir todos…" at bounding box center [784, 389] width 1568 height 778
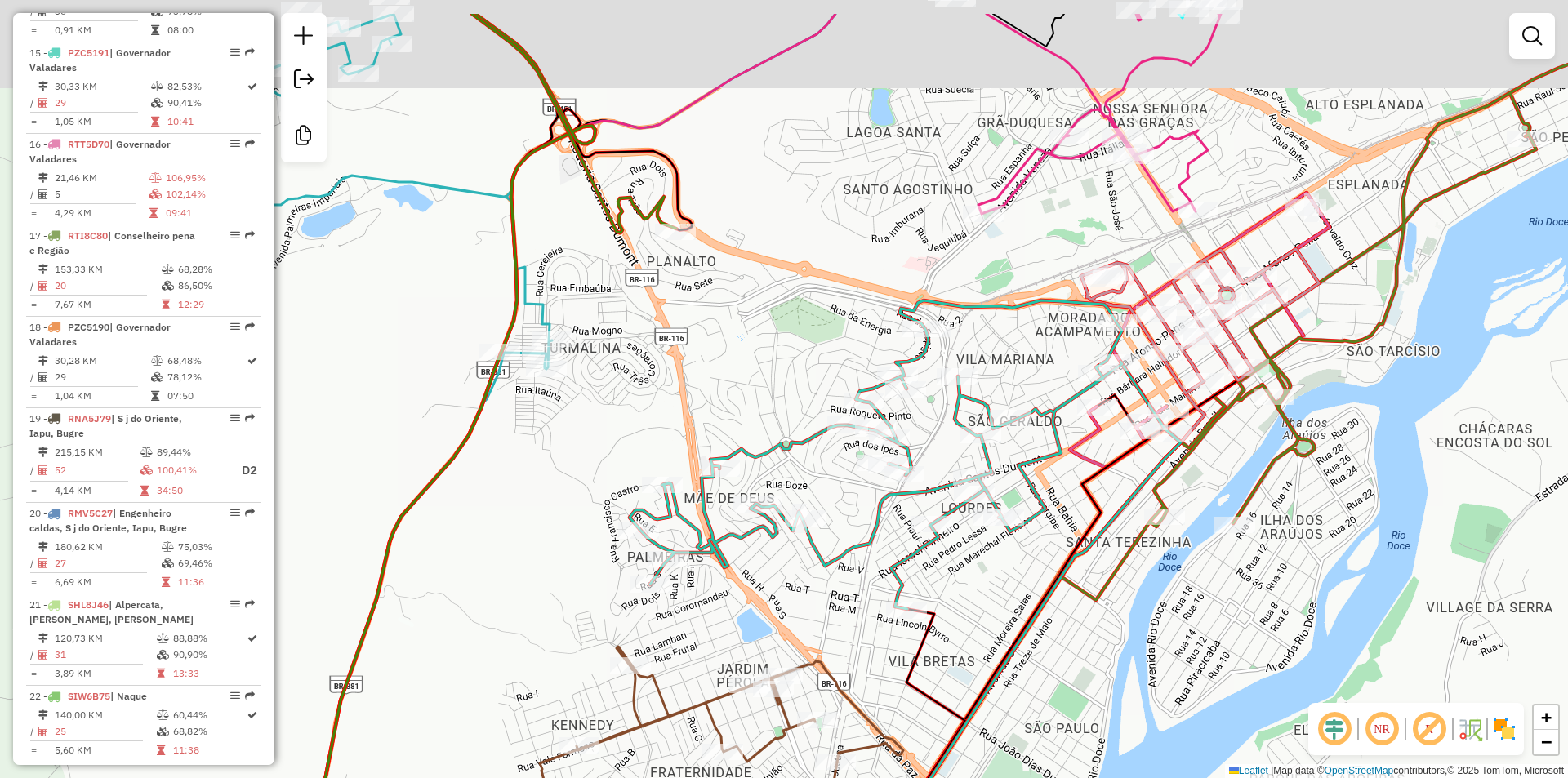
drag, startPoint x: 530, startPoint y: 258, endPoint x: 710, endPoint y: 383, distance: 219.1
click at [703, 381] on div "Janela de atendimento Grade de atendimento Capacidade Transportadoras Veículos …" at bounding box center [784, 389] width 1568 height 778
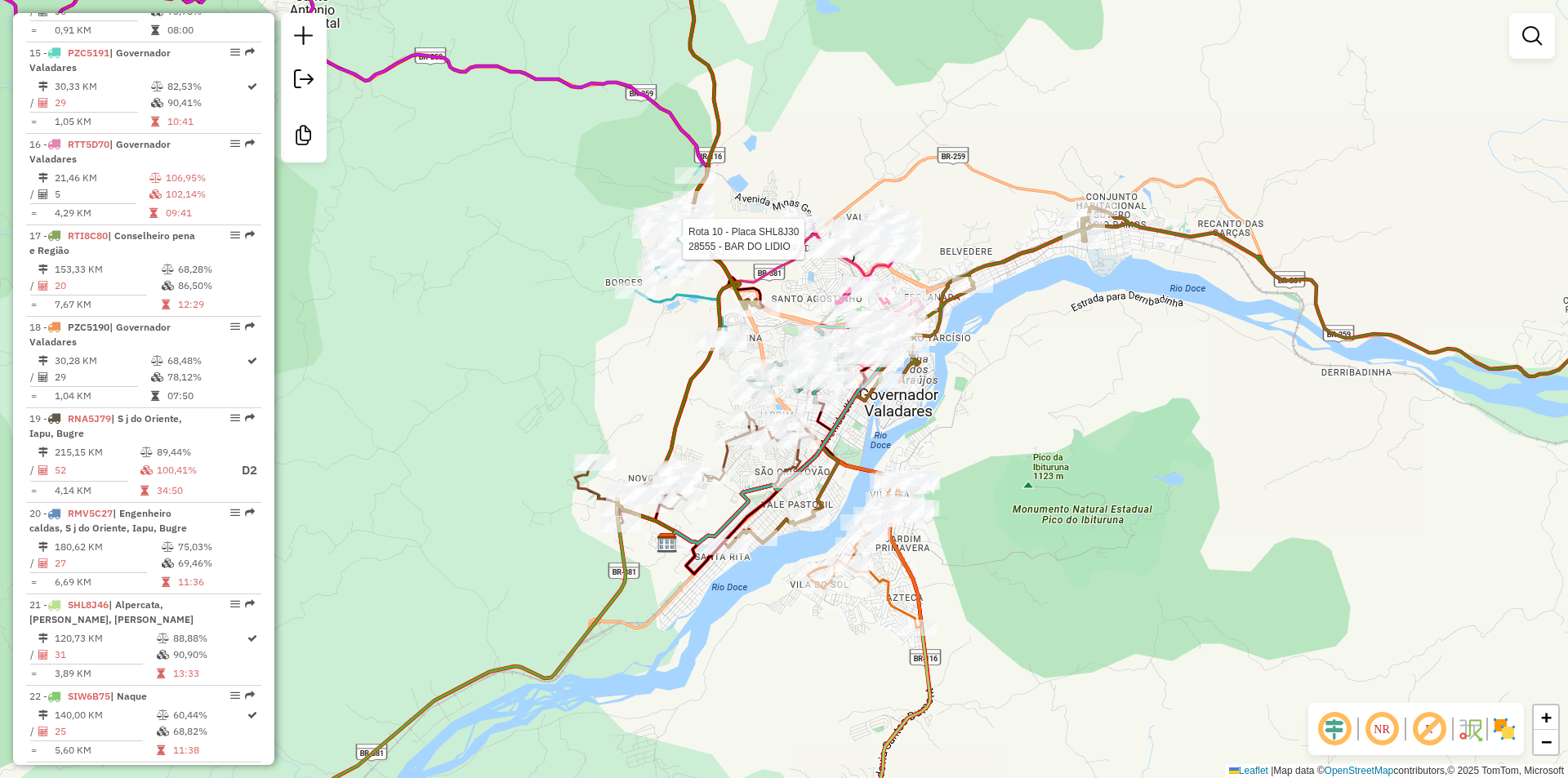
select select "**********"
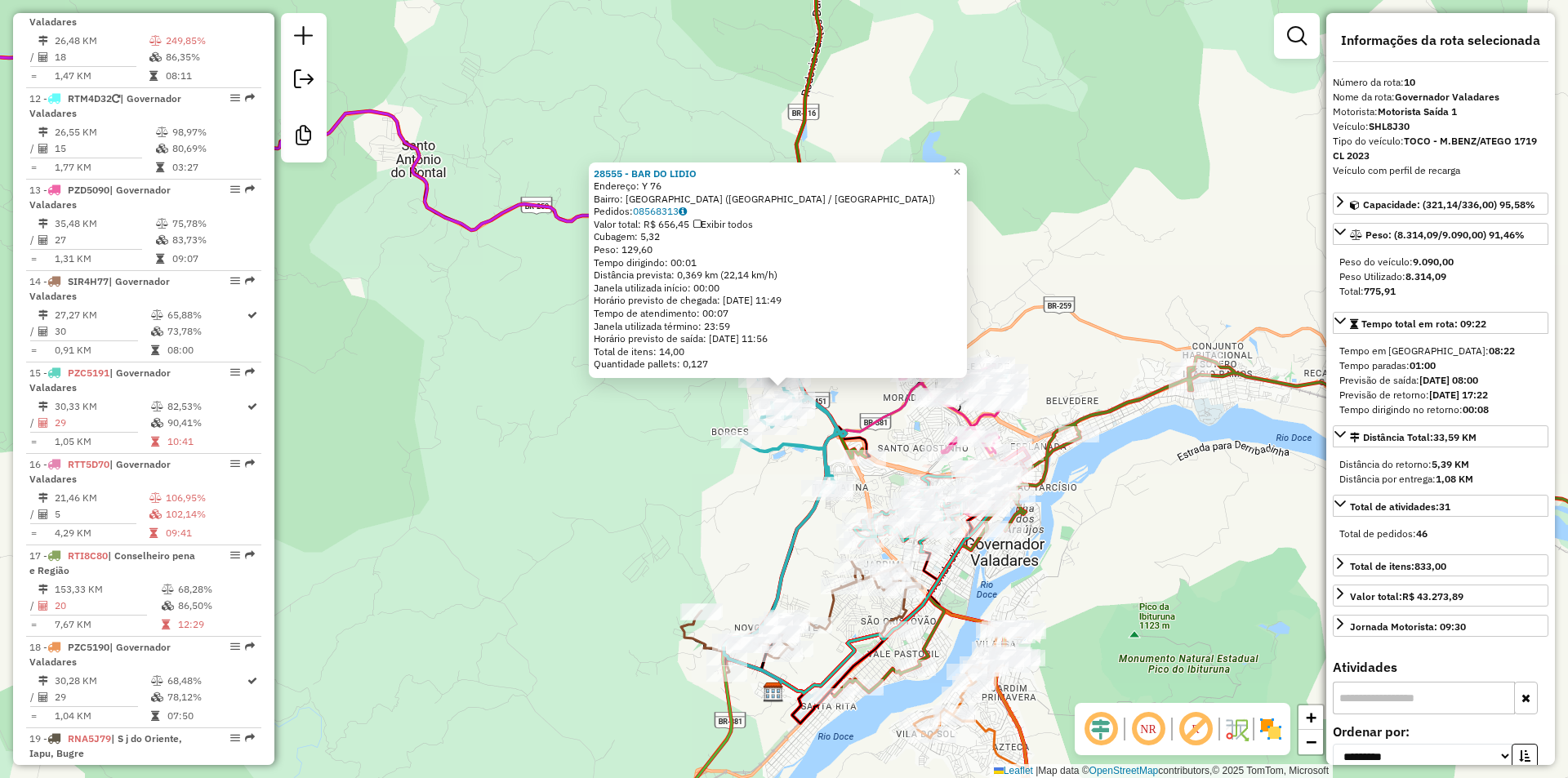
scroll to position [1462, 0]
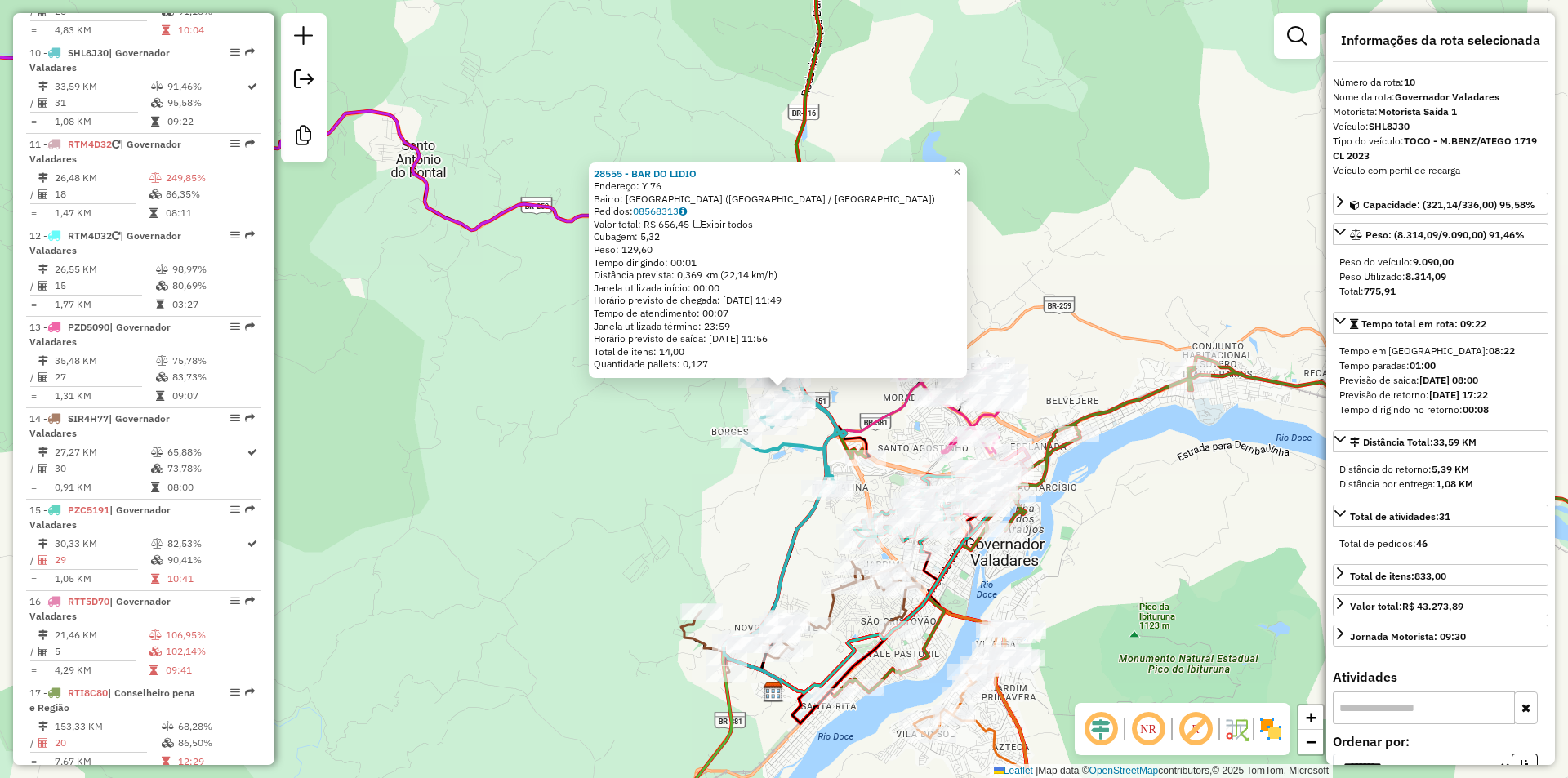
click at [1140, 503] on div "Rota 10 - Placa SHL8J30 28555 - BAR DO LIDIO 28555 - BAR DO LIDIO Endereço: Y 7…" at bounding box center [784, 389] width 1568 height 778
